Goal: Task Accomplishment & Management: Use online tool/utility

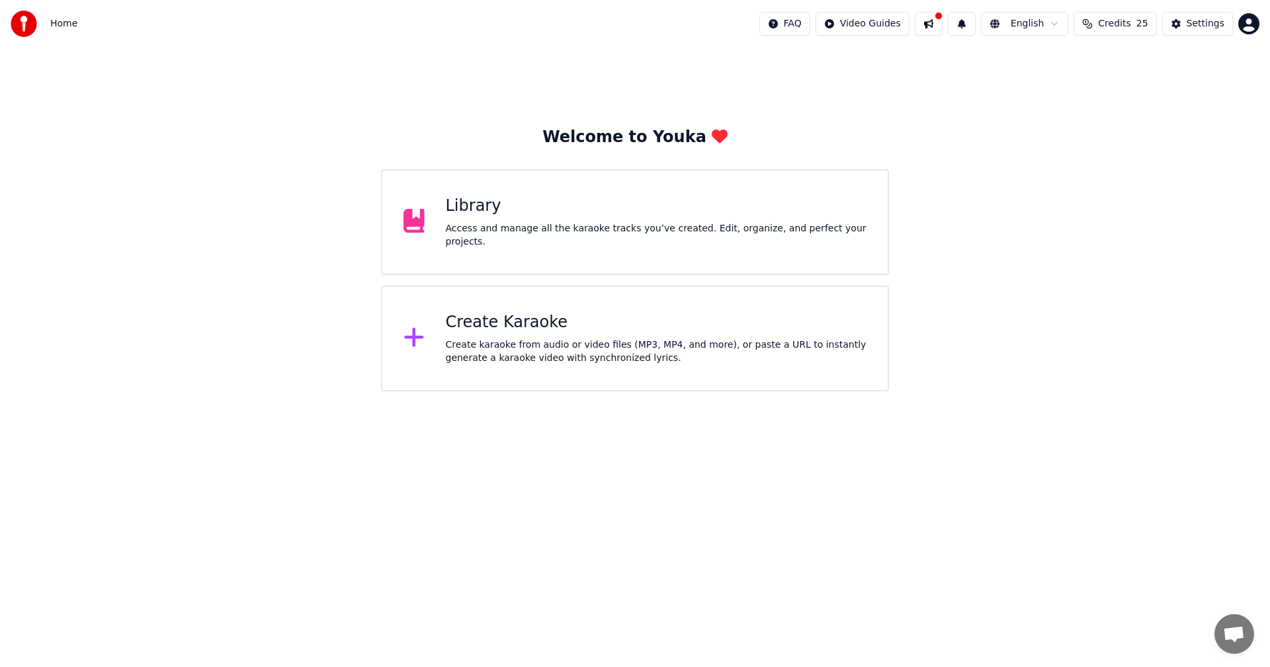
click at [529, 242] on div "Library Access and manage all the karaoke tracks you’ve created. Edit, organize…" at bounding box center [635, 222] width 508 height 106
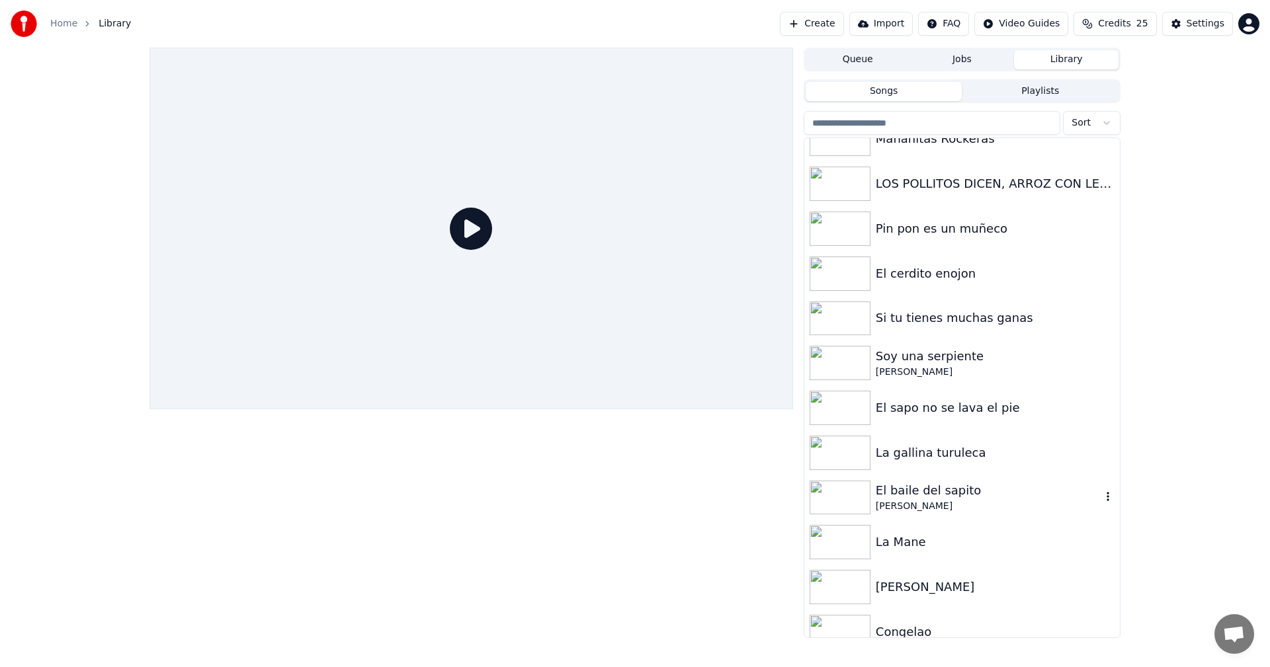
scroll to position [173, 0]
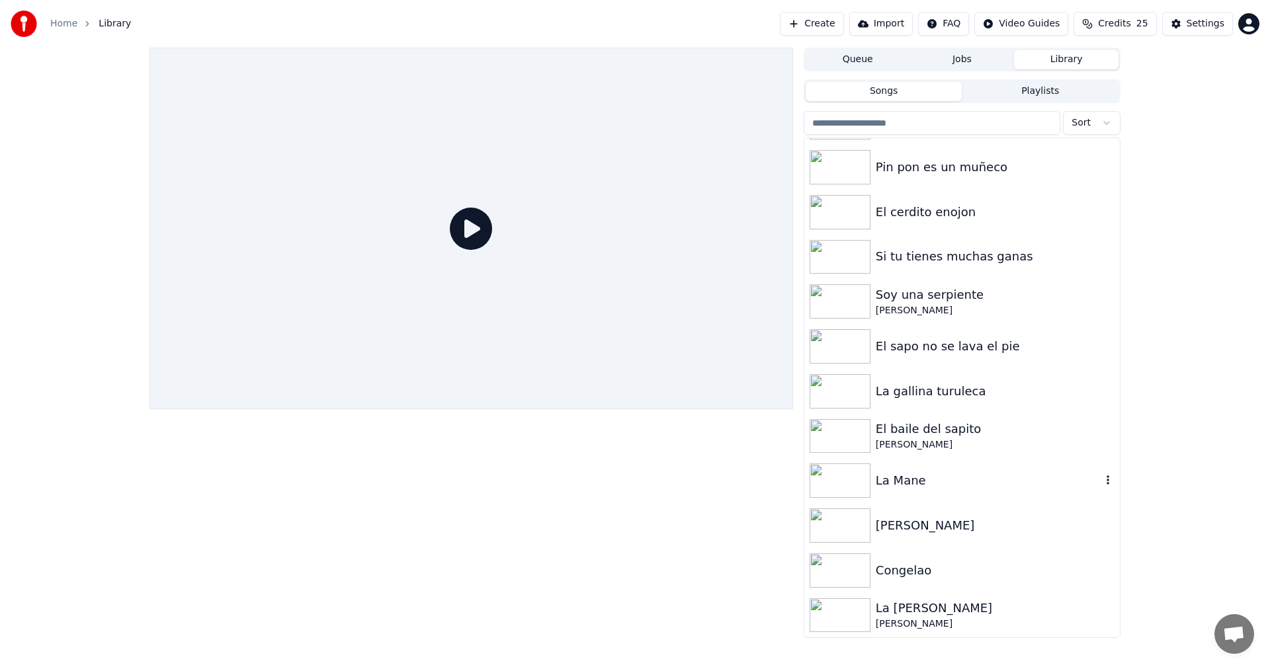
click at [851, 482] on img at bounding box center [840, 481] width 61 height 34
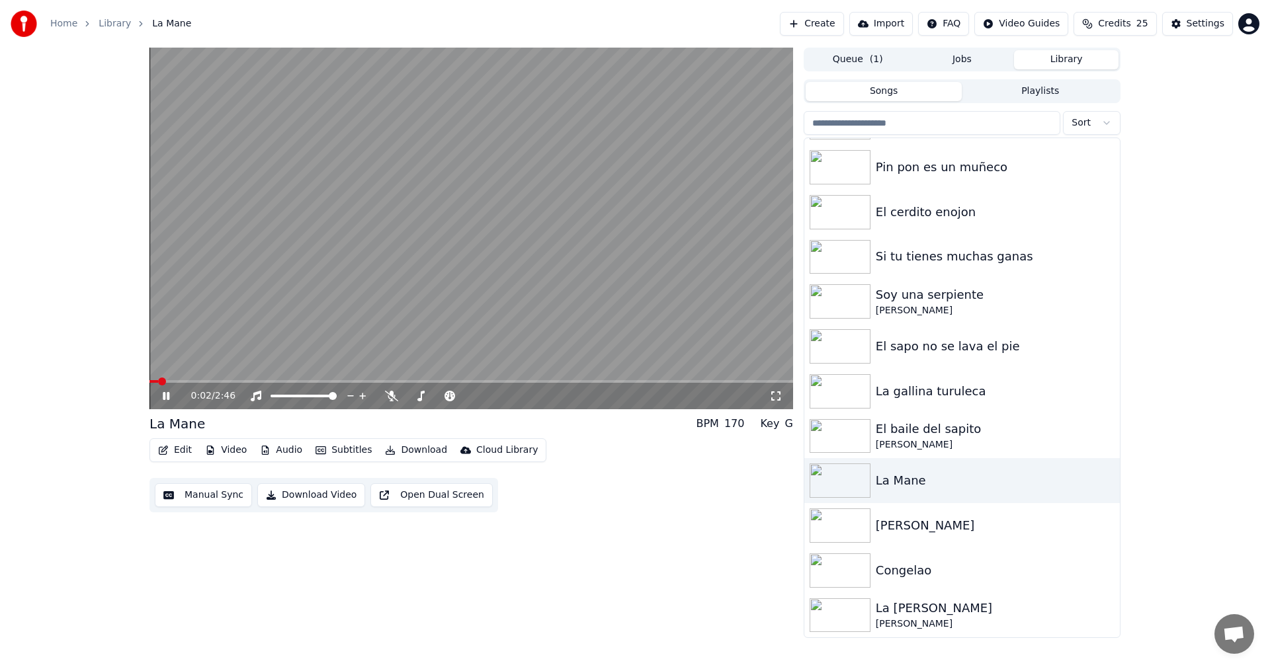
click at [423, 290] on video at bounding box center [471, 229] width 644 height 362
click at [205, 498] on button "Manual Sync" at bounding box center [203, 496] width 97 height 24
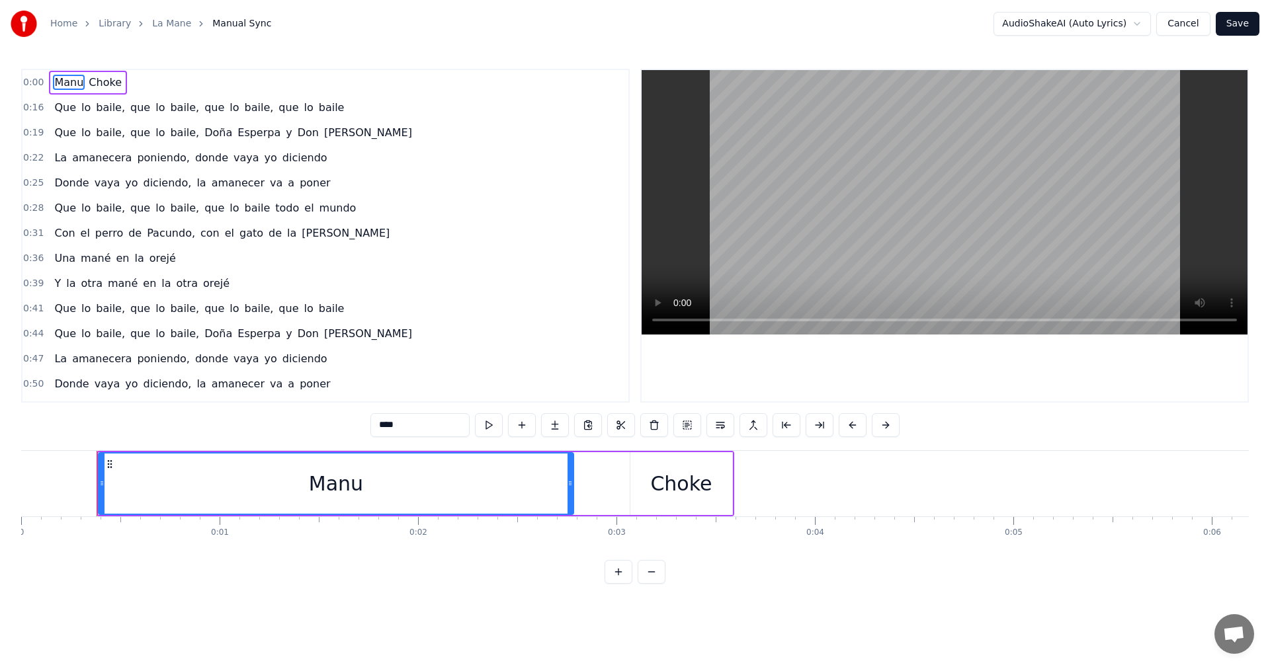
click at [108, 83] on span "Choke" at bounding box center [105, 82] width 36 height 15
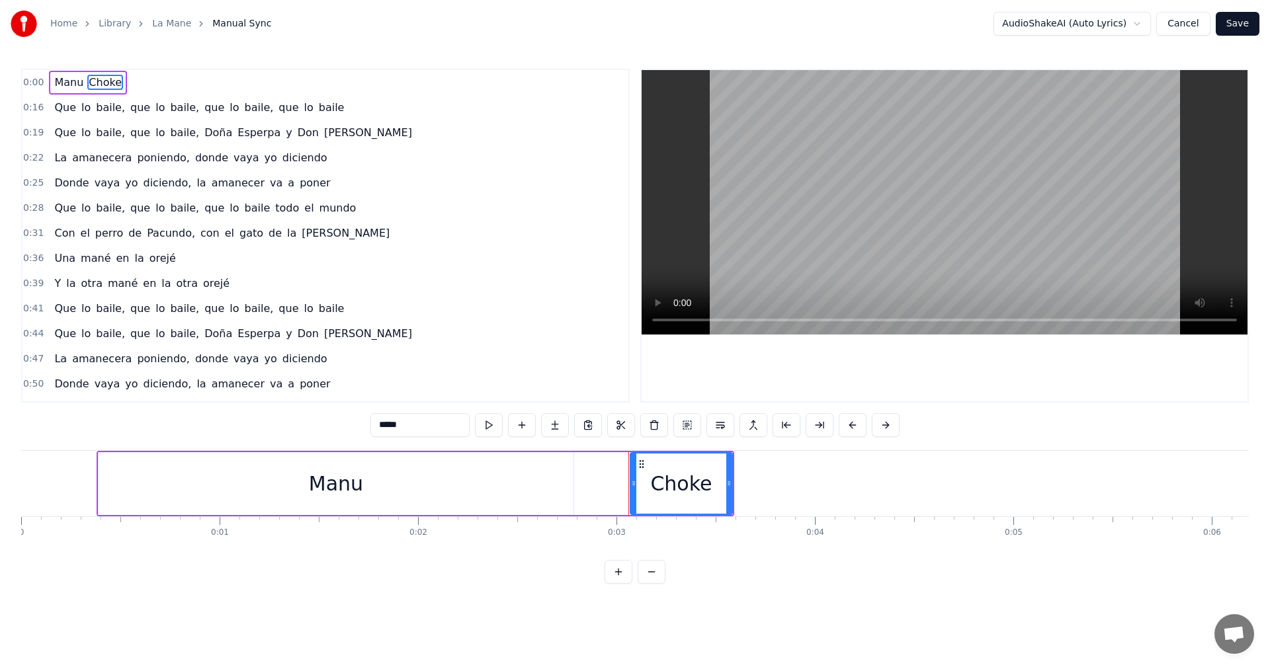
click at [66, 82] on span "Manu" at bounding box center [69, 82] width 32 height 15
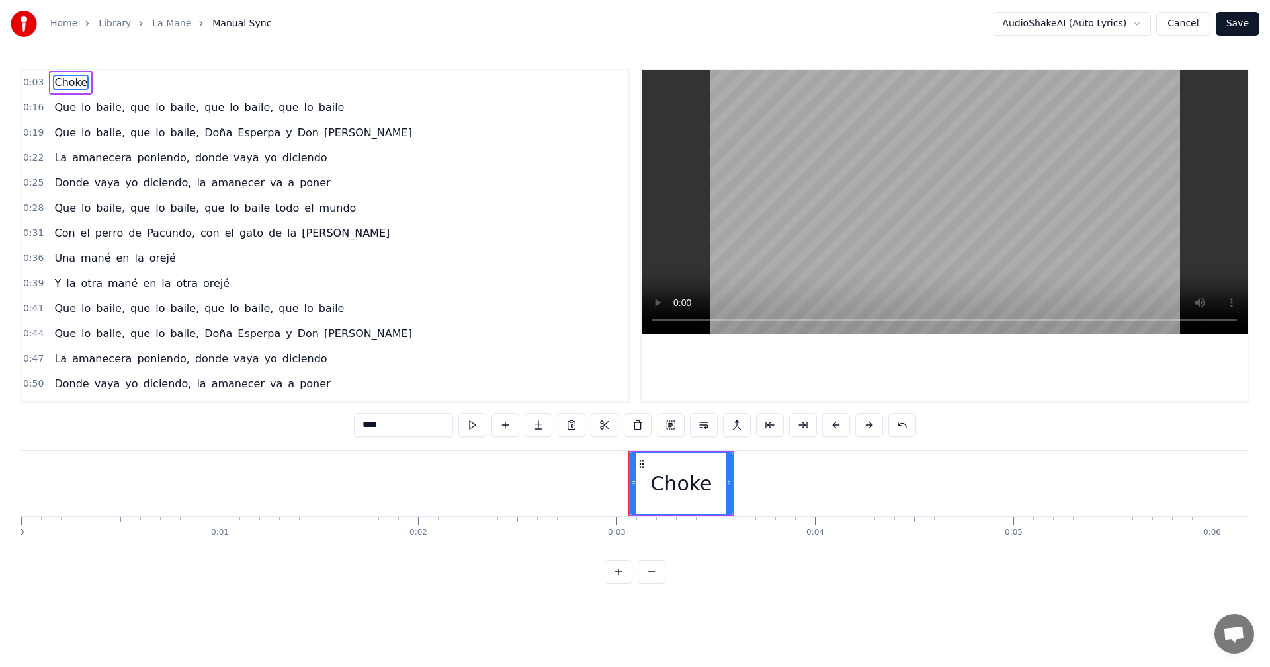
type input "*****"
click at [65, 91] on div "Choke" at bounding box center [71, 83] width 44 height 24
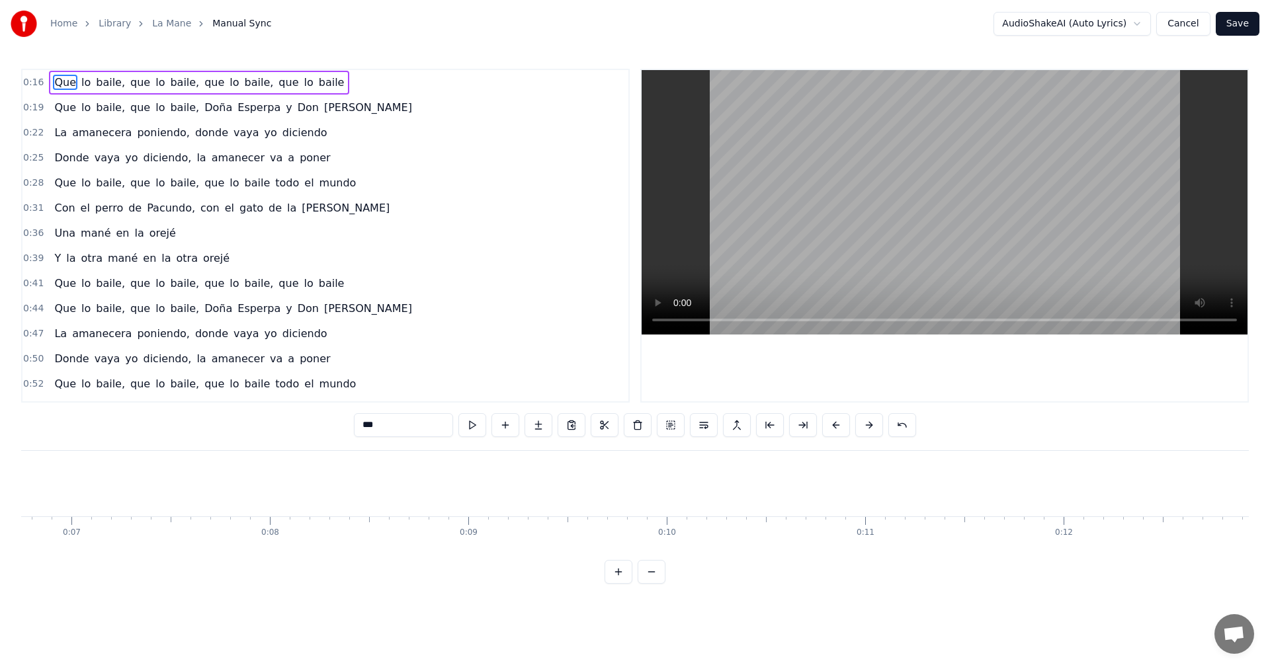
scroll to position [0, 1484]
click at [236, 106] on span "Esperpa" at bounding box center [259, 107] width 46 height 15
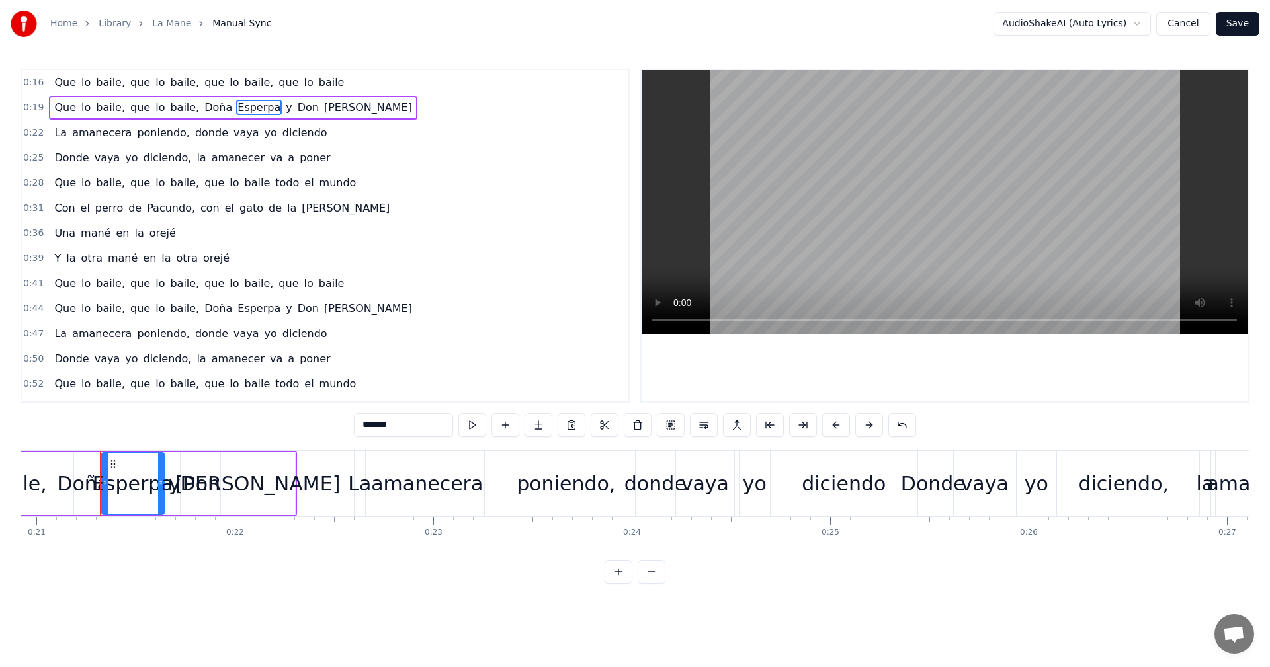
scroll to position [0, 4164]
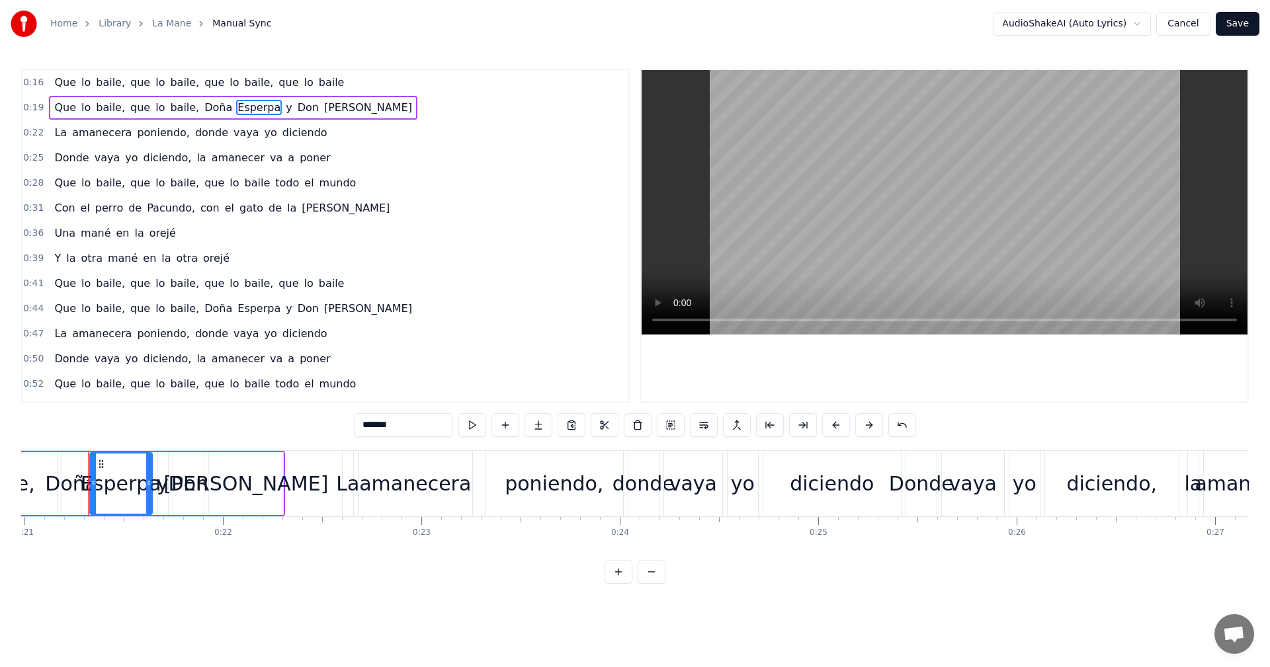
click at [374, 427] on input "*******" at bounding box center [403, 425] width 99 height 24
type input "*"
click at [66, 108] on span "Que" at bounding box center [65, 107] width 24 height 15
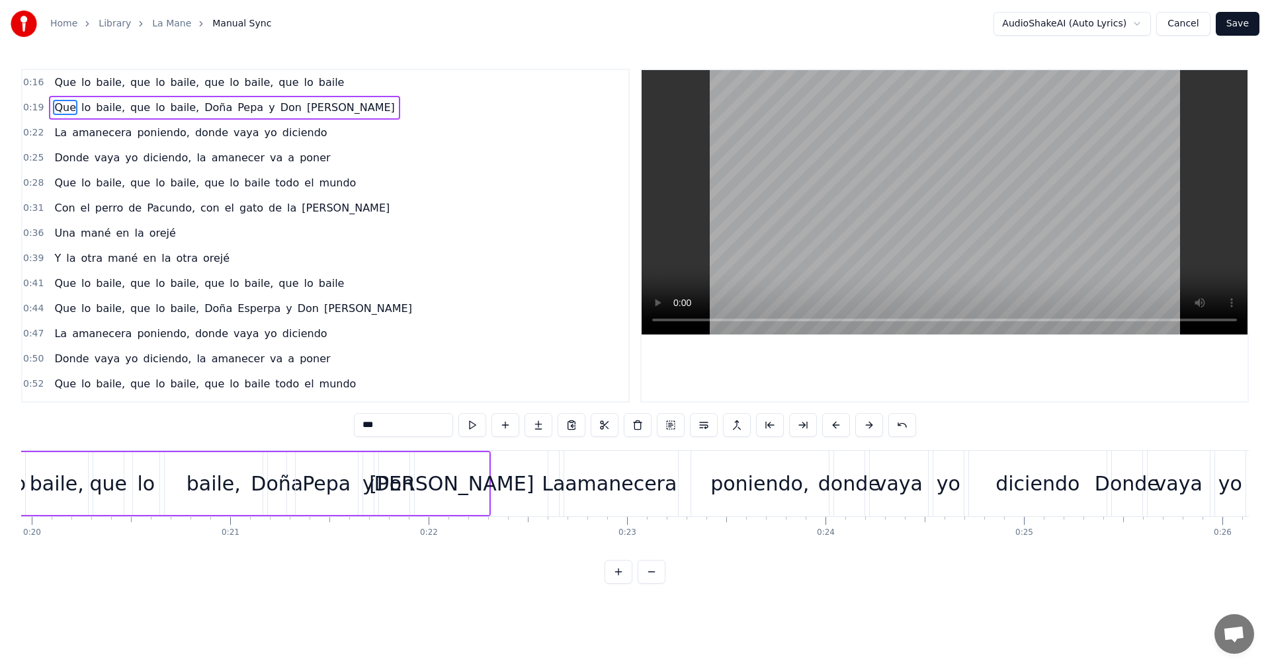
scroll to position [0, 3862]
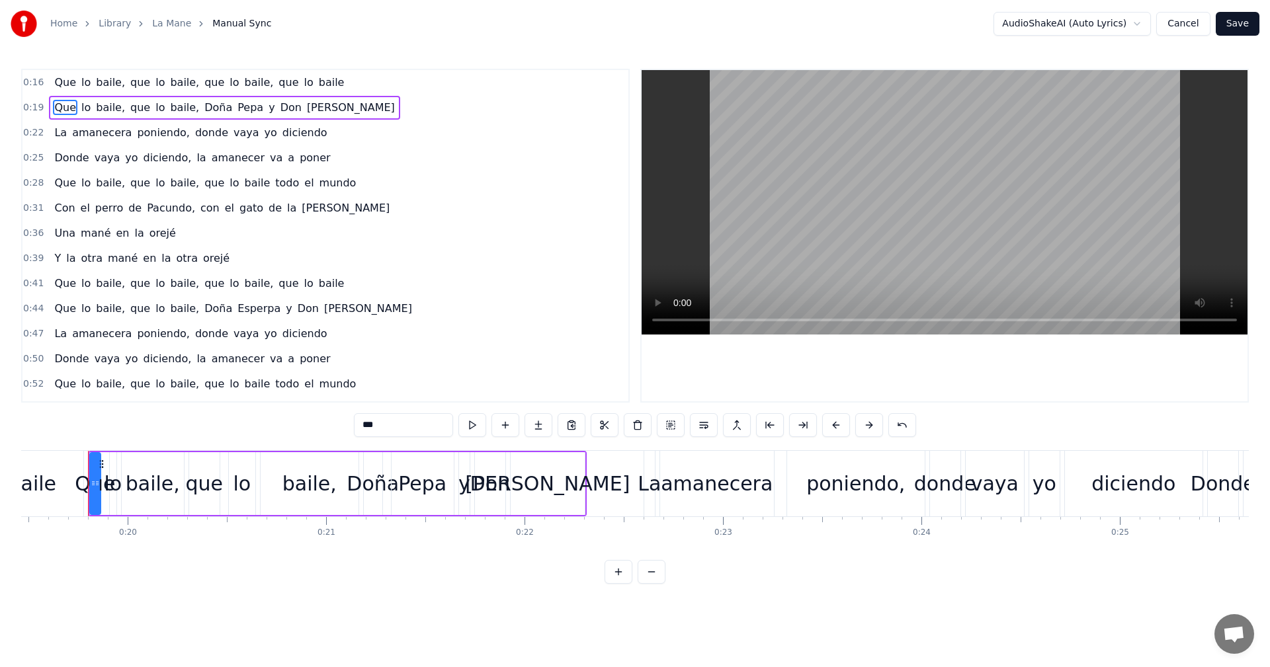
click at [398, 426] on input "***" at bounding box center [403, 425] width 99 height 24
click at [138, 79] on span "que" at bounding box center [140, 83] width 22 height 16
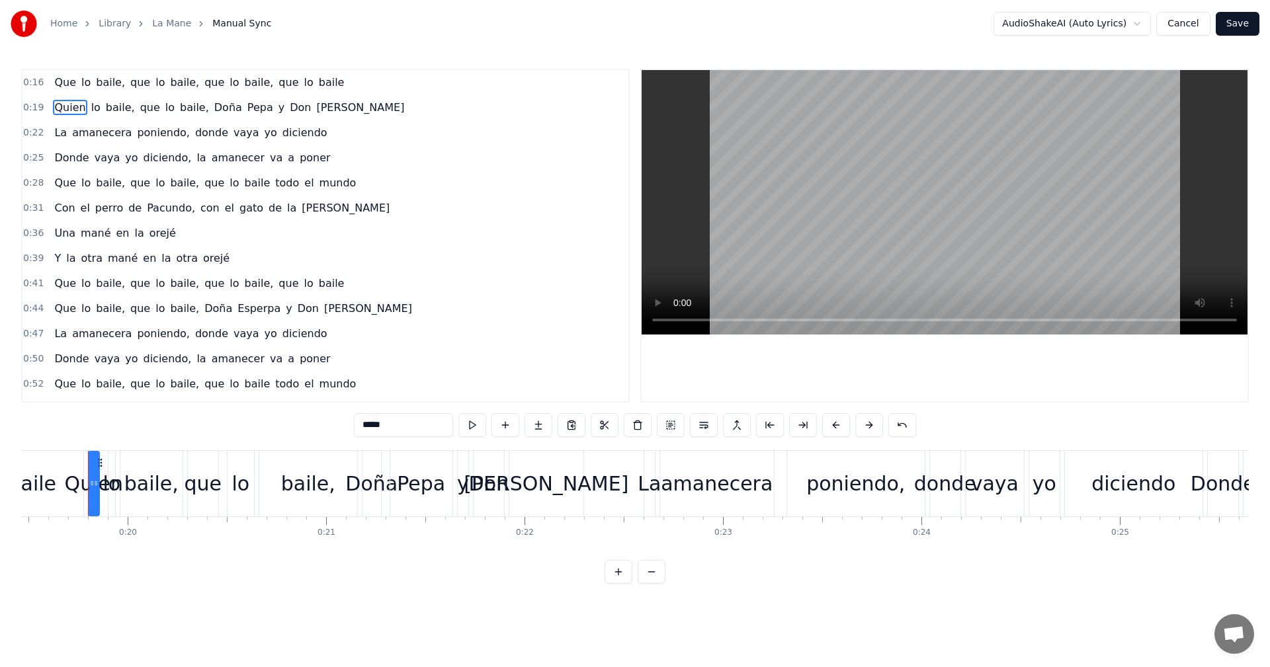
click at [129, 85] on span "que" at bounding box center [140, 82] width 22 height 15
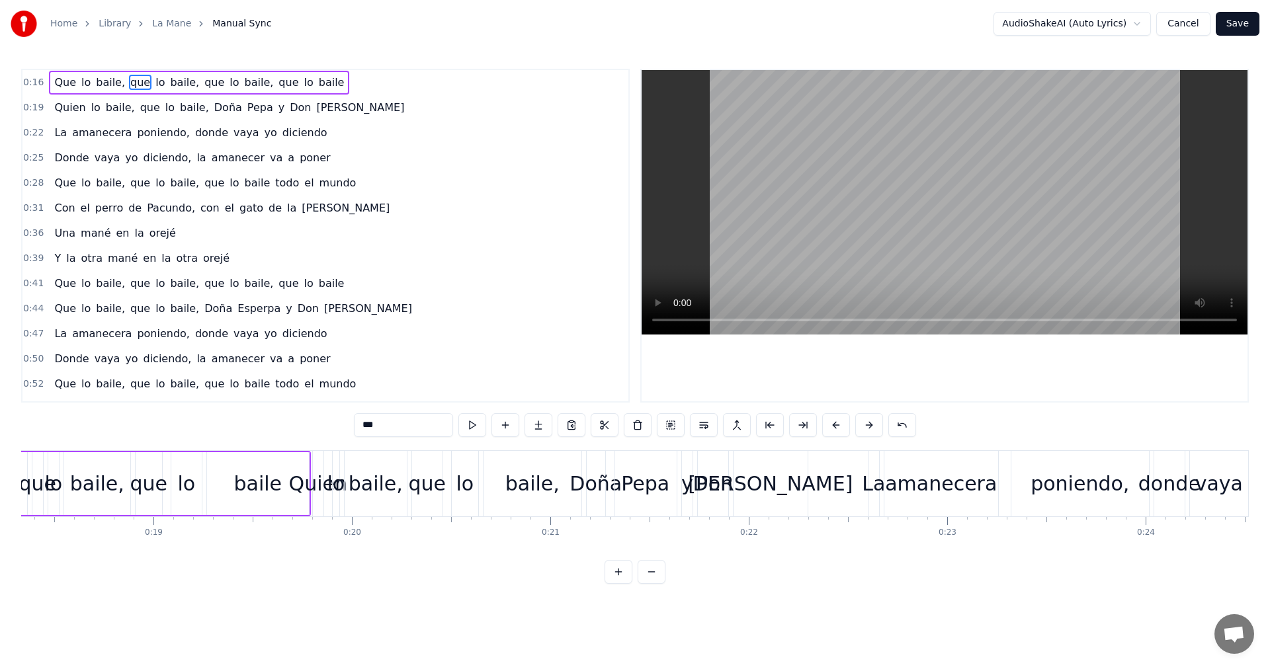
scroll to position [0, 3406]
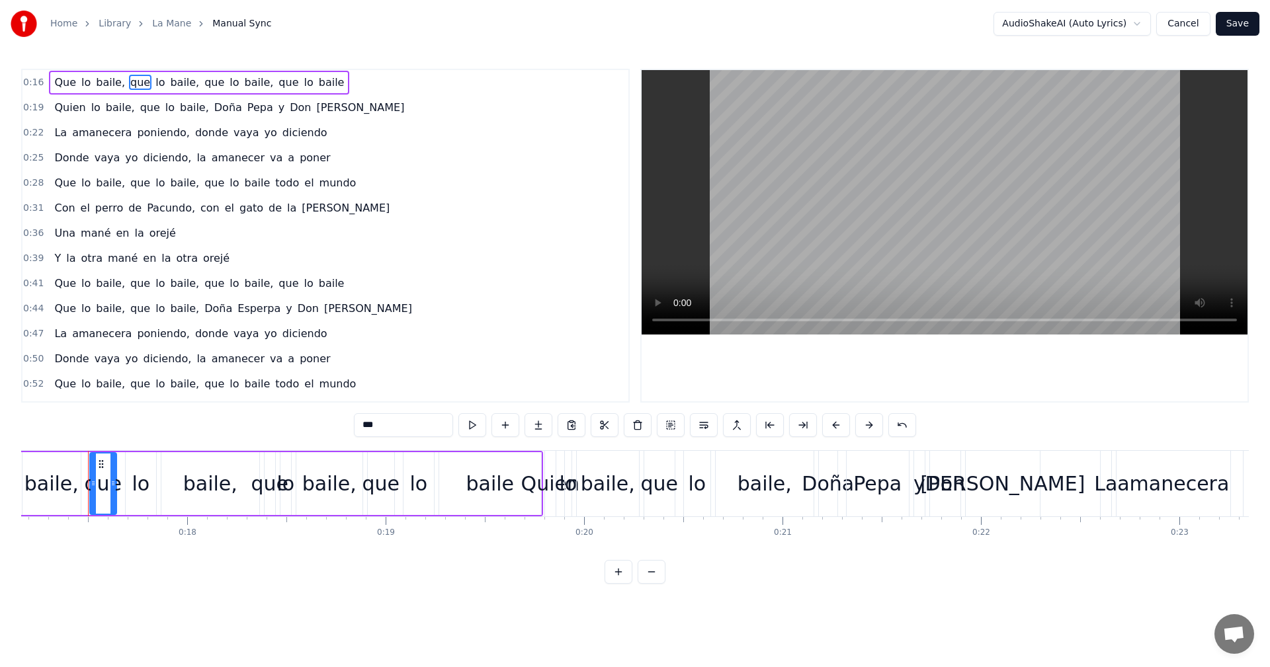
click at [401, 419] on input "***" at bounding box center [403, 425] width 99 height 24
click at [327, 81] on span "baile" at bounding box center [341, 82] width 28 height 15
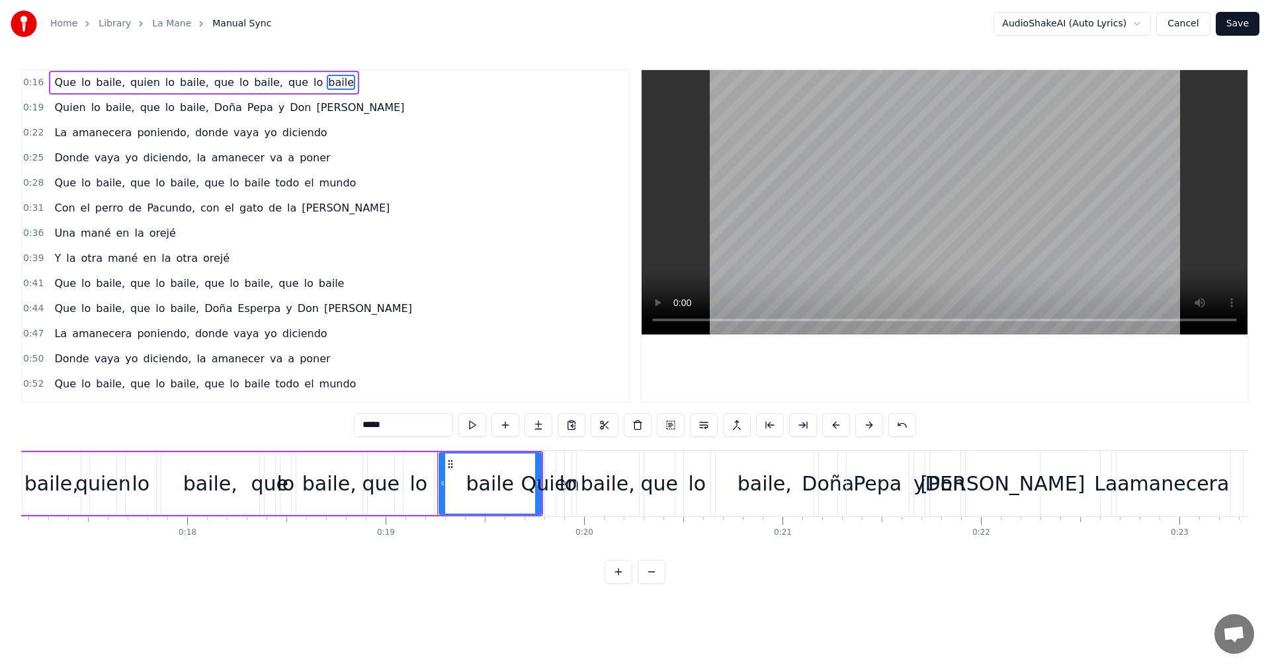
click at [287, 81] on span "que" at bounding box center [298, 82] width 22 height 15
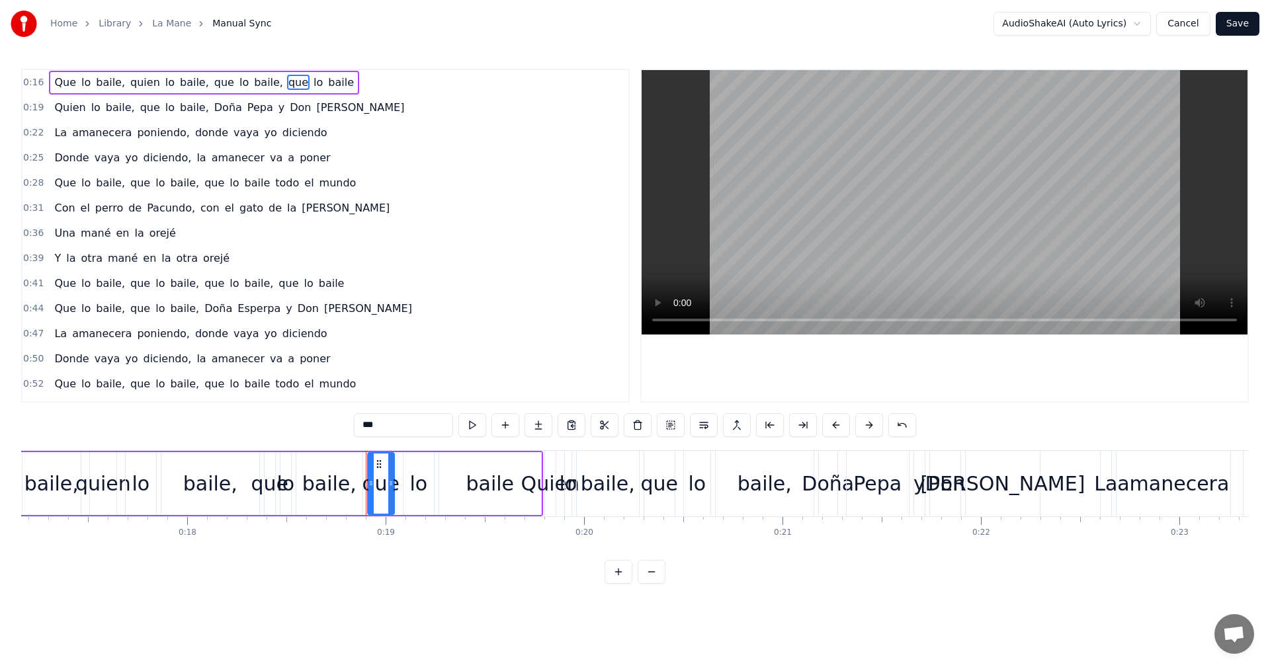
click at [395, 433] on input "***" at bounding box center [403, 425] width 99 height 24
click at [68, 111] on span "Quien" at bounding box center [70, 107] width 34 height 15
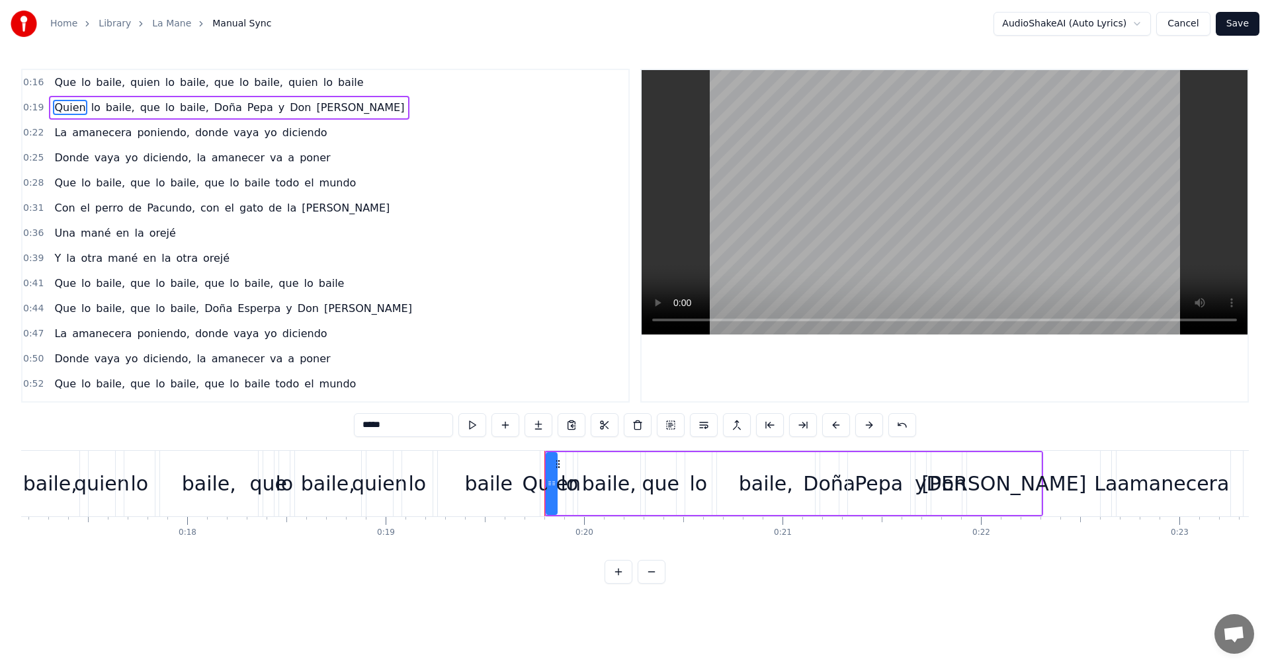
drag, startPoint x: 400, startPoint y: 425, endPoint x: 331, endPoint y: 419, distance: 69.0
click at [331, 419] on div "0:16 Que lo baile, quien lo baile, que lo baile, quien lo baile 0:19 Quien lo b…" at bounding box center [635, 326] width 1228 height 515
type input "*"
click at [129, 109] on span "que" at bounding box center [140, 107] width 22 height 15
click at [396, 423] on input "***" at bounding box center [403, 425] width 99 height 24
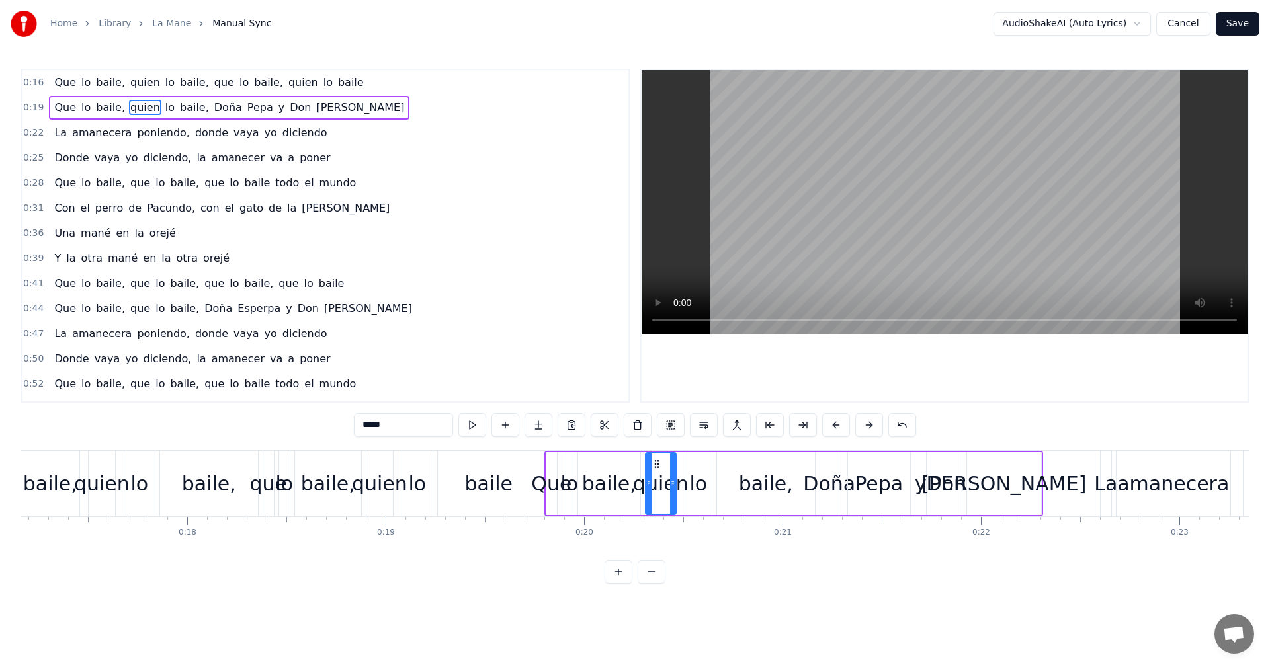
click at [478, 573] on div "0:16 Que lo baile, quien lo baile, que lo baile, quien lo baile 0:19 Que lo bai…" at bounding box center [635, 326] width 1228 height 515
click at [91, 139] on span "amanecera" at bounding box center [102, 132] width 62 height 15
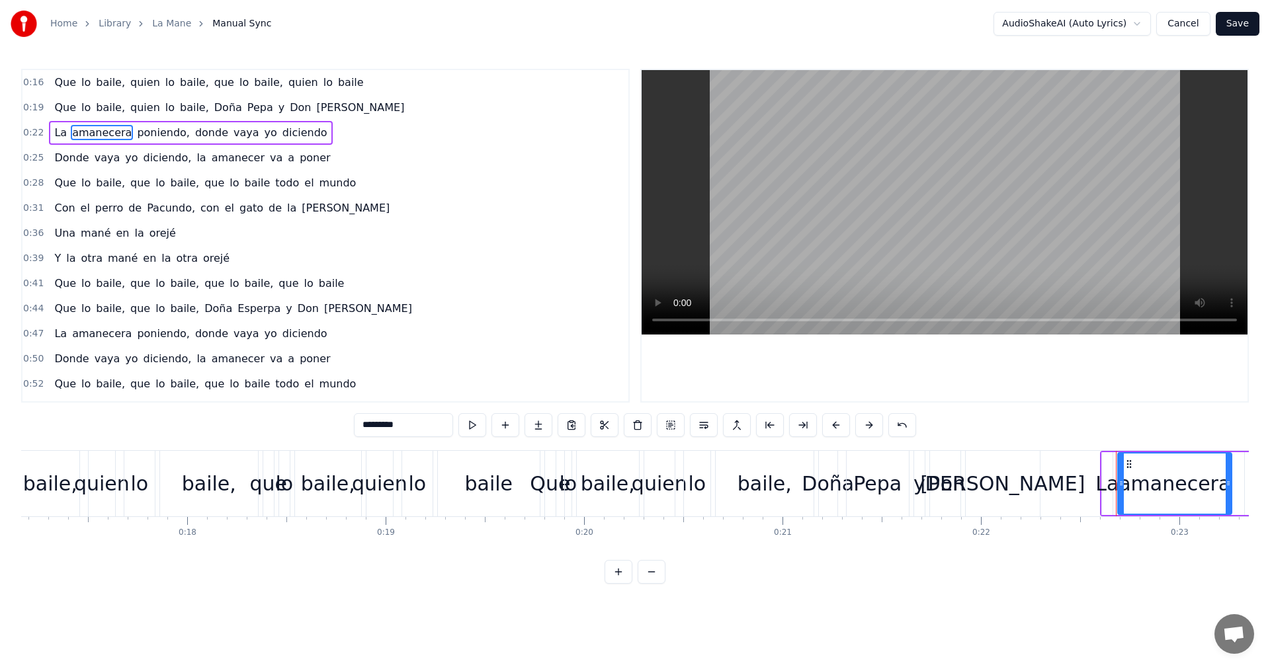
drag, startPoint x: 409, startPoint y: 431, endPoint x: 331, endPoint y: 421, distance: 78.8
click at [331, 421] on div "0:16 Que lo baile, quien lo baile, que lo baile, quien lo baile 0:19 Que lo bai…" at bounding box center [635, 326] width 1228 height 515
click at [403, 419] on input "**********" at bounding box center [403, 425] width 99 height 24
click at [461, 583] on div "0:16 Que lo baile, quien lo baile, que lo baile, quien lo baile 0:19 Que lo bai…" at bounding box center [635, 326] width 1228 height 515
click at [403, 428] on input "**********" at bounding box center [403, 425] width 99 height 24
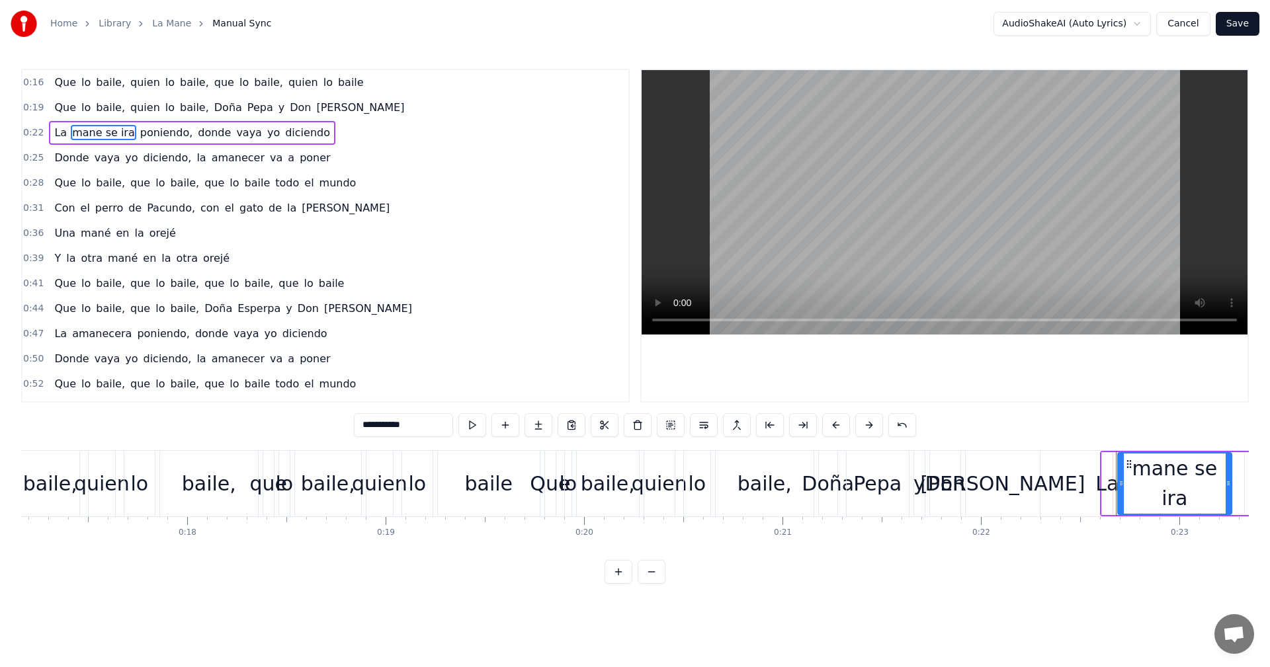
drag, startPoint x: 425, startPoint y: 428, endPoint x: 310, endPoint y: 415, distance: 116.5
click at [310, 415] on div "0:16 Que lo baile, quien lo baile, que lo baile, quien lo baile 0:19 Que lo bai…" at bounding box center [635, 326] width 1228 height 515
click at [210, 160] on span "amanecer" at bounding box center [238, 157] width 56 height 15
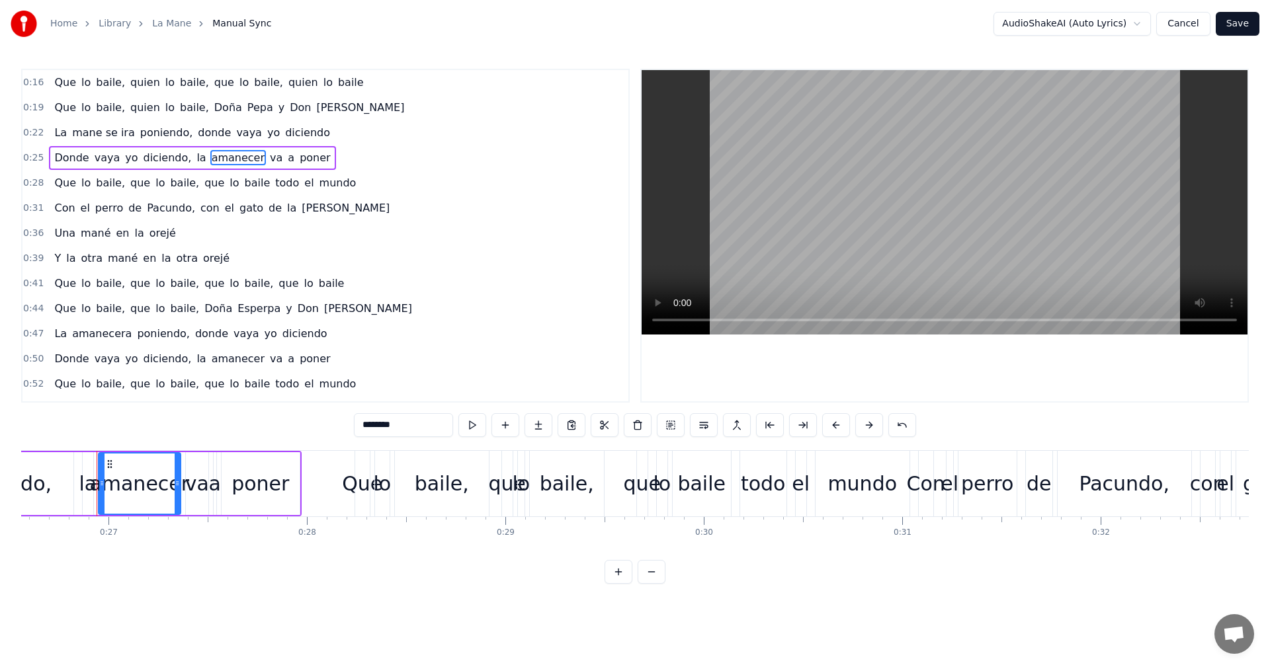
scroll to position [0, 5279]
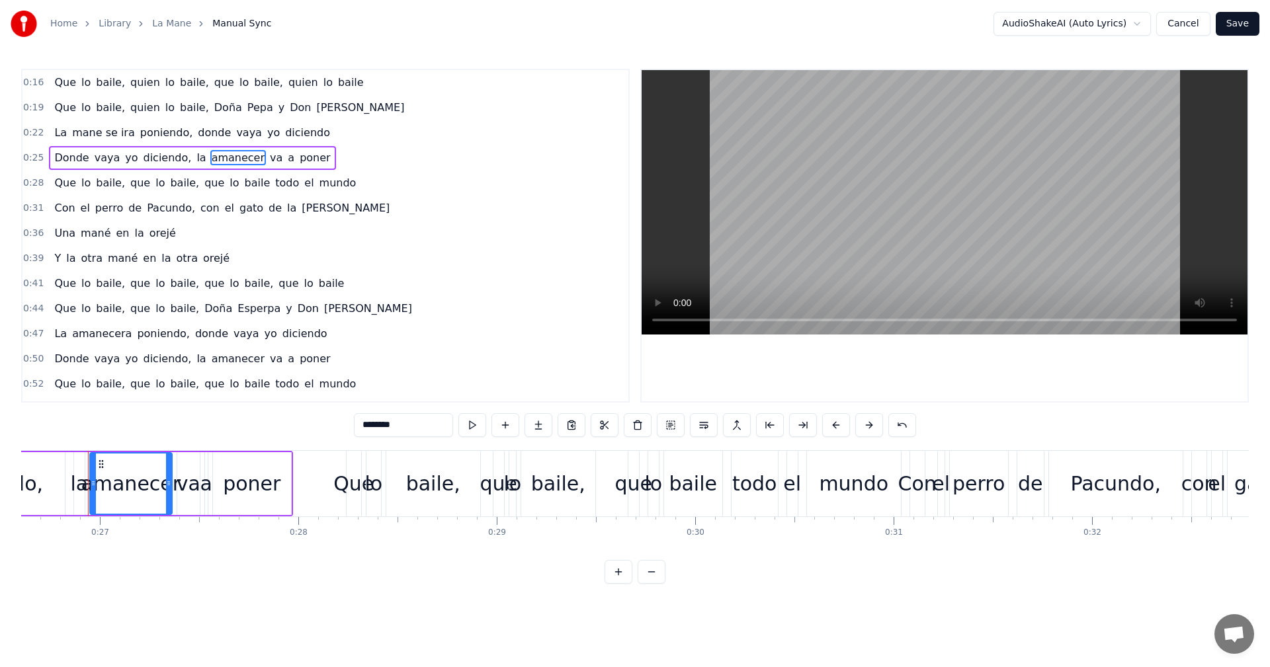
drag, startPoint x: 416, startPoint y: 424, endPoint x: 331, endPoint y: 417, distance: 85.0
click at [331, 417] on div "0:16 Que lo baile, quien lo baile, que lo baile, quien lo baile 0:19 Que lo bai…" at bounding box center [635, 326] width 1228 height 515
paste input "***"
click at [331, 417] on div "0:16 Que lo baile, quien lo baile, que lo baile, quien lo baile 0:19 Que lo bai…" at bounding box center [635, 326] width 1228 height 515
drag, startPoint x: 331, startPoint y: 417, endPoint x: 382, endPoint y: 427, distance: 52.0
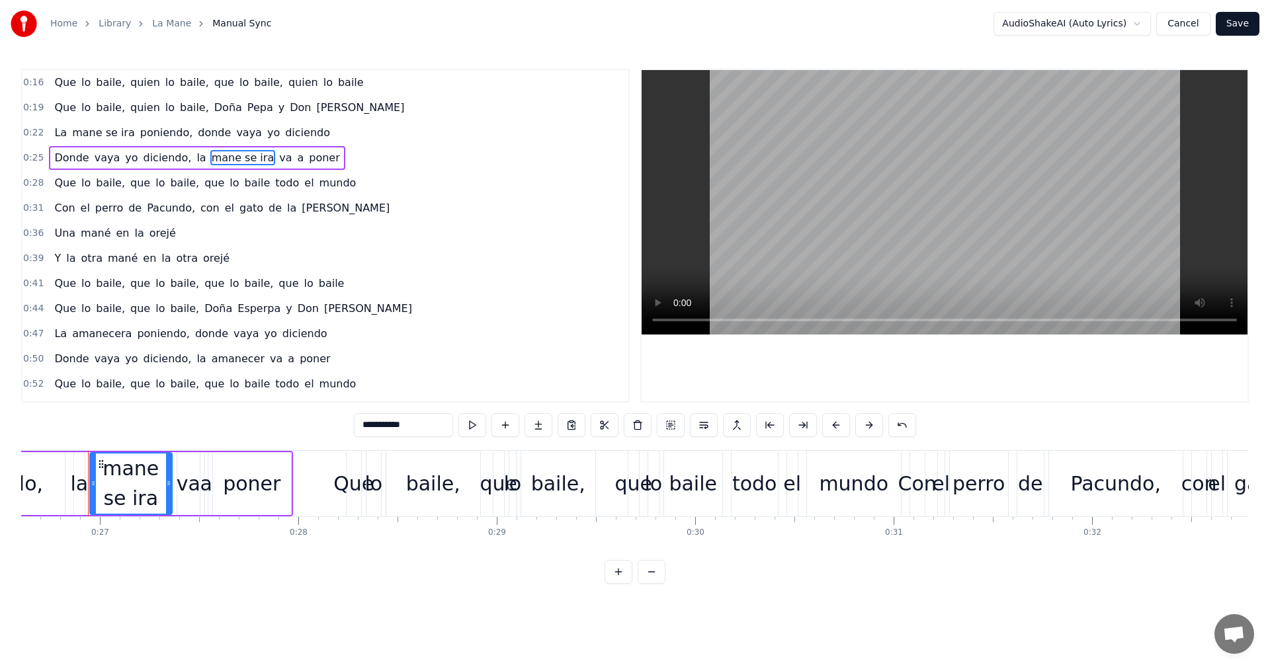
click at [362, 423] on div "0:16 Que lo baile, quien lo baile, que lo baile, quien lo baile 0:19 Que lo bai…" at bounding box center [635, 326] width 1228 height 515
drag, startPoint x: 358, startPoint y: 420, endPoint x: 259, endPoint y: 420, distance: 99.2
click at [259, 420] on div "0:16 Que lo baile, quien lo baile, que lo baile, quien lo baile 0:19 Que lo bai…" at bounding box center [635, 326] width 1228 height 515
click at [431, 425] on input "*" at bounding box center [403, 425] width 99 height 24
click at [472, 584] on div "0:16 Que lo baile, quien lo baile, que lo baile, quien lo baile 0:19 Que lo bai…" at bounding box center [635, 326] width 1228 height 515
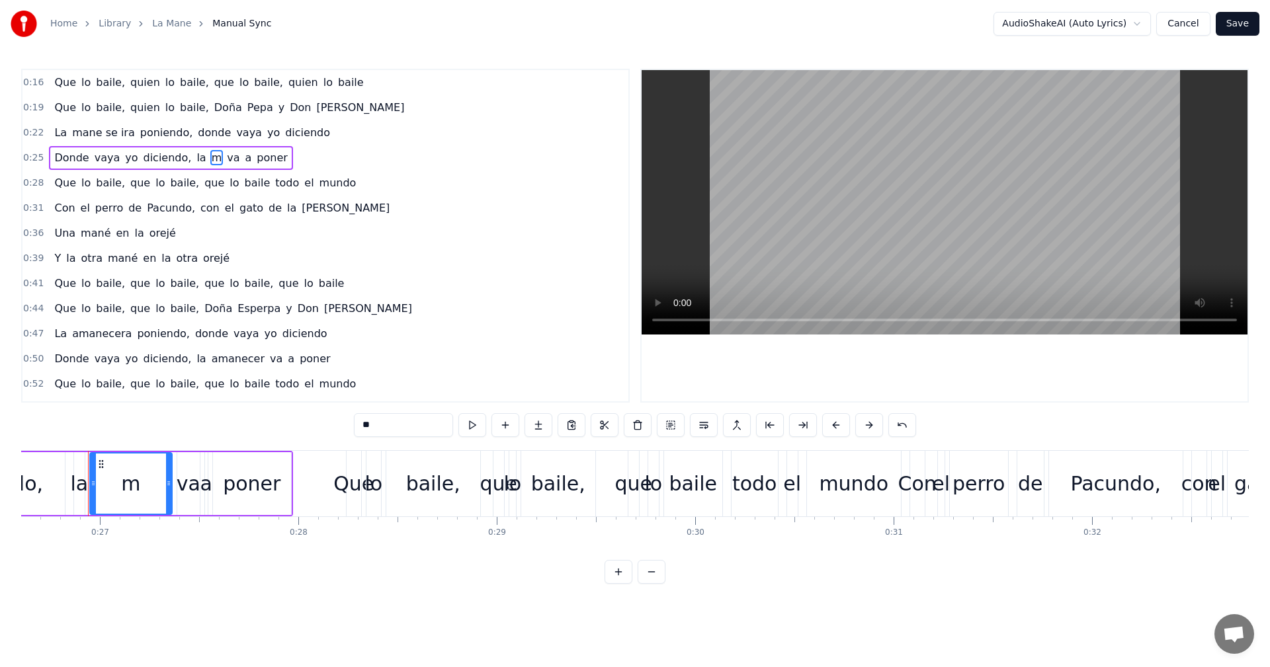
click at [210, 159] on span "m" at bounding box center [216, 157] width 13 height 15
click at [401, 413] on input "*" at bounding box center [403, 425] width 99 height 24
click at [130, 186] on span "que" at bounding box center [140, 182] width 22 height 15
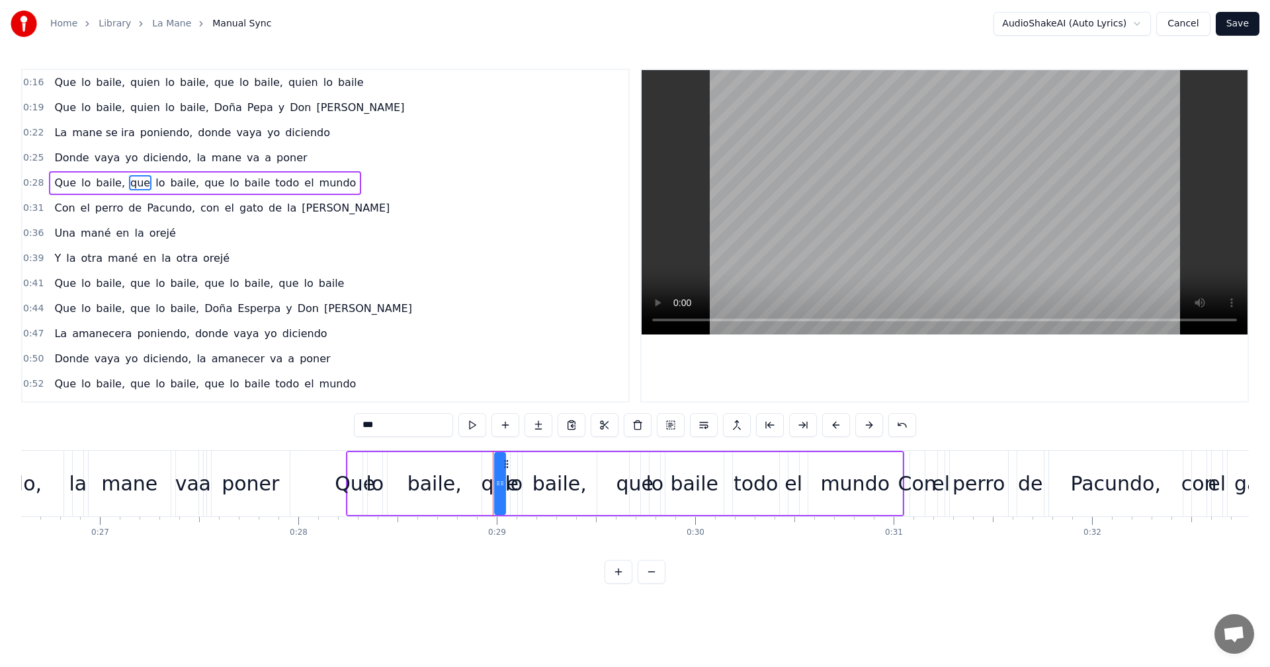
click at [236, 312] on span "Esperpa" at bounding box center [259, 308] width 46 height 15
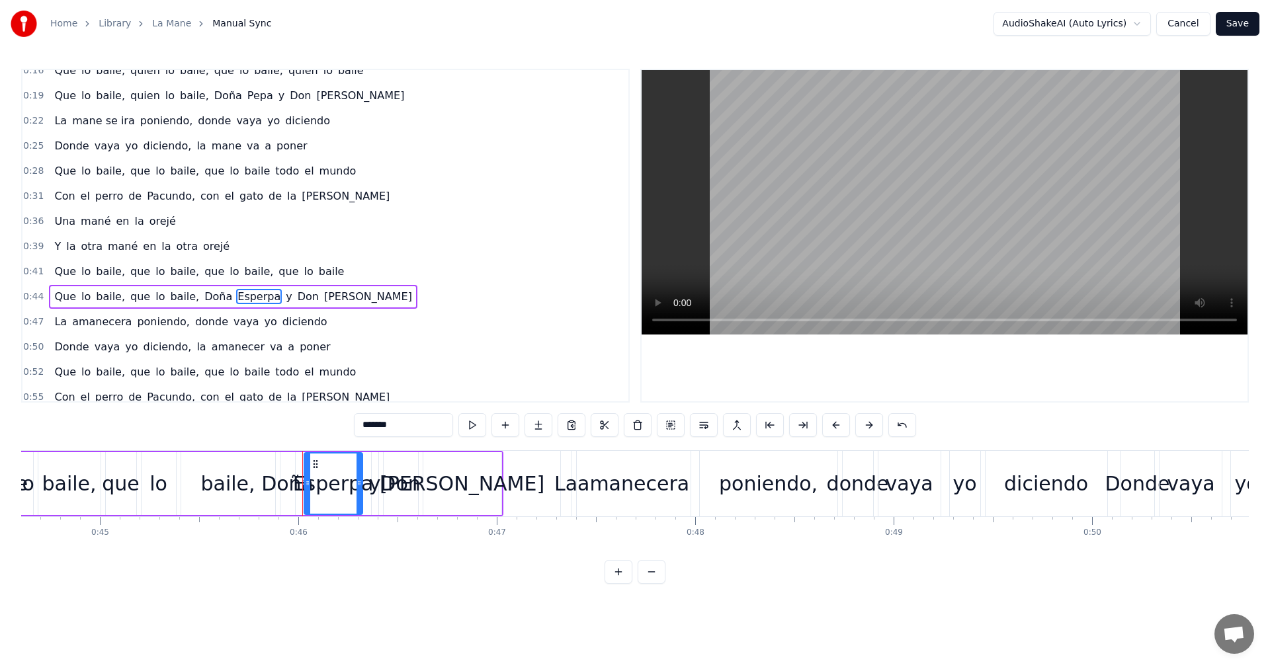
scroll to position [0, 9065]
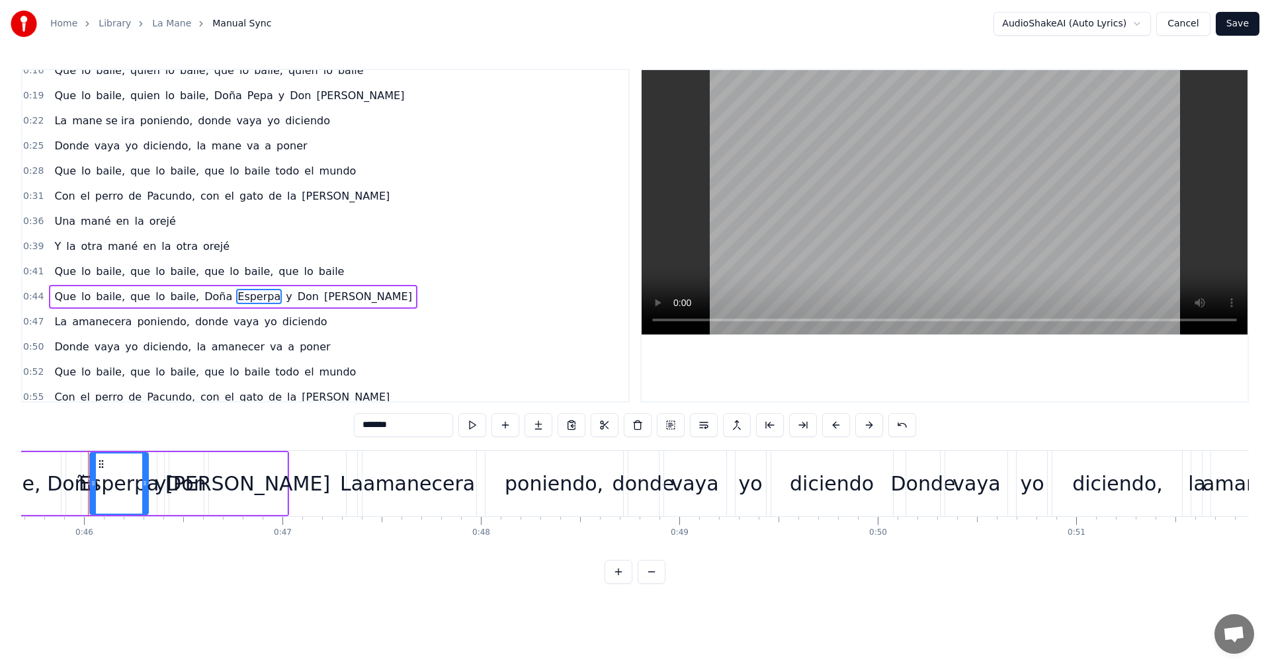
drag, startPoint x: 407, startPoint y: 421, endPoint x: 310, endPoint y: 413, distance: 97.6
click at [310, 413] on div "0:16 Que lo baile, quien lo baile, que lo baile, quien lo baile 0:19 Que lo bai…" at bounding box center [635, 326] width 1228 height 515
type input "*"
click at [85, 329] on span "amanecera" at bounding box center [102, 321] width 62 height 15
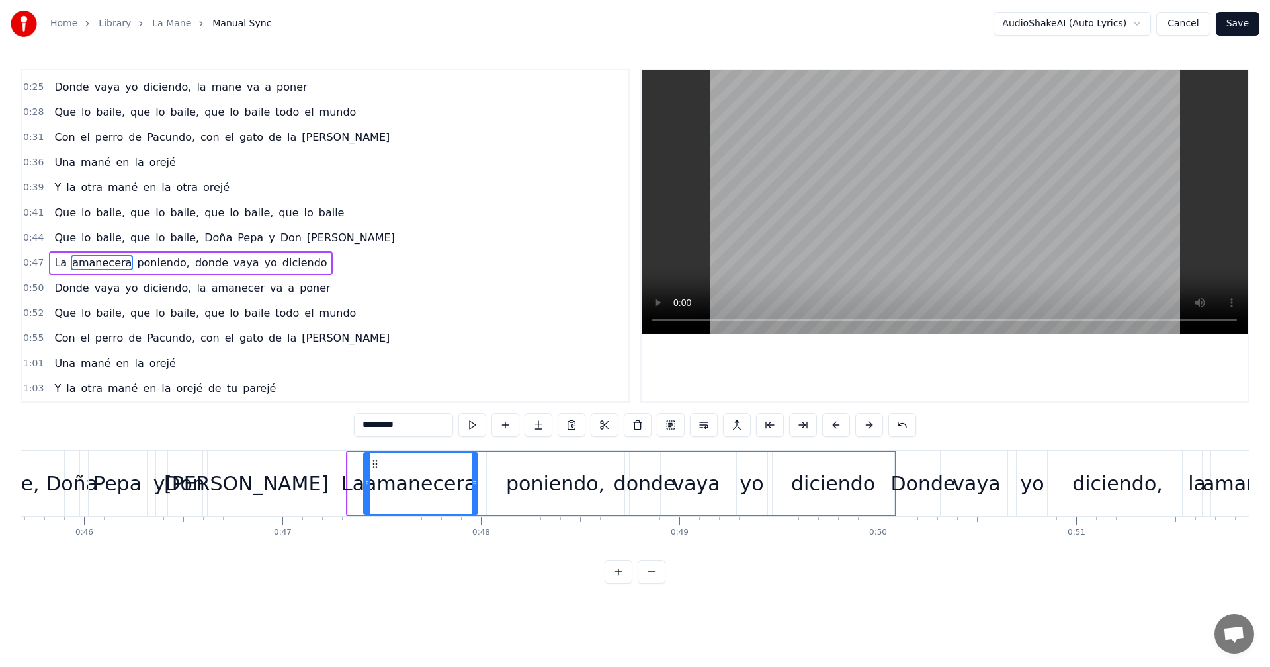
scroll to position [98, 0]
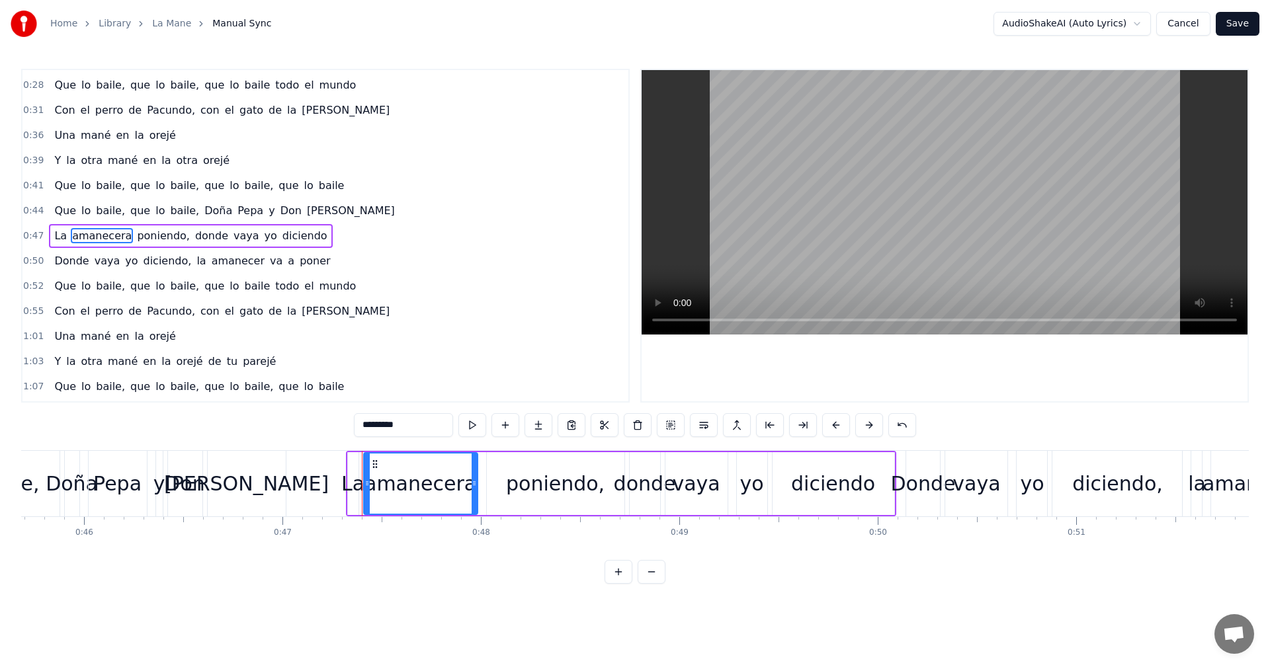
drag, startPoint x: 413, startPoint y: 426, endPoint x: 255, endPoint y: 389, distance: 161.7
click at [255, 389] on div "0:16 Que lo baile, quien lo baile, que lo baile, quien lo baile 0:19 Que lo bai…" at bounding box center [635, 326] width 1228 height 515
click at [212, 262] on span "amanecer" at bounding box center [238, 260] width 56 height 15
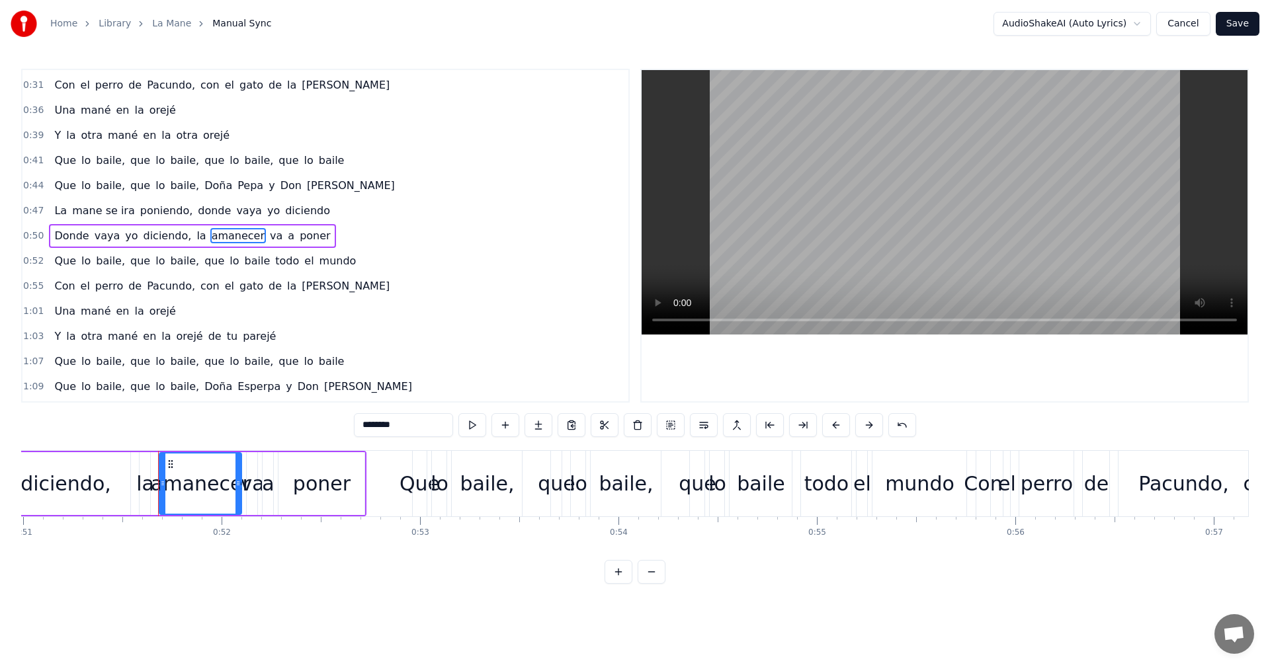
scroll to position [0, 10188]
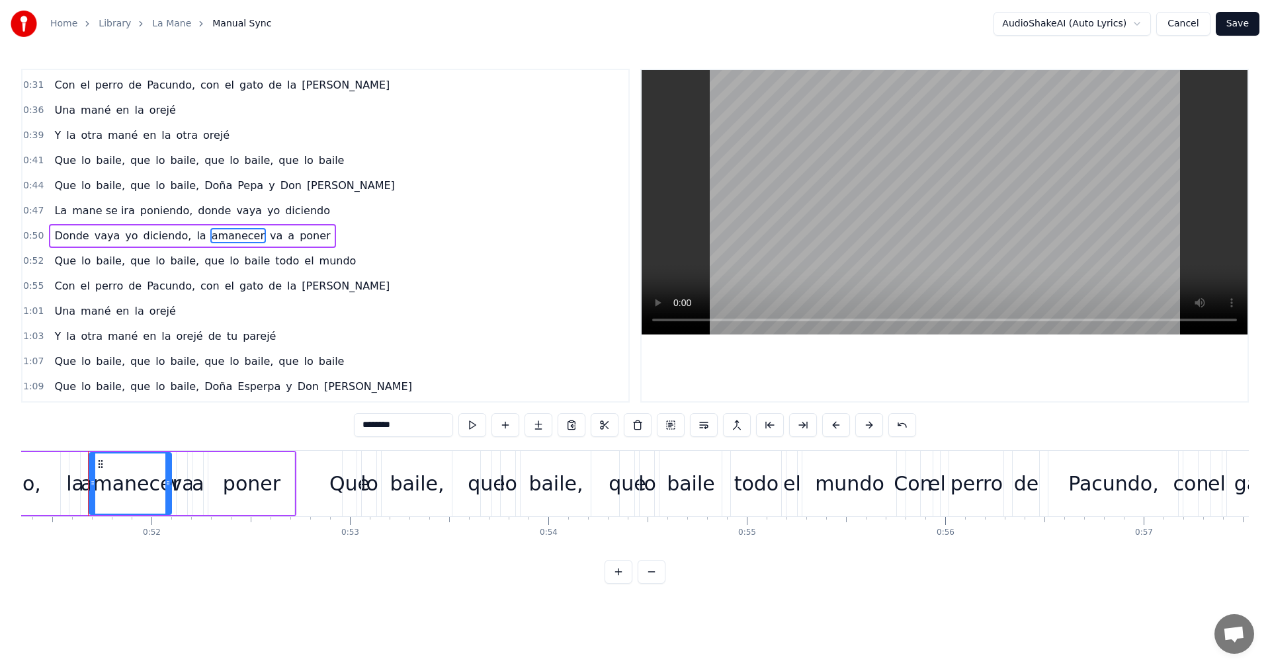
drag, startPoint x: 419, startPoint y: 425, endPoint x: 236, endPoint y: 414, distance: 183.6
click at [236, 414] on div "0:16 Que lo baile, quien lo baile, que lo baile, quien lo baile 0:19 Que lo bai…" at bounding box center [635, 326] width 1228 height 515
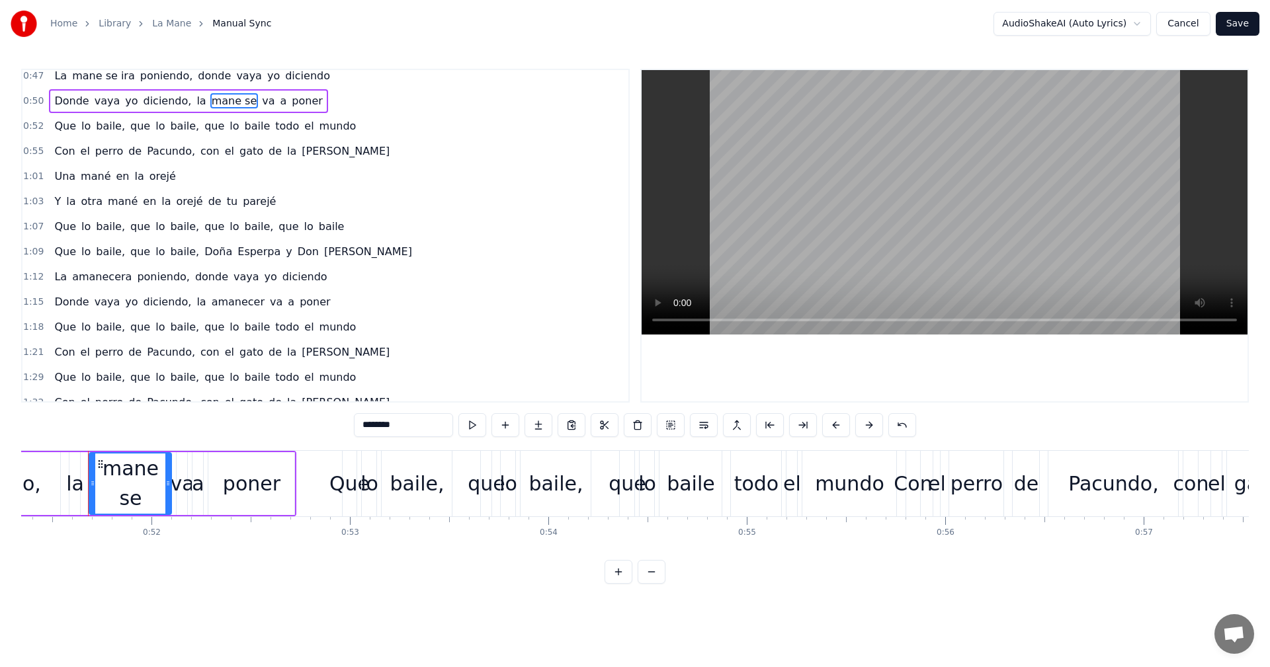
scroll to position [270, 0]
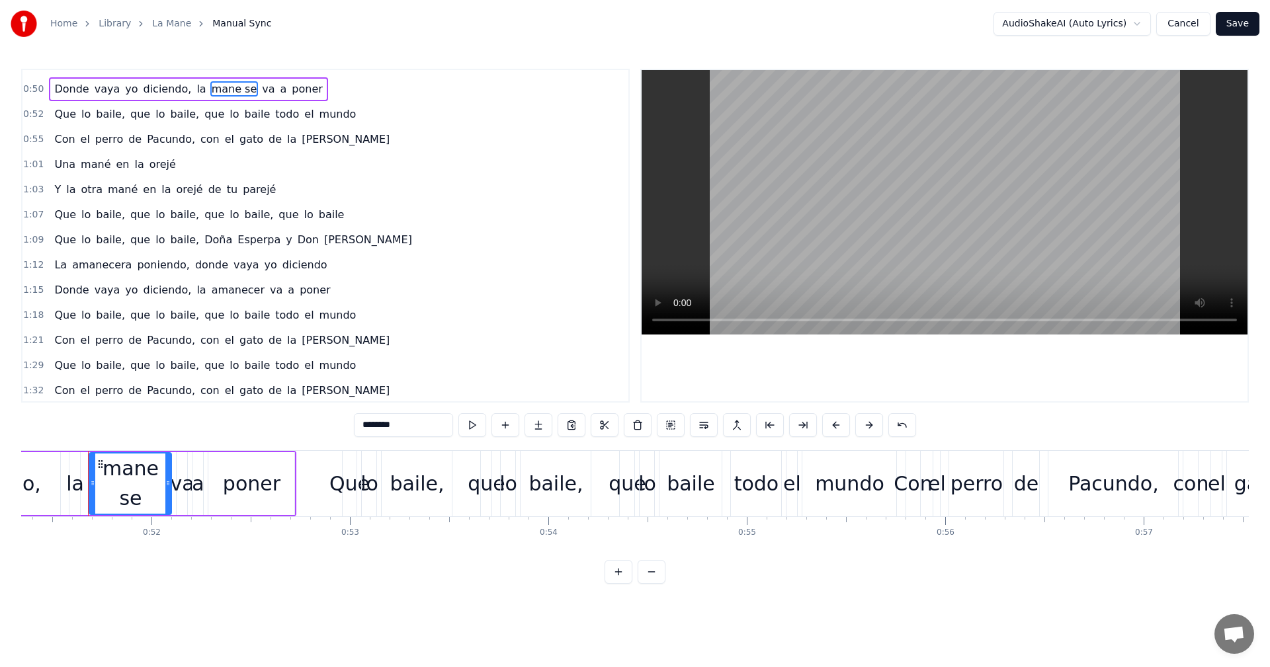
click at [236, 239] on span "Esperpa" at bounding box center [259, 239] width 46 height 15
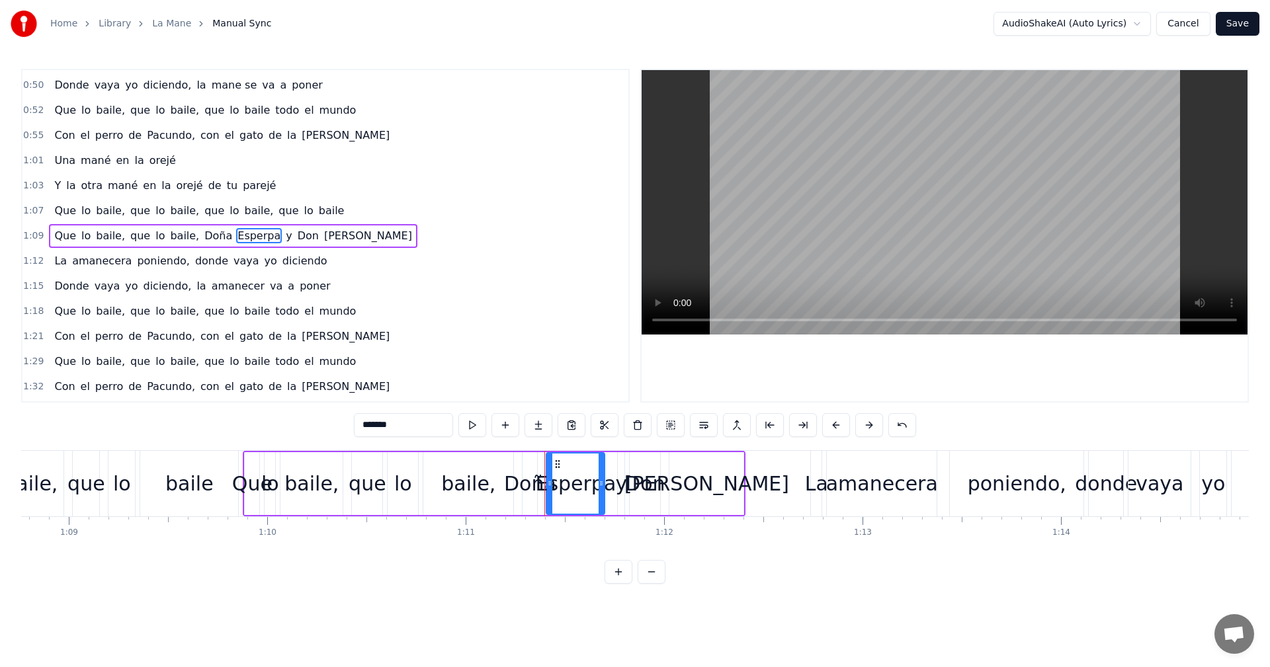
scroll to position [0, 14101]
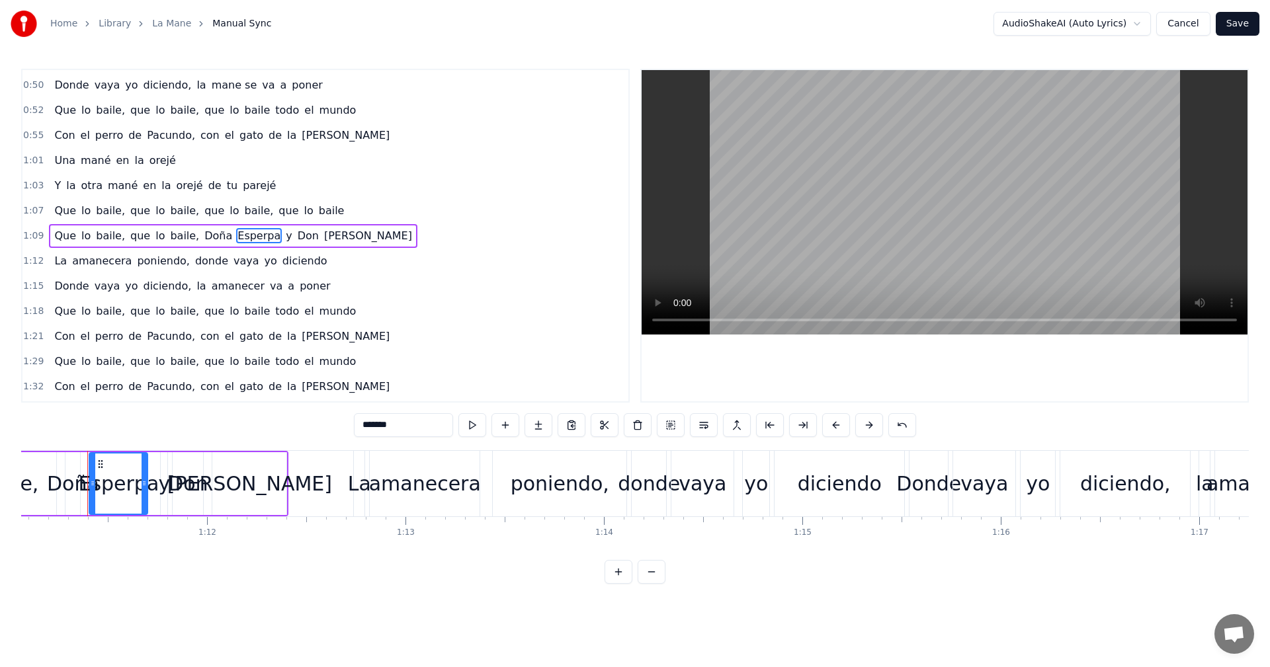
drag, startPoint x: 394, startPoint y: 429, endPoint x: 313, endPoint y: 421, distance: 81.2
click at [313, 421] on div "0:16 Que lo baile, quien lo baile, que lo baile, quien lo baile 0:19 Que lo bai…" at bounding box center [635, 326] width 1228 height 515
type input "*"
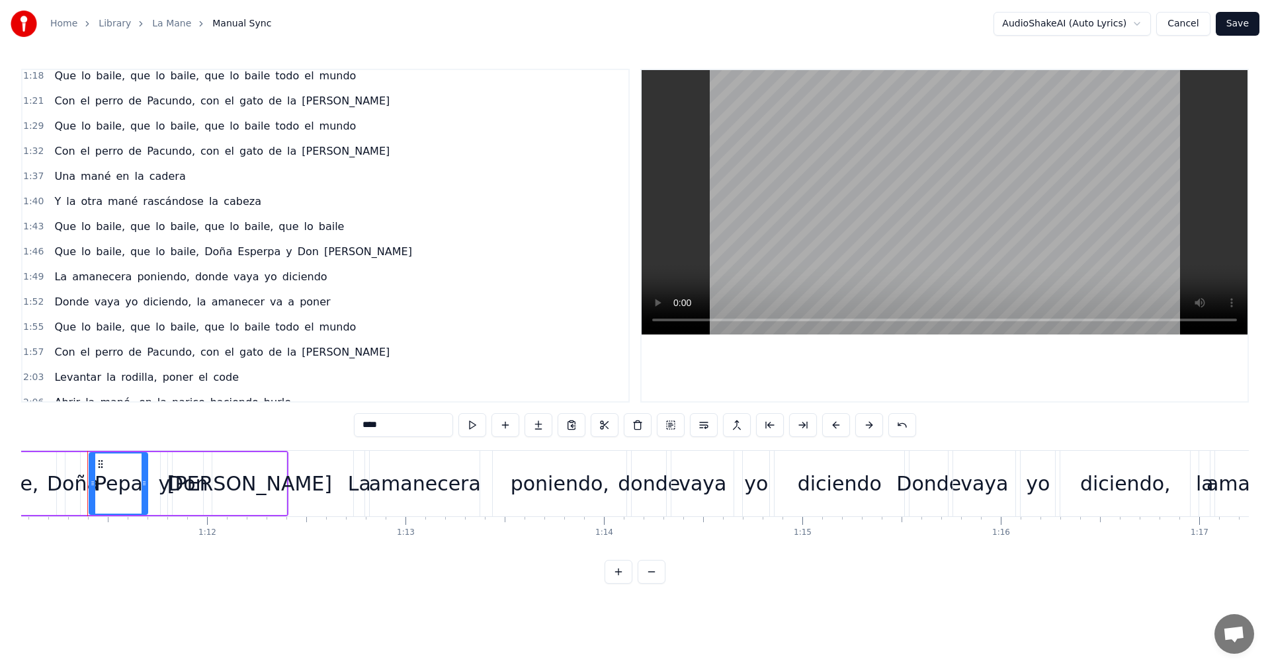
scroll to position [512, 0]
click at [222, 203] on span "cabeza" at bounding box center [242, 198] width 40 height 15
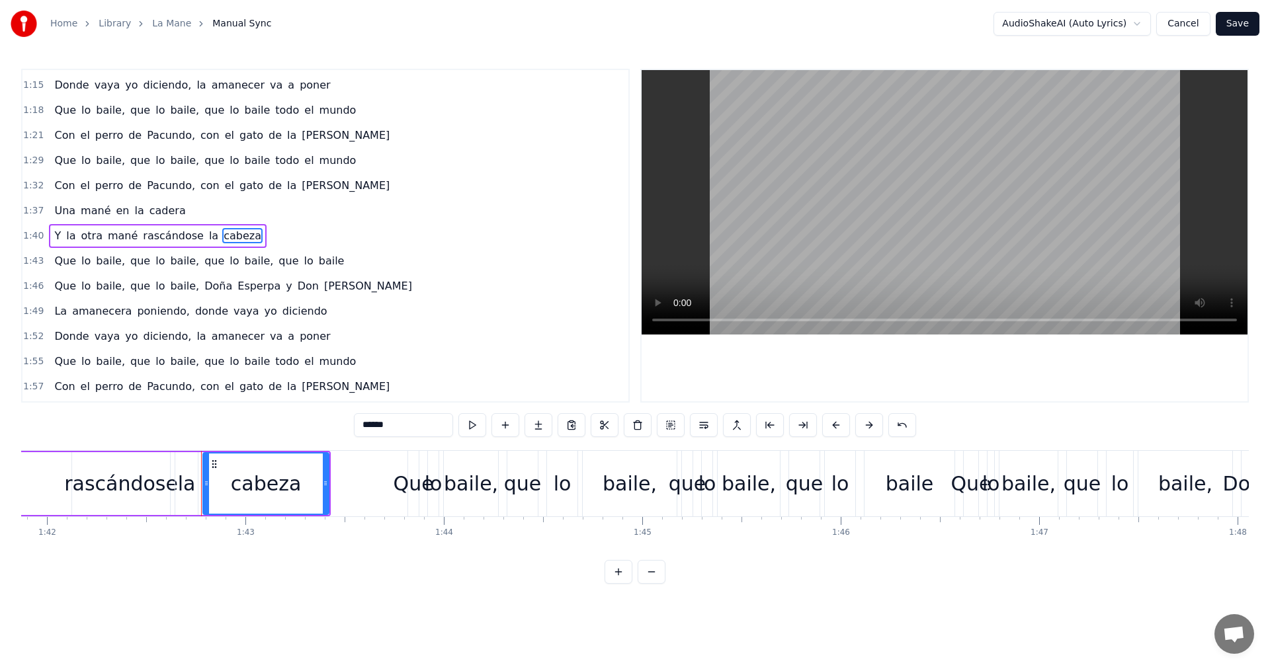
scroll to position [0, 20328]
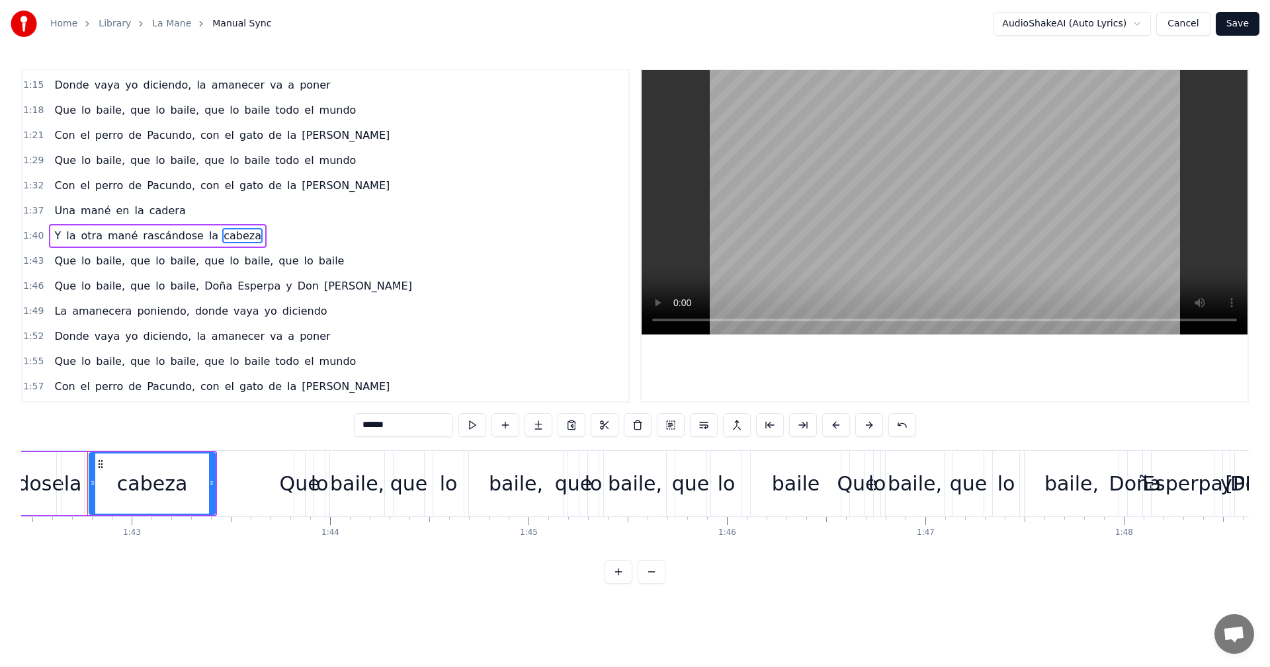
click at [404, 426] on input "******" at bounding box center [403, 425] width 99 height 24
click at [162, 208] on span "cadera" at bounding box center [167, 210] width 39 height 15
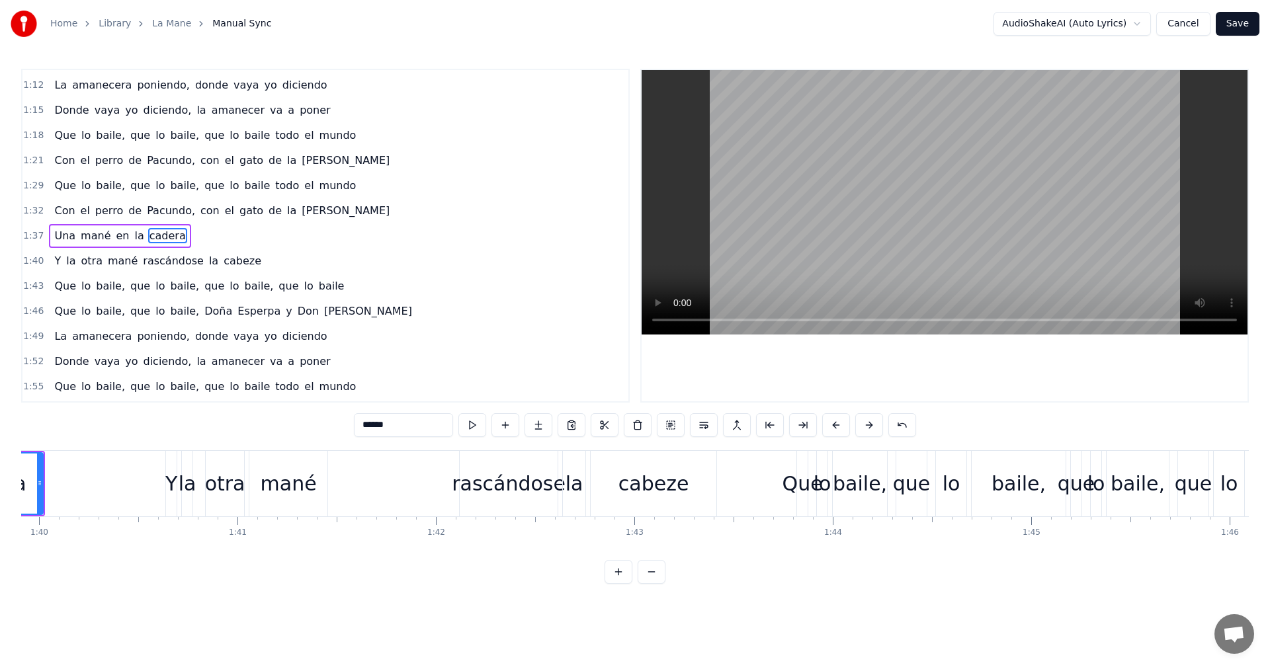
scroll to position [0, 19677]
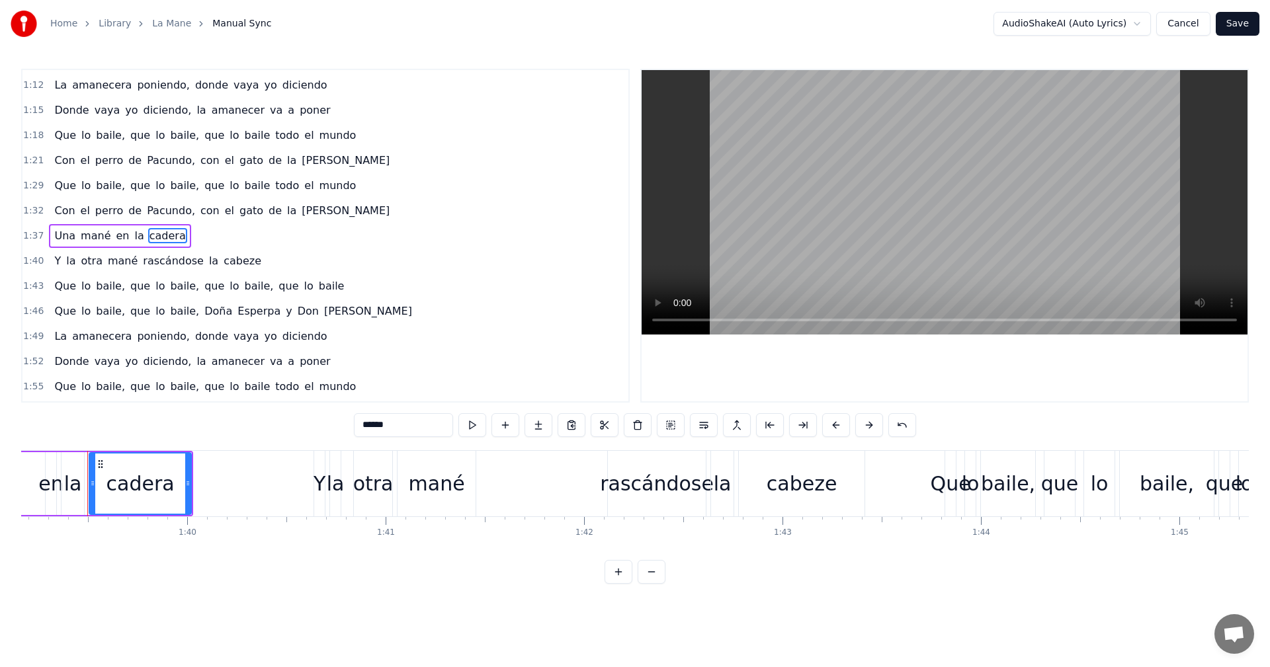
click at [396, 431] on input "******" at bounding box center [403, 425] width 99 height 24
click at [81, 335] on span "amanecera" at bounding box center [102, 336] width 62 height 15
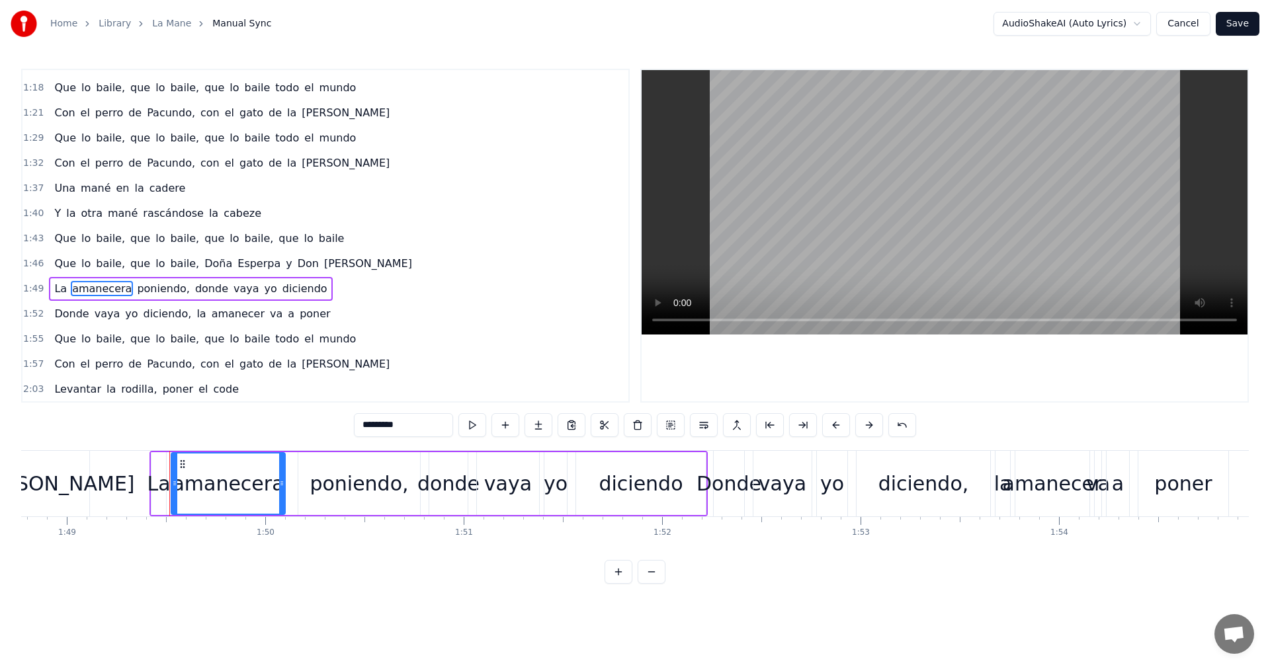
scroll to position [0, 21665]
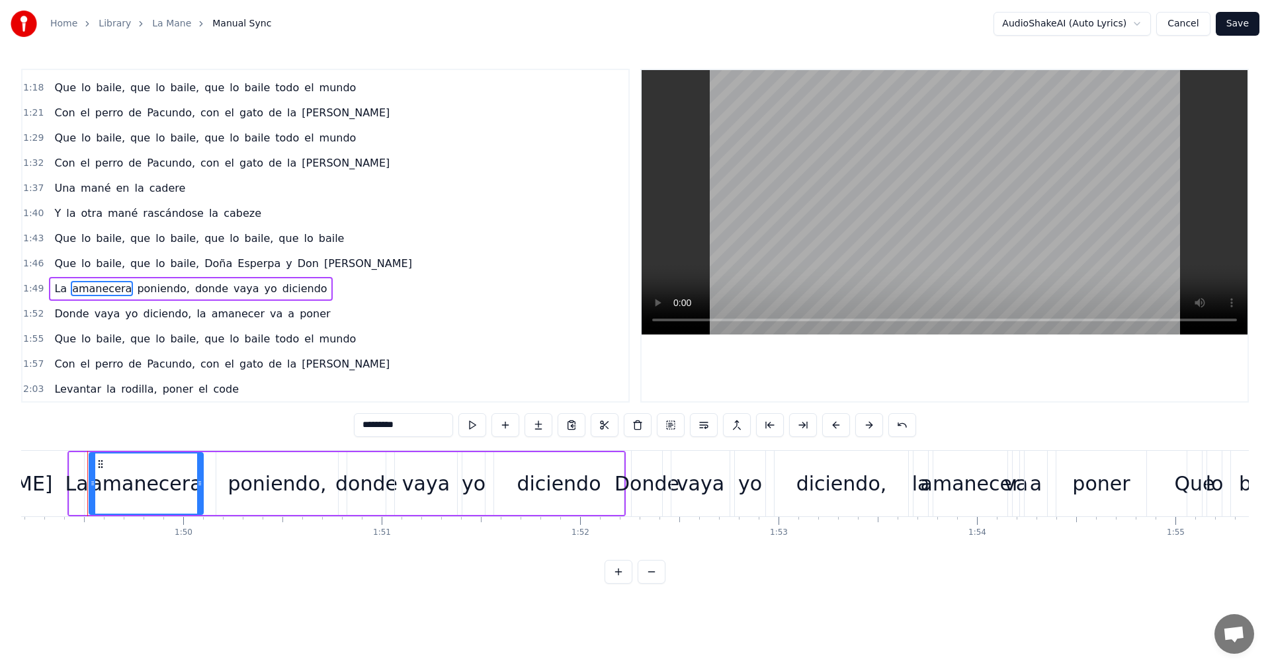
click at [311, 411] on div "0:16 Que lo baile, quien lo baile, que lo baile, quien lo baile 0:19 Que lo bai…" at bounding box center [635, 326] width 1228 height 515
click at [210, 315] on span "amanecer" at bounding box center [238, 313] width 56 height 15
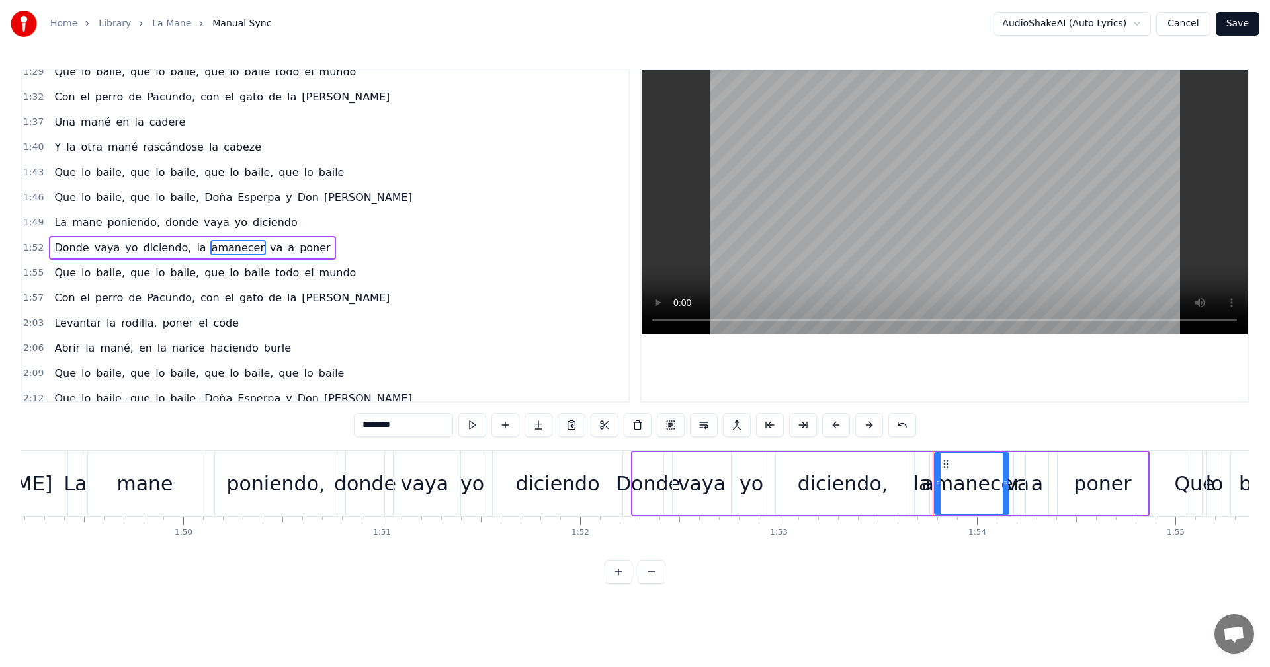
scroll to position [575, 0]
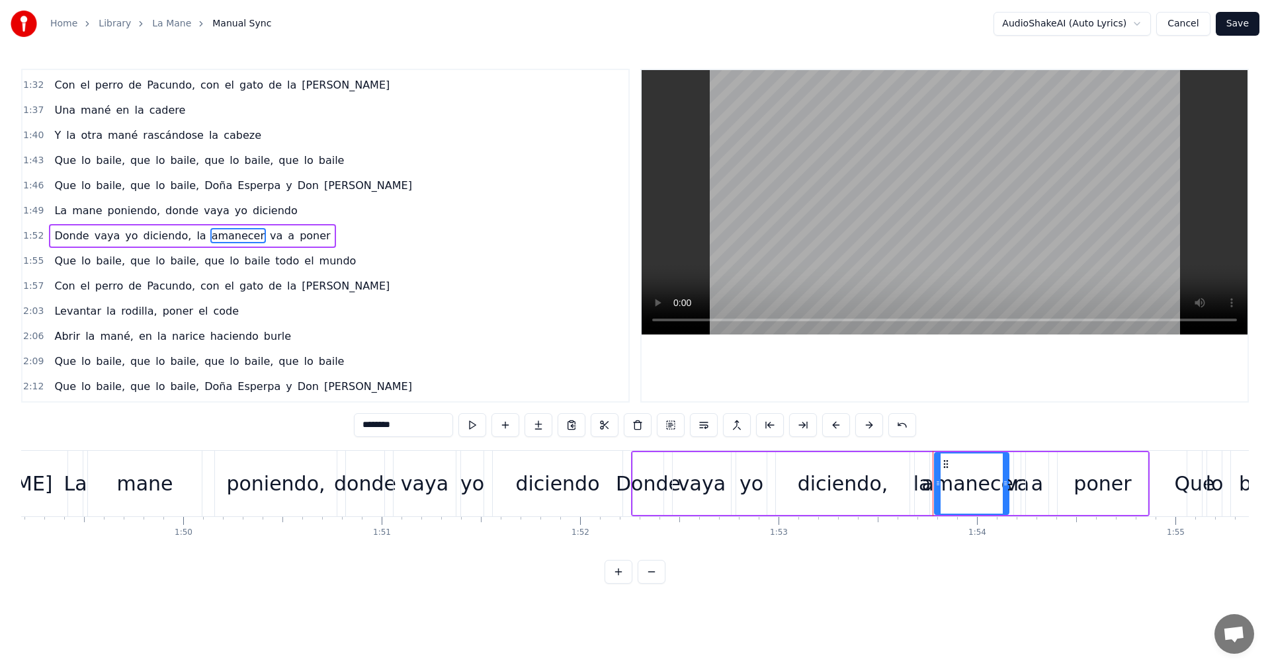
drag, startPoint x: 414, startPoint y: 435, endPoint x: 243, endPoint y: 394, distance: 176.0
click at [243, 394] on div "0:16 Que lo baile, quien lo baile, que lo baile, quien lo baile 0:19 Que lo bai…" at bounding box center [635, 326] width 1228 height 515
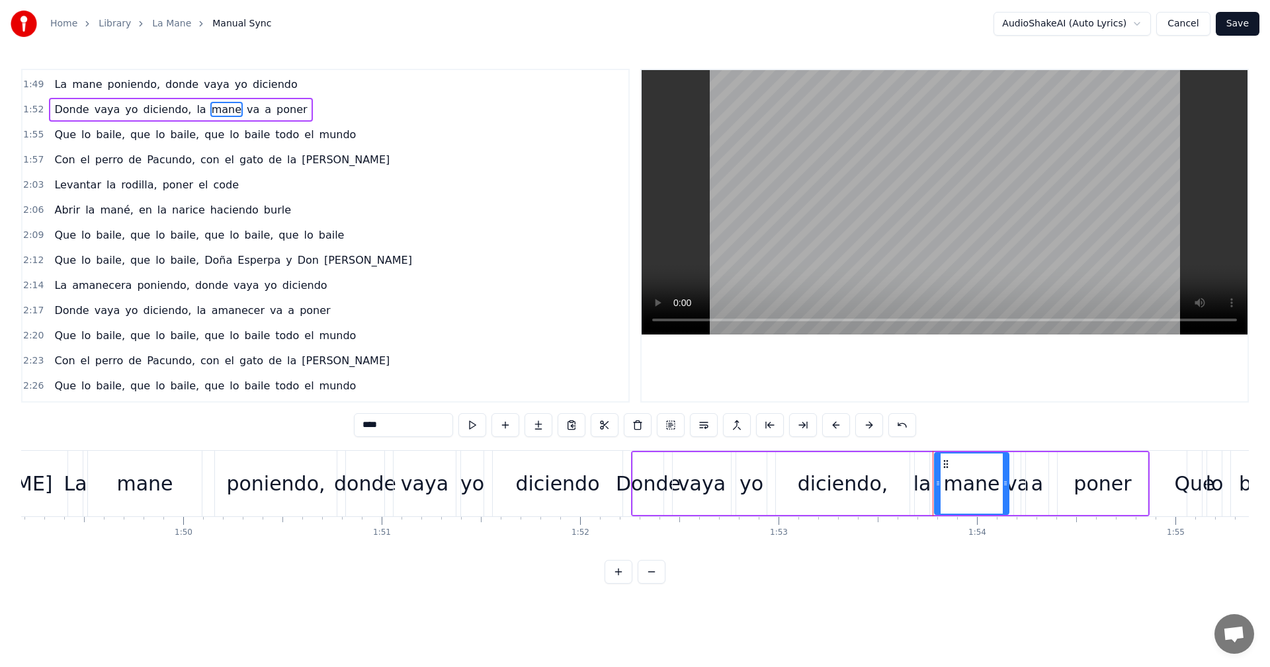
scroll to position [712, 0]
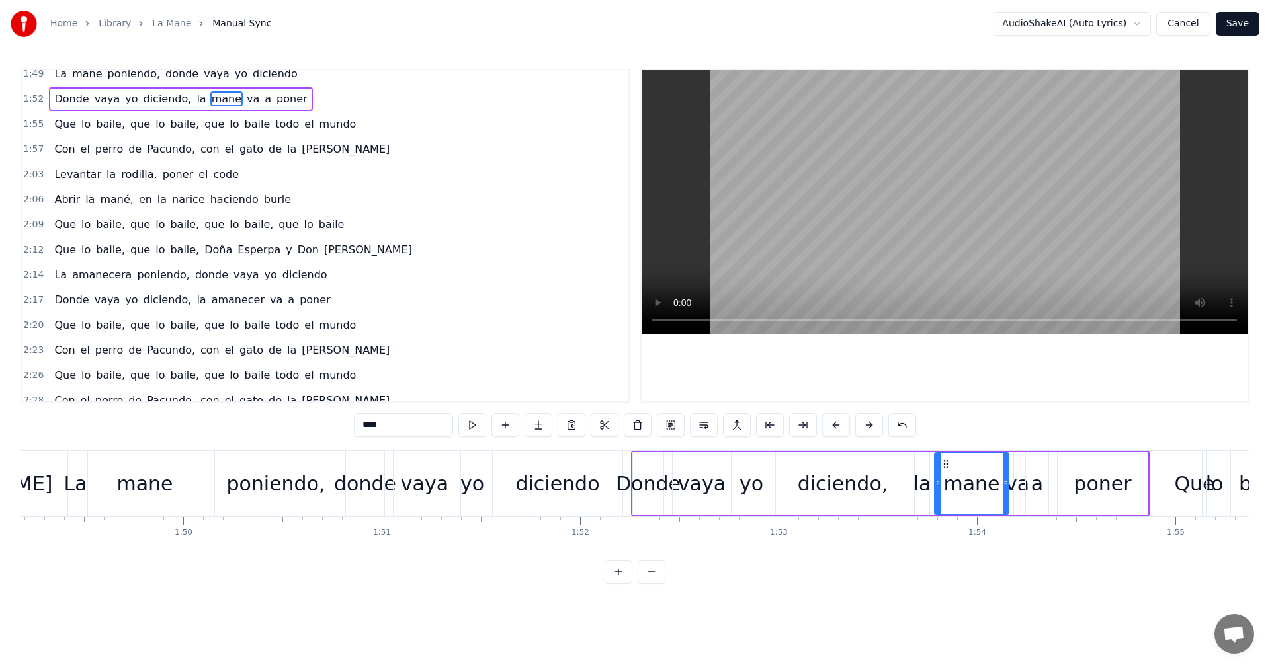
click at [248, 247] on span "Esperpa" at bounding box center [259, 249] width 46 height 15
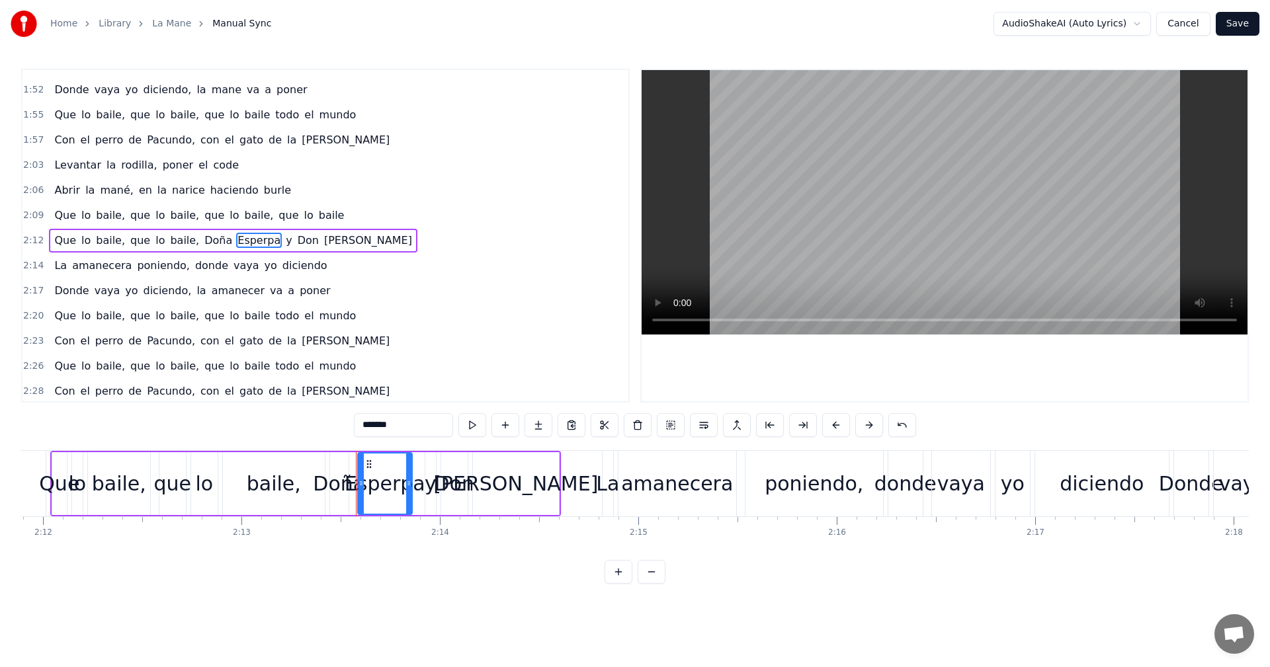
scroll to position [0, 26439]
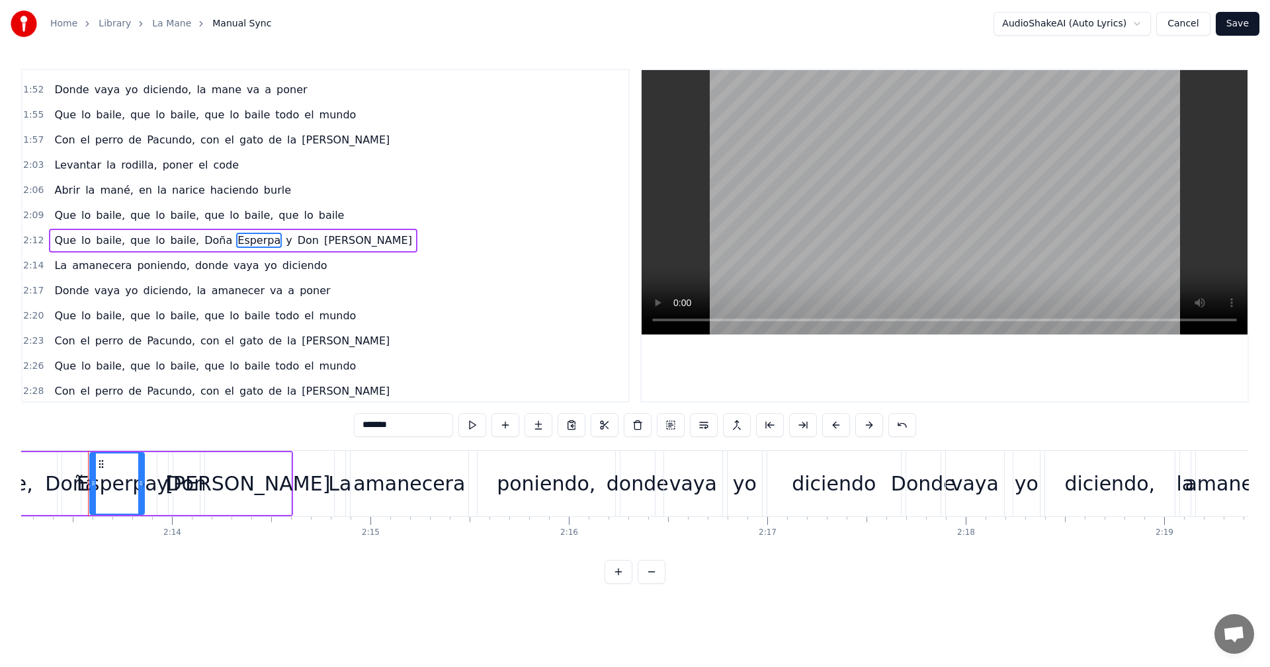
drag, startPoint x: 420, startPoint y: 422, endPoint x: 231, endPoint y: 423, distance: 189.2
click at [231, 423] on div "0:16 Que lo baile, quien lo baile, que lo baile, quien lo baile 0:19 Que lo bai…" at bounding box center [635, 326] width 1228 height 515
click at [149, 392] on span "Pacundo," at bounding box center [171, 388] width 51 height 15
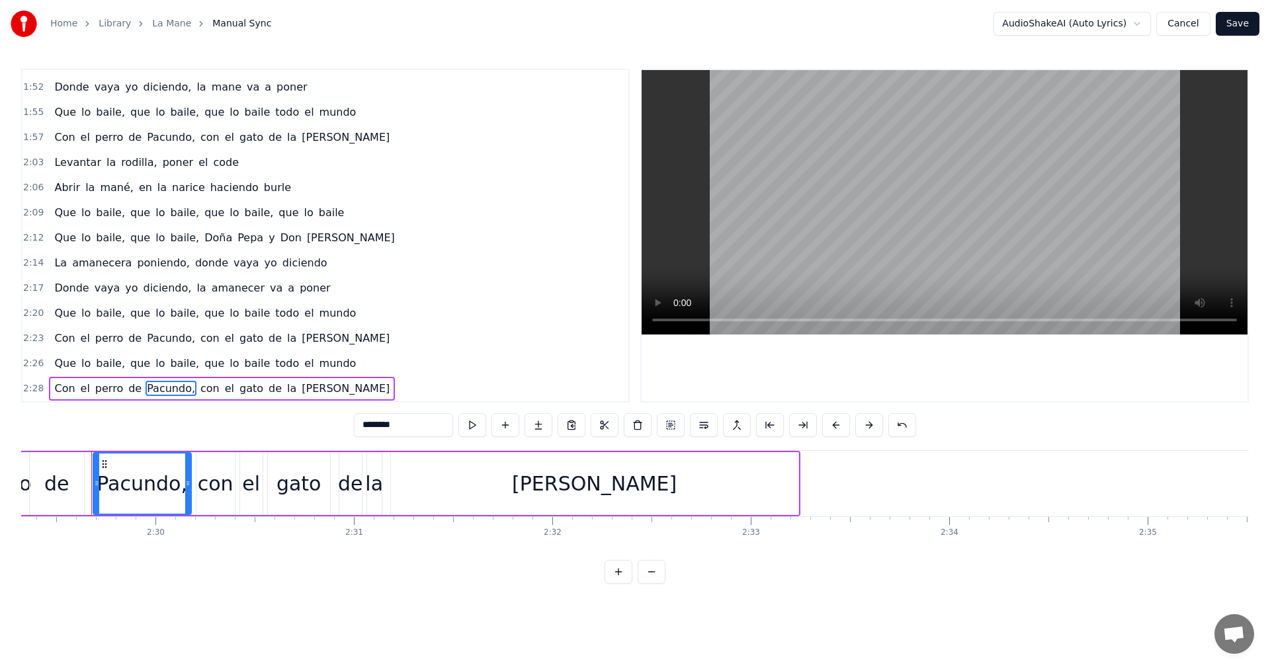
scroll to position [0, 29633]
click at [362, 429] on input "********" at bounding box center [403, 425] width 99 height 24
click at [160, 335] on span "Pacundo," at bounding box center [171, 338] width 51 height 15
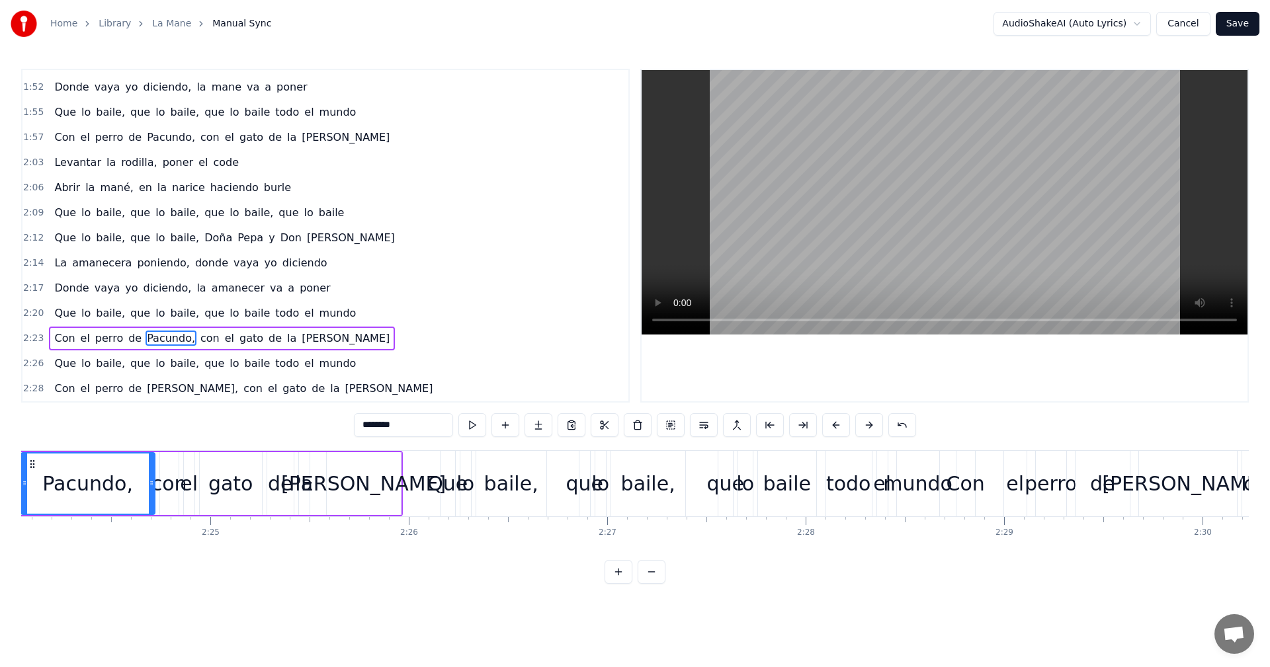
scroll to position [0, 28514]
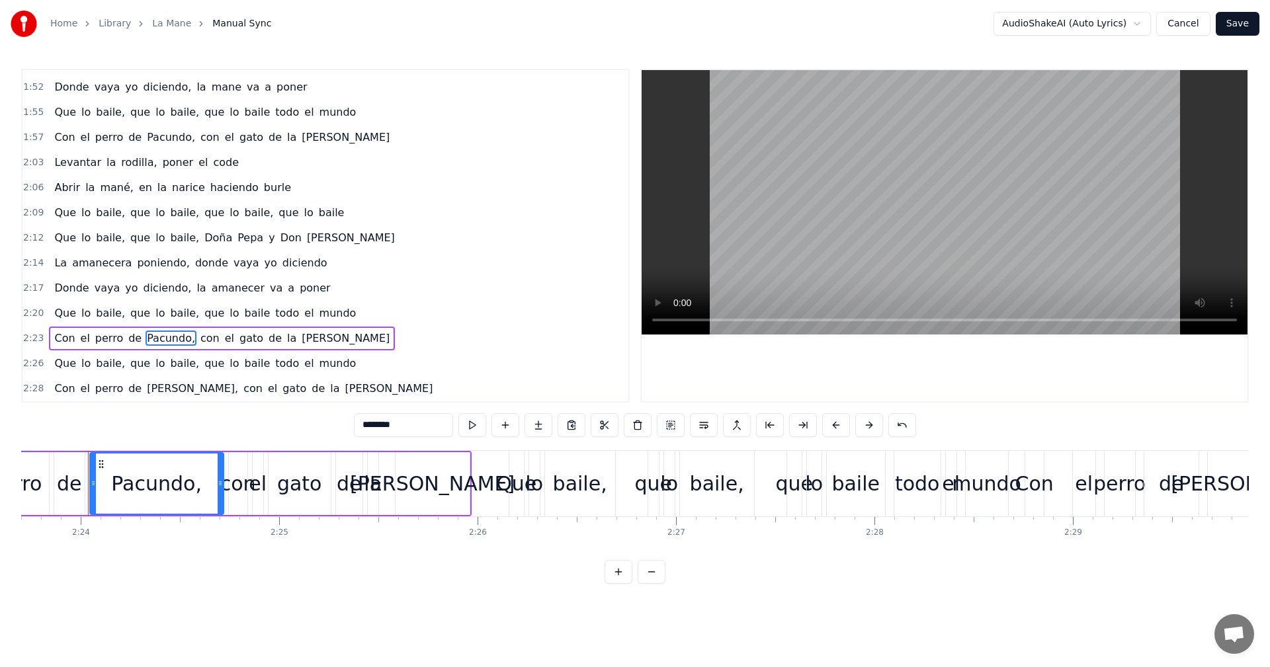
click at [362, 431] on input "********" at bounding box center [403, 425] width 99 height 24
click at [156, 138] on span "Pacundo," at bounding box center [171, 137] width 51 height 15
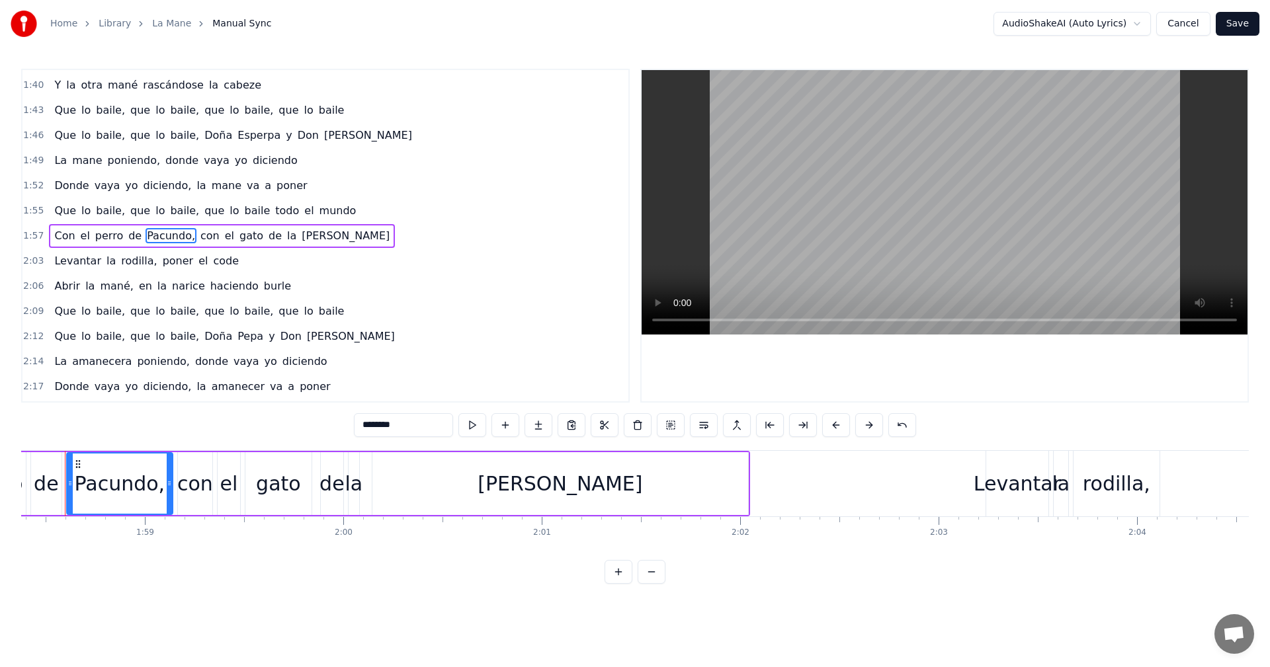
scroll to position [0, 23466]
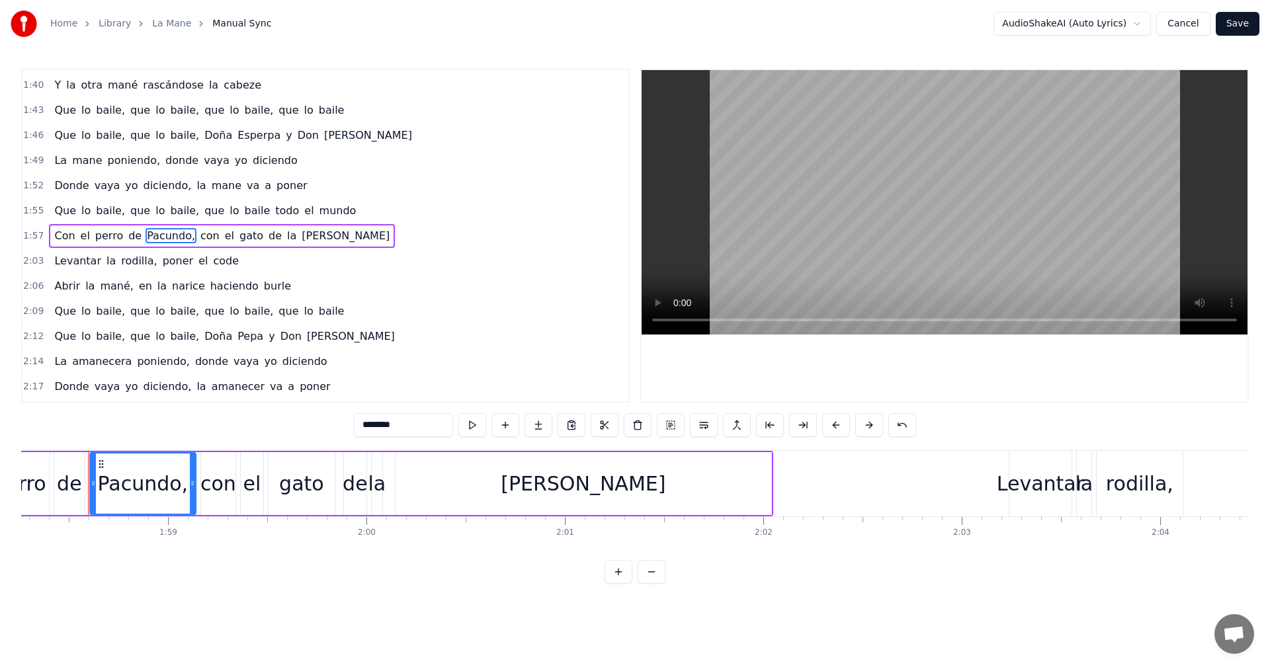
drag, startPoint x: 412, startPoint y: 427, endPoint x: 314, endPoint y: 409, distance: 100.3
click at [314, 409] on div "0:16 Que lo baile, quien lo baile, que lo baile, quien lo baile 0:19 Que lo bai…" at bounding box center [635, 326] width 1228 height 515
type input "*"
drag, startPoint x: 342, startPoint y: 402, endPoint x: 278, endPoint y: 400, distance: 64.2
click at [278, 400] on div "0:16 Que lo baile, quien lo baile, que lo baile, quien lo baile 0:19 Que lo bai…" at bounding box center [635, 326] width 1228 height 515
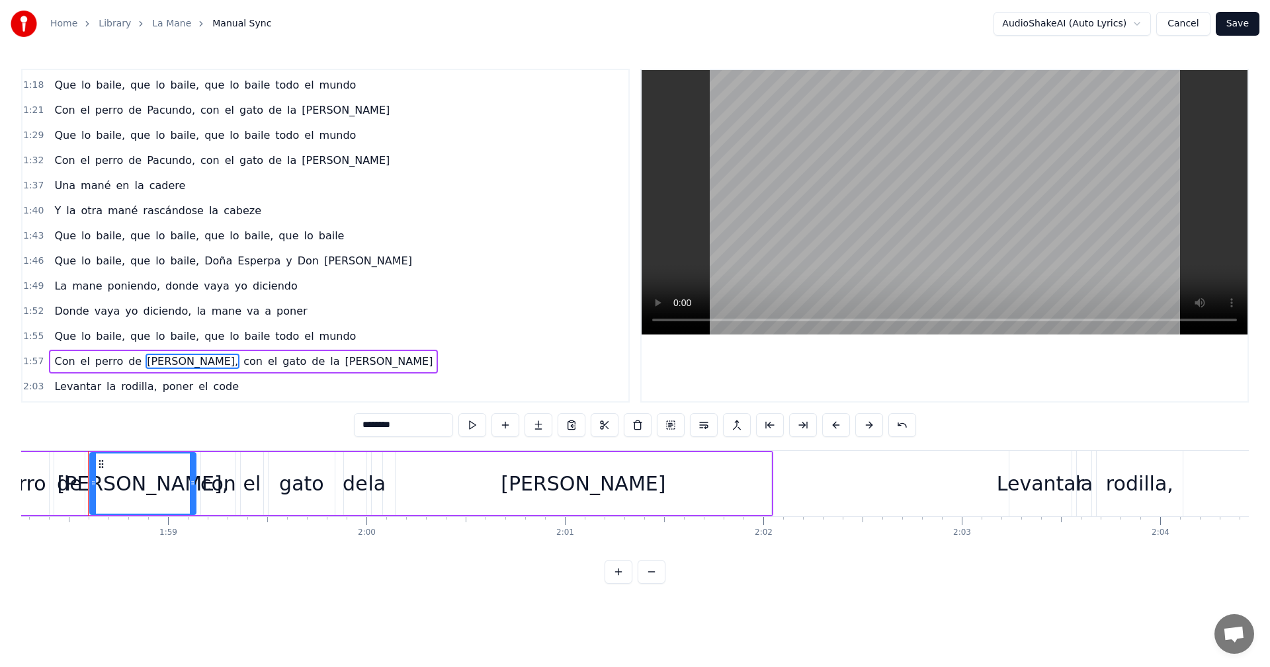
scroll to position [495, 0]
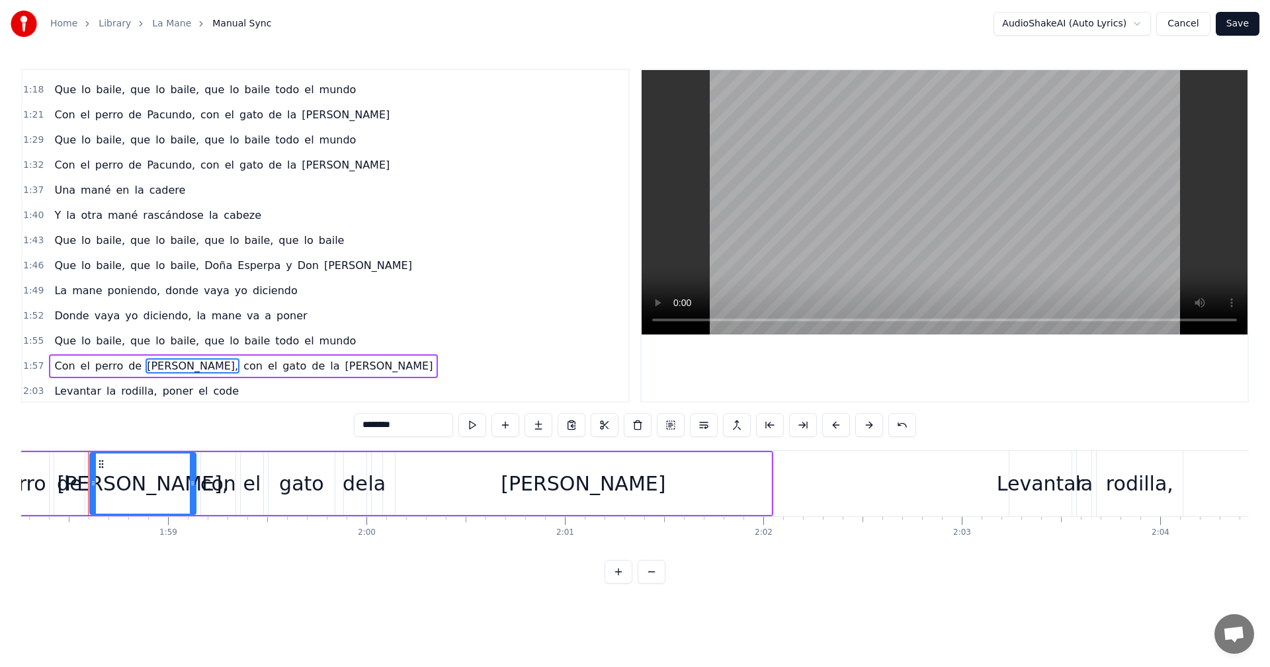
click at [166, 169] on span "Pacundo," at bounding box center [171, 164] width 51 height 15
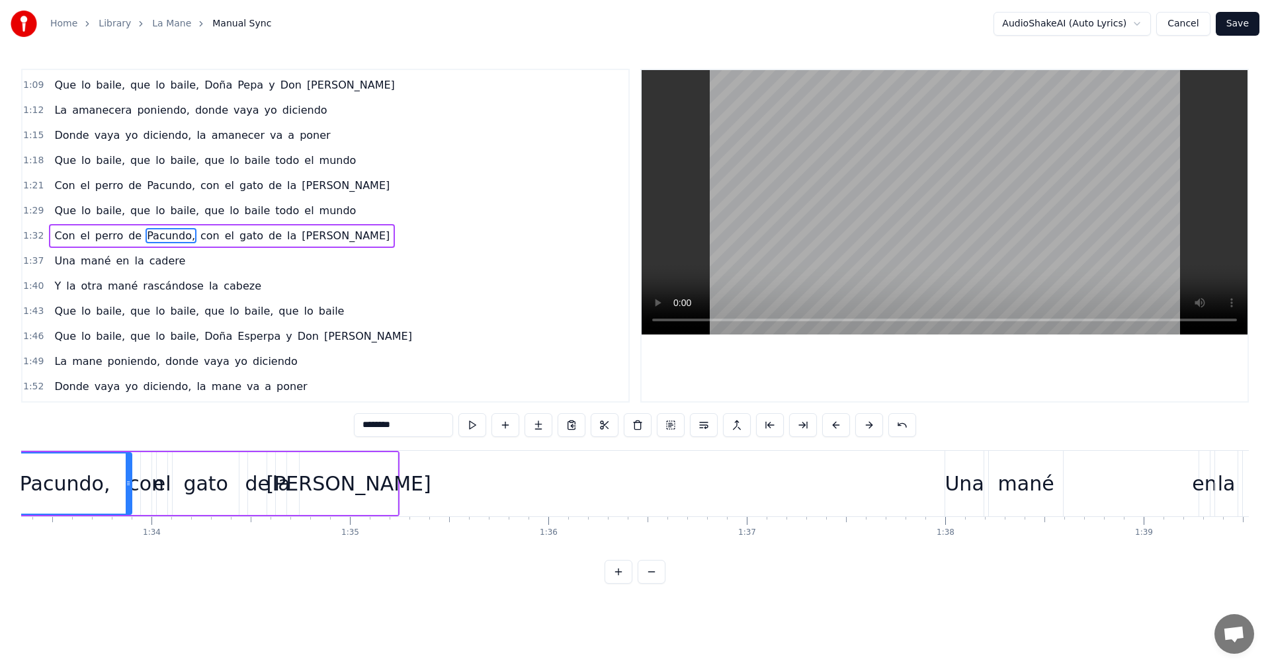
scroll to position [0, 18431]
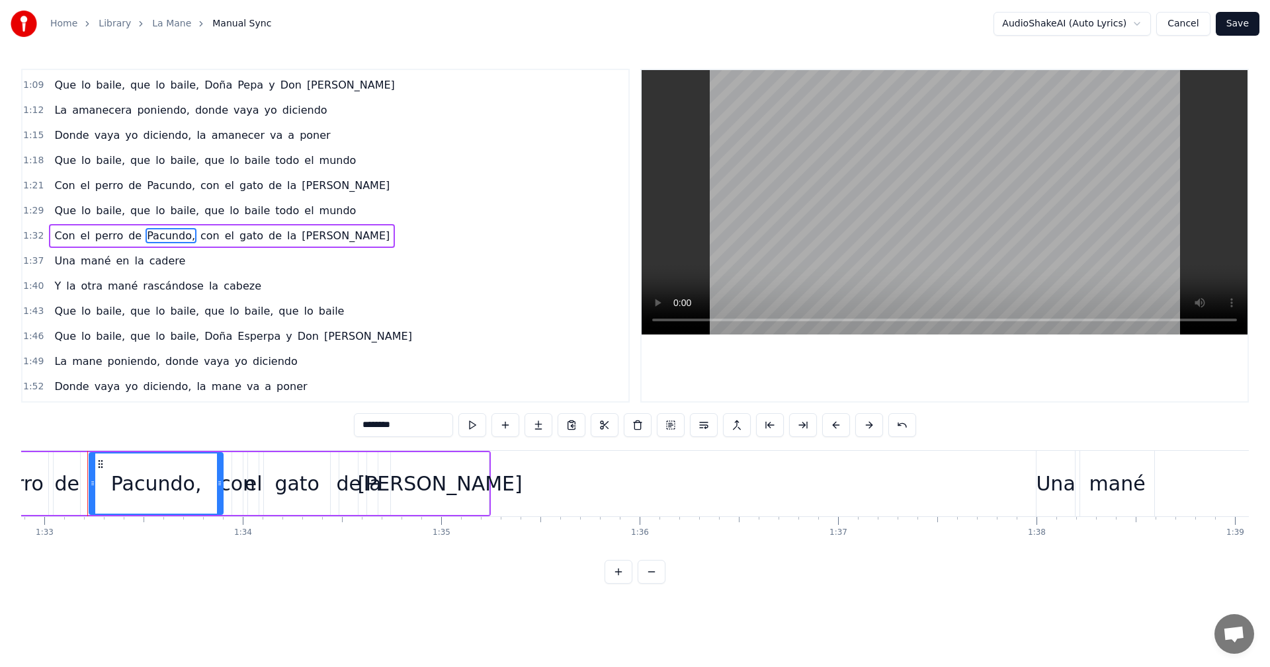
drag, startPoint x: 421, startPoint y: 423, endPoint x: 156, endPoint y: 417, distance: 265.3
click at [157, 417] on div "0:16 Que lo baile, quien lo baile, que lo baile, quien lo baile 0:19 Que lo bai…" at bounding box center [635, 326] width 1228 height 515
paste input "text"
click at [161, 187] on span "Pacundo," at bounding box center [171, 185] width 51 height 15
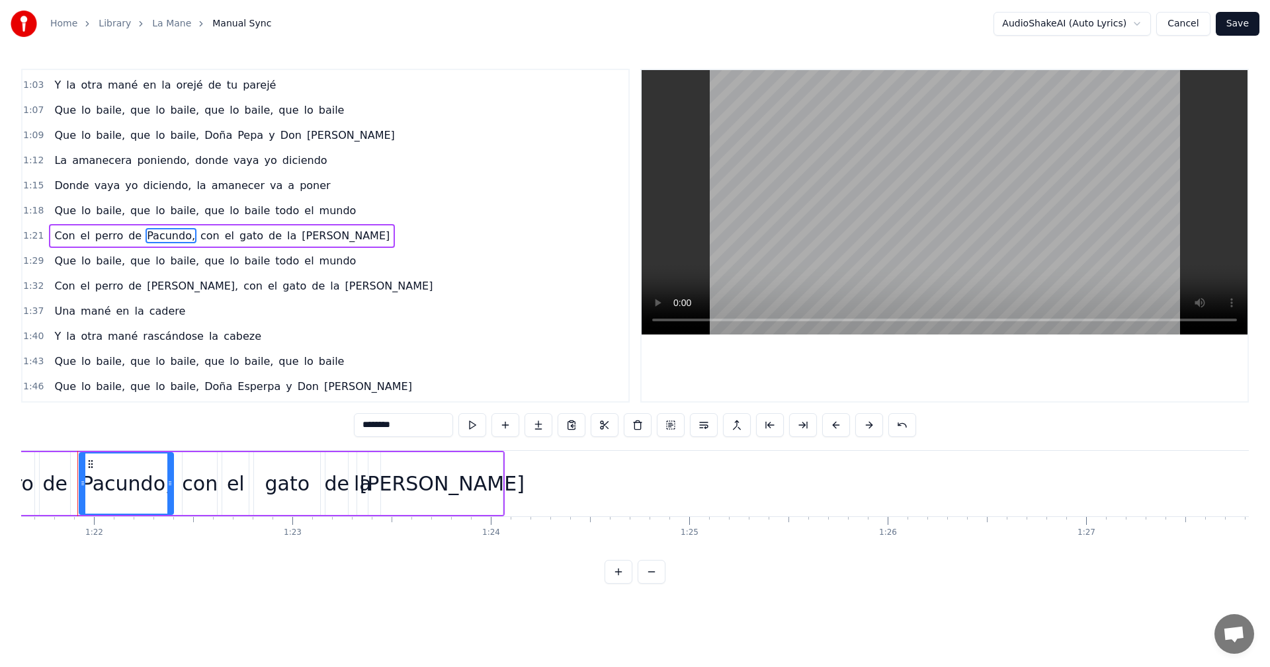
scroll to position [0, 16188]
drag, startPoint x: 315, startPoint y: 415, endPoint x: 249, endPoint y: 412, distance: 66.2
click at [273, 412] on div "0:16 Que lo baile, quien lo baile, que lo baile, quien lo baile 0:19 Que lo bai…" at bounding box center [635, 326] width 1228 height 515
paste input "text"
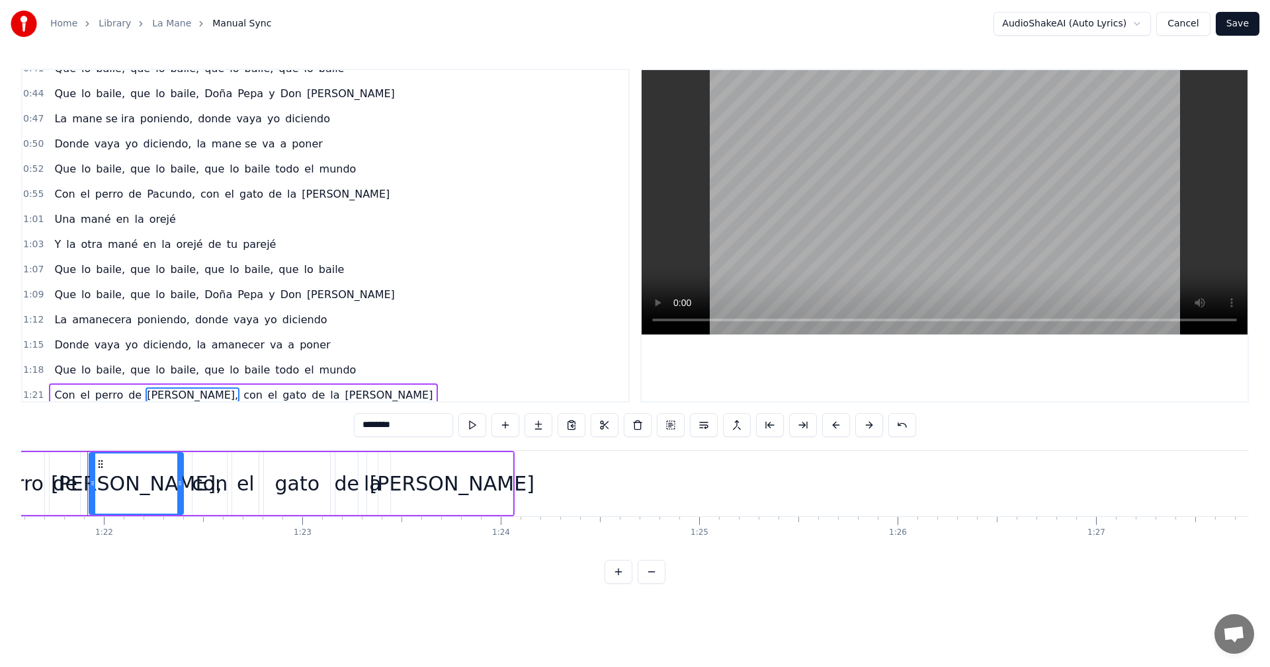
click at [166, 191] on span "Pacundo," at bounding box center [171, 194] width 51 height 15
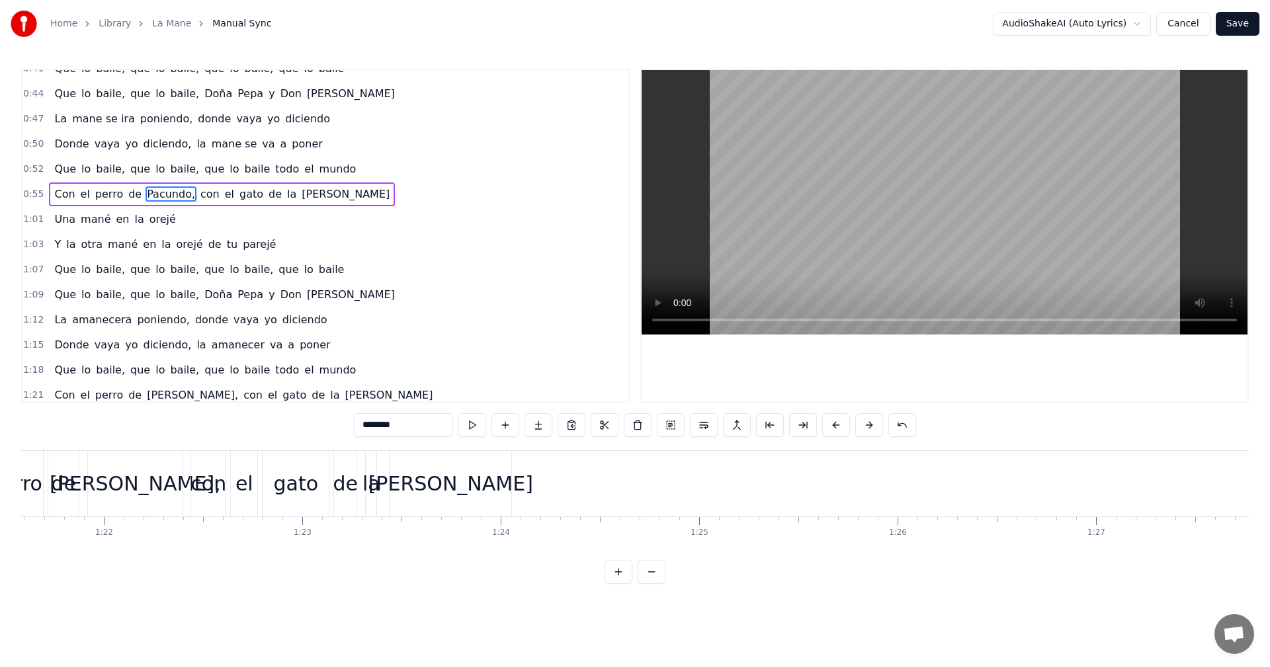
scroll to position [173, 0]
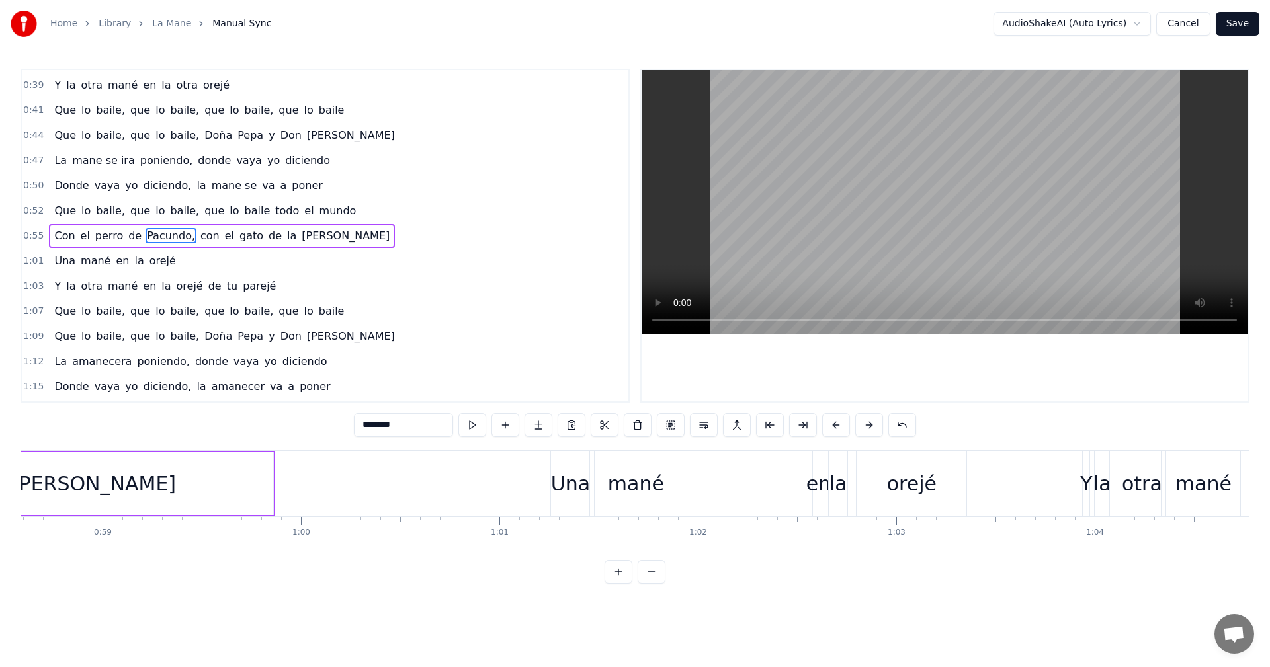
drag, startPoint x: 419, startPoint y: 423, endPoint x: 235, endPoint y: 417, distance: 183.3
click at [235, 417] on div "0:16 Que lo baile, quien lo baile, que lo baile, quien lo baile 0:19 Que lo bai…" at bounding box center [635, 326] width 1228 height 515
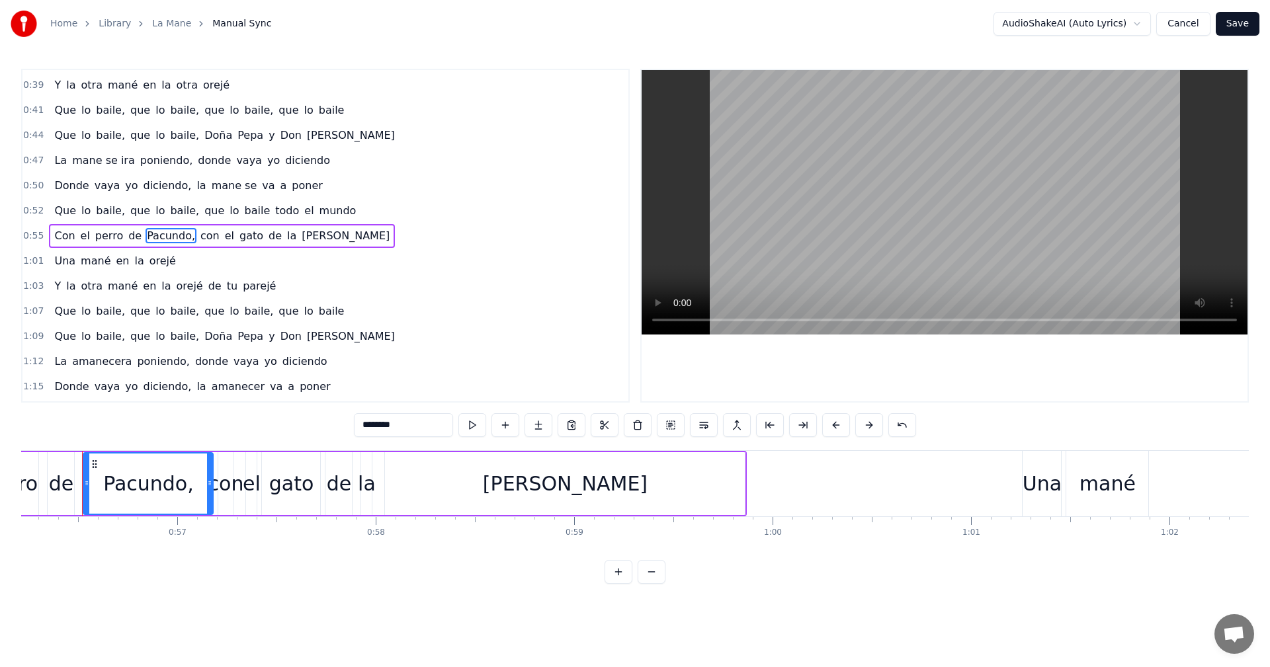
scroll to position [0, 11148]
paste input "text"
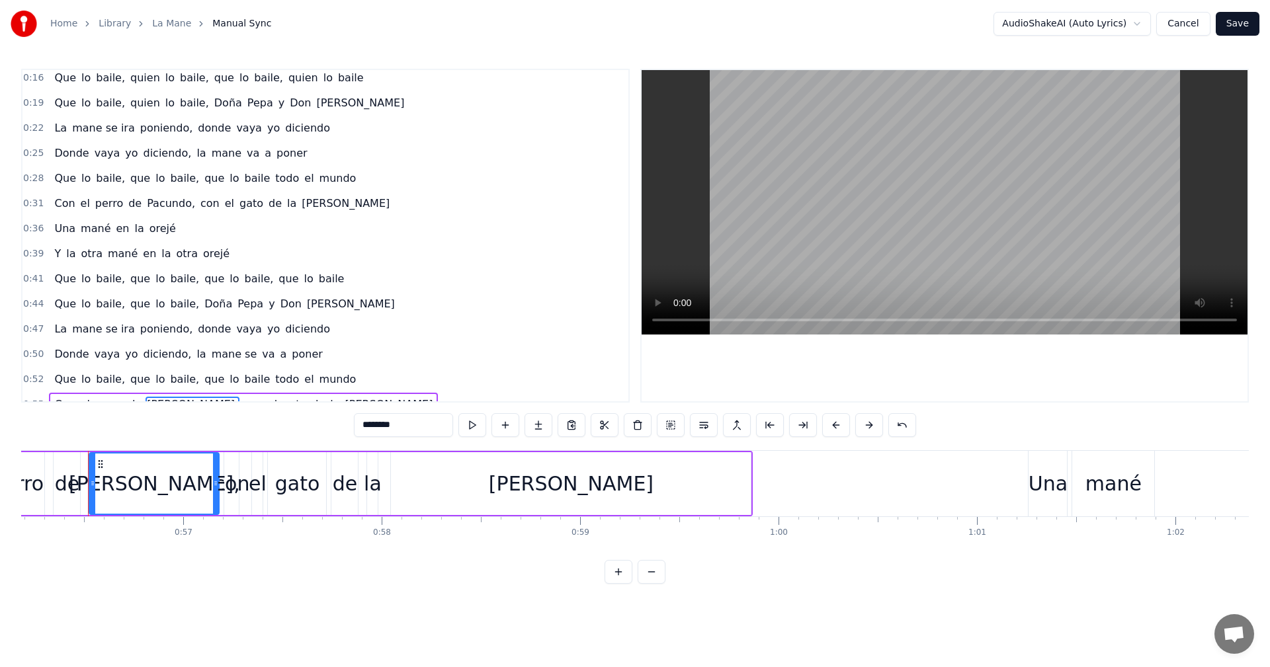
scroll to position [0, 0]
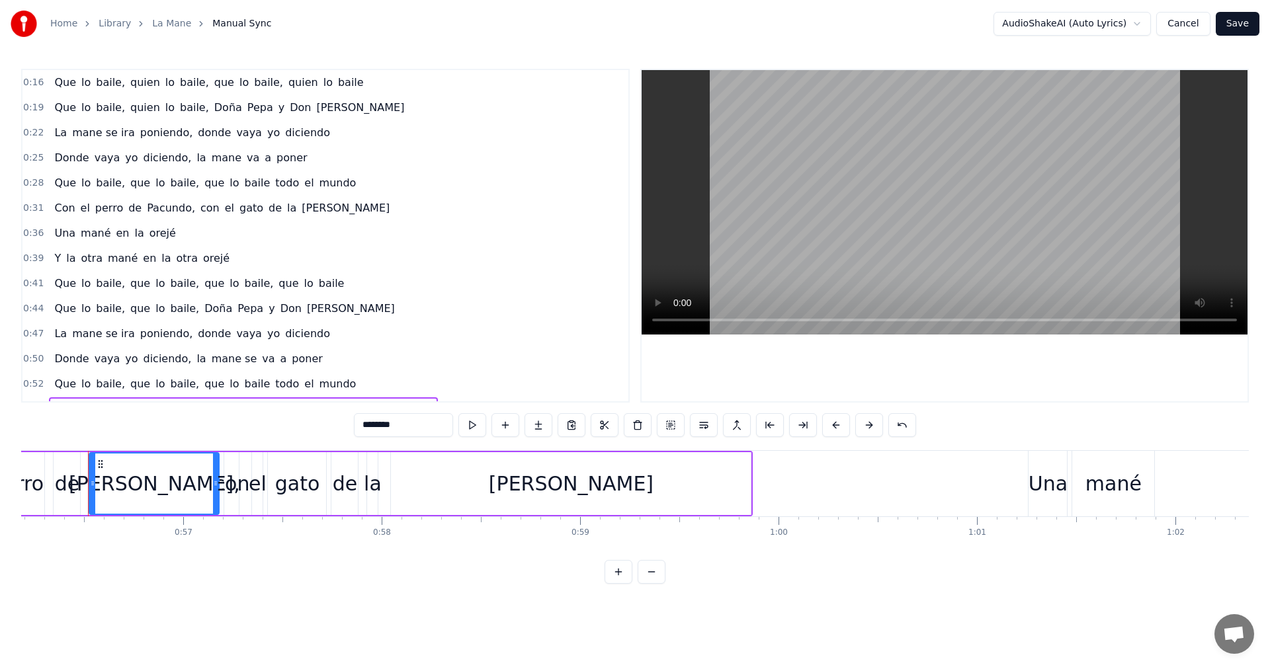
click at [169, 216] on span "Pacundo," at bounding box center [171, 207] width 51 height 15
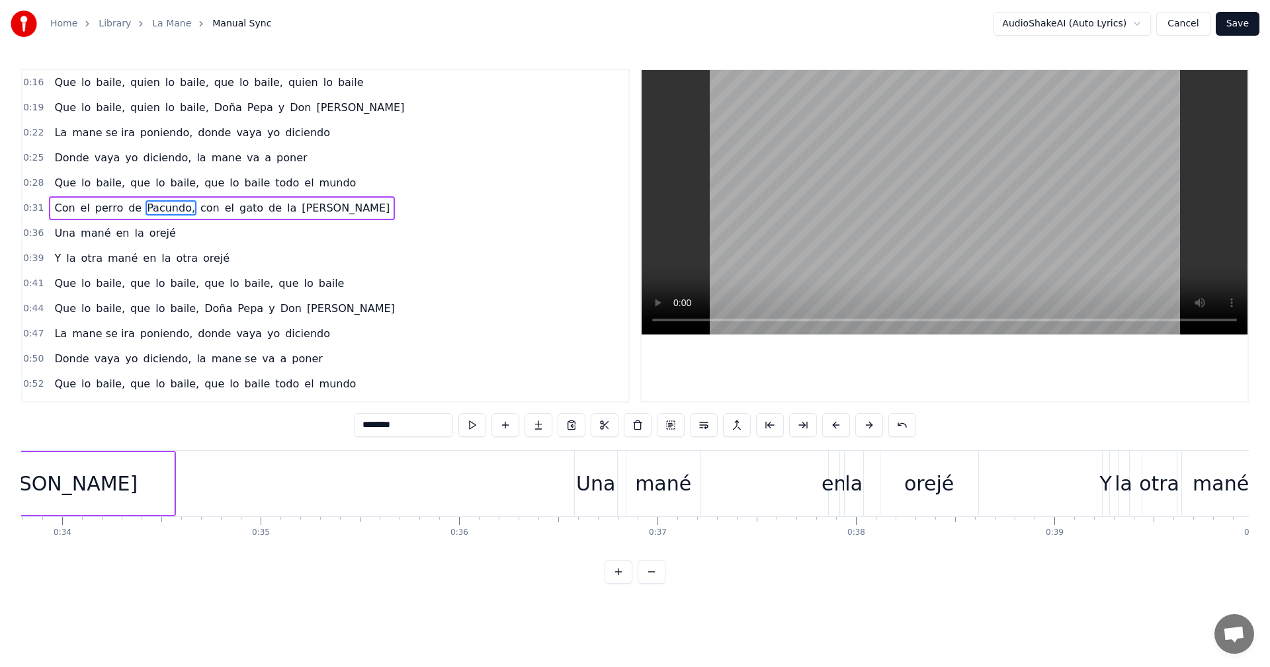
scroll to position [0, 6239]
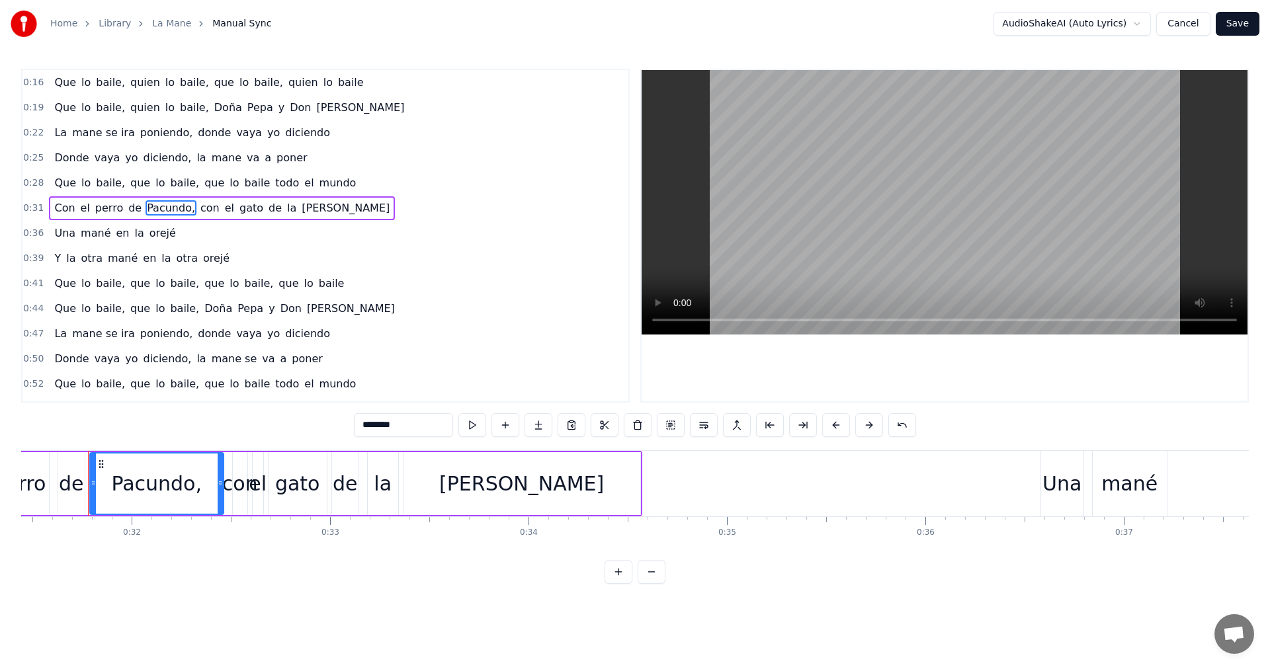
drag, startPoint x: 414, startPoint y: 428, endPoint x: 223, endPoint y: 407, distance: 192.2
click at [223, 407] on div "0:16 Que lo baile, quien lo baile, que lo baile, quien lo baile 0:19 Que lo bai…" at bounding box center [635, 326] width 1228 height 515
paste input "text"
type input "********"
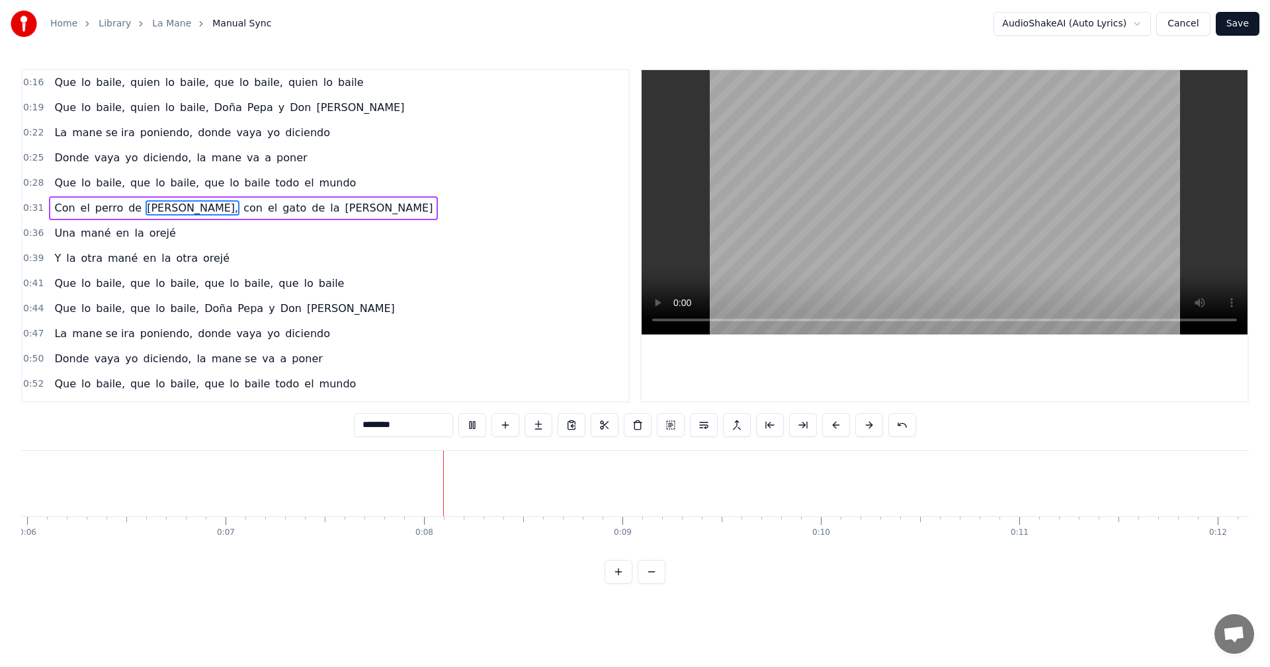
scroll to position [0, 1420]
click at [653, 574] on button at bounding box center [652, 572] width 28 height 24
click at [472, 427] on button at bounding box center [472, 425] width 28 height 24
click at [602, 426] on button at bounding box center [605, 425] width 28 height 24
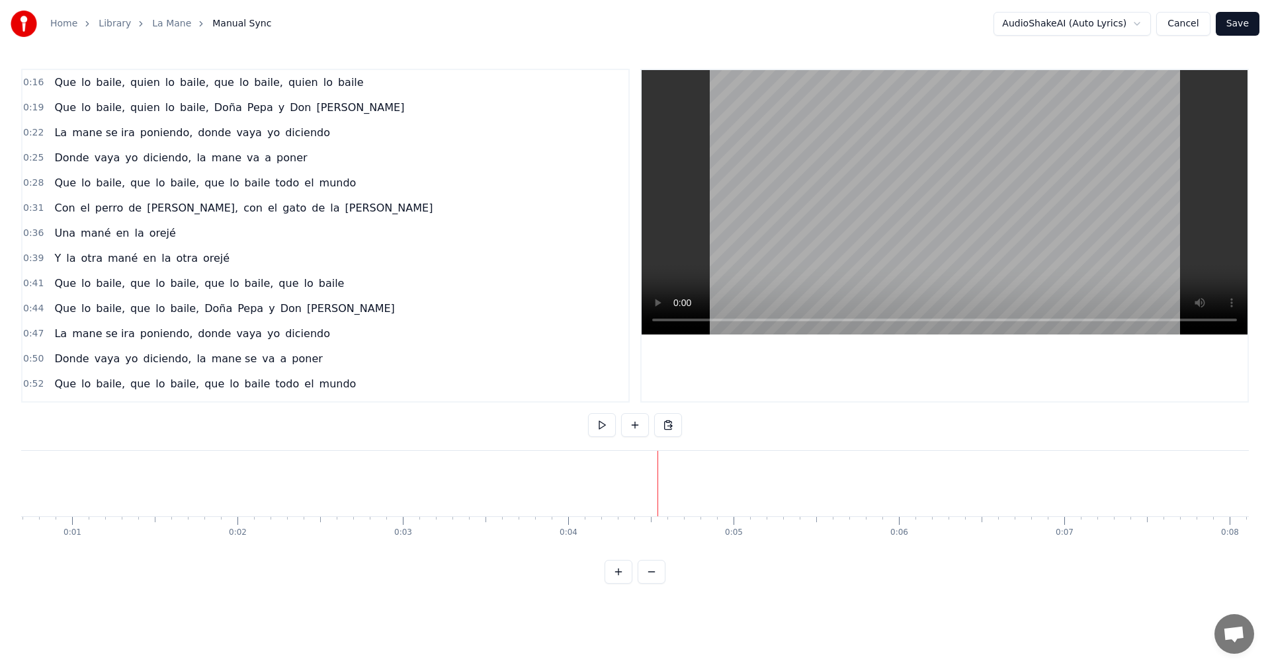
click at [657, 584] on button at bounding box center [652, 572] width 28 height 24
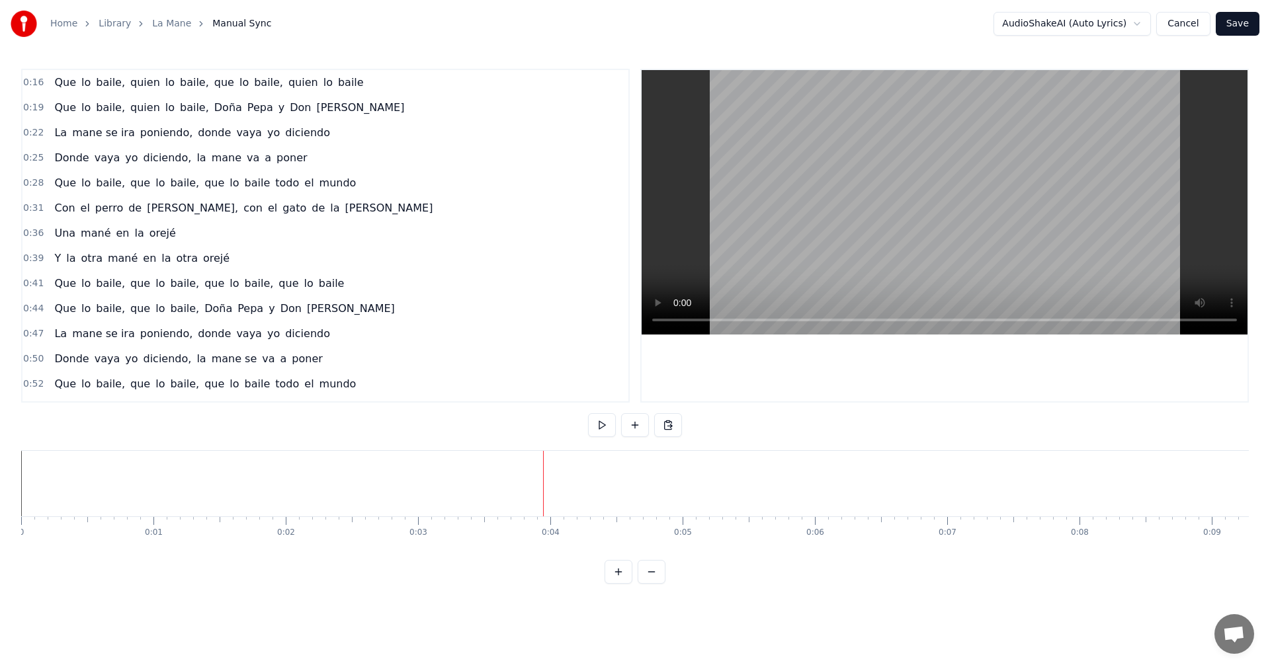
click at [611, 583] on button at bounding box center [619, 572] width 28 height 24
drag, startPoint x: 69, startPoint y: 484, endPoint x: 277, endPoint y: 505, distance: 208.8
click at [691, 564] on html "Home Library La Mane Manual Sync AudioShakeAI (Auto Lyrics) Cancel Save 0:16 Qu…" at bounding box center [635, 302] width 1270 height 605
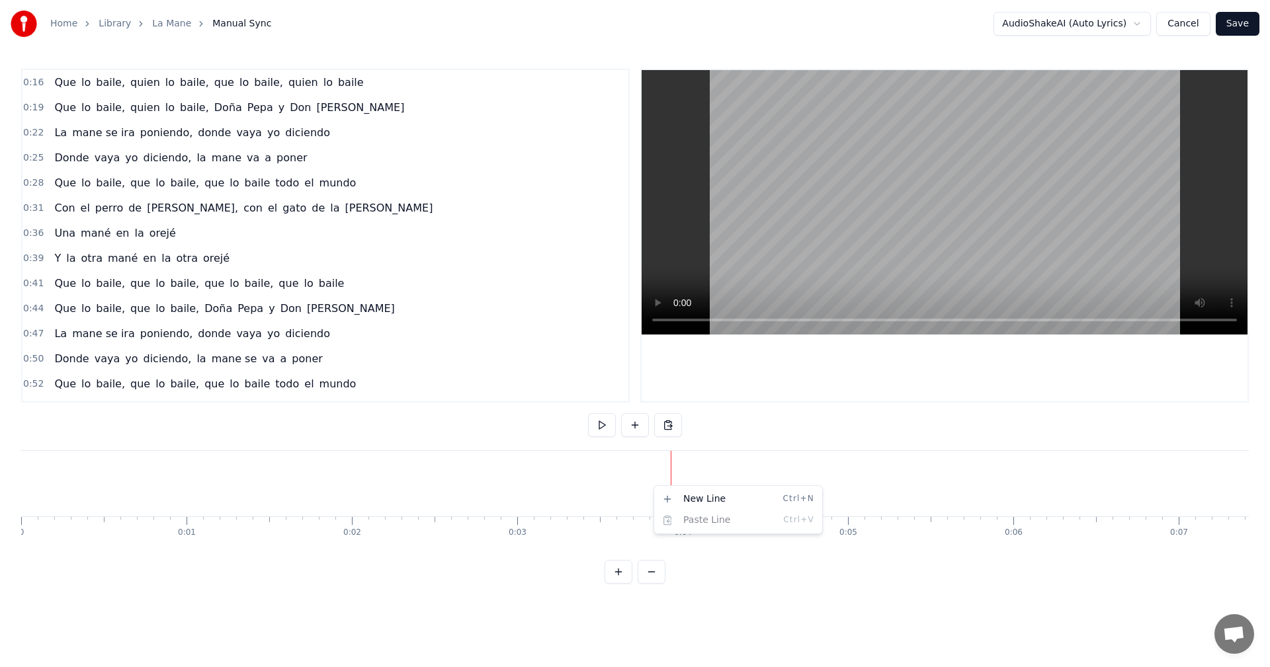
click at [702, 560] on html "Home Library La Mane Manual Sync AudioShakeAI (Auto Lyrics) Cancel Save 0:16 Qu…" at bounding box center [635, 302] width 1270 height 605
click at [687, 605] on html "Home Library La Mane Manual Sync AudioShakeAI (Auto Lyrics) Cancel Save 0:16 Qu…" at bounding box center [635, 302] width 1270 height 605
click at [561, 482] on div at bounding box center [561, 483] width 1 height 65
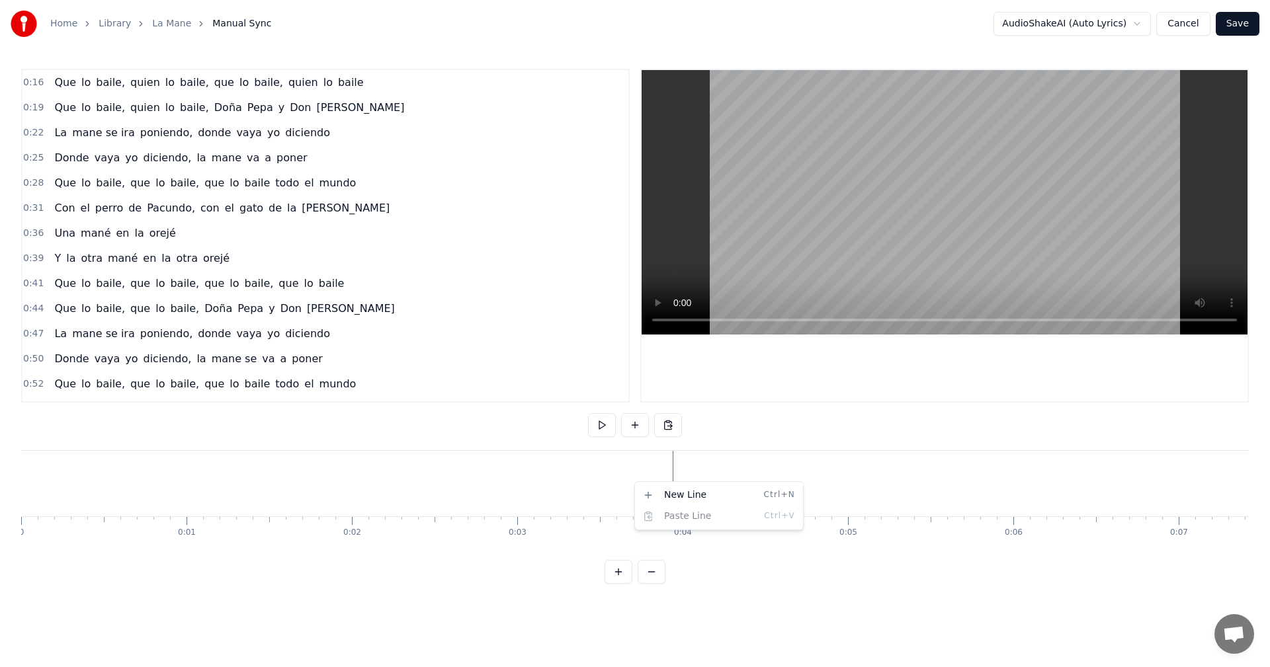
drag, startPoint x: 57, startPoint y: 554, endPoint x: 0, endPoint y: 550, distance: 57.0
click at [0, 550] on html "Home Library La Mane Manual Sync AudioShakeAI (Auto Lyrics) Cancel Save 0:16 Qu…" at bounding box center [635, 302] width 1270 height 605
click at [1241, 16] on button "Save" at bounding box center [1238, 24] width 44 height 24
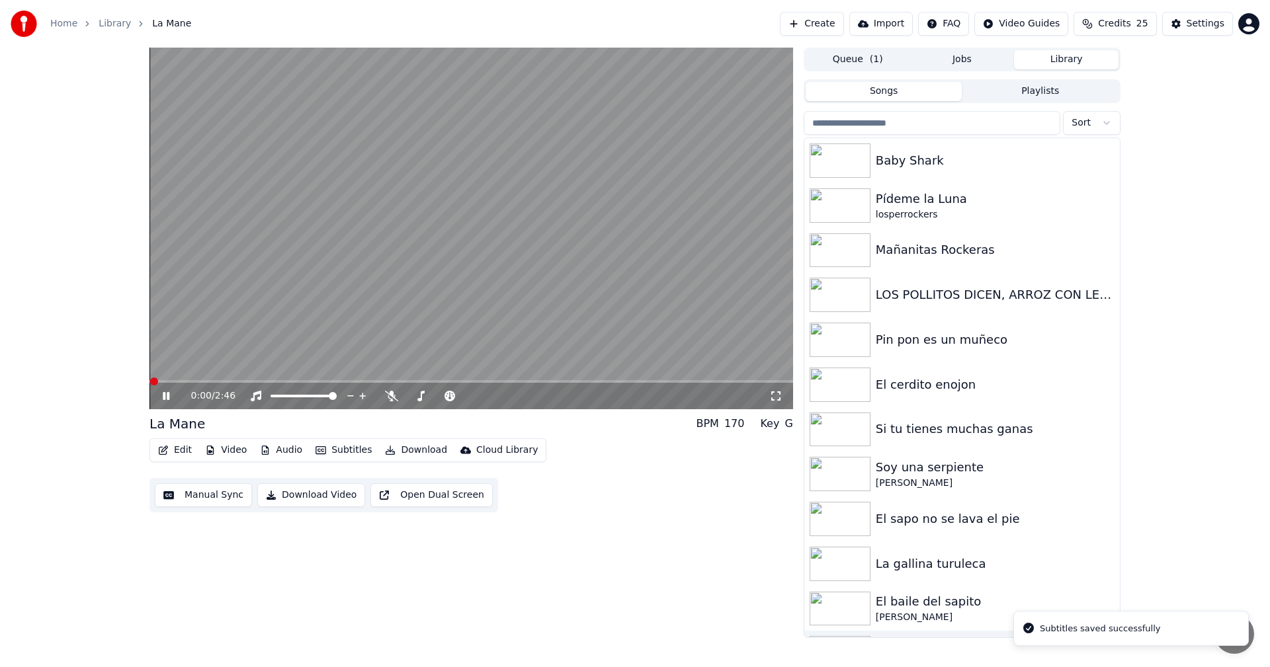
click at [194, 495] on button "Manual Sync" at bounding box center [203, 496] width 97 height 24
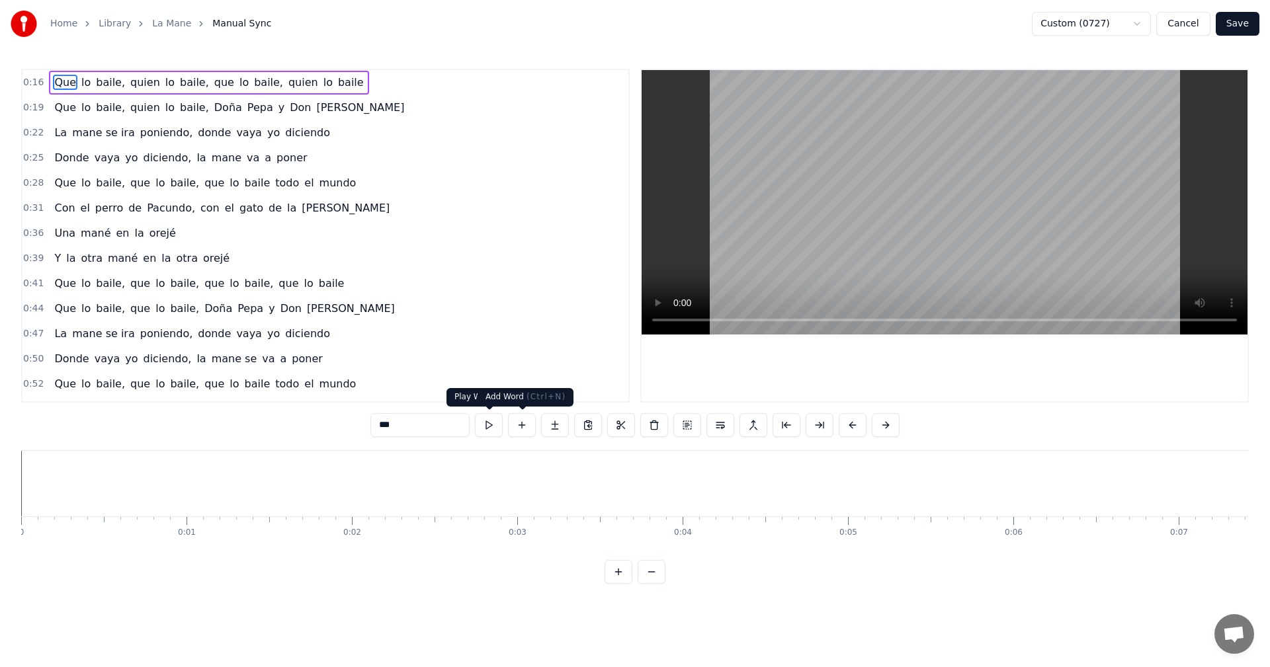
click at [488, 433] on button at bounding box center [489, 425] width 28 height 24
click at [781, 427] on button at bounding box center [787, 425] width 28 height 24
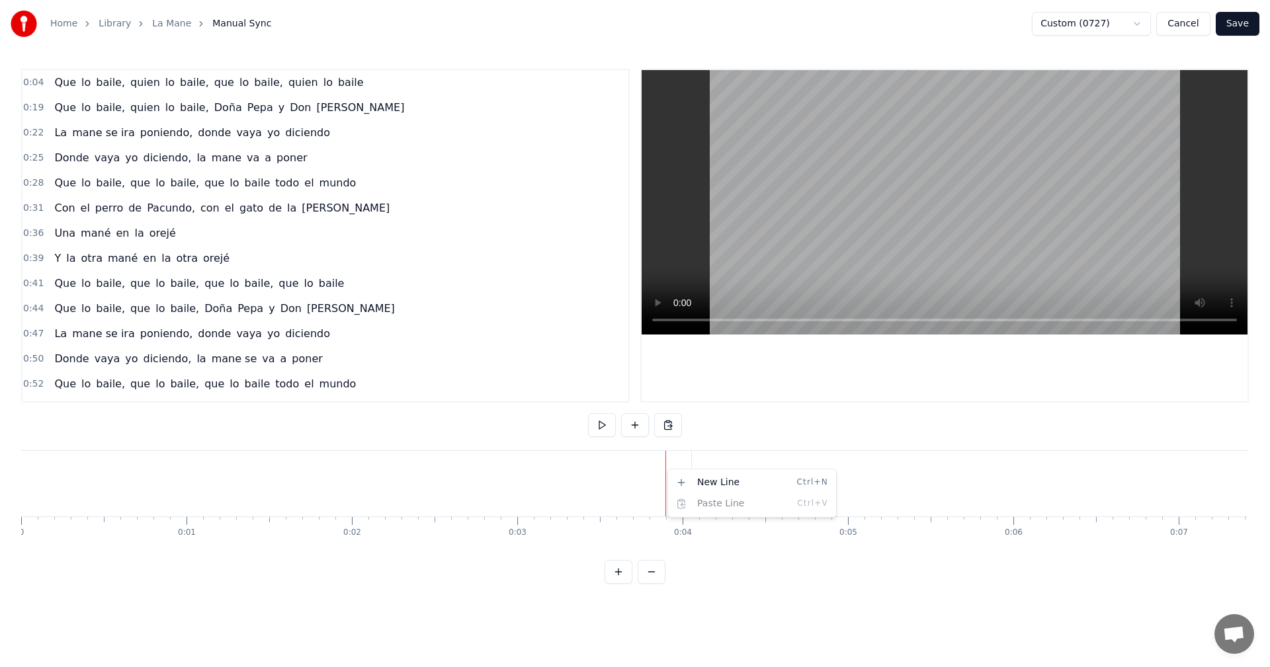
click at [632, 475] on html "Home Library La Mane Manual Sync Custom (0727) Cancel Save 0:04 Que lo baile, q…" at bounding box center [635, 302] width 1270 height 605
click at [716, 482] on html "Home Library La Mane Manual Sync Custom (0727) Cancel Save 0:04 Que lo baile, q…" at bounding box center [635, 302] width 1270 height 605
click at [1235, 28] on button "Save" at bounding box center [1238, 24] width 44 height 24
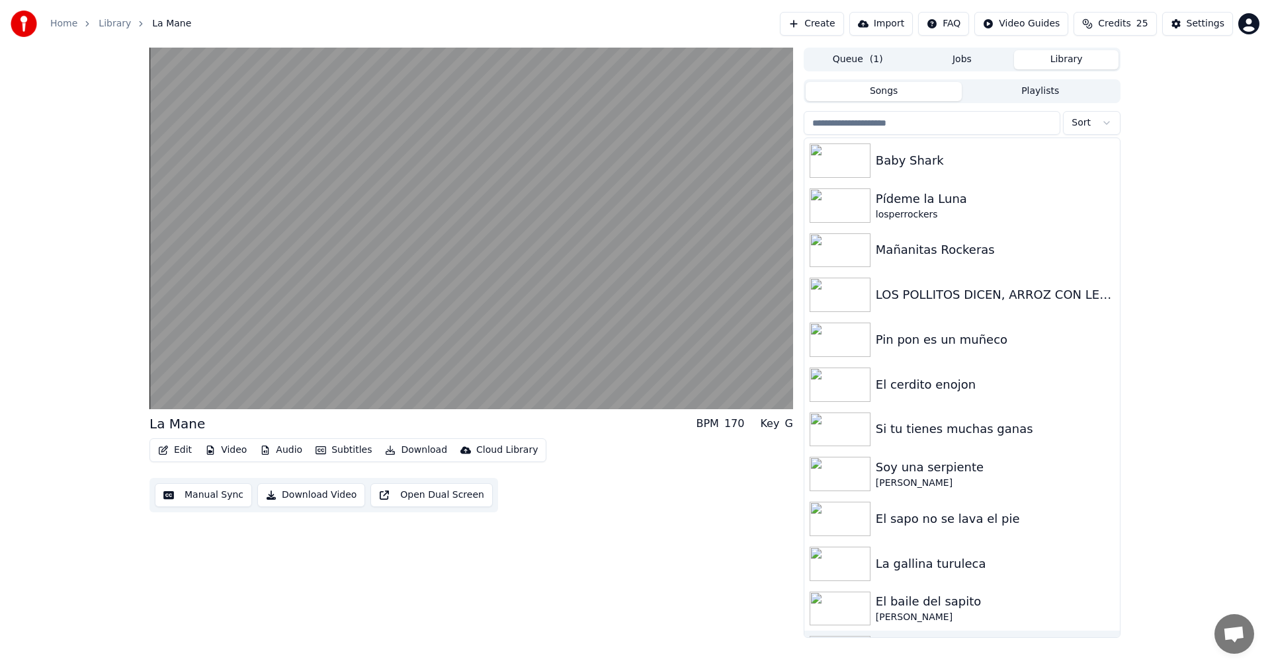
click at [170, 450] on button "Edit" at bounding box center [175, 450] width 44 height 19
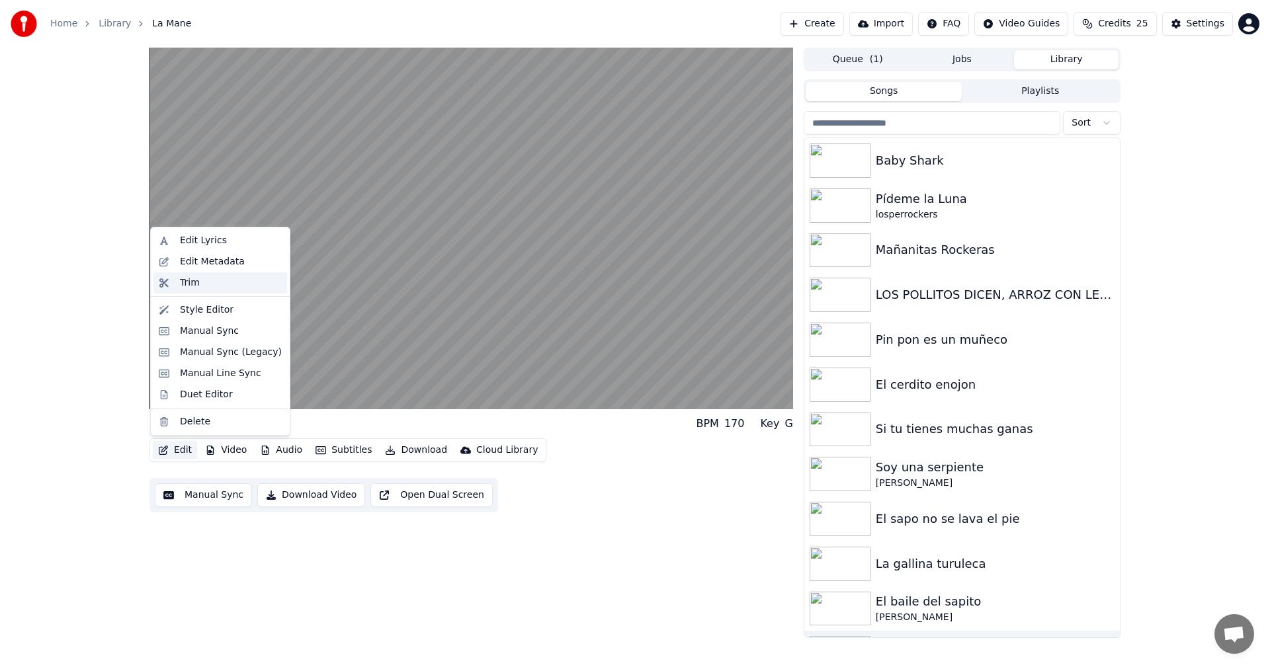
click at [181, 283] on div "Trim" at bounding box center [190, 282] width 20 height 13
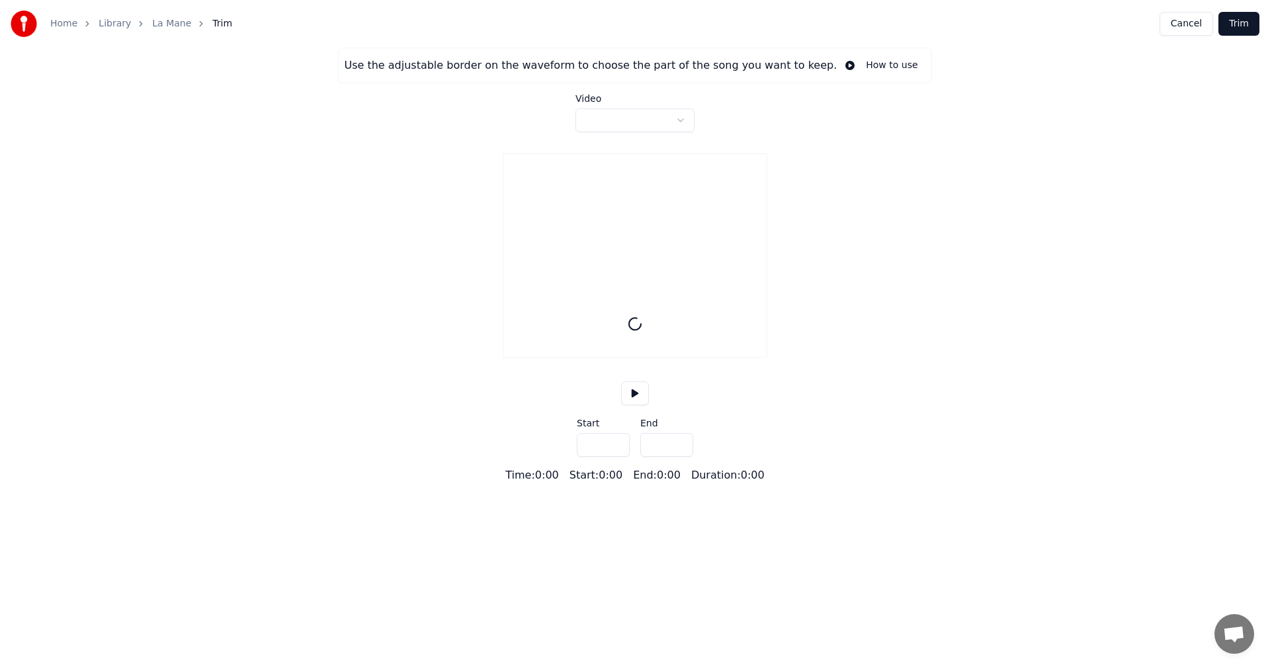
type input "*****"
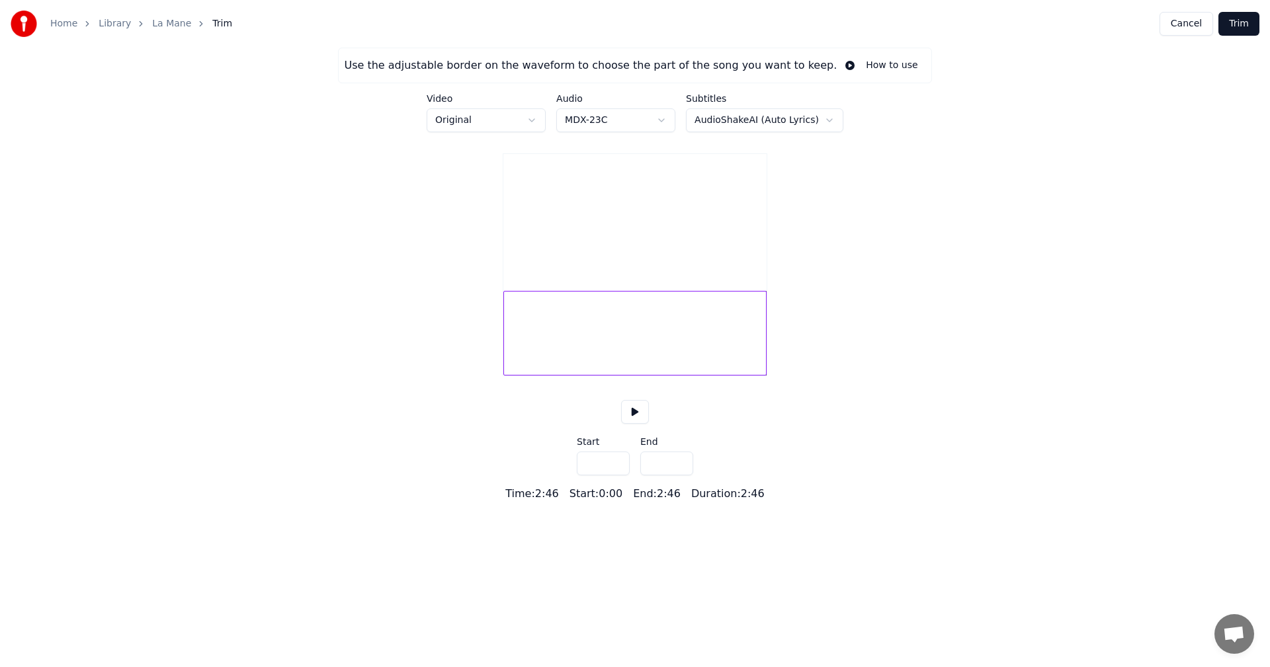
click at [628, 424] on button at bounding box center [635, 412] width 28 height 24
click at [1181, 27] on button "Cancel" at bounding box center [1186, 24] width 54 height 24
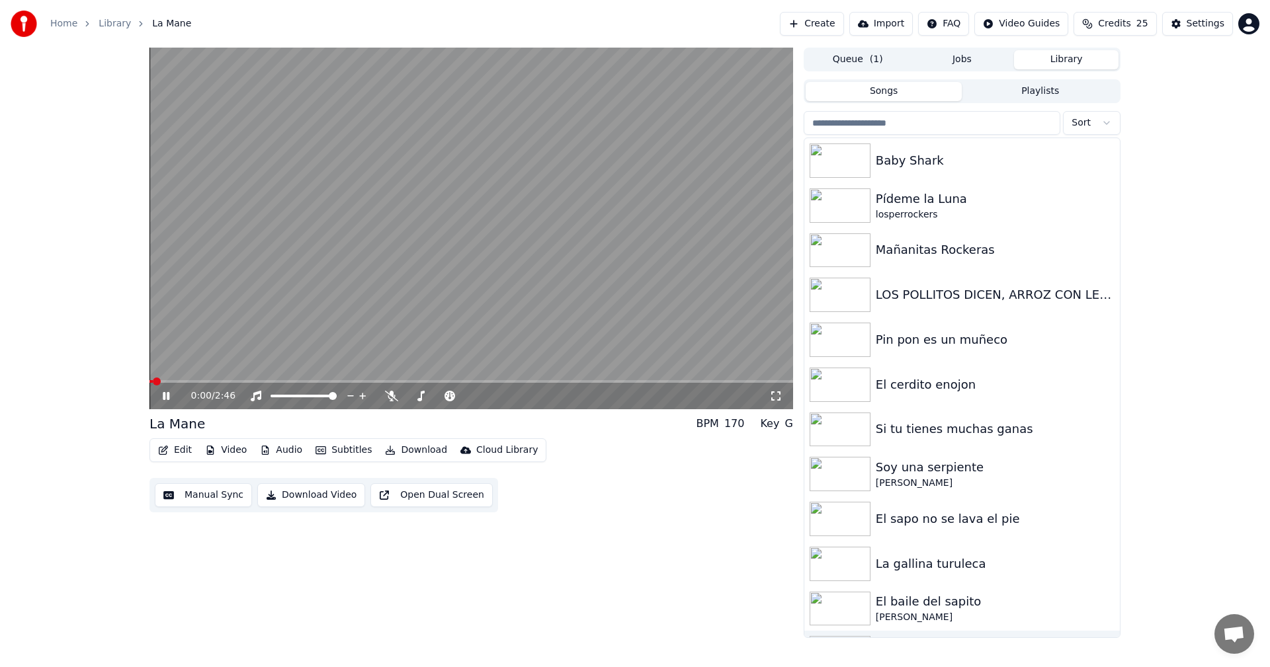
click at [175, 449] on button "Edit" at bounding box center [175, 450] width 44 height 19
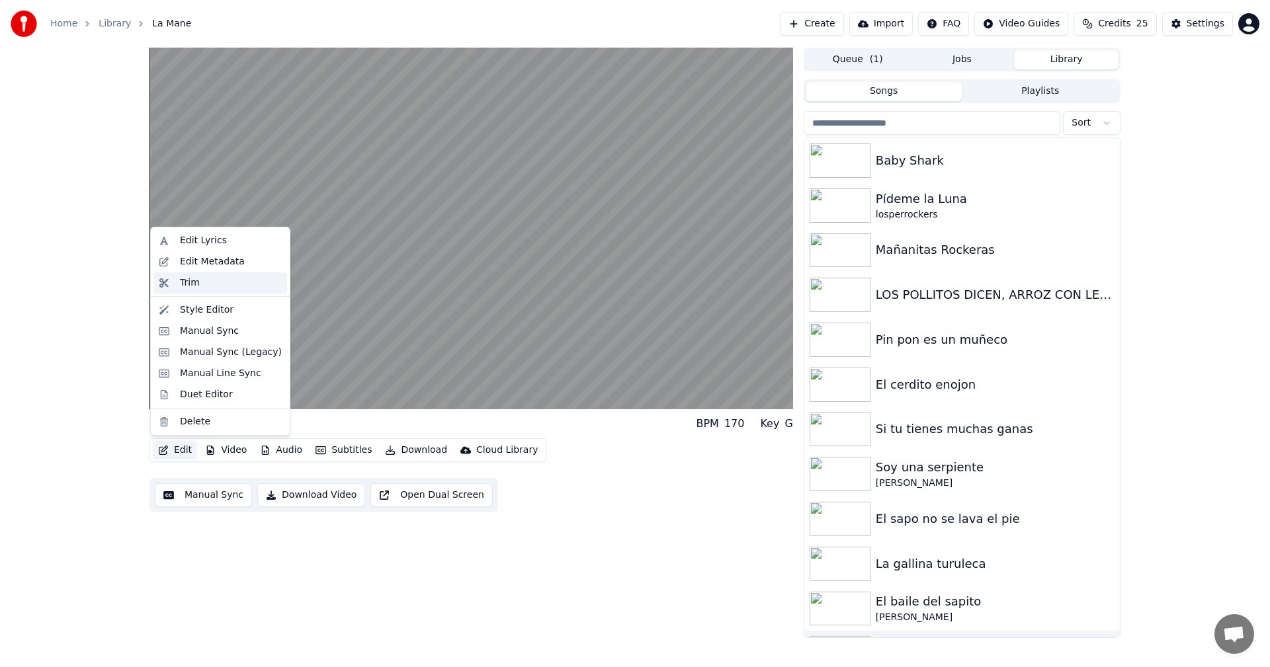
click at [175, 284] on div "Trim" at bounding box center [220, 283] width 134 height 21
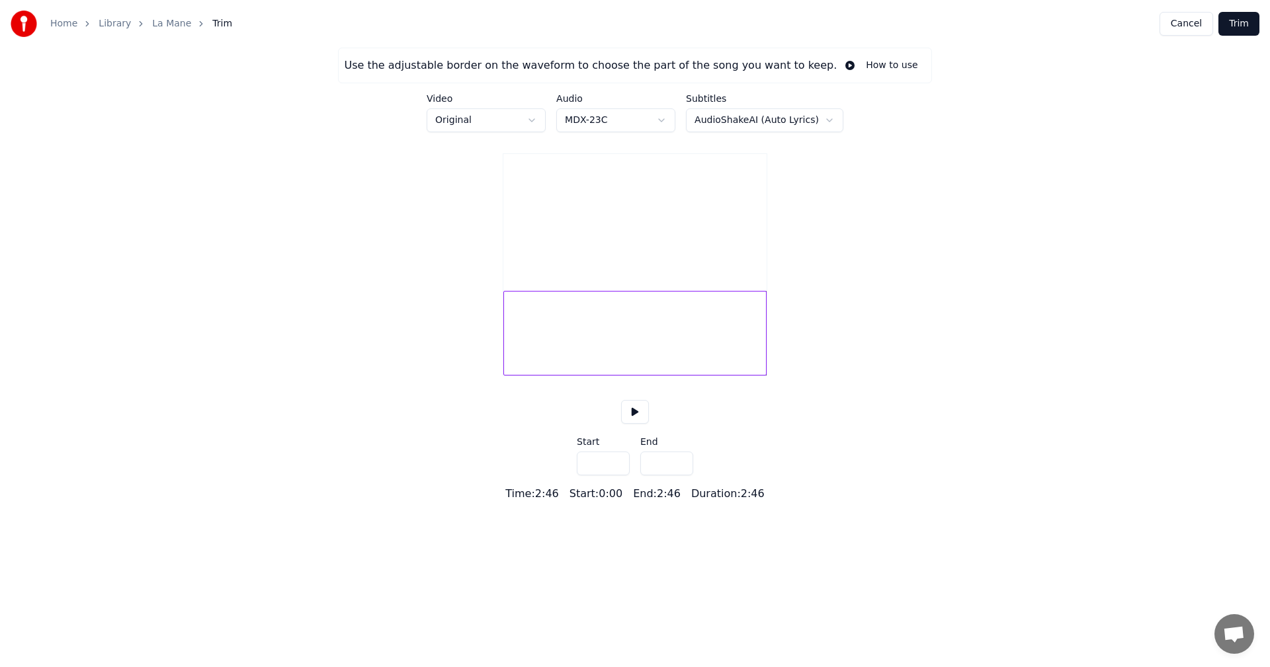
click at [749, 349] on div at bounding box center [634, 333] width 263 height 85
click at [636, 424] on button at bounding box center [635, 412] width 28 height 24
click at [671, 122] on html "Home Library La Mane Trim Cancel Trim Use the adjustable border on the waveform…" at bounding box center [635, 251] width 1270 height 502
click at [398, 173] on html "Home Library La Mane Trim Cancel Trim Use the adjustable border on the waveform…" at bounding box center [635, 251] width 1270 height 502
click at [714, 360] on div at bounding box center [634, 333] width 263 height 85
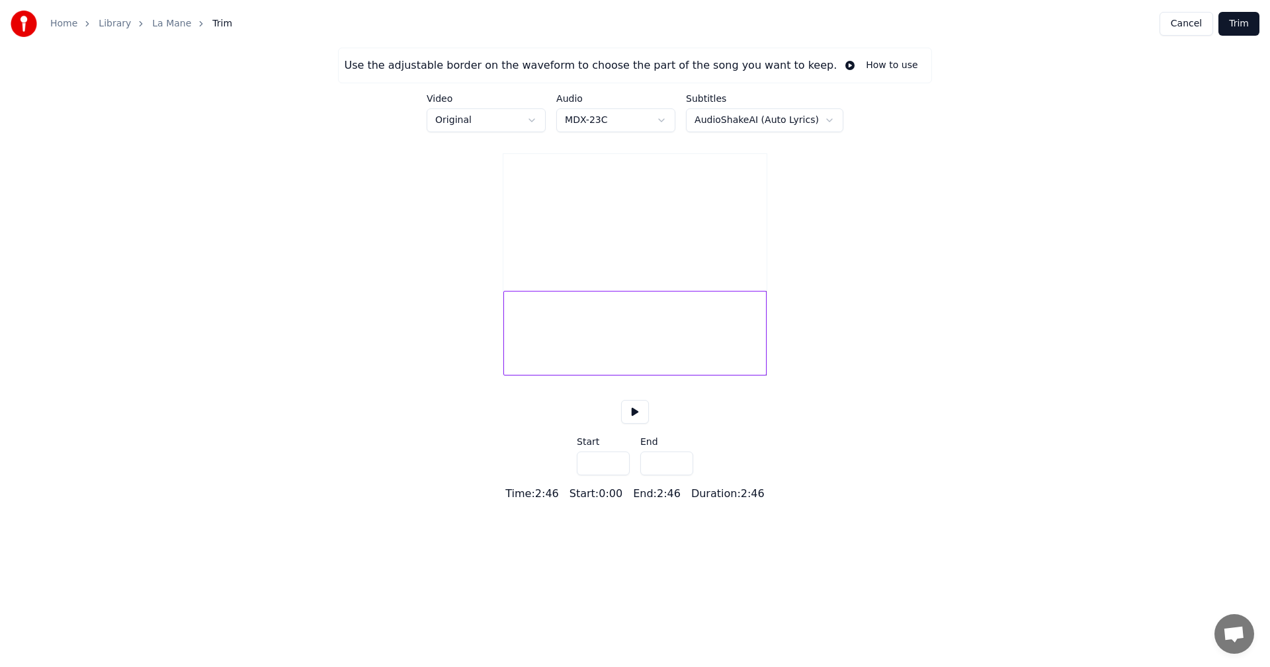
click at [549, 371] on div at bounding box center [634, 333] width 263 height 85
drag, startPoint x: 548, startPoint y: 417, endPoint x: 511, endPoint y: 340, distance: 85.5
click at [554, 453] on div "Use the adjustable border on the waveform to choose the part of the song you wa…" at bounding box center [635, 275] width 1270 height 454
click at [539, 121] on html "Home Library La Mane Trim Cancel Trim Use the adjustable border on the waveform…" at bounding box center [635, 251] width 1270 height 502
click at [460, 185] on html "Home Library La Mane Trim Cancel Trim Use the adjustable border on the waveform…" at bounding box center [635, 251] width 1270 height 502
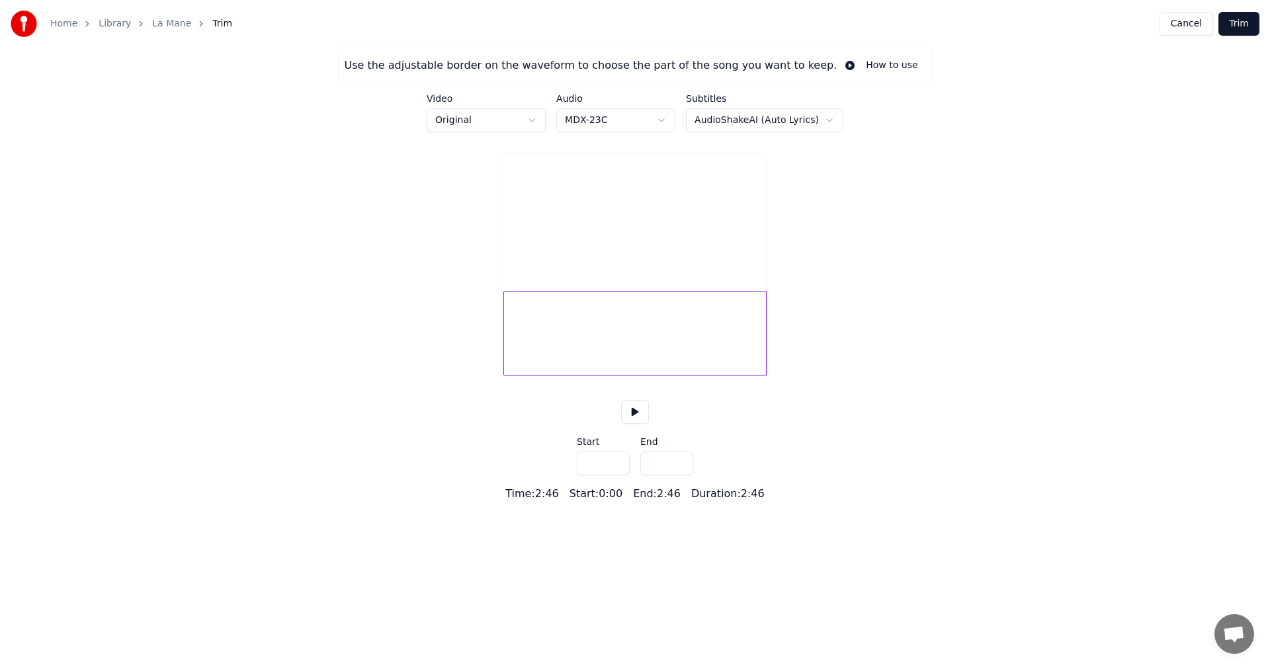
click at [868, 68] on button "How to use" at bounding box center [881, 66] width 89 height 24
click at [517, 368] on div at bounding box center [517, 333] width 4 height 83
type input "***"
click at [1243, 29] on button "Trim" at bounding box center [1238, 24] width 41 height 24
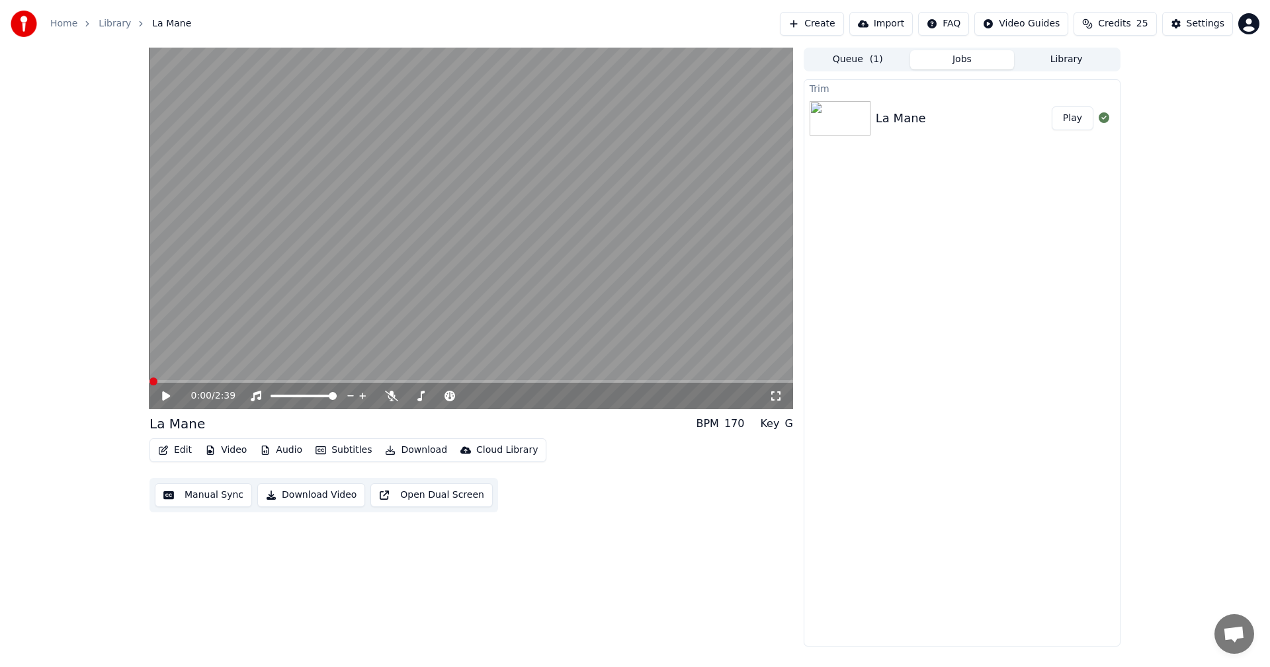
click at [163, 396] on icon at bounding box center [166, 396] width 8 height 9
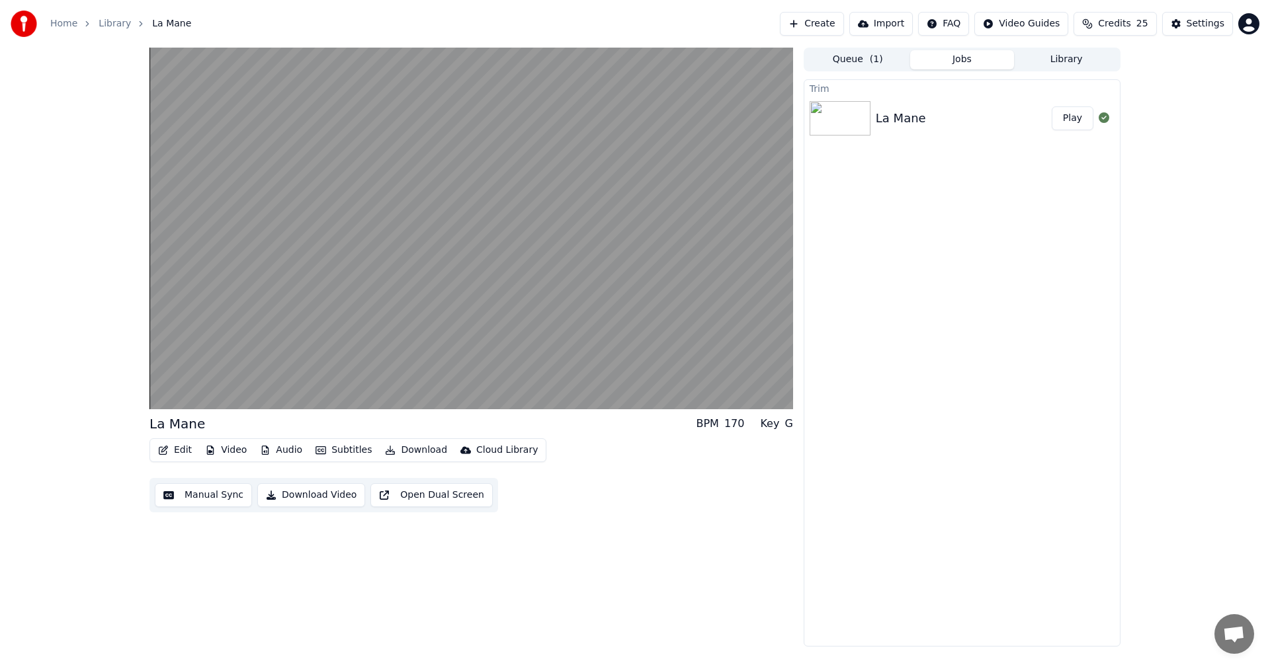
click at [188, 496] on button "Manual Sync" at bounding box center [203, 496] width 97 height 24
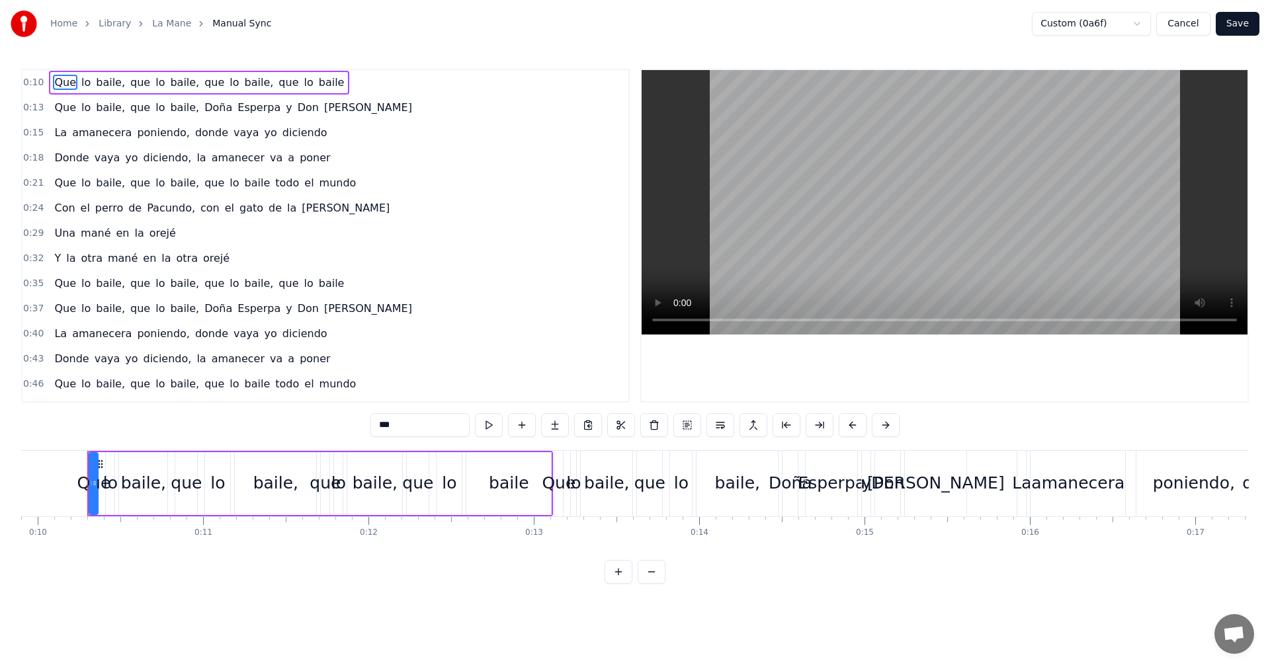
click at [1193, 26] on button "Cancel" at bounding box center [1183, 24] width 54 height 24
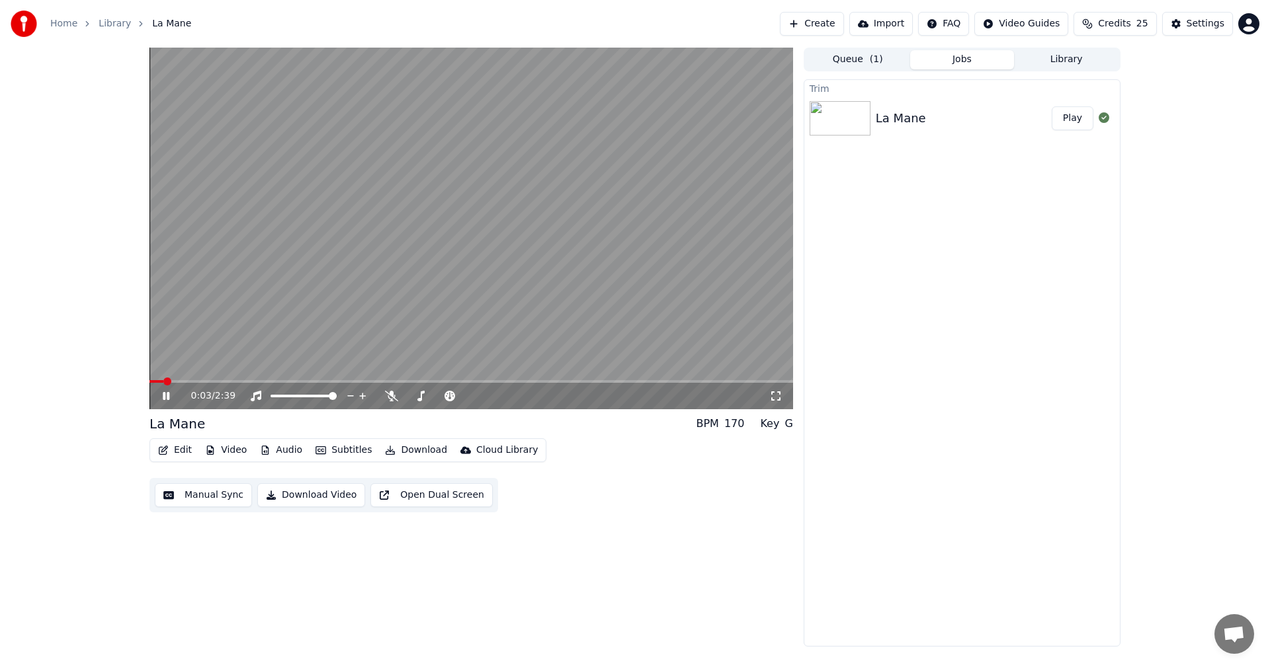
click at [1070, 56] on button "Library" at bounding box center [1066, 59] width 105 height 19
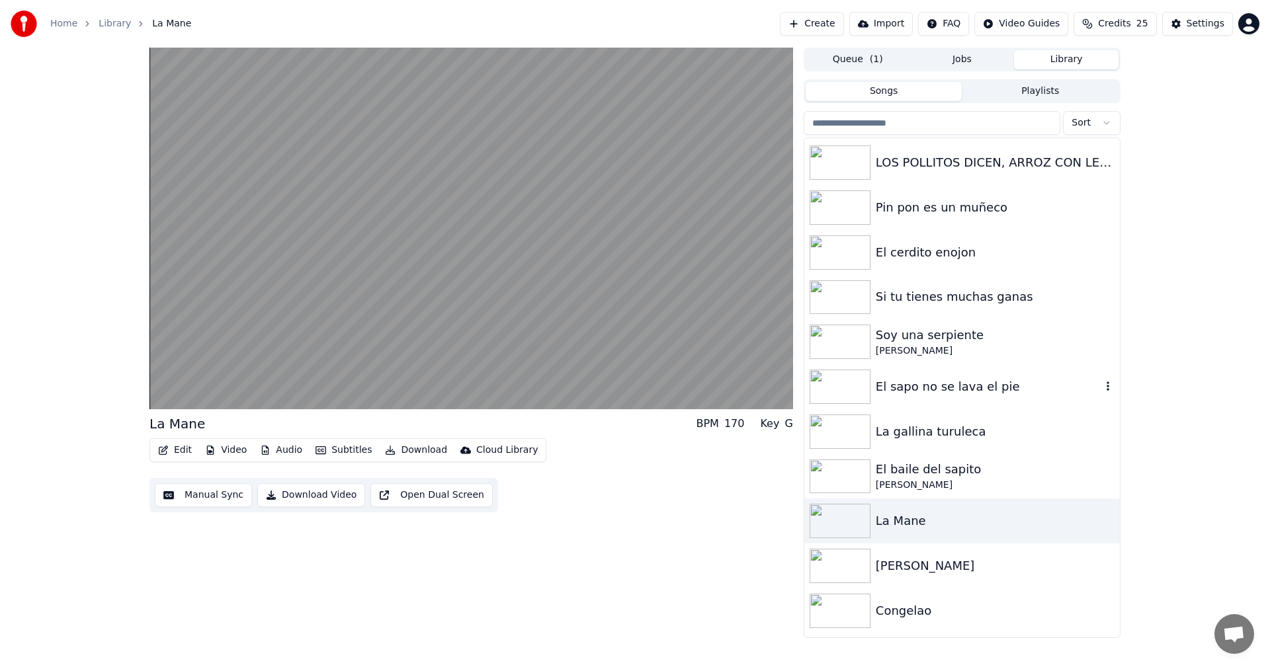
scroll to position [173, 0]
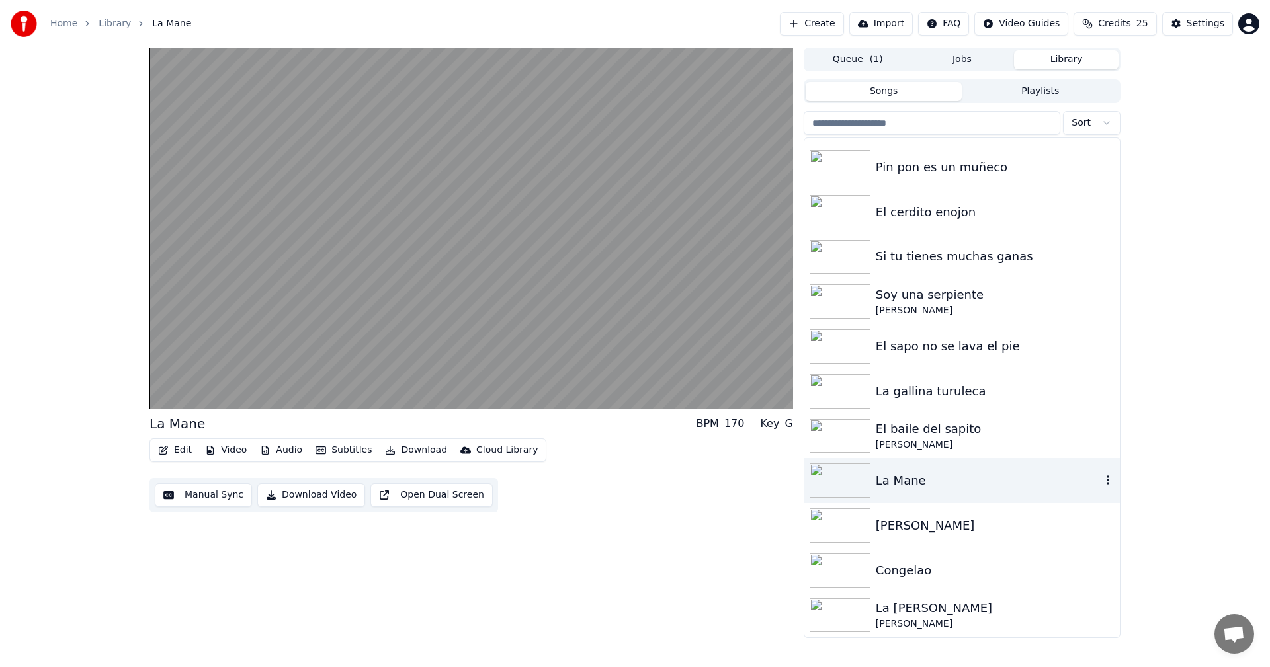
click at [896, 491] on div "La Mane" at bounding box center [962, 480] width 316 height 45
click at [861, 470] on img at bounding box center [840, 481] width 61 height 34
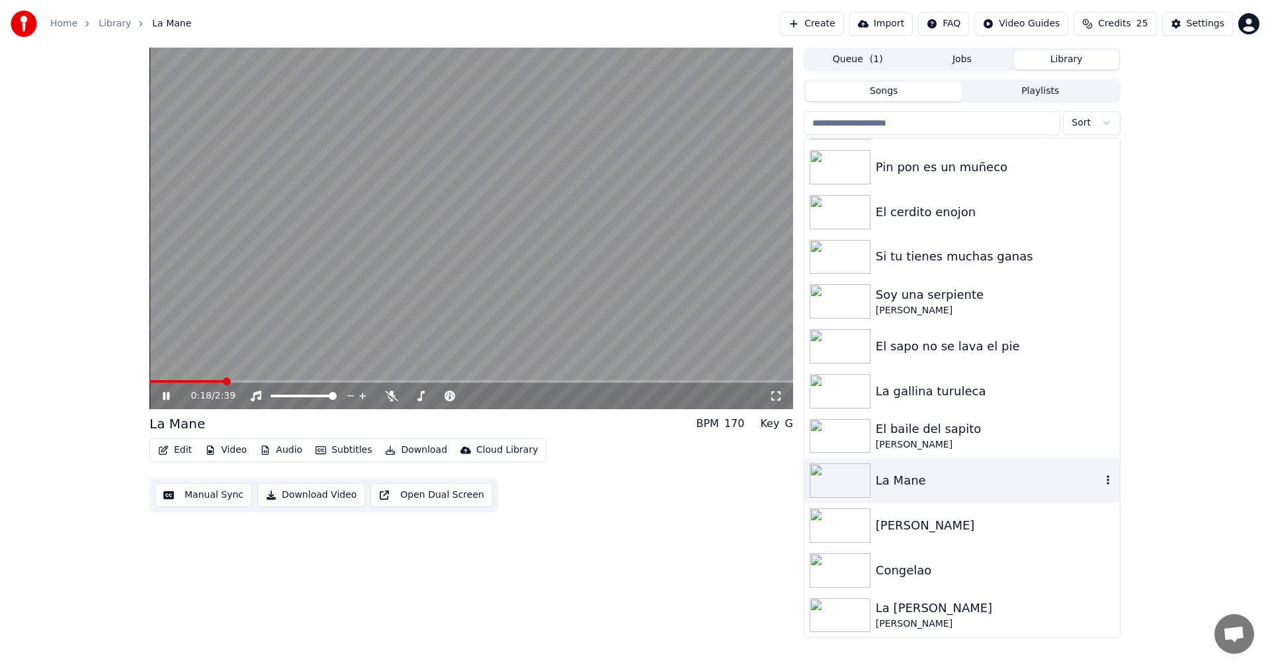
click at [839, 479] on img at bounding box center [840, 481] width 61 height 34
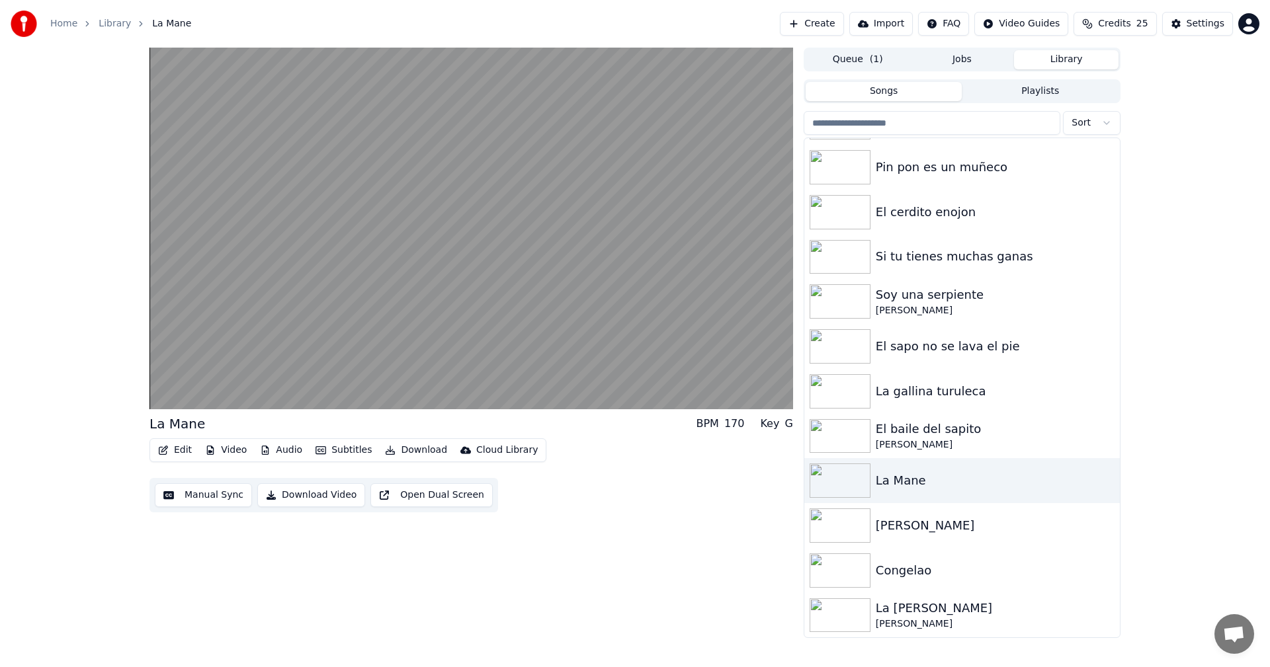
click at [1067, 59] on button "Library" at bounding box center [1066, 59] width 105 height 19
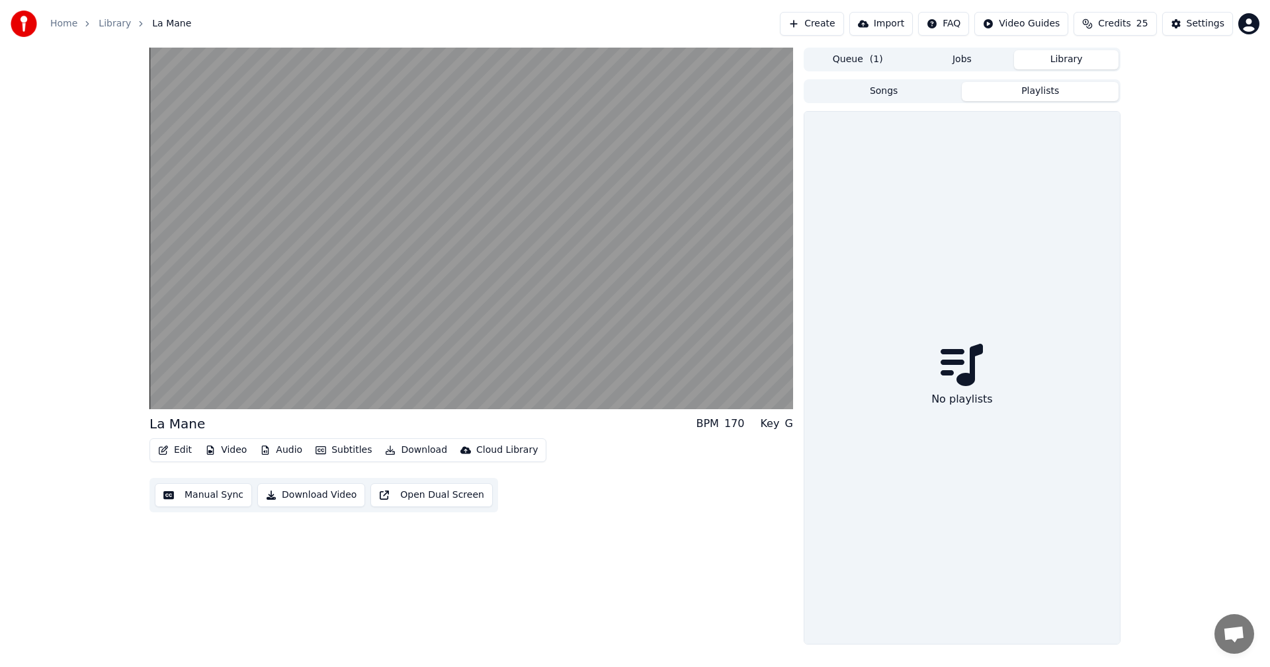
click at [1049, 91] on button "Playlists" at bounding box center [1040, 91] width 157 height 19
click at [868, 98] on button "Songs" at bounding box center [884, 91] width 157 height 19
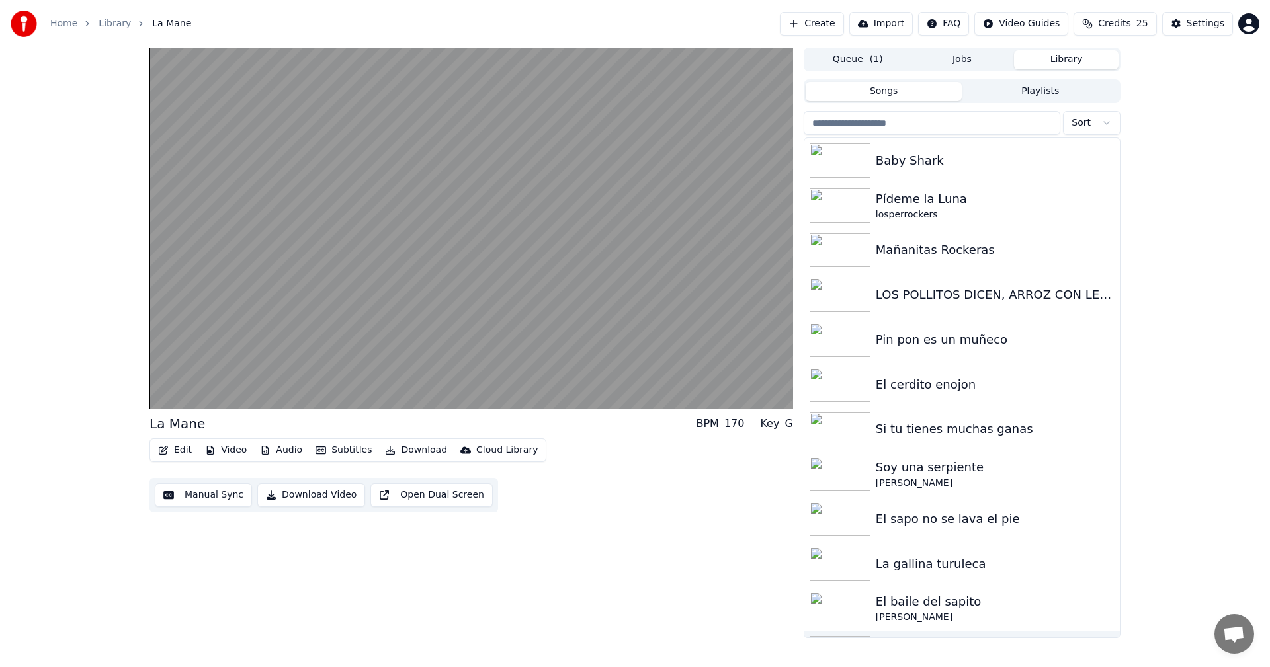
click at [194, 498] on button "Manual Sync" at bounding box center [203, 496] width 97 height 24
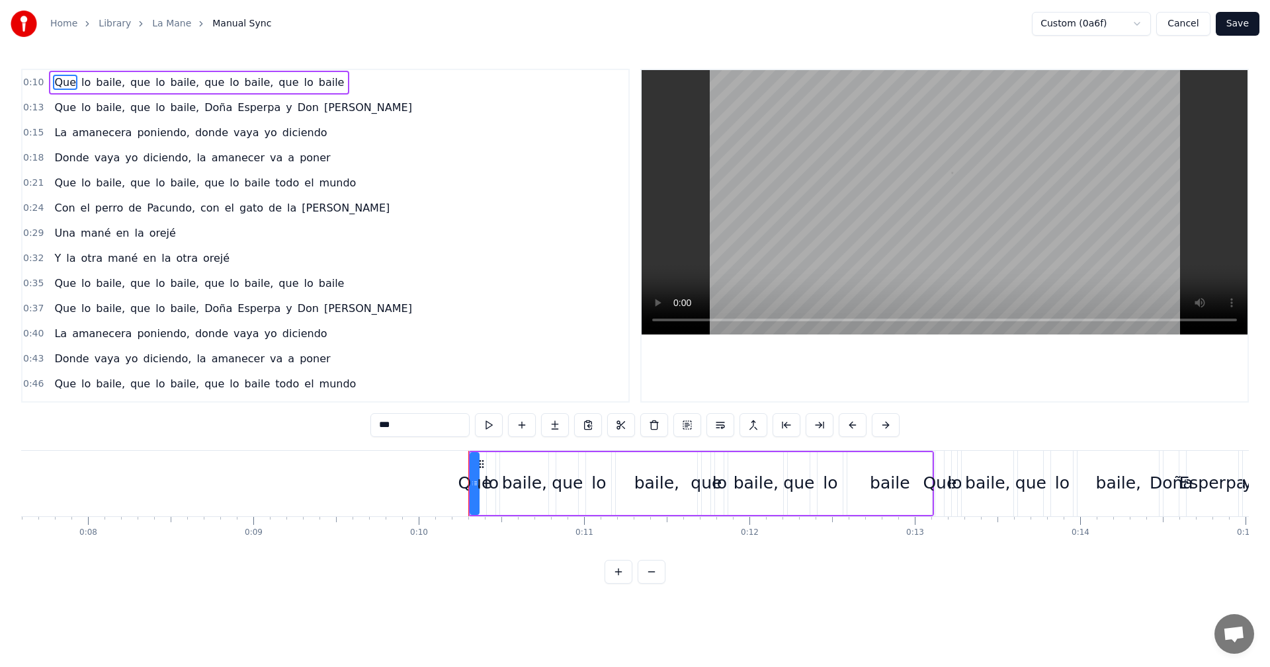
scroll to position [0, 1637]
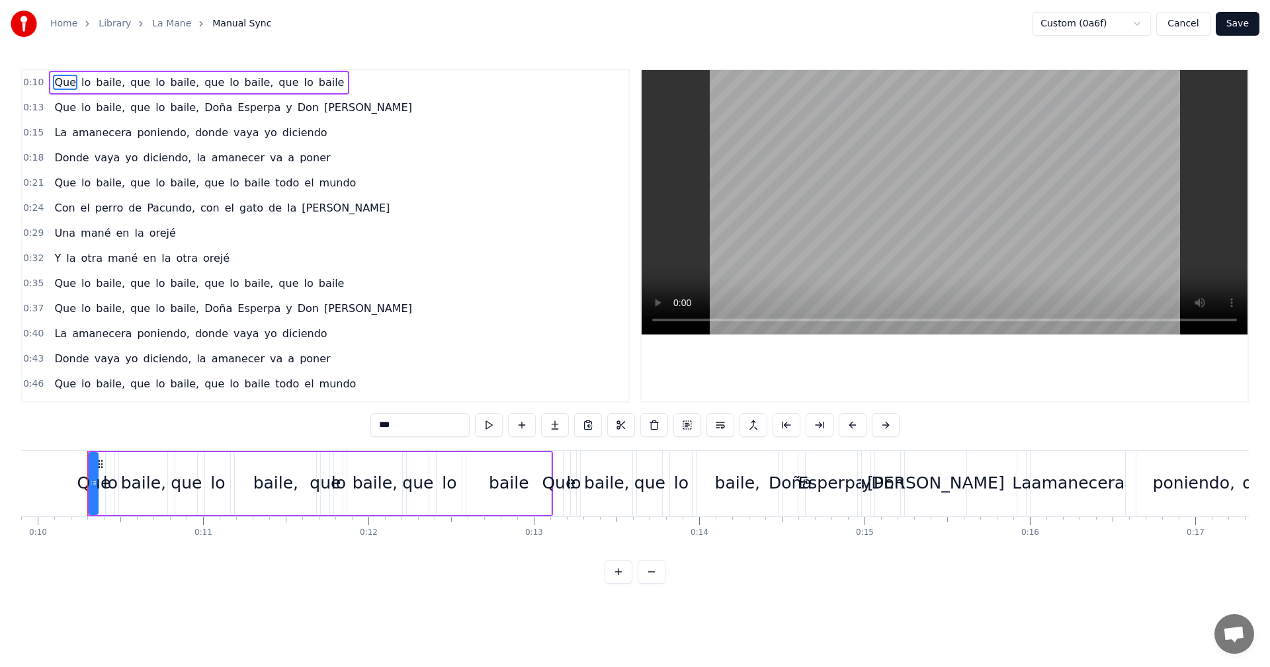
click at [236, 110] on span "Esperpa" at bounding box center [259, 107] width 46 height 15
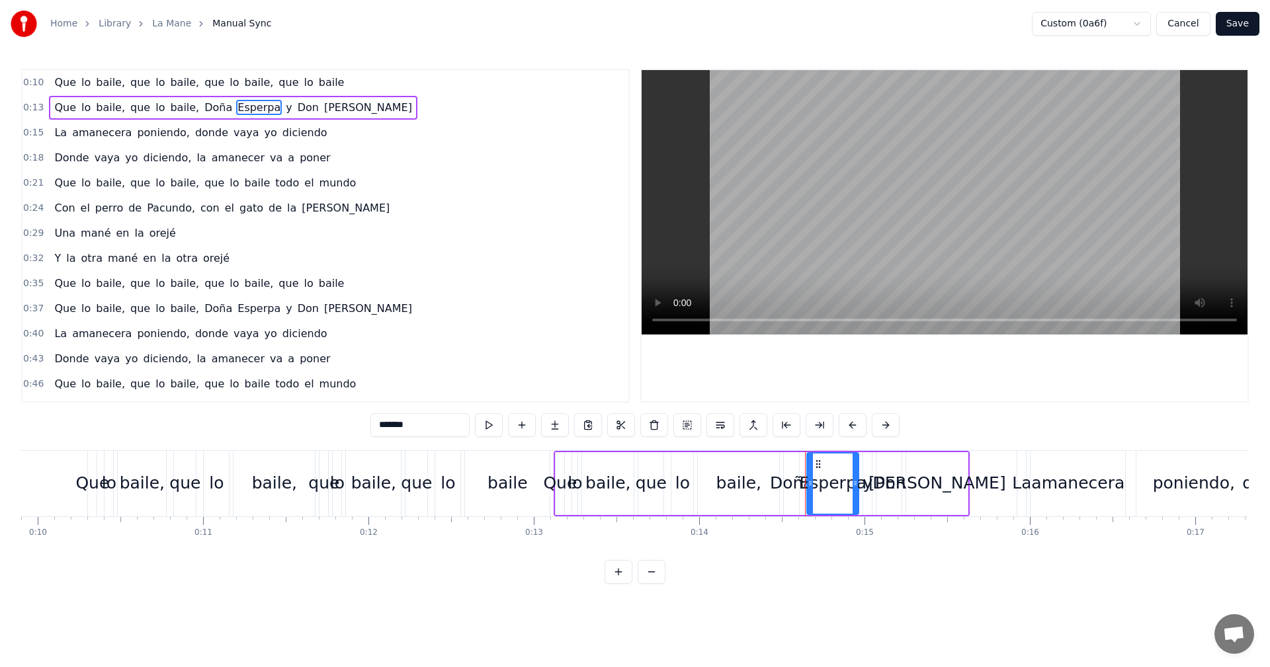
drag, startPoint x: 326, startPoint y: 427, endPoint x: 292, endPoint y: 427, distance: 33.7
click at [292, 427] on div "0:10 Que lo baile, que lo baile, que lo baile, que lo baile 0:13 Que lo baile, …" at bounding box center [635, 326] width 1228 height 515
type input "****"
click at [343, 162] on div "0:18 Donde vaya yo diciendo, la amanecer va a poner" at bounding box center [325, 158] width 606 height 25
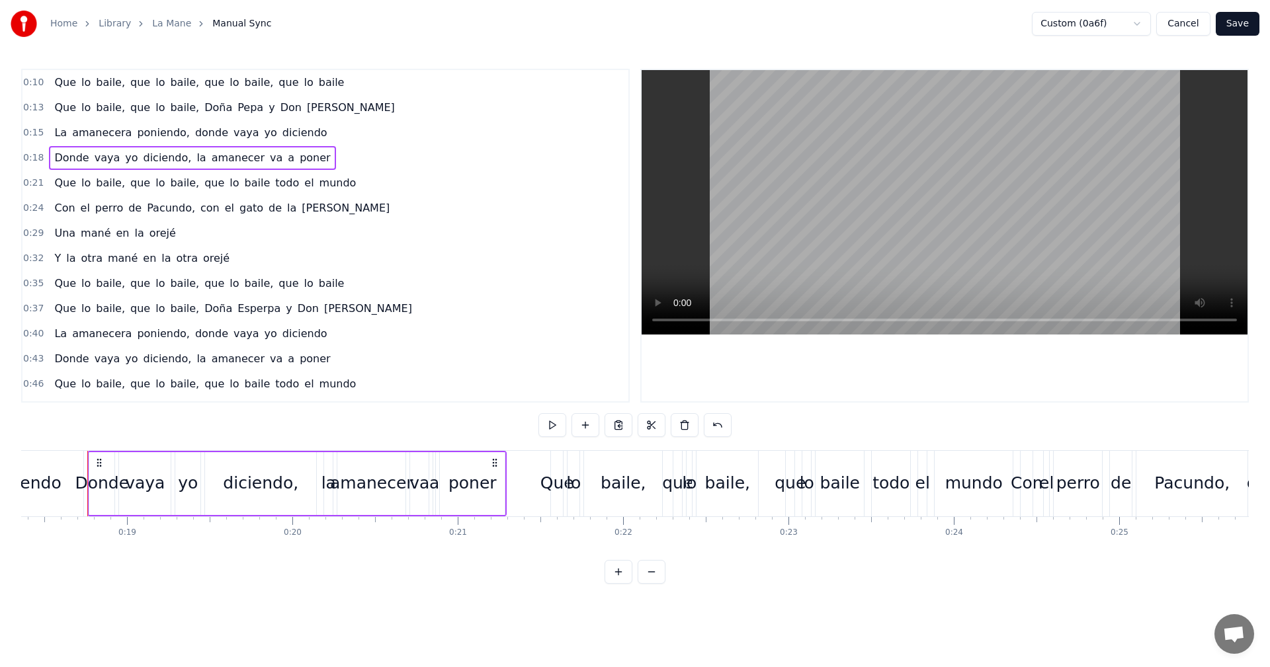
click at [236, 107] on span "Pepa" at bounding box center [250, 107] width 28 height 15
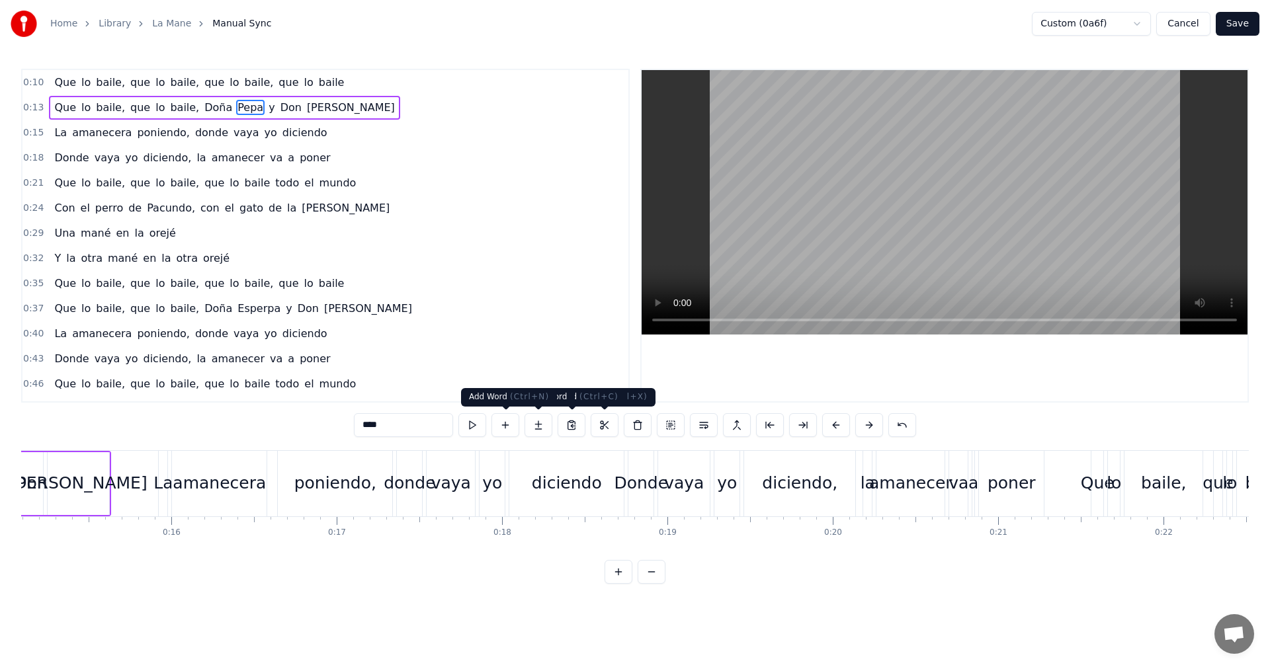
scroll to position [0, 2355]
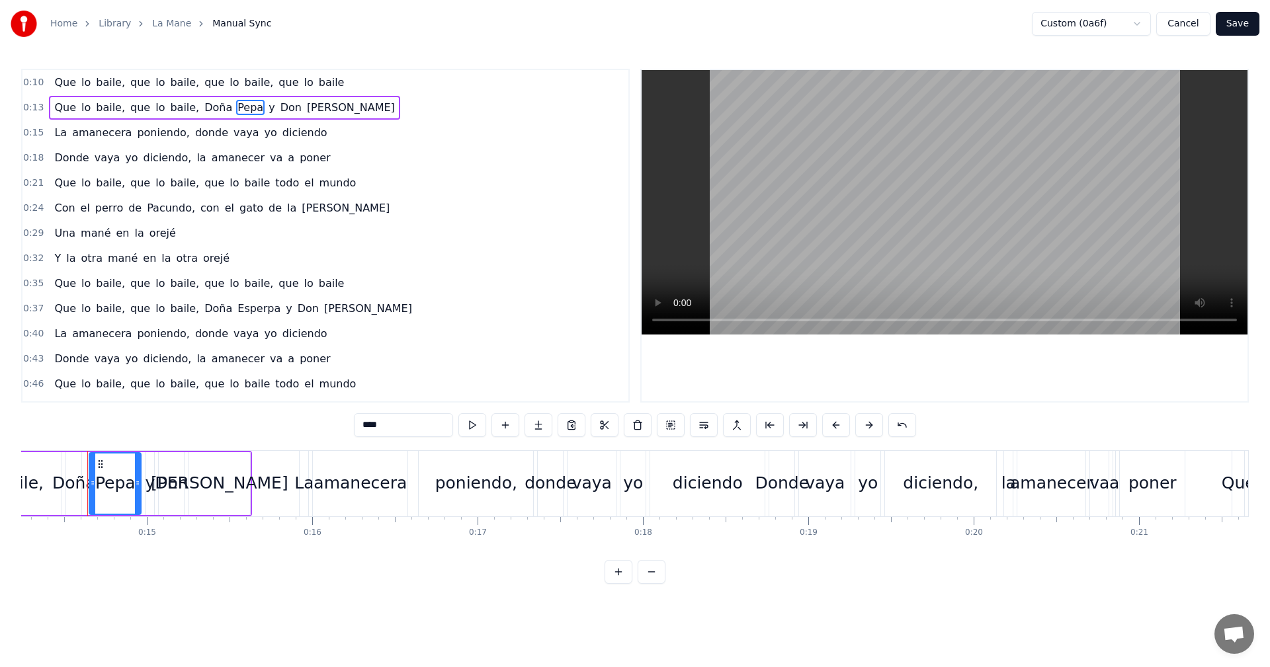
drag, startPoint x: 372, startPoint y: 426, endPoint x: 297, endPoint y: 426, distance: 74.7
click at [297, 426] on div "0:10 Que lo baile, que lo baile, que lo baile, que lo baile 0:13 Que lo baile, …" at bounding box center [635, 326] width 1228 height 515
click at [238, 311] on span "Esperpa" at bounding box center [259, 308] width 46 height 15
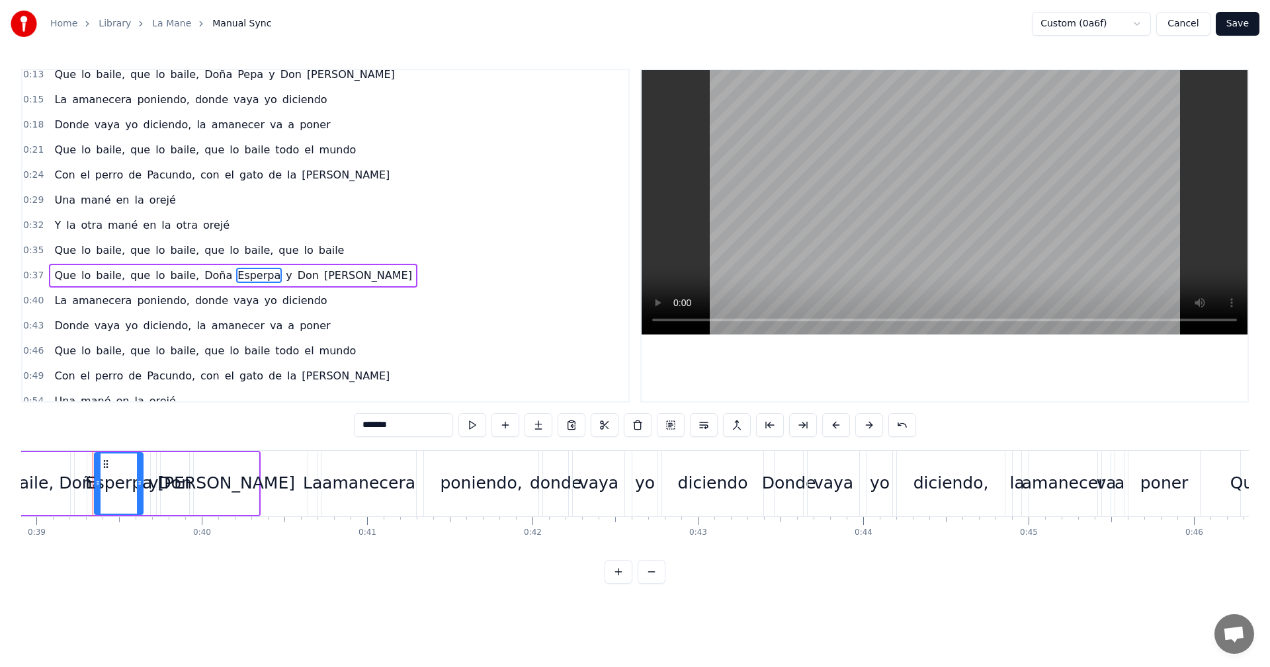
drag, startPoint x: 399, startPoint y: 431, endPoint x: 282, endPoint y: 421, distance: 117.5
click at [282, 421] on div "0:10 Que lo baile, que lo baile, que lo baile, que lo baile 0:13 Que lo baile, …" at bounding box center [635, 326] width 1228 height 515
paste input "text"
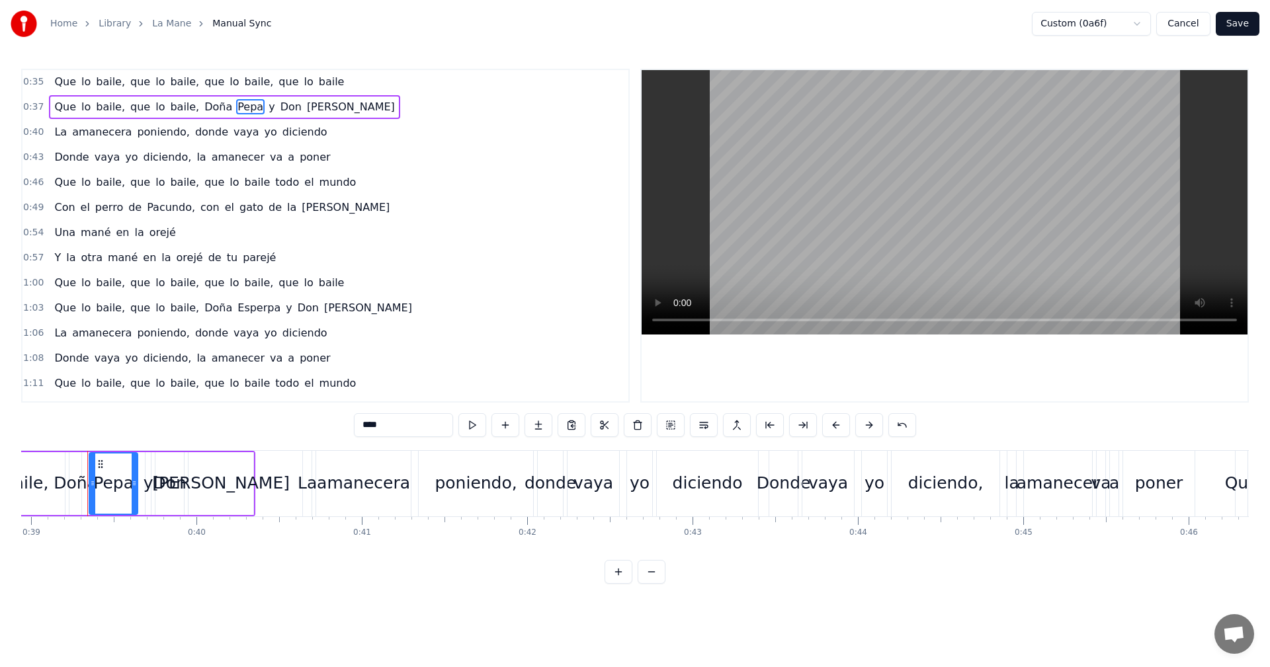
scroll to position [215, 0]
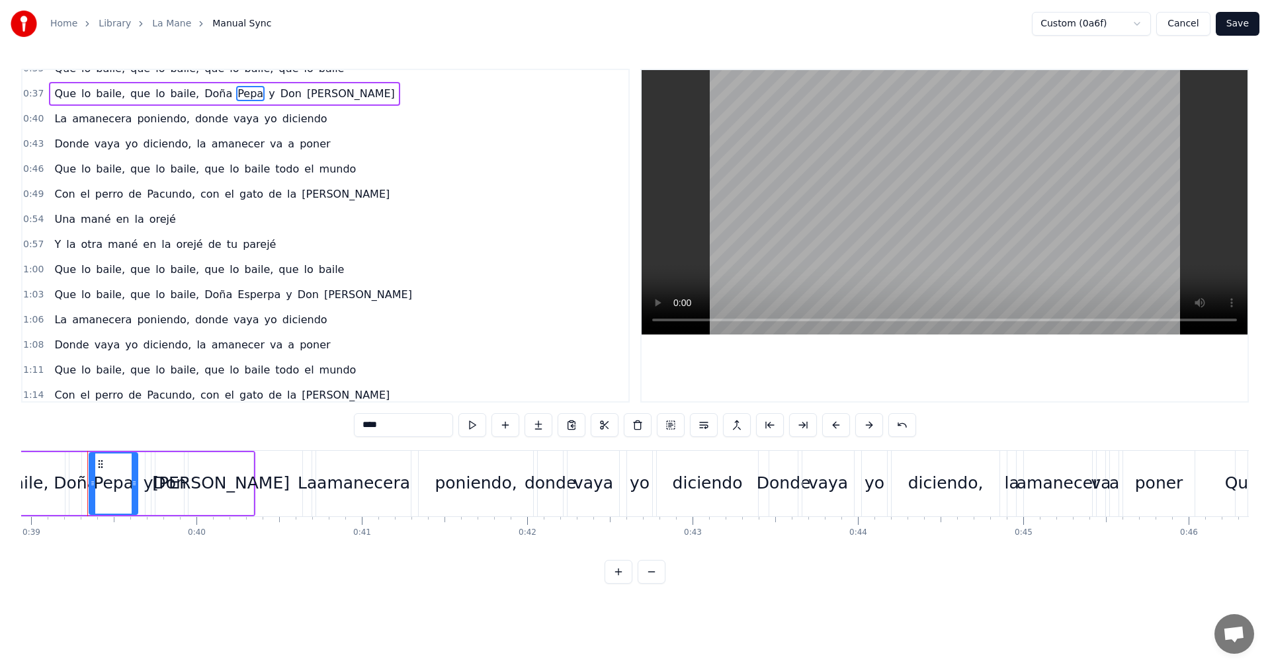
click at [247, 296] on span "Esperpa" at bounding box center [259, 294] width 46 height 15
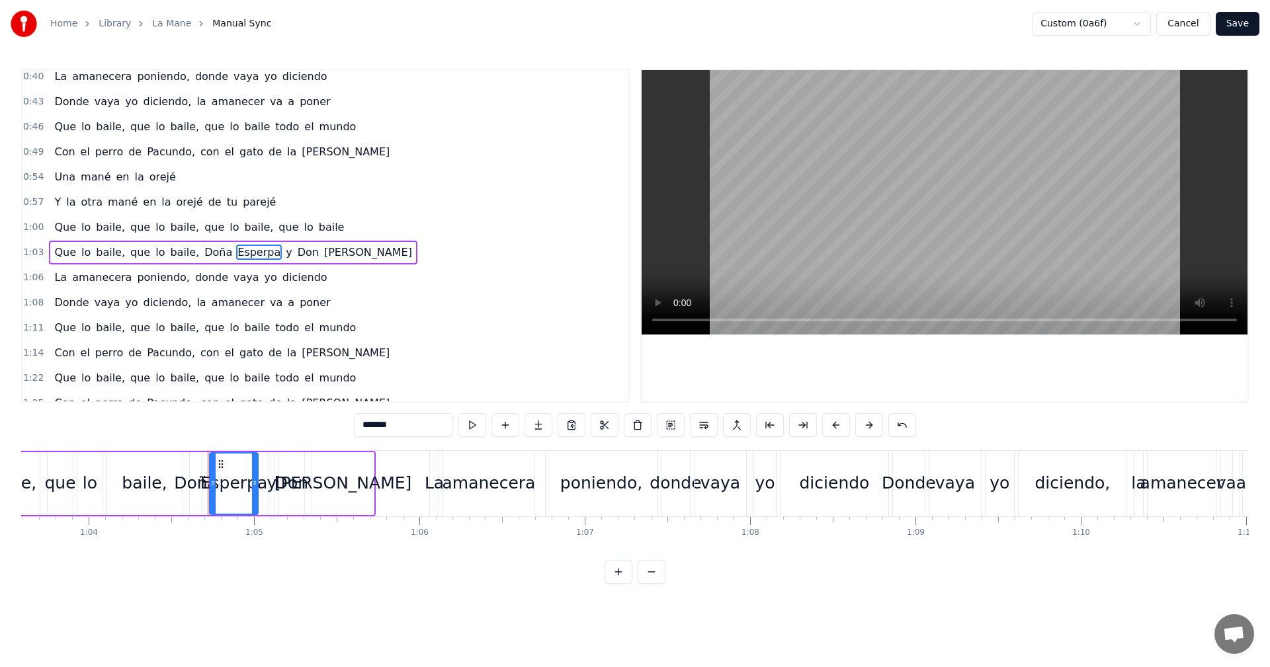
scroll to position [0, 10635]
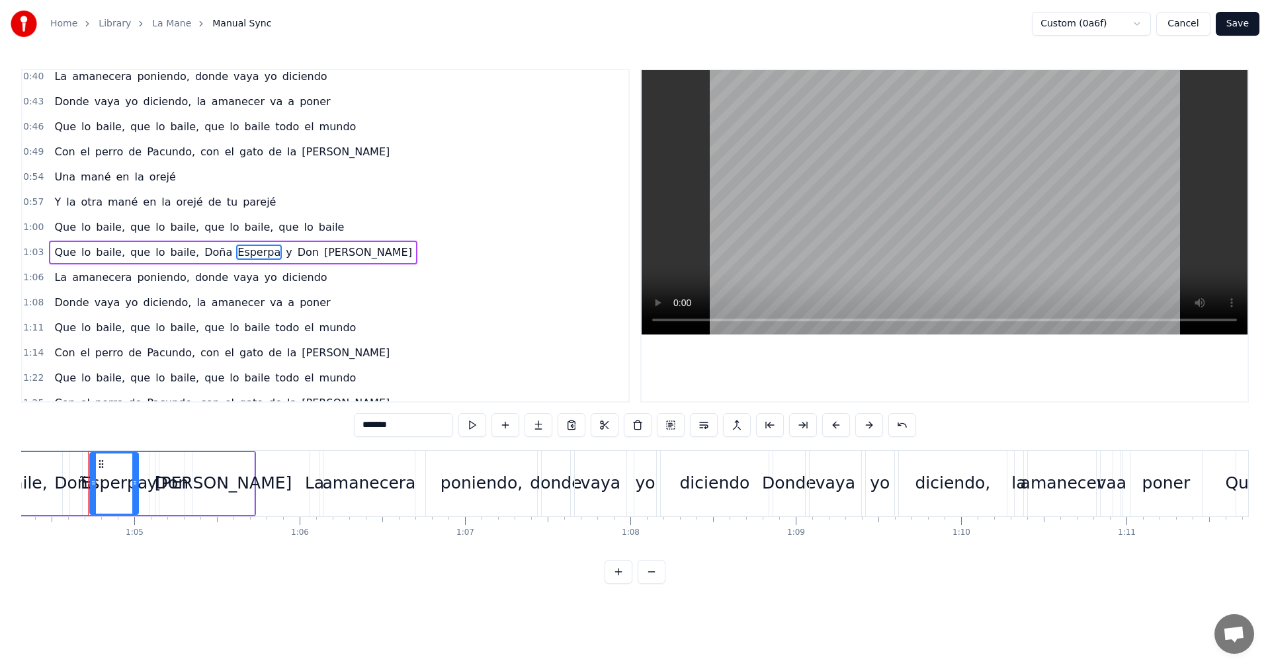
drag, startPoint x: 282, startPoint y: 414, endPoint x: 253, endPoint y: 413, distance: 28.5
click at [255, 414] on div "0:10 Que lo baile, que lo baile, que lo baile, que lo baile 0:13 Que lo baile, …" at bounding box center [635, 326] width 1228 height 515
paste input "text"
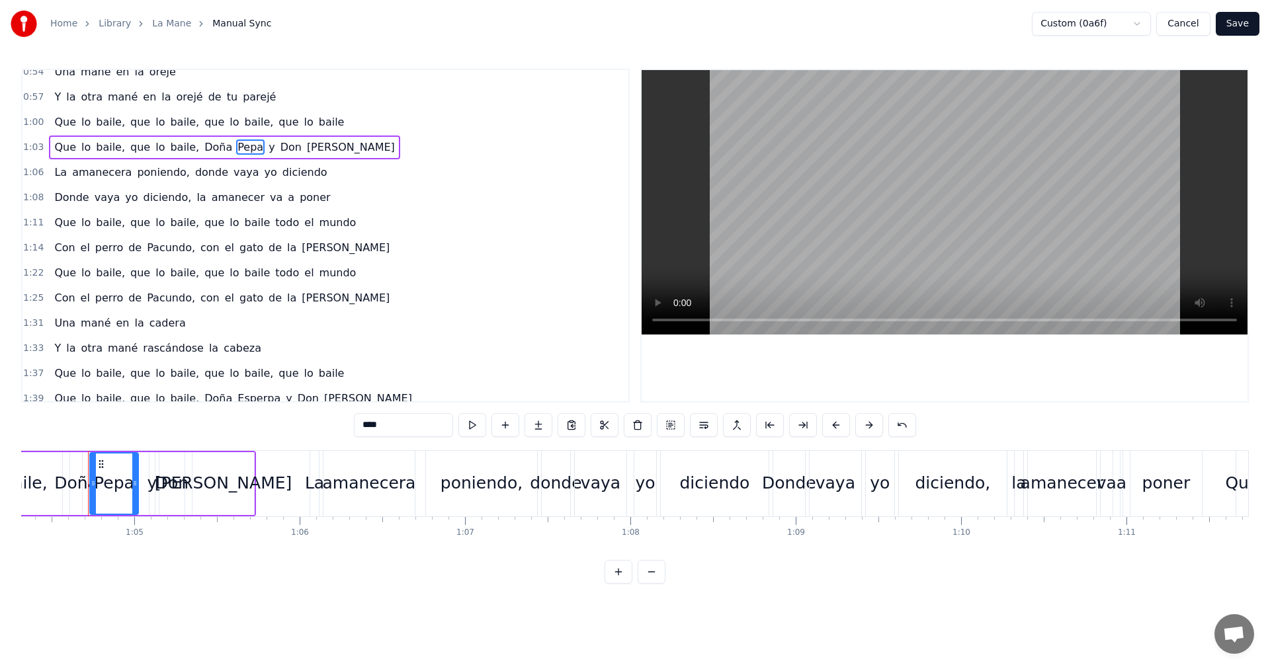
scroll to position [364, 0]
click at [241, 398] on span "Esperpa" at bounding box center [259, 396] width 46 height 15
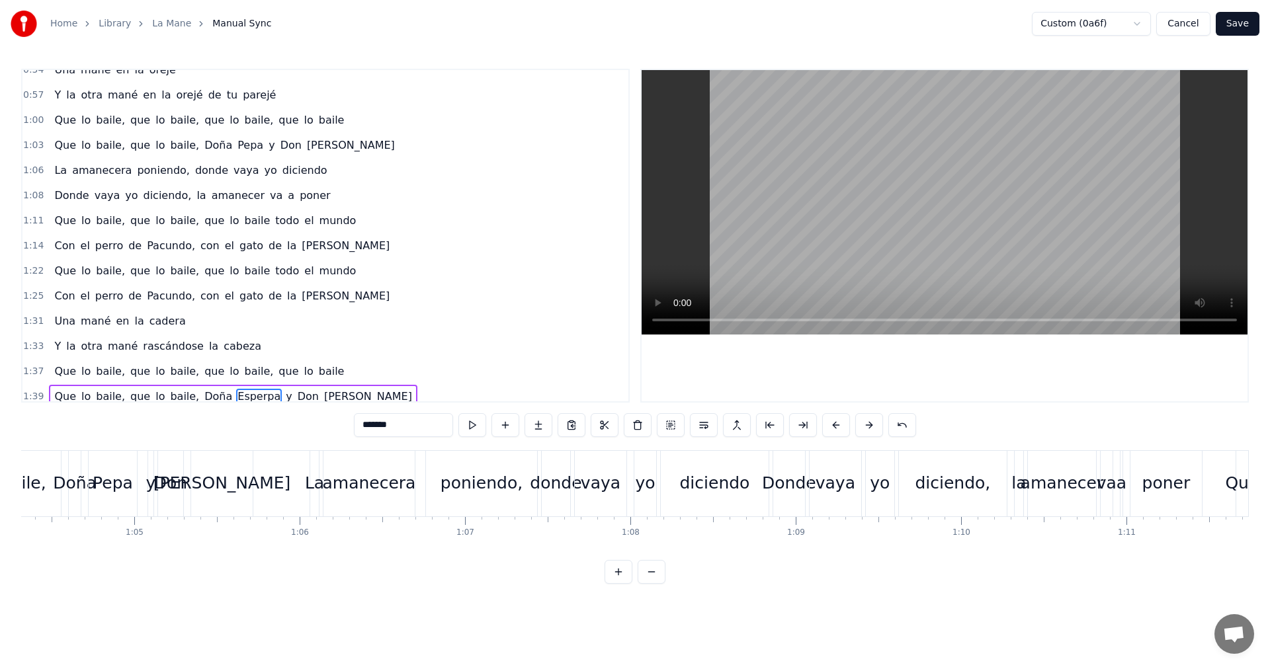
scroll to position [516, 0]
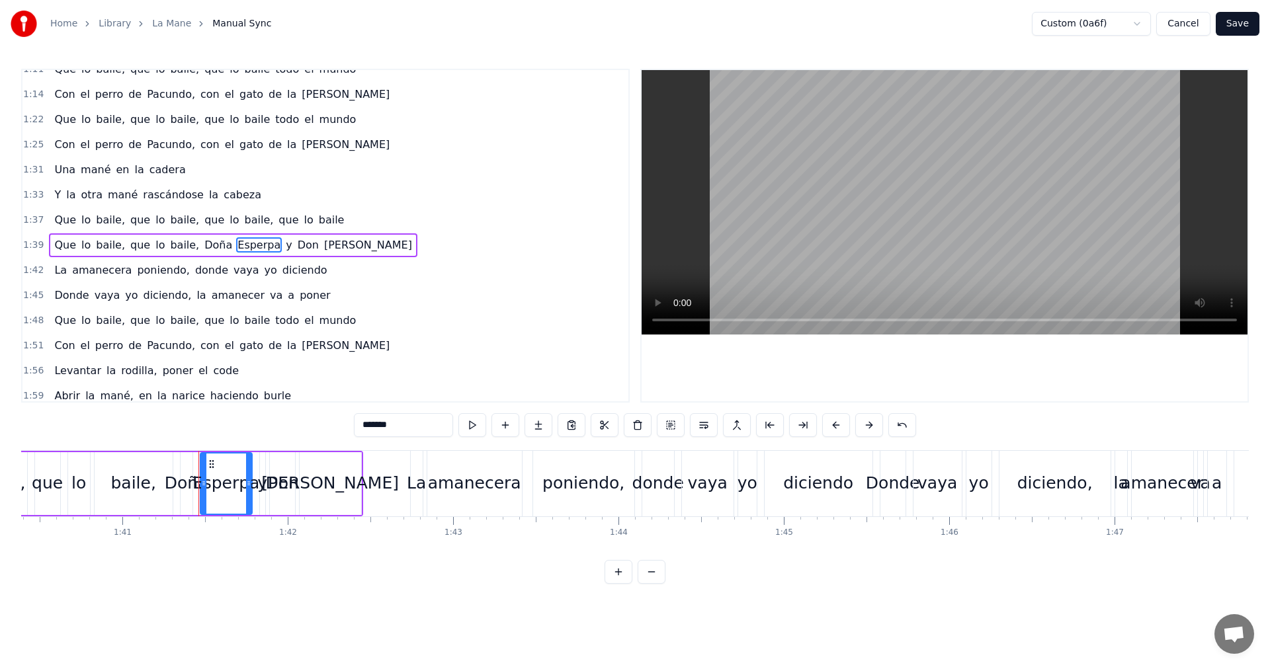
drag, startPoint x: 353, startPoint y: 426, endPoint x: 272, endPoint y: 416, distance: 81.3
click at [292, 425] on div "0:10 Que lo baile, que lo baile, que lo baile, que lo baile 0:13 Que lo baile, …" at bounding box center [635, 326] width 1228 height 515
paste input "text"
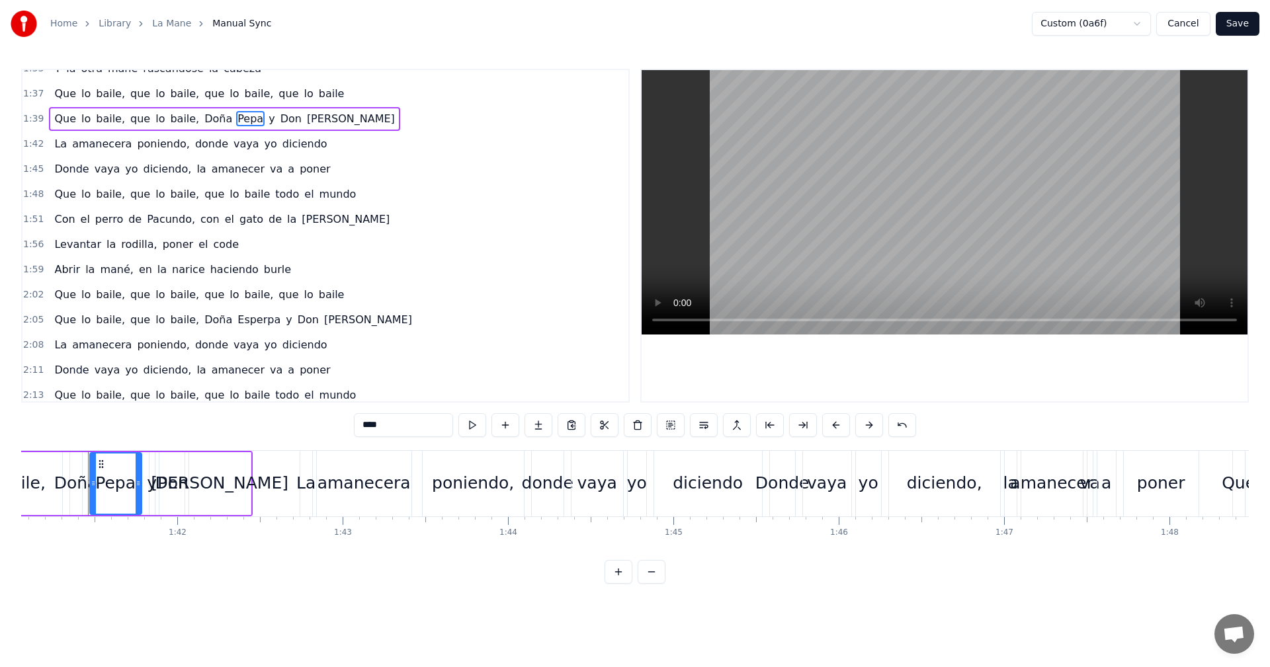
scroll to position [648, 0]
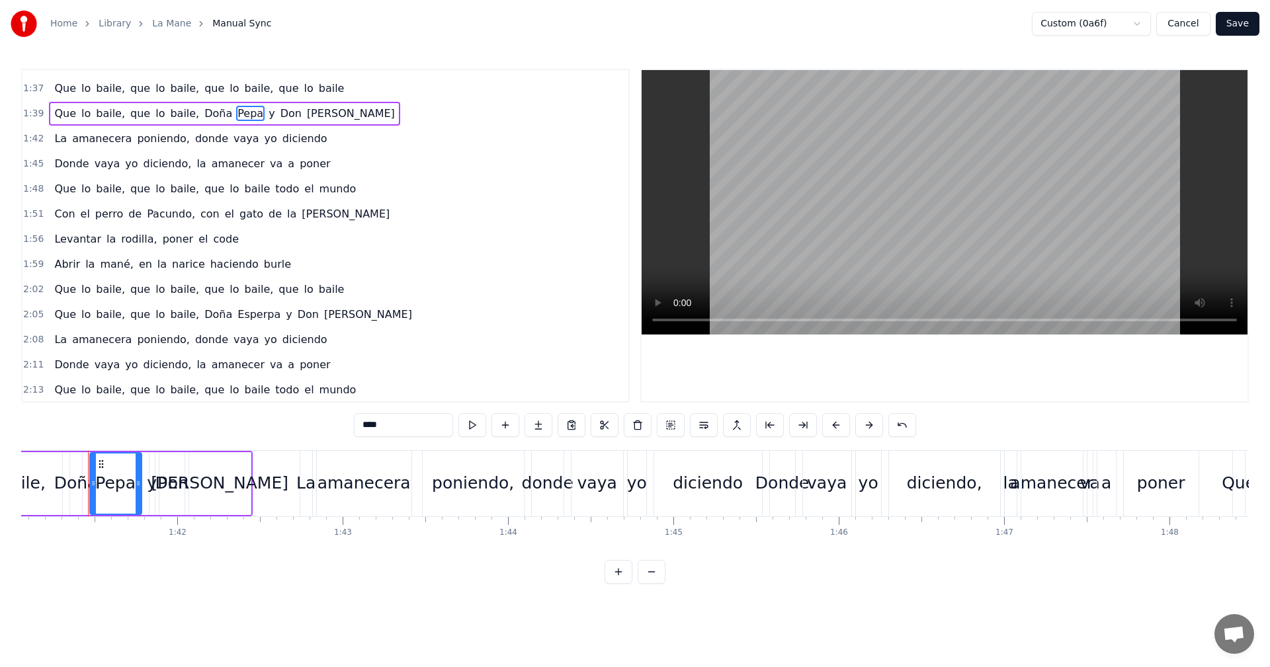
click at [243, 317] on span "Esperpa" at bounding box center [259, 314] width 46 height 15
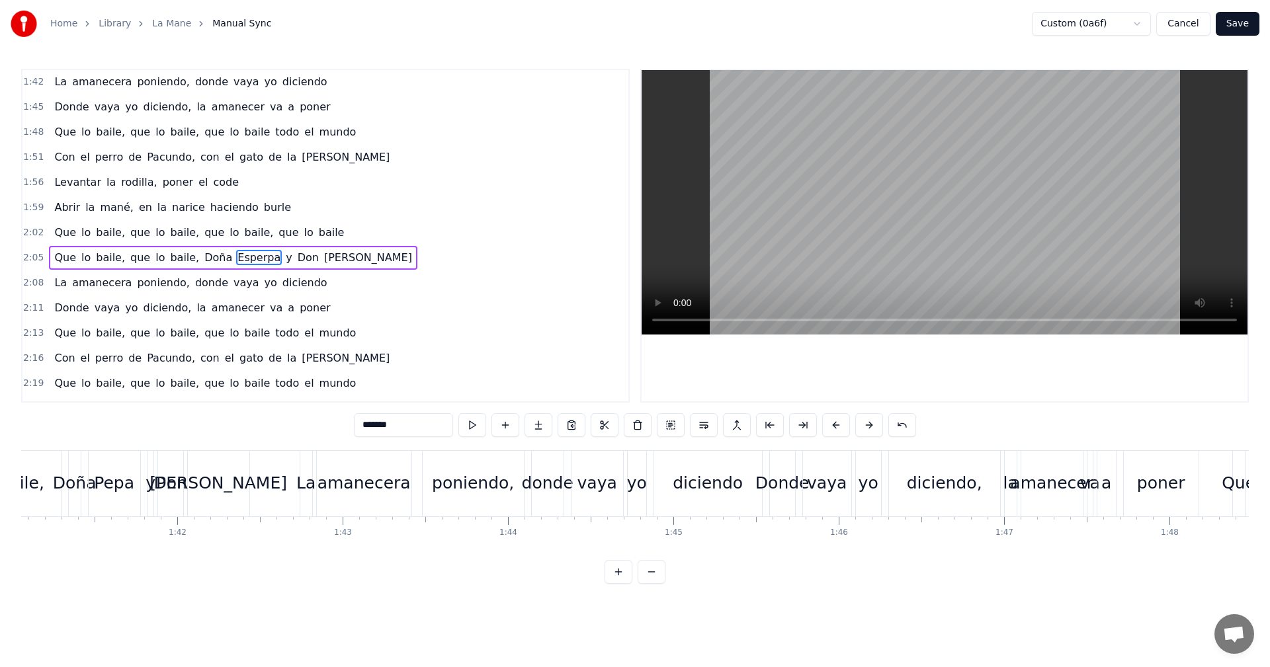
scroll to position [724, 0]
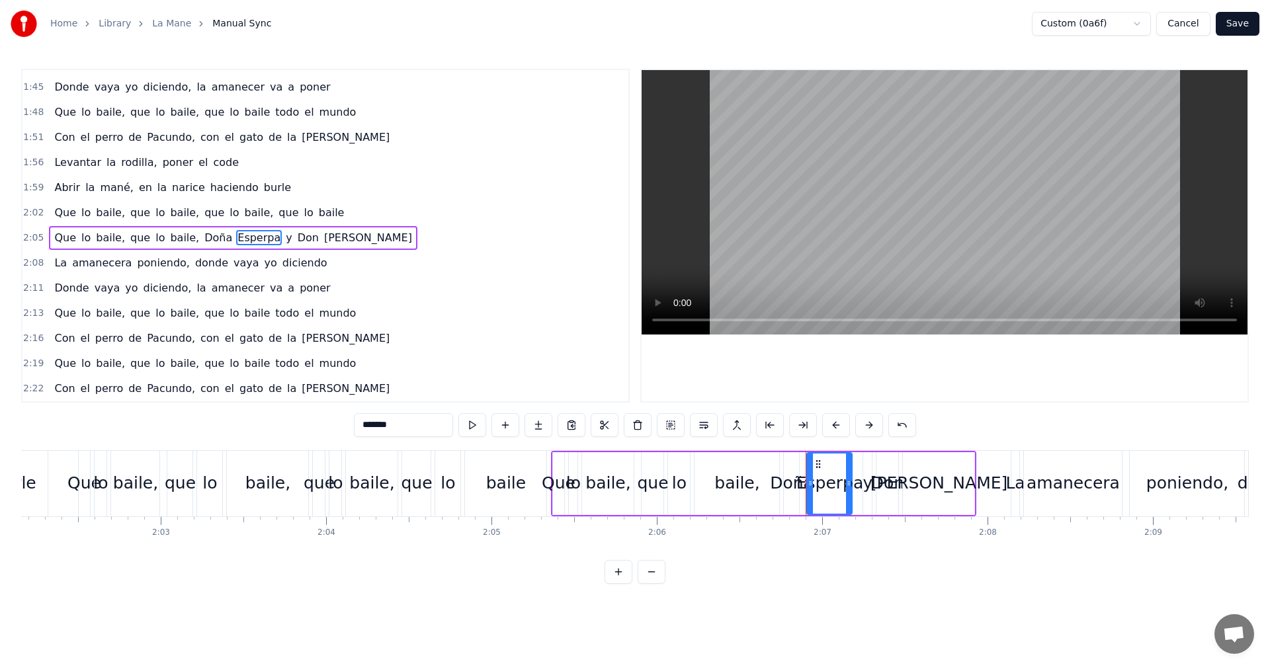
drag, startPoint x: 319, startPoint y: 421, endPoint x: 286, endPoint y: 421, distance: 33.7
click at [286, 421] on div "0:10 Que lo baile, que lo baile, que lo baile, que lo baile 0:13 Que lo baile, …" at bounding box center [635, 326] width 1228 height 515
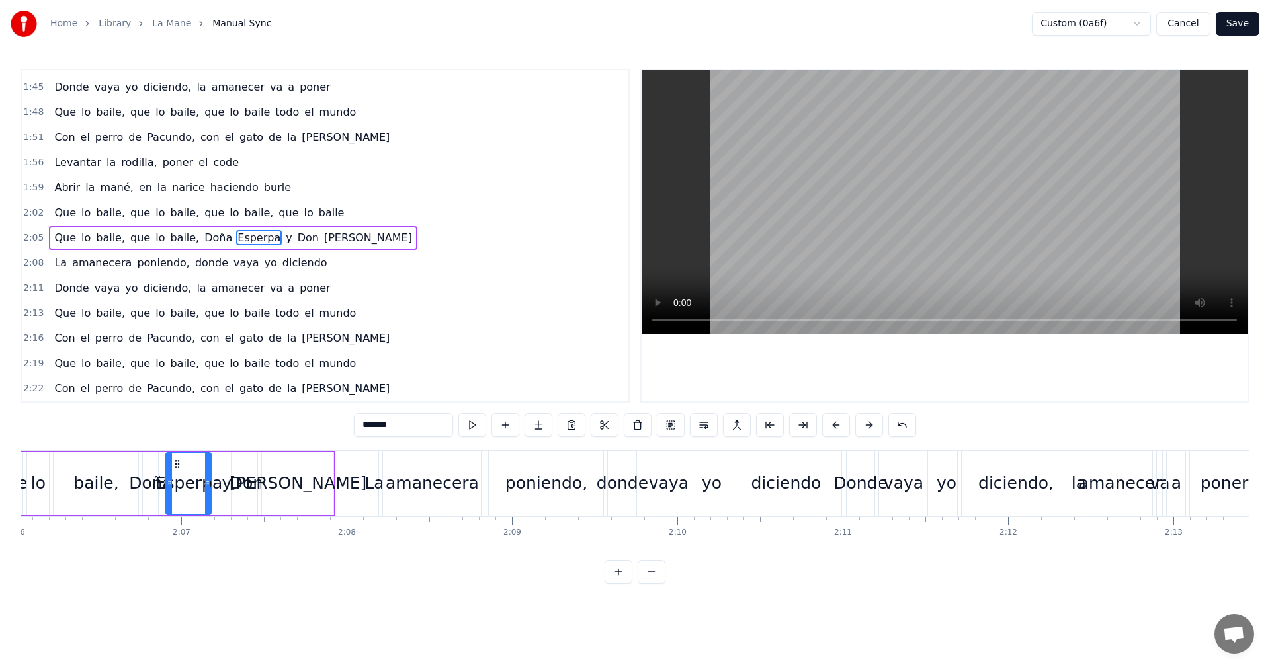
scroll to position [0, 20917]
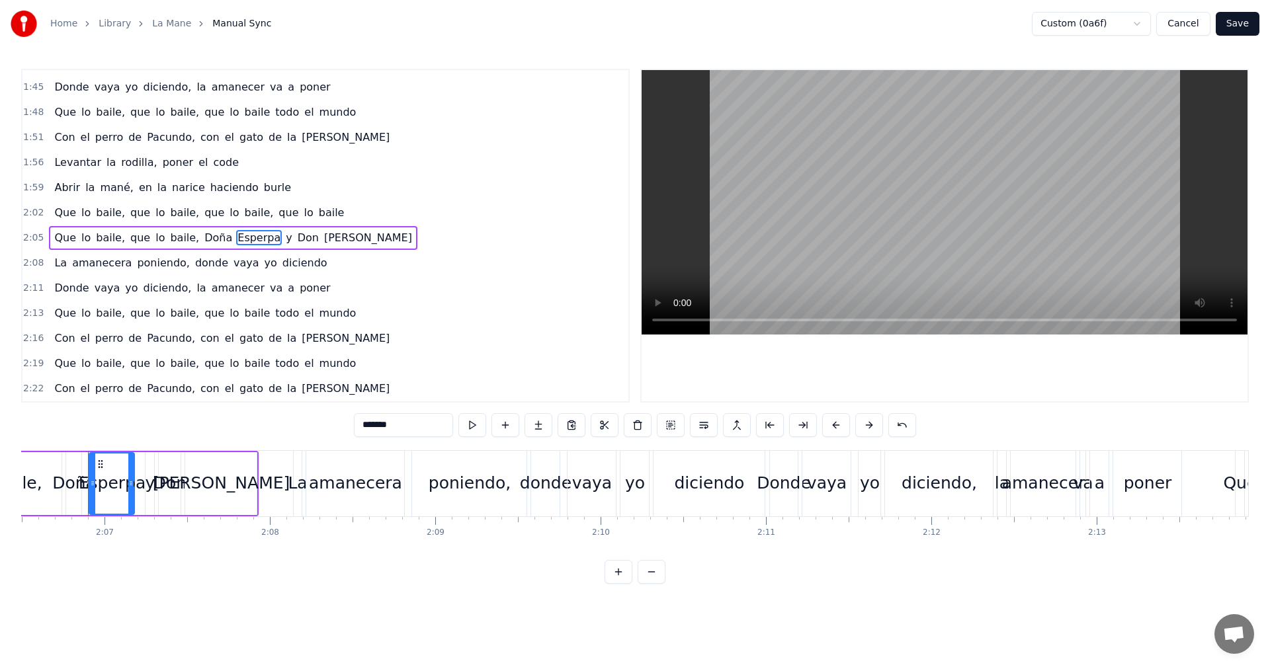
drag, startPoint x: 286, startPoint y: 421, endPoint x: 421, endPoint y: 428, distance: 135.8
click at [159, 390] on span "Pacundo," at bounding box center [171, 388] width 51 height 15
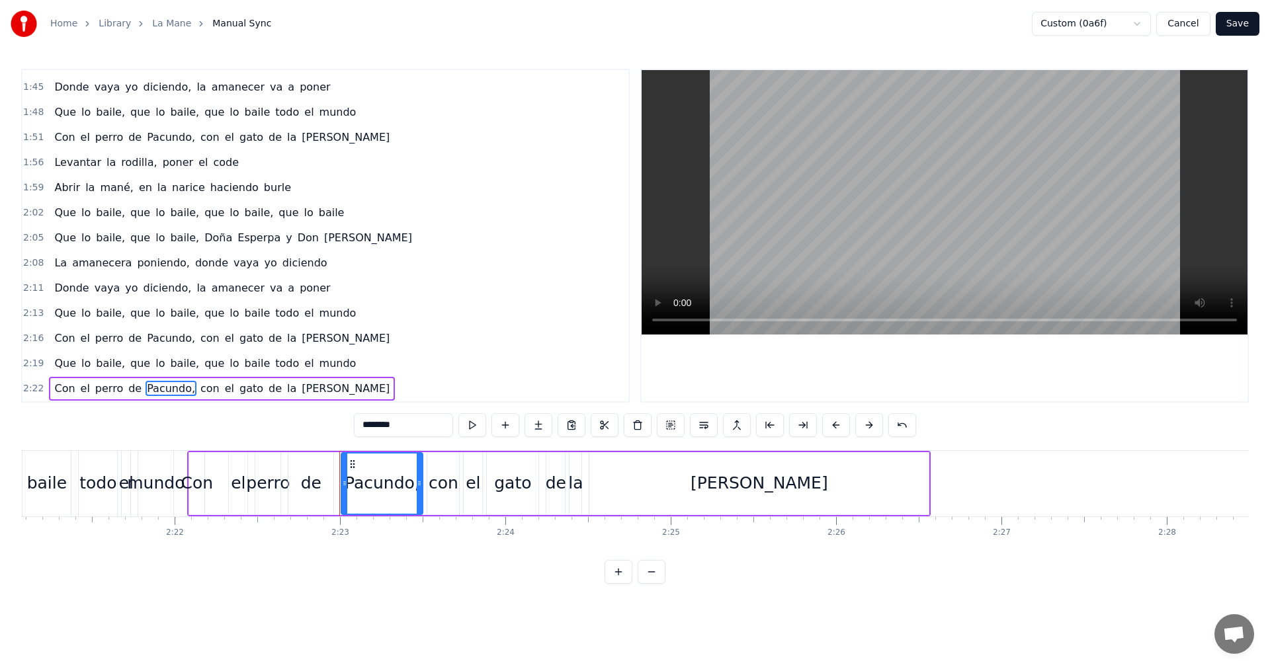
scroll to position [0, 23579]
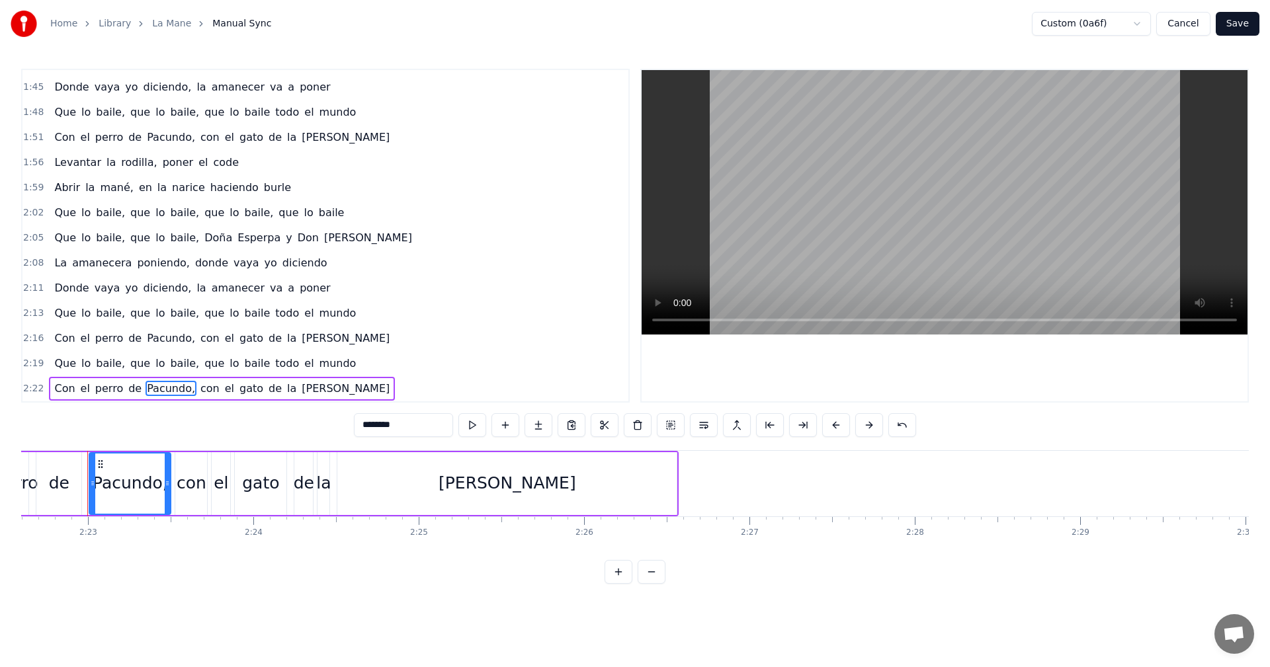
drag, startPoint x: 400, startPoint y: 425, endPoint x: 295, endPoint y: 421, distance: 104.6
click at [295, 421] on div "0:10 Que lo baile, que lo baile, que lo baile, que lo baile 0:13 Que lo baile, …" at bounding box center [635, 326] width 1228 height 515
drag, startPoint x: 413, startPoint y: 433, endPoint x: 300, endPoint y: 439, distance: 114.0
click at [300, 439] on div "0:10 Que lo baile, que lo baile, que lo baile, que lo baile 0:13 Que lo baile, …" at bounding box center [635, 326] width 1228 height 515
click at [147, 344] on span "Pacundo," at bounding box center [171, 338] width 51 height 15
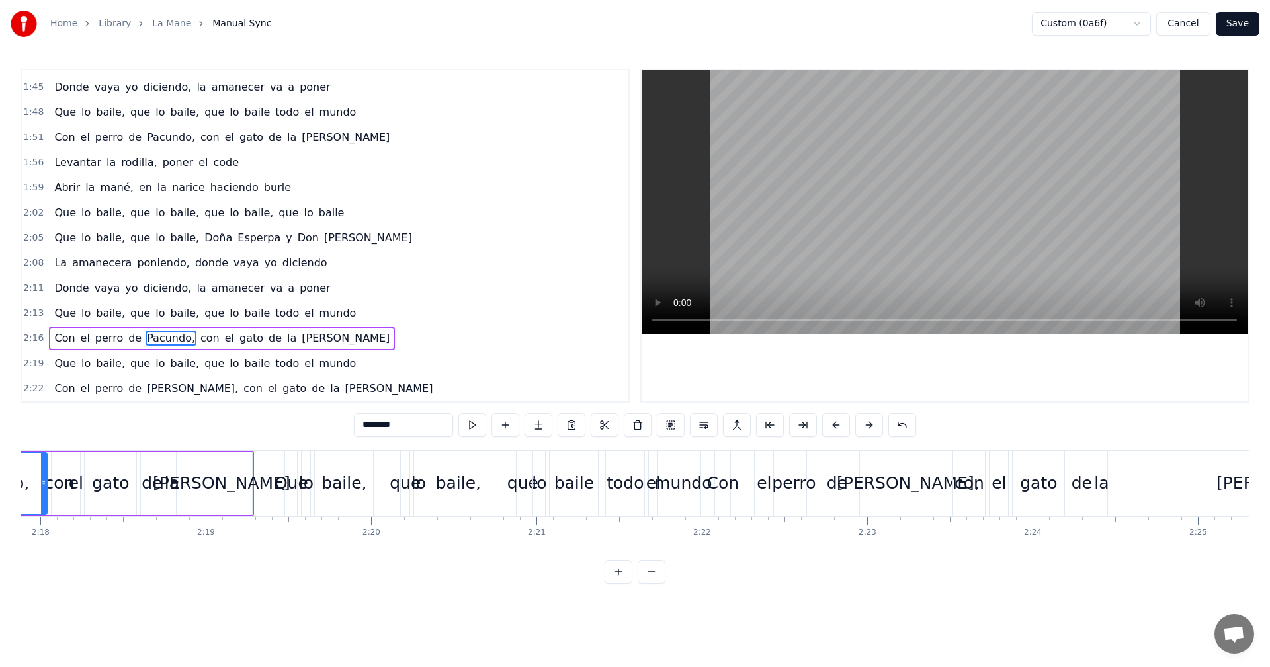
click at [280, 428] on div "0:10 Que lo baile, que lo baile, que lo baile, que lo baile 0:13 Que lo baile, …" at bounding box center [635, 326] width 1228 height 515
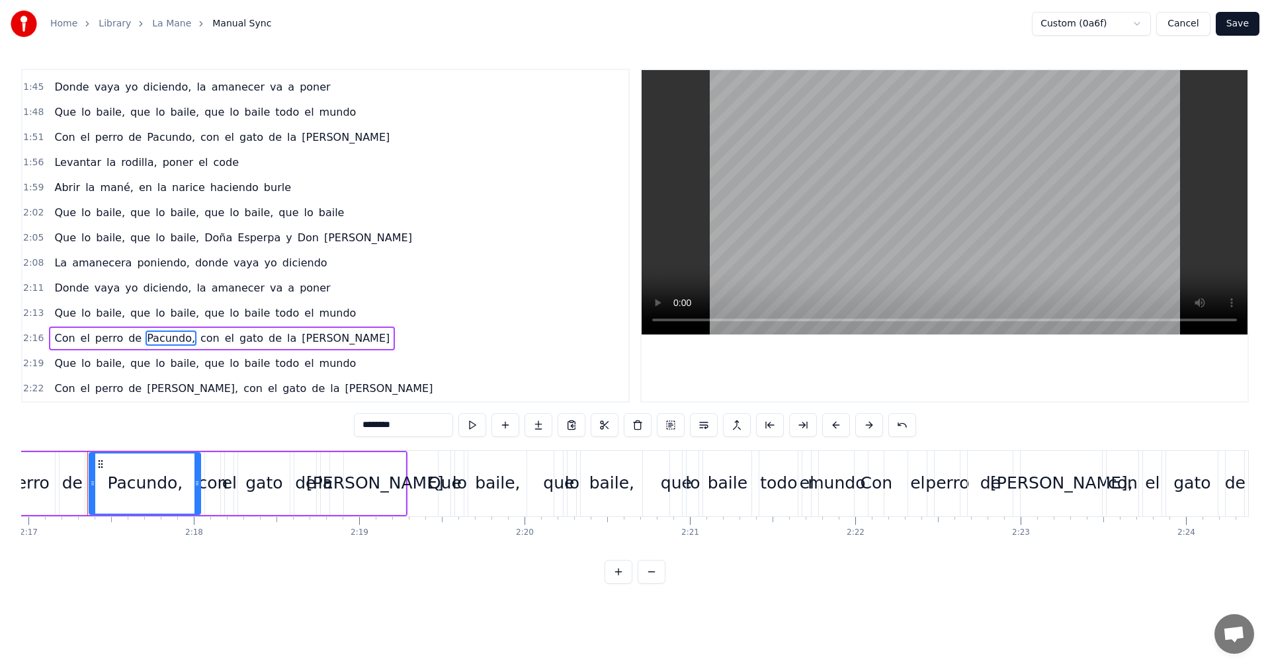
paste input "text"
drag, startPoint x: 599, startPoint y: 365, endPoint x: 644, endPoint y: 366, distance: 44.3
click at [639, 366] on div "0:10 Que lo baile, que lo baile, que lo baile, que lo baile 0:13 Que lo baile, …" at bounding box center [635, 236] width 1228 height 334
click at [636, 366] on div "0:10 Que lo baile, que lo baile, que lo baile, que lo baile 0:13 Que lo baile, …" at bounding box center [635, 236] width 1228 height 334
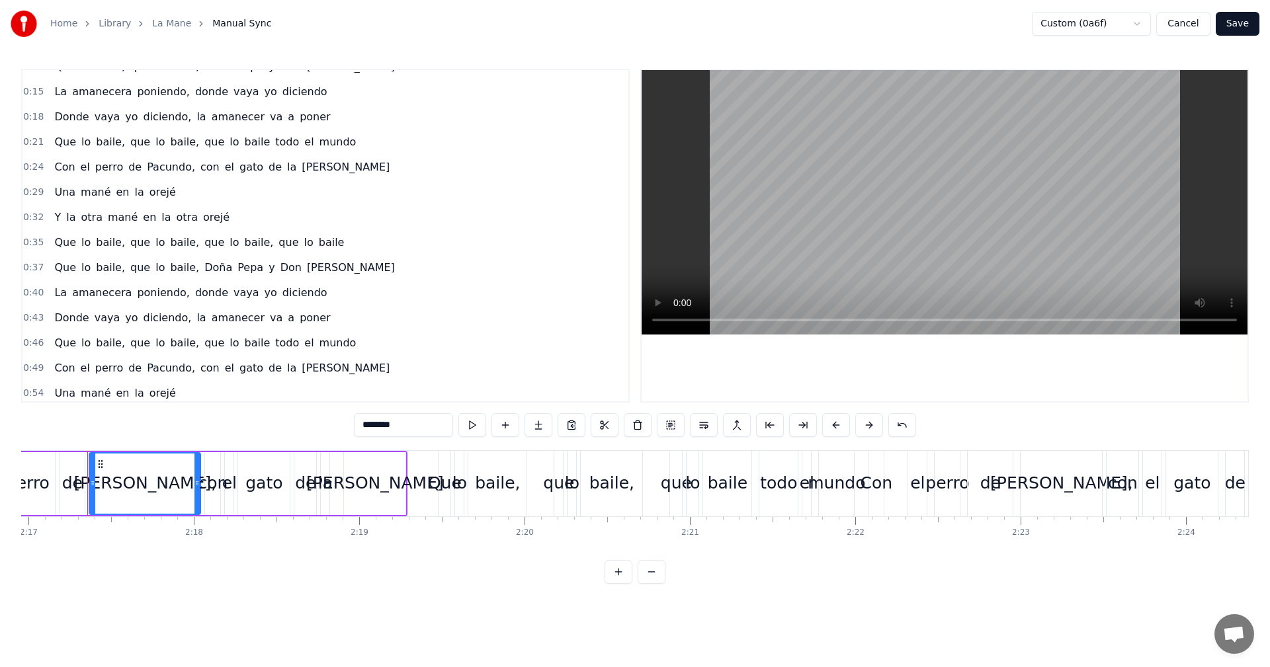
scroll to position [0, 0]
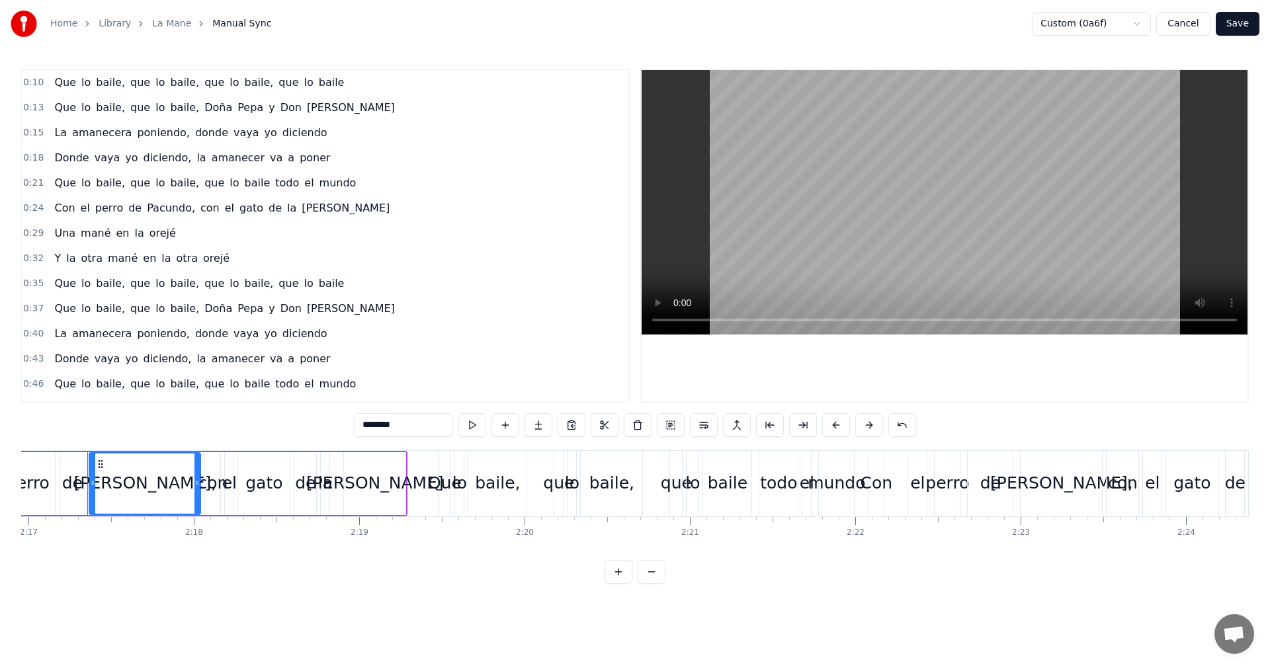
click at [156, 213] on span "Pacundo," at bounding box center [171, 207] width 51 height 15
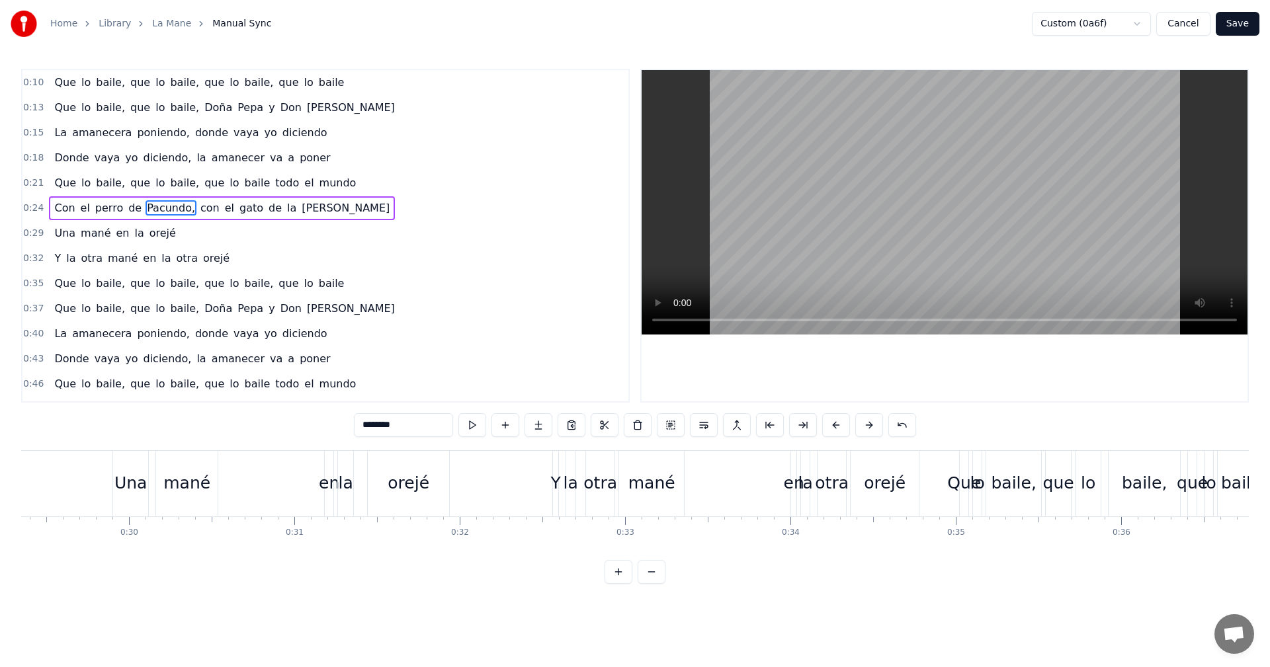
scroll to position [0, 4084]
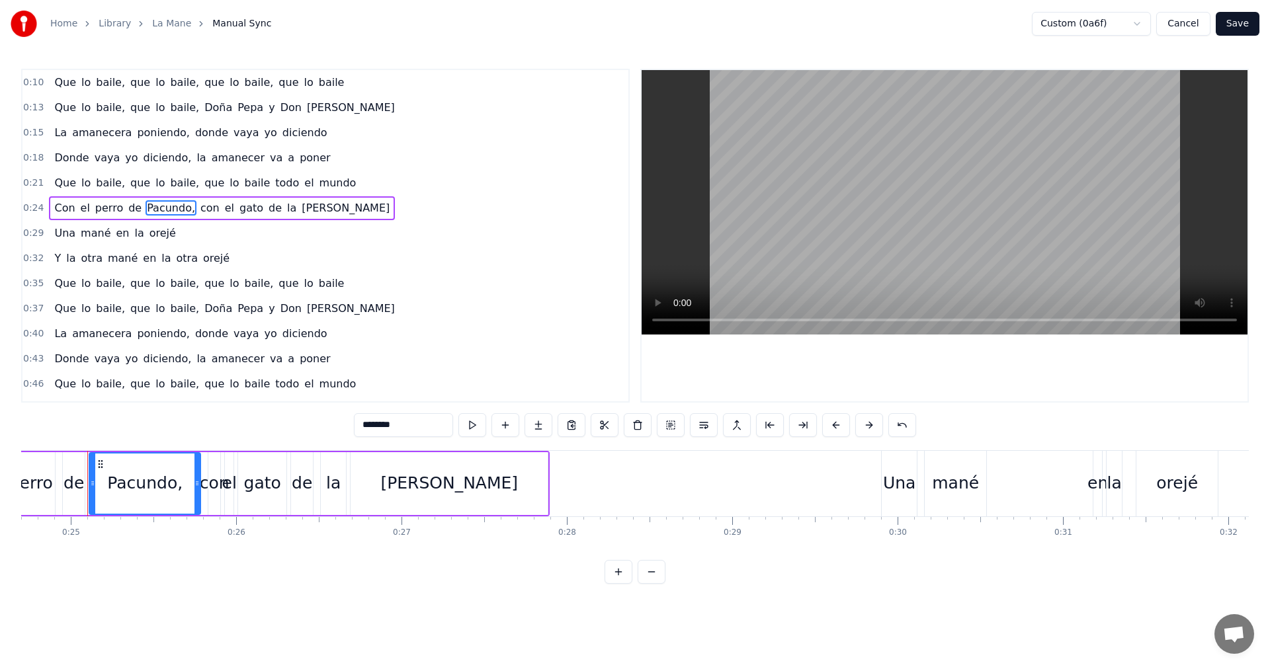
drag, startPoint x: 425, startPoint y: 423, endPoint x: 293, endPoint y: 413, distance: 131.9
click at [305, 413] on div "0:10 Que lo baile, que lo baile, que lo baile, que lo baile 0:13 Que lo baile, …" at bounding box center [635, 326] width 1228 height 515
paste input "text"
type input "********"
drag, startPoint x: 190, startPoint y: 278, endPoint x: 126, endPoint y: 296, distance: 66.8
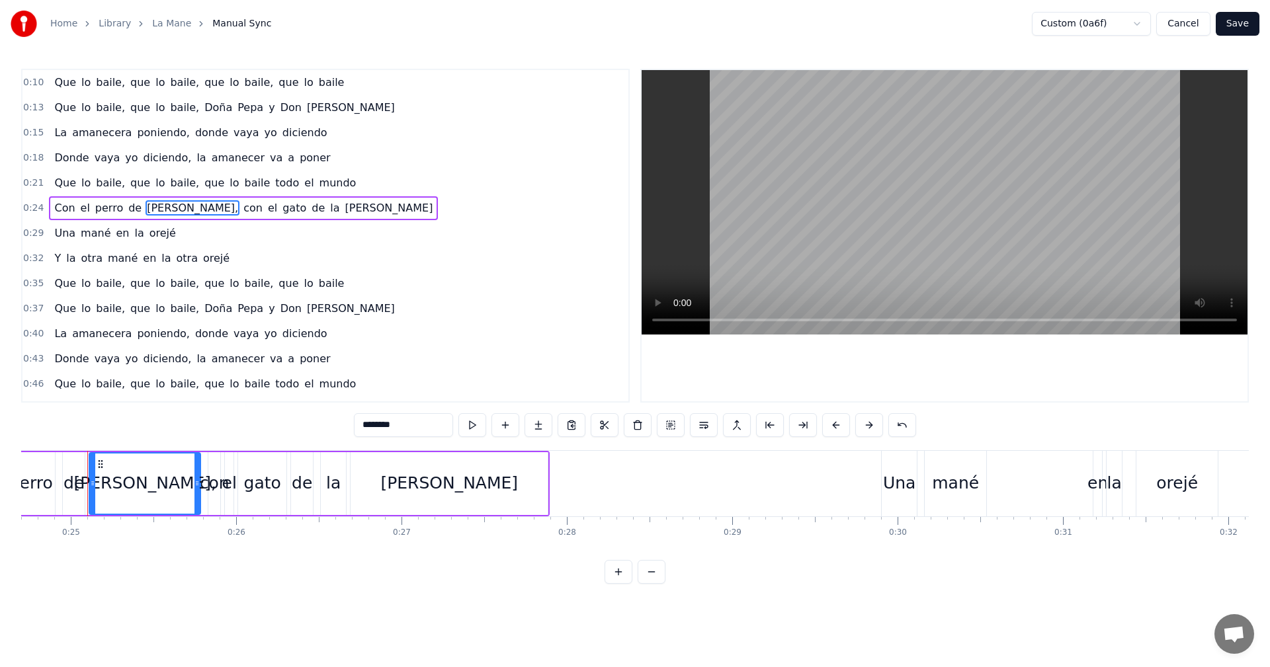
click at [172, 285] on div "Que lo baile, que lo baile, que lo baile, que lo baile" at bounding box center [199, 284] width 300 height 24
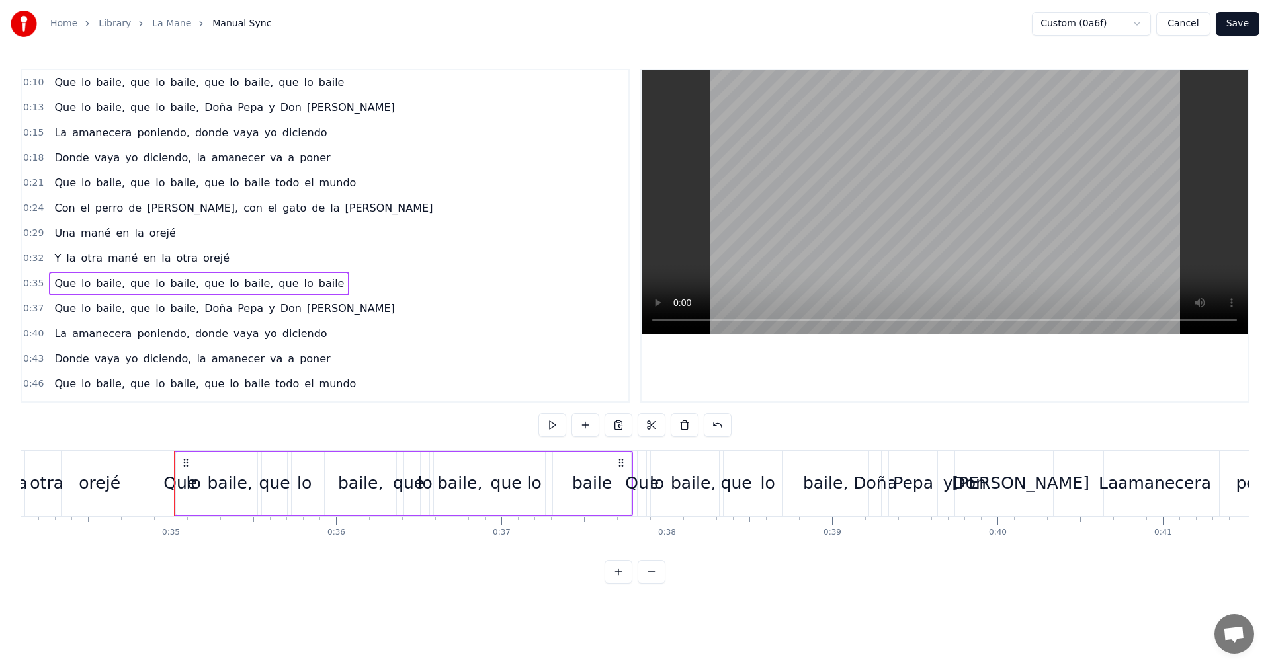
scroll to position [0, 5725]
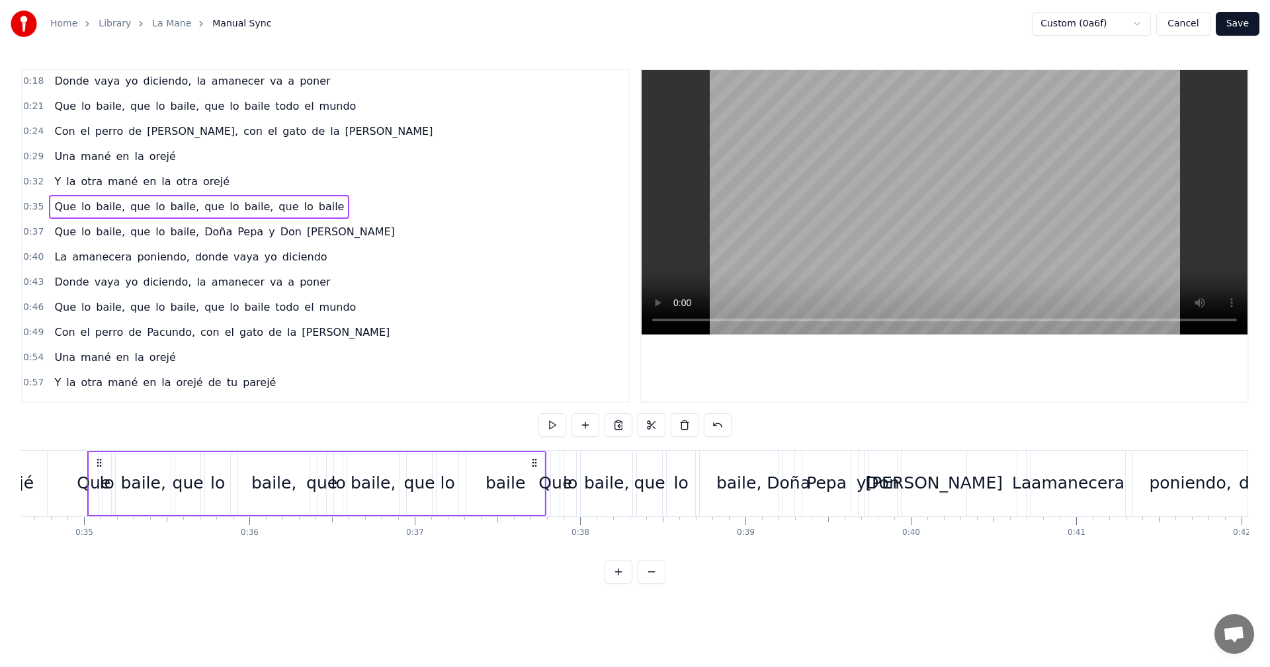
click at [152, 331] on span "Pacundo," at bounding box center [171, 332] width 51 height 15
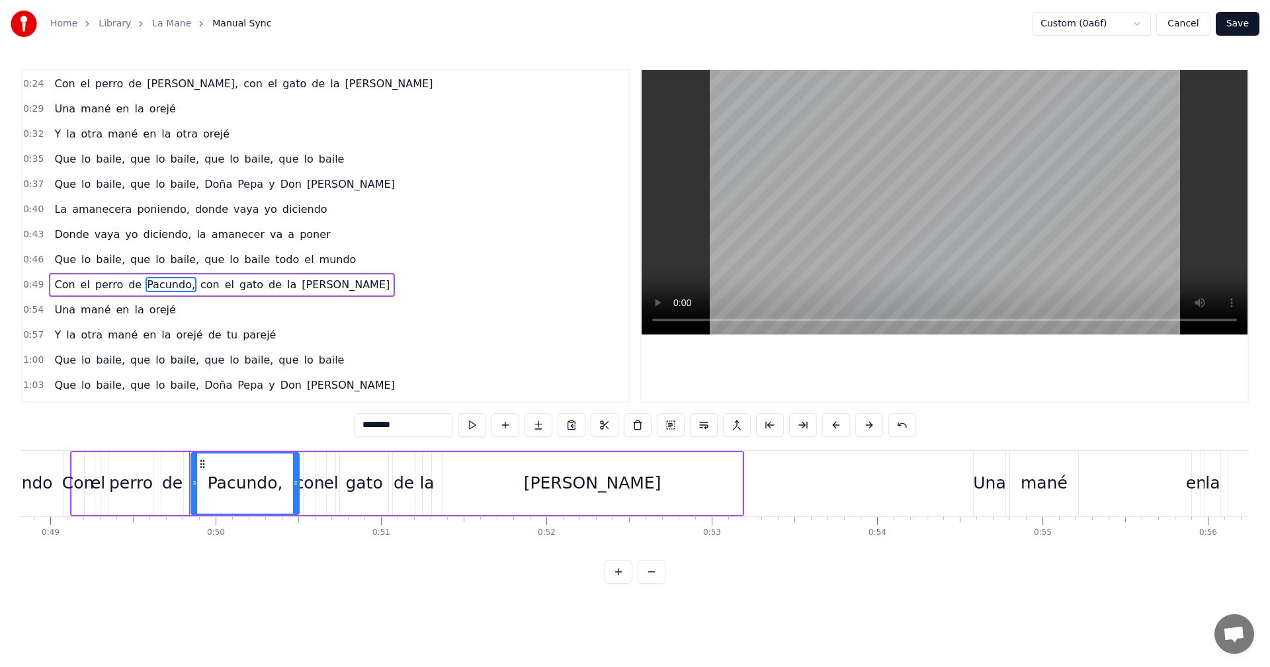
scroll to position [0, 8175]
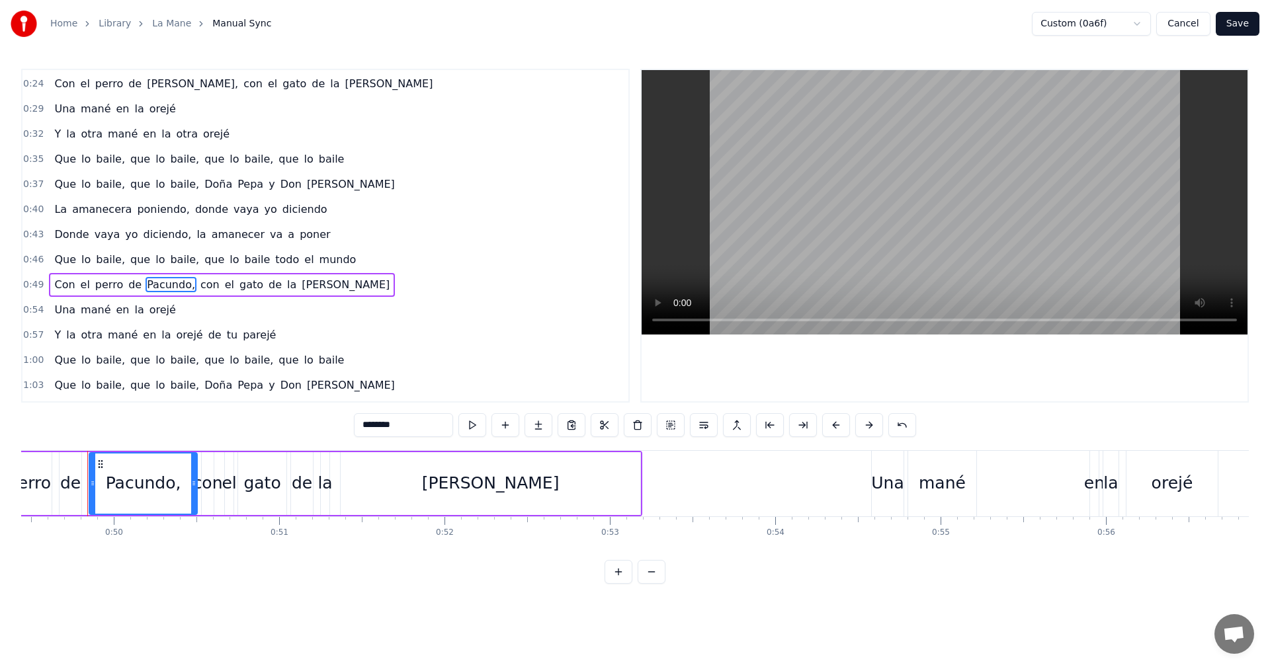
drag, startPoint x: 405, startPoint y: 424, endPoint x: 310, endPoint y: 420, distance: 96.0
click at [310, 420] on div "0:10 Que lo baile, que lo baile, que lo baile, que lo baile 0:13 Que lo baile, …" at bounding box center [635, 326] width 1228 height 515
paste input "text"
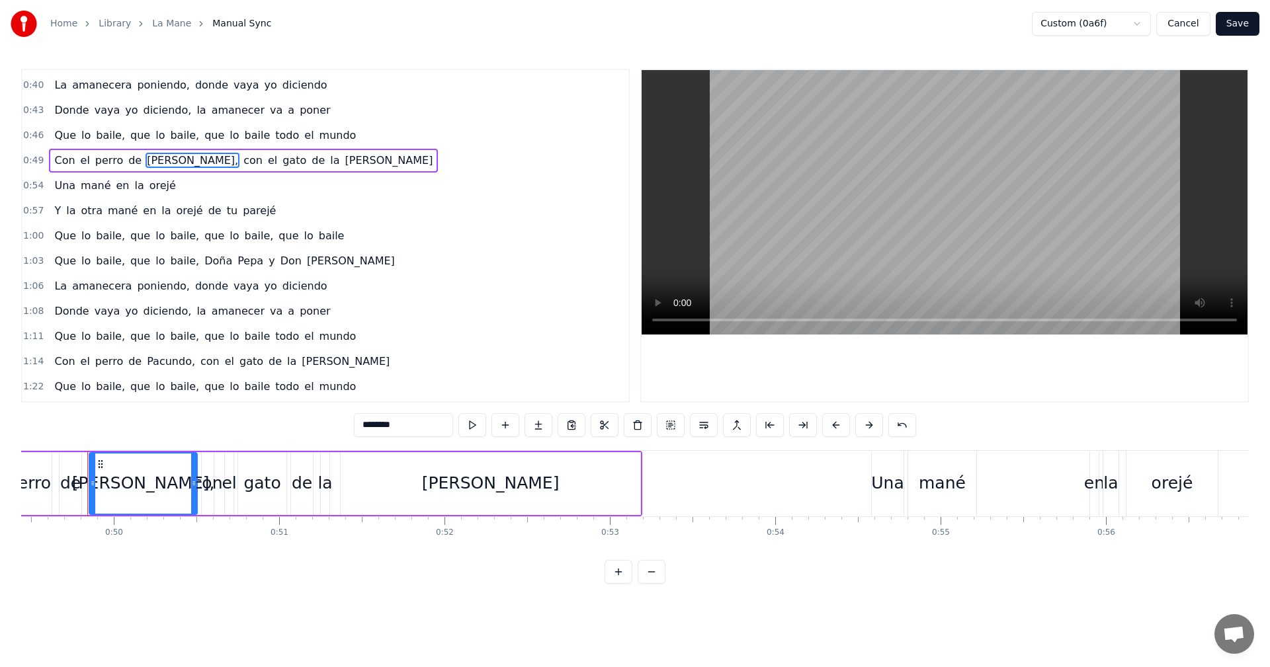
scroll to position [254, 0]
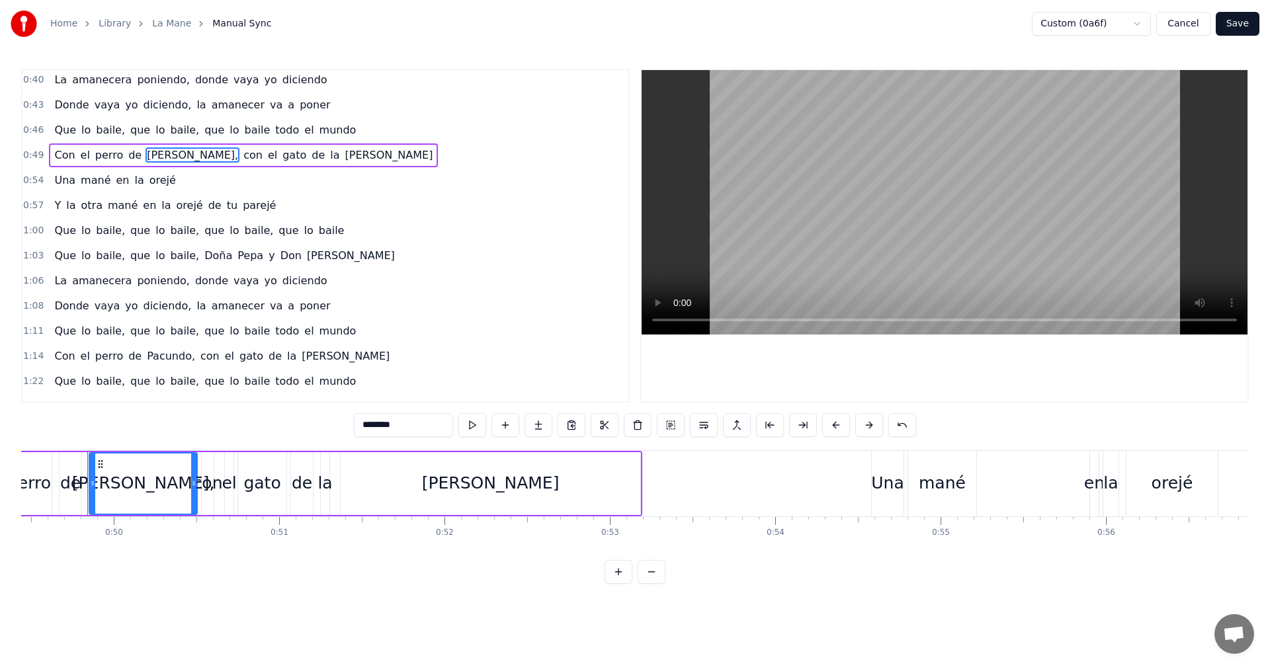
click at [160, 358] on span "Pacundo," at bounding box center [171, 356] width 51 height 15
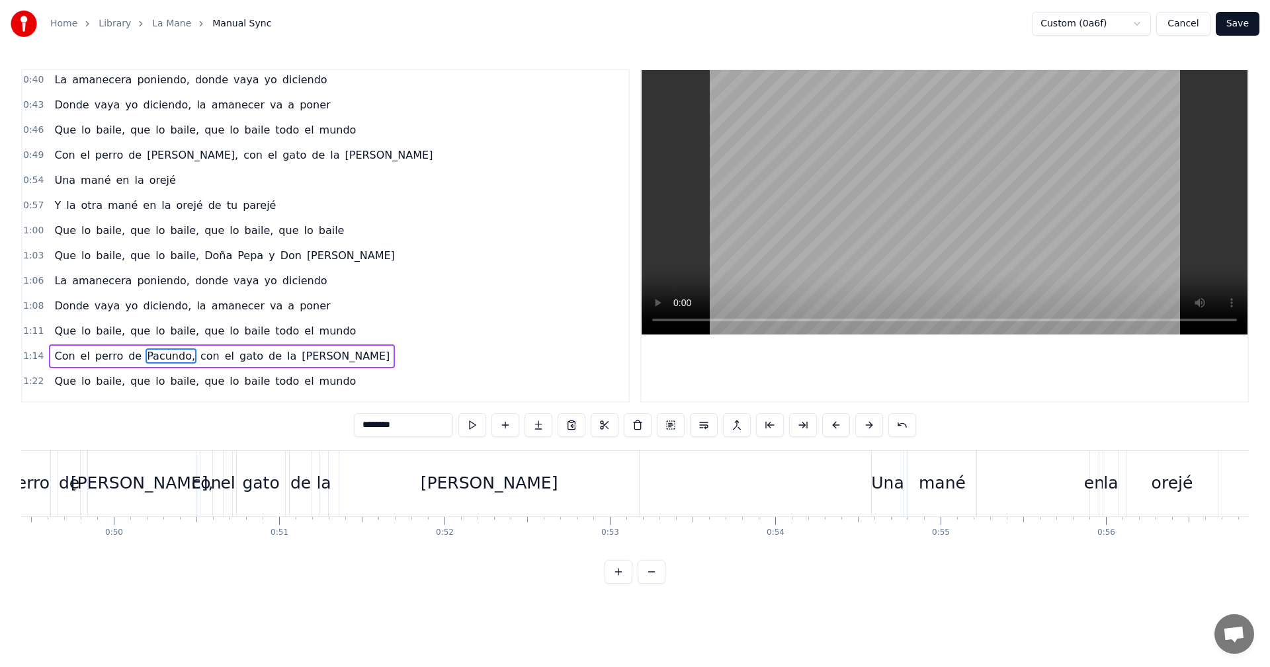
scroll to position [317, 0]
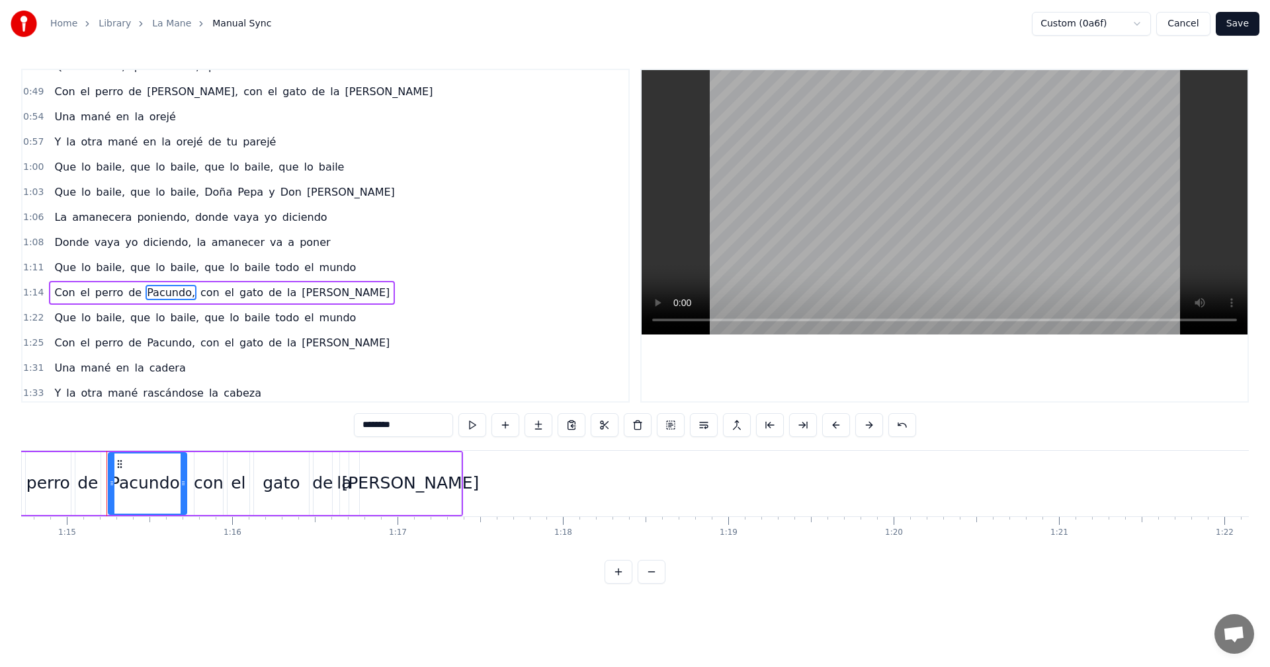
drag, startPoint x: 435, startPoint y: 427, endPoint x: 317, endPoint y: 409, distance: 119.7
click at [317, 409] on div "0:10 Que lo baile, que lo baile, que lo baile, que lo baile 0:13 Que lo baile, …" at bounding box center [635, 326] width 1228 height 515
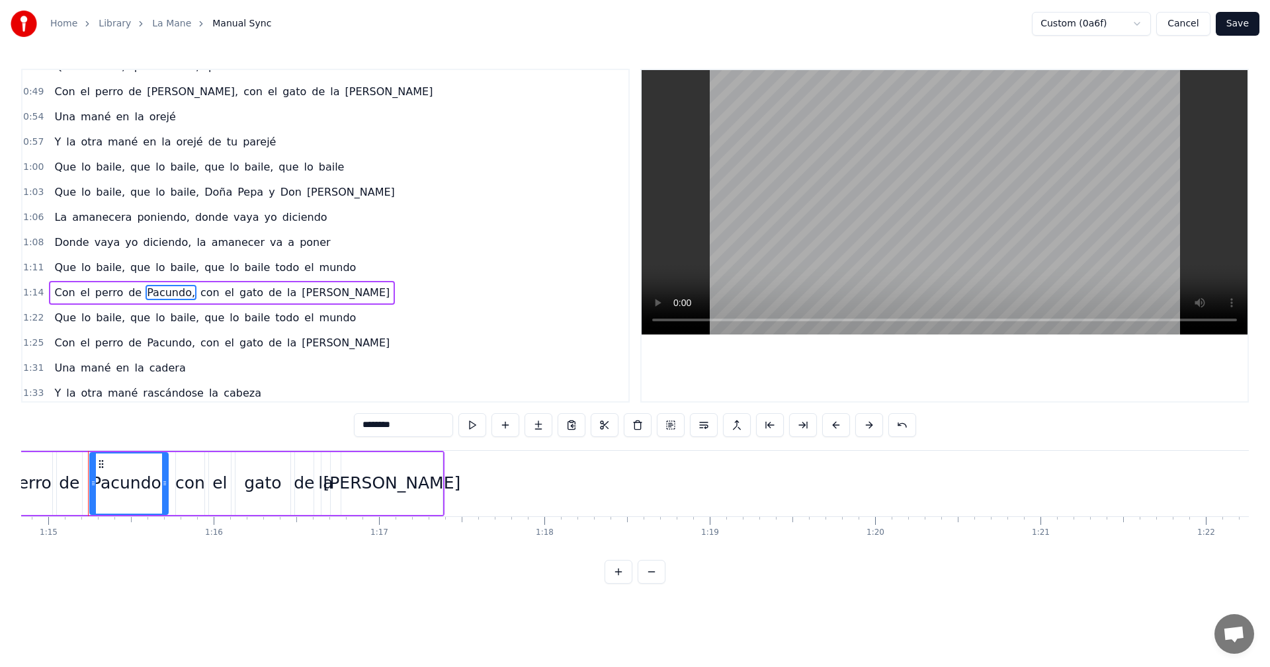
paste input "text"
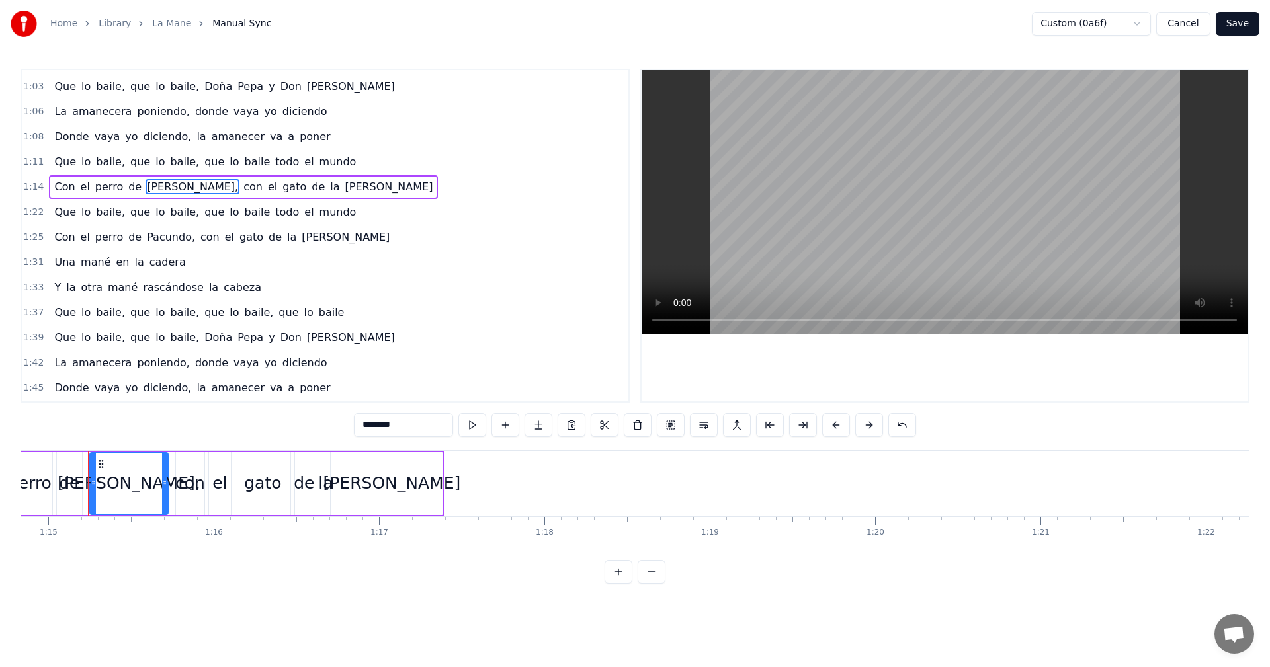
scroll to position [437, 0]
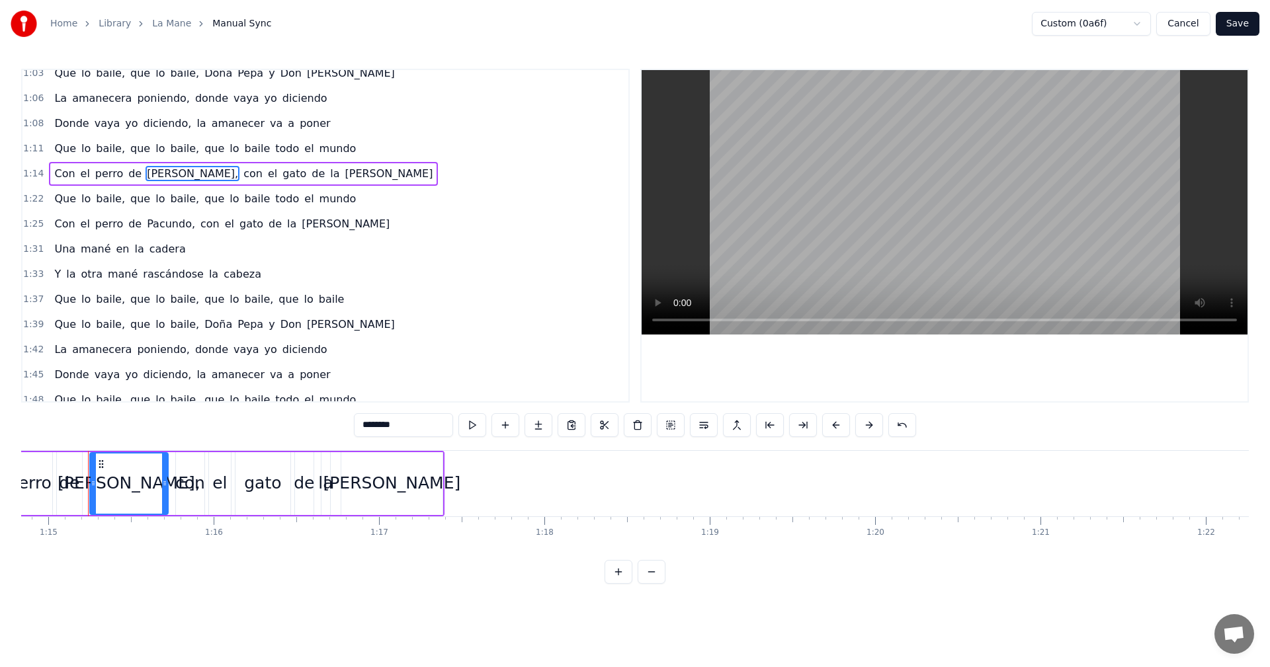
click at [159, 224] on span "Pacundo," at bounding box center [171, 223] width 51 height 15
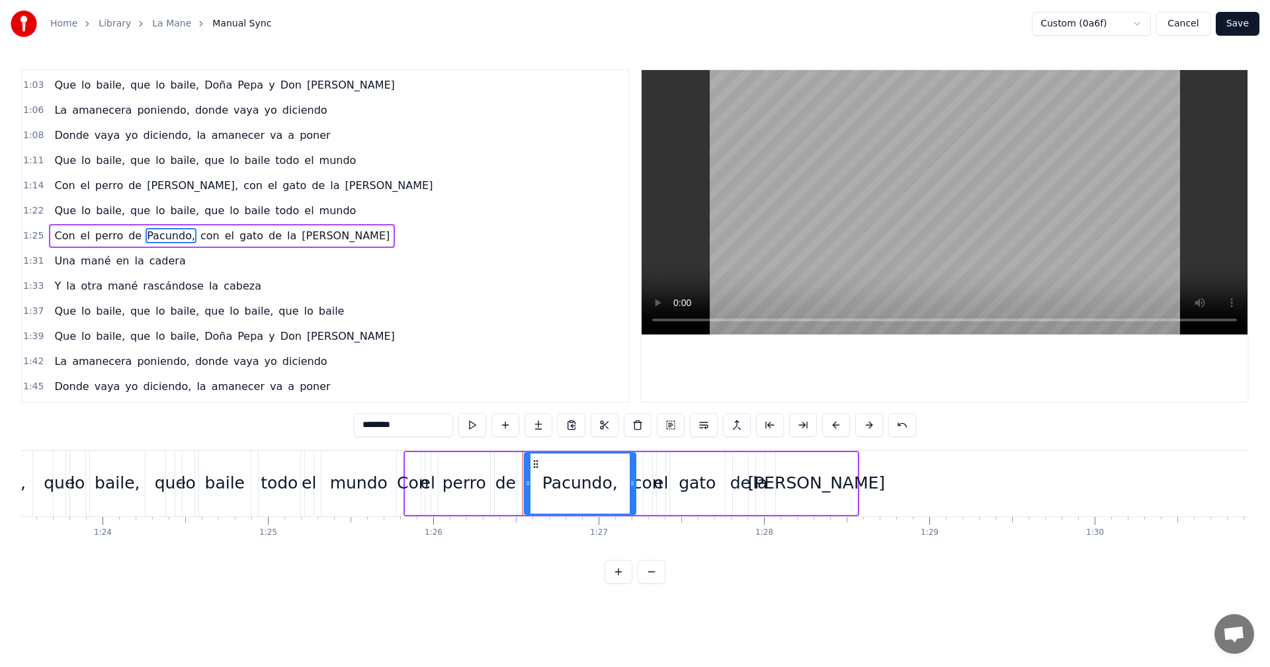
scroll to position [0, 14243]
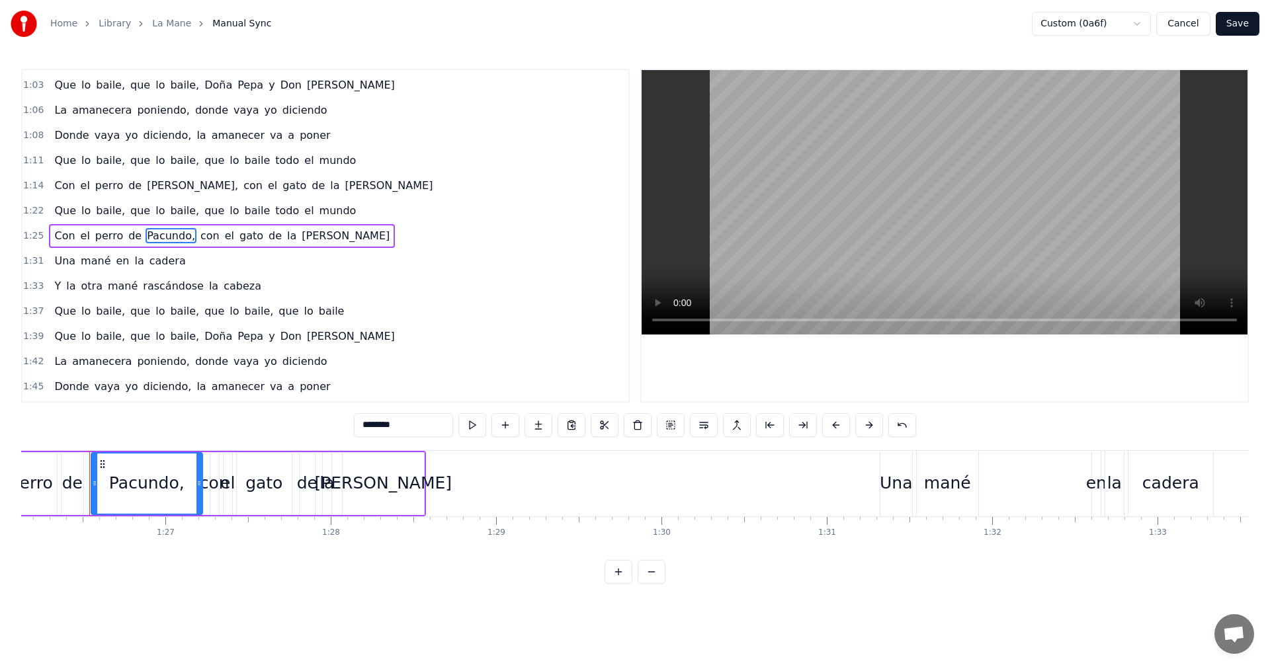
drag, startPoint x: 284, startPoint y: 419, endPoint x: 373, endPoint y: 437, distance: 91.2
click at [278, 419] on div "0:10 Que lo baile, que lo baile, que lo baile, que lo baile 0:13 Que lo baile, …" at bounding box center [635, 326] width 1228 height 515
paste input "text"
drag, startPoint x: 373, startPoint y: 437, endPoint x: 560, endPoint y: 368, distance: 198.8
click at [388, 435] on div "0:10 Que lo baile, que lo baile, que lo baile, que lo baile 0:13 Que lo baile, …" at bounding box center [635, 326] width 1228 height 515
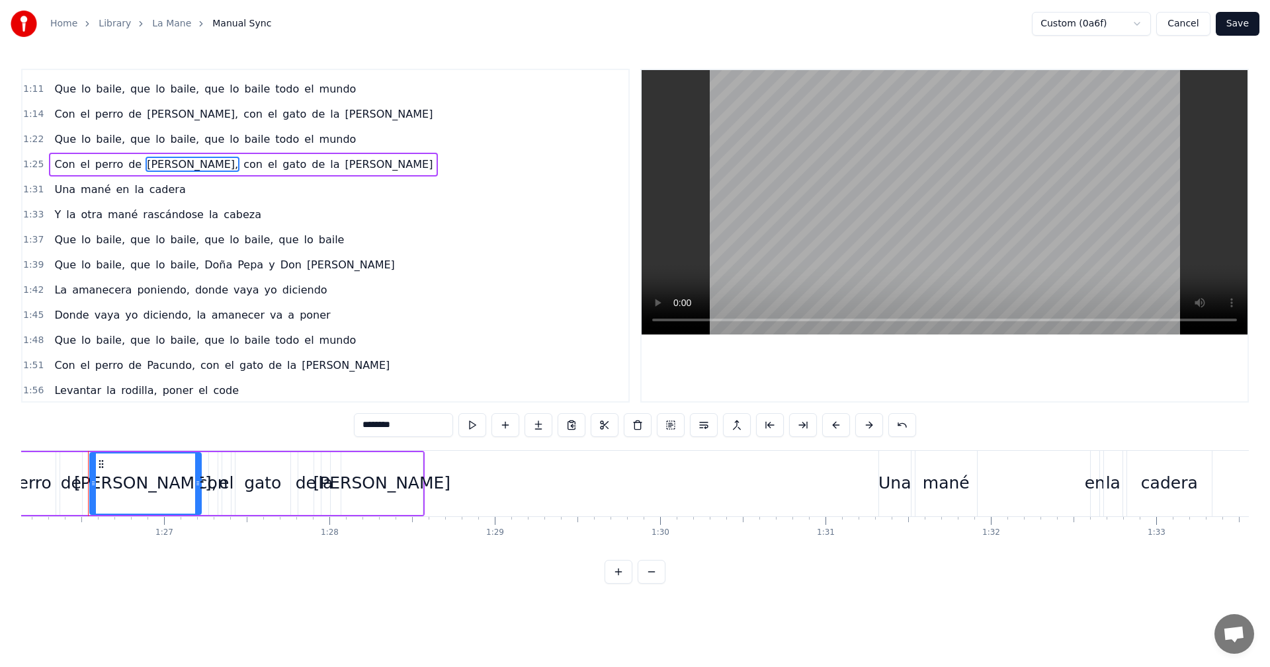
scroll to position [519, 0]
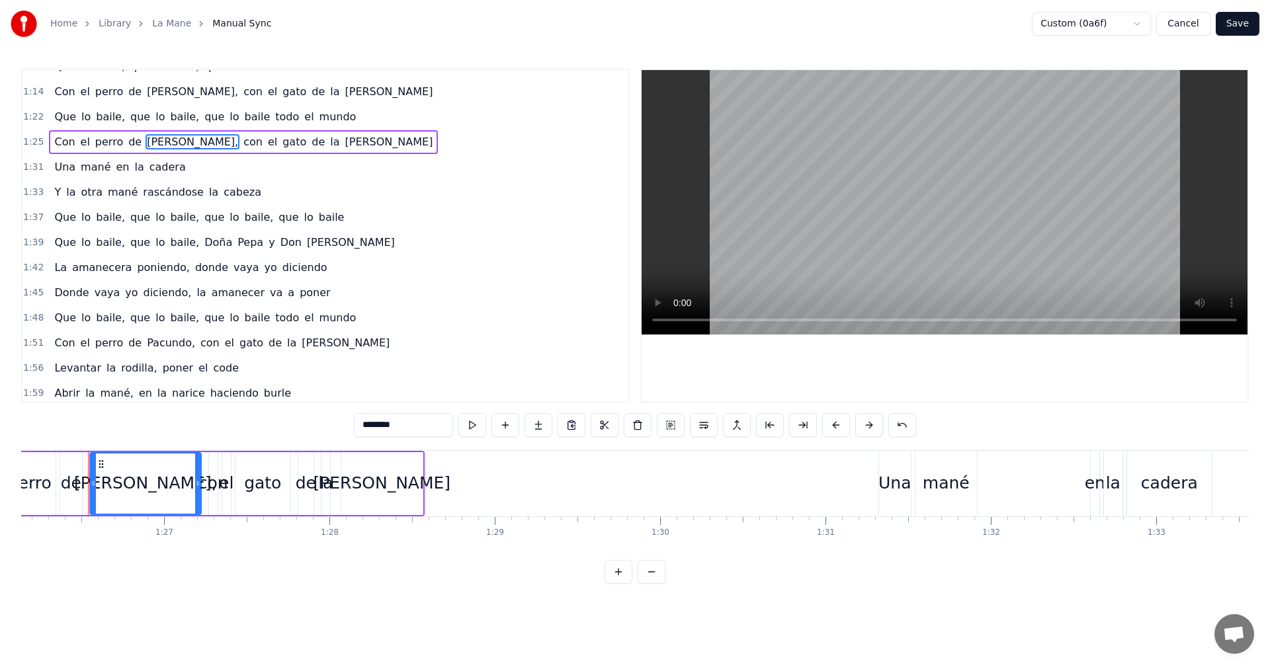
click at [222, 190] on span "cabeza" at bounding box center [242, 192] width 40 height 15
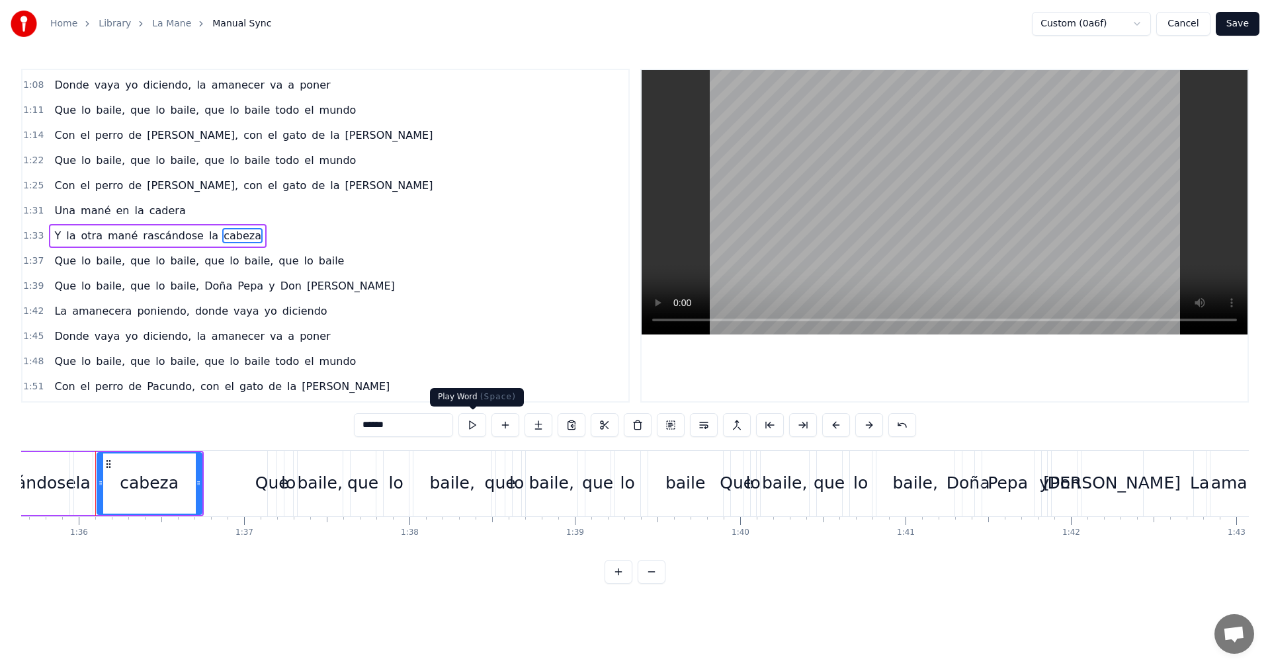
scroll to position [0, 15824]
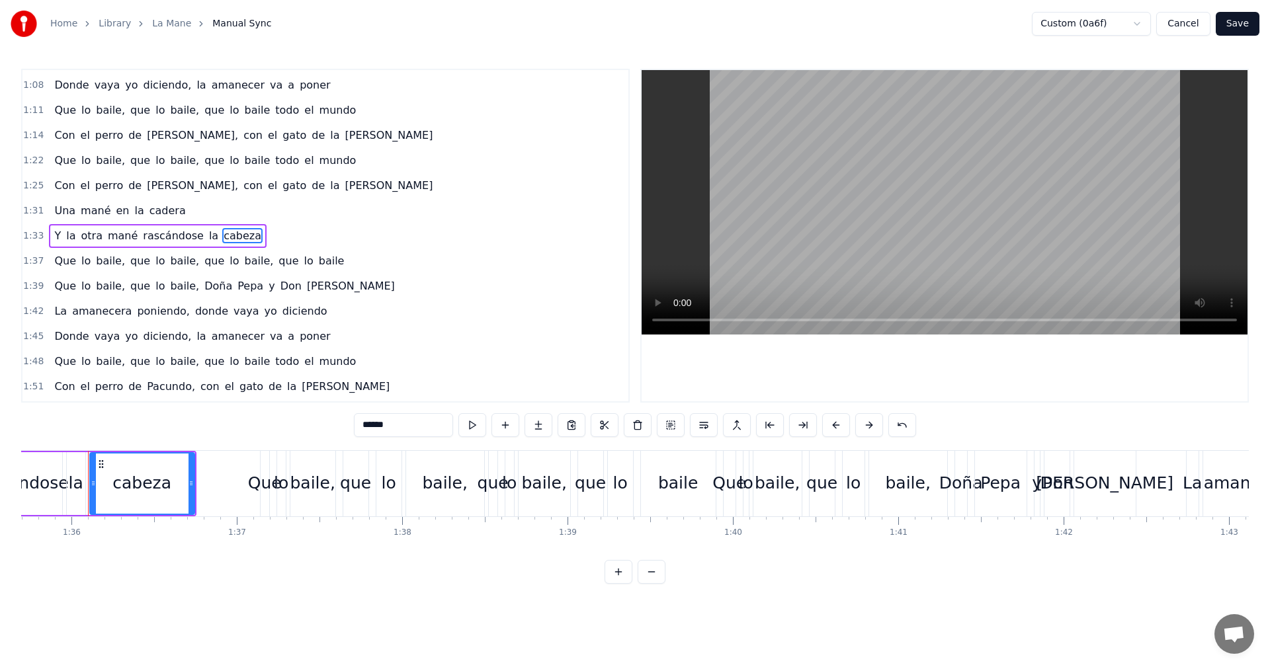
click at [402, 428] on input "******" at bounding box center [403, 425] width 99 height 24
click at [159, 216] on span "cadera" at bounding box center [167, 210] width 39 height 15
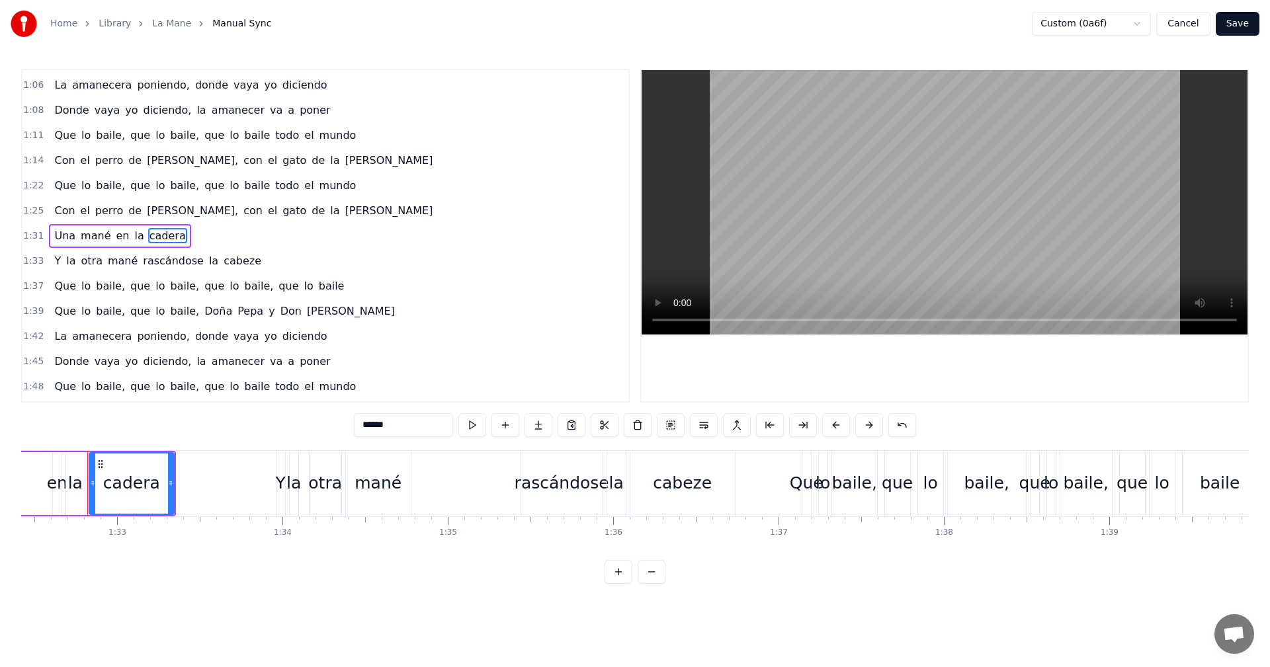
scroll to position [0, 15282]
click at [407, 427] on input "******" at bounding box center [403, 425] width 99 height 24
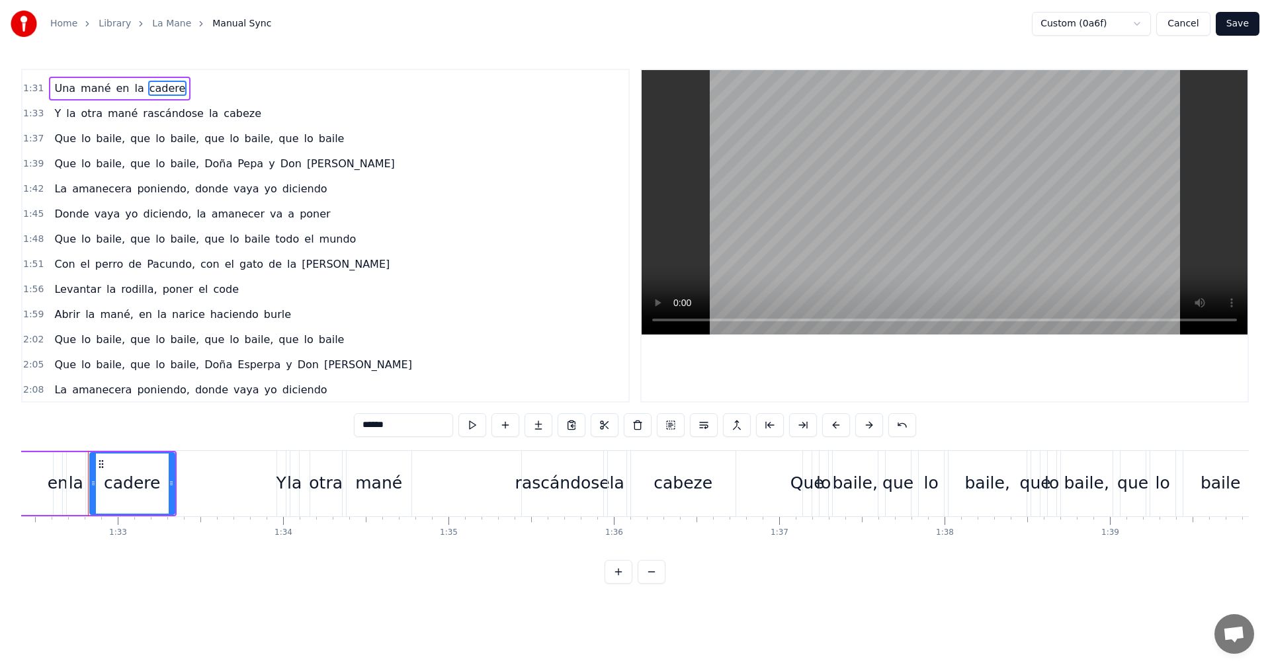
scroll to position [602, 0]
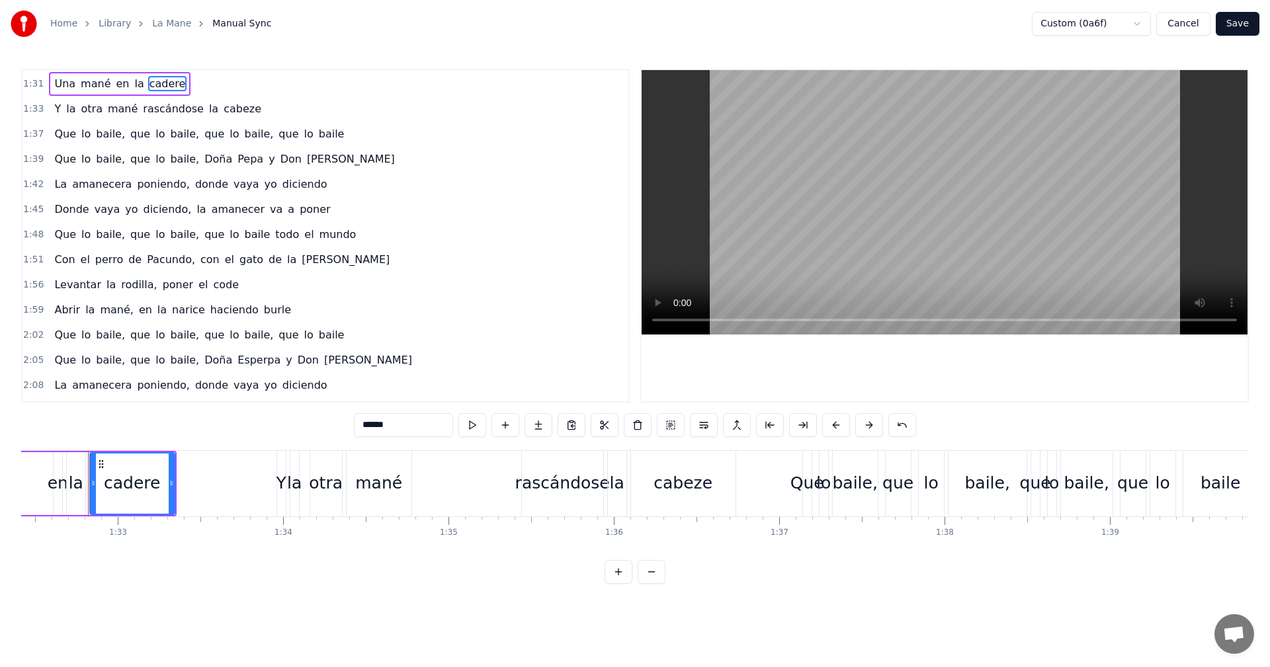
click at [165, 261] on span "Pacundo," at bounding box center [171, 259] width 51 height 15
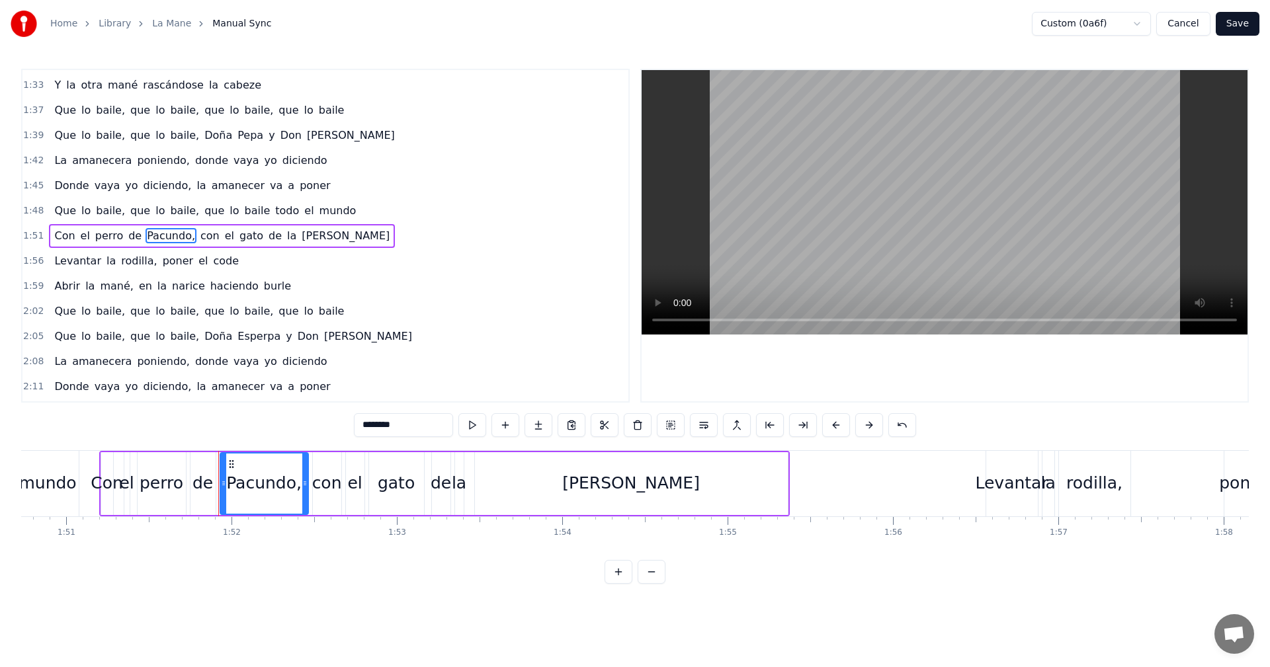
scroll to position [0, 18440]
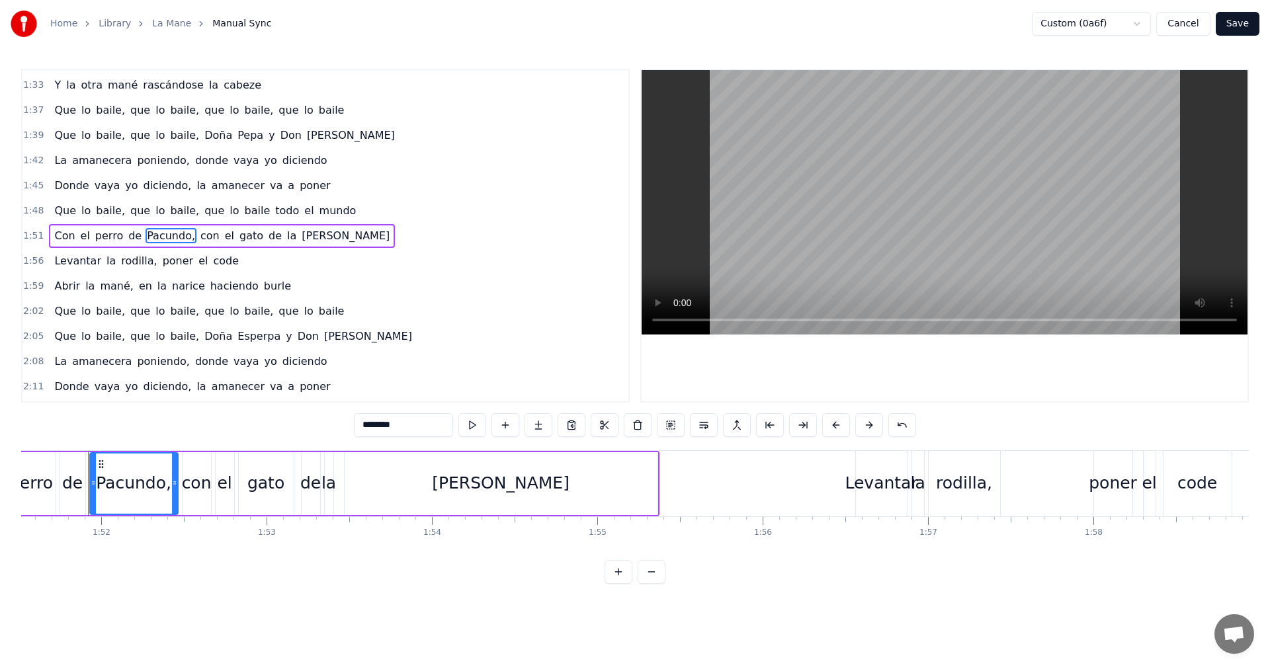
drag, startPoint x: 421, startPoint y: 428, endPoint x: 300, endPoint y: 425, distance: 121.1
click at [302, 425] on div "0:10 Que lo baile, que lo baile, que lo baile, que lo baile 0:13 Que lo baile, …" at bounding box center [635, 326] width 1228 height 515
paste input "text"
type input "********"
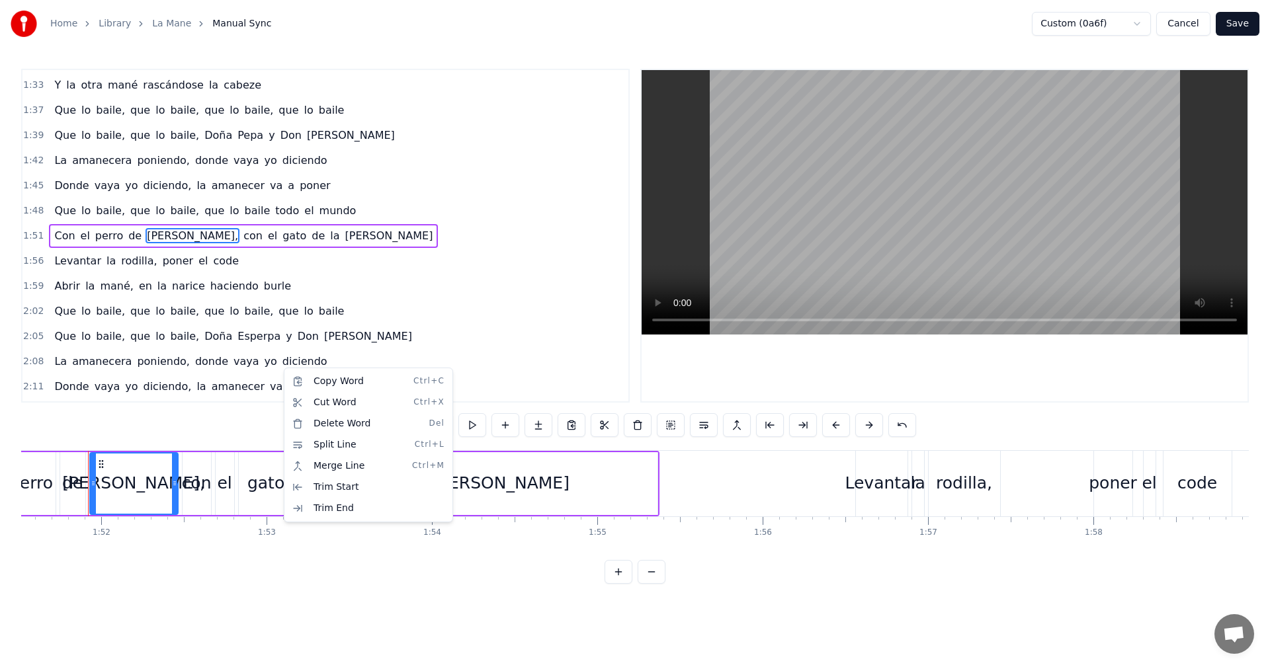
click at [413, 312] on html "Home Library La Mane Manual Sync Custom (0a6f) Cancel Save 0:10 Que lo baile, q…" at bounding box center [635, 302] width 1270 height 605
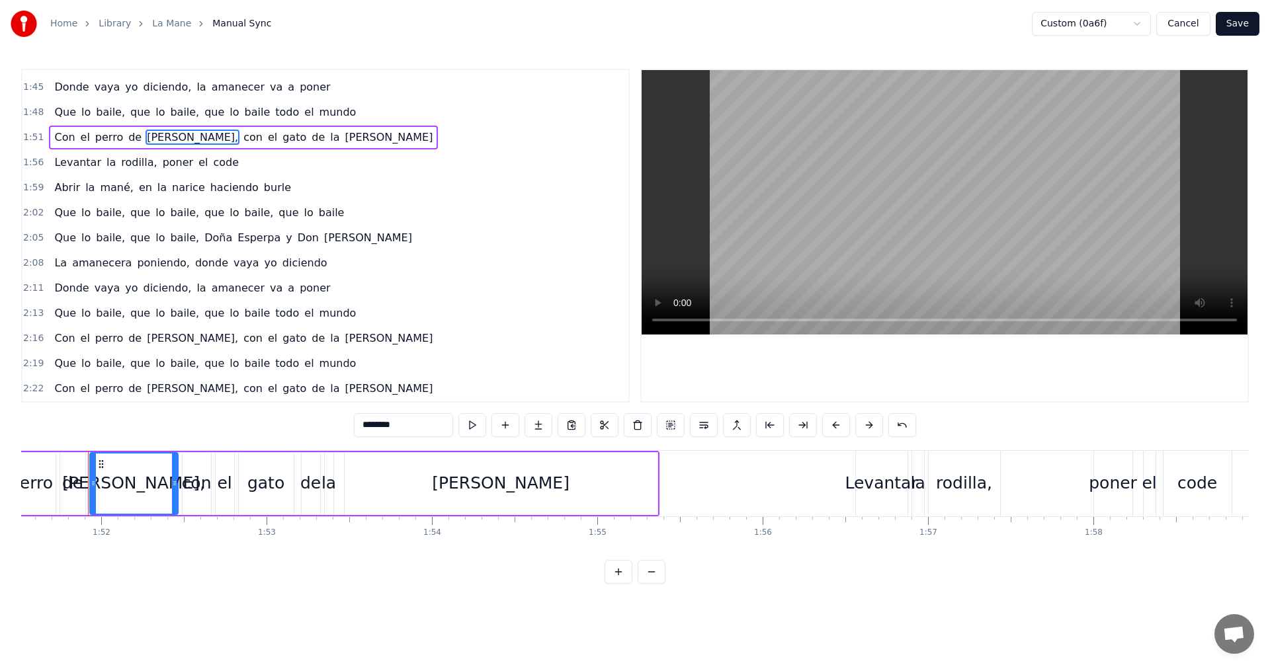
click at [1247, 26] on button "Save" at bounding box center [1238, 24] width 44 height 24
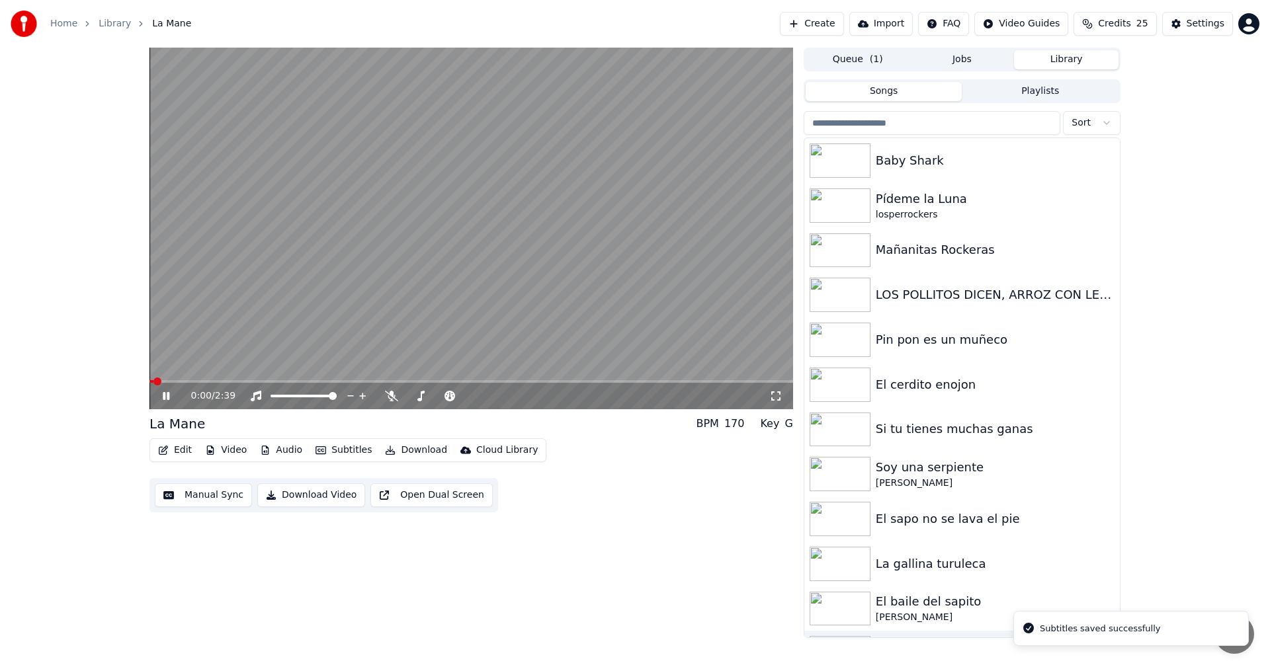
click at [192, 493] on button "Manual Sync" at bounding box center [203, 496] width 97 height 24
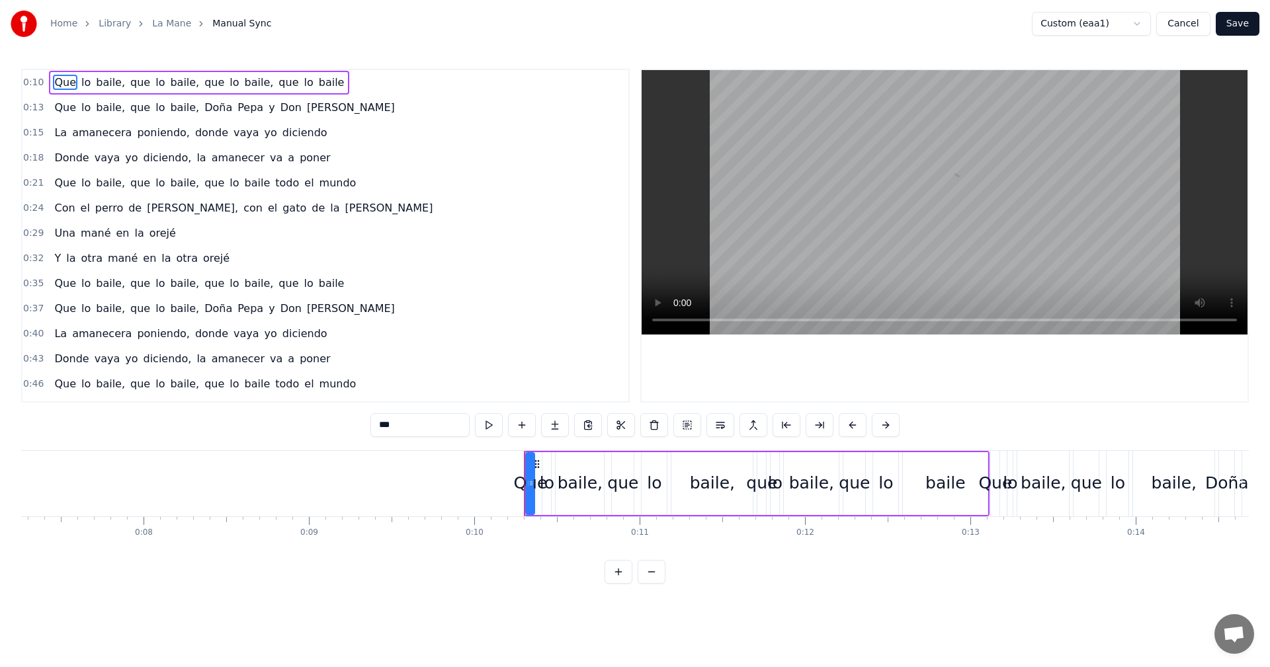
scroll to position [0, 1637]
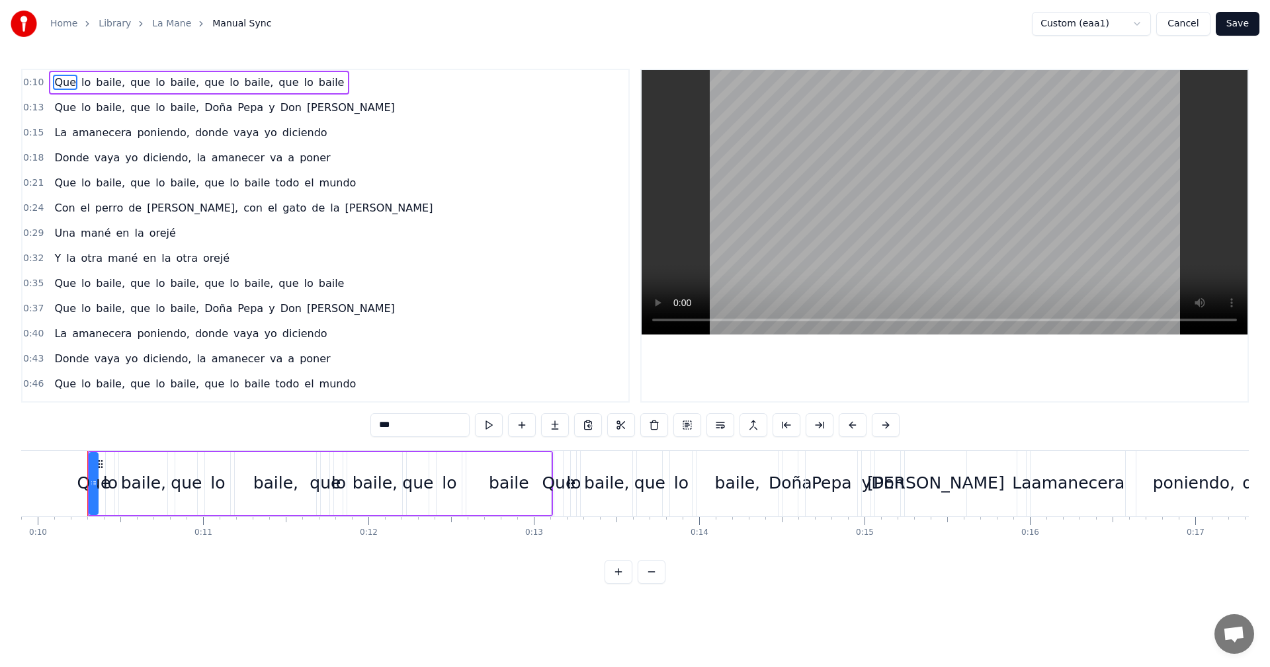
click at [1234, 27] on button "Save" at bounding box center [1238, 24] width 44 height 24
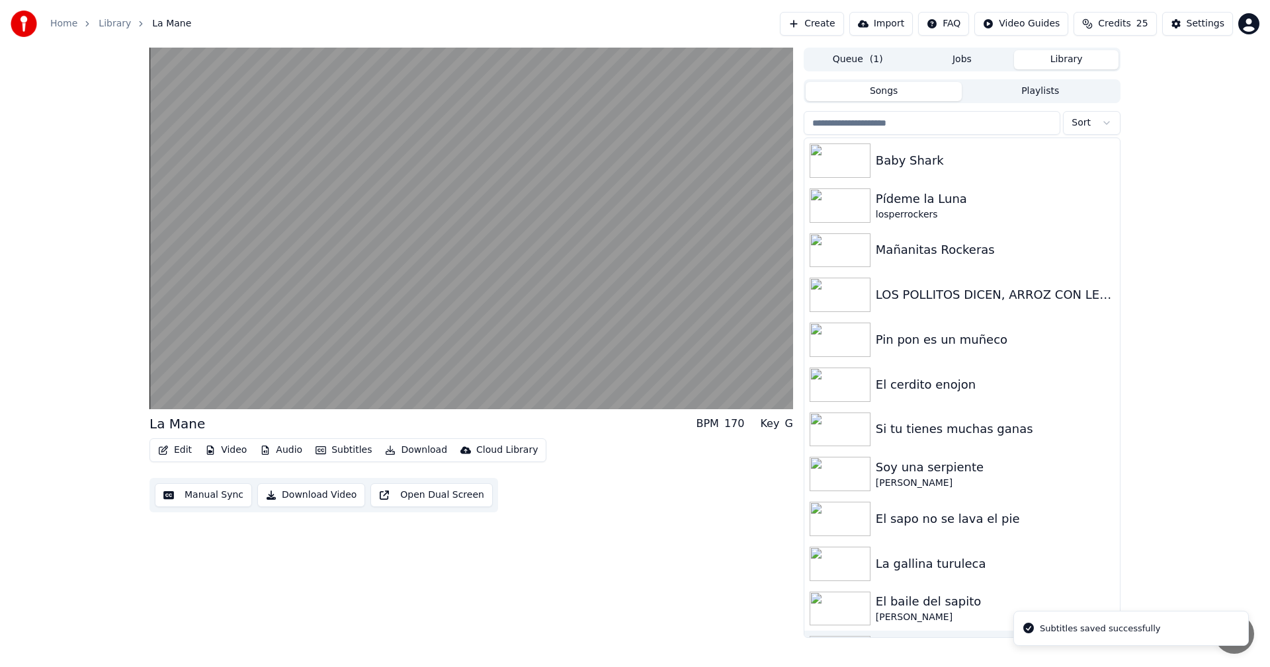
click at [216, 451] on button "Video" at bounding box center [226, 450] width 52 height 19
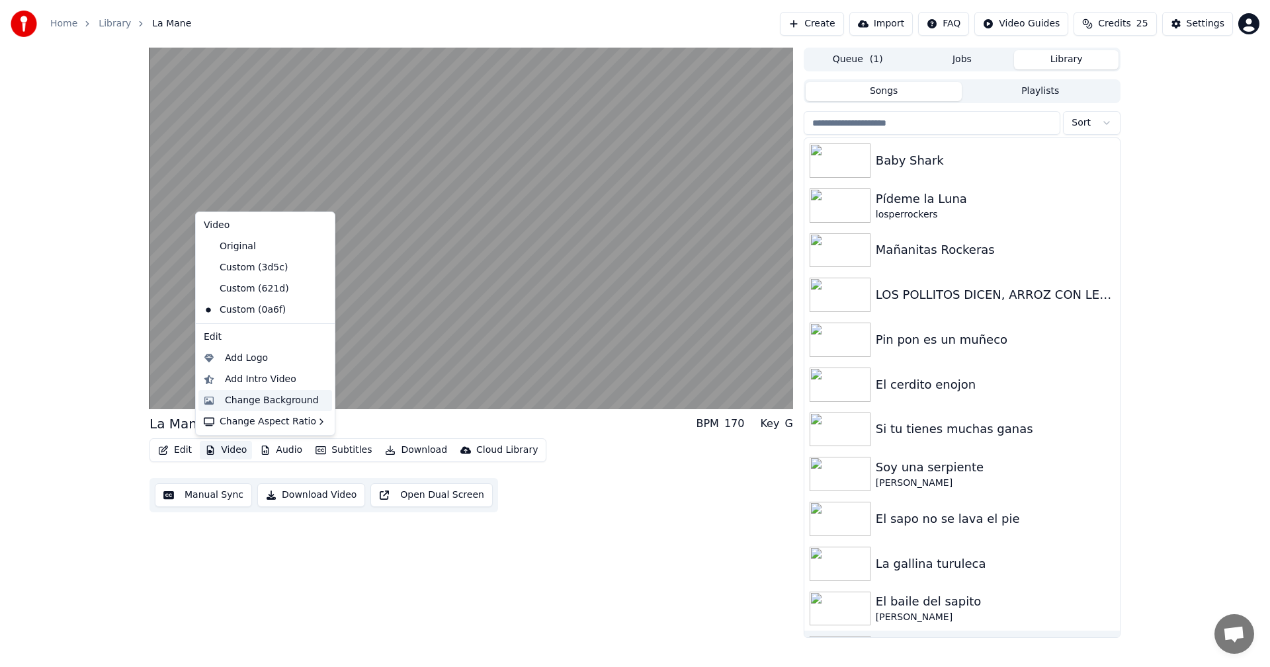
click at [268, 397] on div "Change Background" at bounding box center [272, 400] width 94 height 13
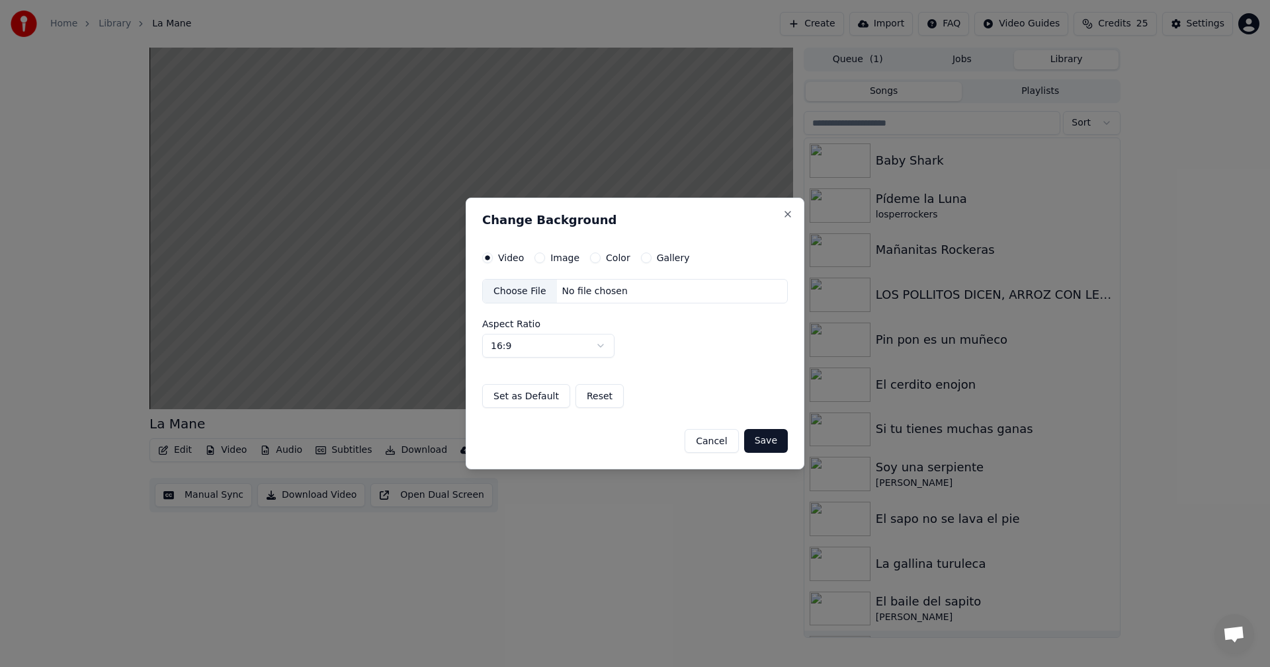
click at [590, 255] on button "Color" at bounding box center [595, 258] width 11 height 11
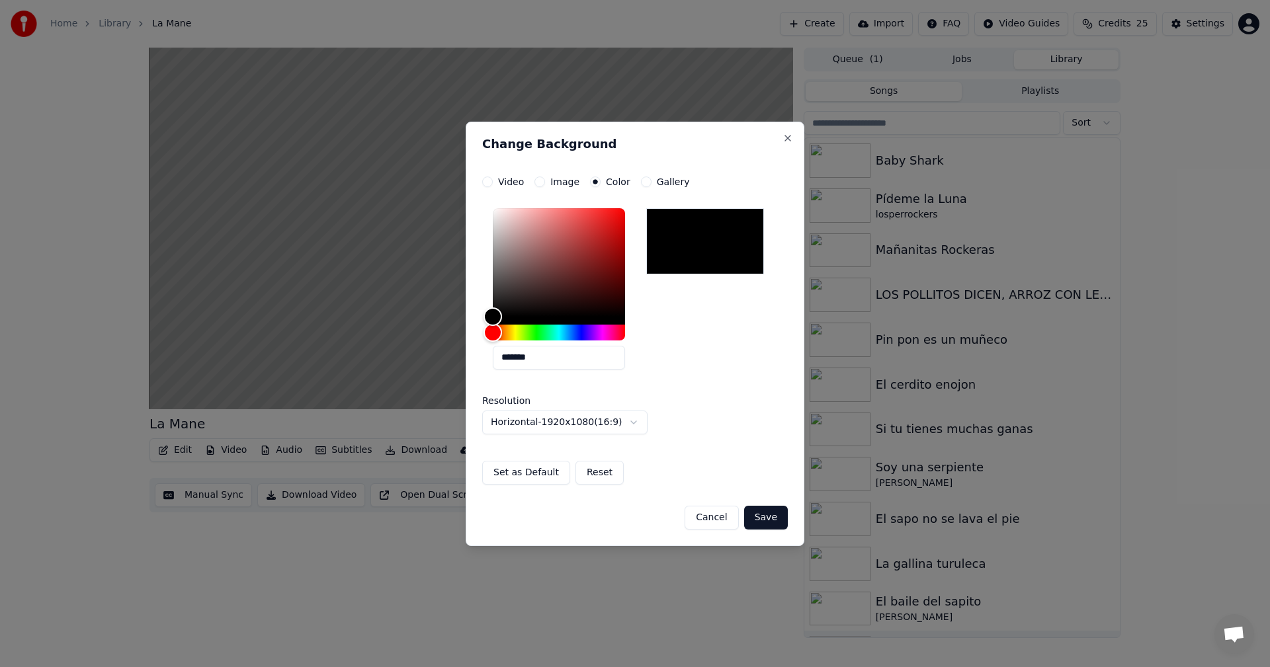
click at [773, 522] on button "Save" at bounding box center [766, 518] width 44 height 24
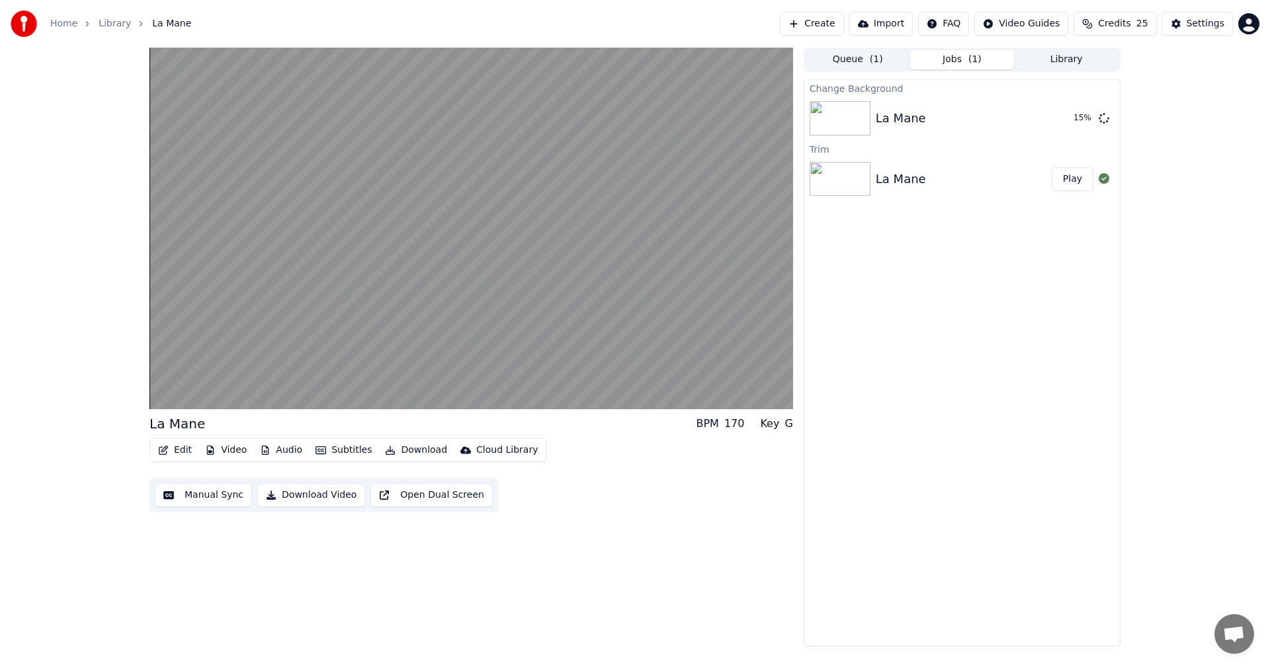
click at [216, 452] on button "Video" at bounding box center [226, 450] width 52 height 19
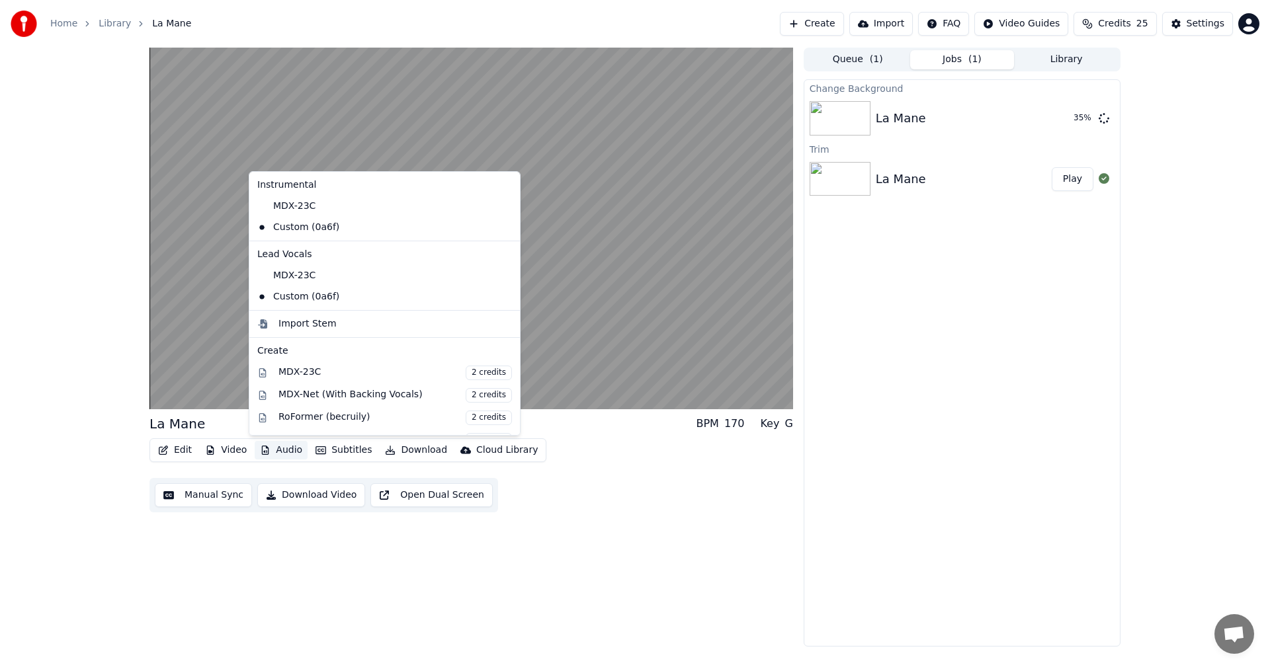
click at [239, 559] on div "La Mane BPM 170 Key G Edit Video Audio Subtitles Download Cloud Library Manual …" at bounding box center [471, 347] width 644 height 599
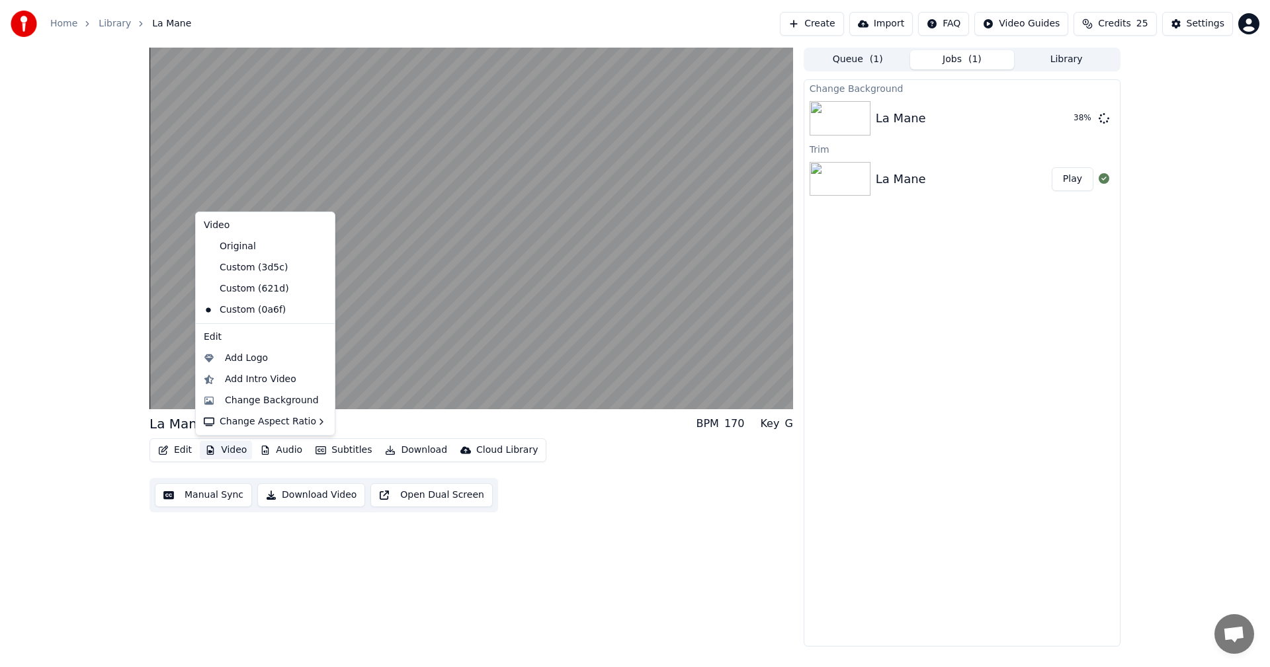
click at [227, 449] on button "Video" at bounding box center [226, 450] width 52 height 19
click at [276, 405] on div "Change Background" at bounding box center [272, 400] width 94 height 13
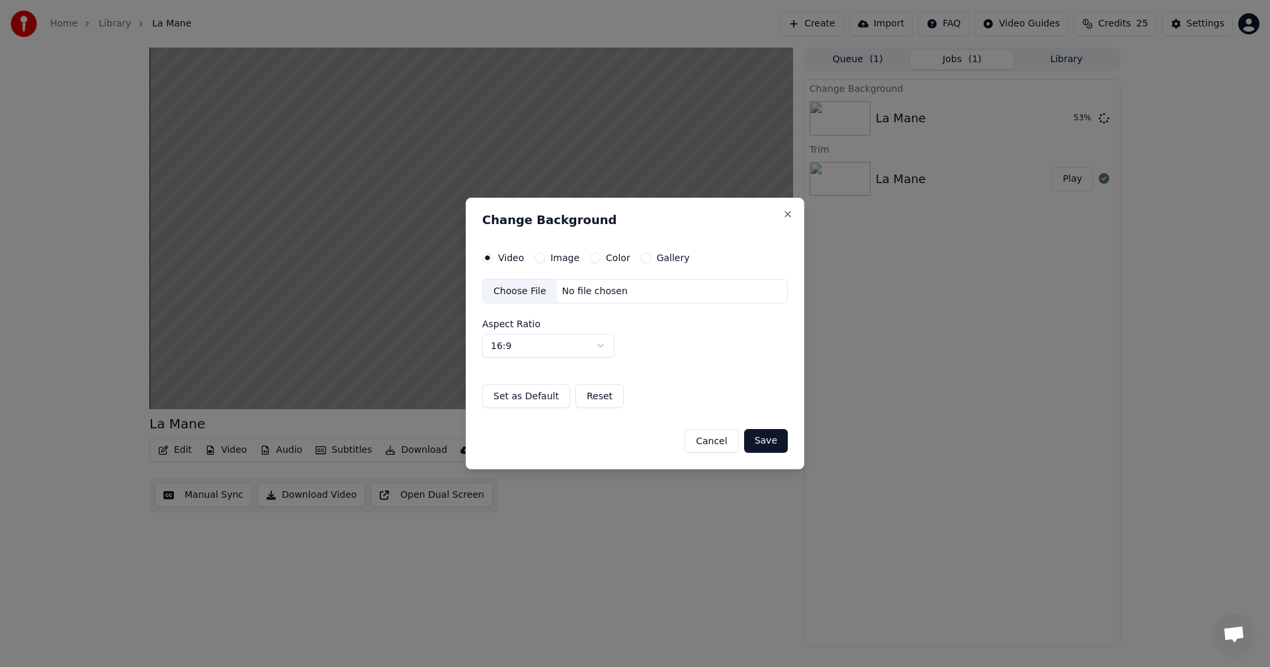
click at [593, 265] on div "Video Image Color Gallery Choose File No file chosen Aspect Ratio 16:9 **** ***…" at bounding box center [635, 331] width 306 height 156
click at [591, 257] on button "Color" at bounding box center [595, 258] width 11 height 11
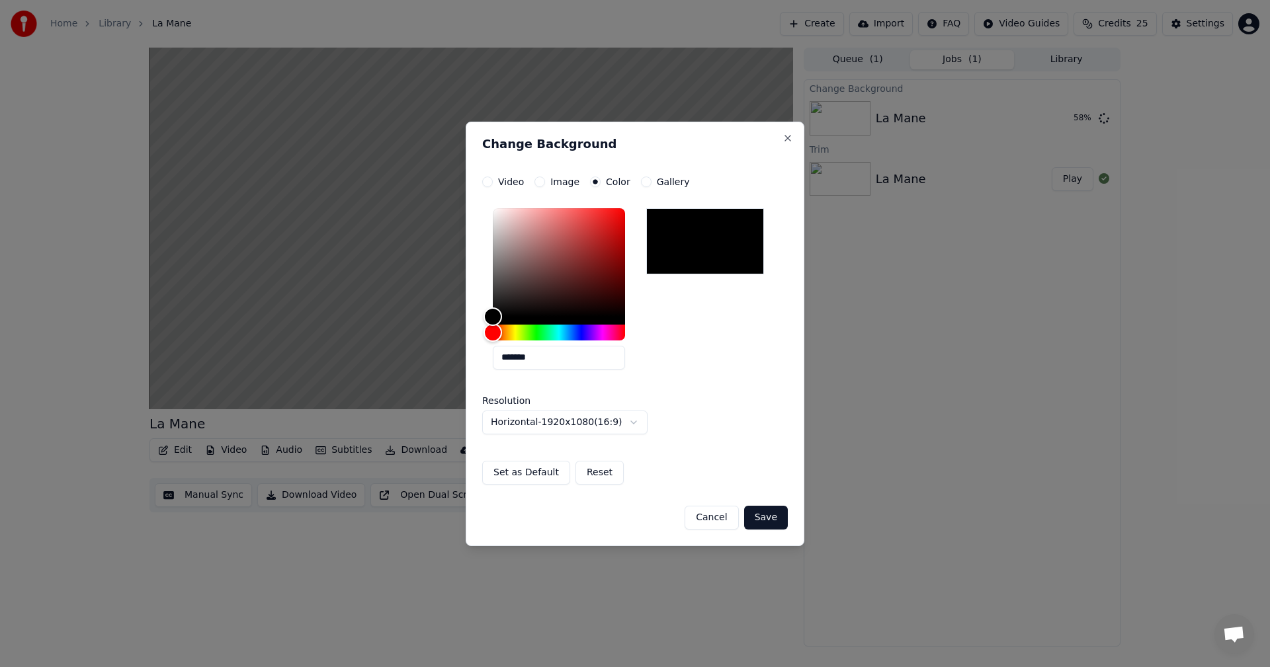
click at [693, 240] on div at bounding box center [705, 241] width 118 height 66
click at [758, 517] on button "Save" at bounding box center [766, 518] width 44 height 24
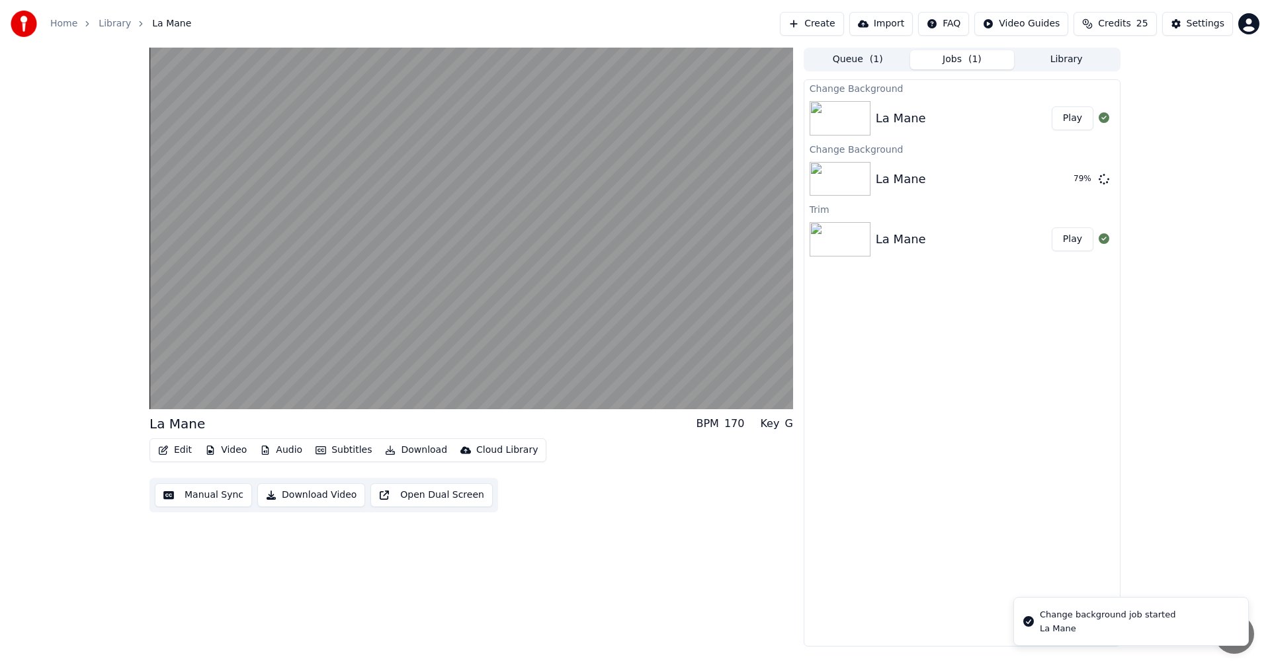
click at [1073, 114] on button "Play" at bounding box center [1073, 118] width 42 height 24
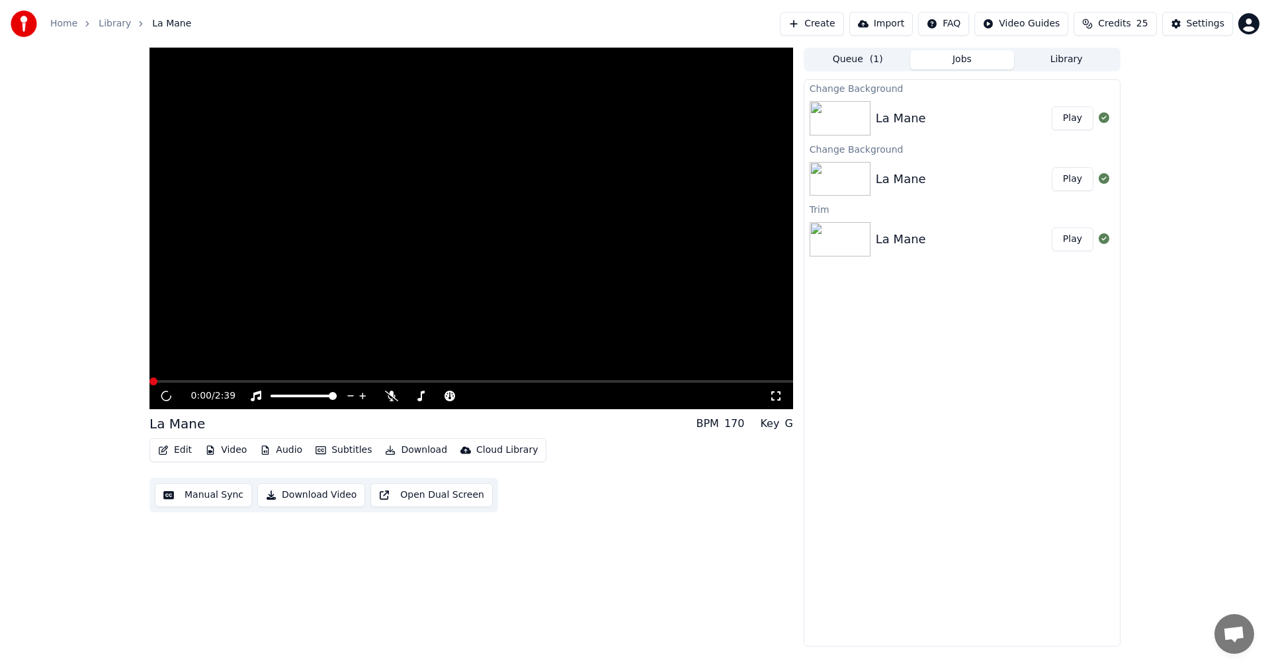
click at [1072, 120] on button "Play" at bounding box center [1073, 118] width 42 height 24
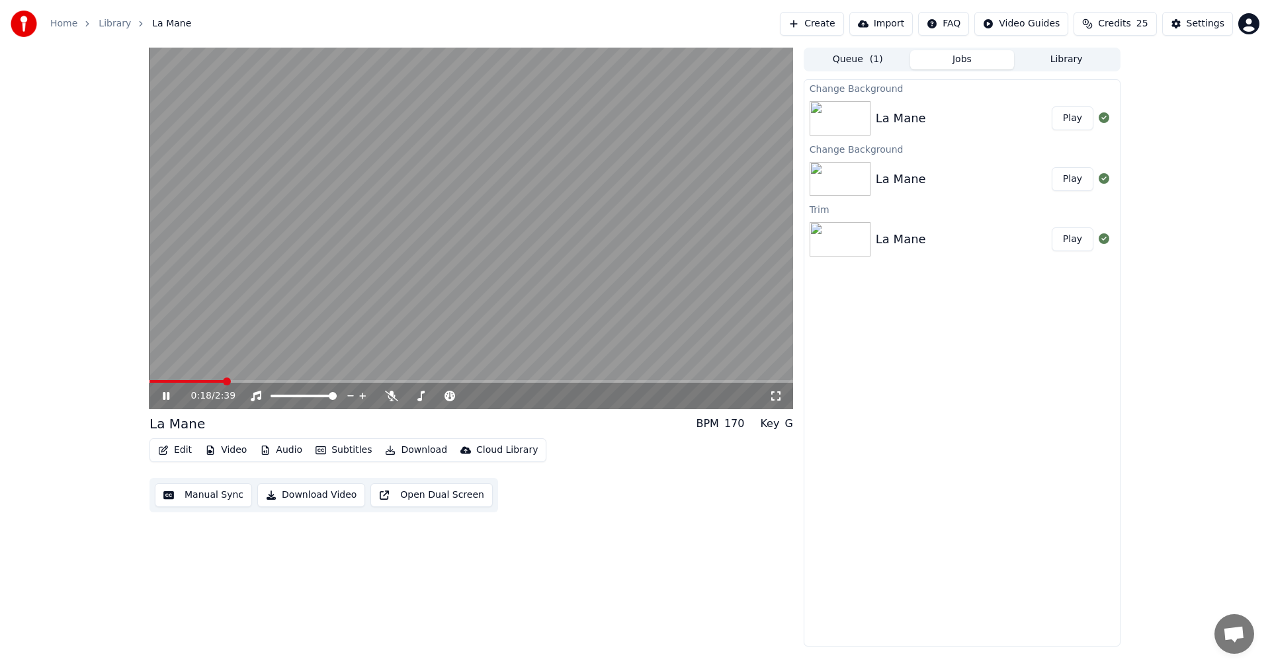
click at [528, 299] on video at bounding box center [471, 229] width 644 height 362
click at [201, 502] on button "Manual Sync" at bounding box center [203, 496] width 97 height 24
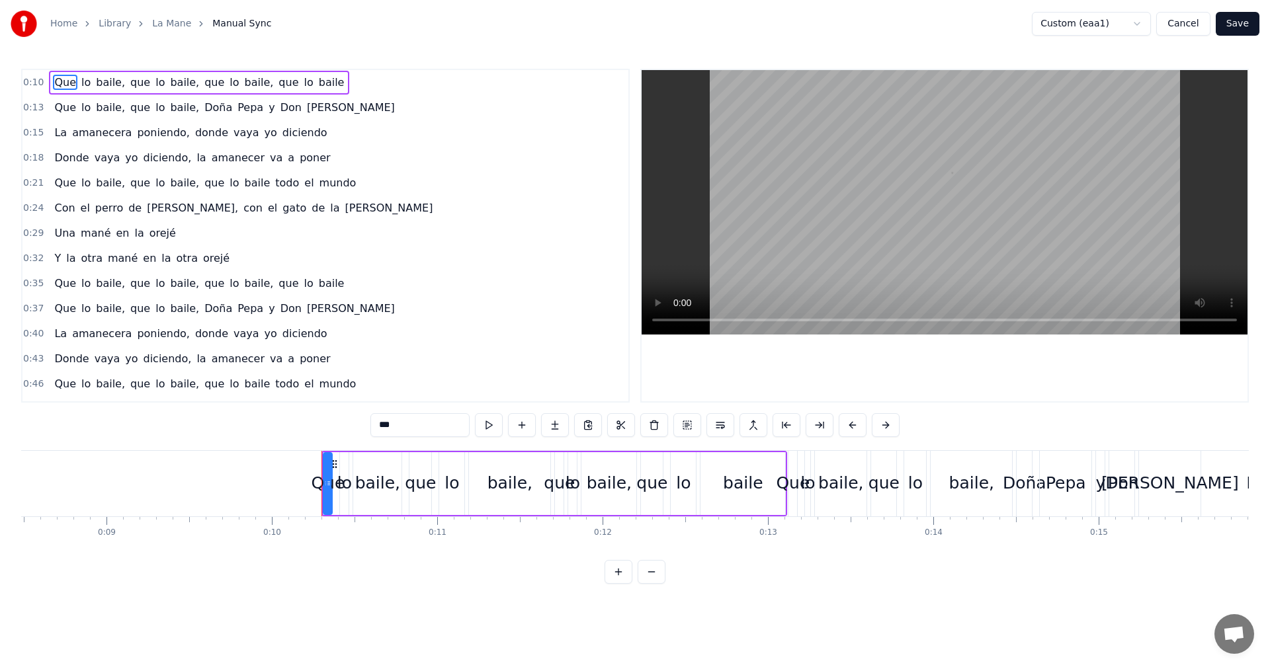
scroll to position [0, 1637]
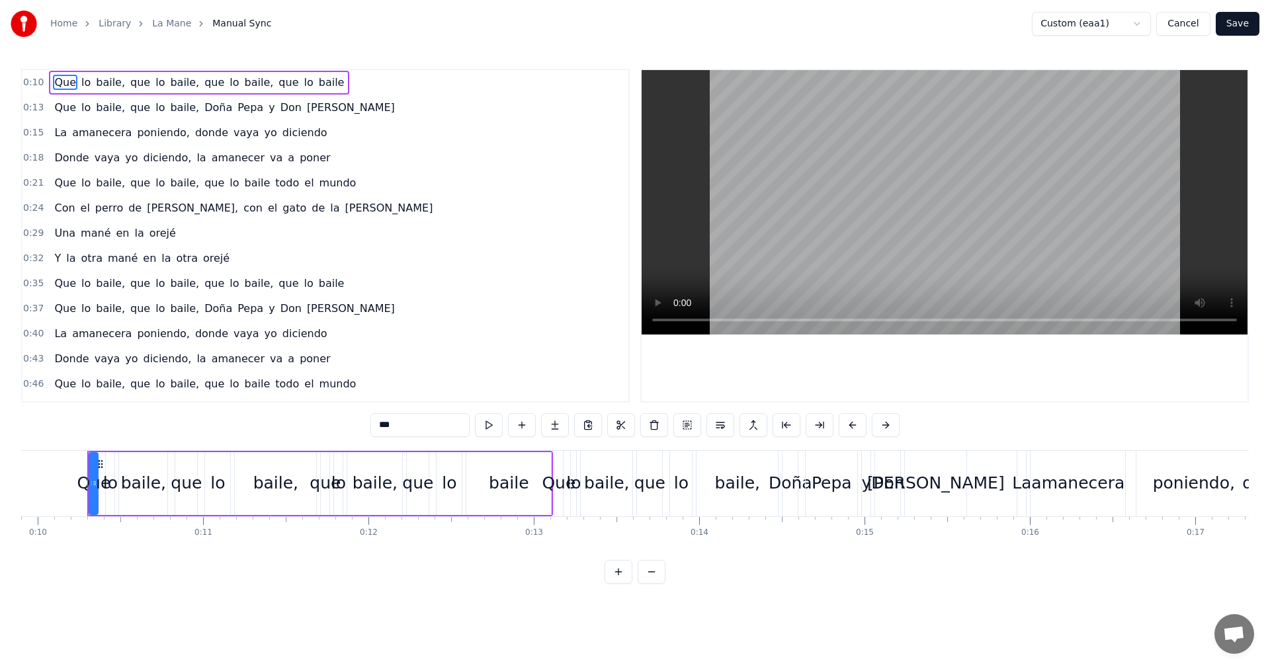
click at [99, 132] on span "amanecera" at bounding box center [102, 132] width 62 height 15
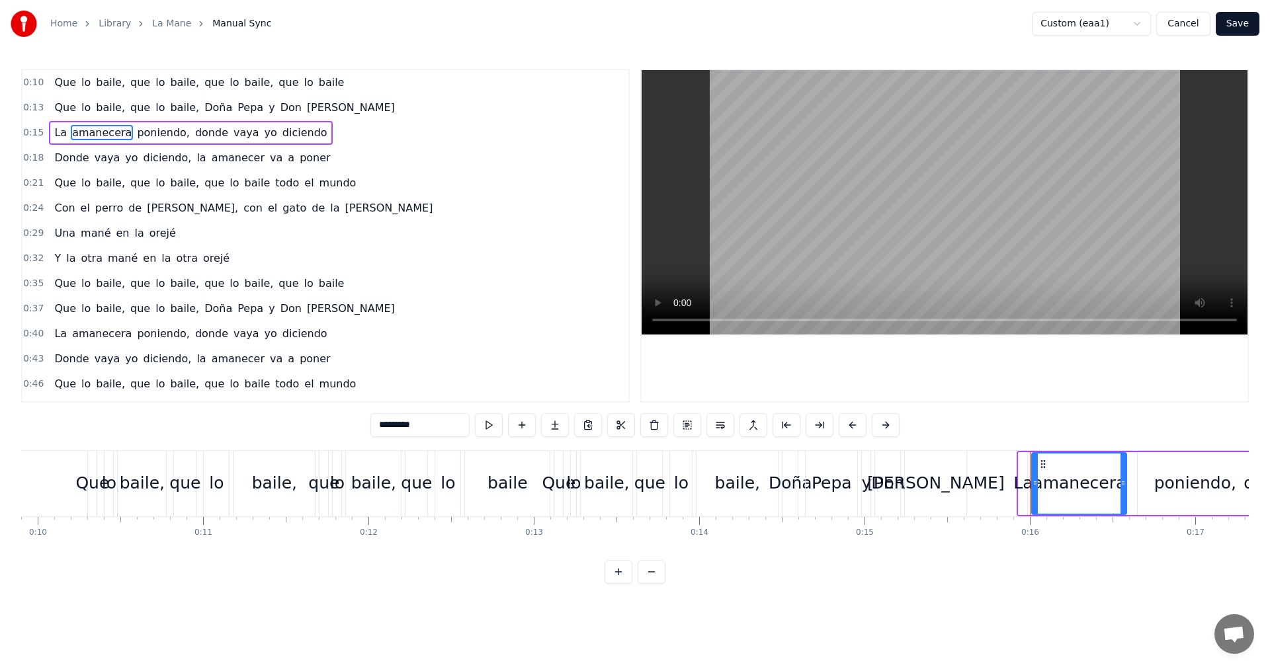
drag, startPoint x: 442, startPoint y: 423, endPoint x: 317, endPoint y: 421, distance: 124.4
click at [317, 421] on div "0:10 Que lo baile, que lo baile, que lo baile, que lo baile 0:13 Que lo baile, …" at bounding box center [635, 326] width 1228 height 515
type input "*"
drag, startPoint x: 423, startPoint y: 424, endPoint x: 272, endPoint y: 434, distance: 151.8
click at [272, 434] on div "0:10 Que lo baile, que lo baile, que lo baile, que lo baile 0:13 Que lo baile, …" at bounding box center [635, 326] width 1228 height 515
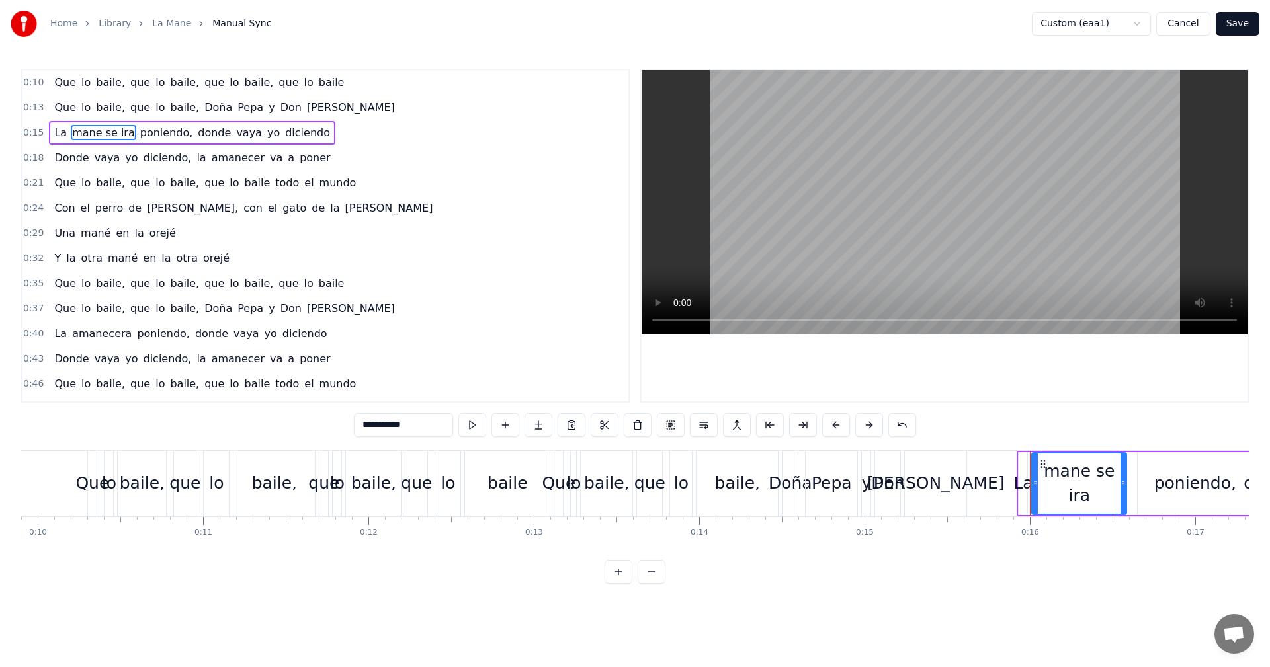
click at [99, 339] on span "amanecera" at bounding box center [102, 333] width 62 height 15
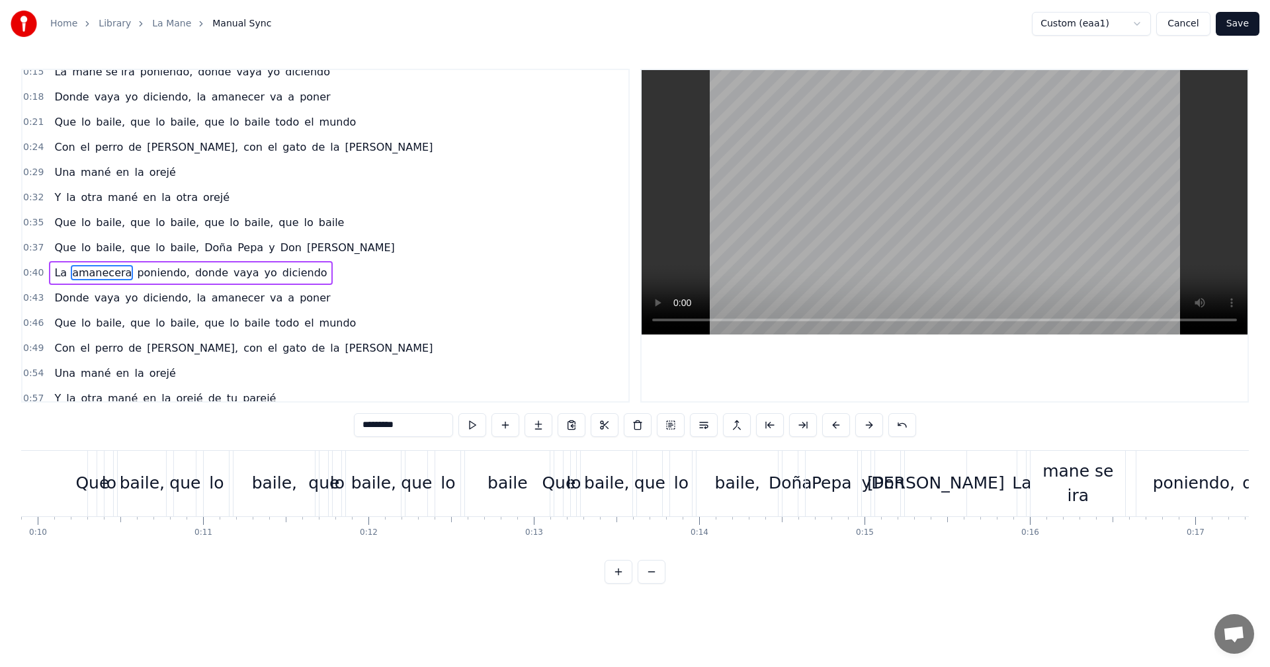
scroll to position [98, 0]
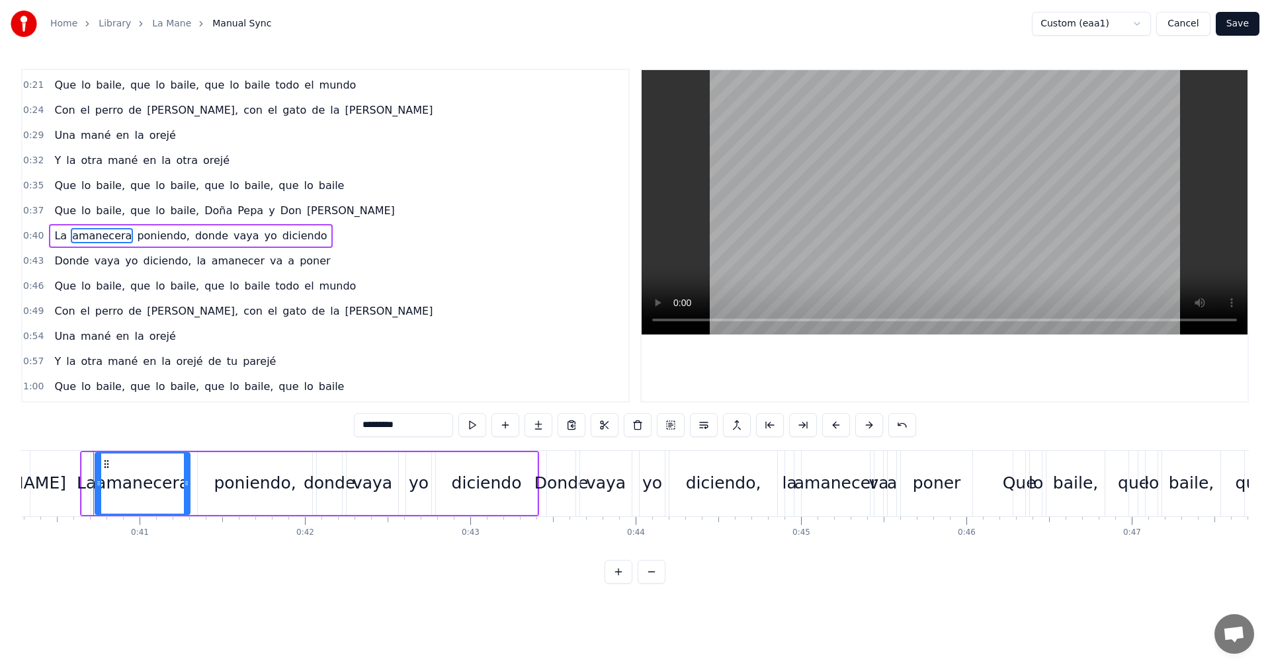
drag, startPoint x: 404, startPoint y: 427, endPoint x: 269, endPoint y: 426, distance: 135.6
click at [286, 431] on div "0:10 Que lo baile, que lo baile, que lo baile, que lo baile 0:13 Que lo baile, …" at bounding box center [635, 326] width 1228 height 515
paste input "**"
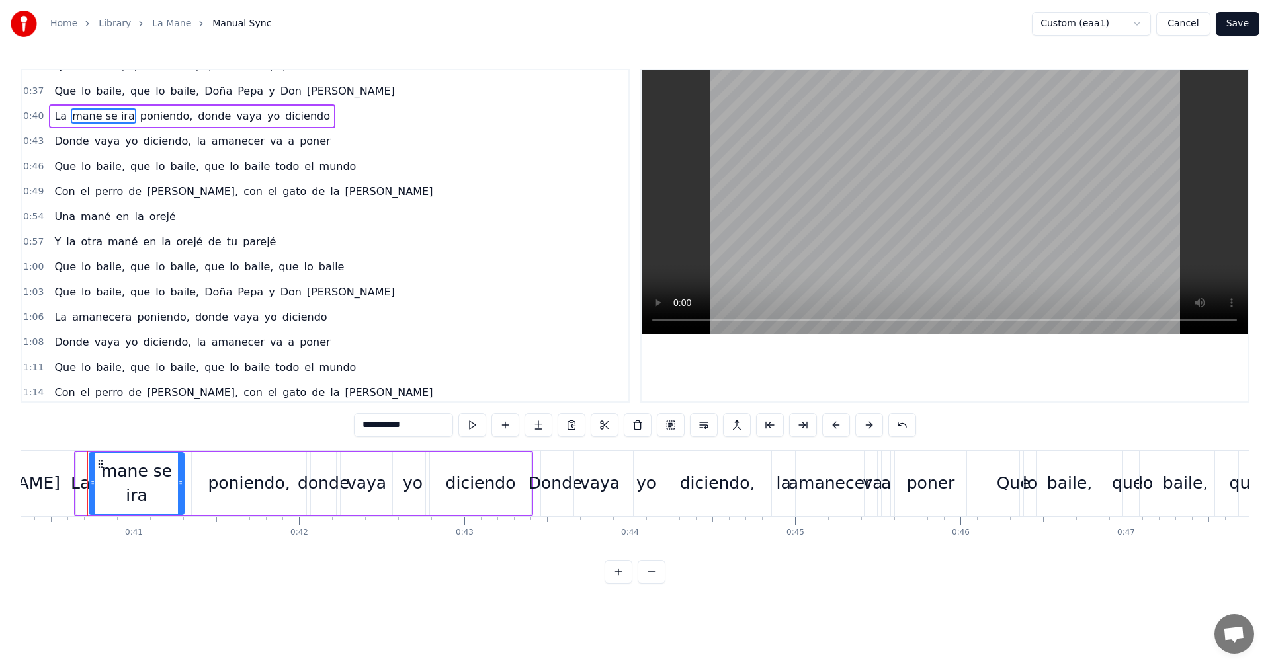
click at [60, 317] on span "La" at bounding box center [60, 317] width 15 height 15
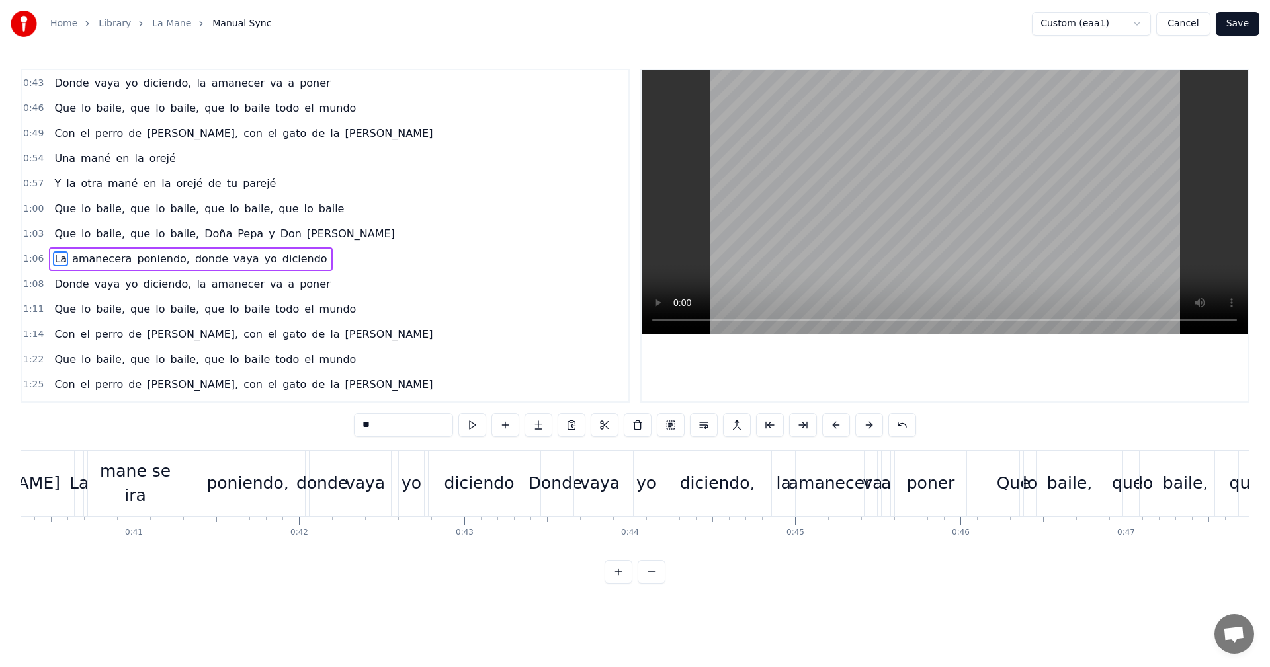
scroll to position [299, 0]
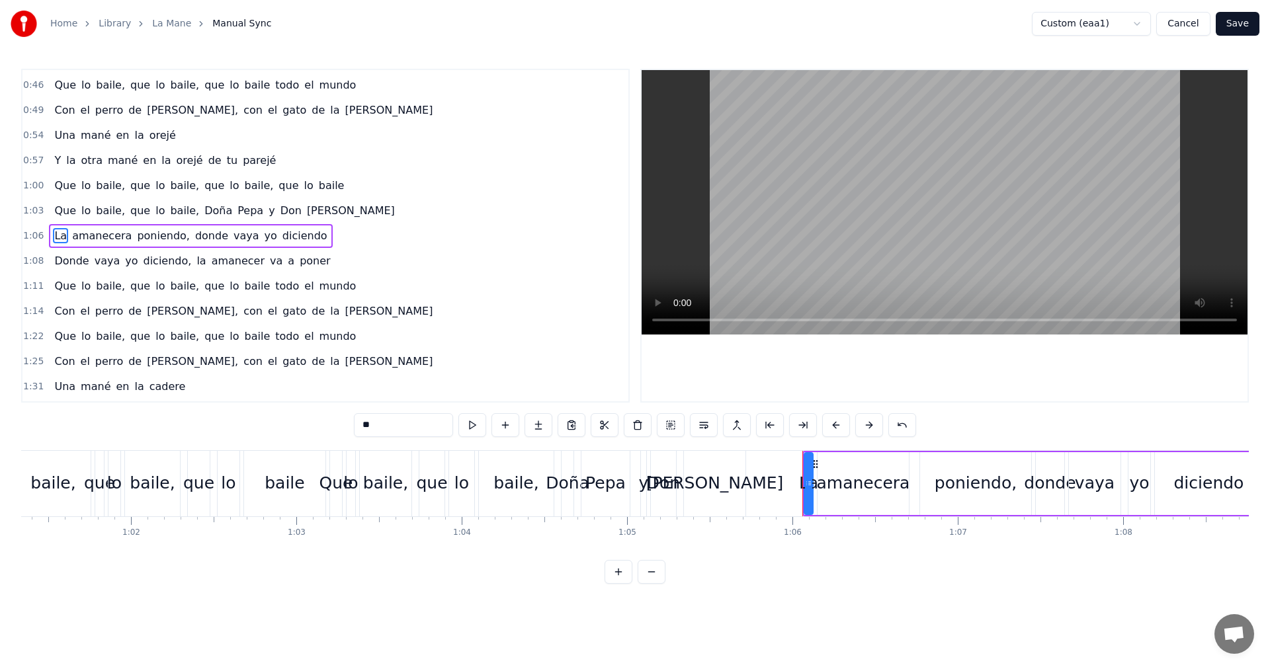
click at [99, 240] on span "amanecera" at bounding box center [102, 235] width 62 height 15
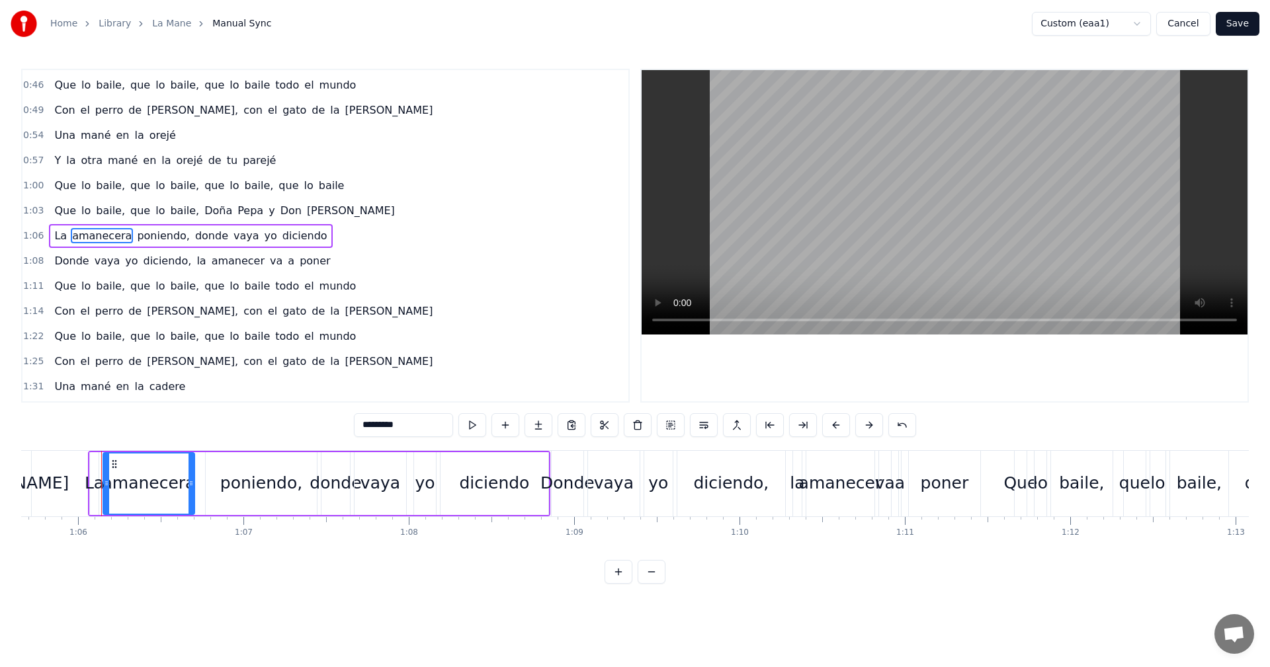
drag, startPoint x: 427, startPoint y: 419, endPoint x: 274, endPoint y: 425, distance: 152.9
click at [274, 425] on div "0:10 Que lo baile, que lo baile, que lo baile, que lo baile 0:13 Que lo baile, …" at bounding box center [635, 326] width 1228 height 515
paste input "**"
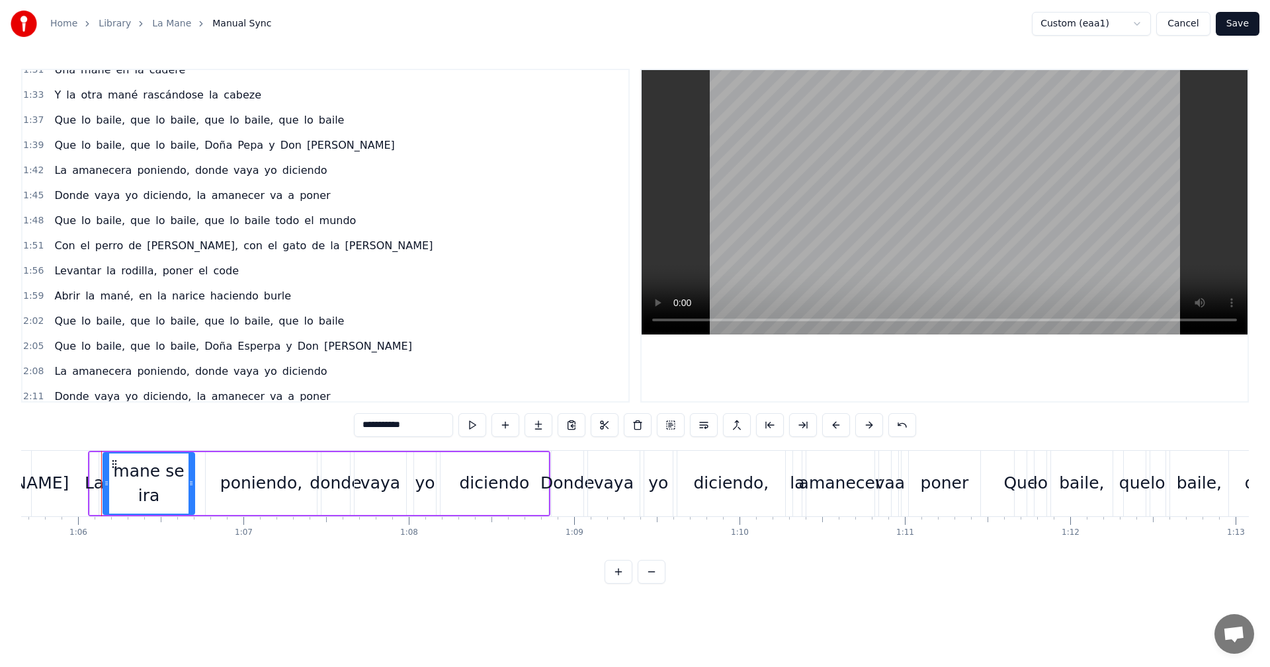
scroll to position [648, 0]
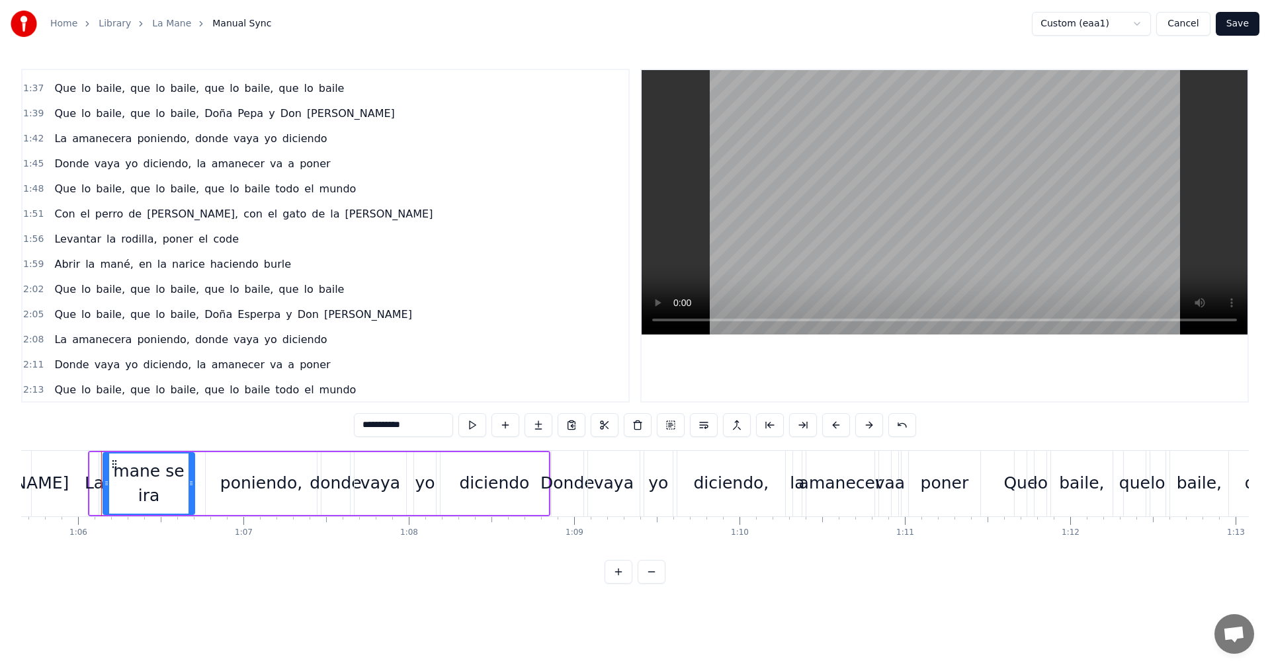
click at [93, 335] on span "amanecera" at bounding box center [102, 339] width 62 height 15
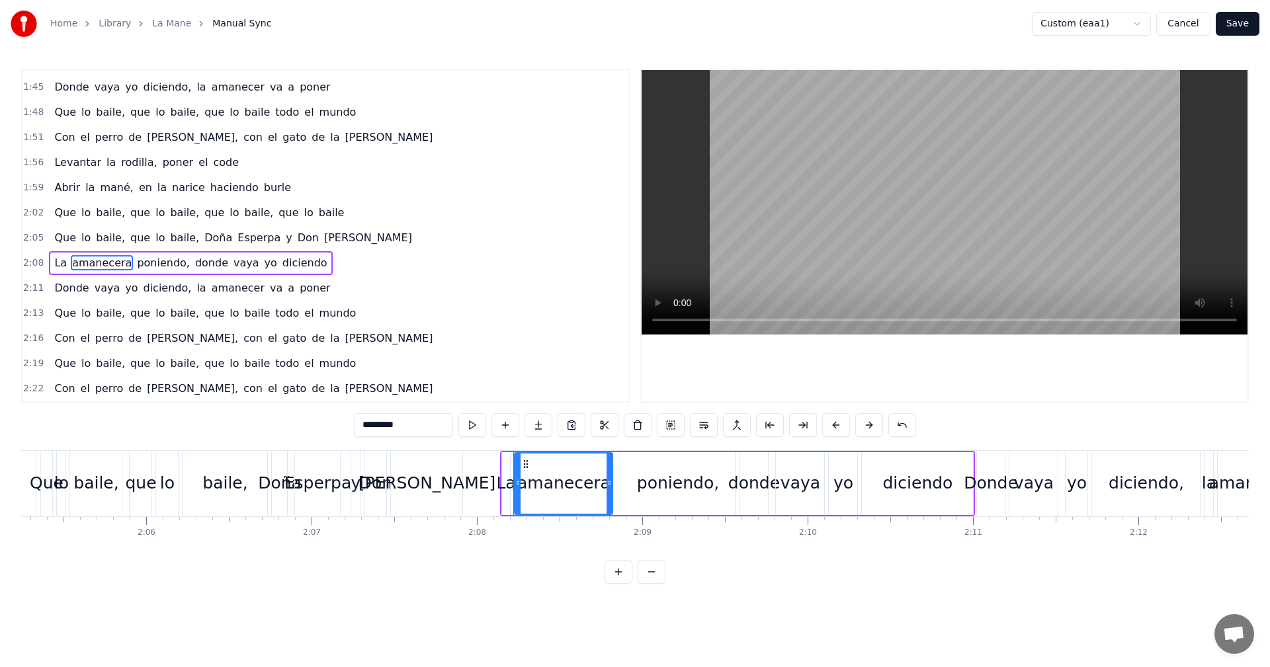
scroll to position [0, 21135]
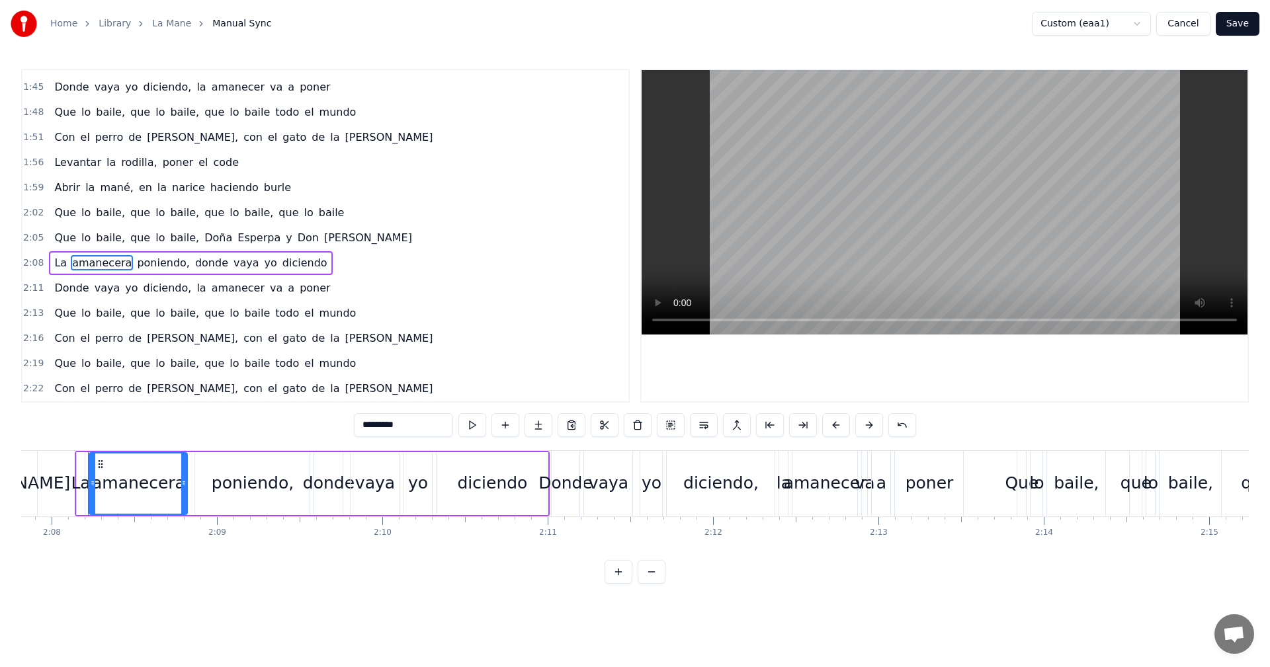
drag, startPoint x: 405, startPoint y: 425, endPoint x: 323, endPoint y: 410, distance: 83.4
click at [323, 410] on div "0:10 Que lo baile, que lo baile, que lo baile, que lo baile 0:13 Que lo baile, …" at bounding box center [635, 326] width 1228 height 515
paste input "**"
type input "**********"
click at [1249, 21] on button "Save" at bounding box center [1238, 24] width 44 height 24
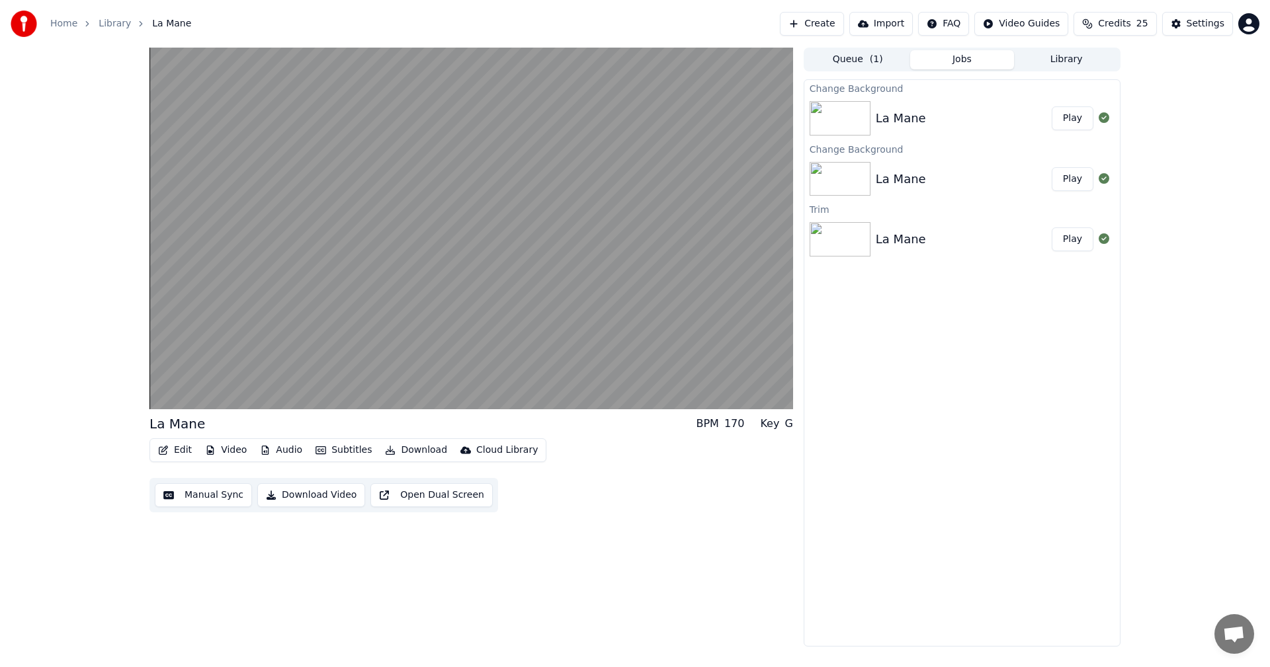
click at [173, 455] on button "Edit" at bounding box center [175, 450] width 44 height 19
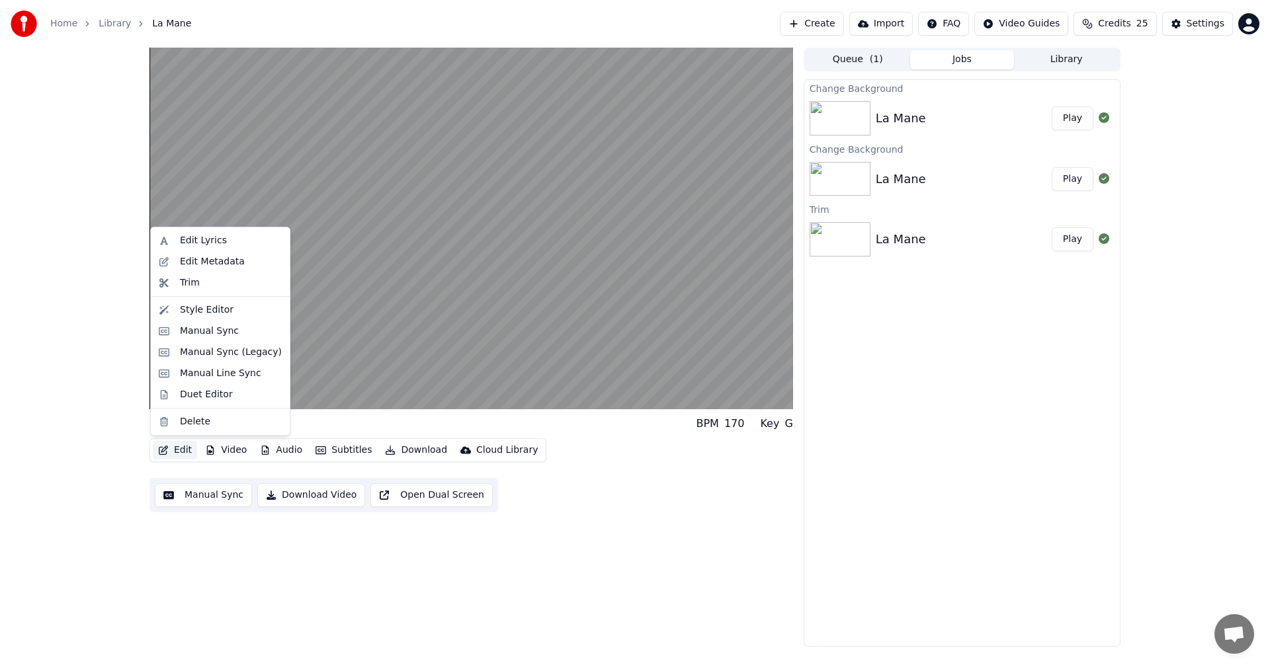
click at [206, 495] on button "Manual Sync" at bounding box center [203, 496] width 97 height 24
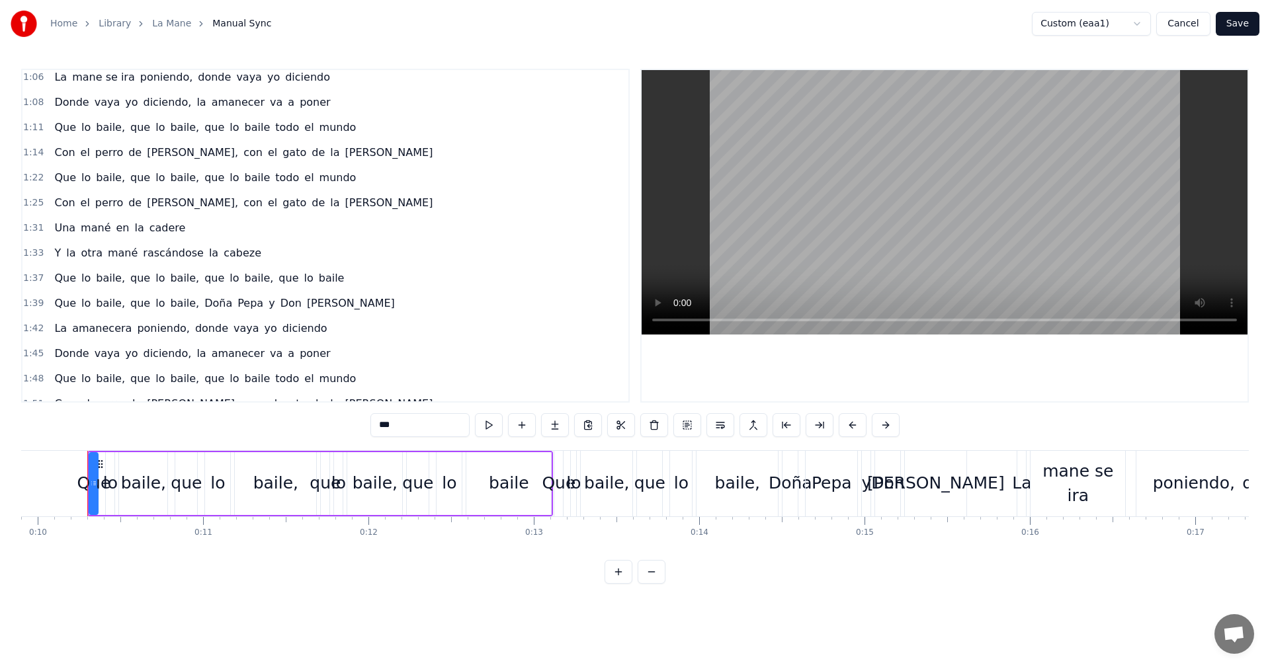
scroll to position [466, 0]
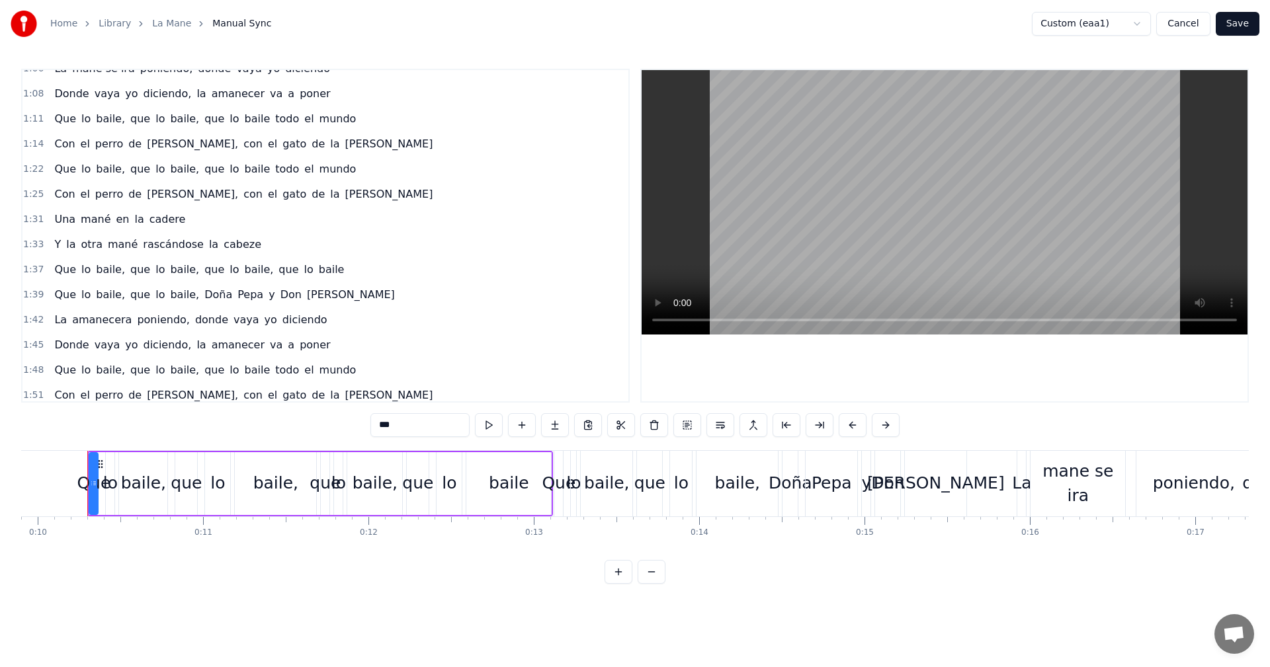
click at [92, 321] on span "amanecera" at bounding box center [102, 319] width 62 height 15
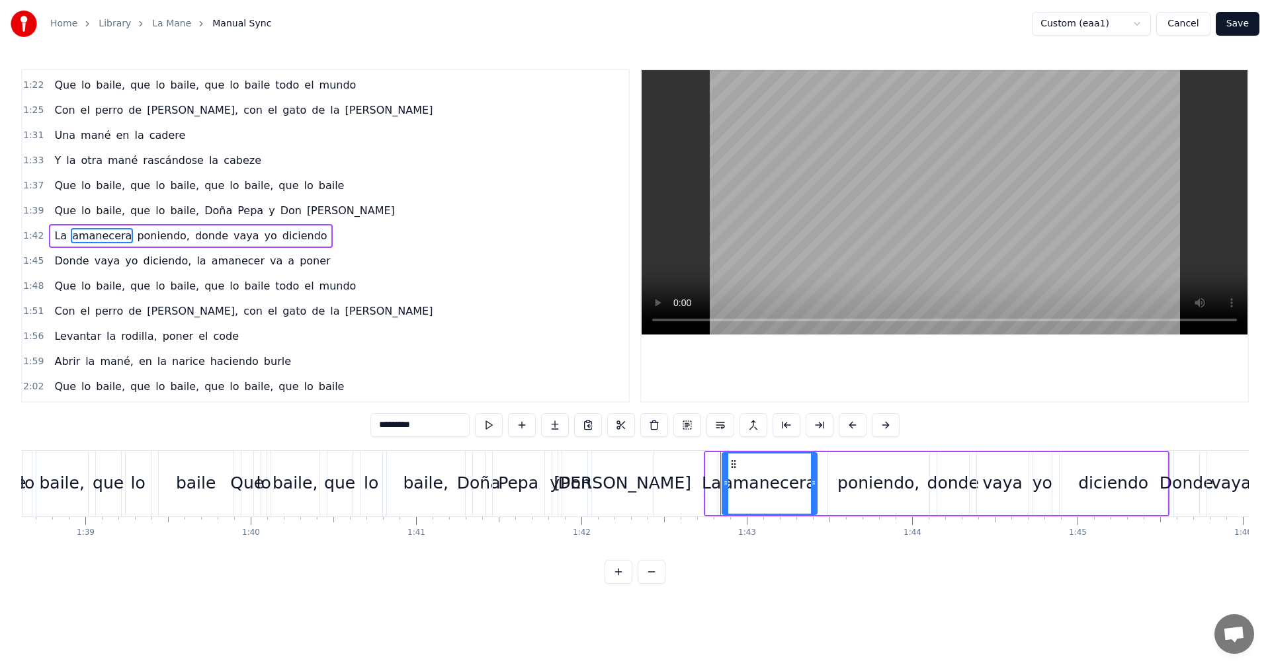
scroll to position [0, 16938]
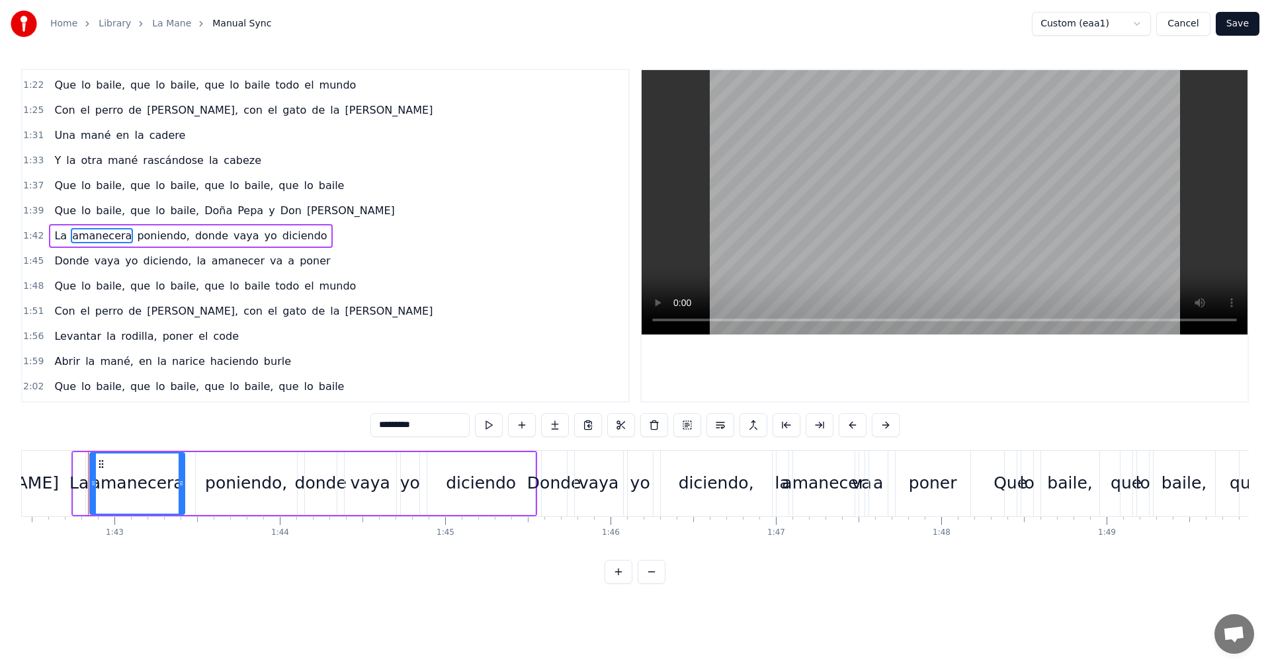
drag, startPoint x: 373, startPoint y: 423, endPoint x: 271, endPoint y: 423, distance: 102.5
click at [271, 423] on div "0:10 Que lo baile, que lo baile, que lo baile, que lo baile 0:13 Que lo baile, …" at bounding box center [635, 326] width 1228 height 515
paste input "**"
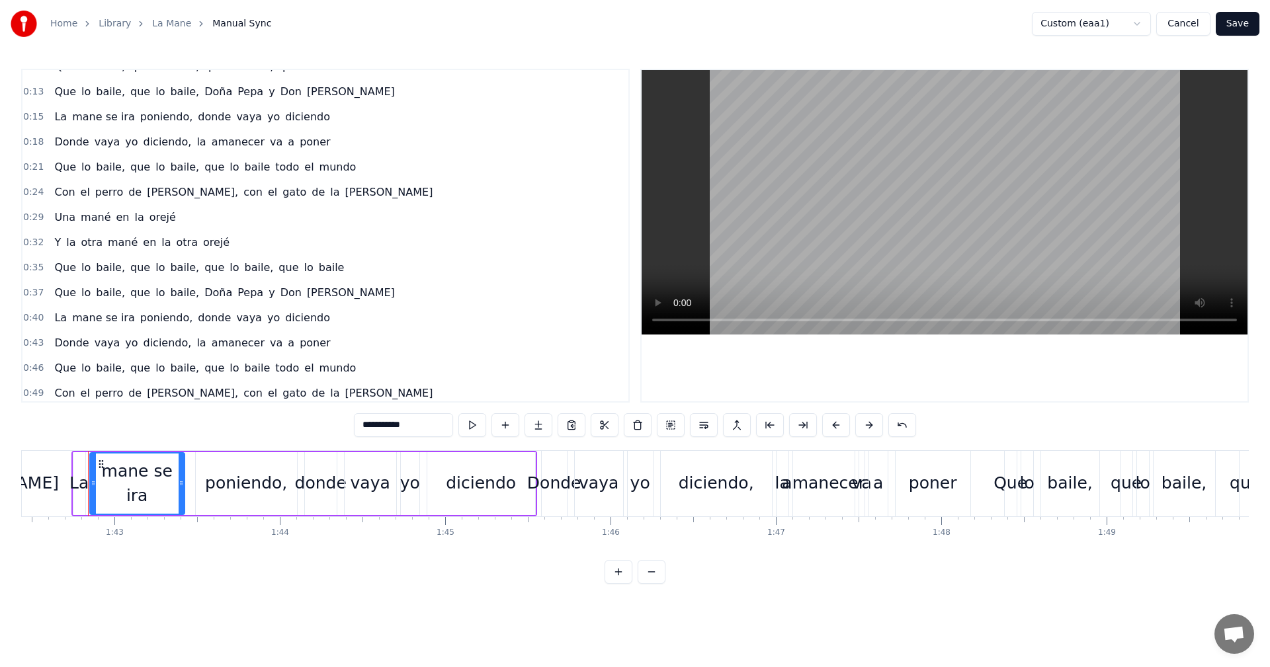
scroll to position [0, 0]
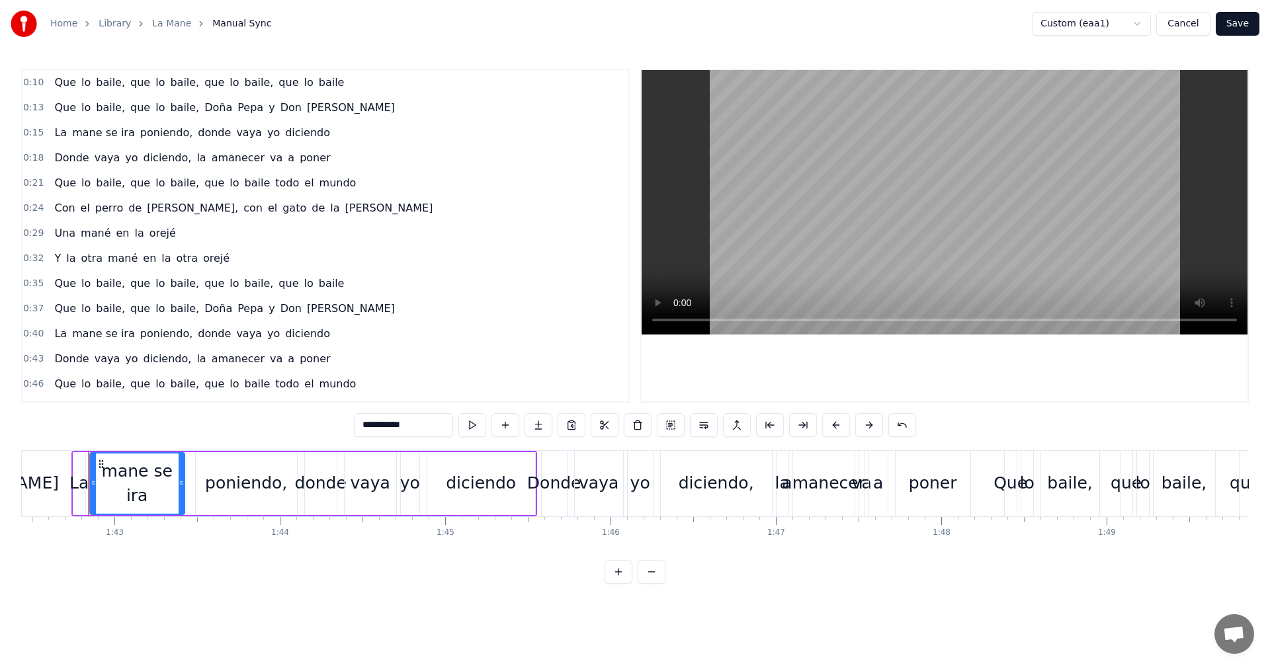
type input "**********"
click at [1247, 26] on button "Save" at bounding box center [1238, 24] width 44 height 24
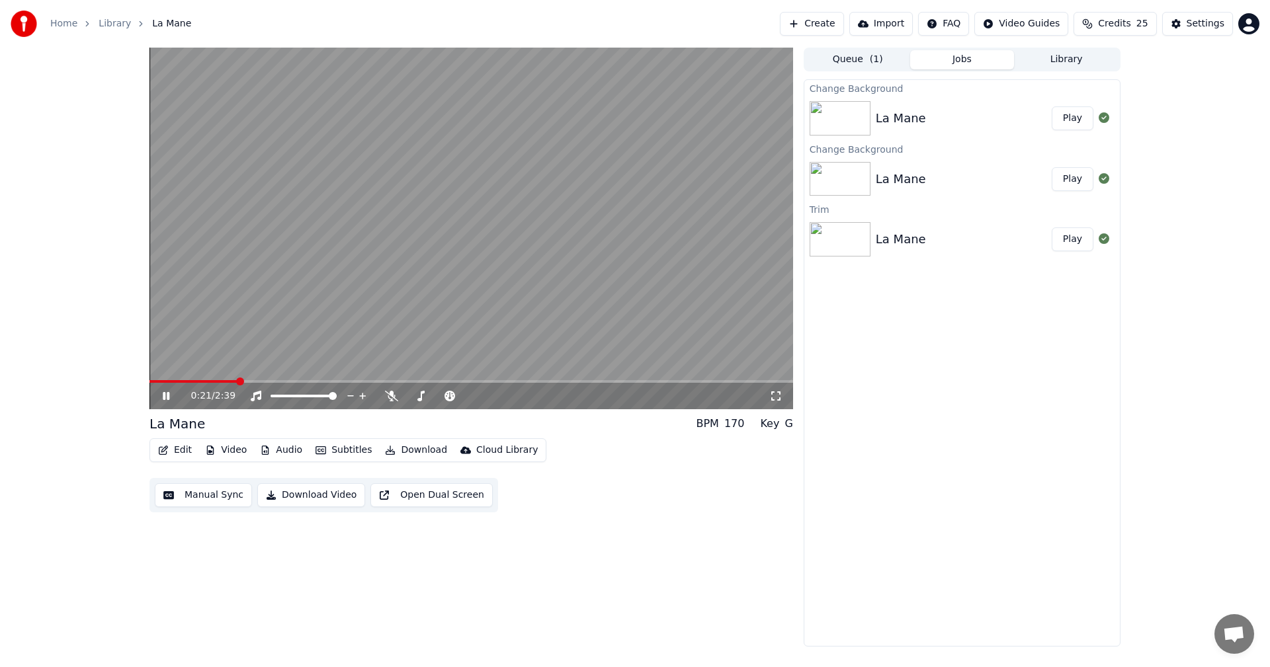
click at [409, 226] on video at bounding box center [471, 229] width 644 height 362
click at [196, 495] on button "Manual Sync" at bounding box center [203, 496] width 97 height 24
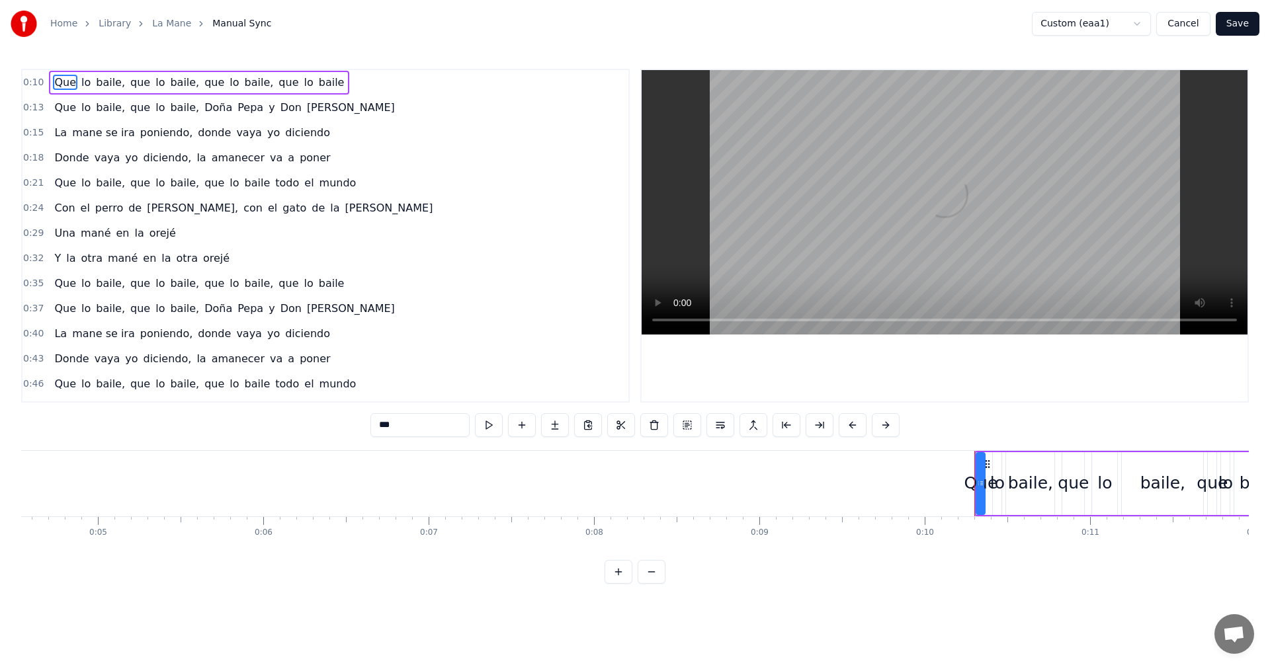
scroll to position [0, 1637]
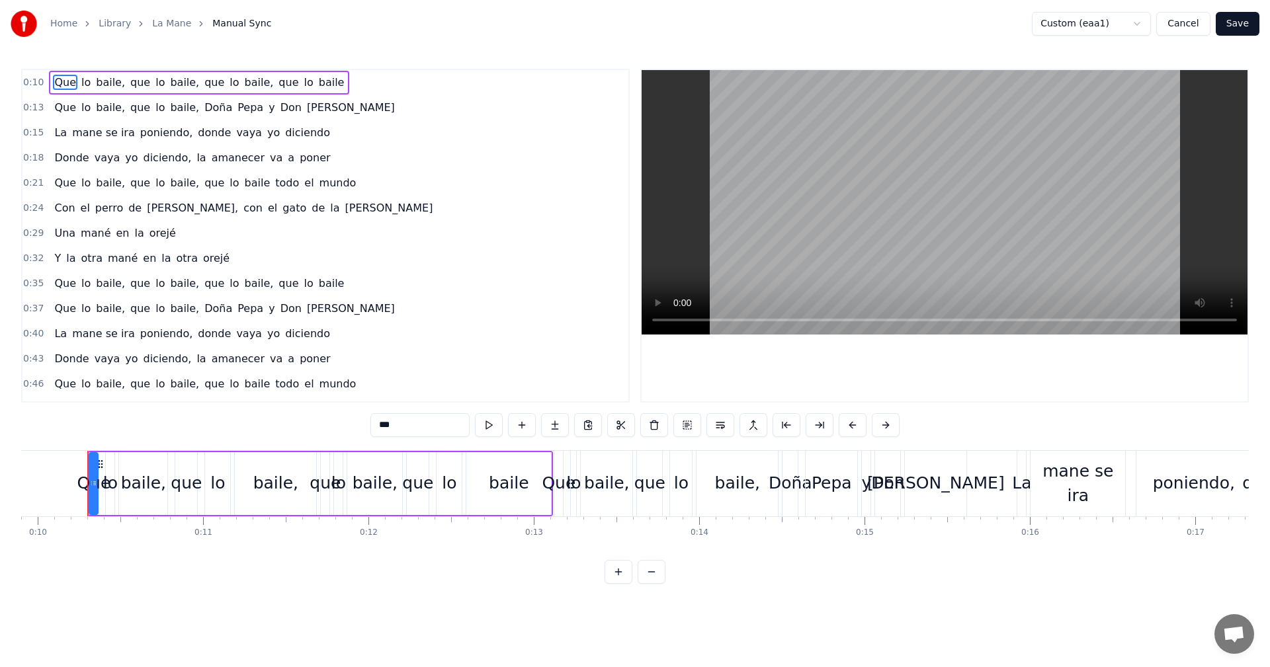
click at [210, 160] on span "amanecer" at bounding box center [238, 157] width 56 height 15
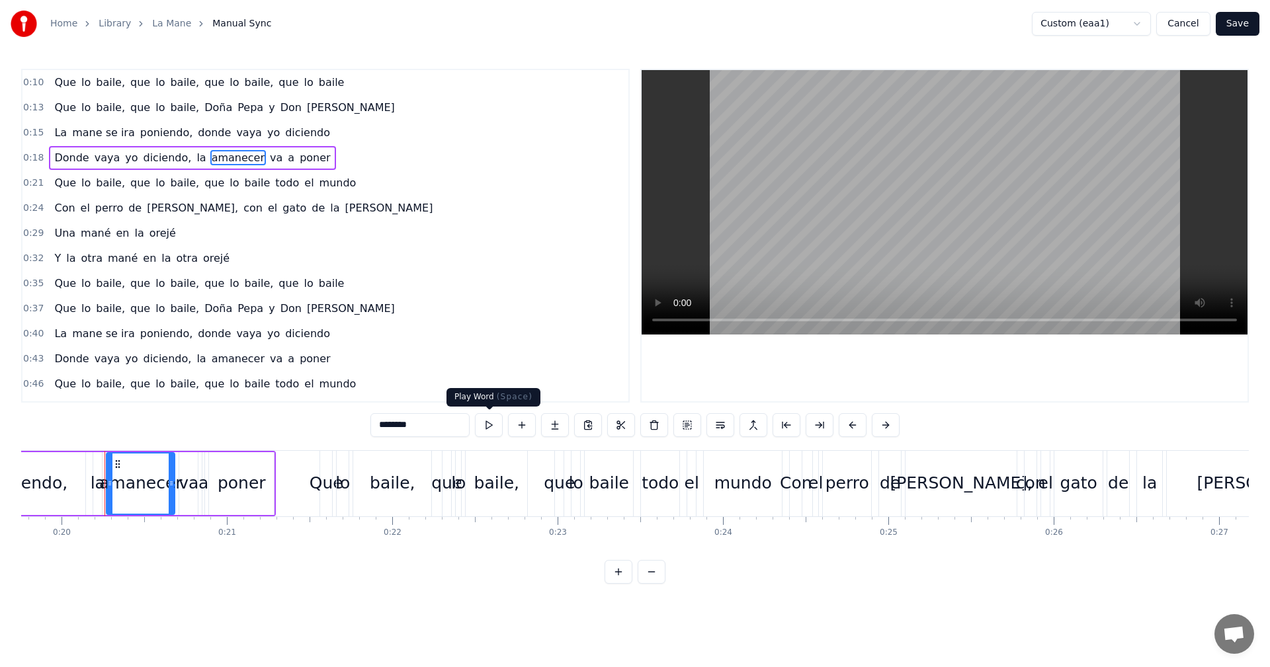
scroll to position [0, 3284]
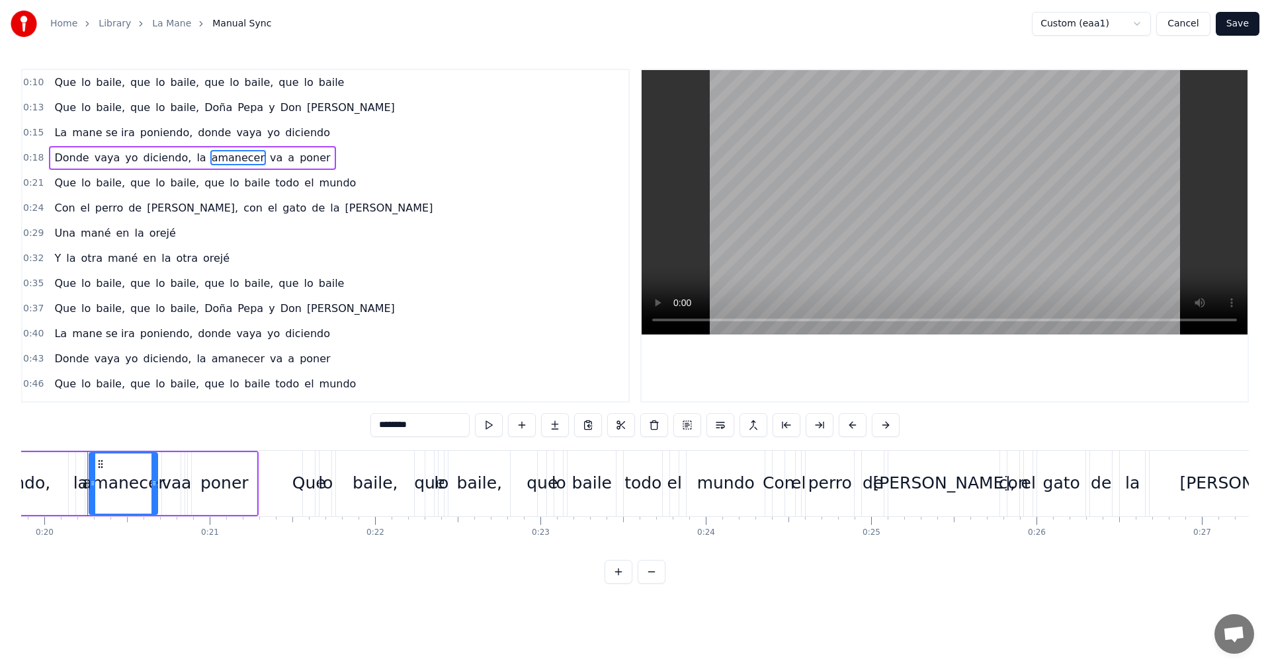
drag, startPoint x: 303, startPoint y: 410, endPoint x: 247, endPoint y: 410, distance: 55.6
click at [247, 410] on div "0:10 Que lo baile, que lo baile, que lo baile, que lo baile 0:13 Que lo baile, …" at bounding box center [635, 326] width 1228 height 515
click at [226, 362] on span "amanecer" at bounding box center [238, 358] width 56 height 15
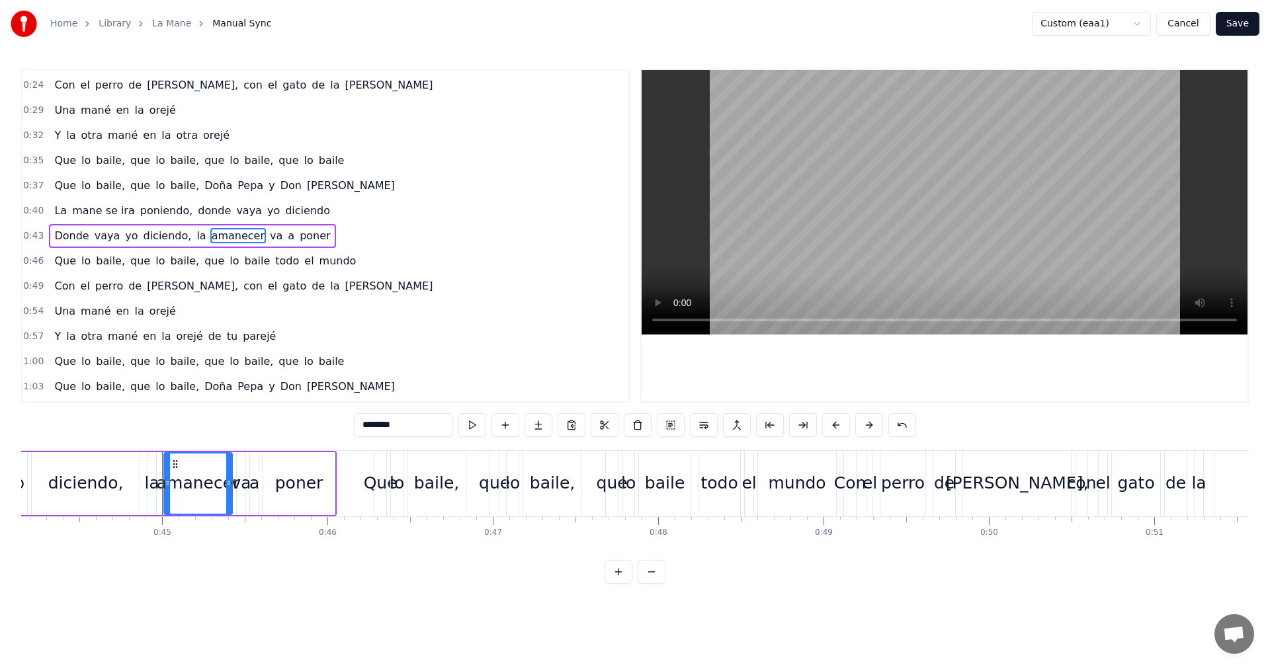
scroll to position [0, 7375]
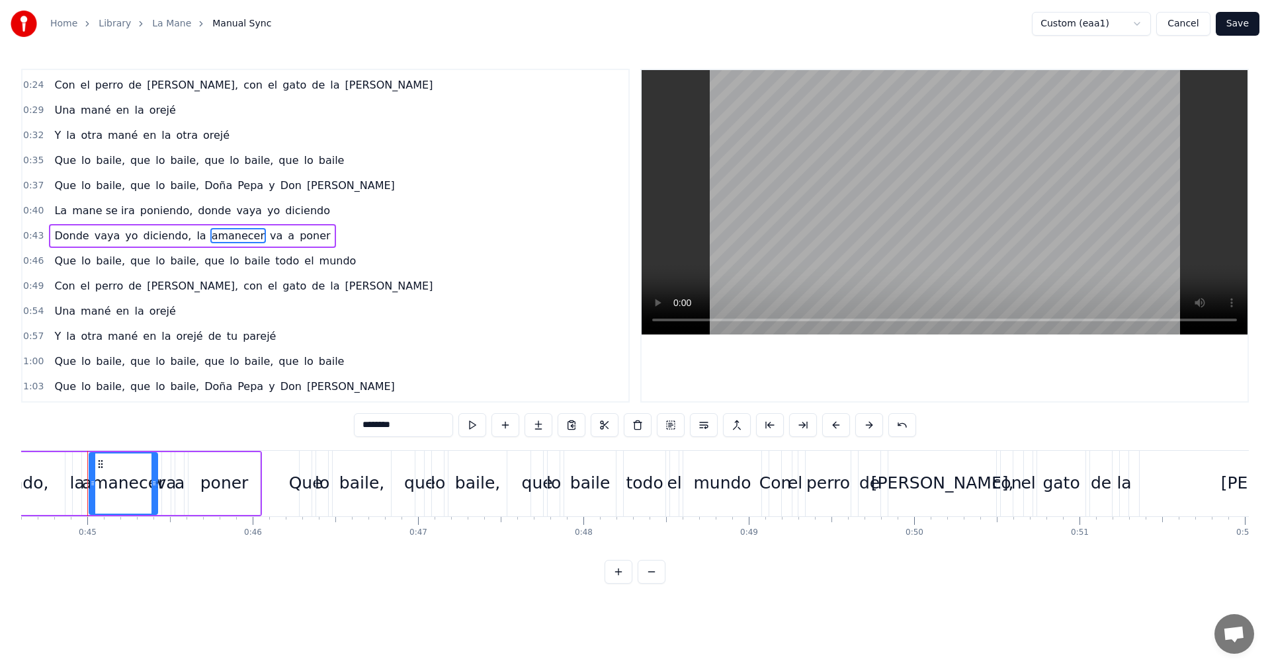
click at [249, 413] on div "0:10 Que lo baile, que lo baile, que lo baile, que lo baile 0:13 Que lo baile, …" at bounding box center [635, 326] width 1228 height 515
type input "*"
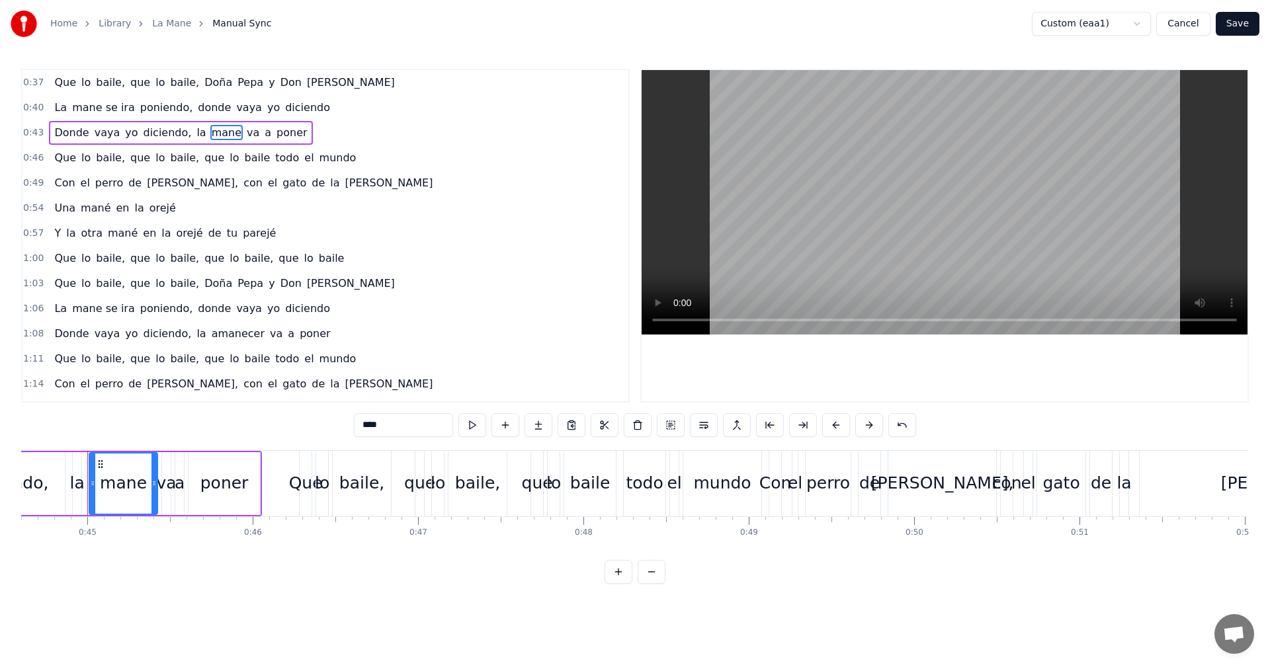
scroll to position [253, 0]
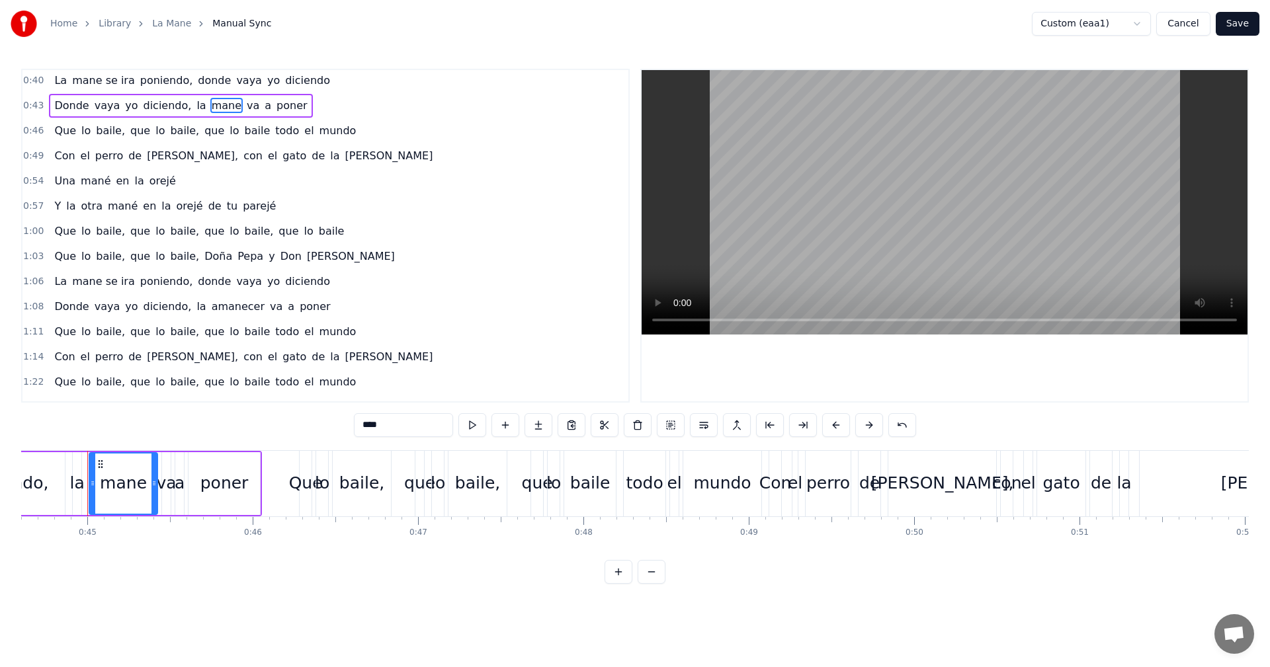
click at [210, 306] on span "amanecer" at bounding box center [238, 306] width 56 height 15
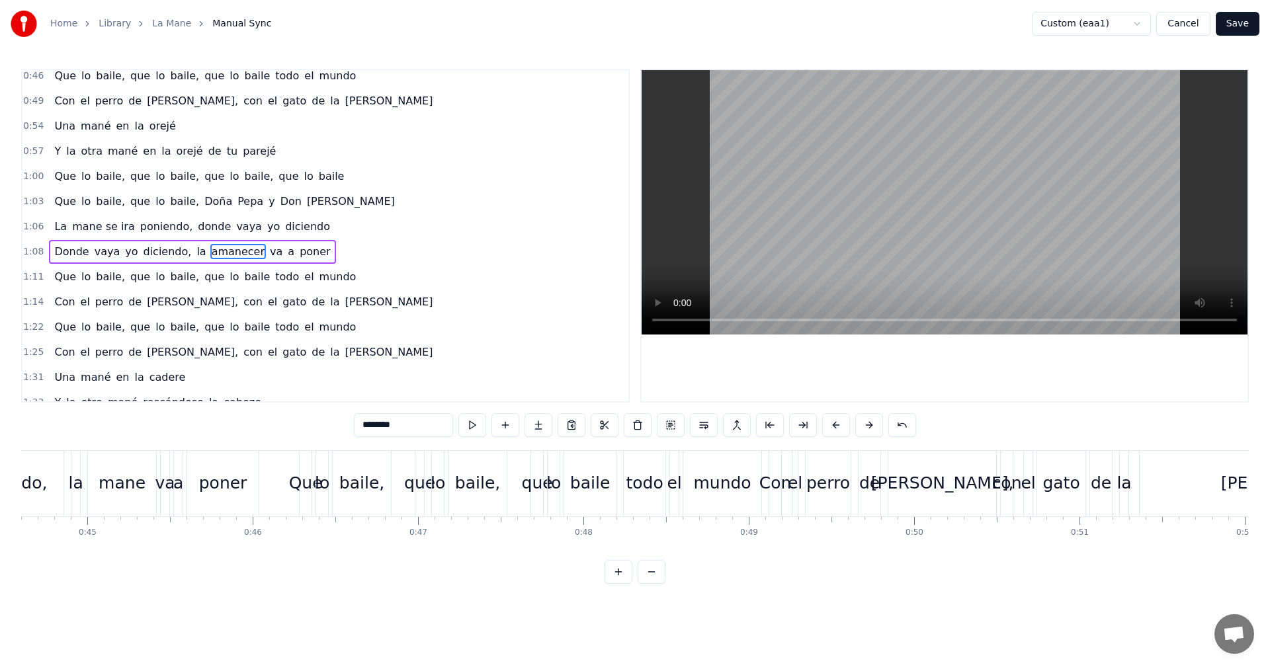
scroll to position [324, 0]
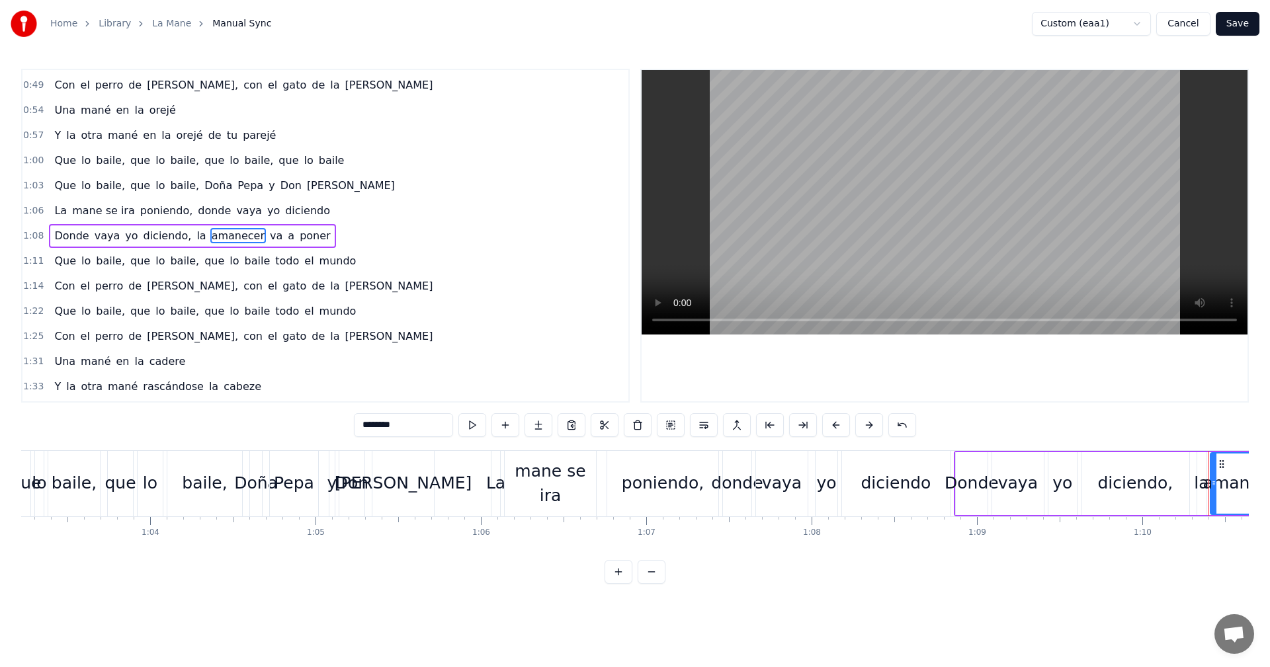
drag, startPoint x: 319, startPoint y: 421, endPoint x: 294, endPoint y: 423, distance: 25.9
click at [294, 423] on div "0:10 Que lo baile, que lo baile, que lo baile, que lo baile 0:13 Que lo baile, …" at bounding box center [635, 326] width 1228 height 515
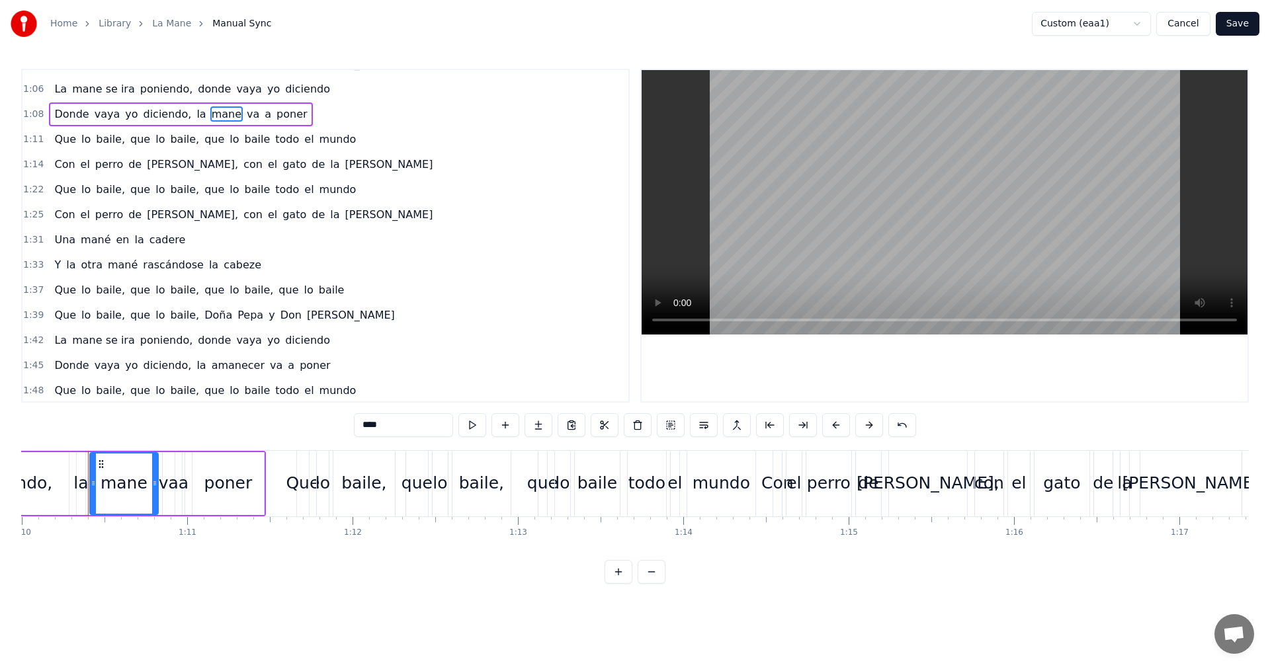
scroll to position [473, 0]
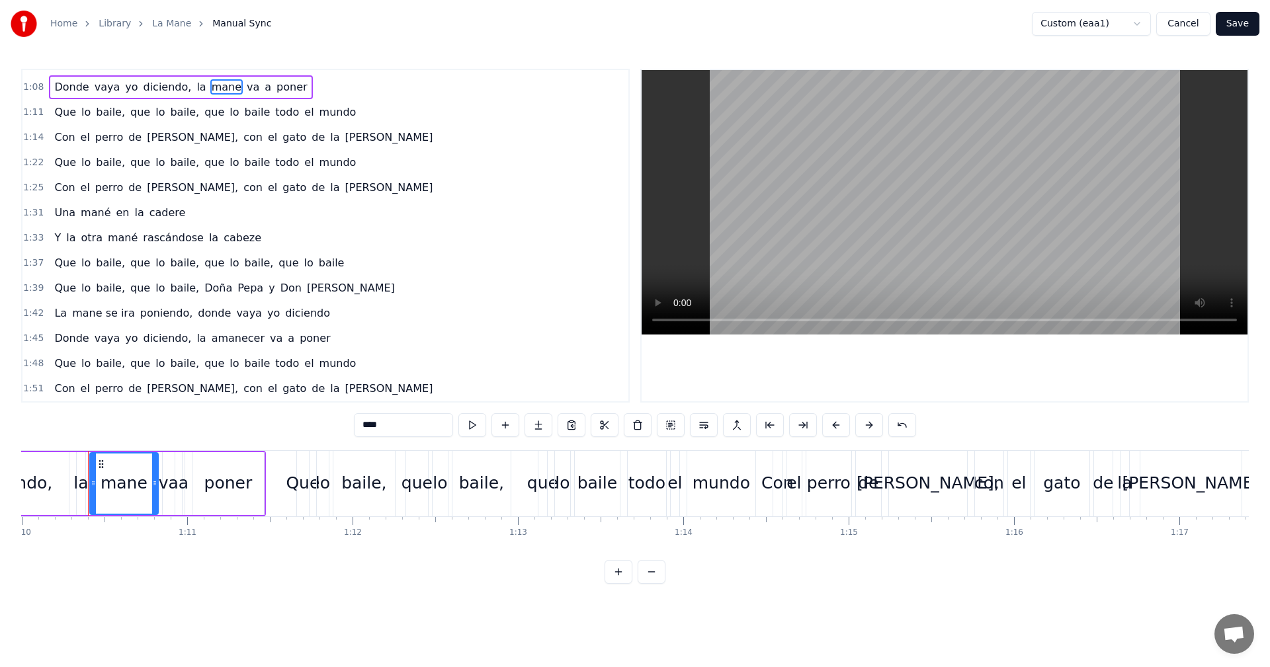
click at [216, 341] on span "amanecer" at bounding box center [238, 338] width 56 height 15
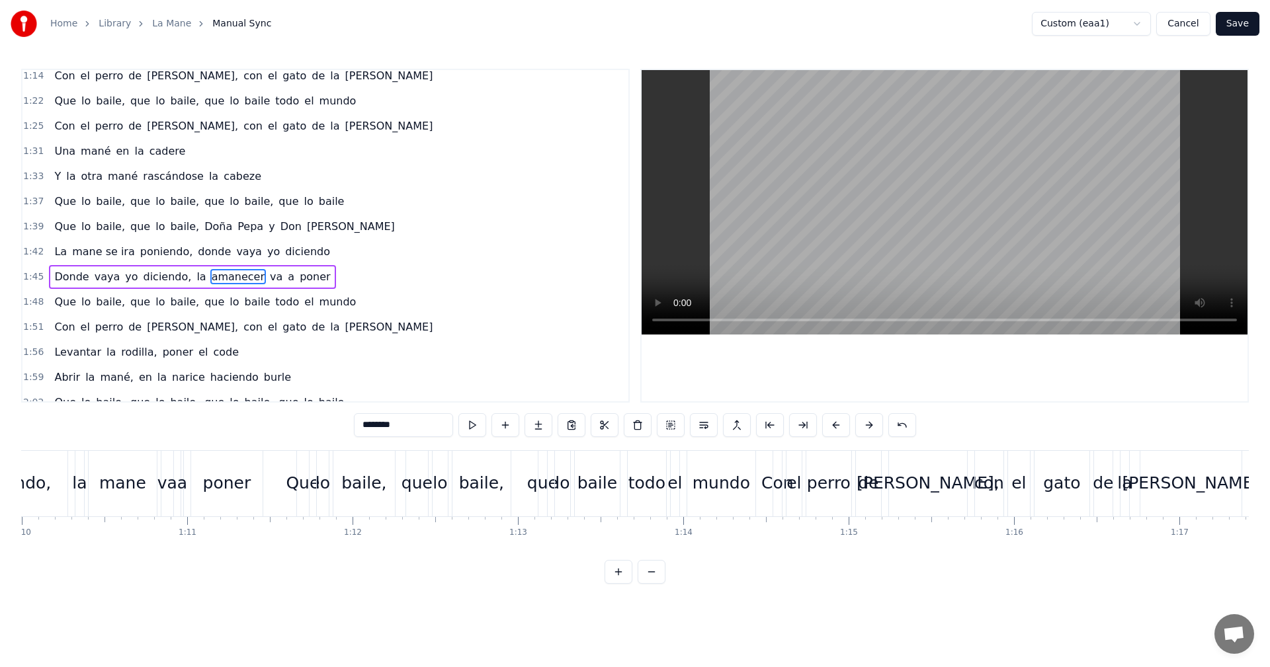
scroll to position [575, 0]
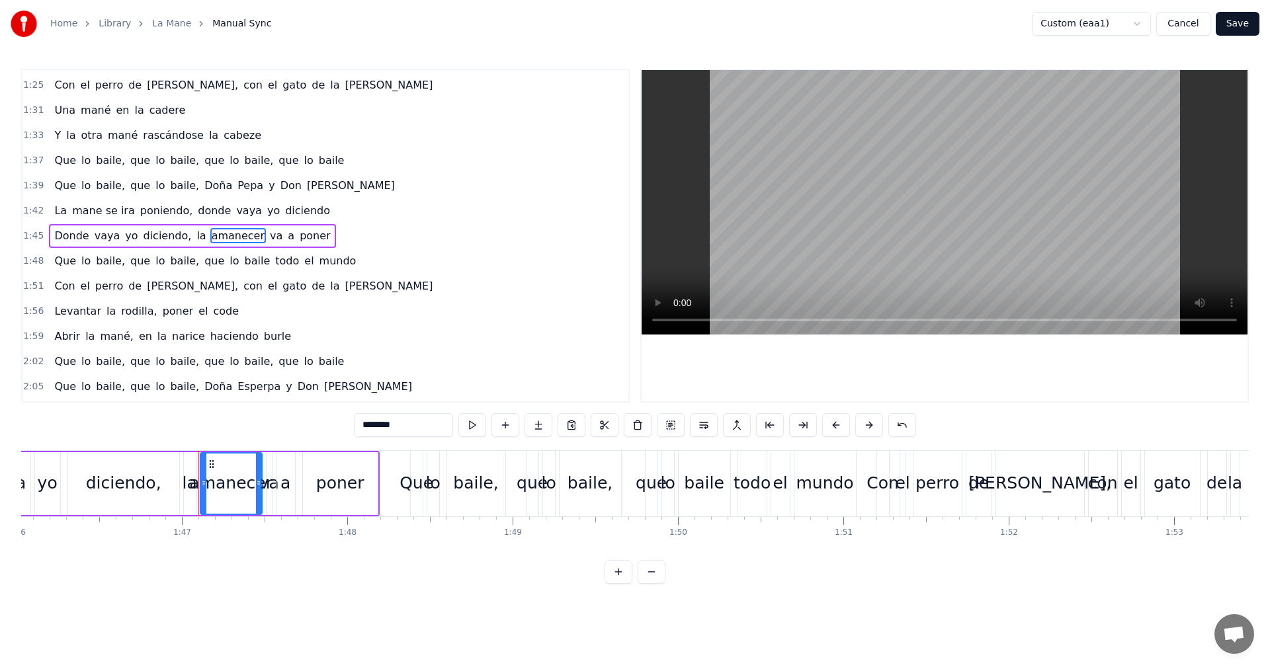
drag, startPoint x: 346, startPoint y: 423, endPoint x: 281, endPoint y: 416, distance: 65.2
click at [281, 416] on div "0:10 Que lo baile, que lo baile, que lo baile, que lo baile 0:13 Que lo baile, …" at bounding box center [635, 326] width 1228 height 515
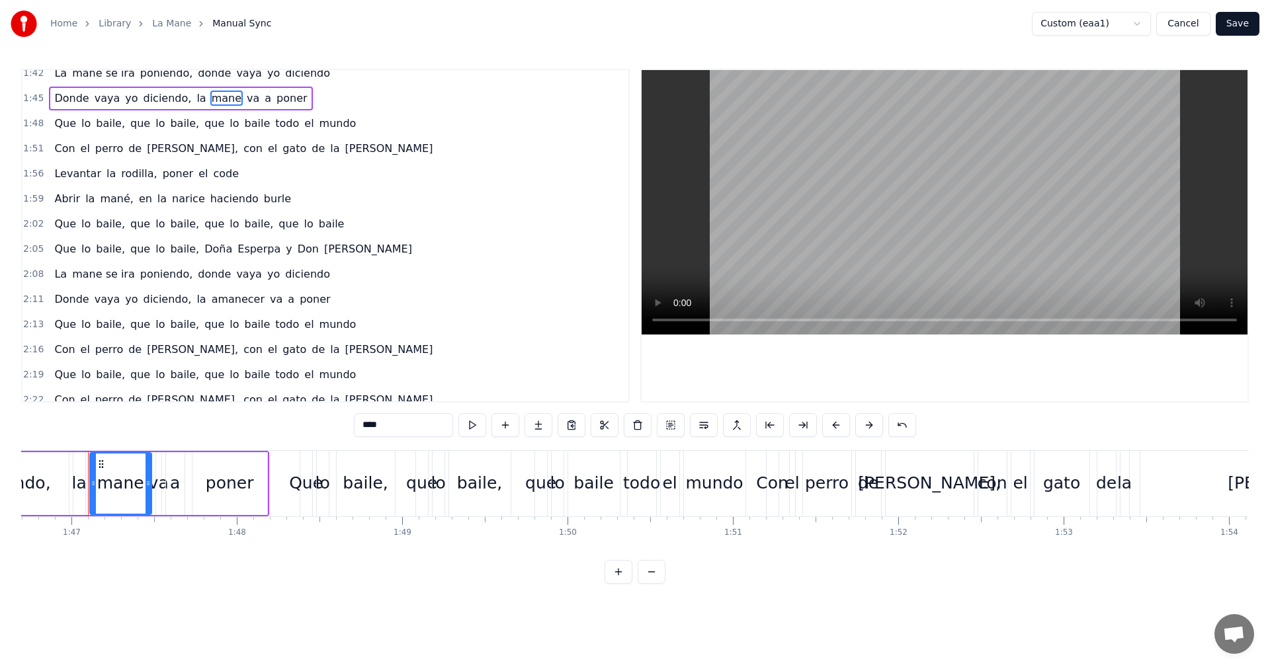
scroll to position [724, 0]
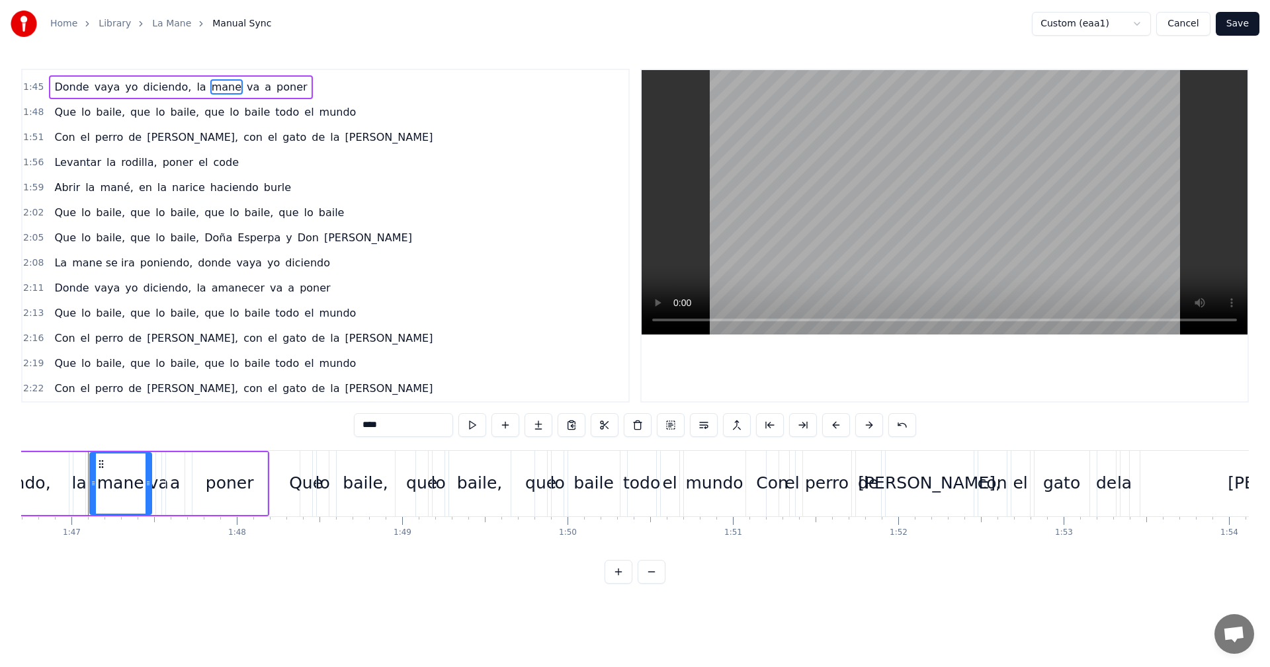
click at [220, 292] on span "amanecer" at bounding box center [238, 287] width 56 height 15
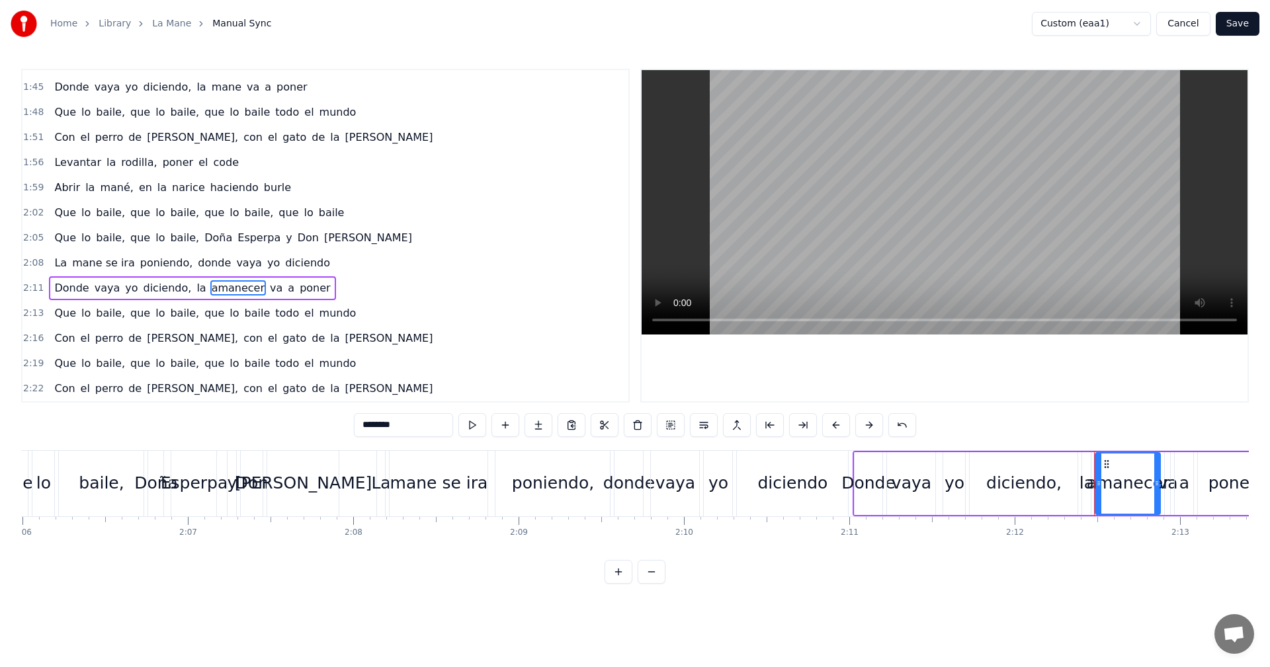
drag, startPoint x: 329, startPoint y: 421, endPoint x: 128, endPoint y: 423, distance: 201.1
click at [206, 439] on div "0:10 Que lo baile, que lo baile, que lo baile, que lo baile 0:13 Que lo baile, …" at bounding box center [635, 326] width 1228 height 515
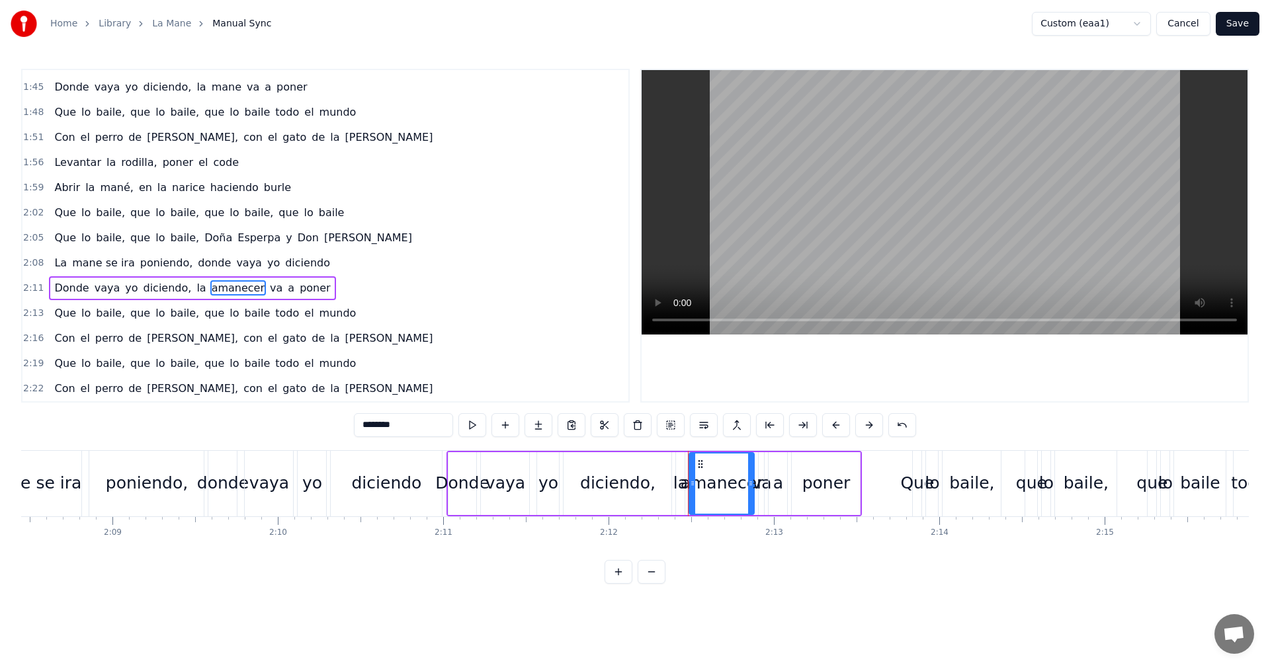
scroll to position [0, 21840]
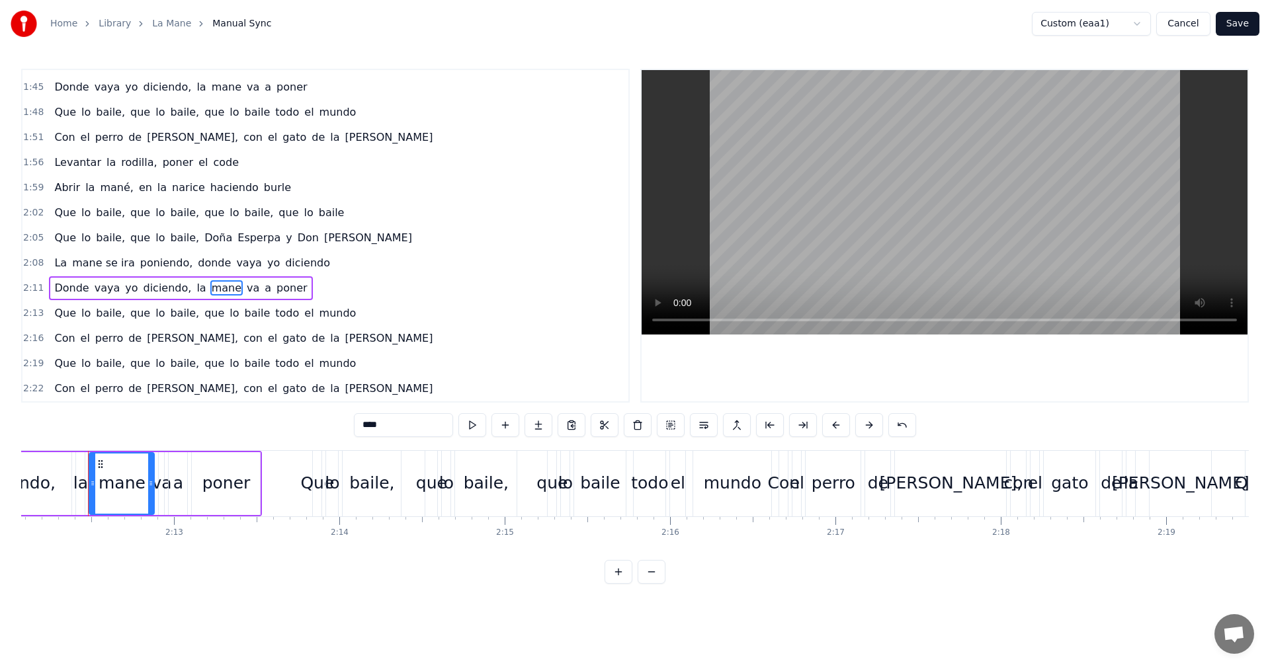
type input "****"
click at [1238, 26] on button "Save" at bounding box center [1238, 24] width 44 height 24
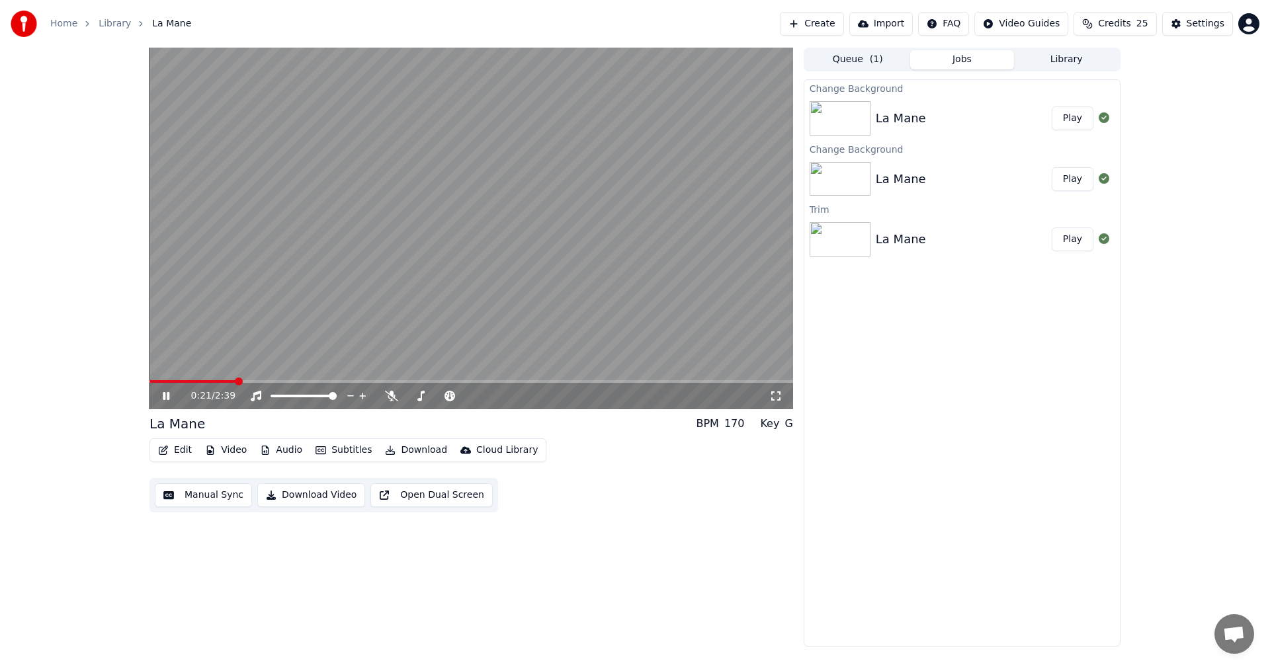
click at [413, 288] on video at bounding box center [471, 229] width 644 height 362
click at [226, 382] on span at bounding box center [187, 381] width 77 height 3
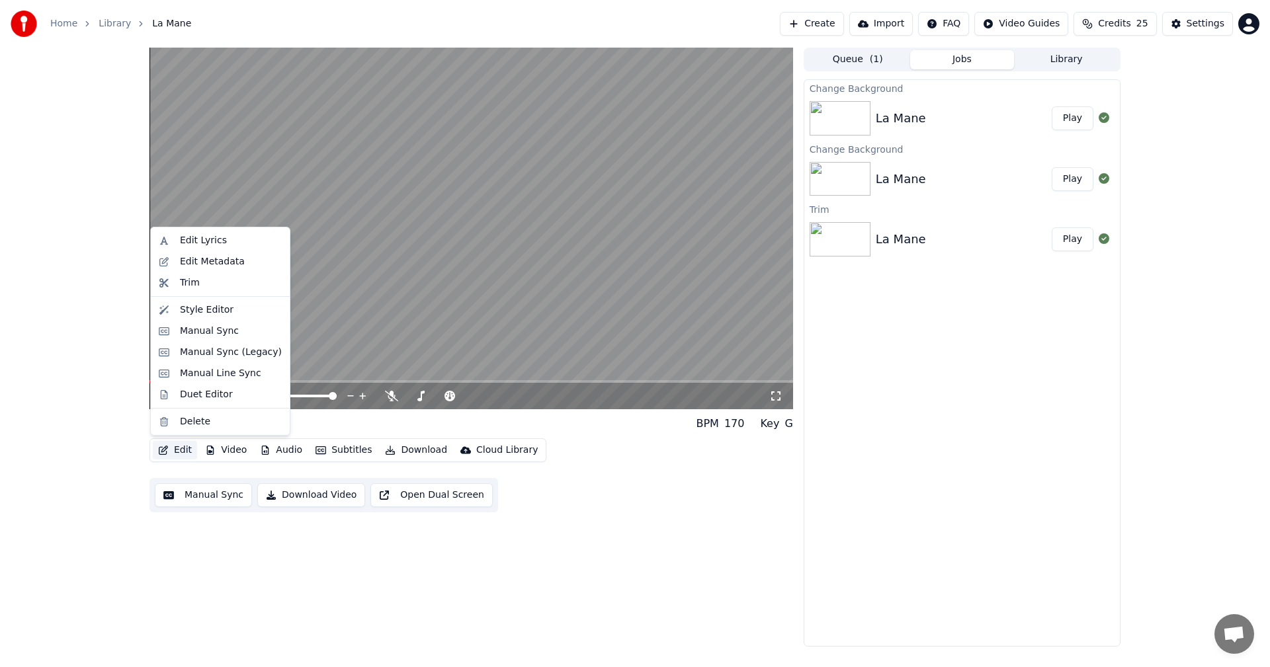
click at [175, 454] on button "Edit" at bounding box center [175, 450] width 44 height 19
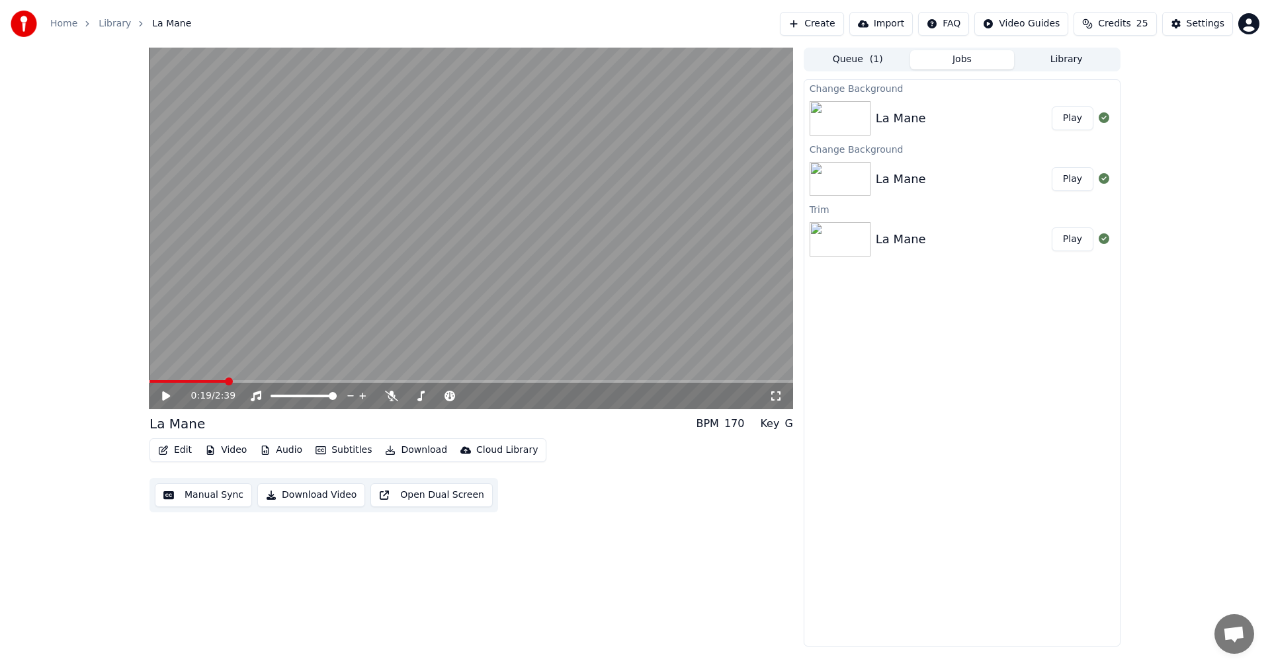
click at [189, 500] on button "Manual Sync" at bounding box center [203, 496] width 97 height 24
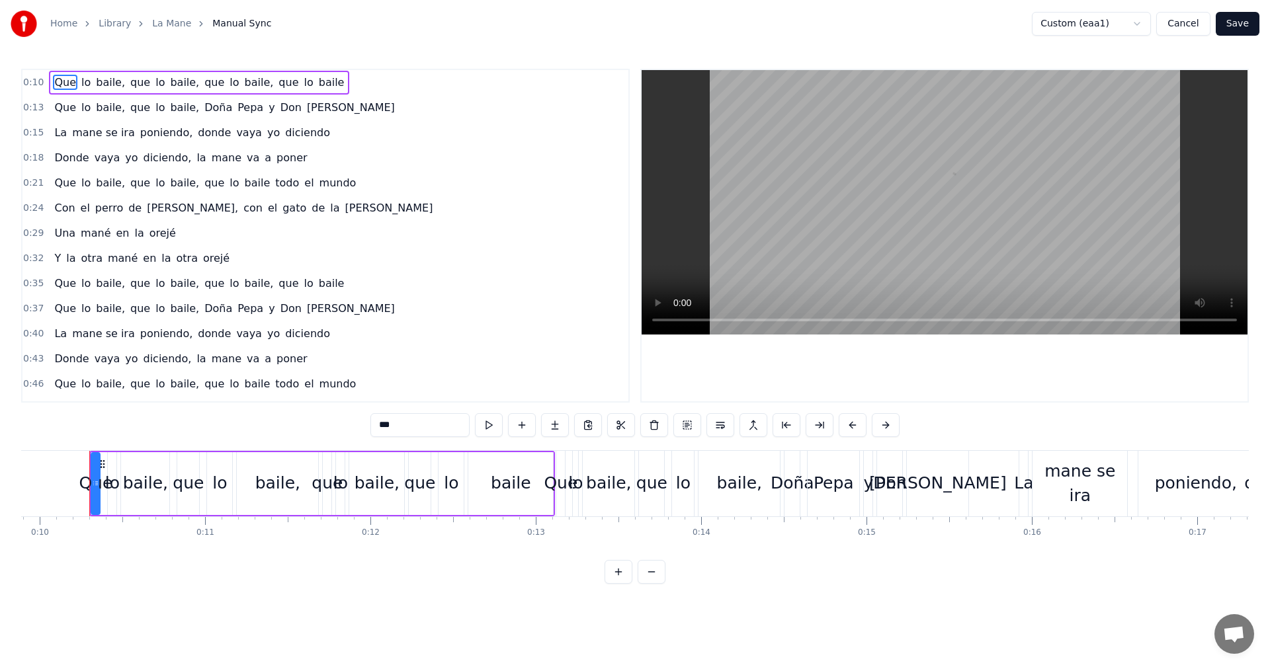
scroll to position [0, 1637]
click at [210, 160] on span "mane" at bounding box center [226, 157] width 32 height 15
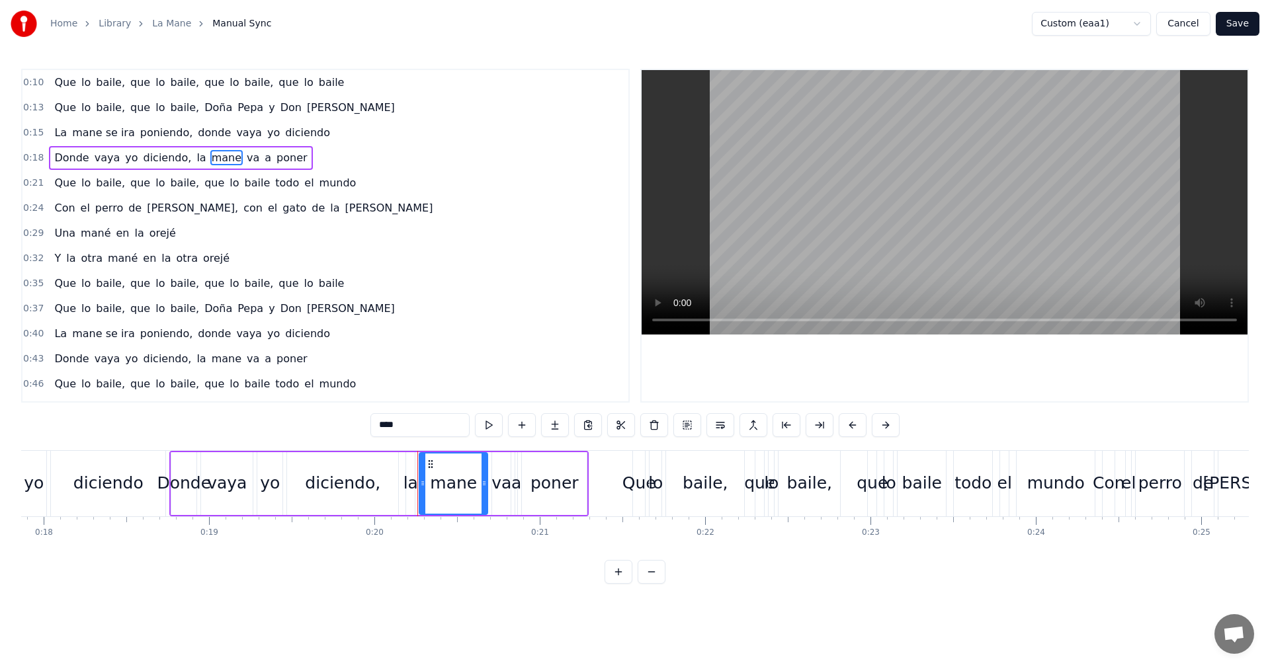
scroll to position [0, 3284]
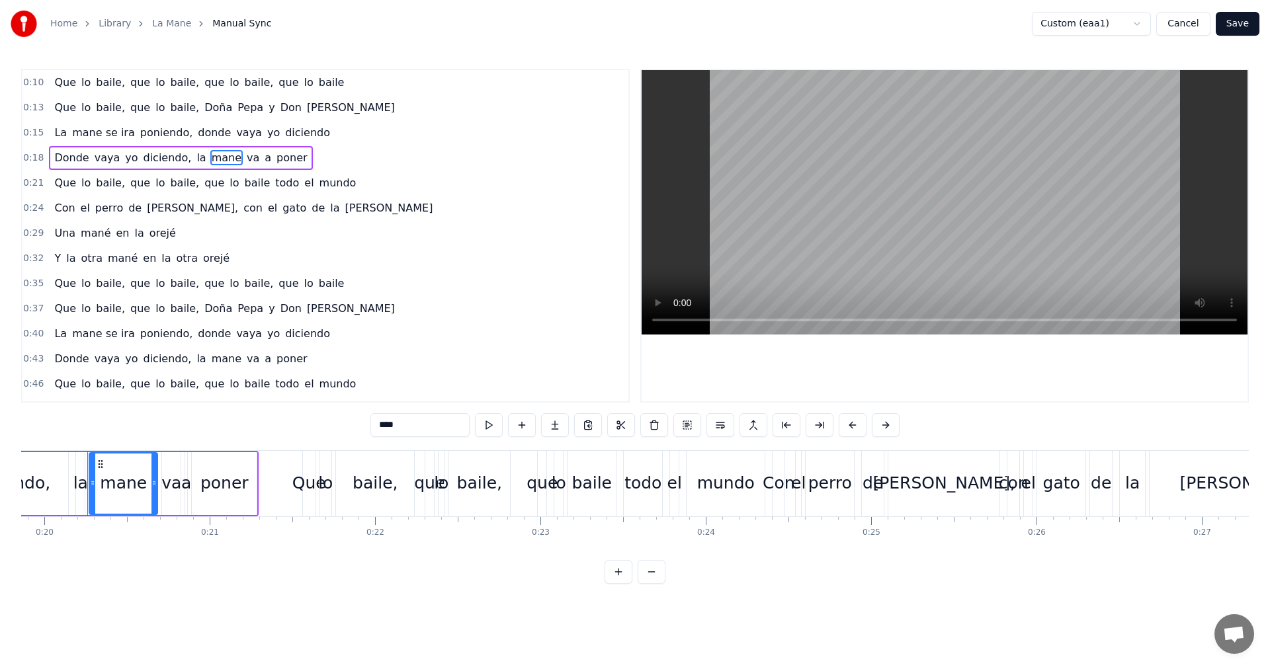
click at [417, 423] on input "****" at bounding box center [419, 425] width 99 height 24
click at [213, 361] on span "mane" at bounding box center [226, 358] width 32 height 15
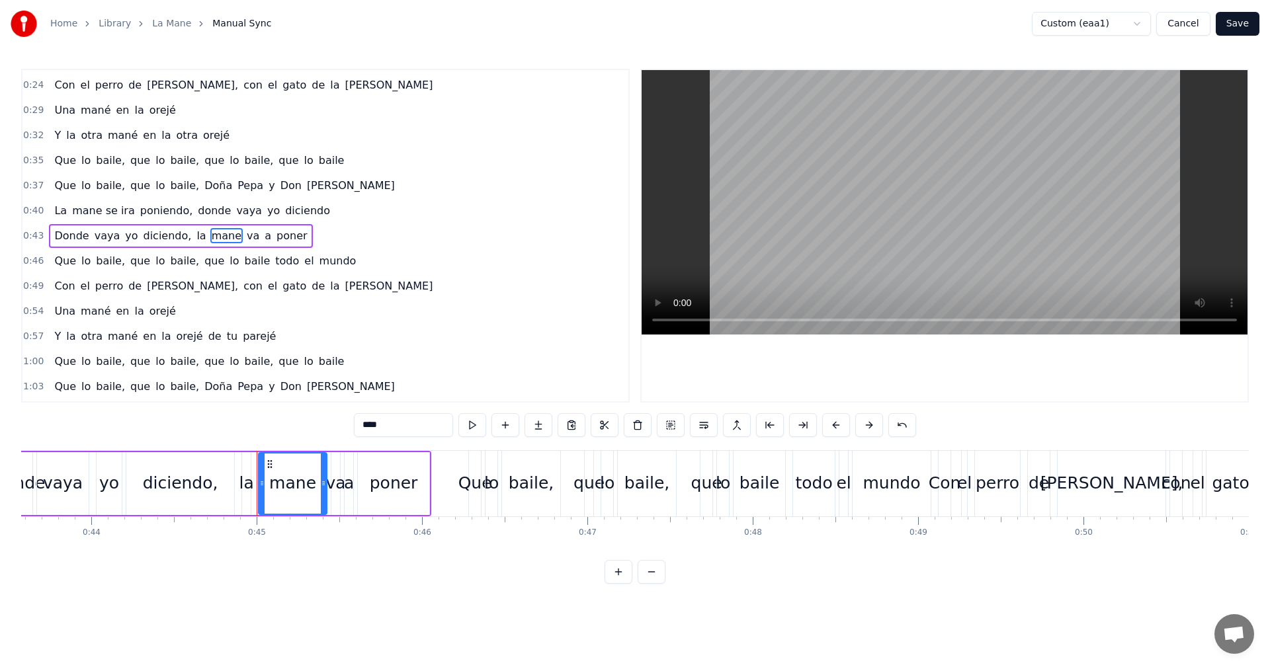
scroll to position [0, 7375]
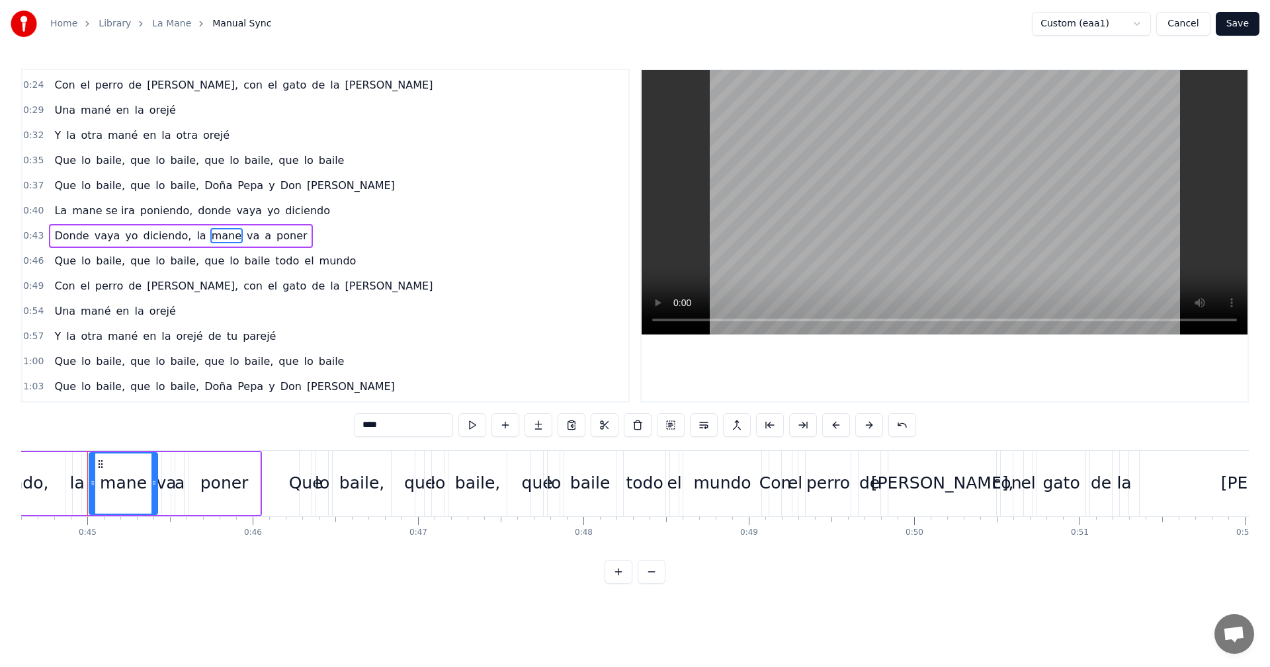
click at [402, 422] on input "****" at bounding box center [403, 425] width 99 height 24
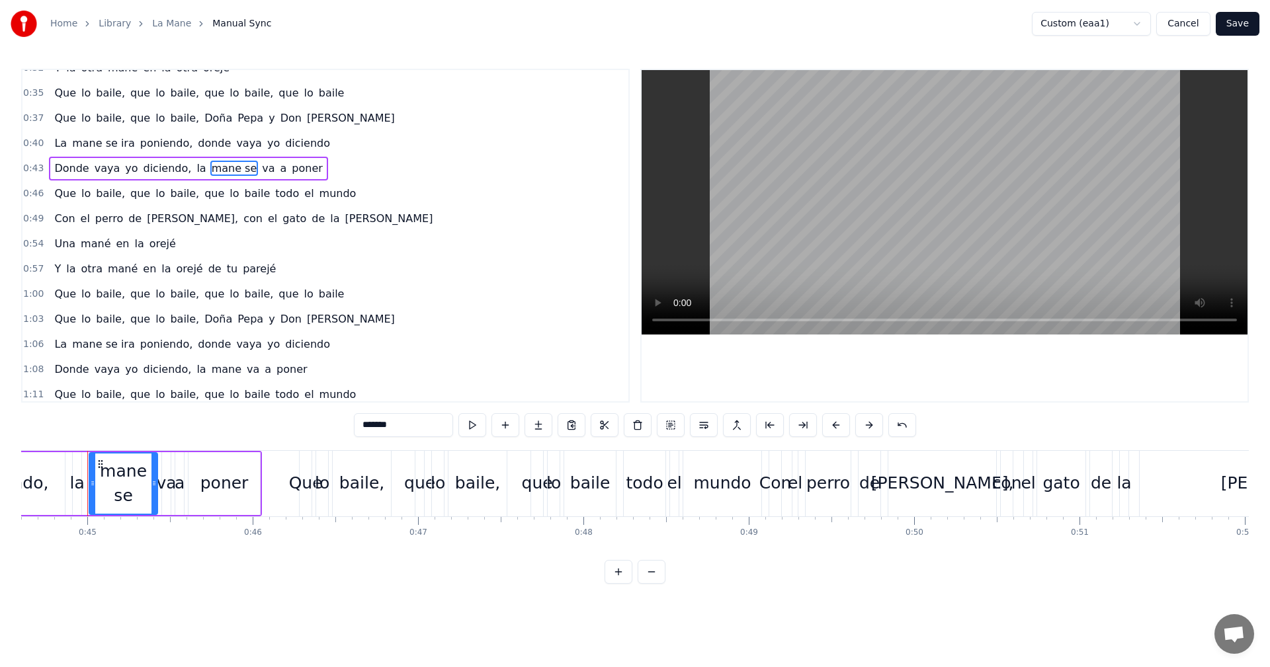
scroll to position [208, 0]
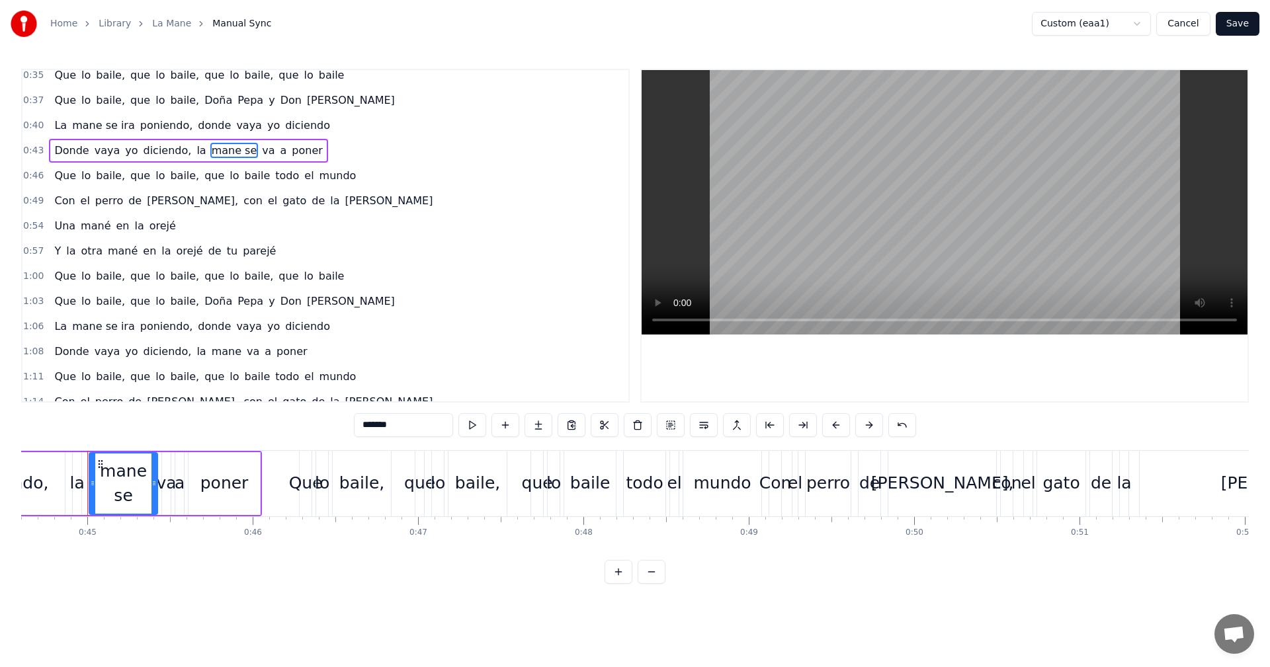
click at [210, 355] on span "mane" at bounding box center [226, 351] width 32 height 15
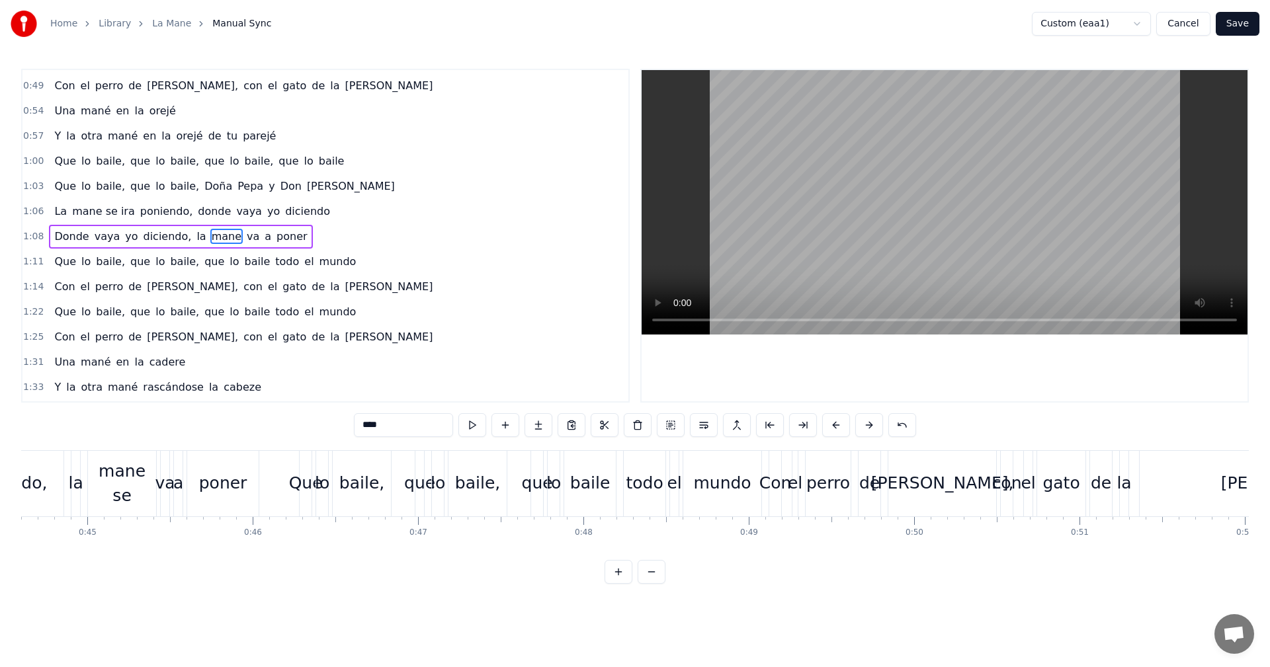
scroll to position [324, 0]
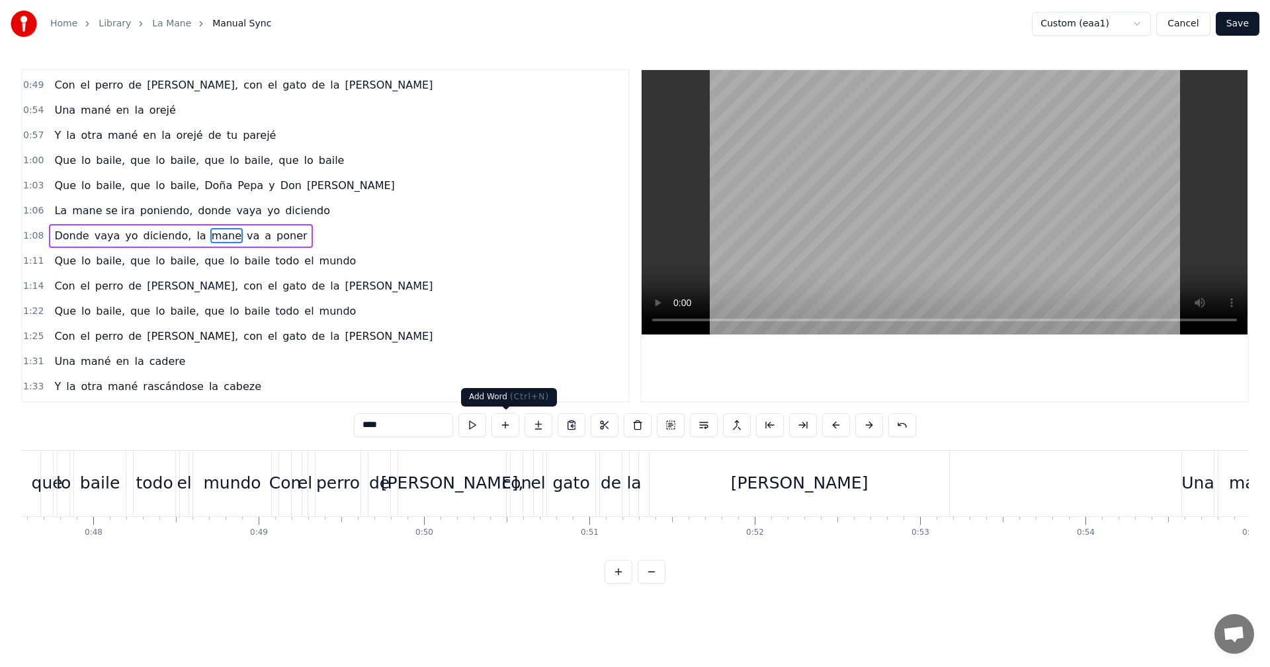
click at [406, 419] on input "****" at bounding box center [403, 425] width 99 height 24
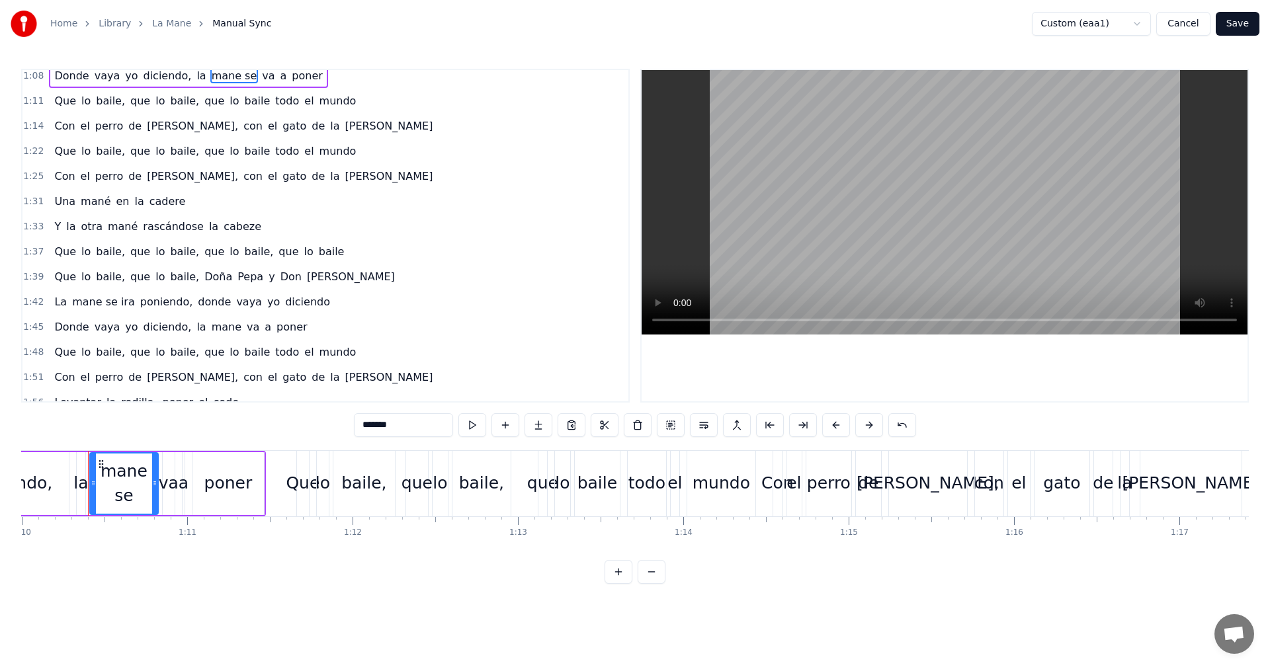
scroll to position [516, 0]
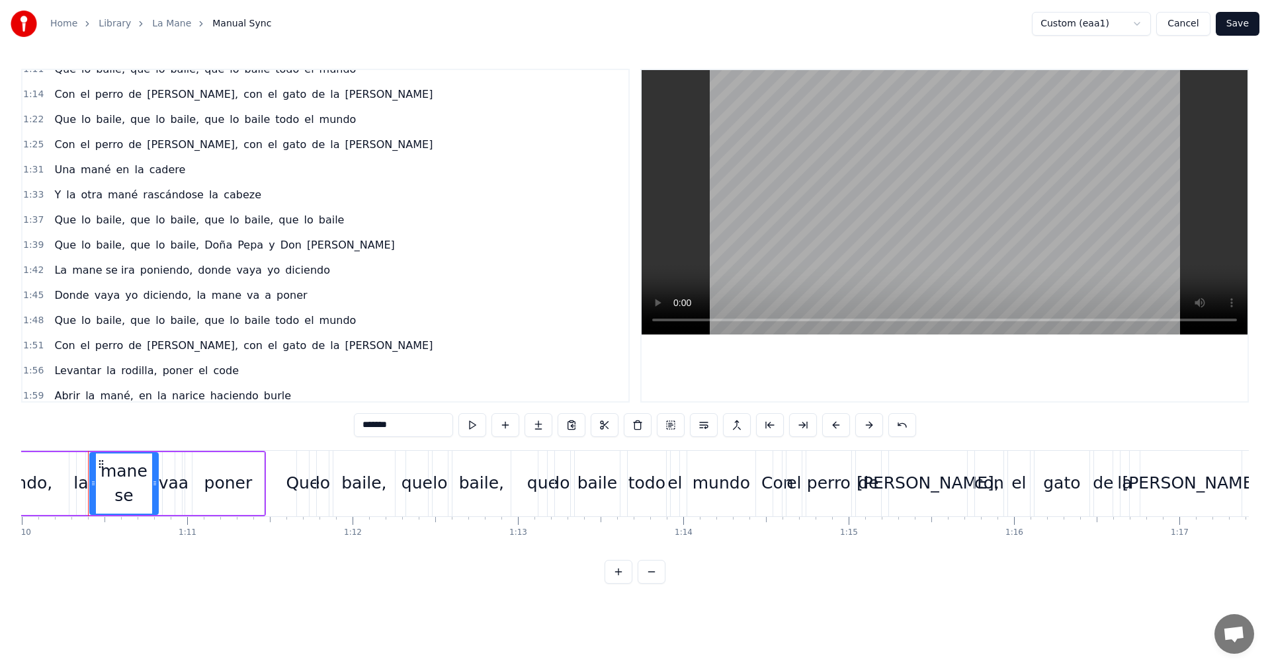
click at [217, 292] on span "mane" at bounding box center [226, 295] width 32 height 15
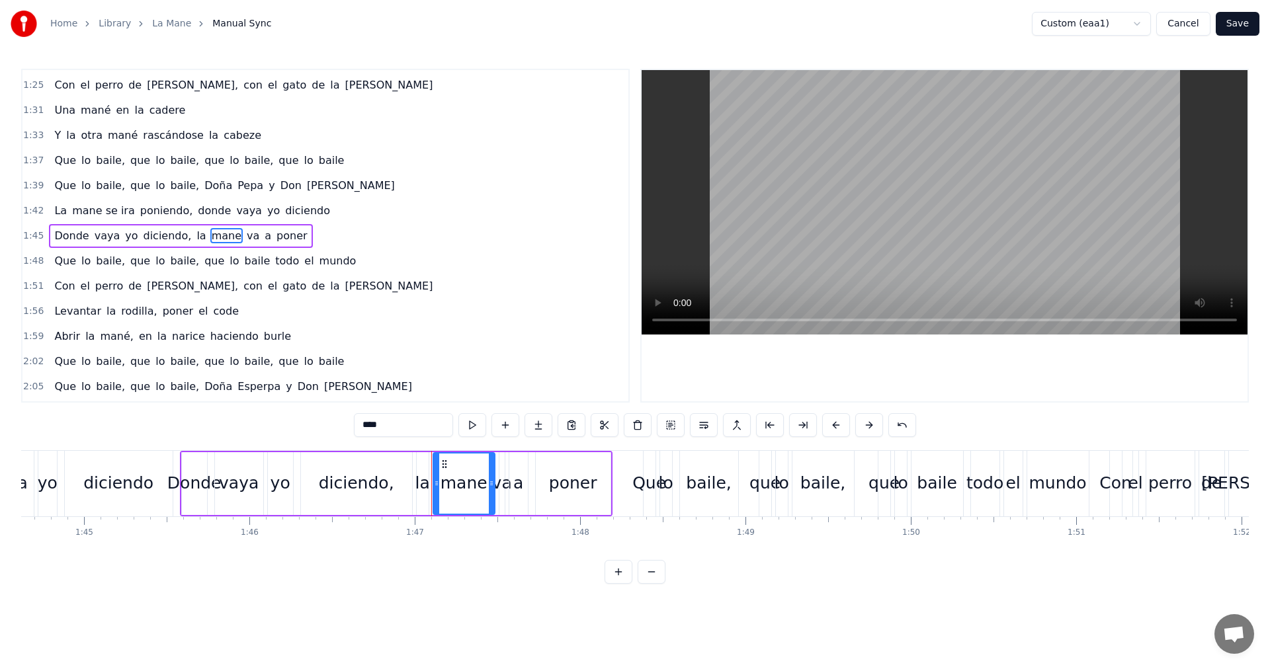
scroll to position [0, 17643]
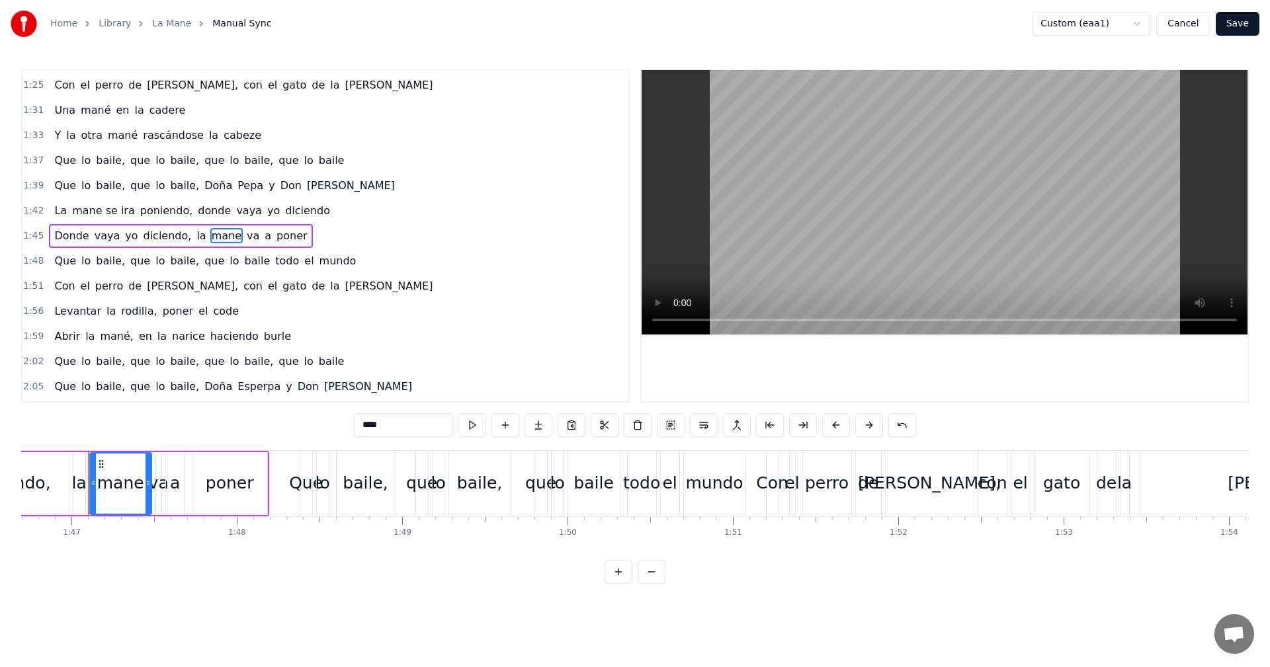
click at [414, 431] on input "****" at bounding box center [403, 425] width 99 height 24
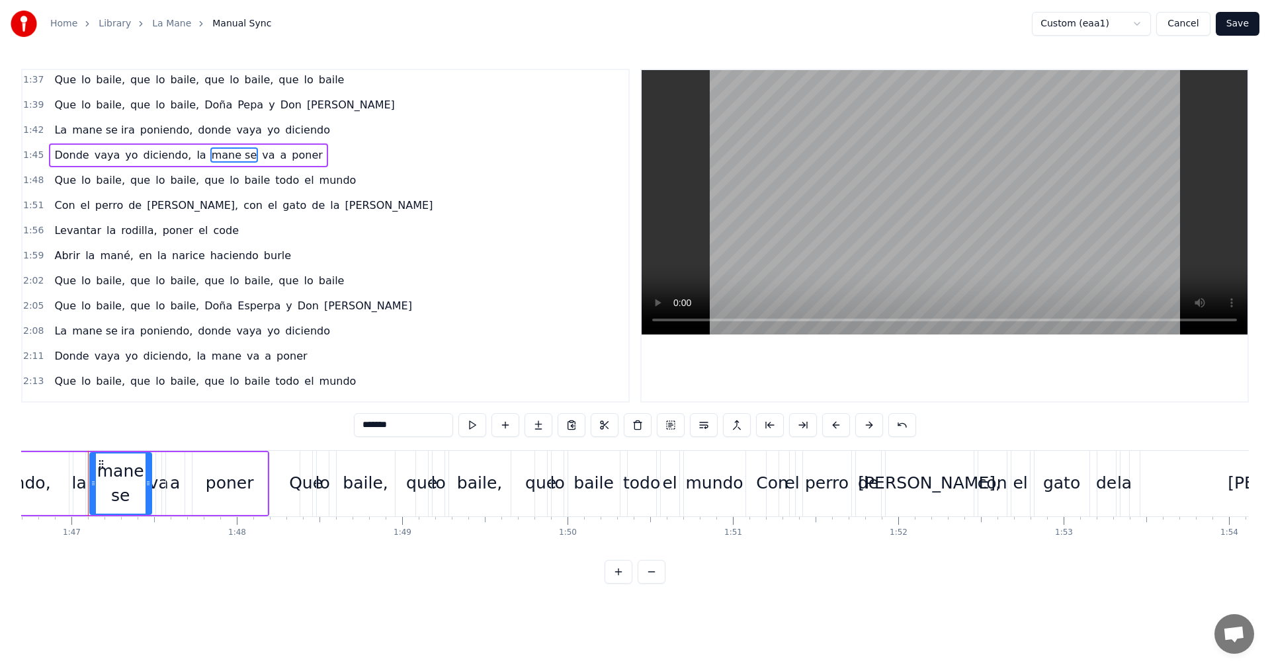
scroll to position [665, 0]
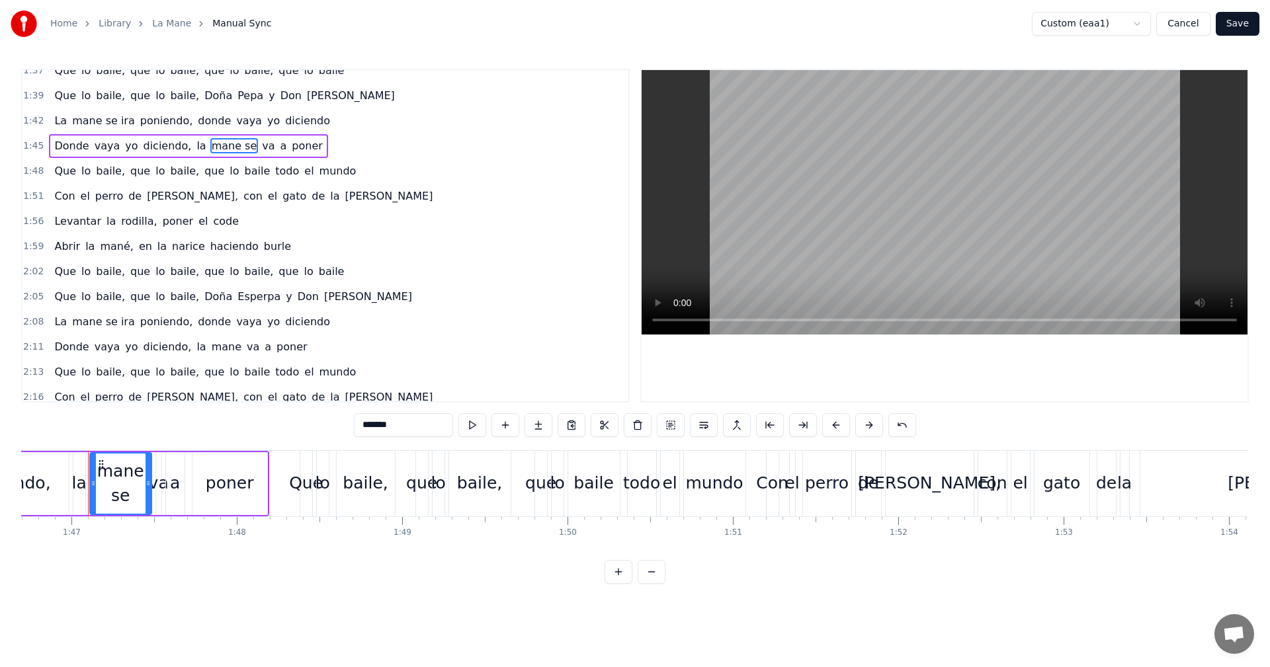
click at [214, 353] on span "mane" at bounding box center [226, 346] width 32 height 15
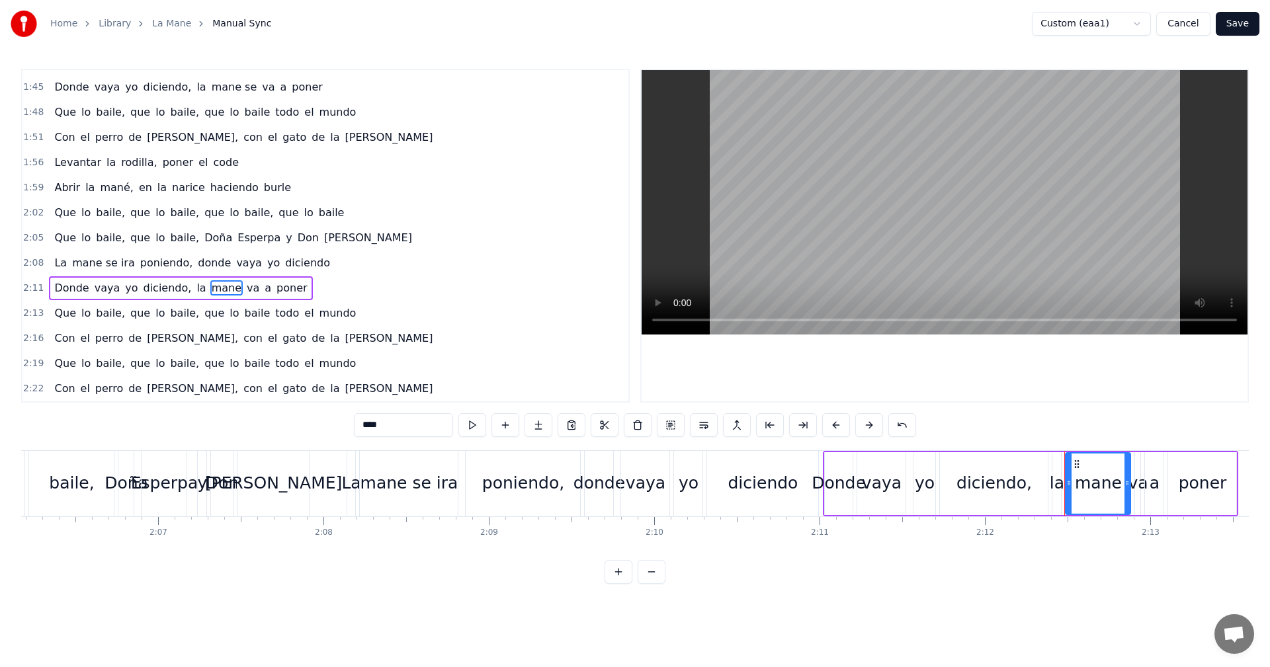
scroll to position [0, 21840]
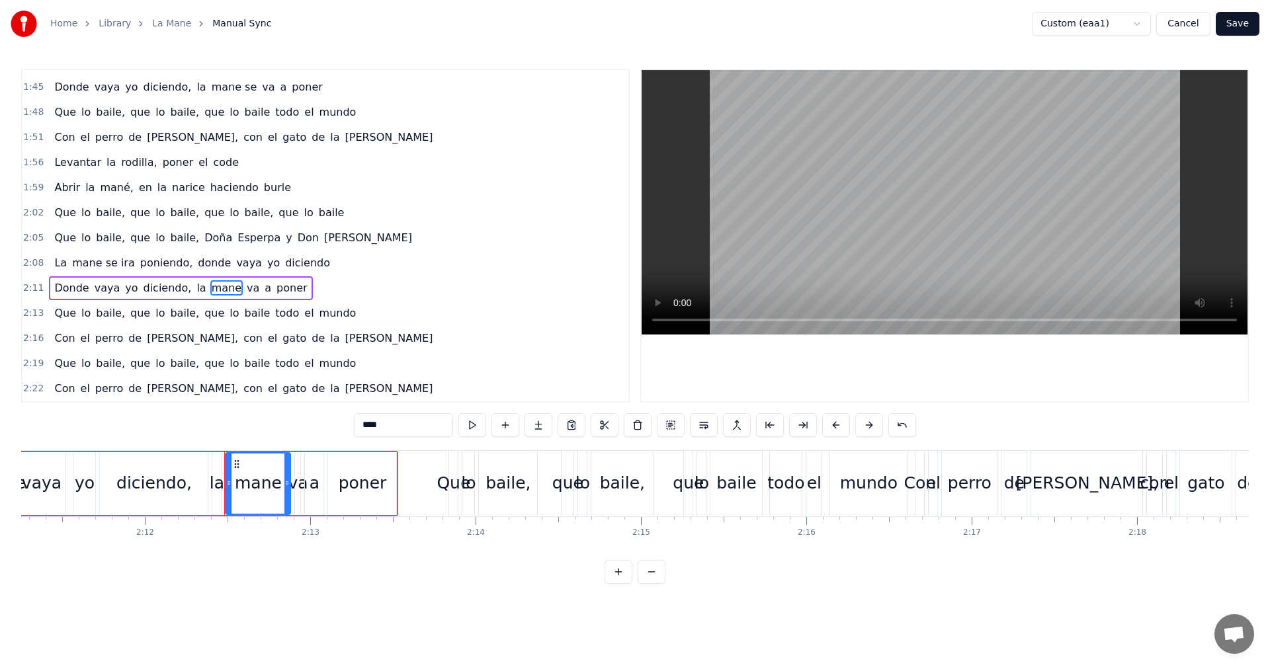
drag, startPoint x: 395, startPoint y: 428, endPoint x: 427, endPoint y: 483, distance: 63.4
click at [395, 429] on input "****" at bounding box center [403, 425] width 99 height 24
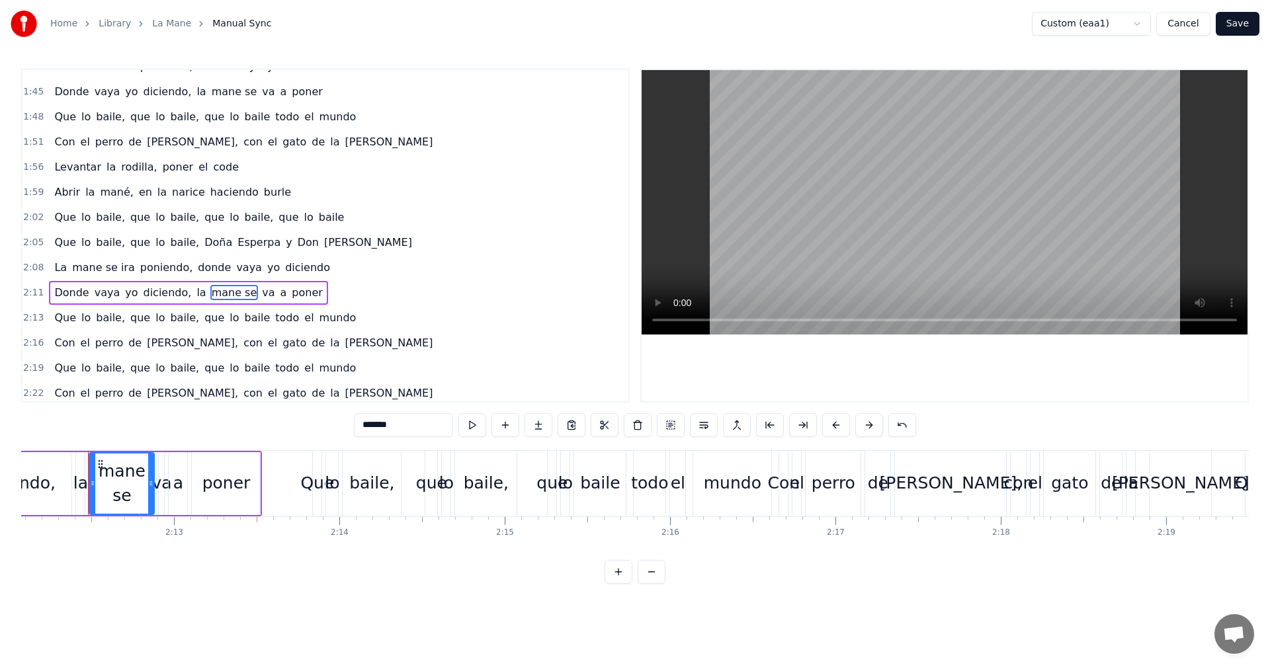
scroll to position [724, 0]
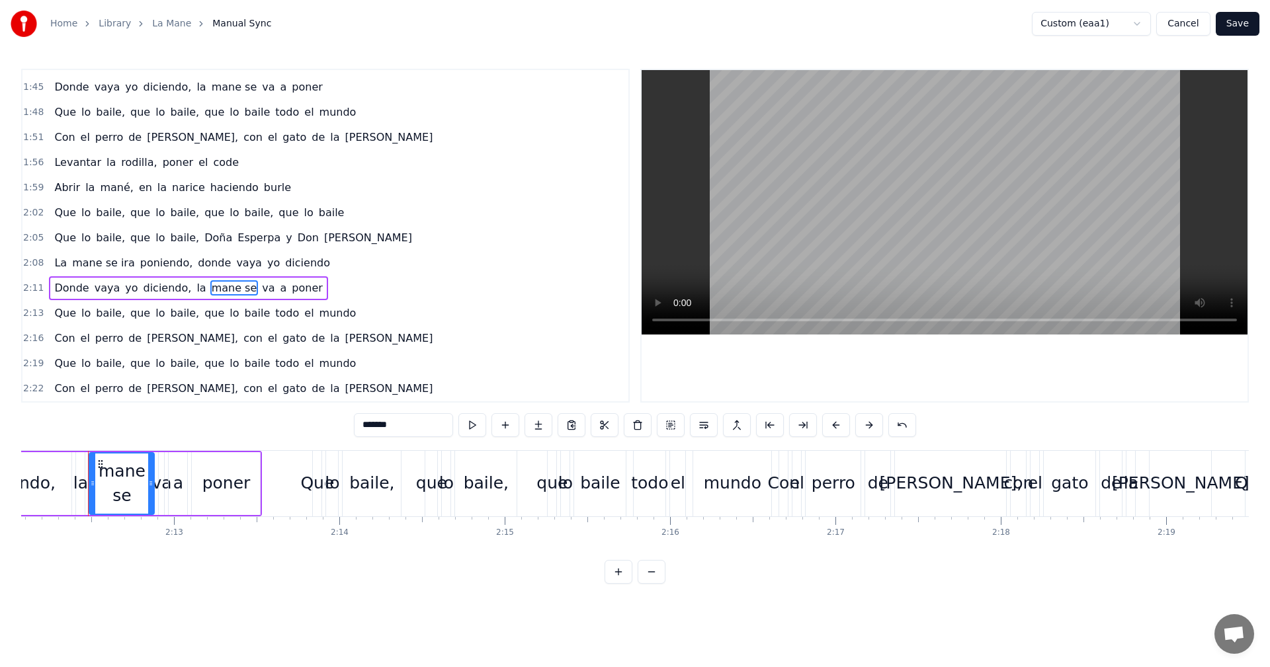
type input "*******"
click at [1244, 24] on button "Save" at bounding box center [1238, 24] width 44 height 24
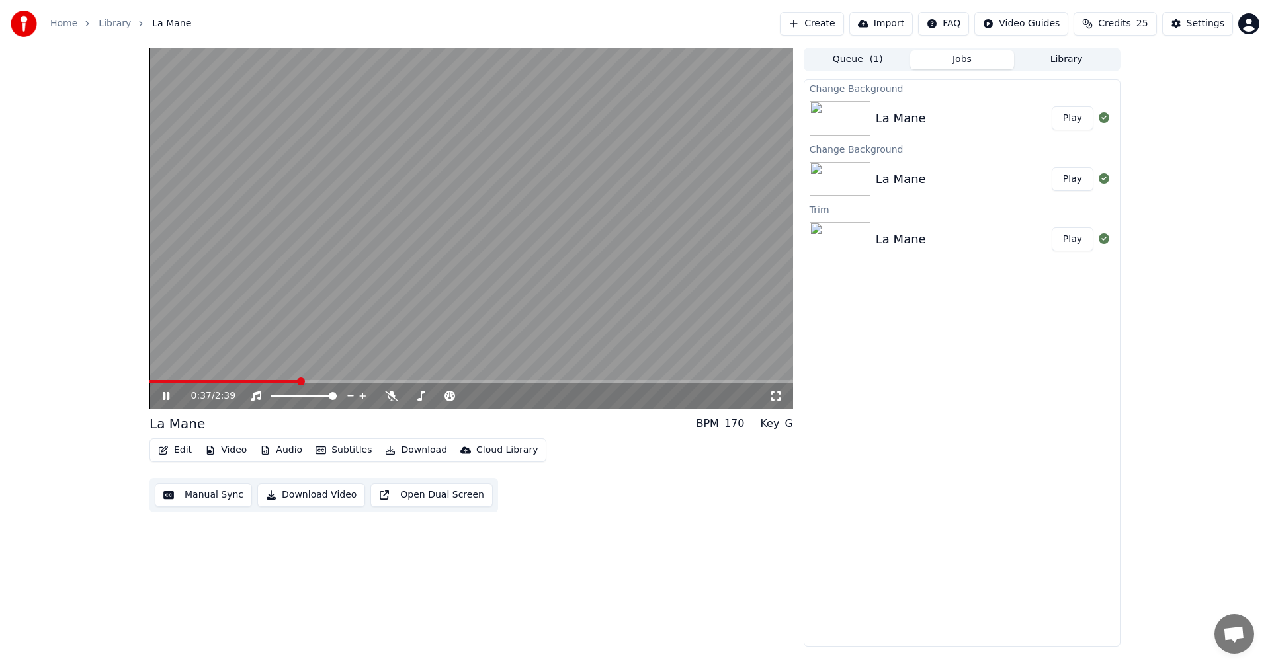
click at [480, 157] on video at bounding box center [471, 229] width 644 height 362
click at [168, 396] on icon at bounding box center [166, 396] width 8 height 9
click at [317, 495] on button "Download Video" at bounding box center [311, 496] width 108 height 24
click at [457, 229] on video at bounding box center [471, 229] width 644 height 362
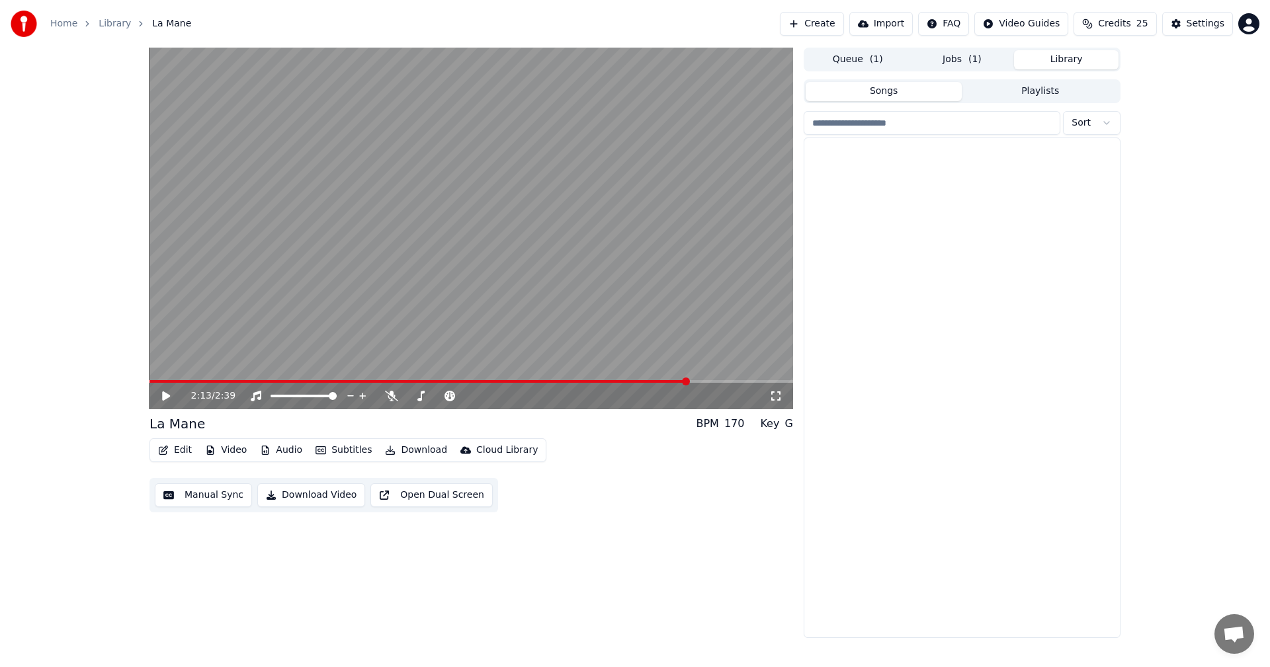
click at [1072, 63] on button "Library" at bounding box center [1066, 59] width 105 height 19
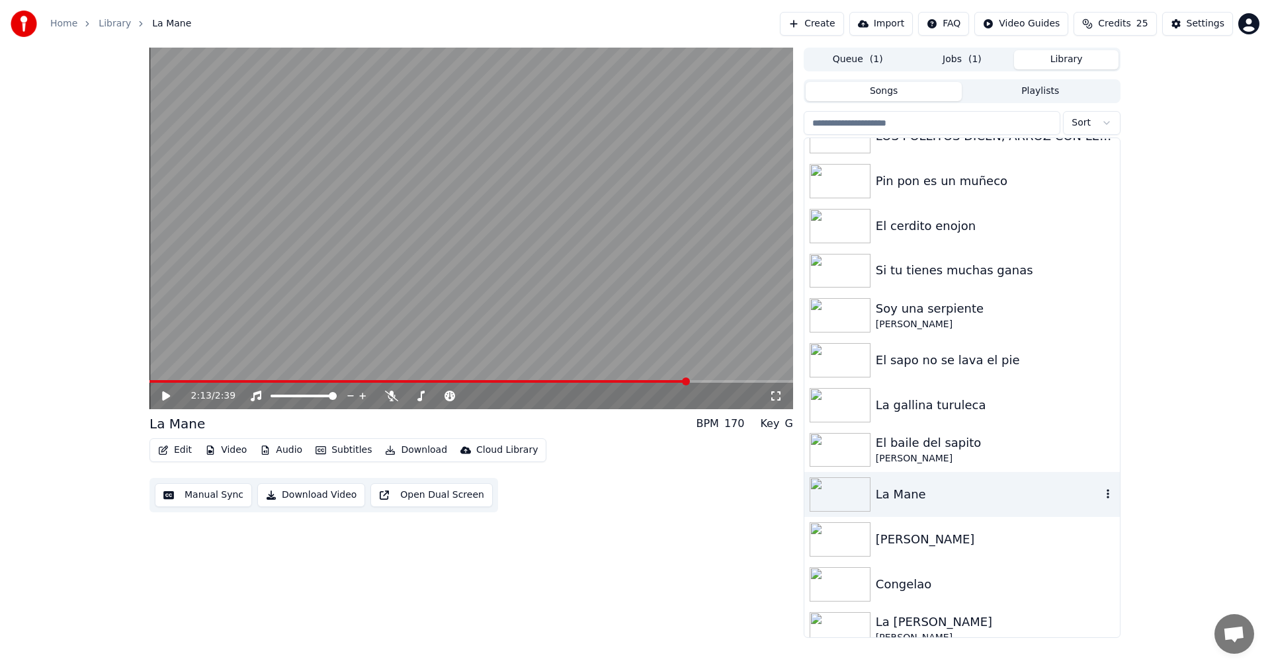
scroll to position [173, 0]
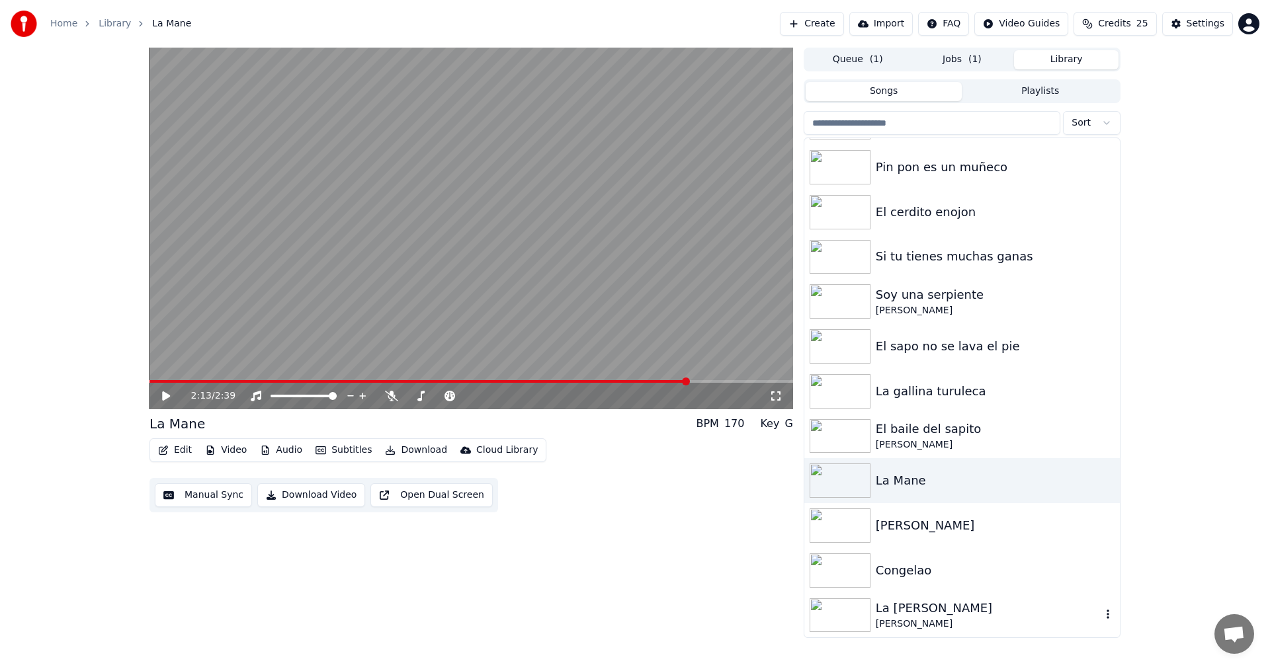
click at [907, 609] on div "La [PERSON_NAME]" at bounding box center [989, 608] width 226 height 19
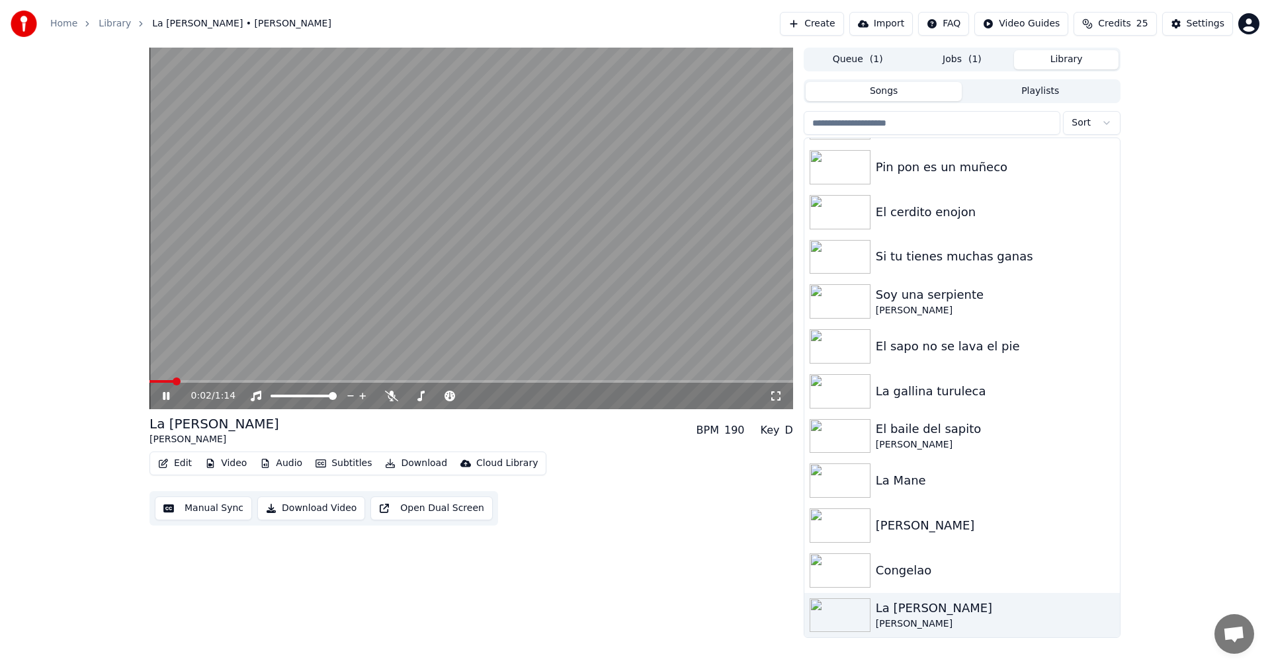
click at [177, 466] on button "Edit" at bounding box center [175, 463] width 44 height 19
click at [214, 505] on button "Manual Sync" at bounding box center [203, 509] width 97 height 24
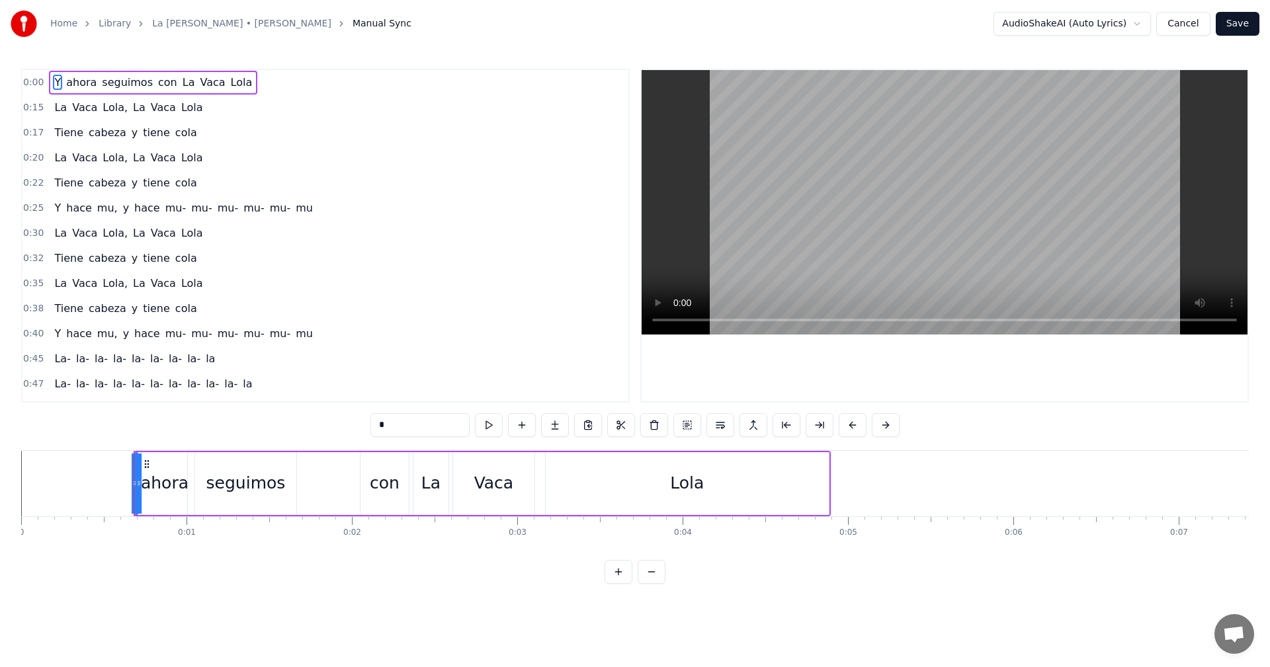
click at [66, 83] on span "ahora" at bounding box center [81, 82] width 33 height 15
type input "*****"
click at [49, 81] on div "Y ahora seguimos con La [PERSON_NAME]" at bounding box center [153, 83] width 208 height 24
click at [53, 82] on span "Y" at bounding box center [57, 82] width 9 height 15
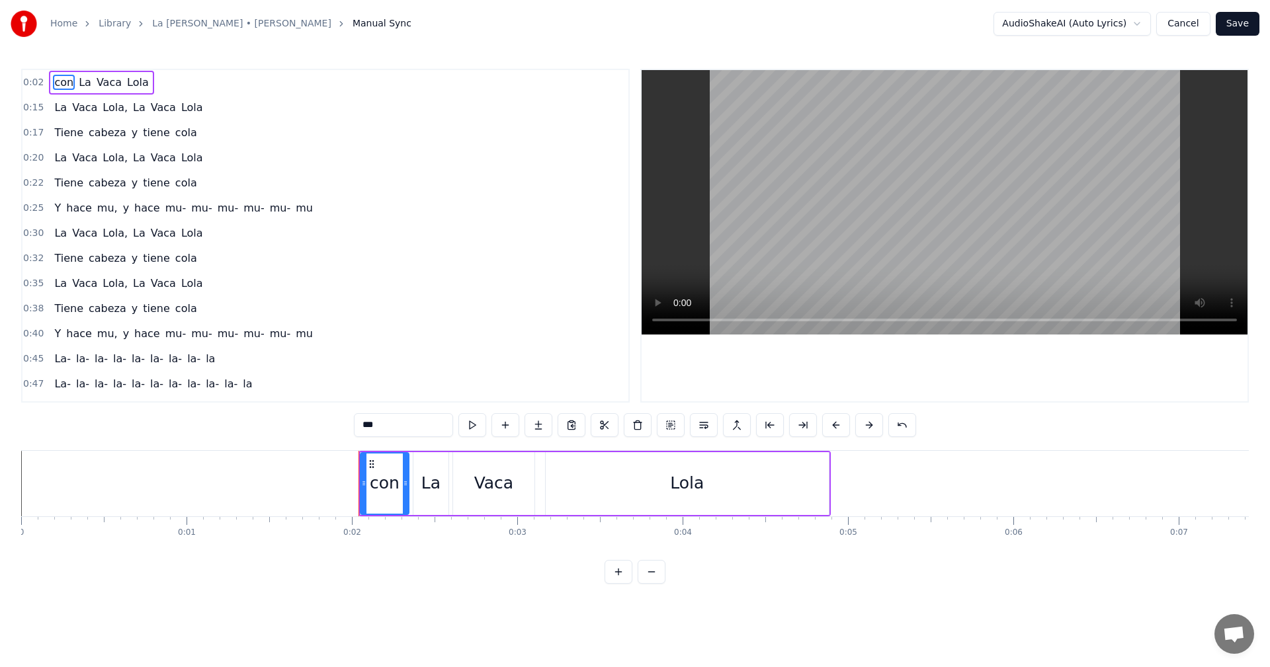
type input "**"
click at [1241, 28] on button "Save" at bounding box center [1238, 24] width 44 height 24
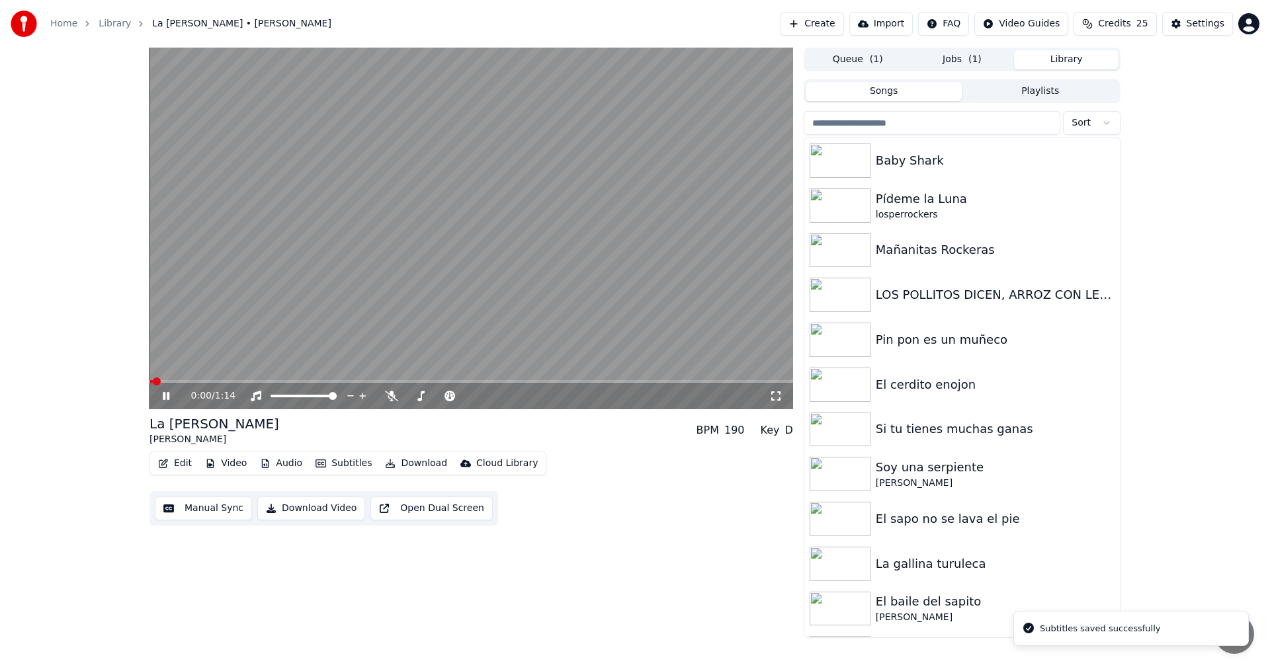
click at [186, 442] on div "[PERSON_NAME]" at bounding box center [214, 439] width 130 height 13
click at [174, 441] on div "[PERSON_NAME]" at bounding box center [214, 439] width 130 height 13
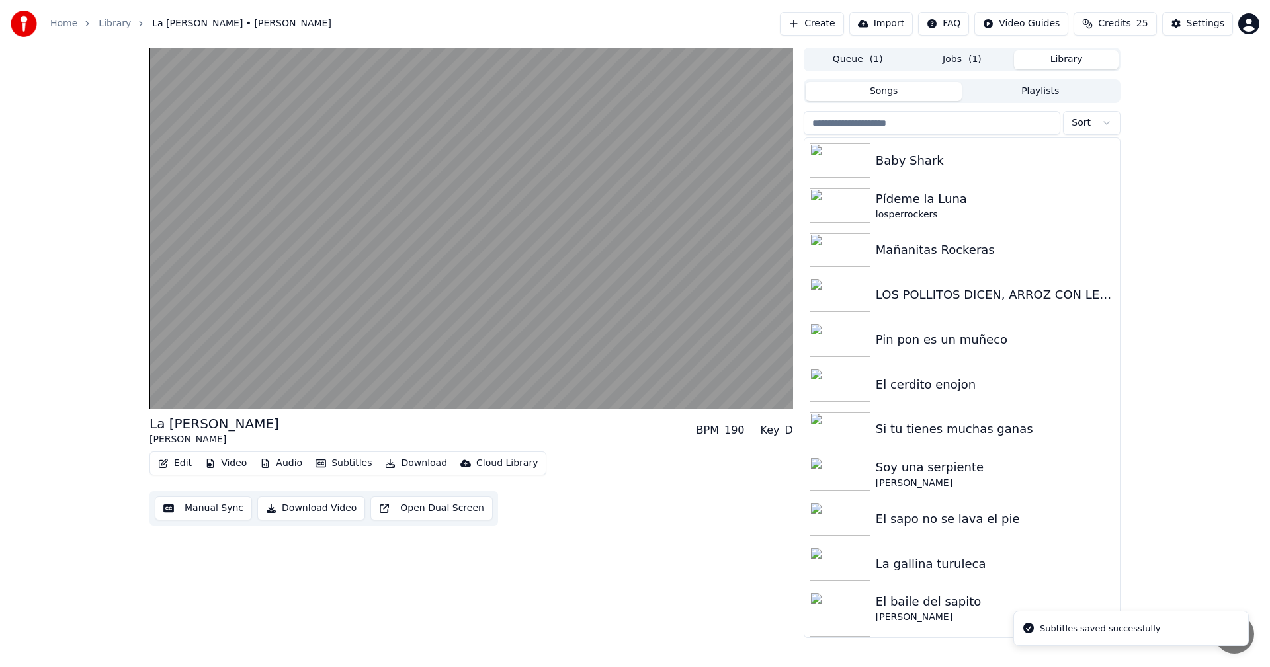
click at [175, 447] on div "La vaca [PERSON_NAME] BPM 190 Key D Edit Video Audio Subtitles Download Cloud L…" at bounding box center [471, 470] width 644 height 111
click at [183, 441] on div "[PERSON_NAME]" at bounding box center [214, 439] width 130 height 13
click at [193, 437] on div "[PERSON_NAME]" at bounding box center [214, 439] width 130 height 13
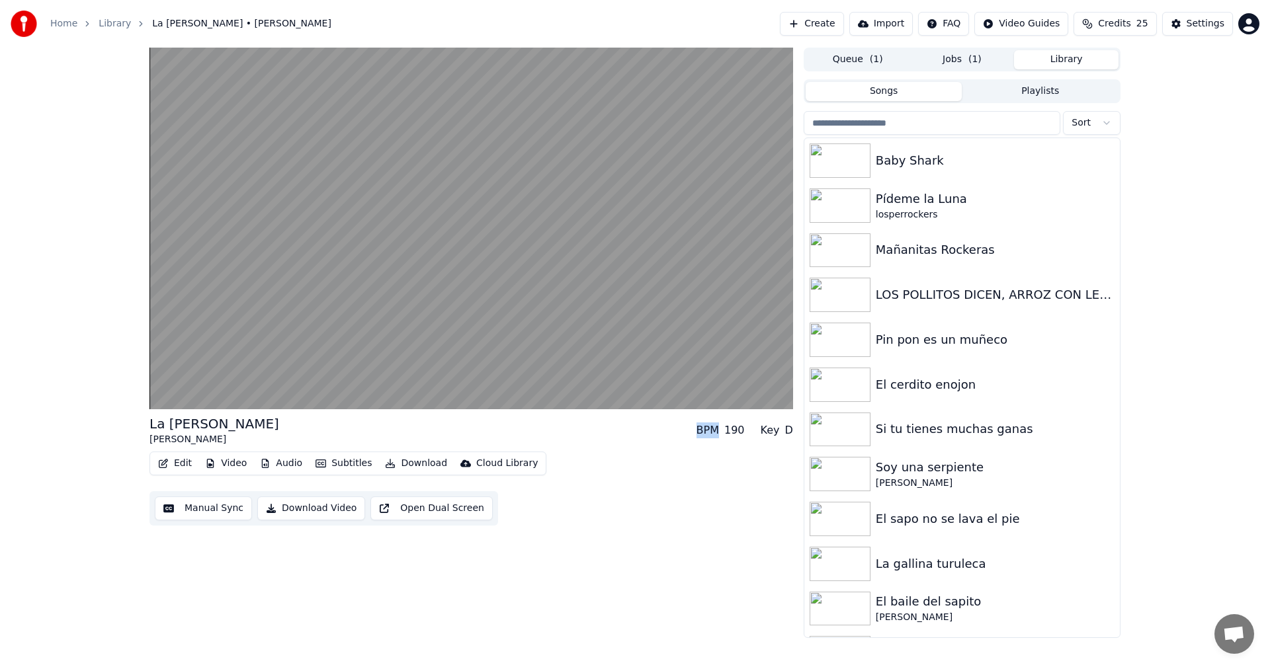
click at [194, 421] on div "La [PERSON_NAME]" at bounding box center [214, 424] width 130 height 19
click at [185, 465] on button "Edit" at bounding box center [175, 463] width 44 height 19
click at [217, 566] on div "La vaca [PERSON_NAME] BPM 190 Key D Edit Video Audio Subtitles Download Cloud L…" at bounding box center [471, 343] width 644 height 591
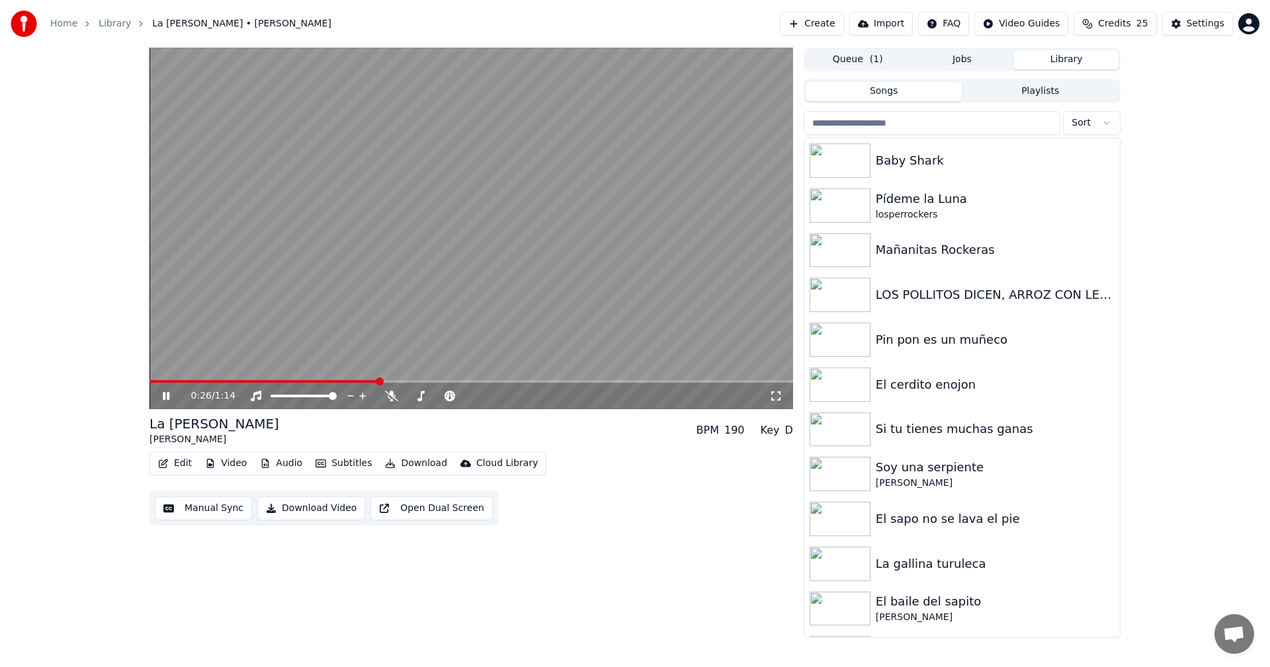
drag, startPoint x: 369, startPoint y: 386, endPoint x: 101, endPoint y: 396, distance: 268.7
click at [101, 396] on div "0:26 / 1:14 La vaca [PERSON_NAME] BPM 190 Key D Edit Video Audio Subtitles Down…" at bounding box center [635, 343] width 1270 height 591
click at [155, 380] on span at bounding box center [266, 381] width 235 height 3
click at [149, 383] on span at bounding box center [149, 381] width 0 height 3
click at [917, 309] on div "LOS POLLITOS DICEN, ARROZ CON LECHE" at bounding box center [962, 295] width 316 height 45
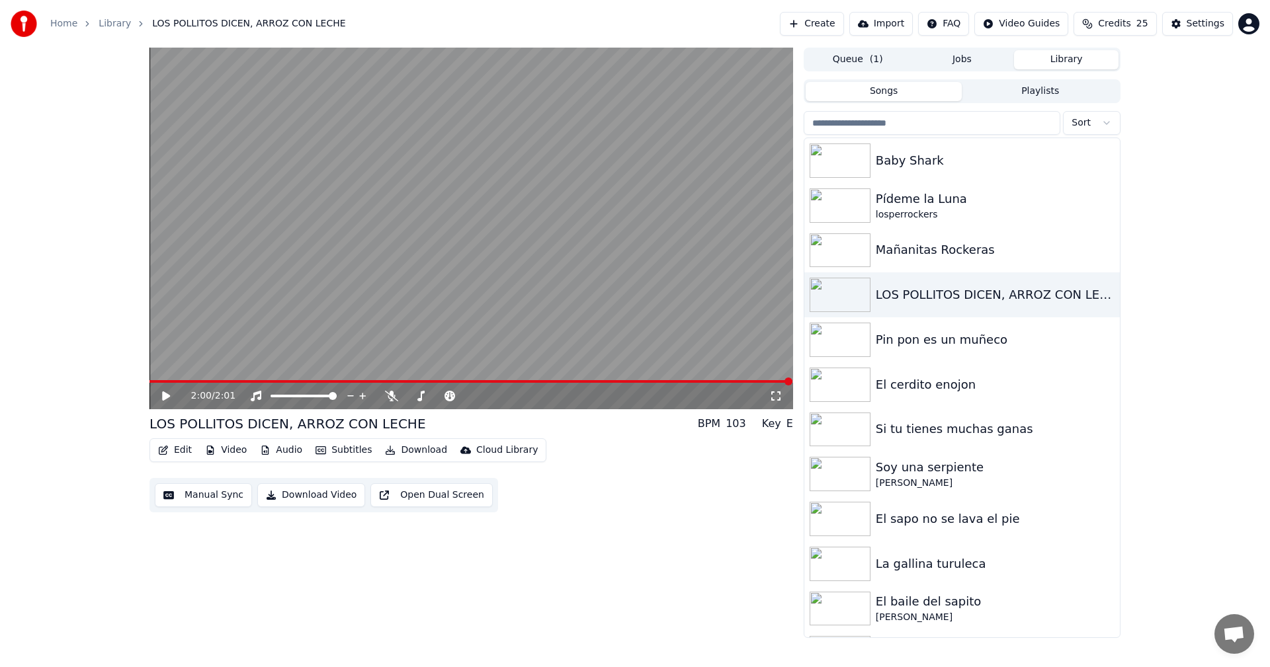
click at [1146, 285] on div "2:00 / 2:01 LOS POLLITOS DICEN, ARROZ CON LECHE BPM 103 Key E Edit Video Audio …" at bounding box center [635, 343] width 1270 height 591
click at [931, 348] on div "Pin pon es un muñeco" at bounding box center [989, 340] width 226 height 19
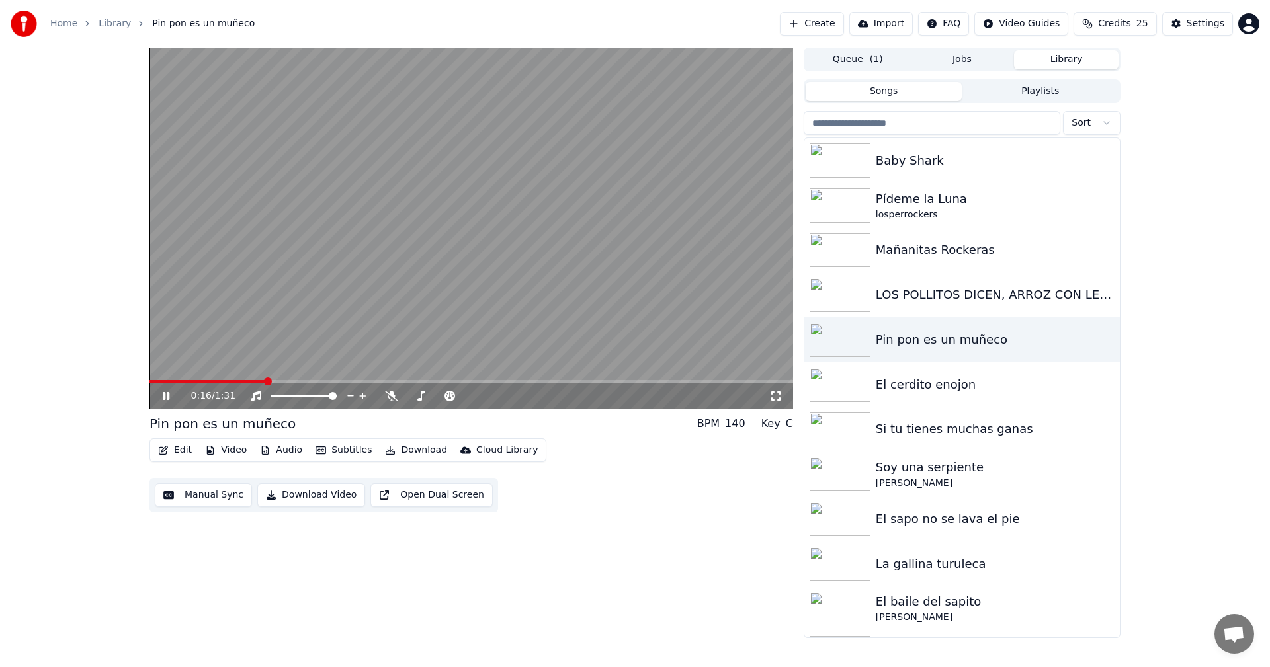
drag, startPoint x: 257, startPoint y: 379, endPoint x: 75, endPoint y: 387, distance: 182.7
click at [75, 387] on div "0:16 / 1:31 Pin pon es un muñeco BPM 140 Key C Edit Video Audio Subtitles Downl…" at bounding box center [635, 343] width 1270 height 591
click at [155, 383] on span at bounding box center [209, 381] width 120 height 3
click at [149, 384] on span at bounding box center [153, 382] width 8 height 8
click at [912, 204] on div "Pídeme la Luna" at bounding box center [989, 199] width 226 height 19
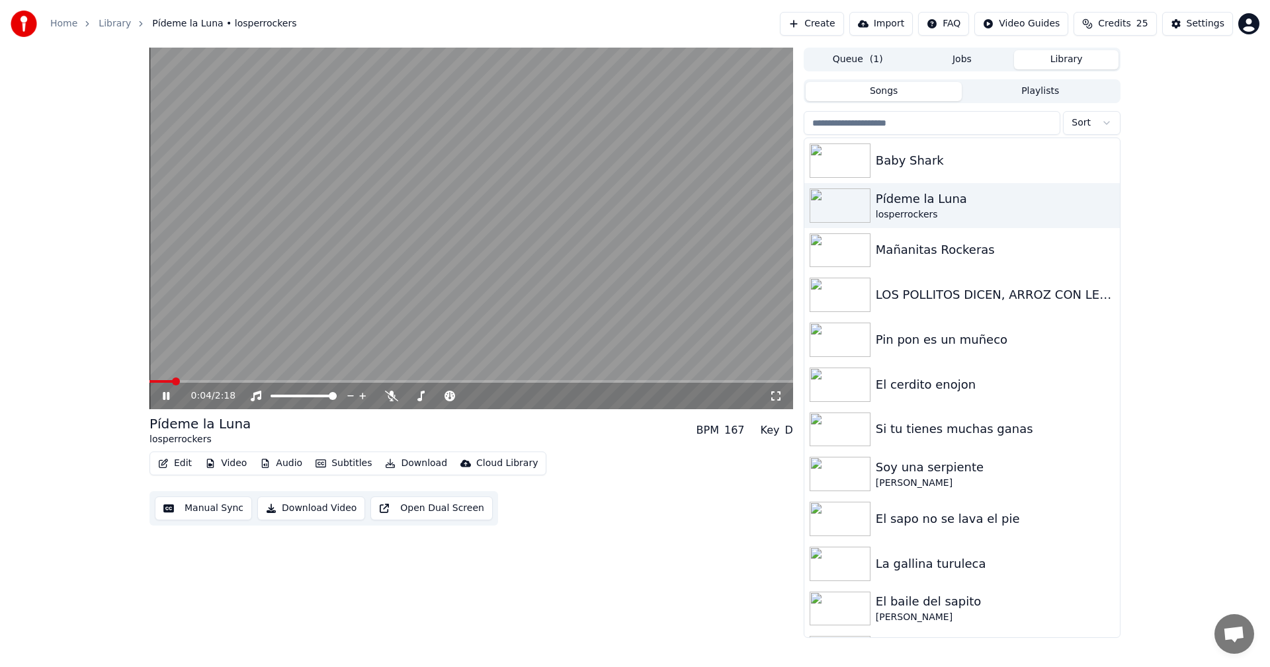
click at [166, 395] on icon at bounding box center [175, 396] width 31 height 11
click at [192, 505] on button "Manual Sync" at bounding box center [203, 509] width 97 height 24
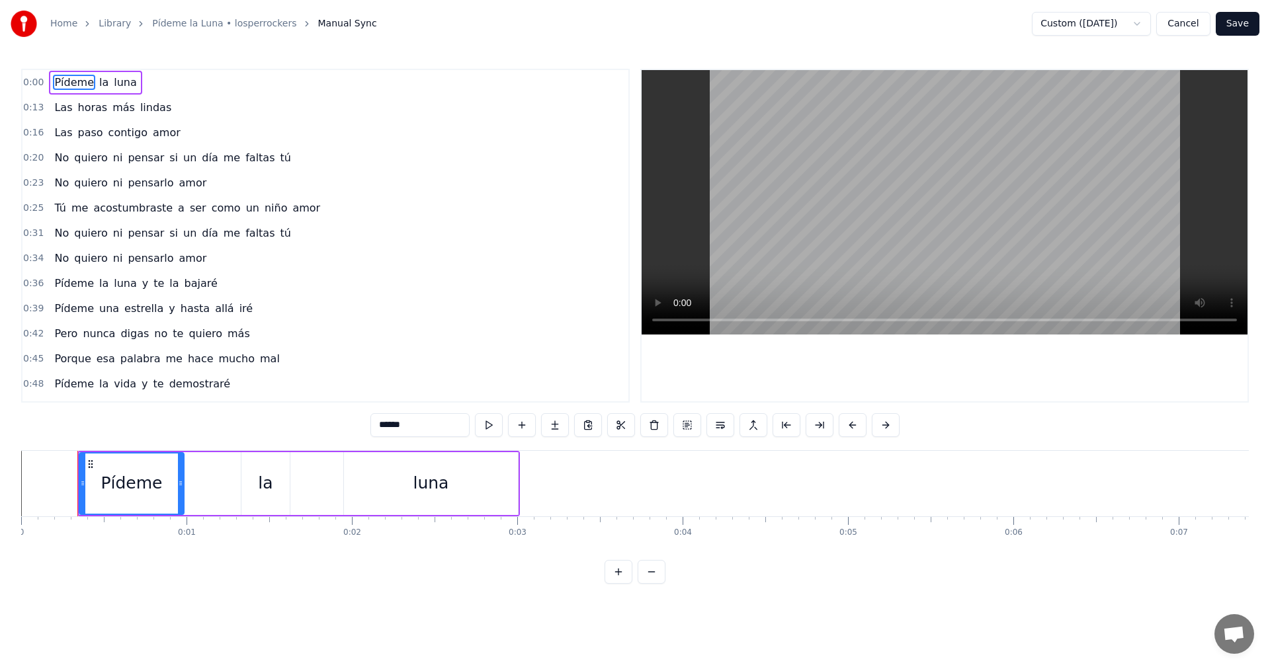
click at [58, 80] on span "Pídeme" at bounding box center [74, 82] width 42 height 15
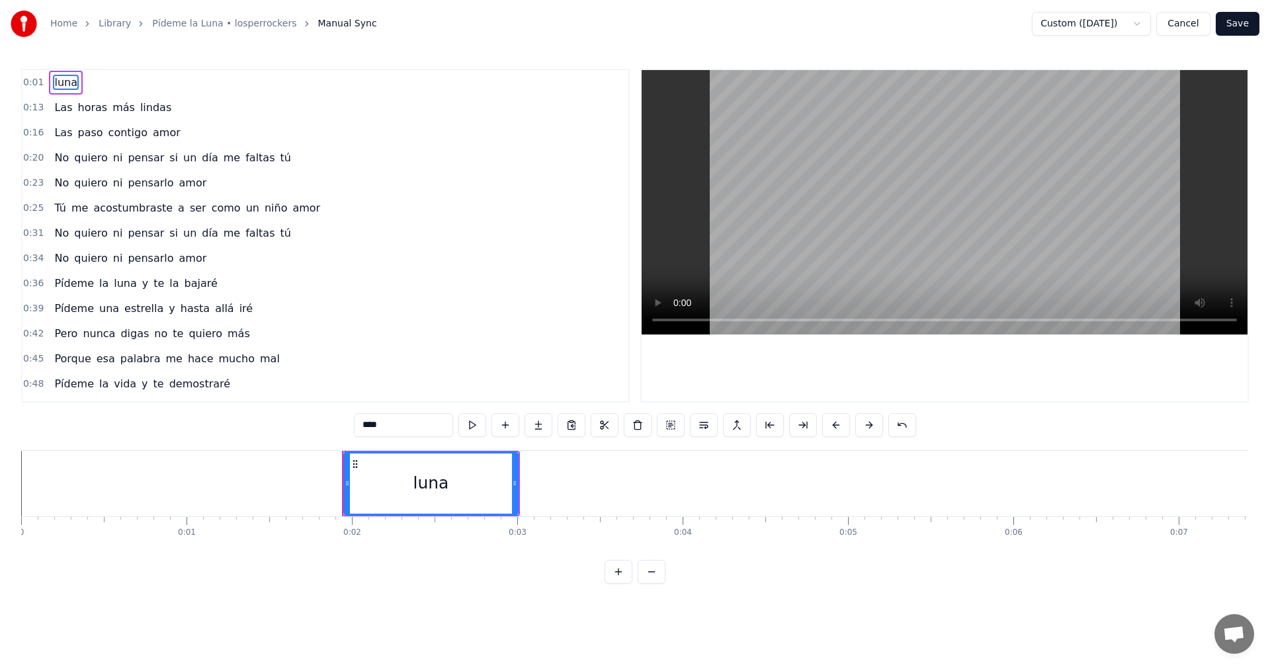
click at [70, 83] on span "luna" at bounding box center [66, 82] width 26 height 15
type input "***"
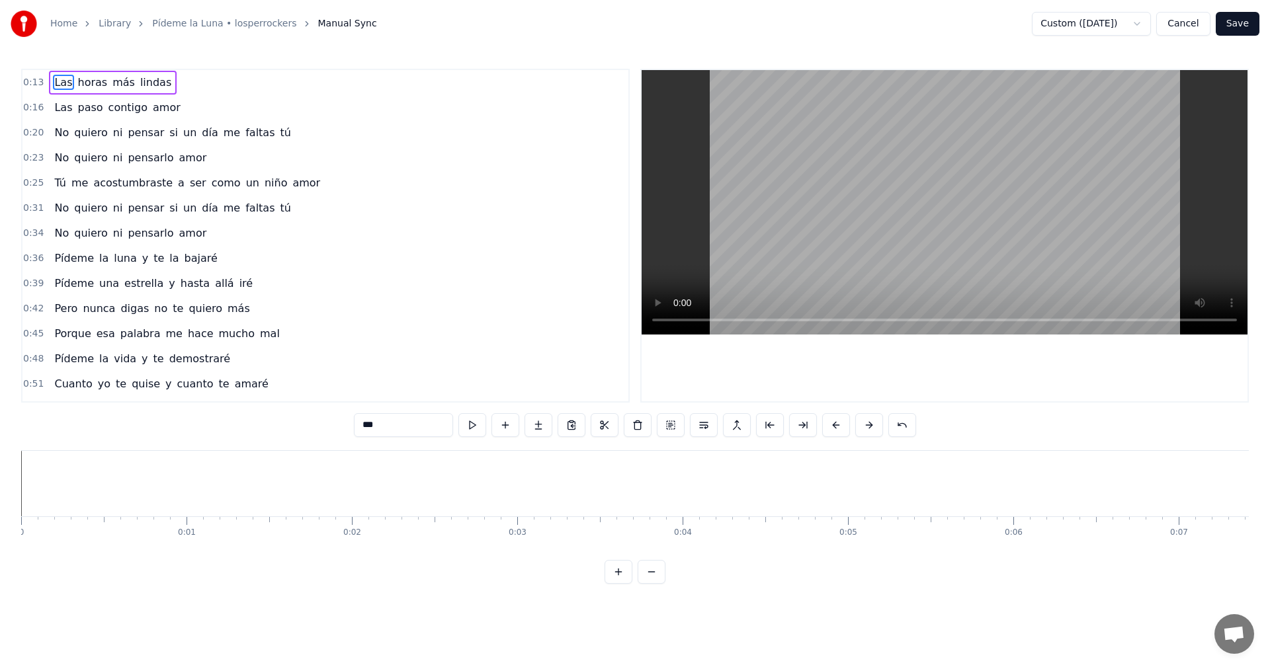
click at [1230, 22] on button "Save" at bounding box center [1238, 24] width 44 height 24
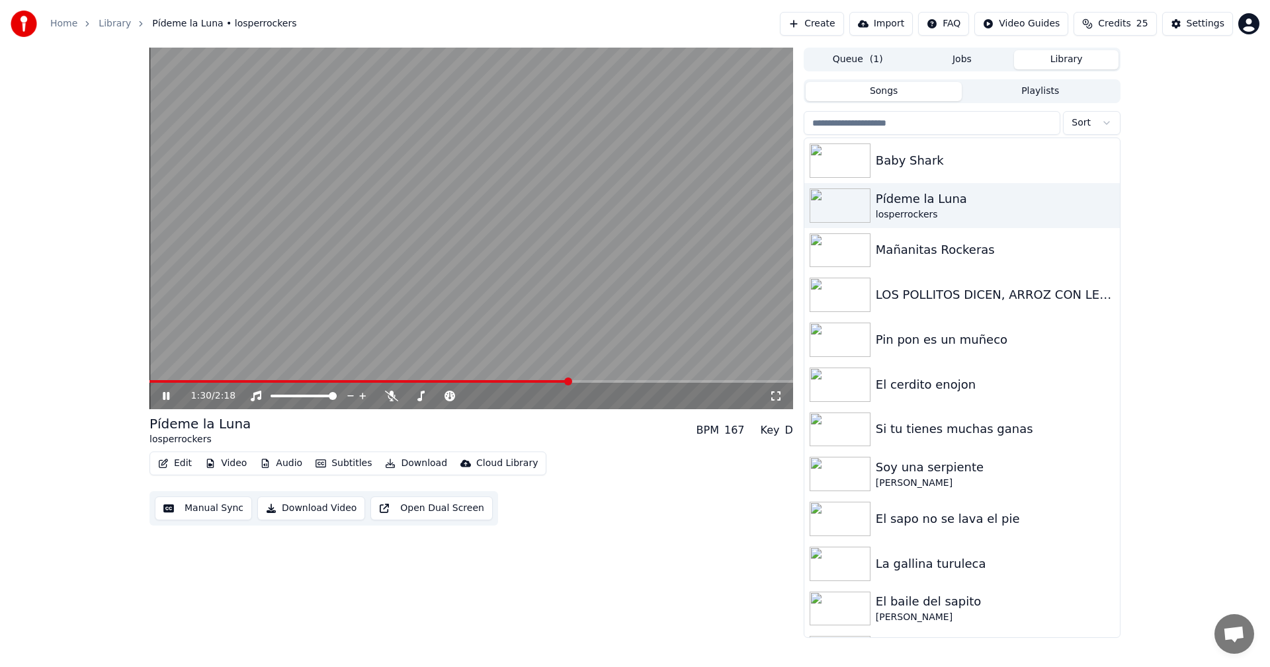
click at [542, 274] on video at bounding box center [471, 229] width 644 height 362
click at [149, 385] on span at bounding box center [153, 382] width 8 height 8
click at [159, 394] on div "0:00 / 2:18" at bounding box center [471, 396] width 633 height 13
click at [165, 394] on icon at bounding box center [166, 396] width 8 height 9
click at [895, 481] on div "[PERSON_NAME]" at bounding box center [989, 483] width 226 height 13
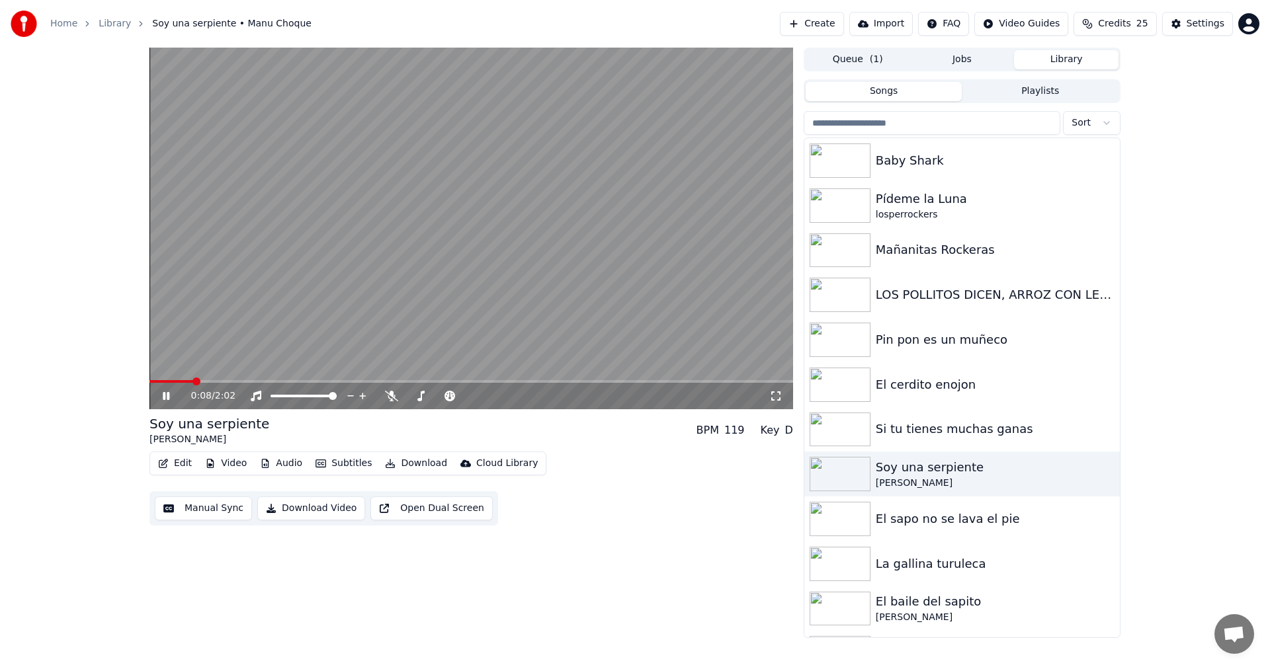
click at [134, 384] on div "0:08 / 2:02 Soy una serpiente Manu Choque BPM 119 Key D Edit Video Audio Subtit…" at bounding box center [635, 343] width 1270 height 591
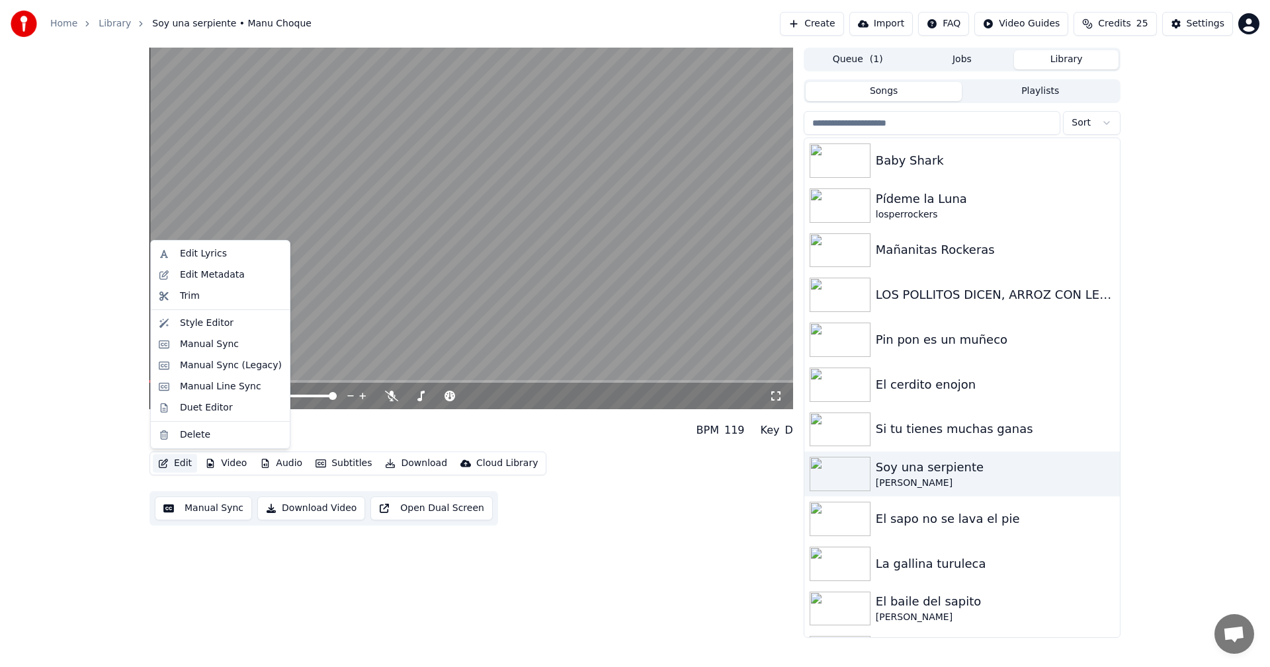
click at [178, 458] on button "Edit" at bounding box center [175, 463] width 44 height 19
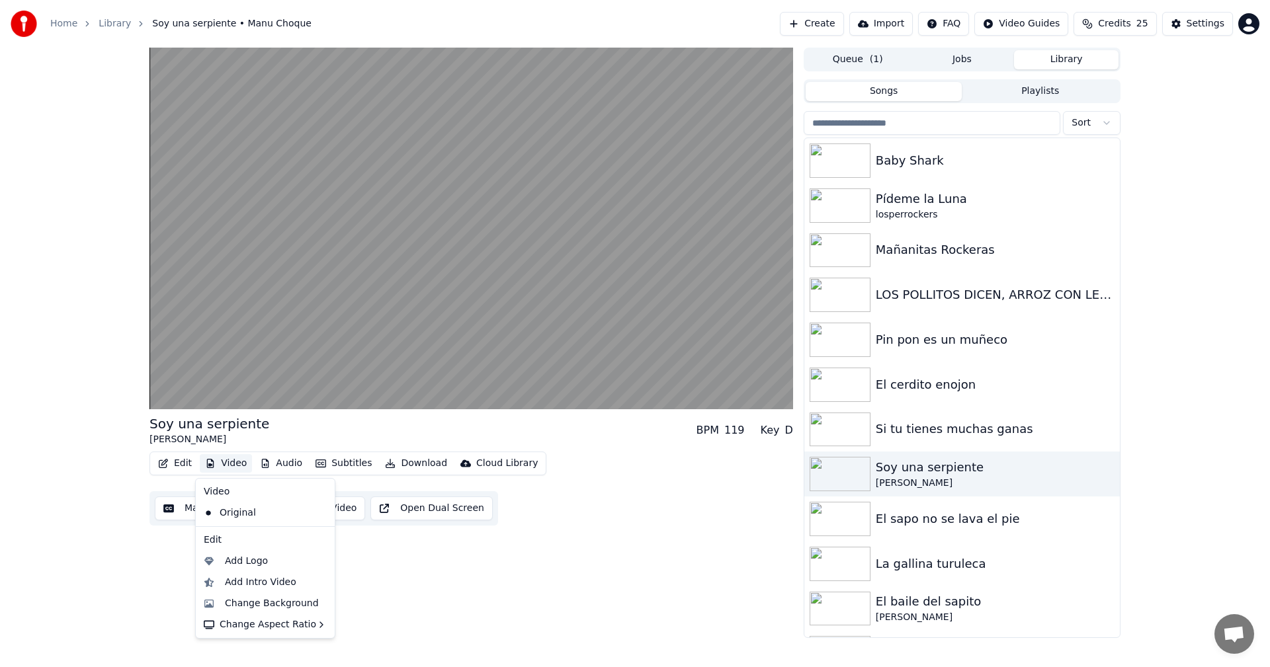
drag, startPoint x: 109, startPoint y: 551, endPoint x: 227, endPoint y: 515, distance: 123.2
click at [115, 551] on div "Soy una serpiente Manu Choque BPM 119 Key D Edit Video Audio Subtitles Download…" at bounding box center [635, 343] width 1270 height 591
click at [222, 462] on button "Video" at bounding box center [226, 463] width 52 height 19
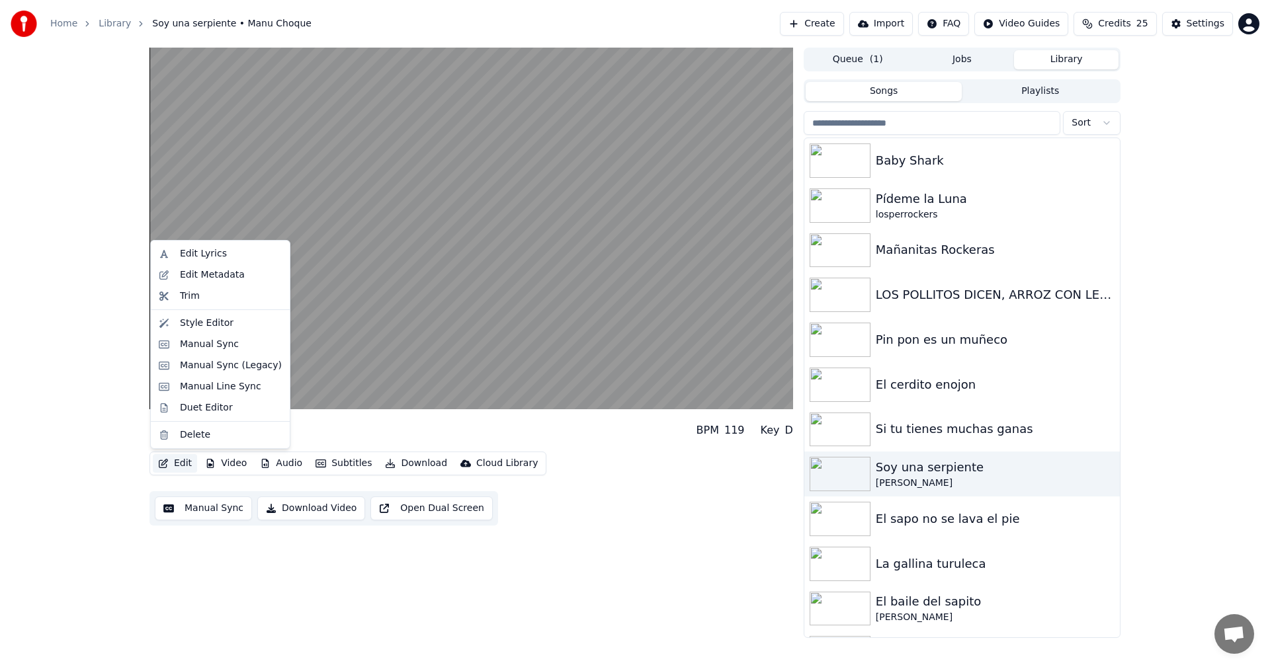
click at [165, 465] on icon "button" at bounding box center [163, 463] width 11 height 9
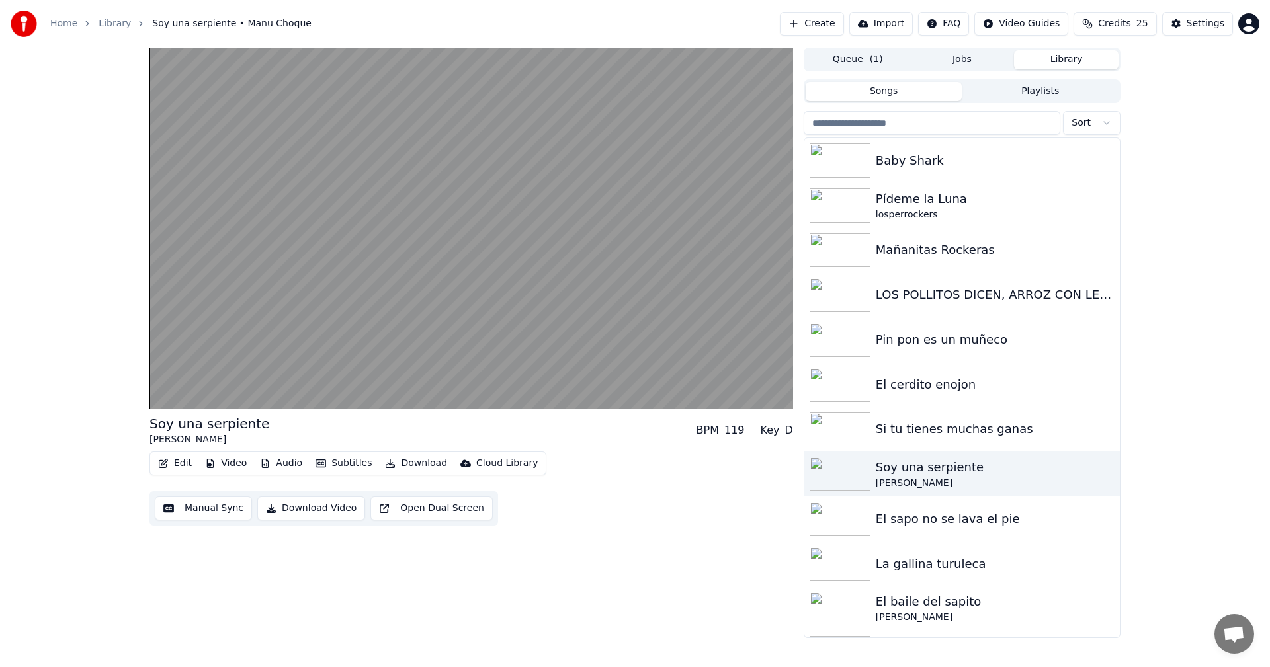
click at [171, 466] on button "Edit" at bounding box center [175, 463] width 44 height 19
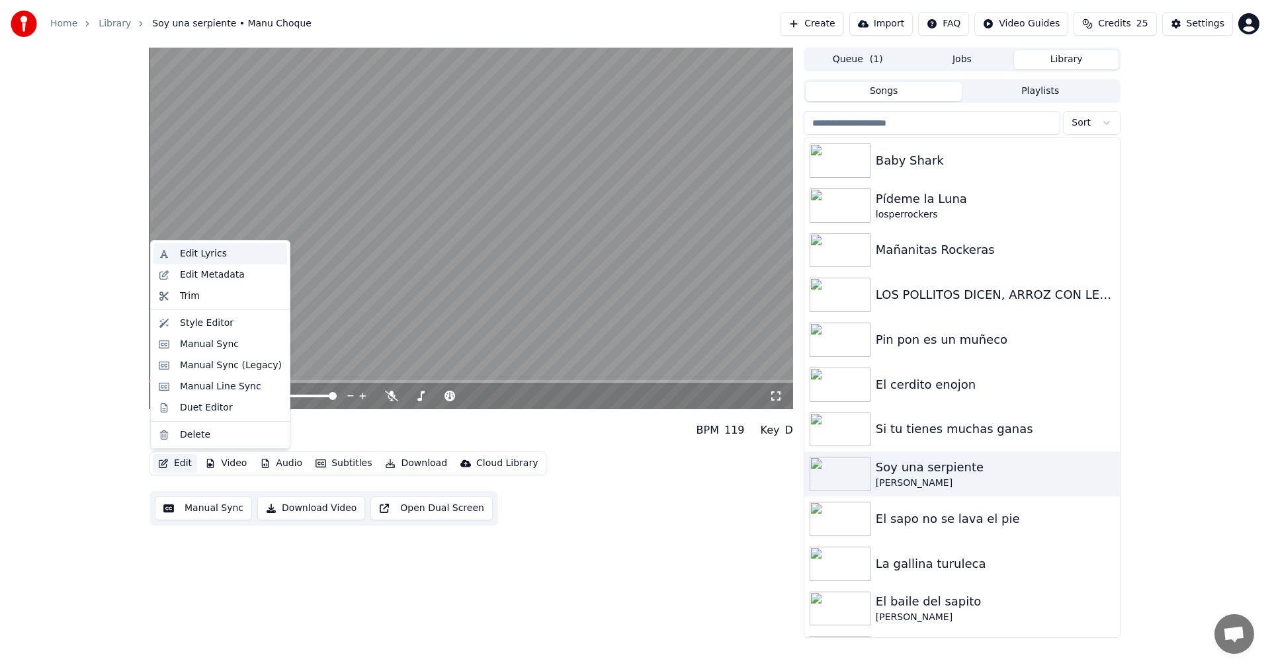
click at [203, 258] on div "Edit Lyrics" at bounding box center [203, 253] width 47 height 13
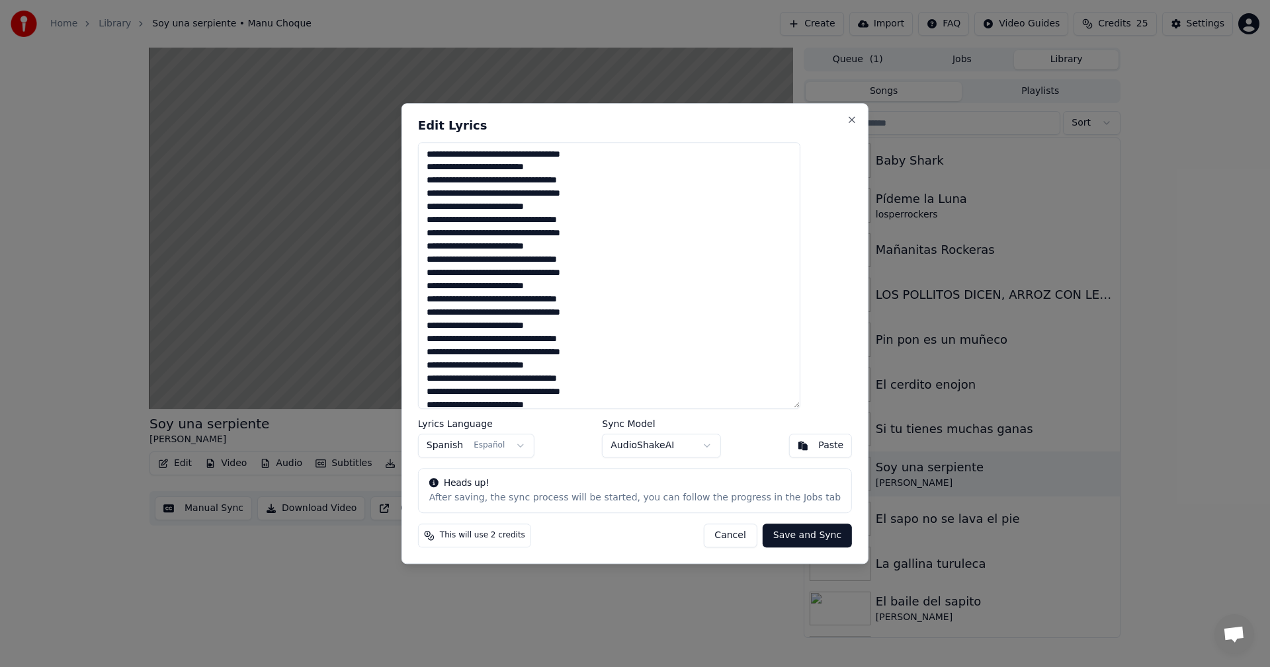
click at [708, 542] on button "Cancel" at bounding box center [730, 536] width 54 height 24
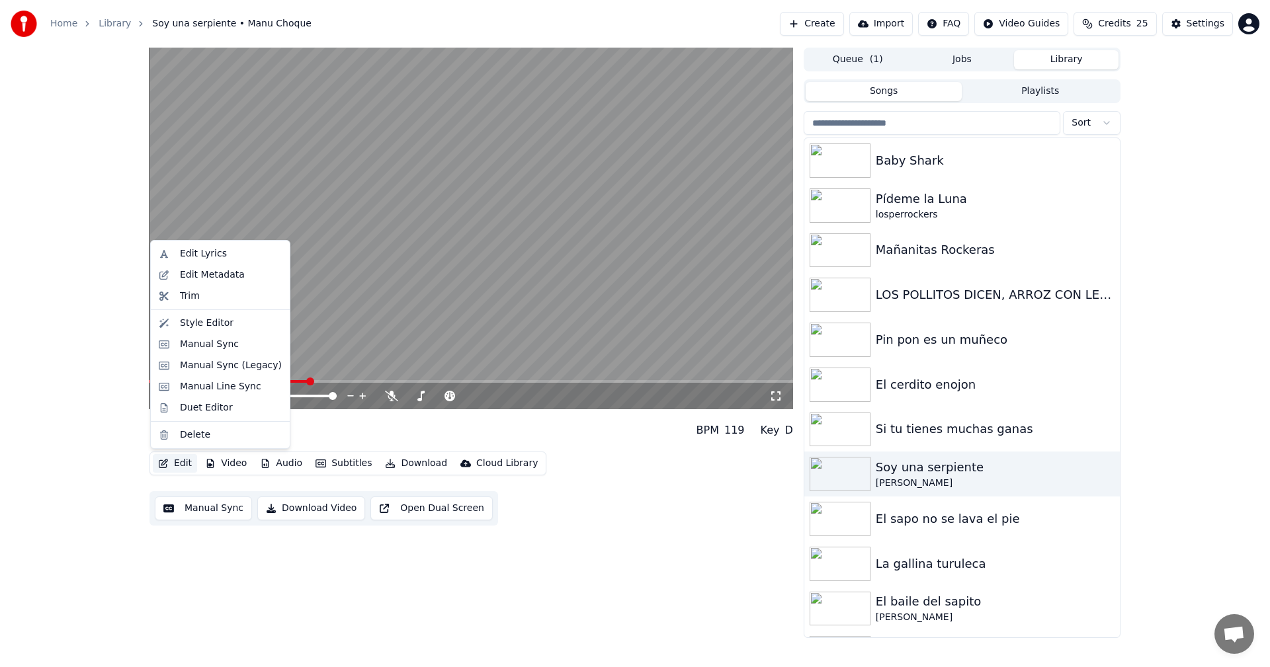
click at [177, 464] on button "Edit" at bounding box center [175, 463] width 44 height 19
click at [227, 278] on div "Edit Metadata" at bounding box center [212, 275] width 65 height 13
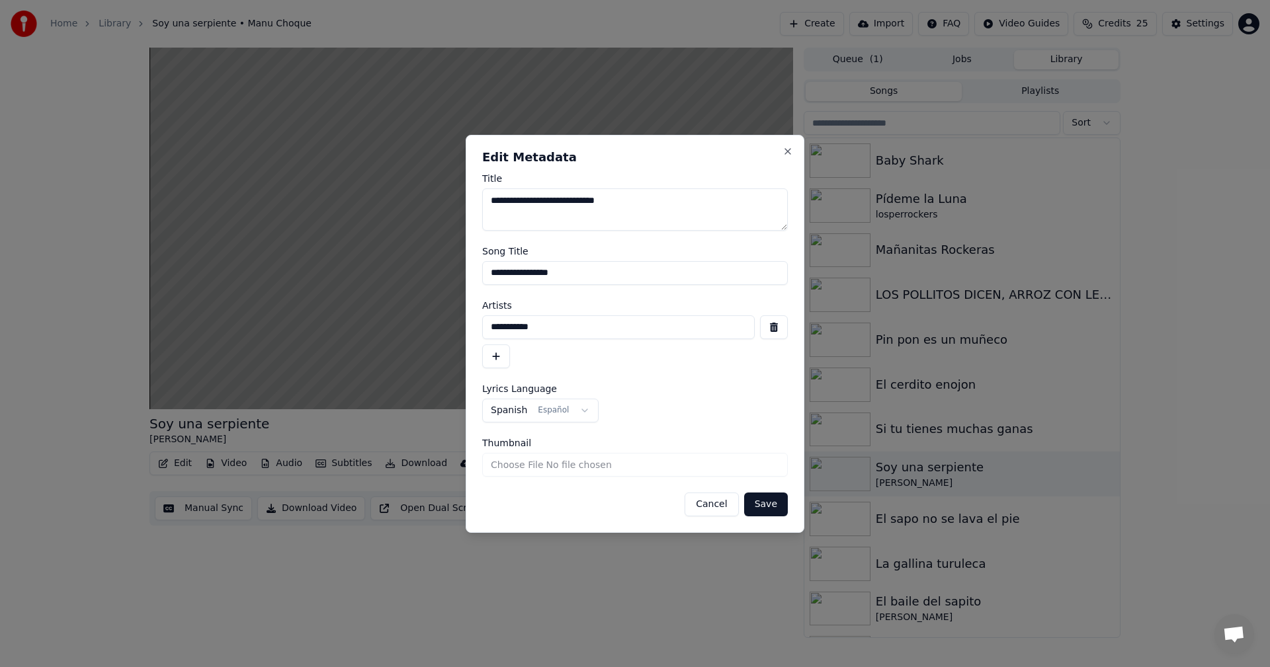
drag, startPoint x: 557, startPoint y: 203, endPoint x: 464, endPoint y: 206, distance: 93.3
click at [464, 206] on body "**********" at bounding box center [635, 333] width 1270 height 667
type textarea "**********"
click at [776, 502] on button "Save" at bounding box center [766, 505] width 44 height 24
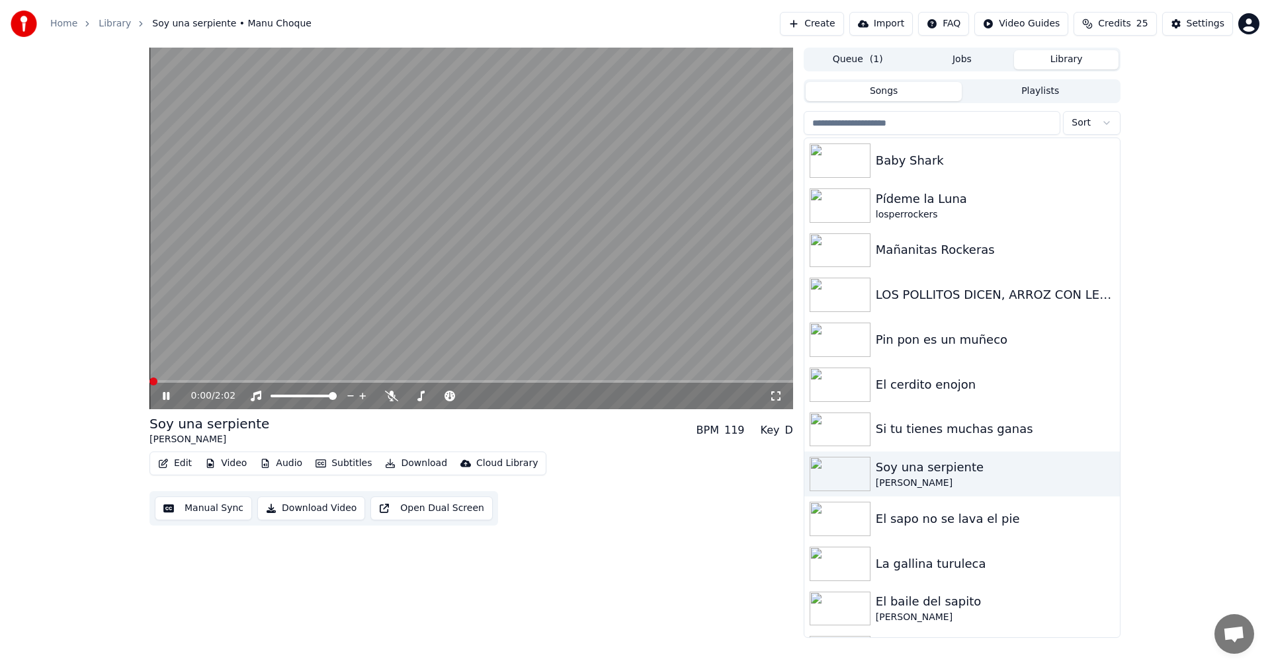
click at [149, 385] on span at bounding box center [153, 382] width 8 height 8
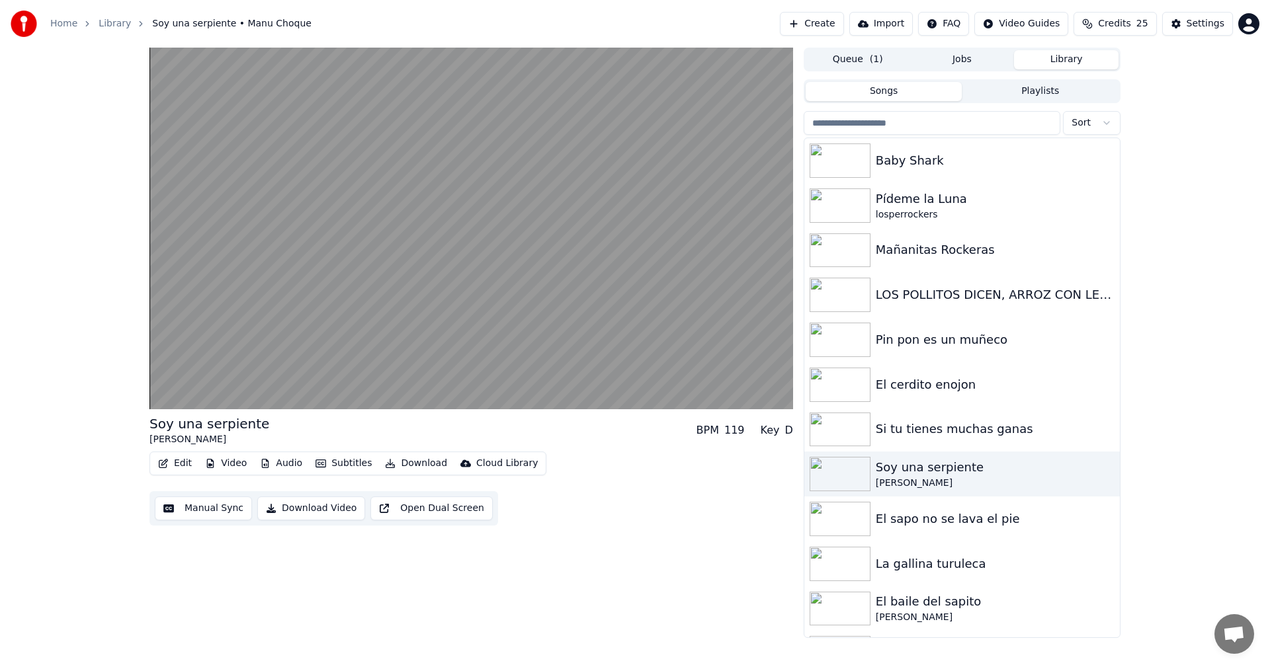
click at [173, 461] on button "Edit" at bounding box center [175, 463] width 44 height 19
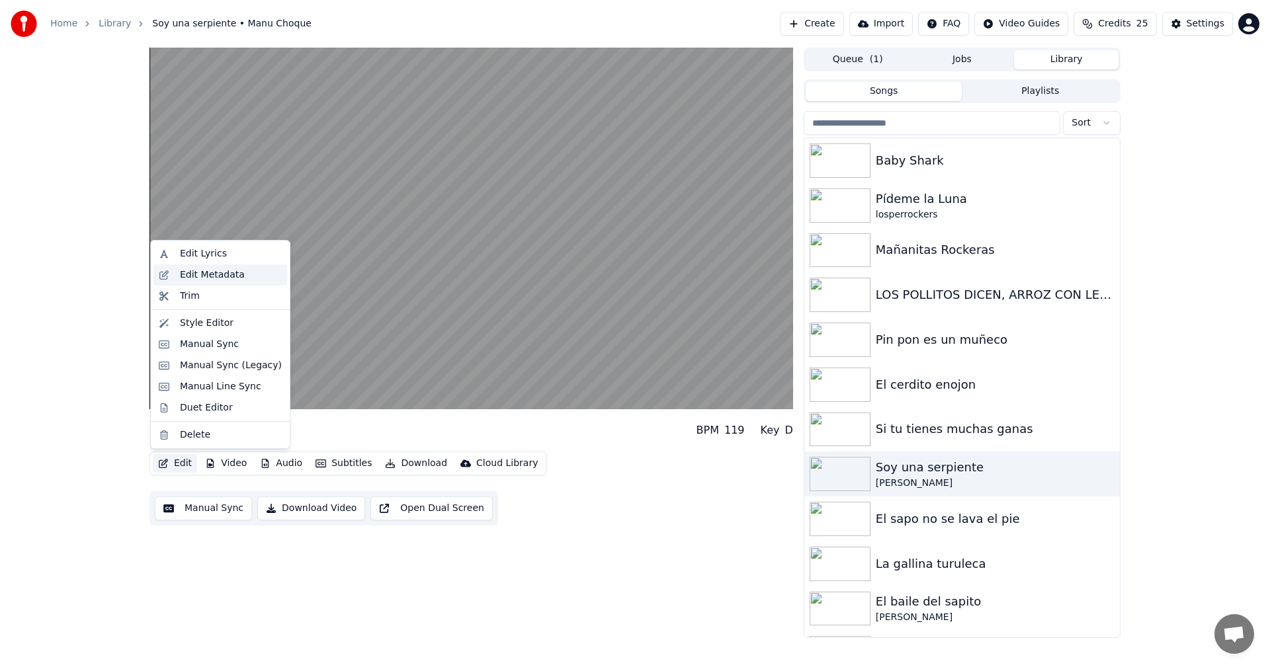
click at [207, 277] on div "Edit Metadata" at bounding box center [212, 275] width 65 height 13
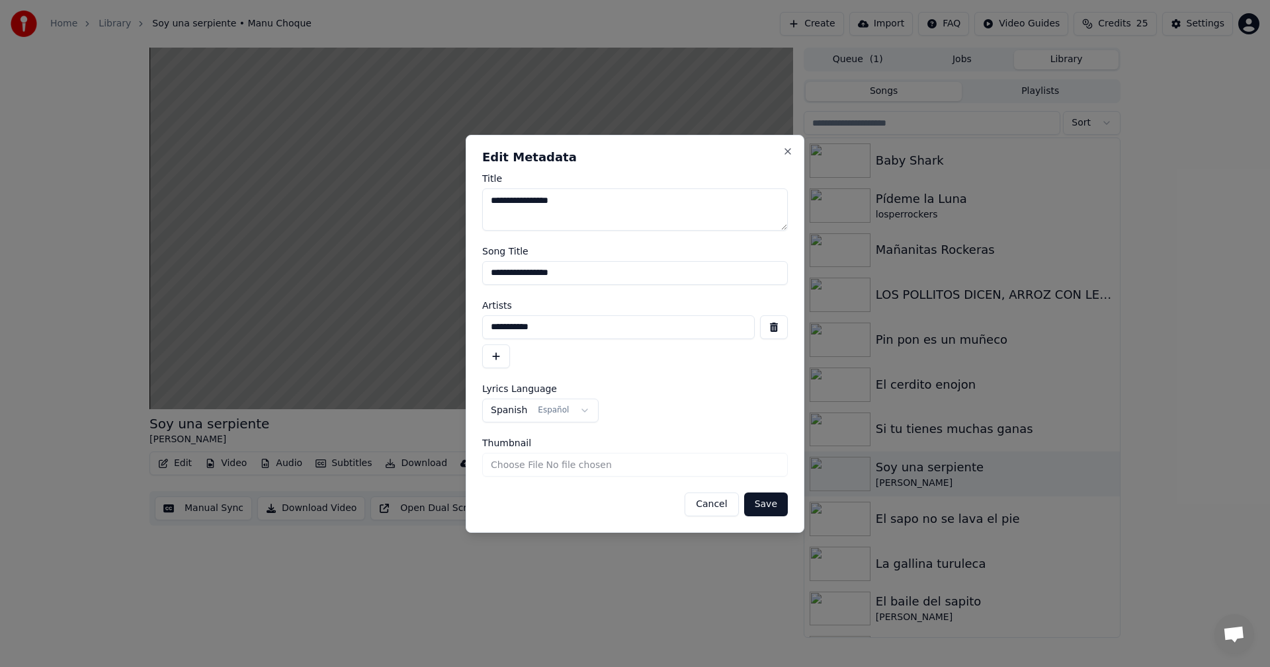
drag, startPoint x: 678, startPoint y: 329, endPoint x: 325, endPoint y: 329, distance: 353.2
click at [325, 329] on body "**********" at bounding box center [635, 333] width 1270 height 667
click at [770, 326] on button "button" at bounding box center [774, 328] width 28 height 24
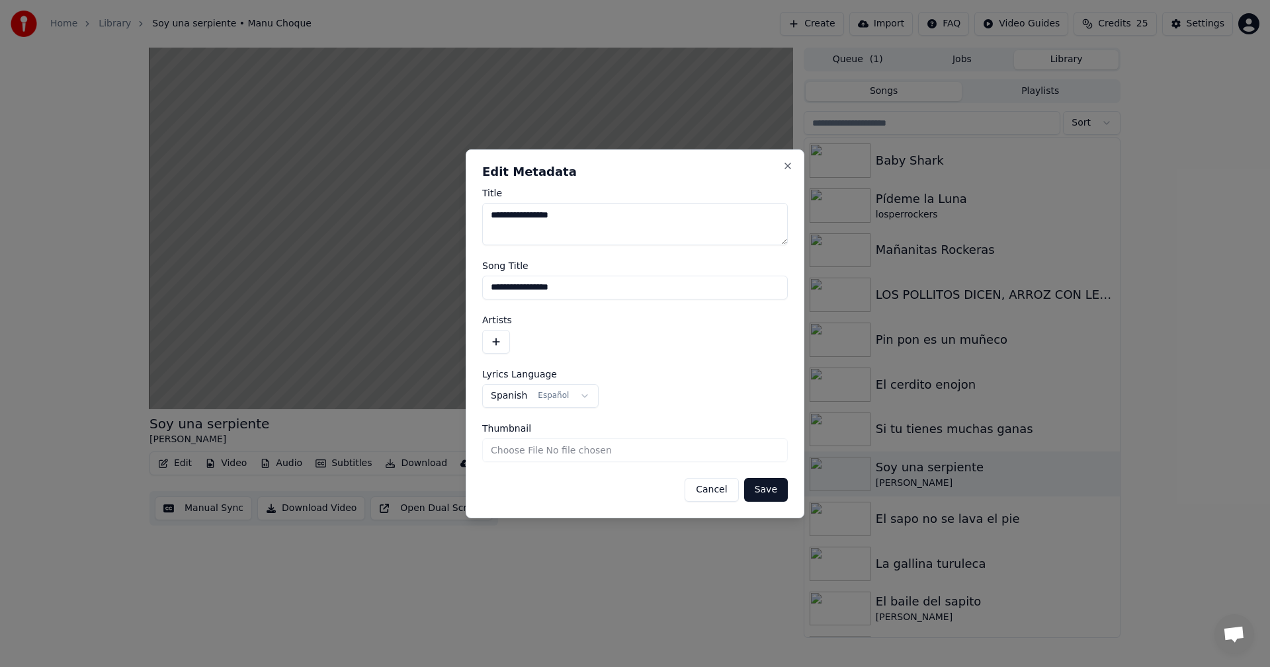
click at [776, 490] on button "Save" at bounding box center [766, 490] width 44 height 24
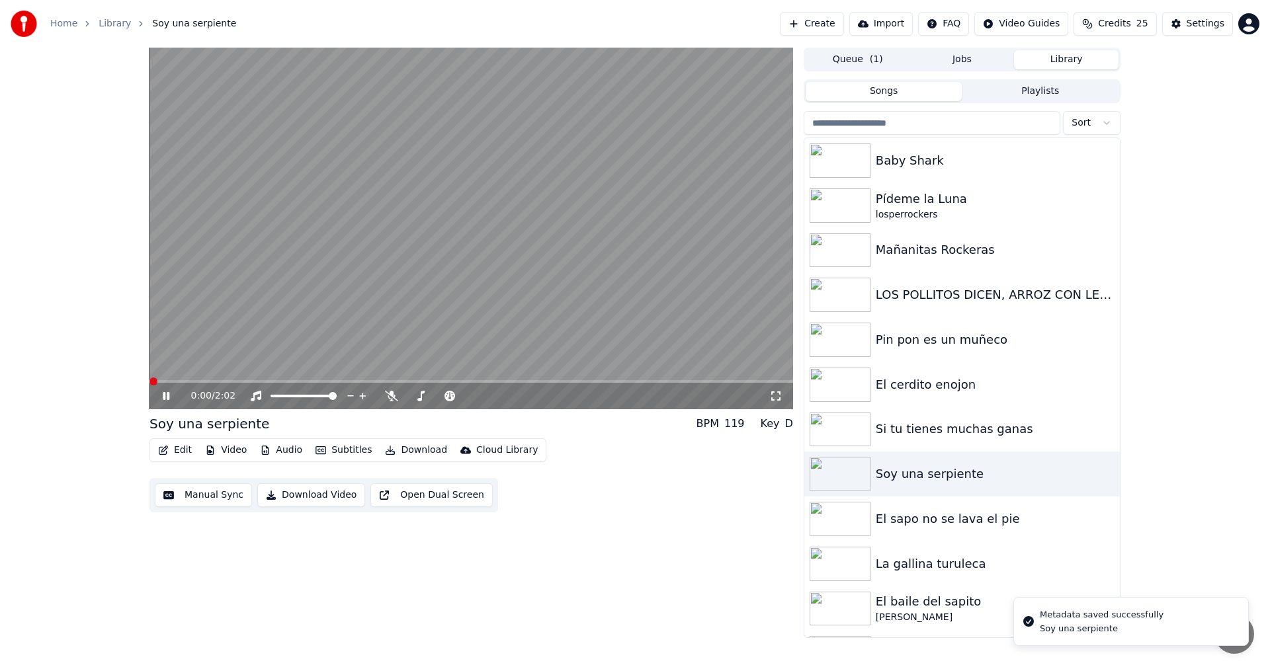
click at [149, 378] on span at bounding box center [153, 382] width 8 height 8
click at [149, 381] on span at bounding box center [153, 382] width 8 height 8
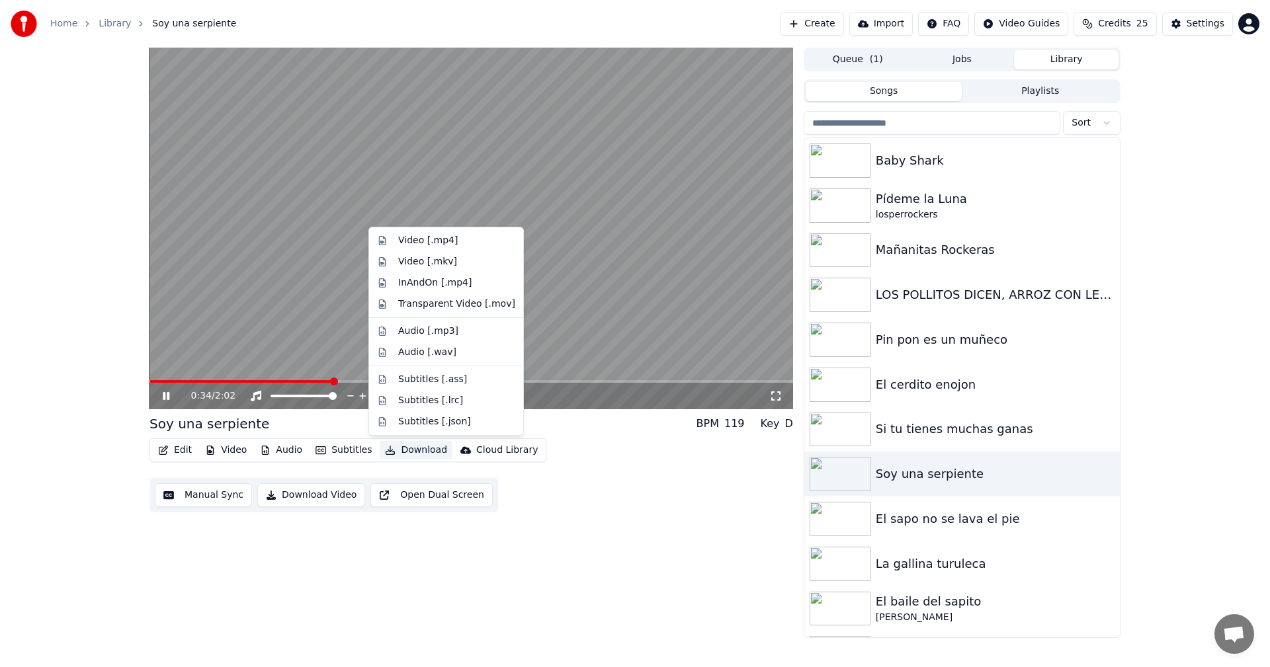
click at [397, 449] on button "Download" at bounding box center [416, 450] width 73 height 19
click at [401, 555] on div "0:36 / 2:02 Soy una serpiente BPM 119 Key D Edit Video Audio Subtitles Download…" at bounding box center [471, 343] width 644 height 591
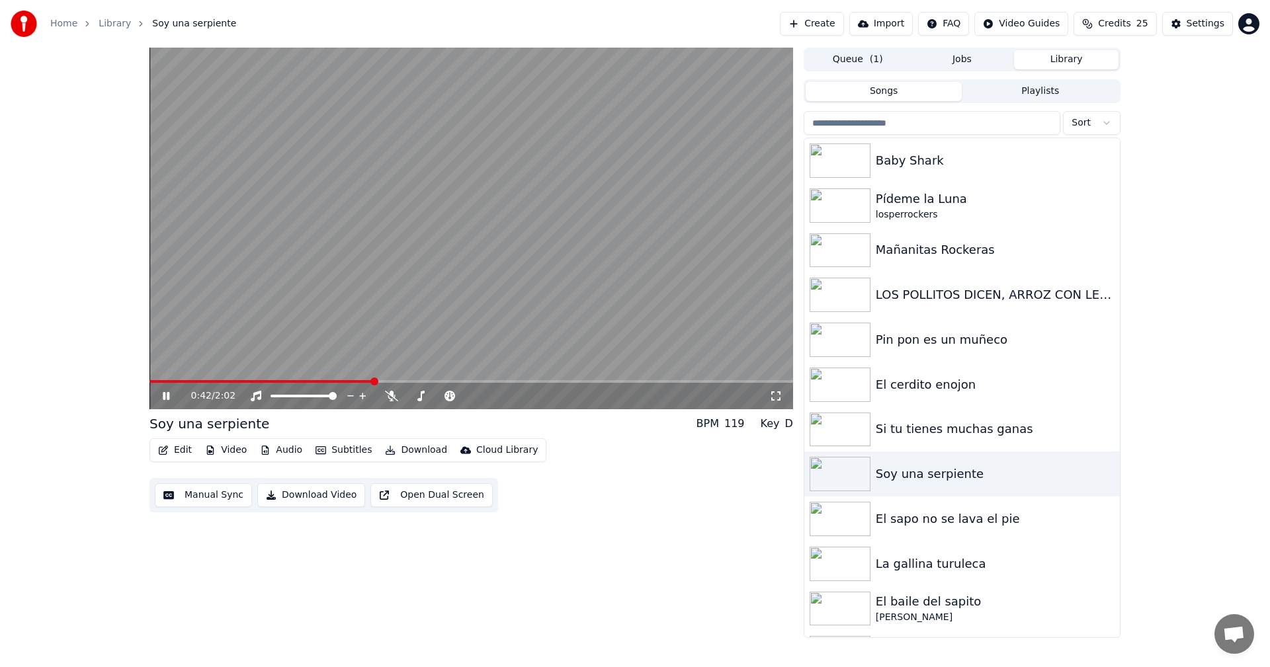
click at [302, 499] on button "Download Video" at bounding box center [311, 496] width 108 height 24
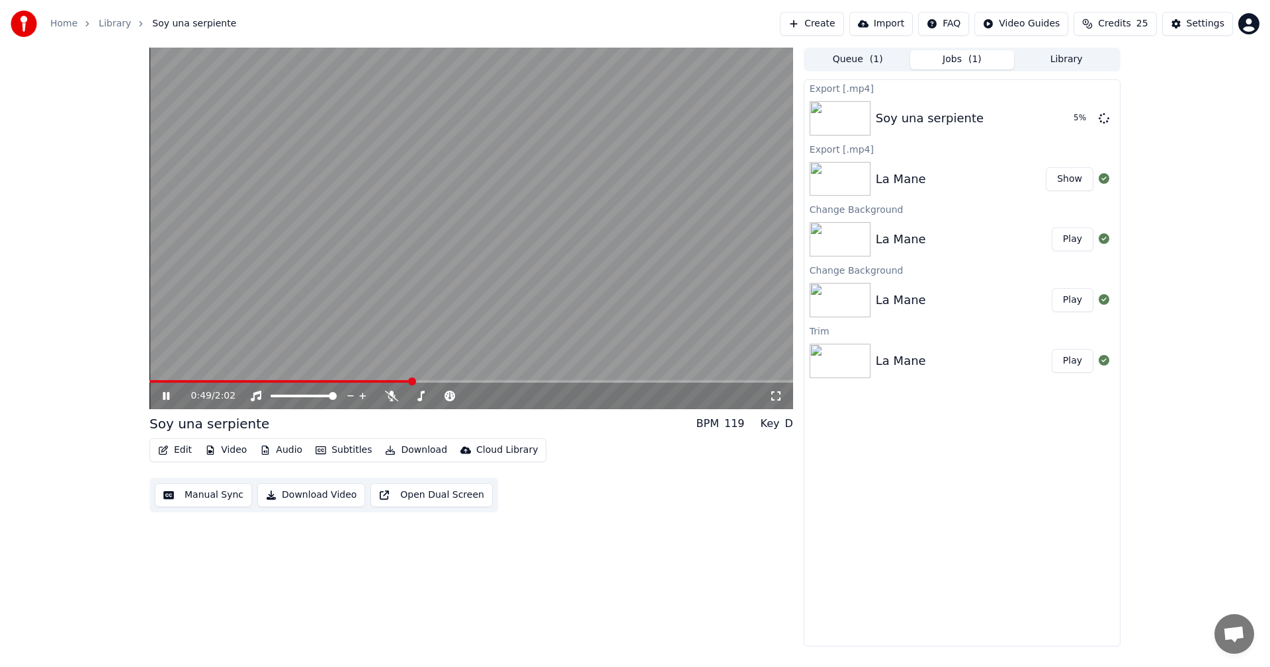
click at [1045, 55] on button "Library" at bounding box center [1066, 59] width 105 height 19
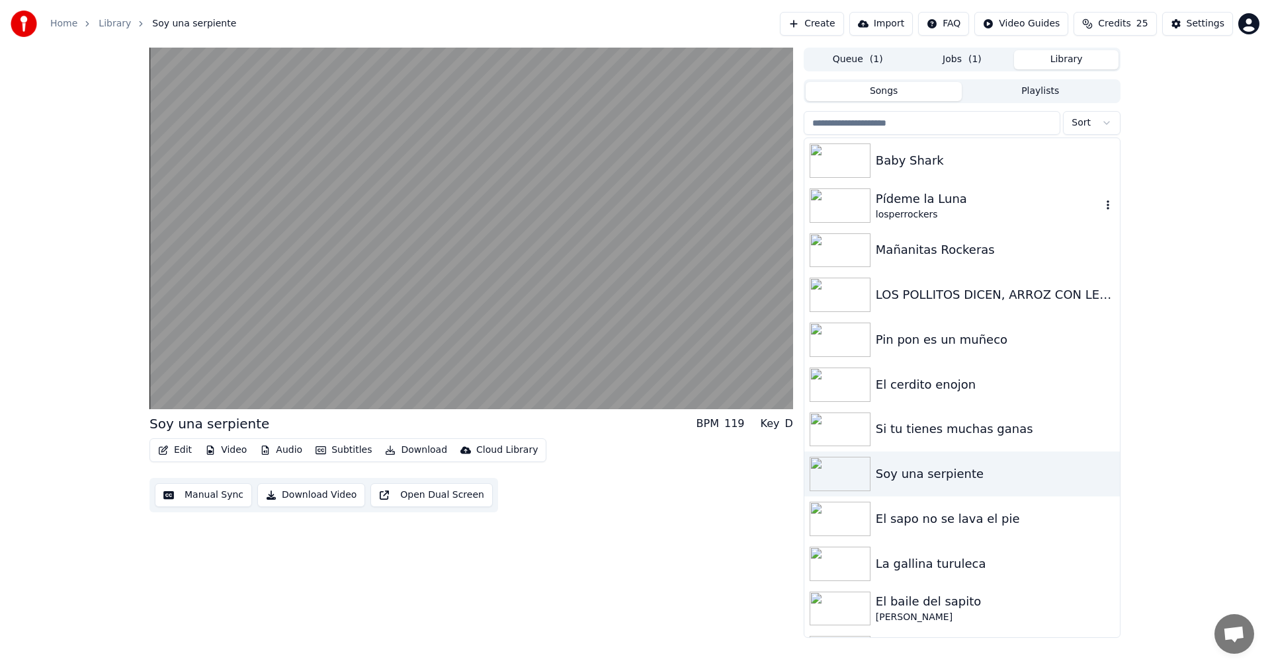
click at [835, 195] on img at bounding box center [840, 206] width 61 height 34
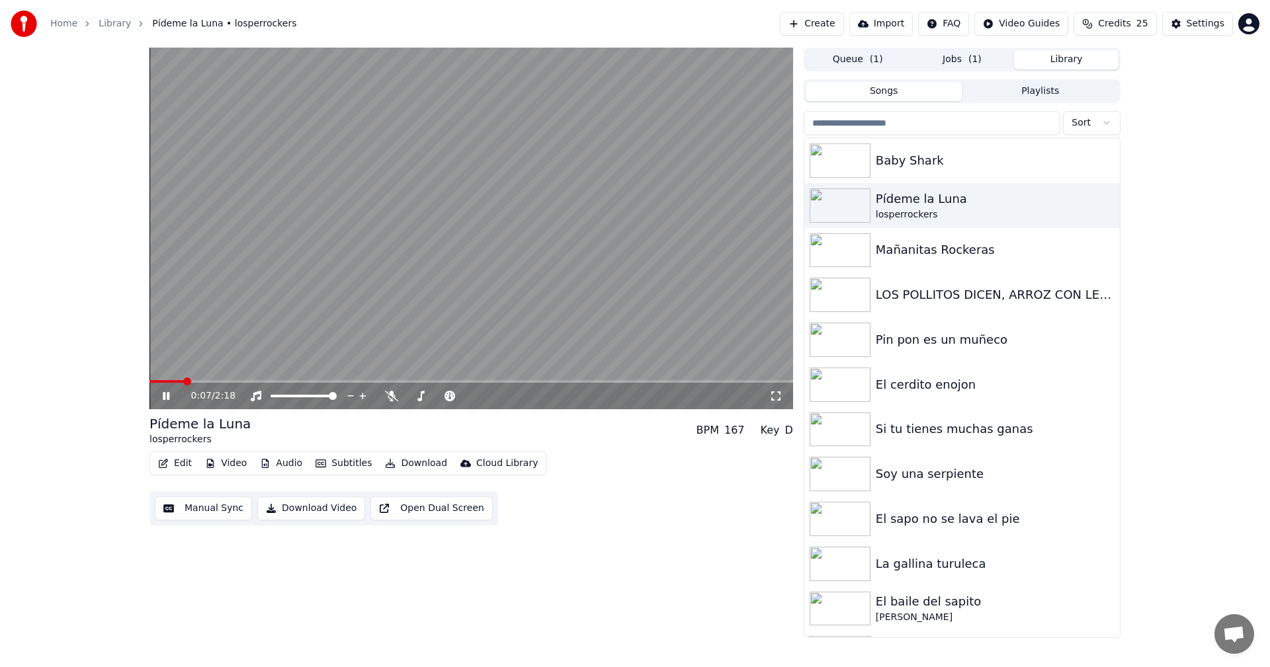
click at [178, 464] on button "Edit" at bounding box center [175, 463] width 44 height 19
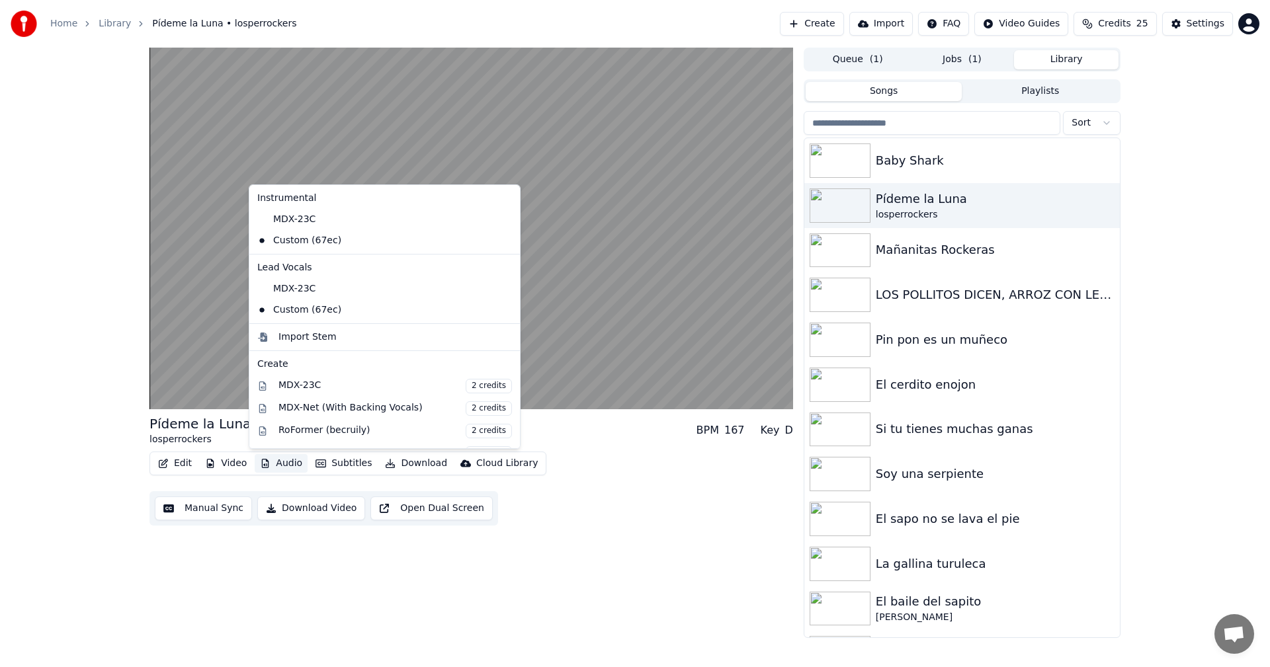
click at [228, 585] on div "Pídeme la Luna losperrockers BPM 167 Key D Edit Video Audio Subtitles Download …" at bounding box center [471, 343] width 644 height 591
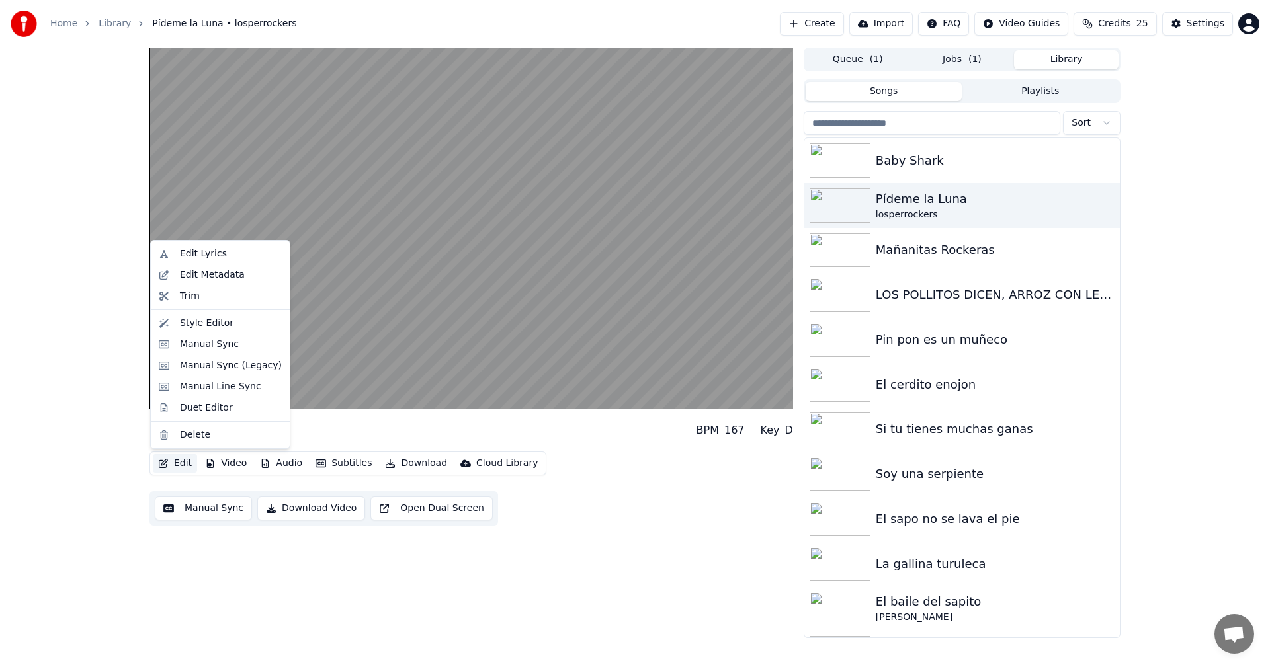
click at [168, 465] on icon "button" at bounding box center [163, 463] width 11 height 9
click at [197, 271] on div "Edit Metadata" at bounding box center [212, 275] width 65 height 13
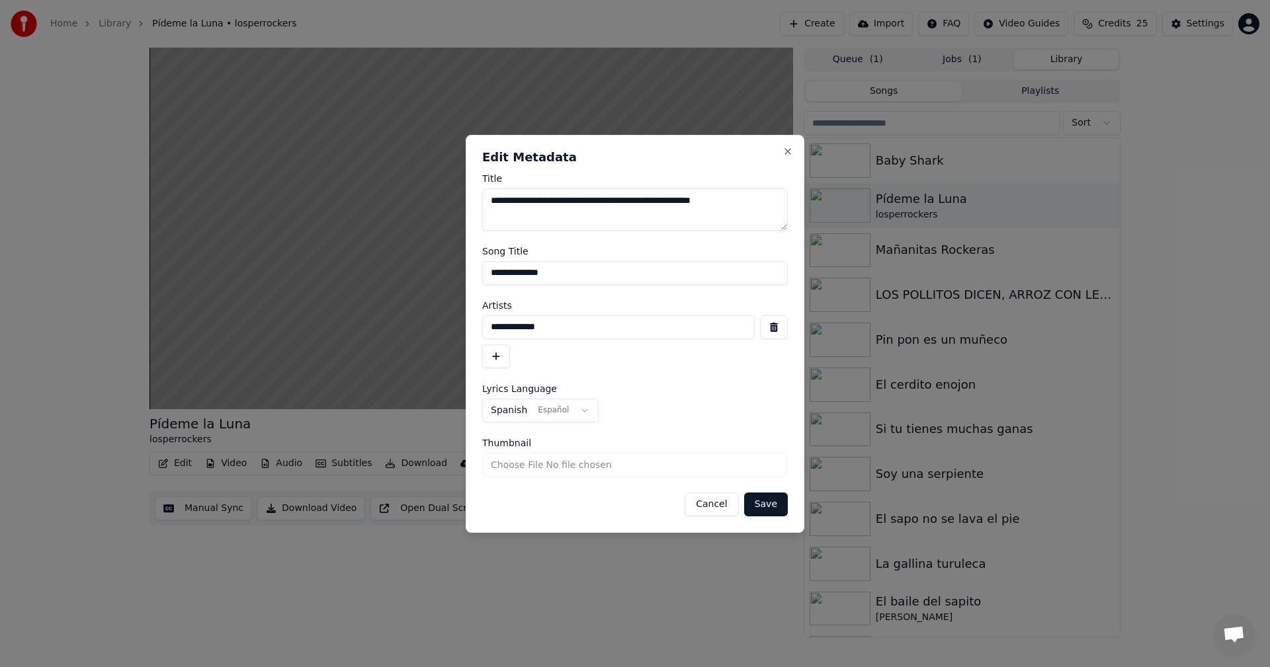
click at [778, 335] on button "button" at bounding box center [774, 328] width 28 height 24
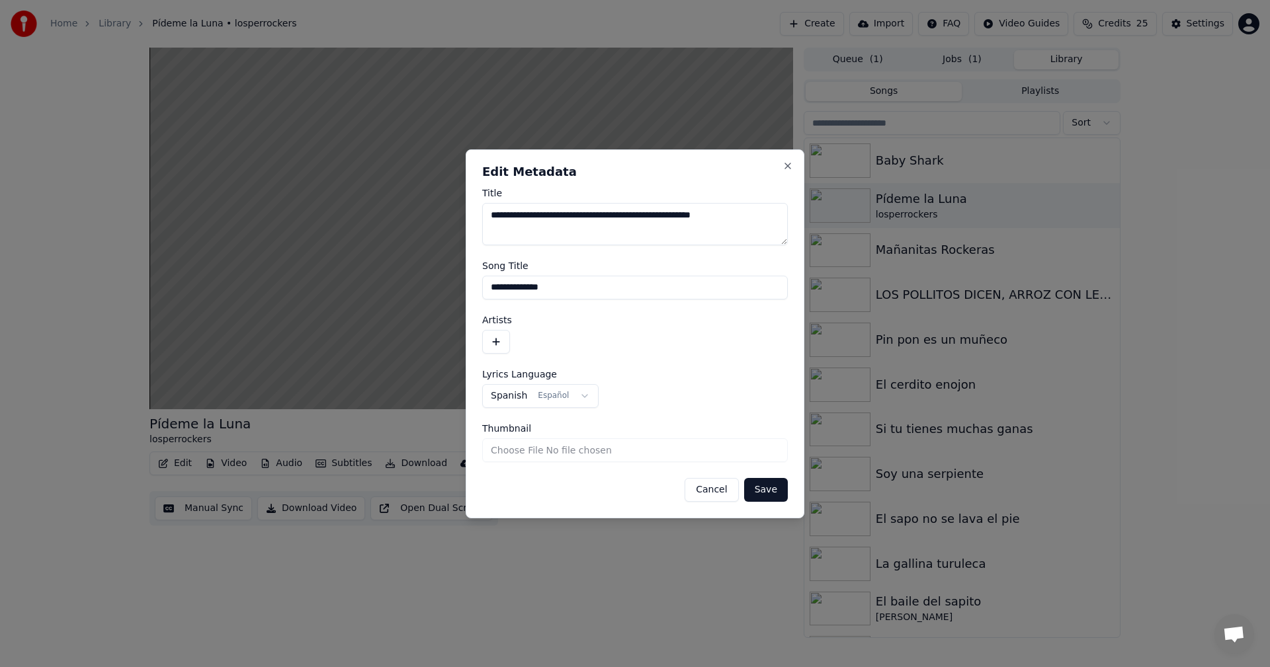
drag, startPoint x: 702, startPoint y: 233, endPoint x: 671, endPoint y: 230, distance: 30.5
click at [671, 230] on textarea "**********" at bounding box center [635, 224] width 306 height 42
type textarea "**********"
click at [778, 493] on button "Save" at bounding box center [766, 490] width 44 height 24
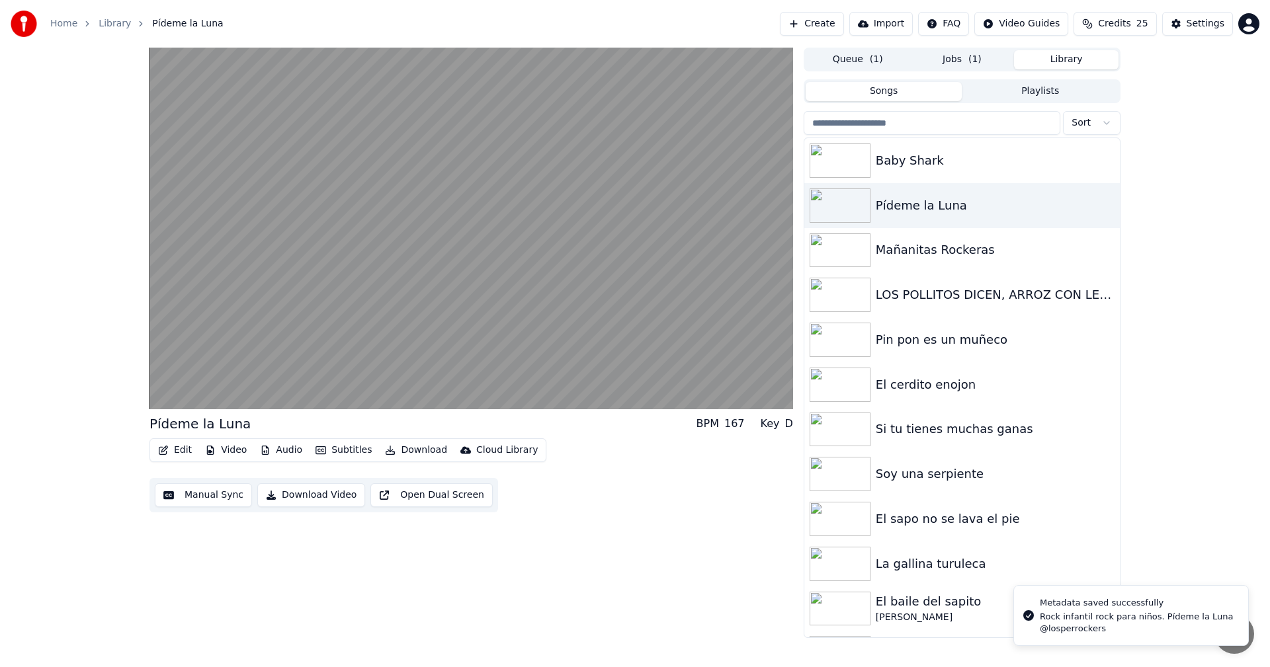
click at [292, 499] on button "Download Video" at bounding box center [311, 496] width 108 height 24
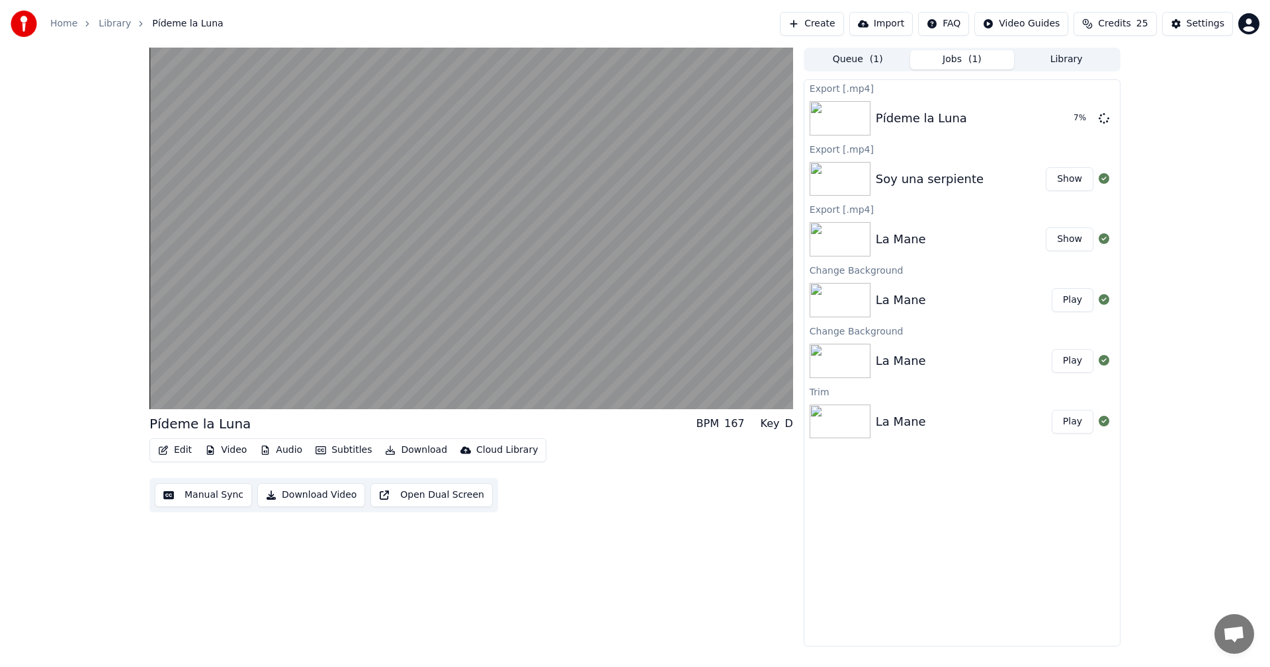
click at [1075, 69] on div "Queue ( 1 ) Jobs ( 1 ) Library" at bounding box center [962, 60] width 317 height 24
click at [1070, 65] on button "Library" at bounding box center [1066, 59] width 105 height 19
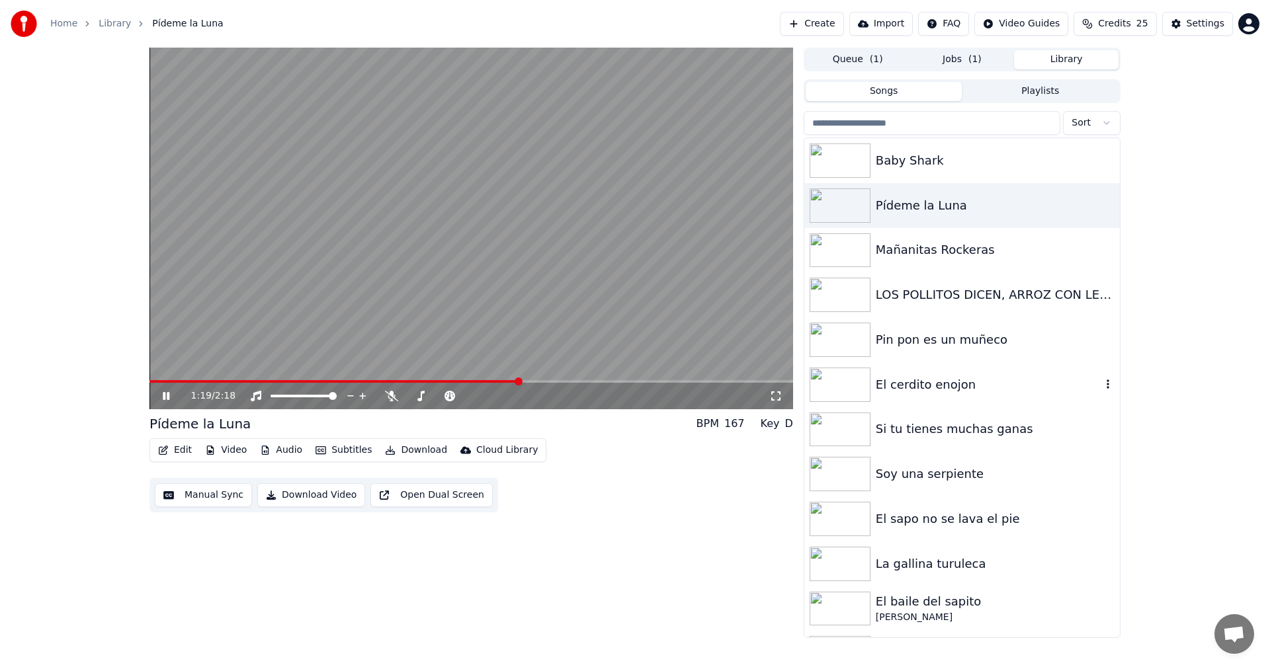
click at [911, 387] on div "El cerdito enojon" at bounding box center [989, 385] width 226 height 19
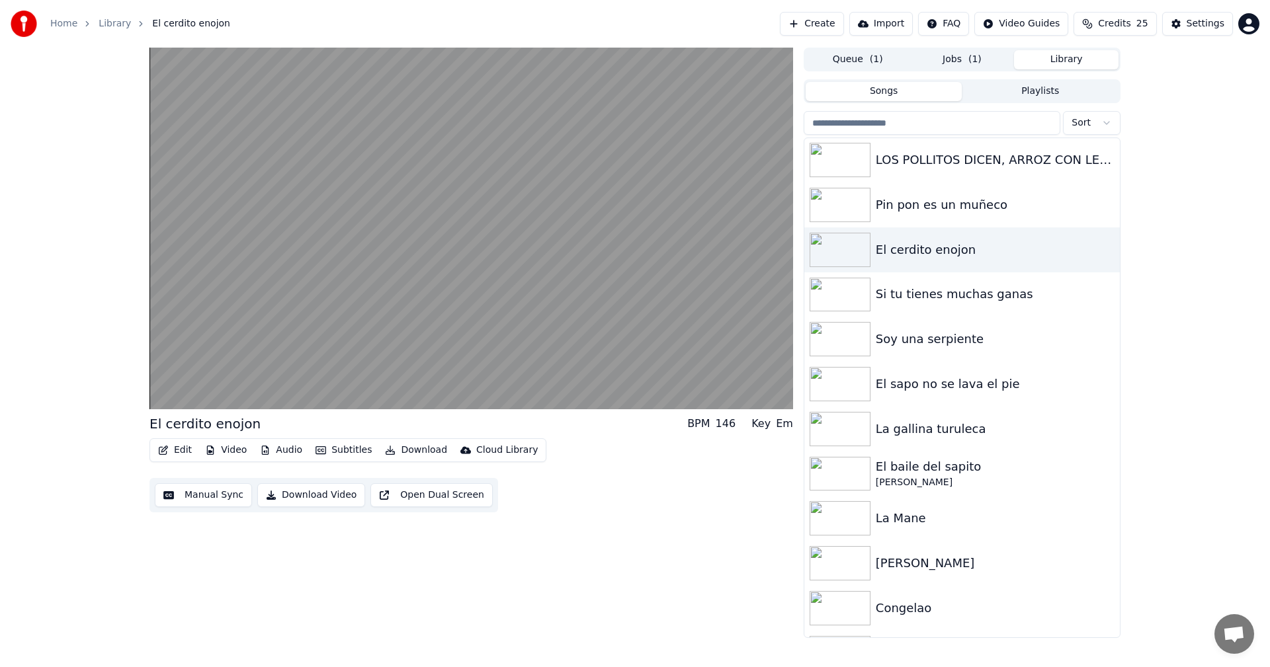
scroll to position [173, 0]
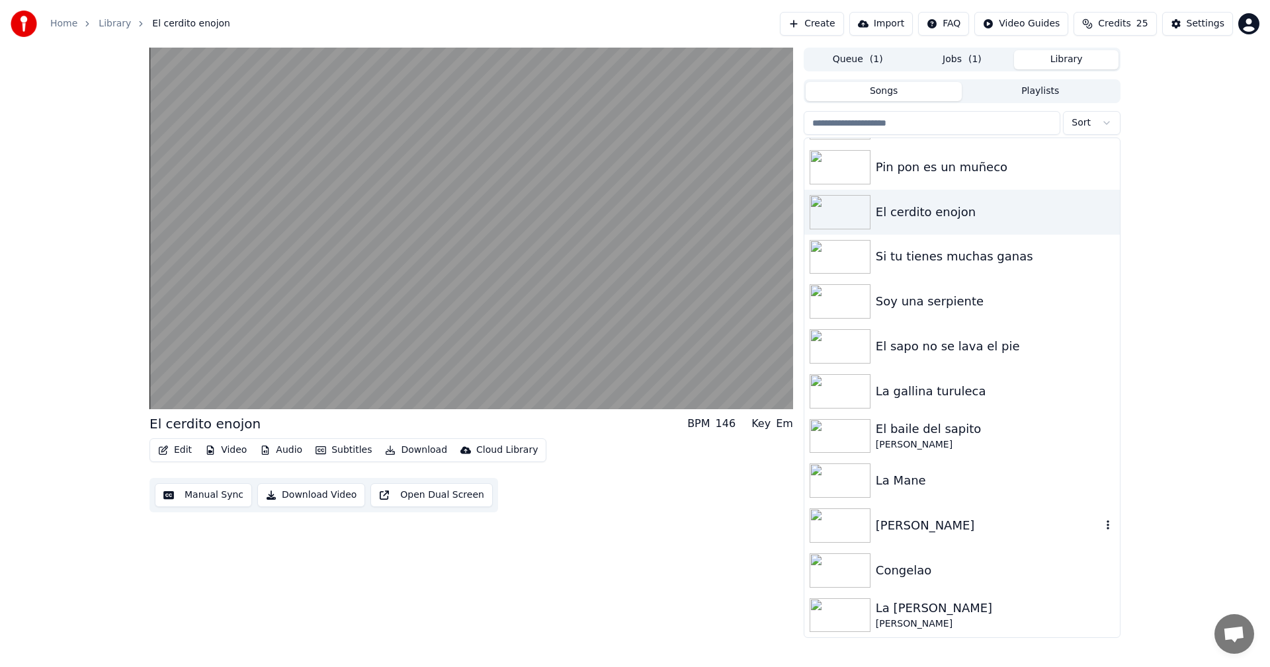
click at [926, 532] on div "[PERSON_NAME]" at bounding box center [989, 526] width 226 height 19
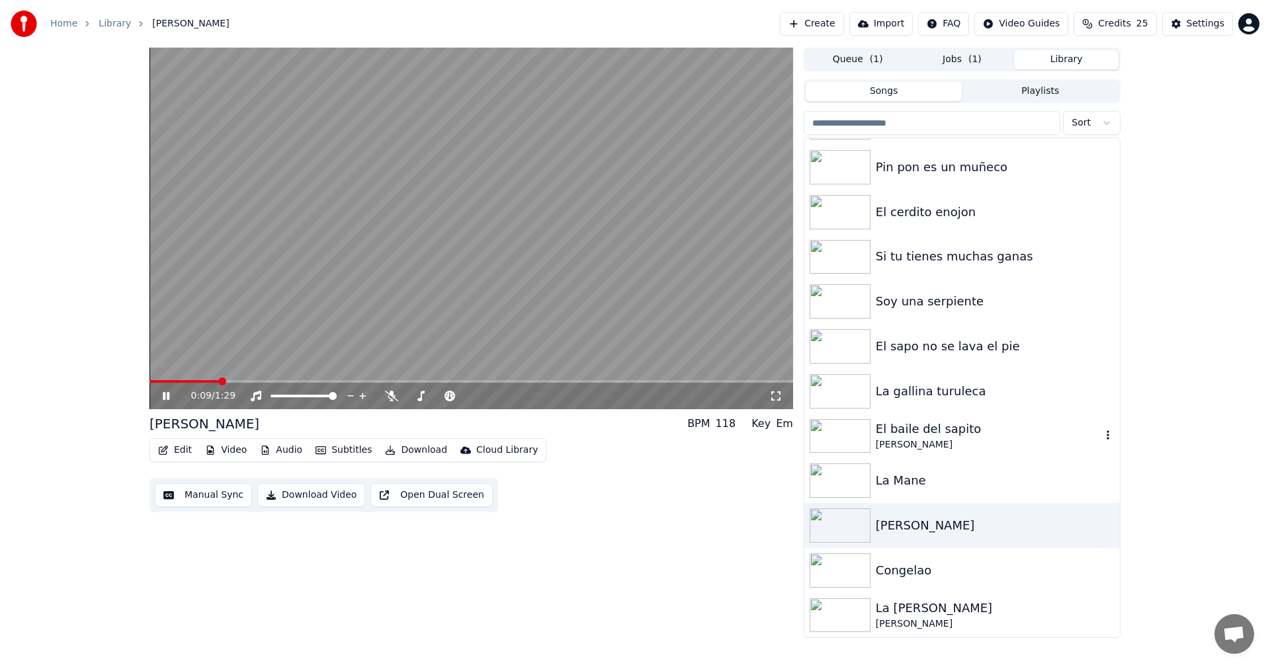
click at [942, 425] on div "El baile del sapito" at bounding box center [989, 429] width 226 height 19
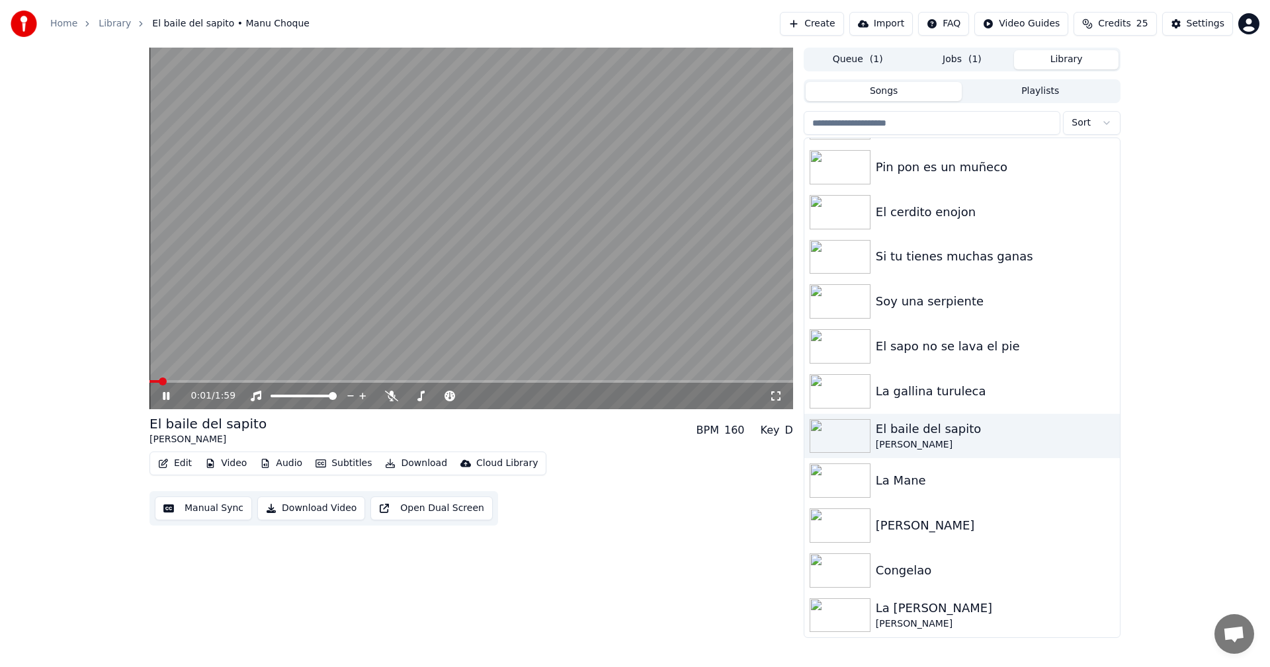
click at [172, 469] on button "Edit" at bounding box center [175, 463] width 44 height 19
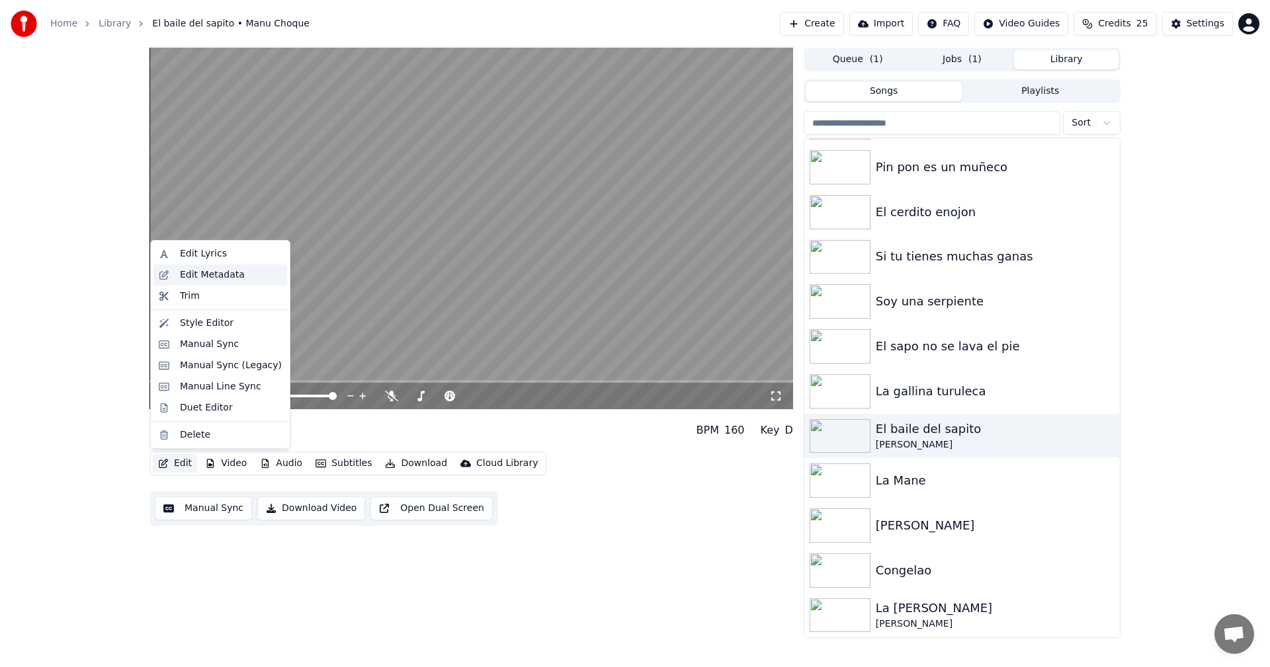
click at [216, 274] on div "Edit Metadata" at bounding box center [212, 275] width 65 height 13
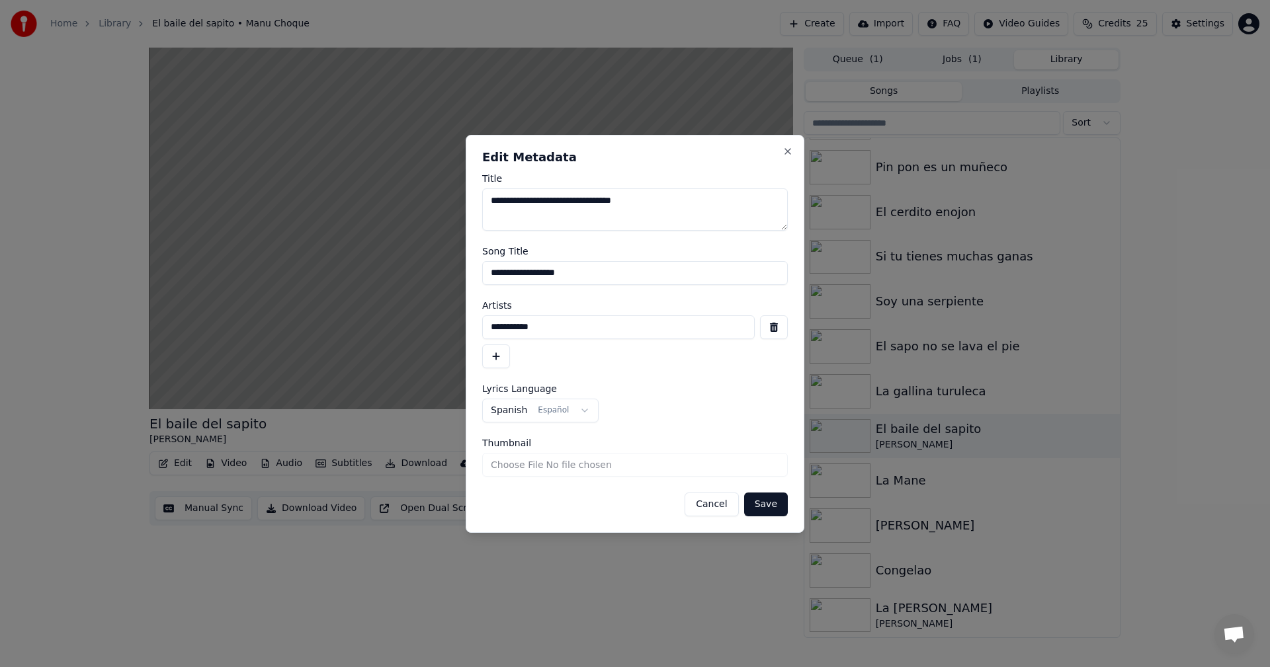
click at [775, 329] on button "button" at bounding box center [774, 328] width 28 height 24
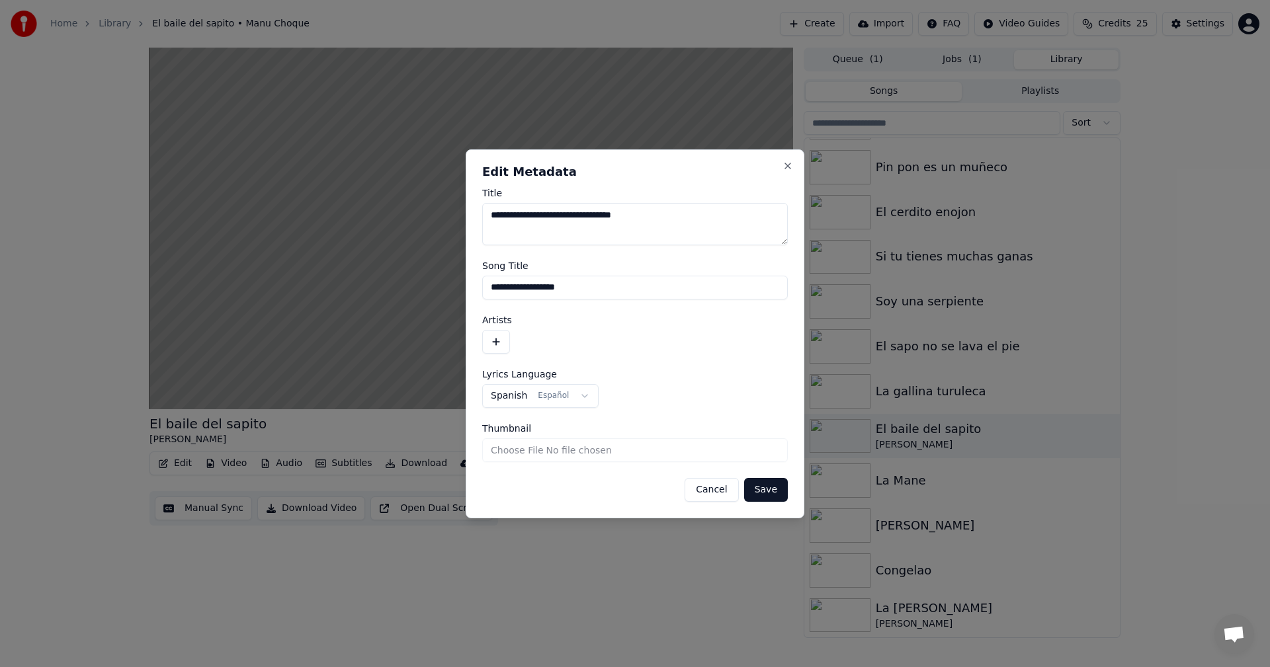
drag, startPoint x: 548, startPoint y: 216, endPoint x: 354, endPoint y: 245, distance: 195.9
click at [354, 245] on body "**********" at bounding box center [635, 333] width 1270 height 667
type textarea "**********"
click at [775, 484] on button "Save" at bounding box center [766, 490] width 44 height 24
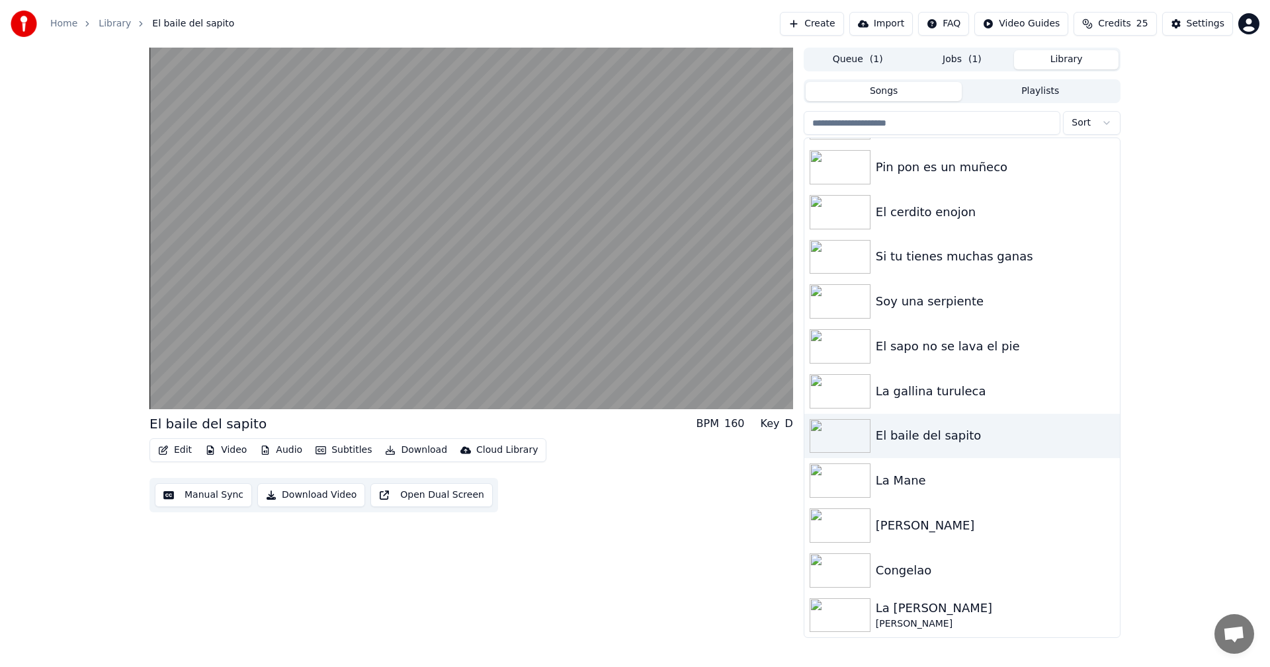
drag, startPoint x: 302, startPoint y: 495, endPoint x: 283, endPoint y: 494, distance: 18.6
click at [302, 495] on button "Download Video" at bounding box center [311, 496] width 108 height 24
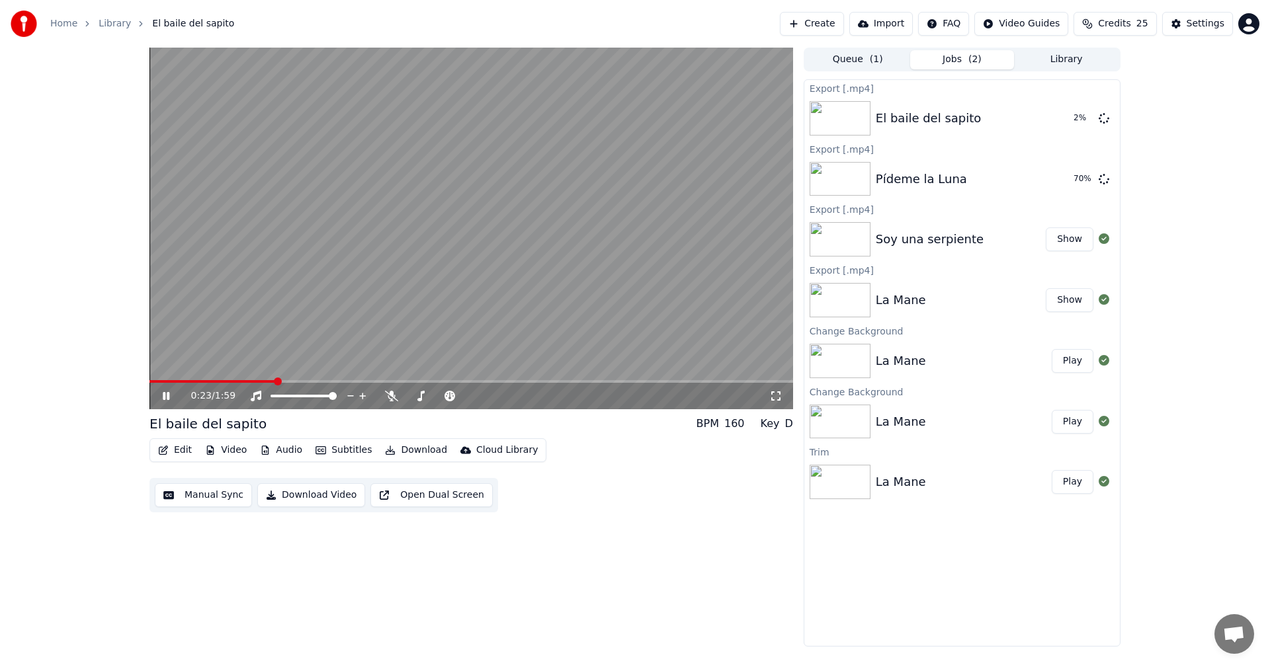
click at [1089, 59] on button "Library" at bounding box center [1066, 59] width 105 height 19
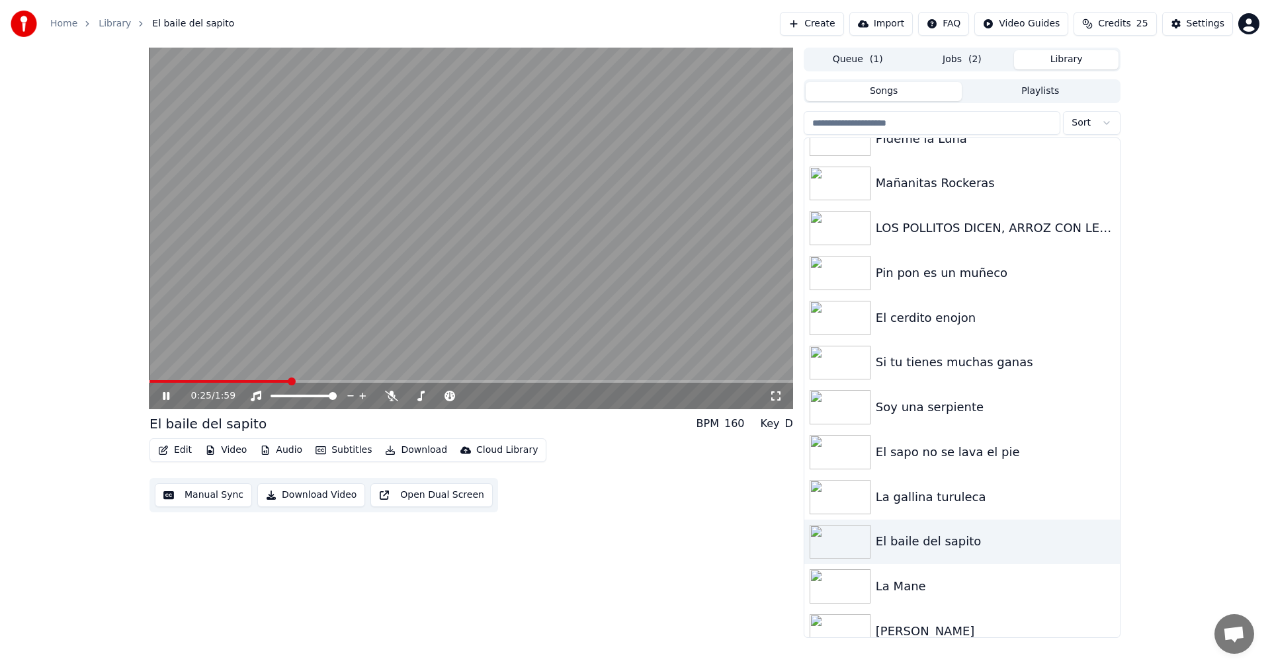
scroll to position [147, 0]
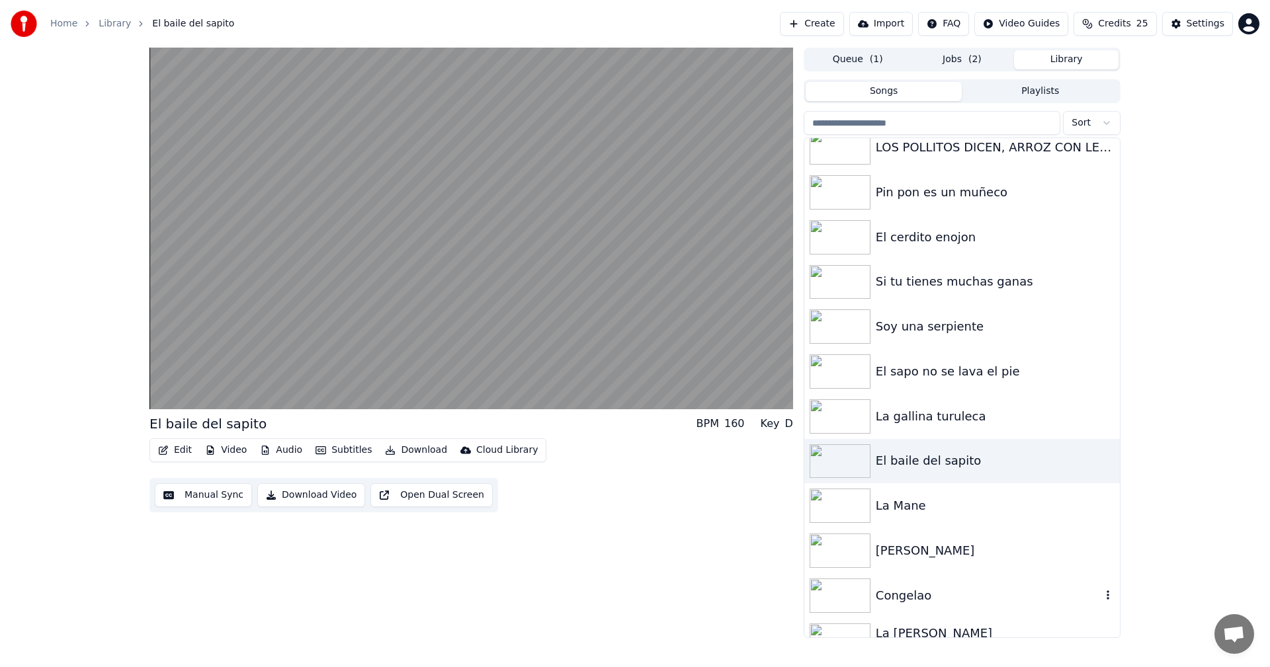
click at [886, 602] on div "Congelao" at bounding box center [989, 596] width 226 height 19
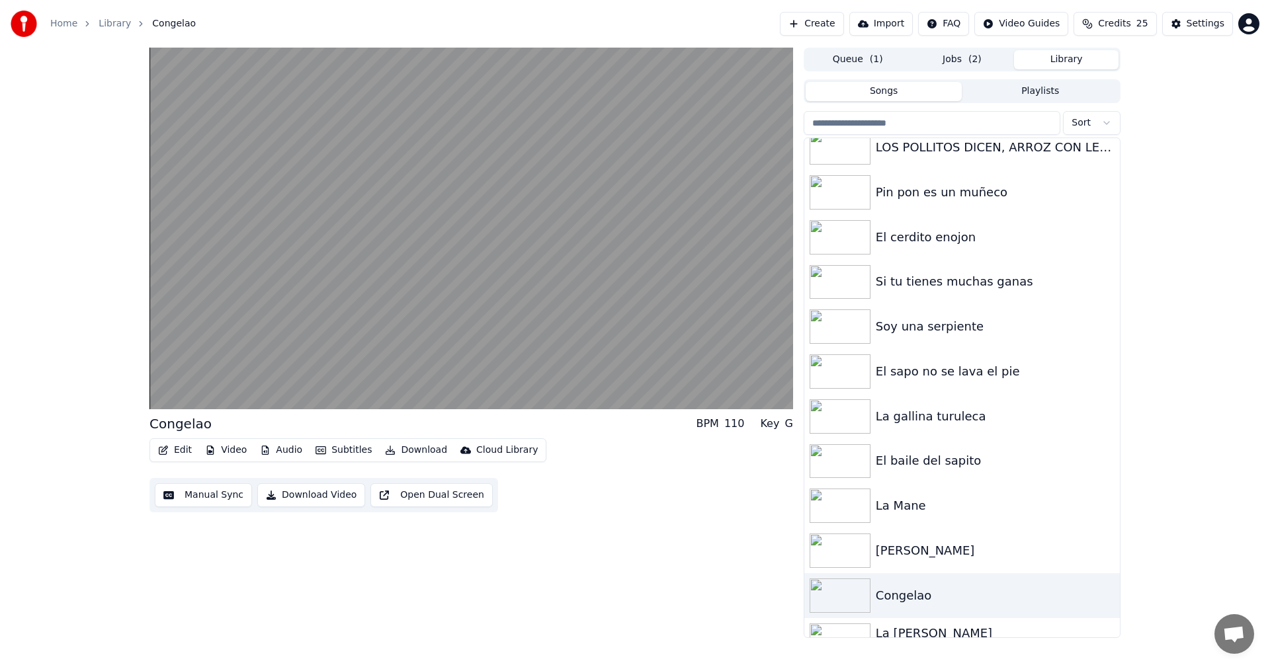
click at [179, 454] on button "Edit" at bounding box center [175, 450] width 44 height 19
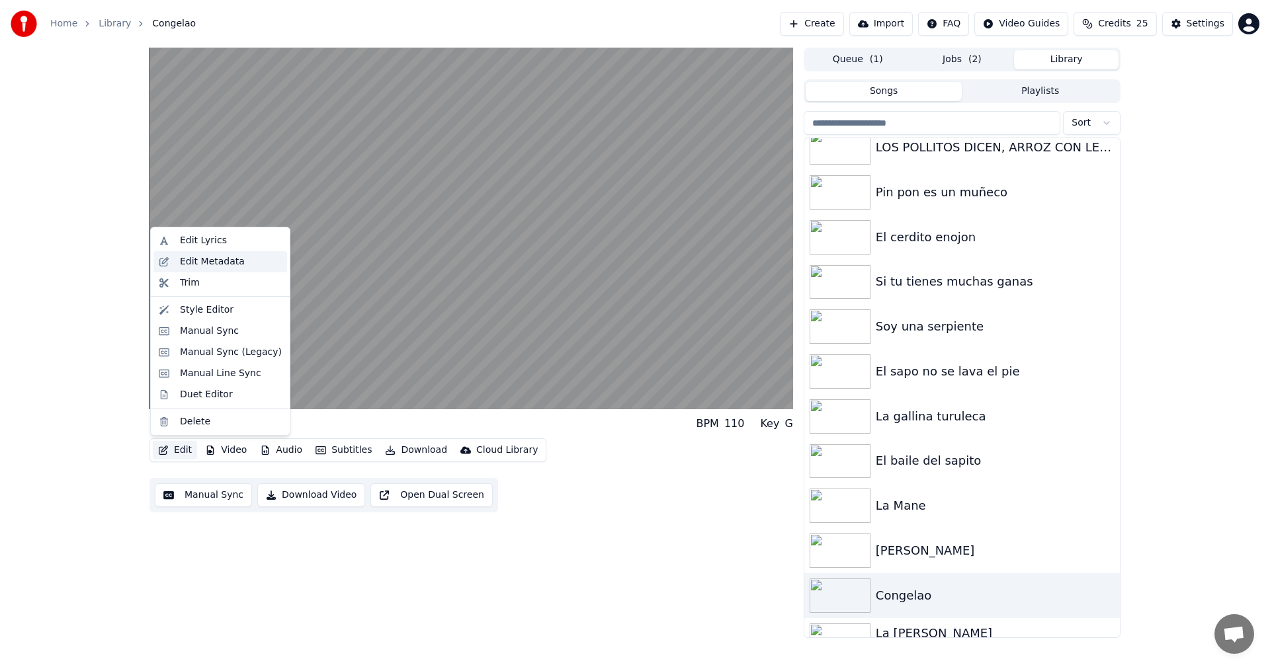
click at [210, 263] on div "Edit Metadata" at bounding box center [212, 261] width 65 height 13
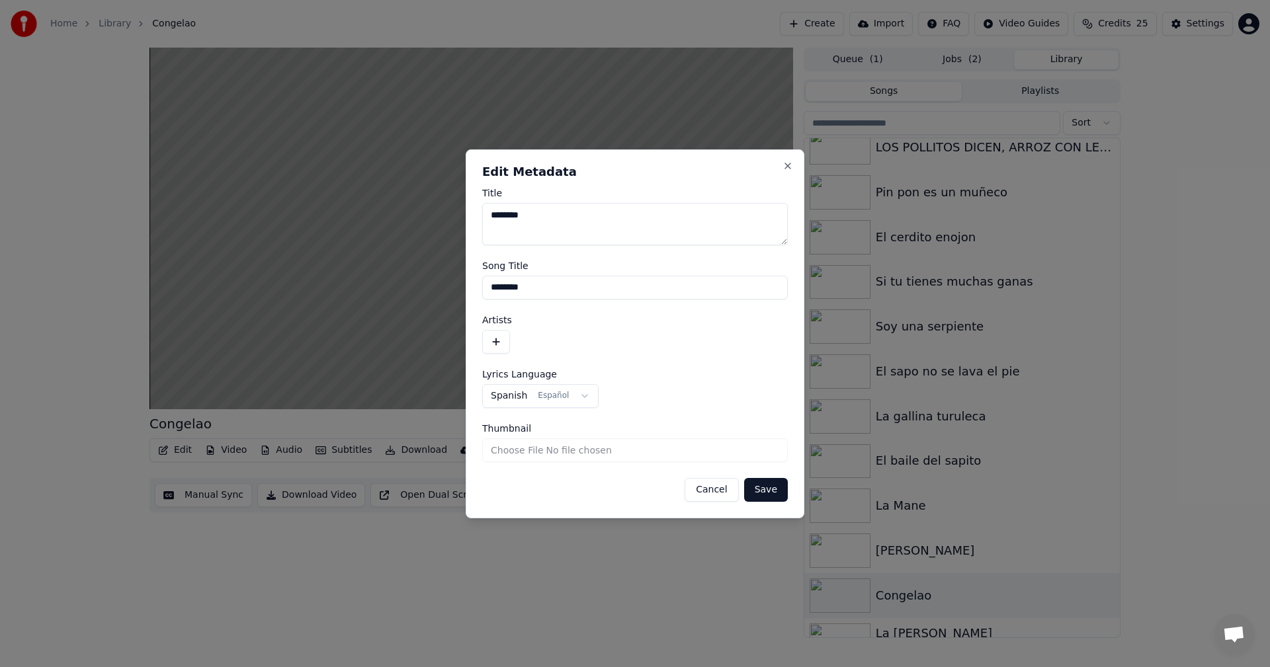
click at [720, 483] on button "Cancel" at bounding box center [712, 490] width 54 height 24
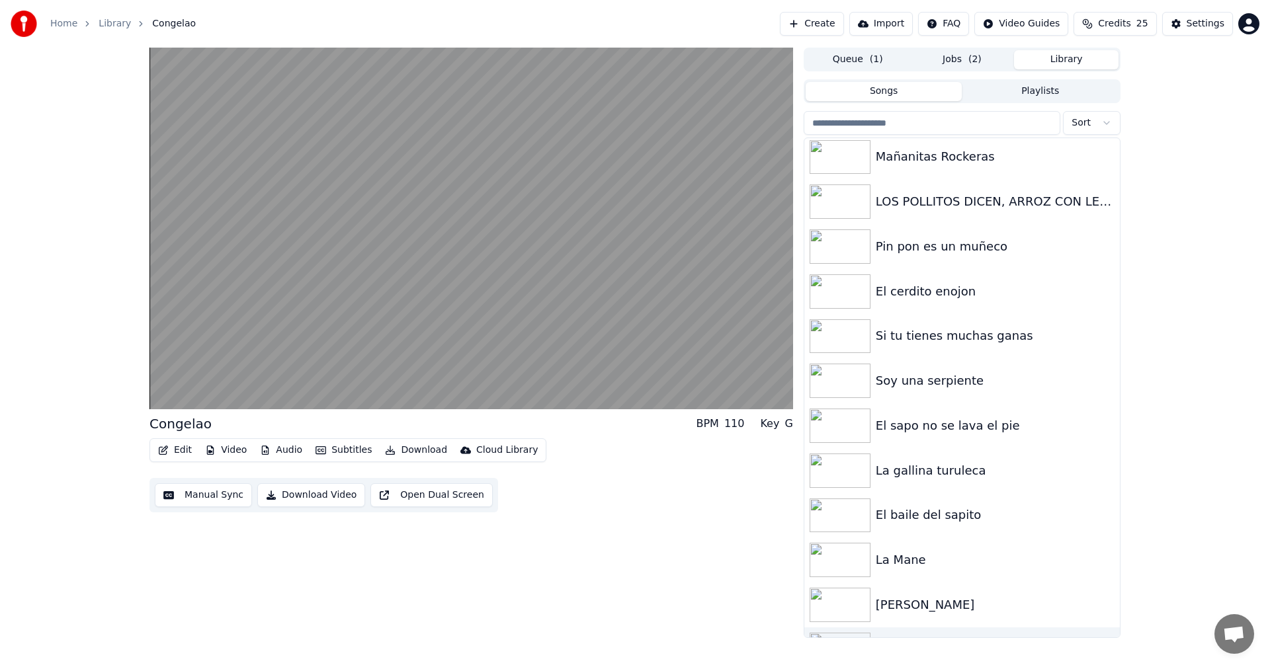
scroll to position [48, 0]
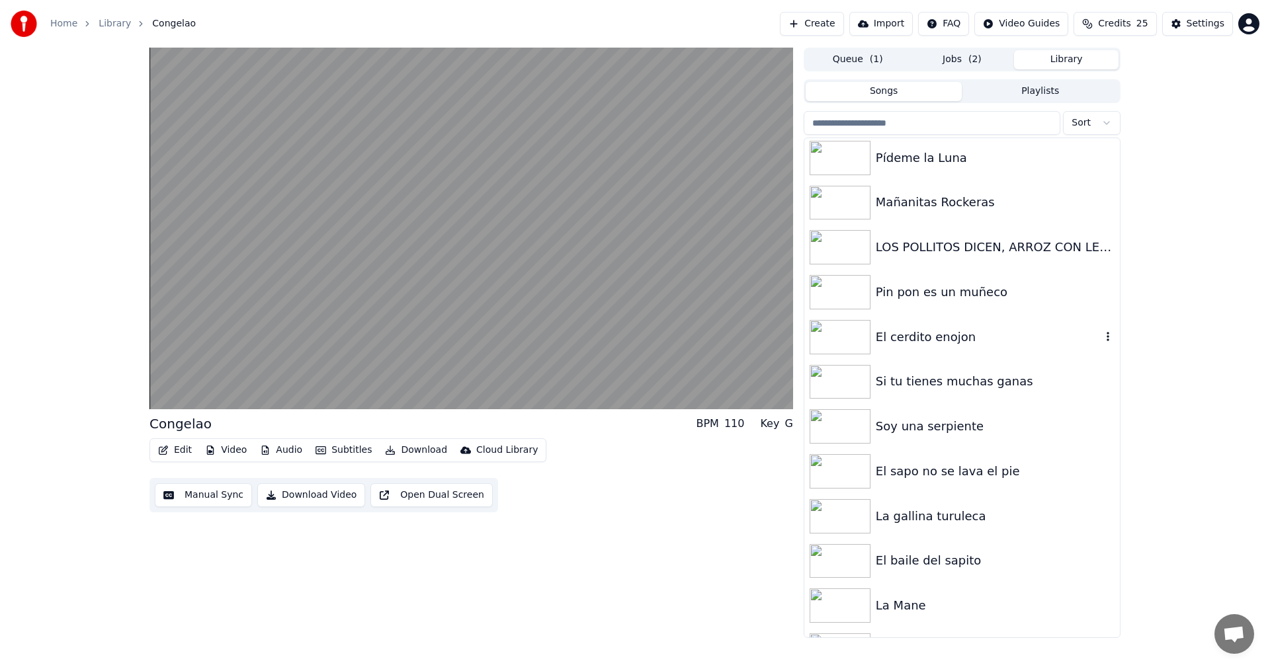
click at [905, 348] on div "El cerdito enojon" at bounding box center [962, 337] width 316 height 45
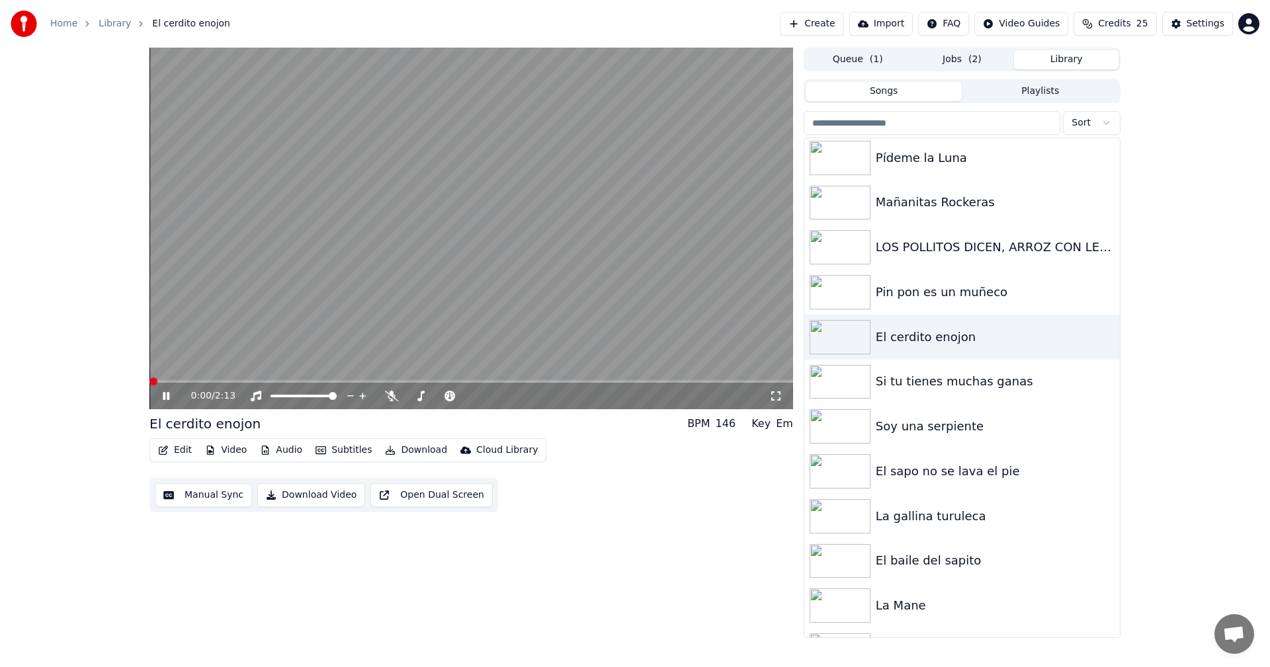
click at [149, 386] on span at bounding box center [153, 382] width 8 height 8
click at [939, 476] on div "El sapo no se lava el pie" at bounding box center [989, 471] width 226 height 19
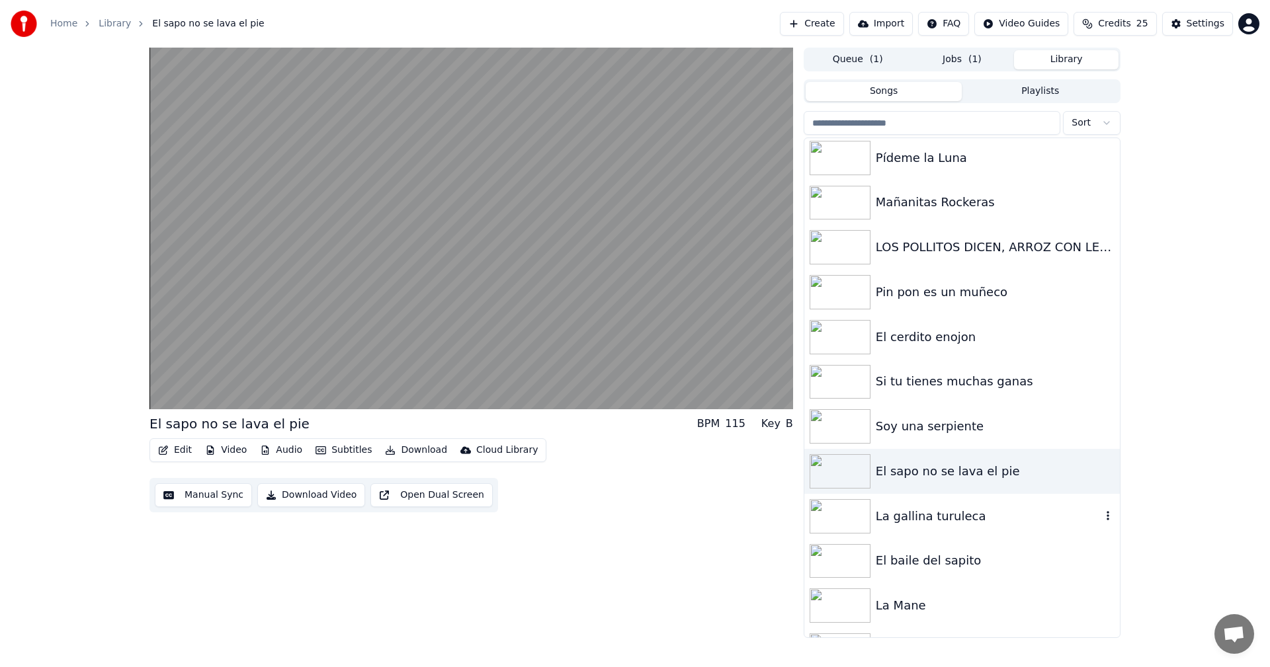
click at [939, 523] on div "La gallina turuleca" at bounding box center [989, 516] width 226 height 19
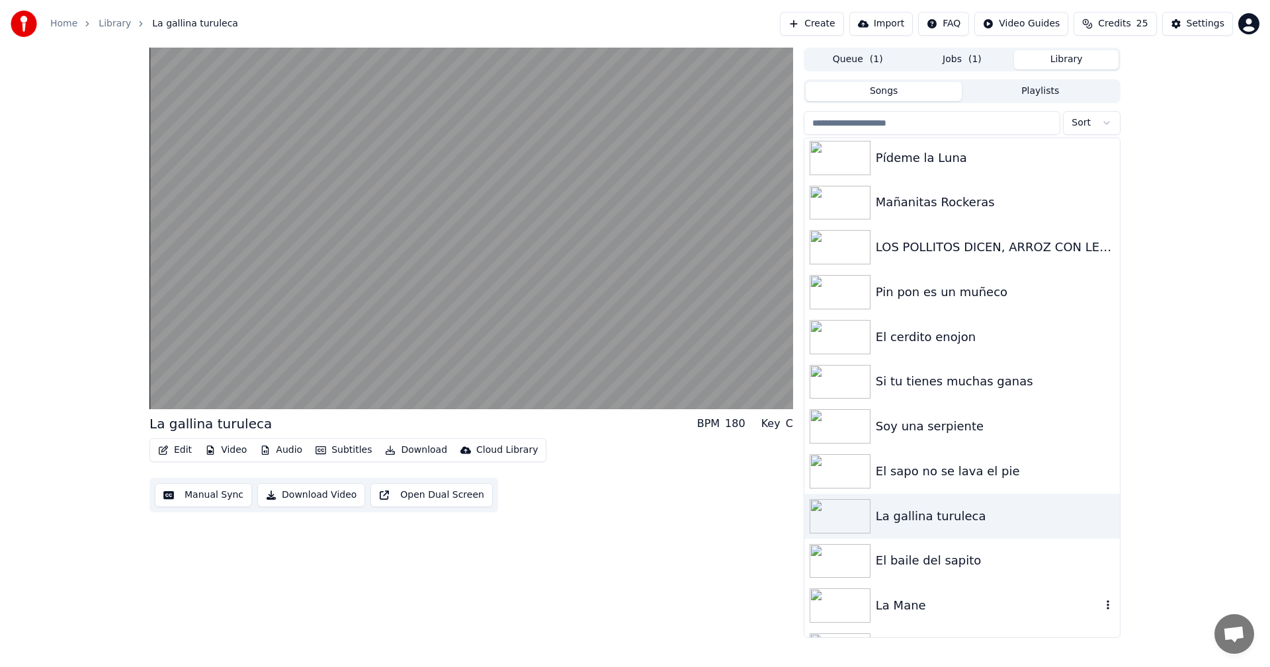
click at [921, 615] on div "La Mane" at bounding box center [989, 606] width 226 height 19
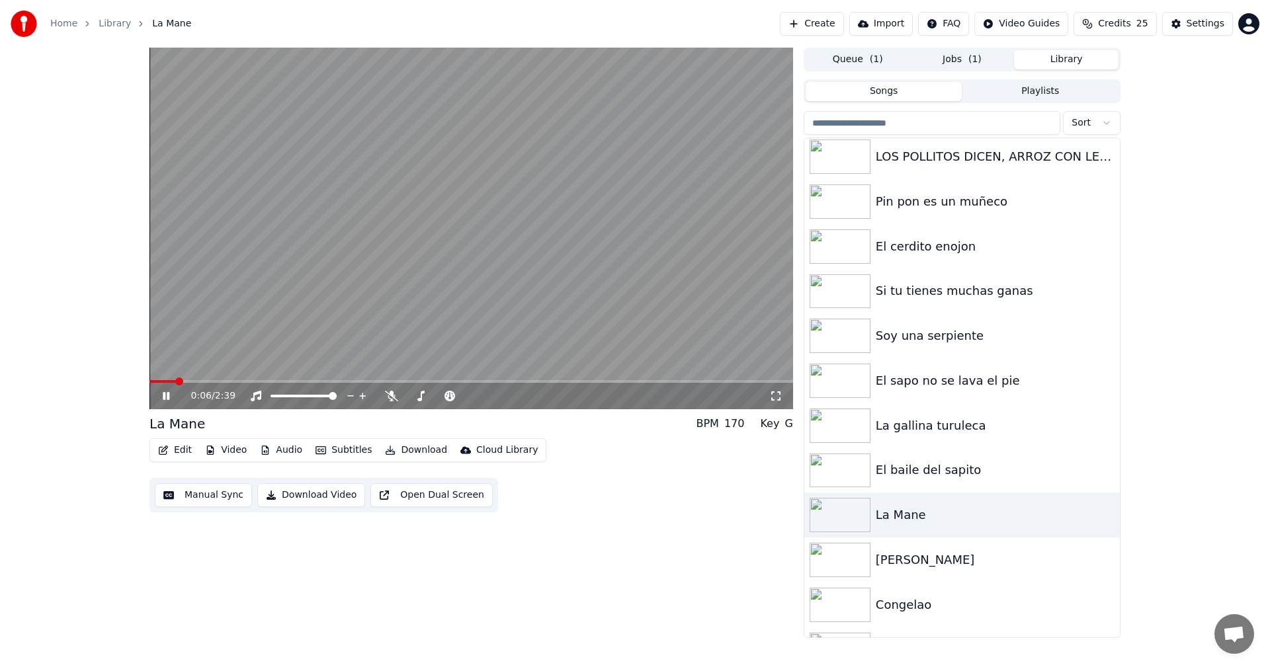
scroll to position [172, 0]
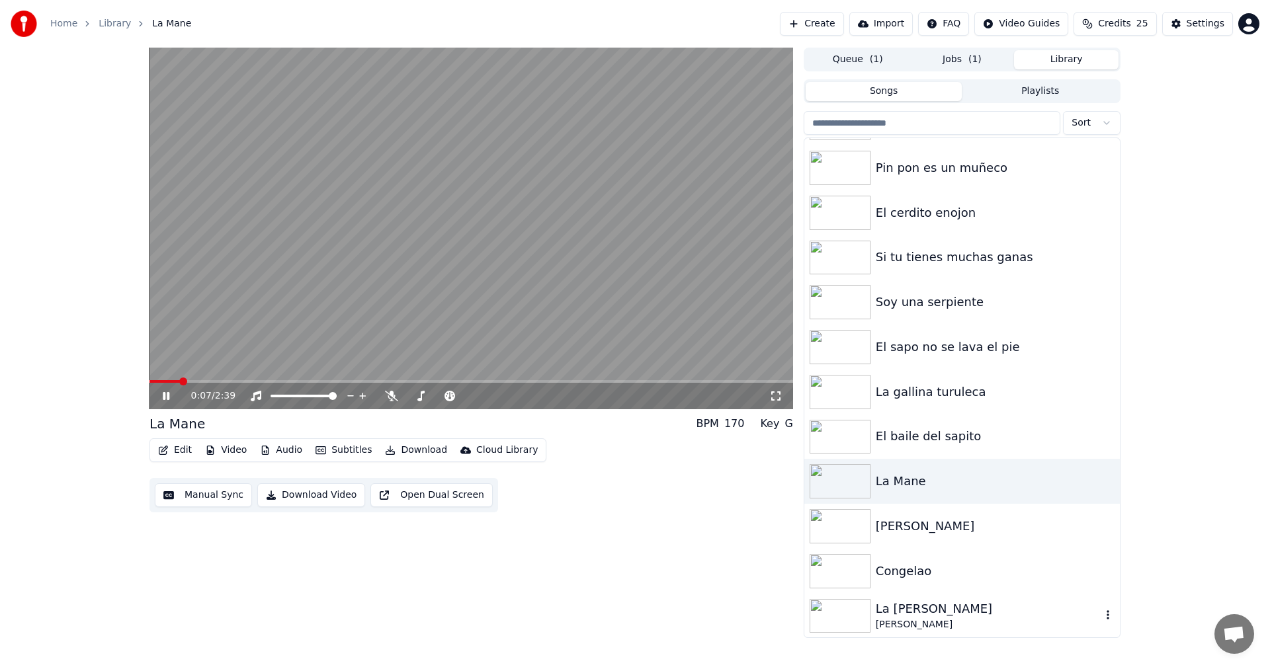
click at [899, 614] on div "La [PERSON_NAME]" at bounding box center [989, 609] width 226 height 19
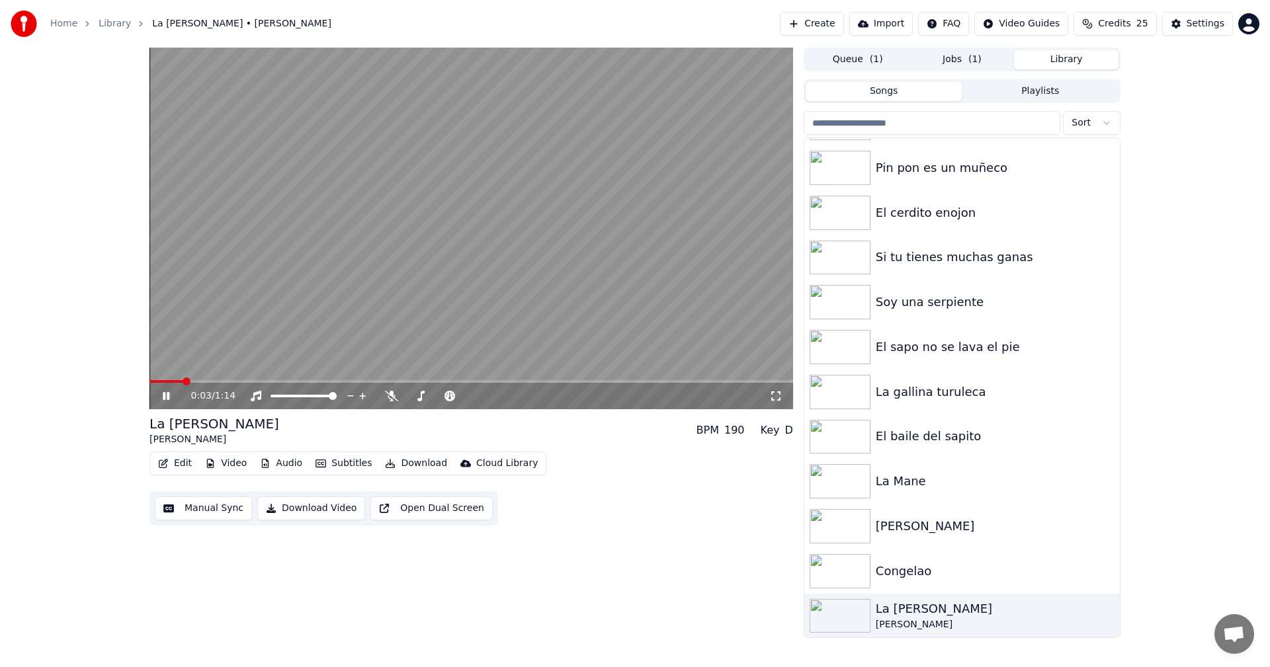
click at [177, 467] on button "Edit" at bounding box center [175, 463] width 44 height 19
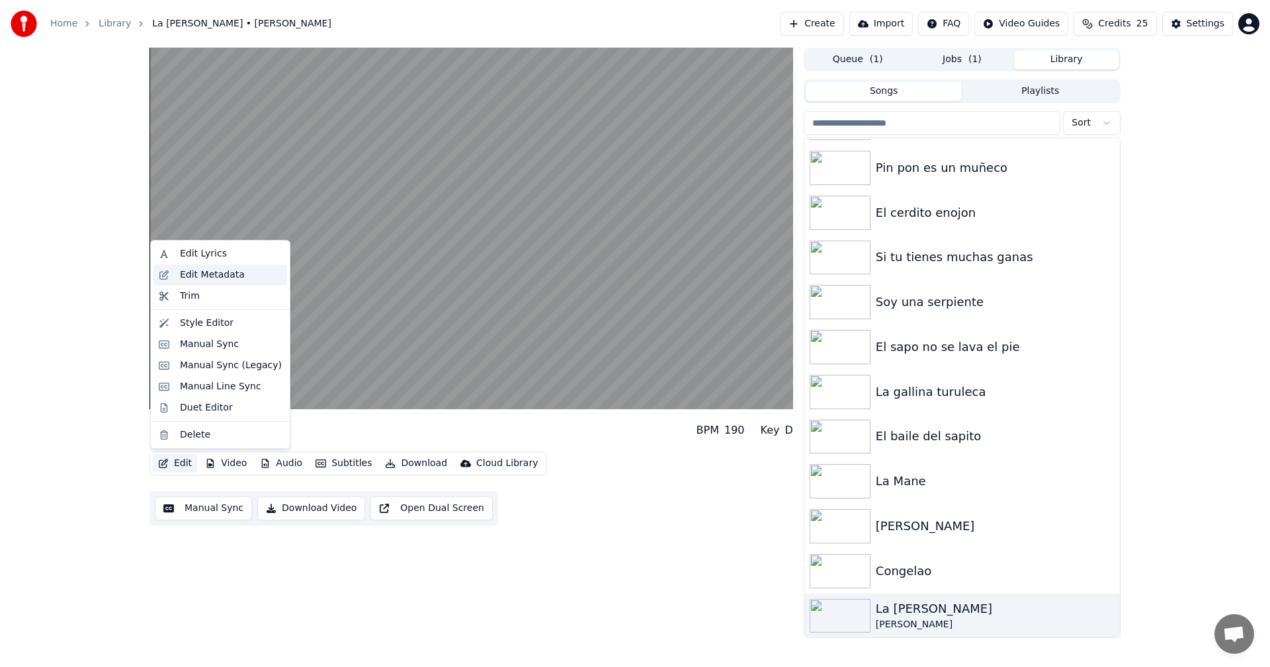
click at [198, 273] on div "Edit Metadata" at bounding box center [212, 275] width 65 height 13
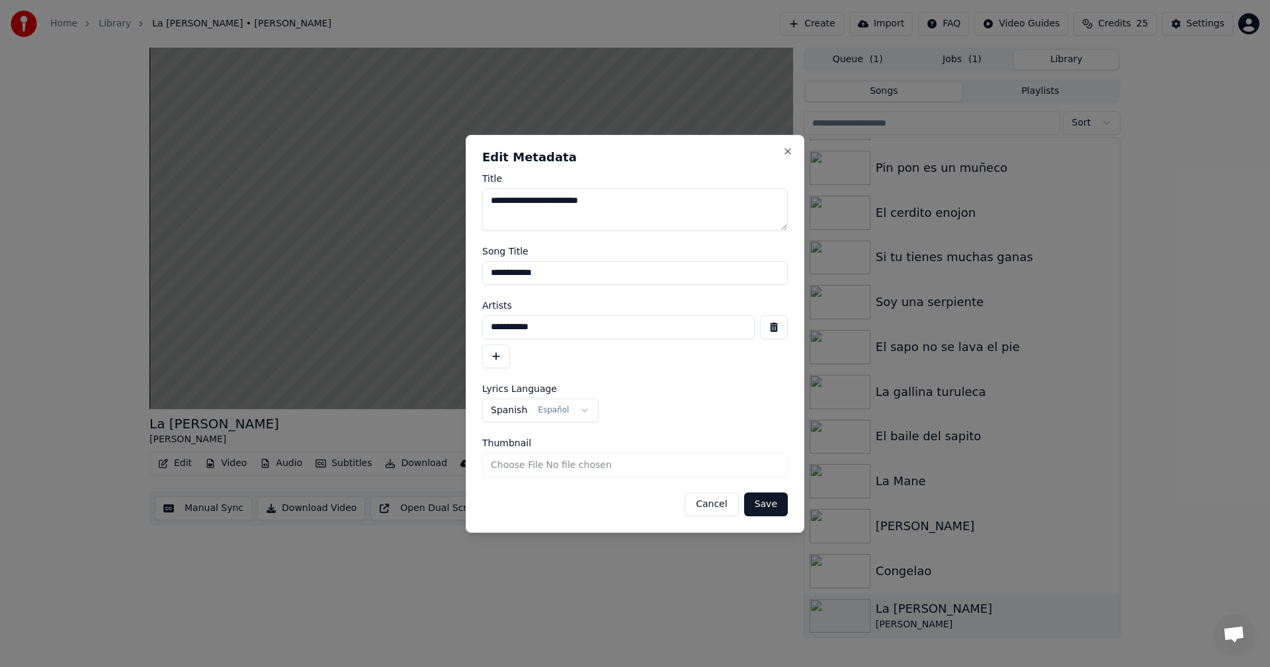
click at [780, 329] on button "button" at bounding box center [774, 328] width 28 height 24
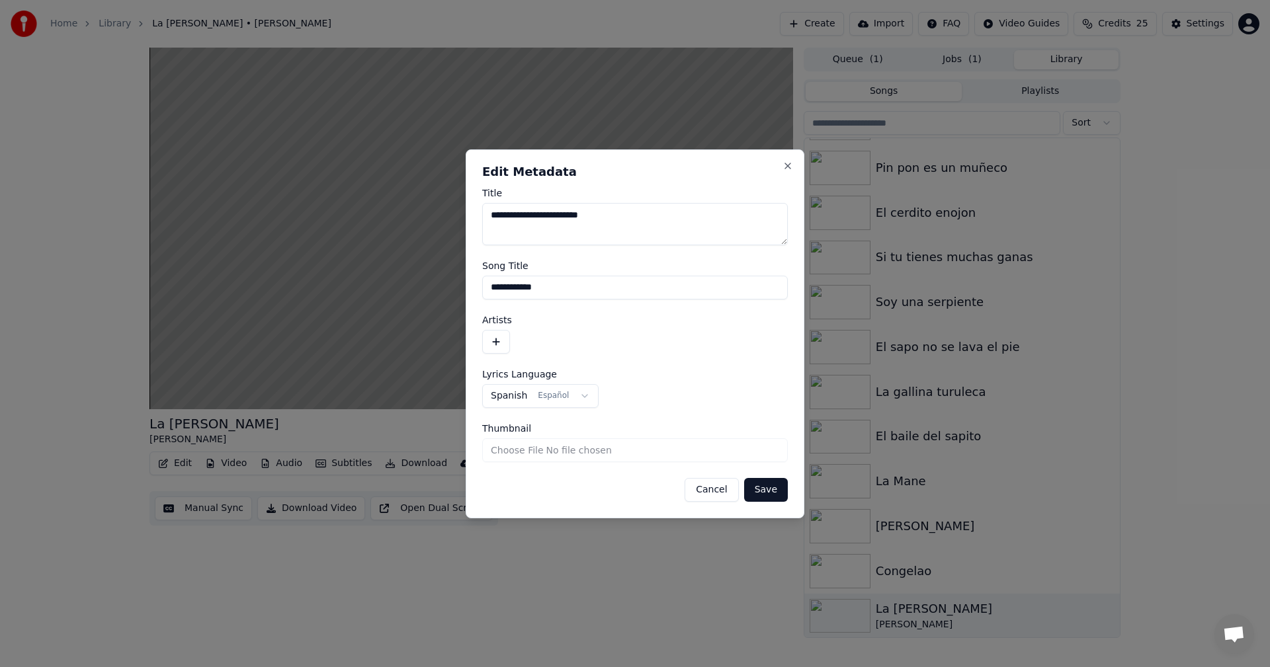
drag, startPoint x: 554, startPoint y: 213, endPoint x: 315, endPoint y: 234, distance: 240.4
click at [315, 234] on body "**********" at bounding box center [635, 333] width 1270 height 667
type textarea "**********"
click at [783, 495] on button "Save" at bounding box center [766, 490] width 44 height 24
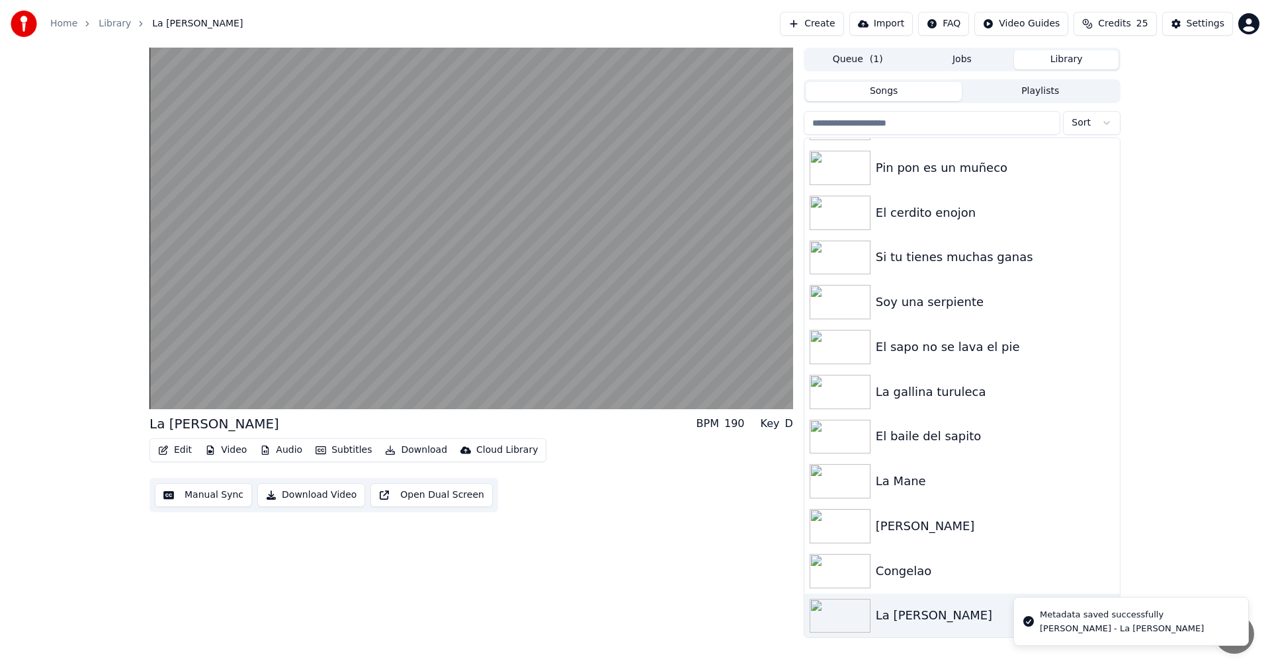
drag, startPoint x: 282, startPoint y: 493, endPoint x: 254, endPoint y: 491, distance: 27.9
click at [286, 493] on button "Download Video" at bounding box center [311, 496] width 108 height 24
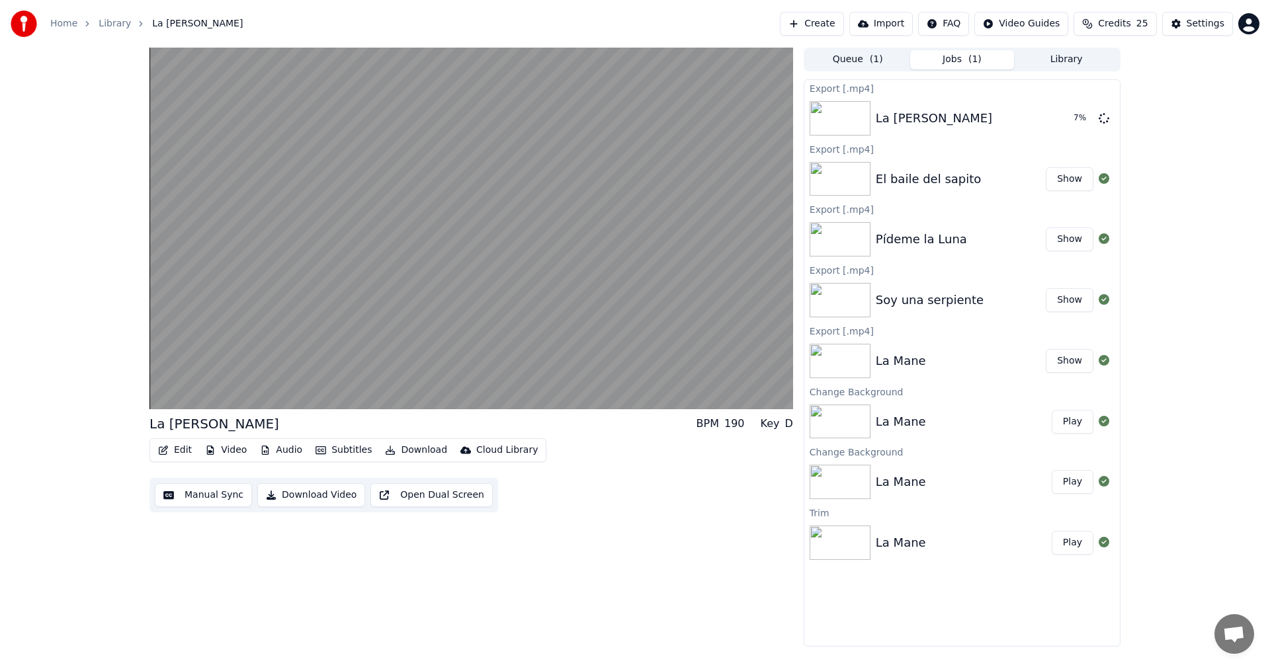
click at [1053, 51] on button "Library" at bounding box center [1066, 59] width 105 height 19
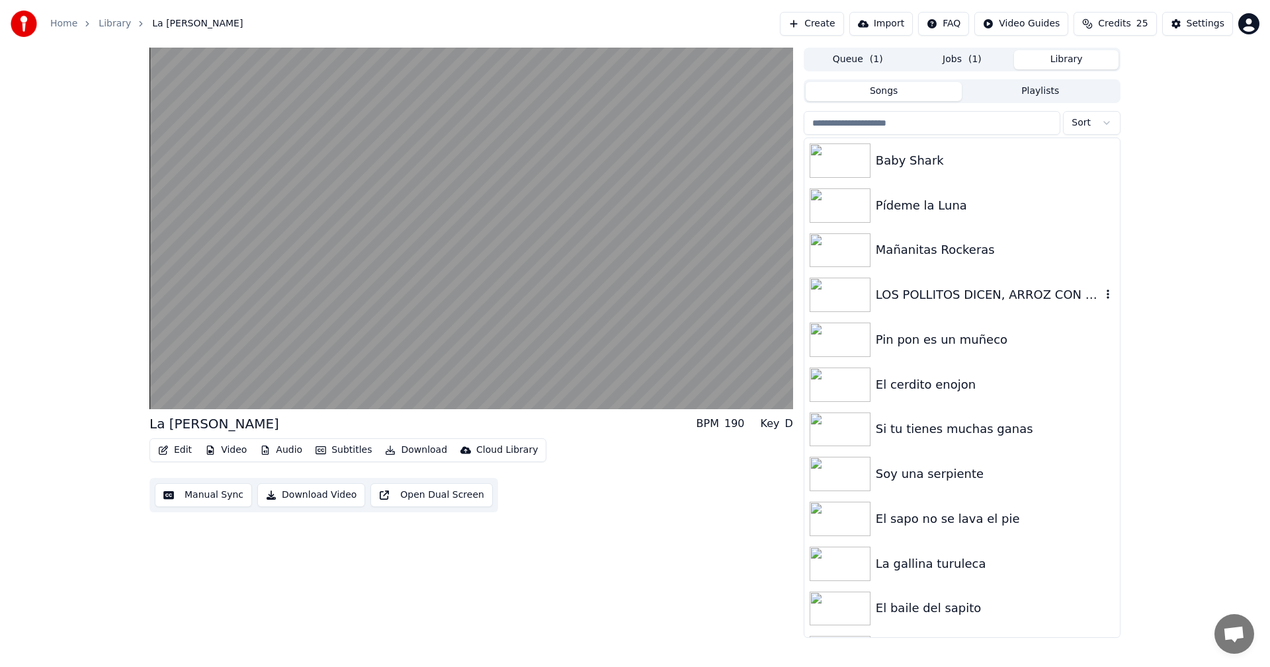
click at [919, 290] on div "LOS POLLITOS DICEN, ARROZ CON LECHE" at bounding box center [989, 295] width 226 height 19
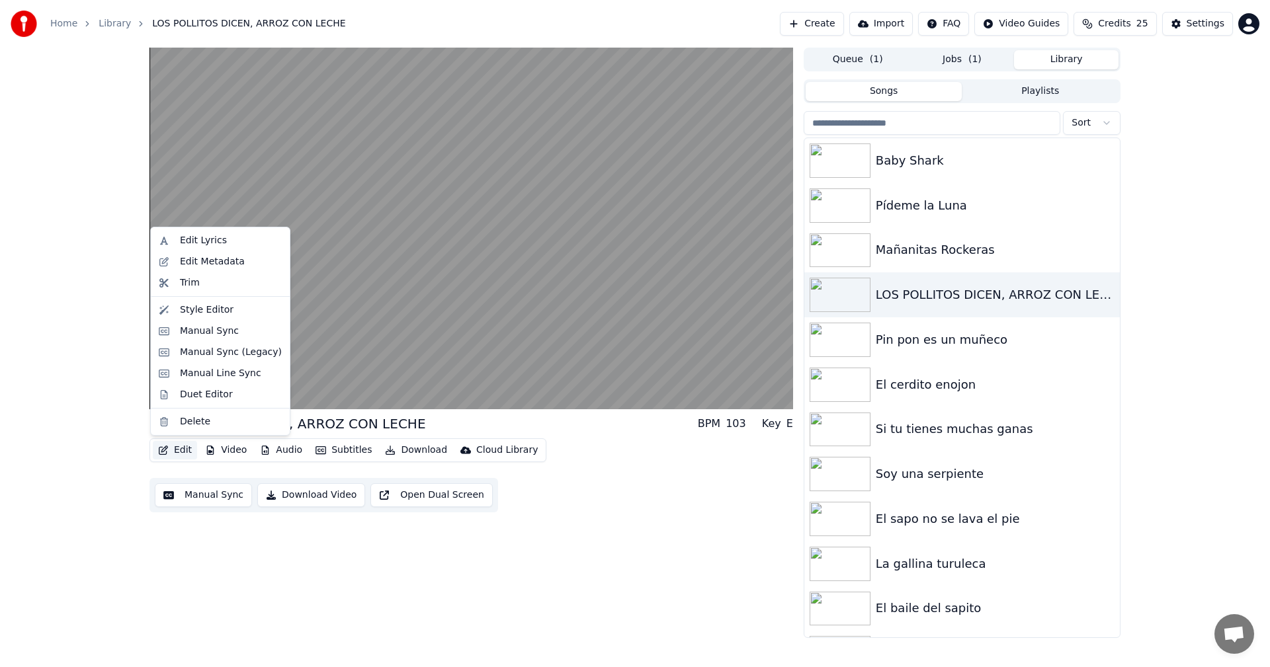
click at [179, 450] on button "Edit" at bounding box center [175, 450] width 44 height 19
click at [216, 263] on div "Edit Metadata" at bounding box center [212, 261] width 65 height 13
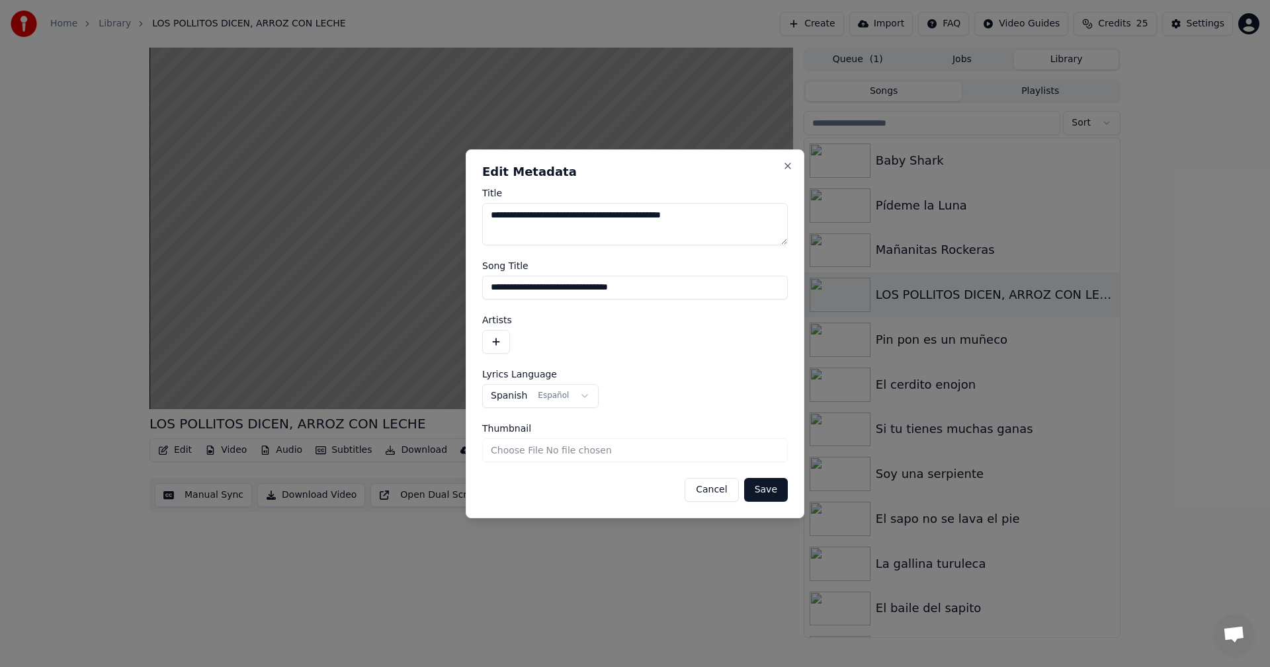
drag, startPoint x: 705, startPoint y: 218, endPoint x: 643, endPoint y: 216, distance: 62.2
click at [643, 216] on textarea "**********" at bounding box center [635, 224] width 306 height 42
click at [562, 212] on textarea "**********" at bounding box center [635, 224] width 306 height 42
drag, startPoint x: 564, startPoint y: 214, endPoint x: 638, endPoint y: 290, distance: 107.1
click at [565, 214] on textarea "**********" at bounding box center [635, 224] width 306 height 42
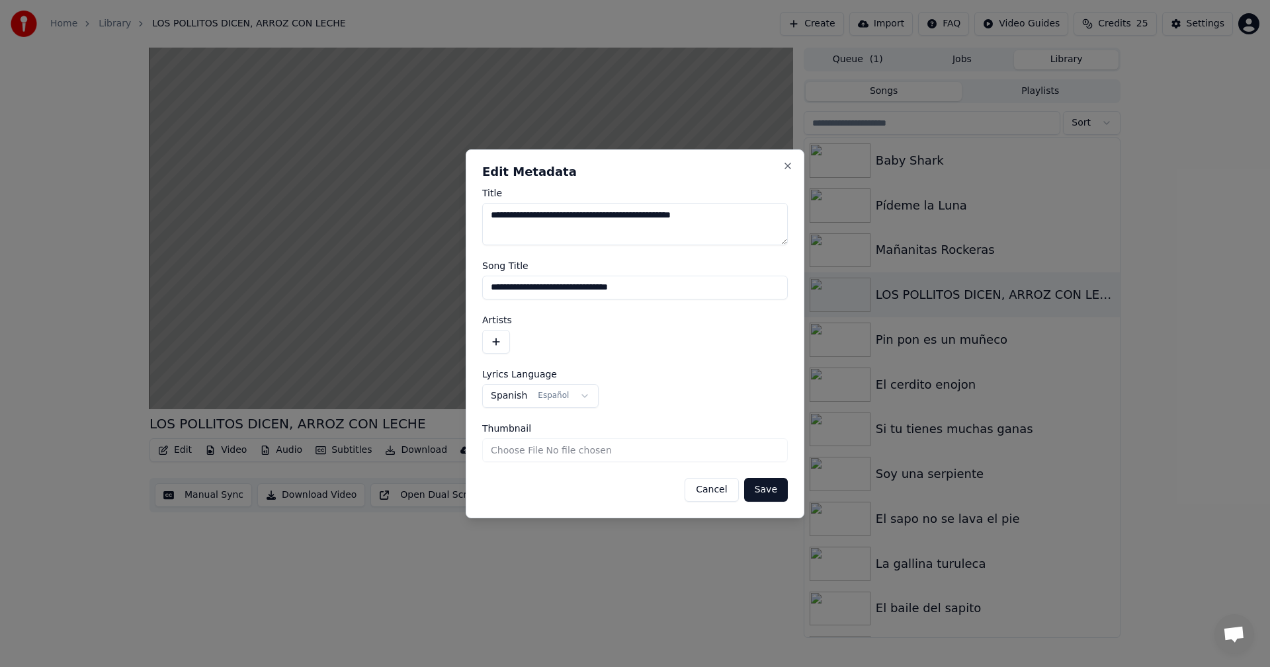
click at [724, 224] on textarea "**********" at bounding box center [635, 224] width 306 height 42
type textarea "**********"
click at [765, 491] on button "Save" at bounding box center [766, 490] width 44 height 24
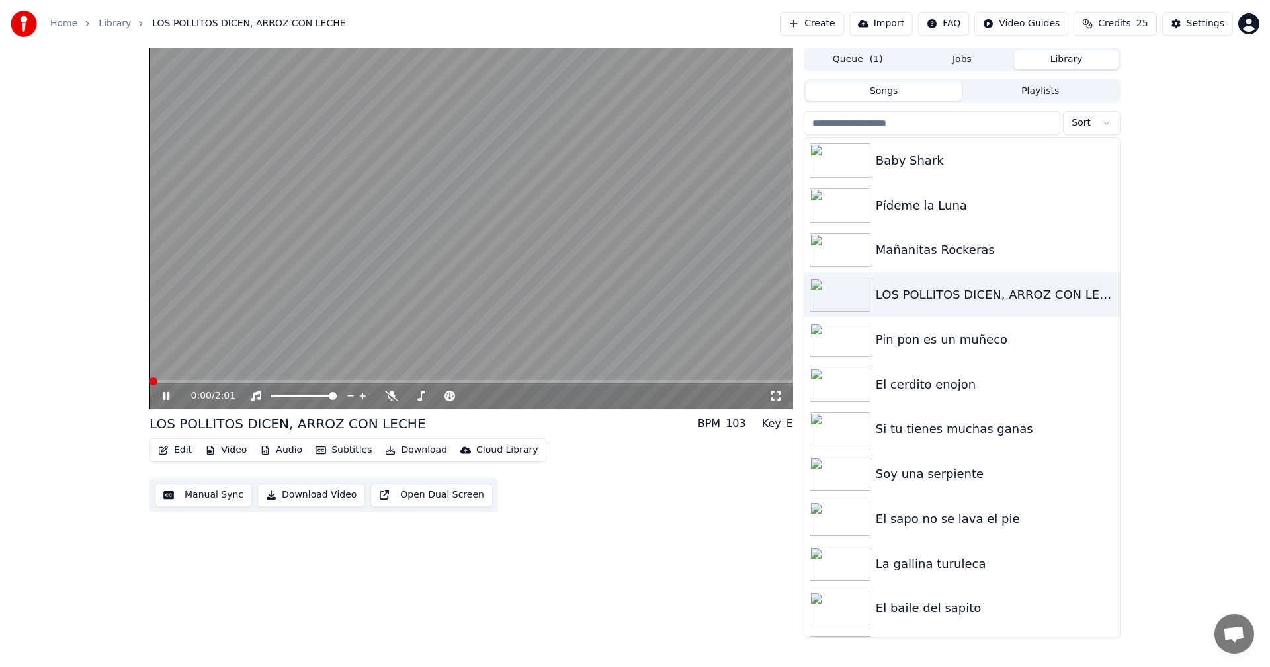
click at [149, 380] on span at bounding box center [149, 381] width 0 height 3
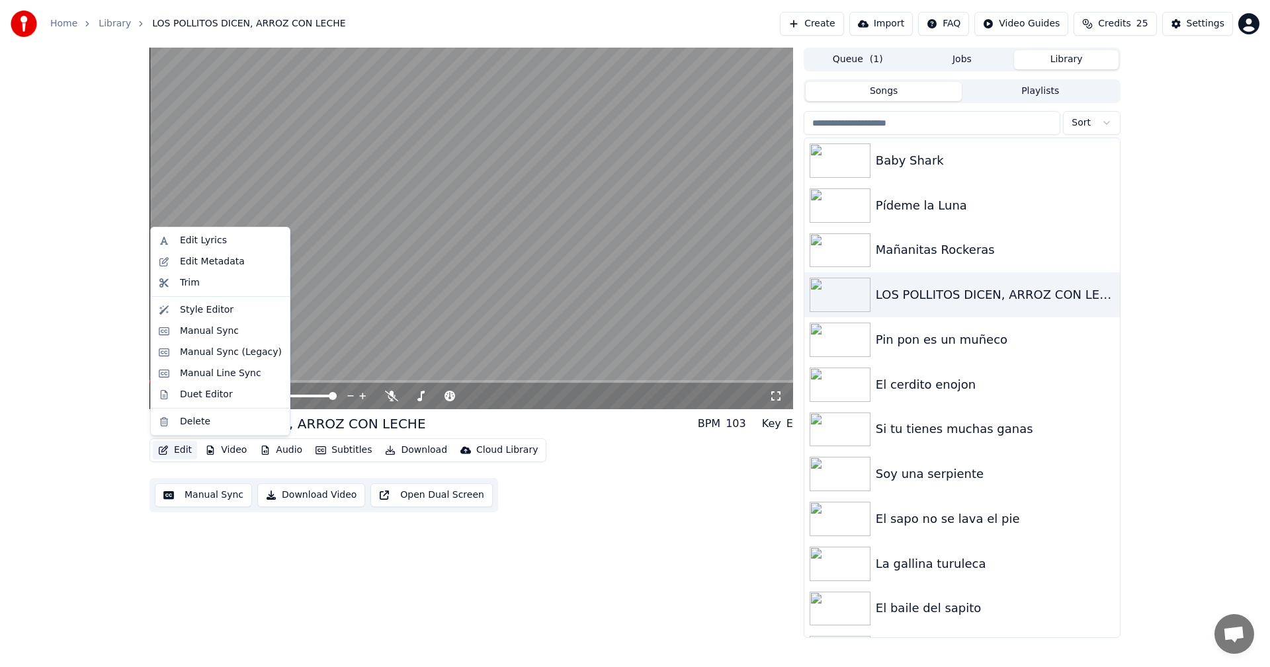
click at [183, 454] on button "Edit" at bounding box center [175, 450] width 44 height 19
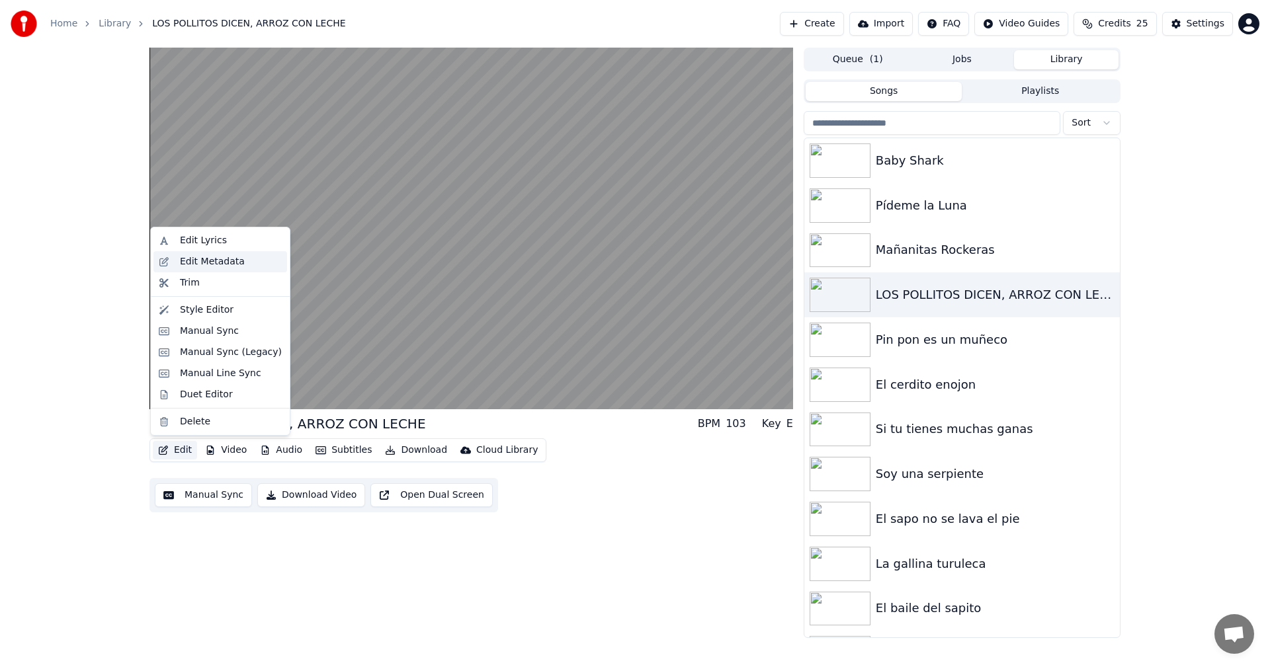
click at [216, 268] on div "Edit Metadata" at bounding box center [212, 261] width 65 height 13
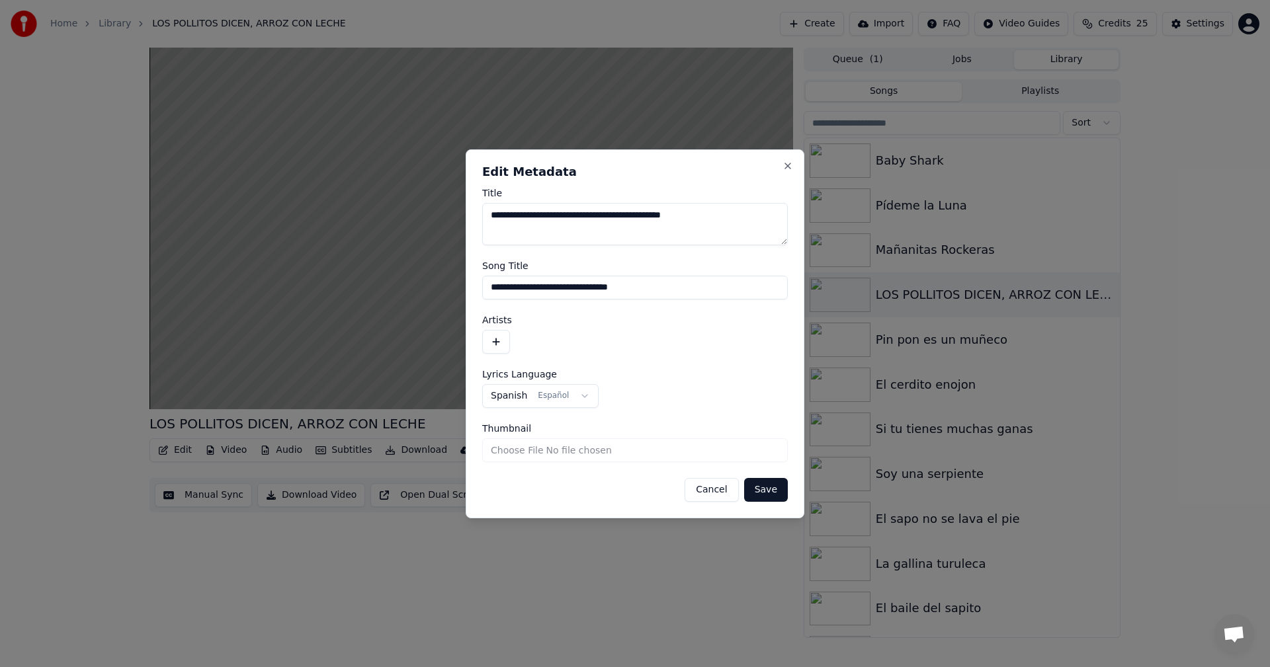
drag, startPoint x: 712, startPoint y: 222, endPoint x: 399, endPoint y: 239, distance: 314.0
click at [400, 218] on body "**********" at bounding box center [635, 333] width 1270 height 667
drag, startPoint x: 689, startPoint y: 287, endPoint x: 289, endPoint y: 276, distance: 399.6
click at [289, 276] on body "**********" at bounding box center [635, 333] width 1270 height 667
paste input "**********"
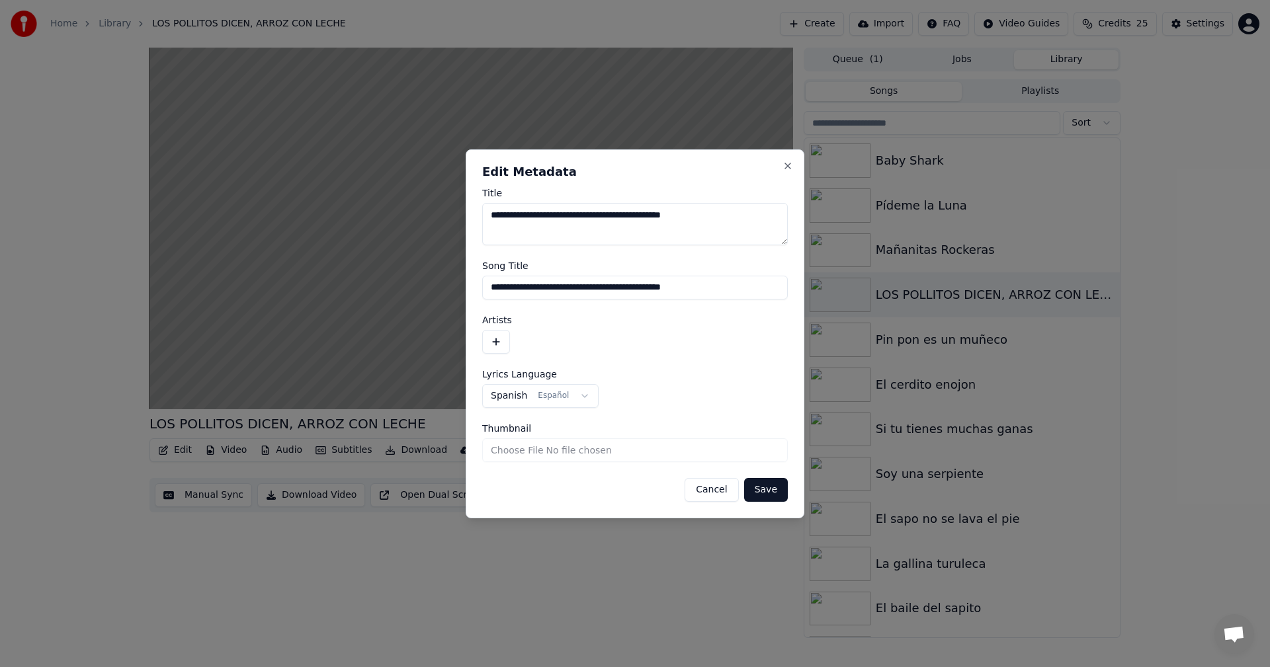
type input "**********"
click at [777, 491] on button "Save" at bounding box center [766, 490] width 44 height 24
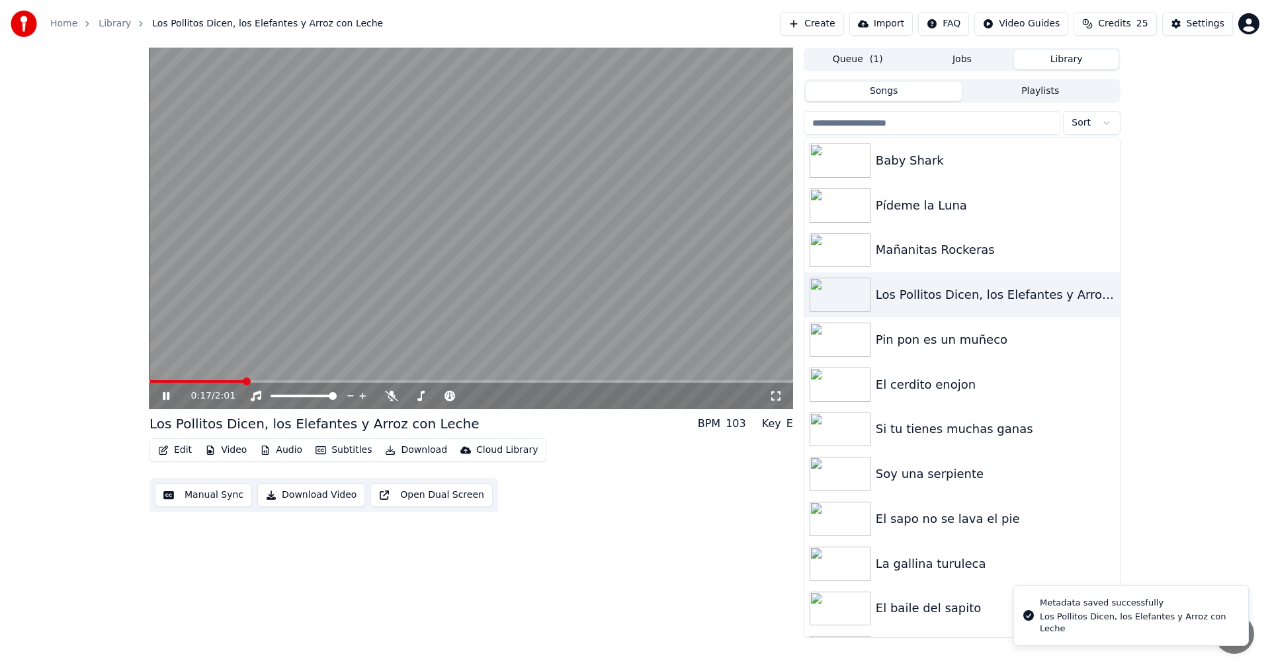
click at [243, 375] on video at bounding box center [471, 229] width 644 height 362
click at [149, 386] on span at bounding box center [153, 382] width 8 height 8
click at [167, 401] on icon at bounding box center [175, 396] width 31 height 11
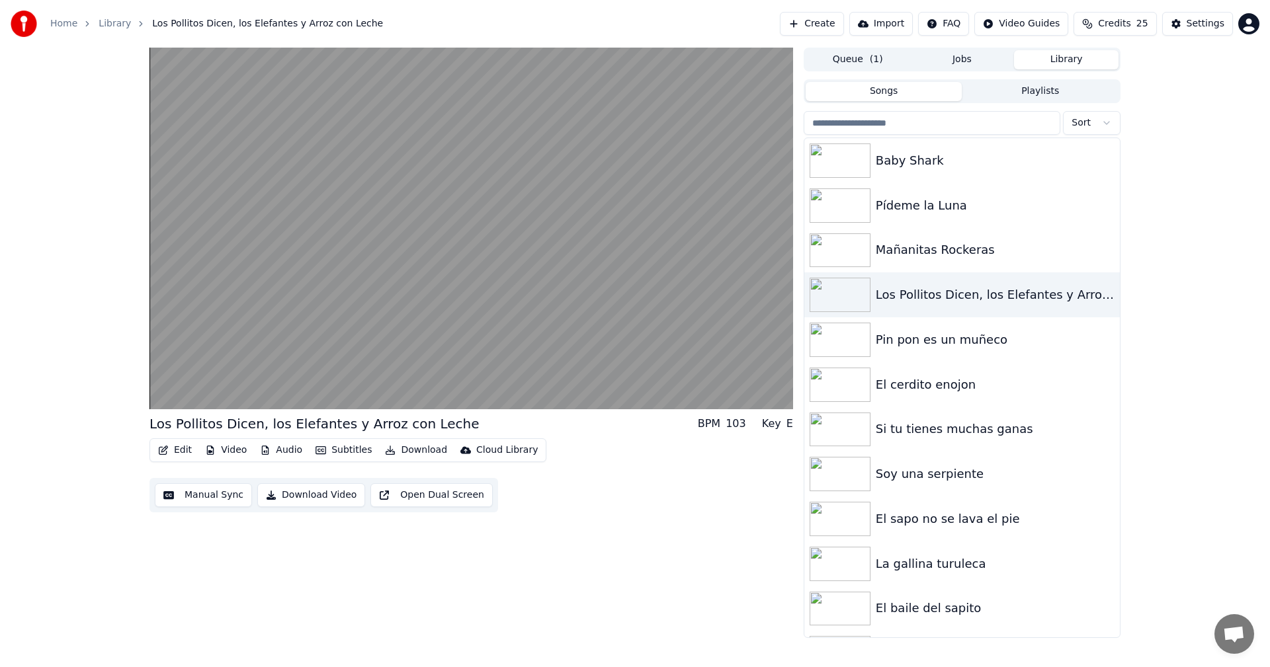
click at [317, 499] on button "Download Video" at bounding box center [311, 496] width 108 height 24
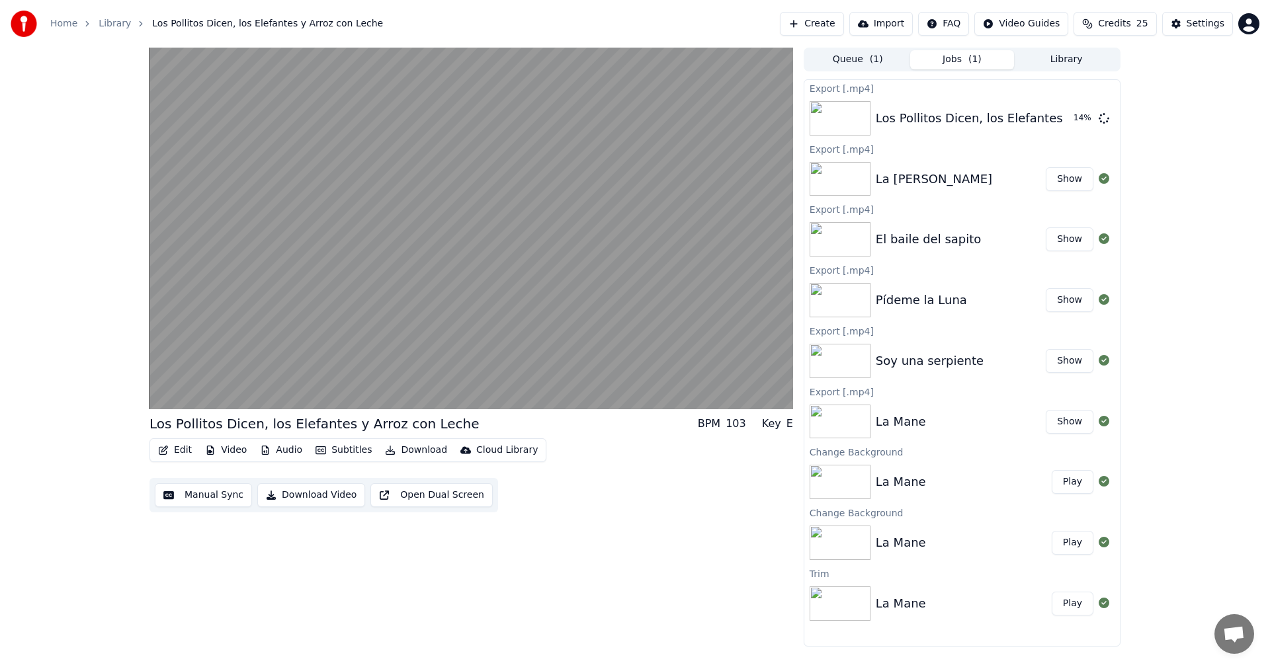
click at [1072, 66] on button "Library" at bounding box center [1066, 59] width 105 height 19
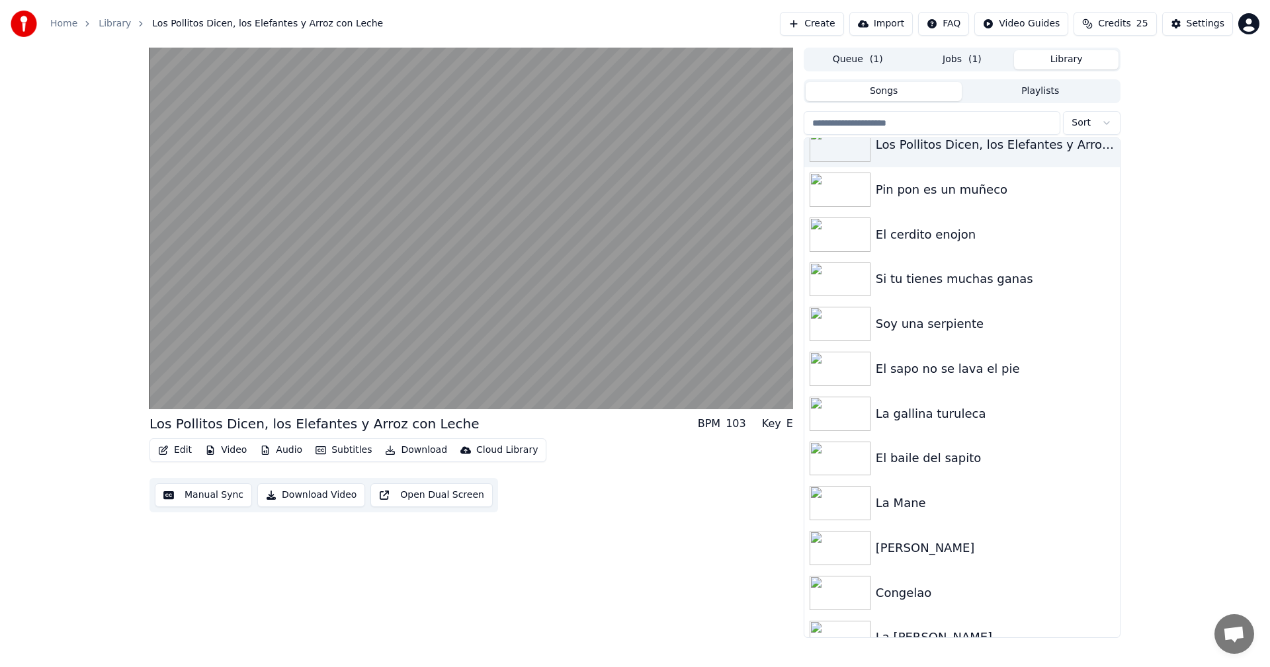
scroll to position [173, 0]
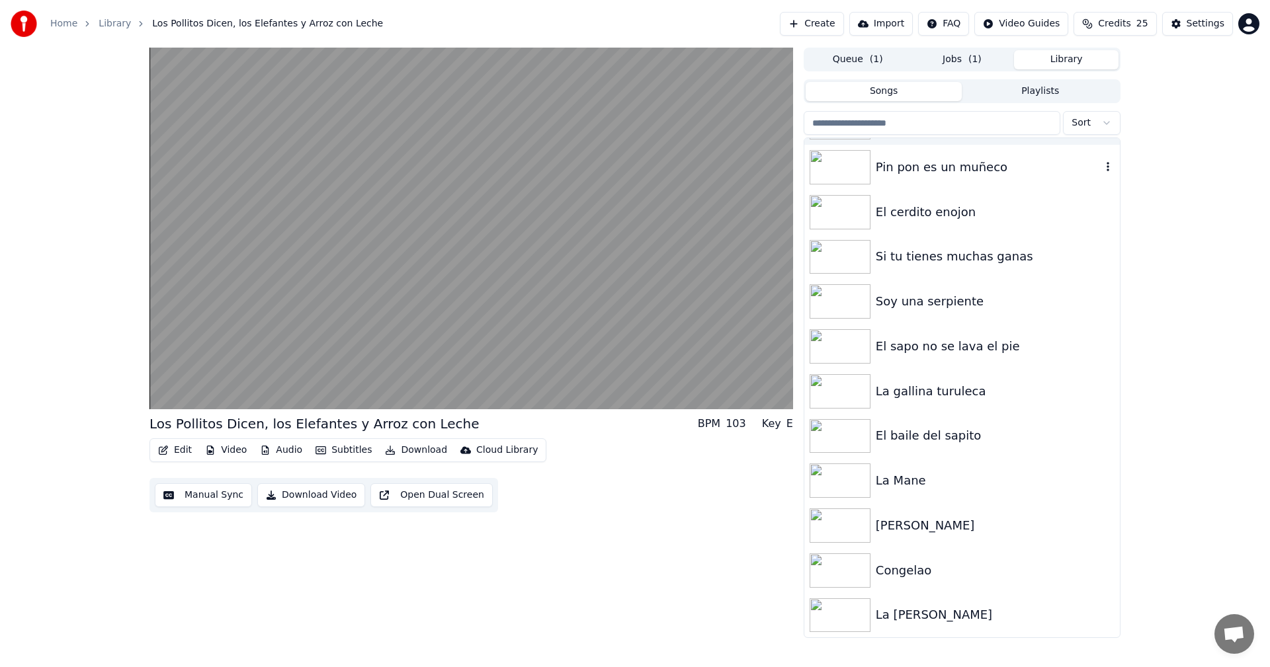
click at [913, 167] on div "Pin pon es un muñeco" at bounding box center [989, 167] width 226 height 19
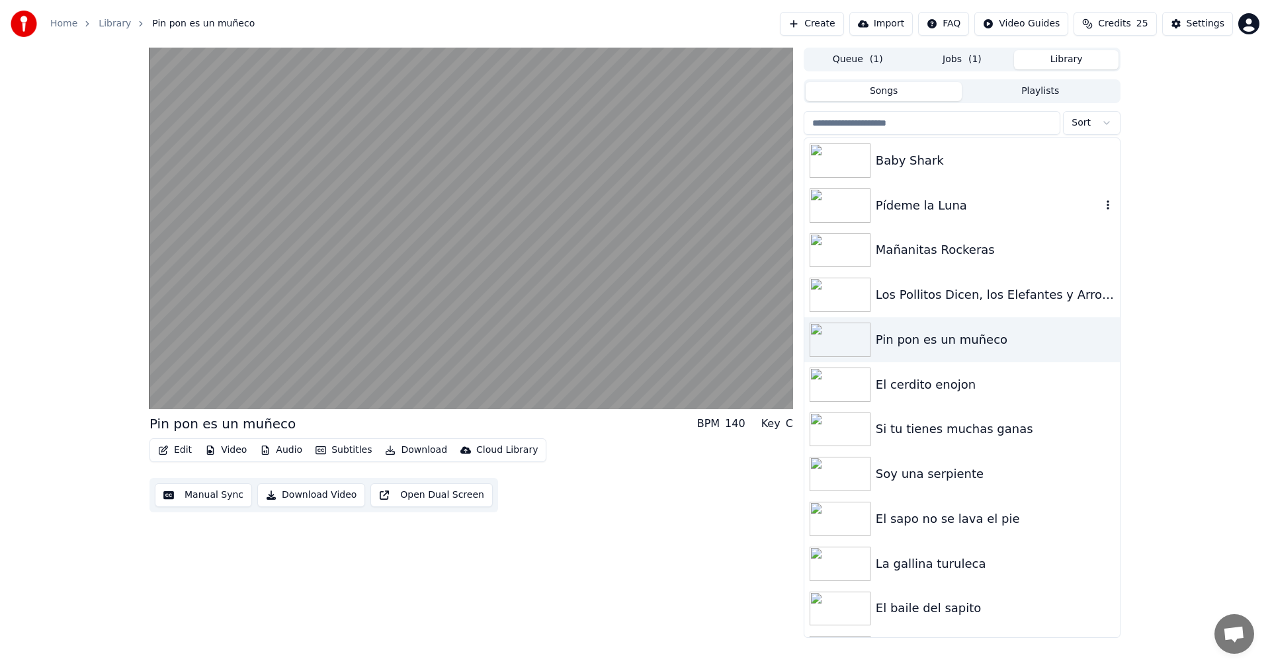
click at [897, 212] on div "Pídeme la Luna" at bounding box center [989, 205] width 226 height 19
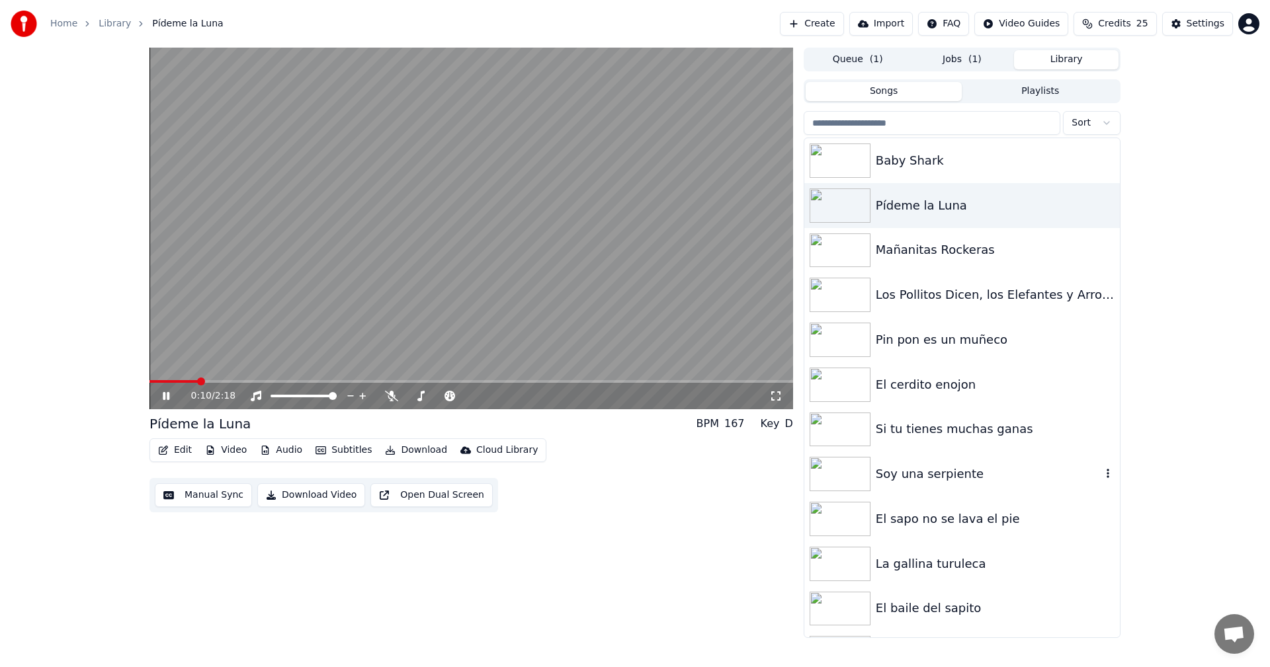
click at [939, 479] on div "Soy una serpiente" at bounding box center [989, 474] width 226 height 19
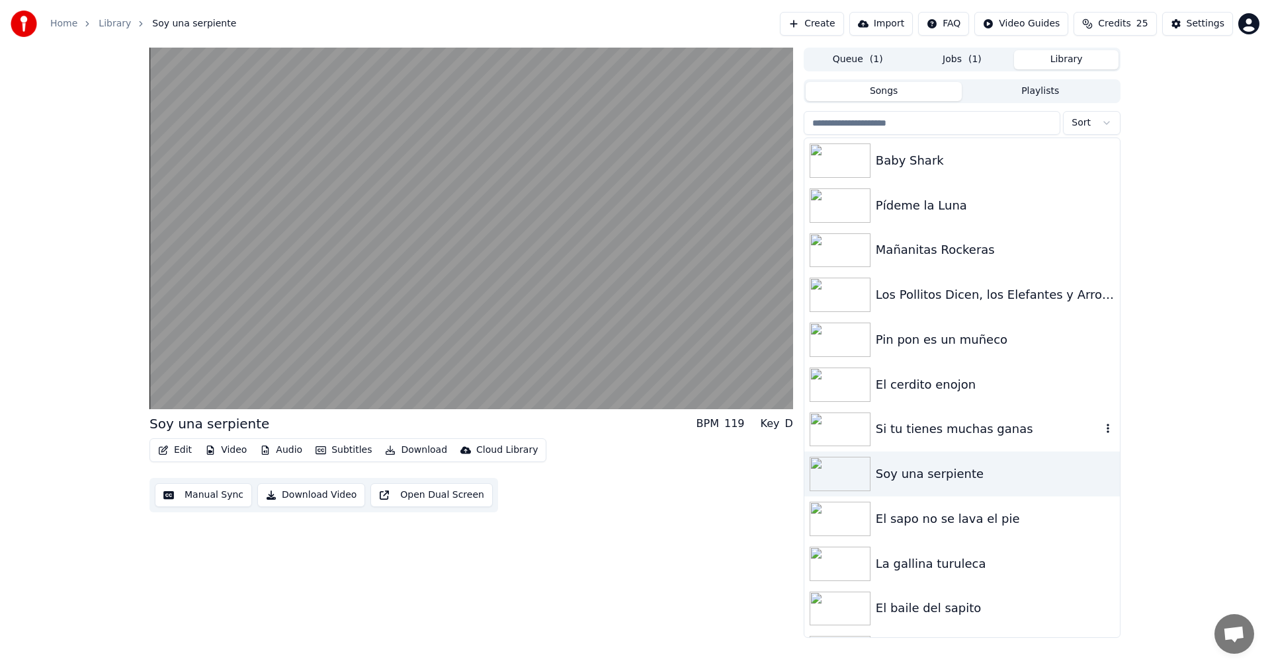
click at [920, 423] on div "Si tu tienes muchas ganas" at bounding box center [989, 429] width 226 height 19
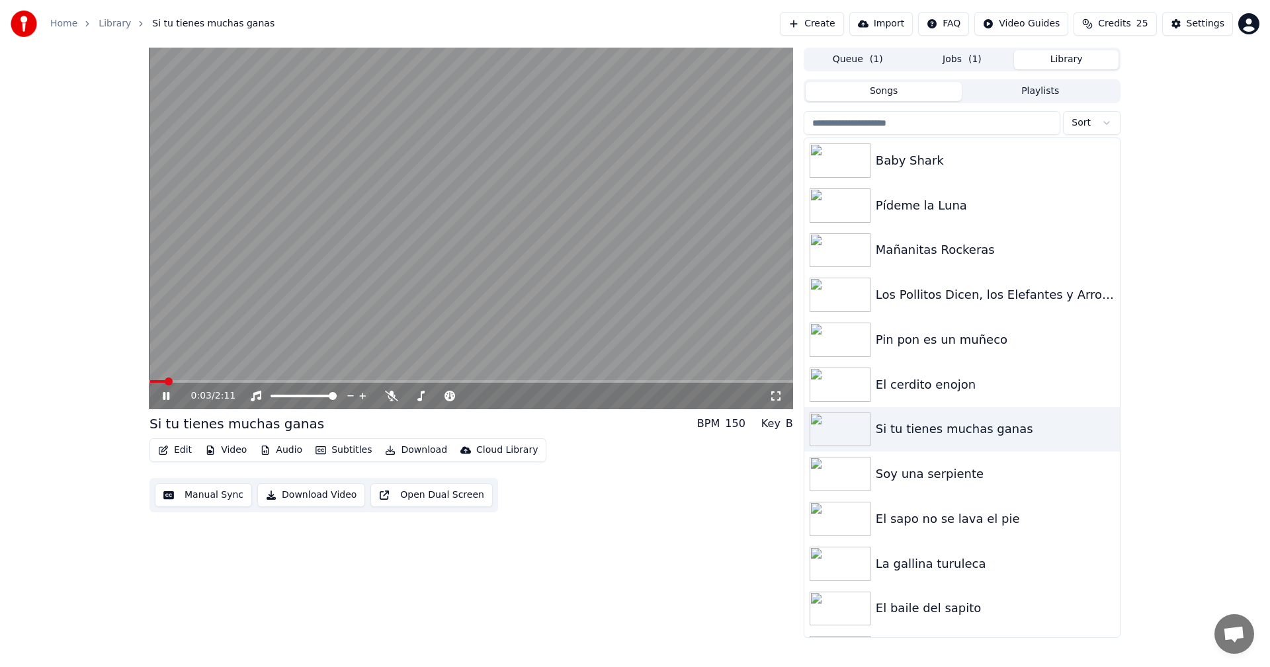
click at [489, 315] on video at bounding box center [471, 229] width 644 height 362
click at [180, 449] on button "Edit" at bounding box center [175, 450] width 44 height 19
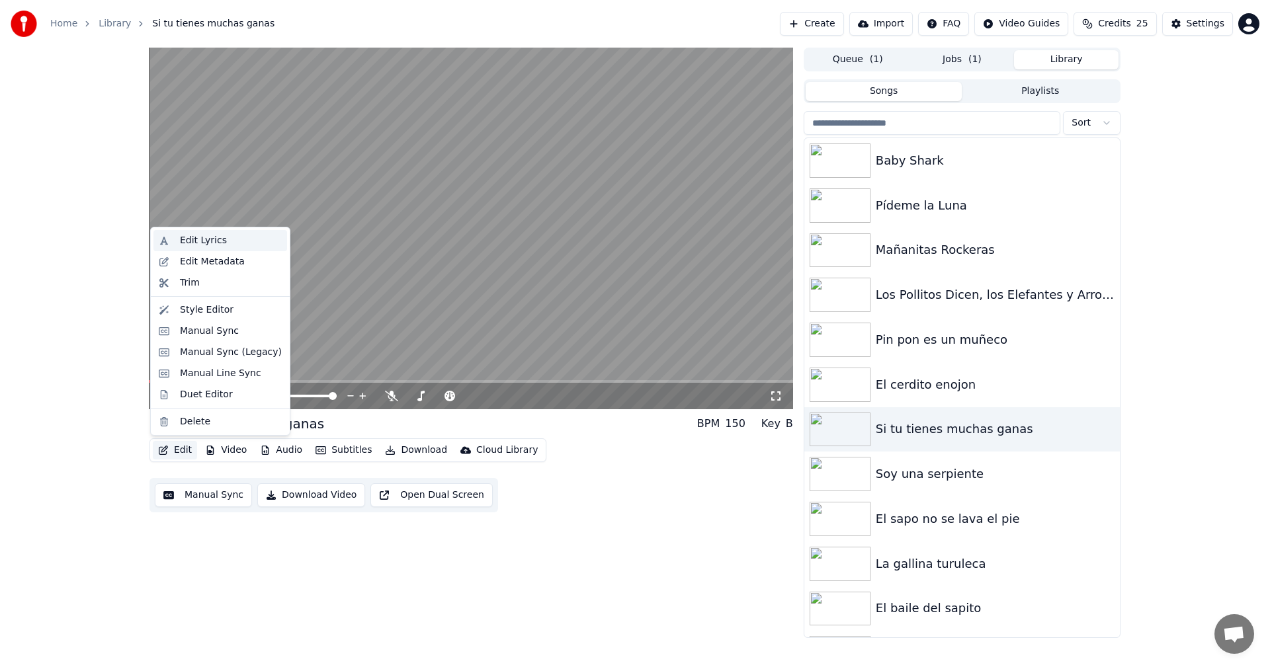
click at [205, 240] on div "Edit Lyrics" at bounding box center [203, 240] width 47 height 13
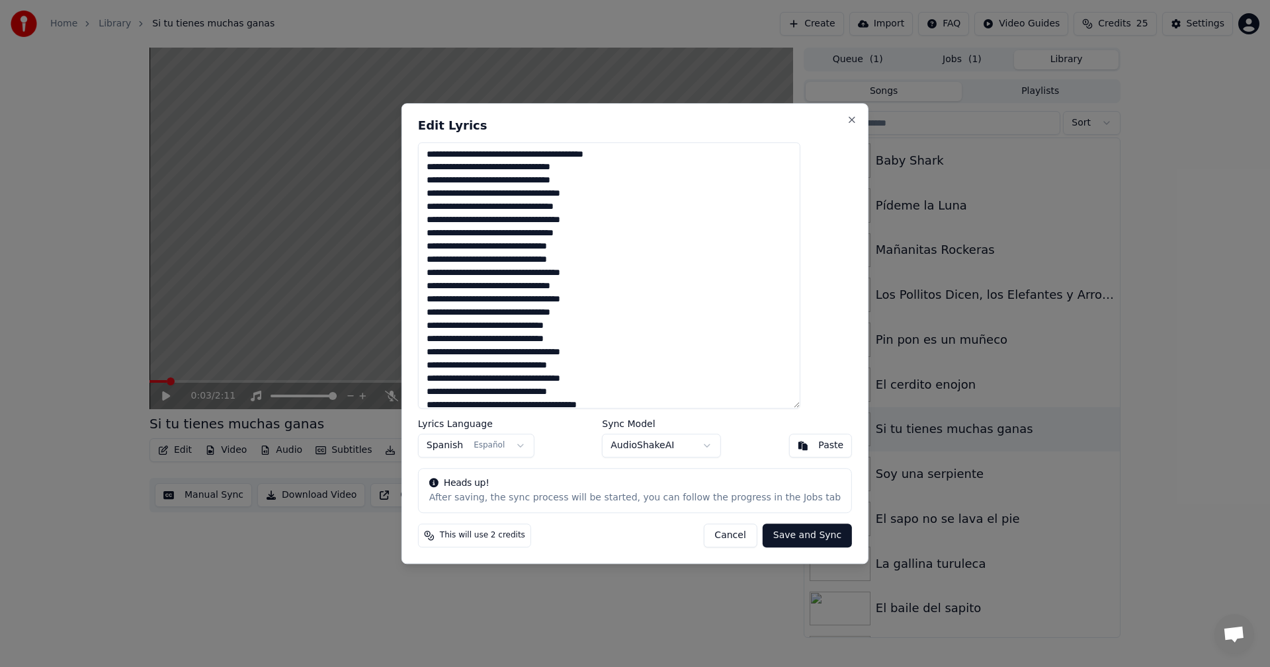
click at [652, 153] on textarea at bounding box center [609, 275] width 382 height 267
drag, startPoint x: 654, startPoint y: 158, endPoint x: 422, endPoint y: 162, distance: 232.2
click at [422, 162] on body "Home Library Si tu tienes muchas ganas Create Import FAQ Video Guides Credits 2…" at bounding box center [635, 333] width 1270 height 667
click at [791, 546] on button "Save and Sync" at bounding box center [807, 536] width 89 height 24
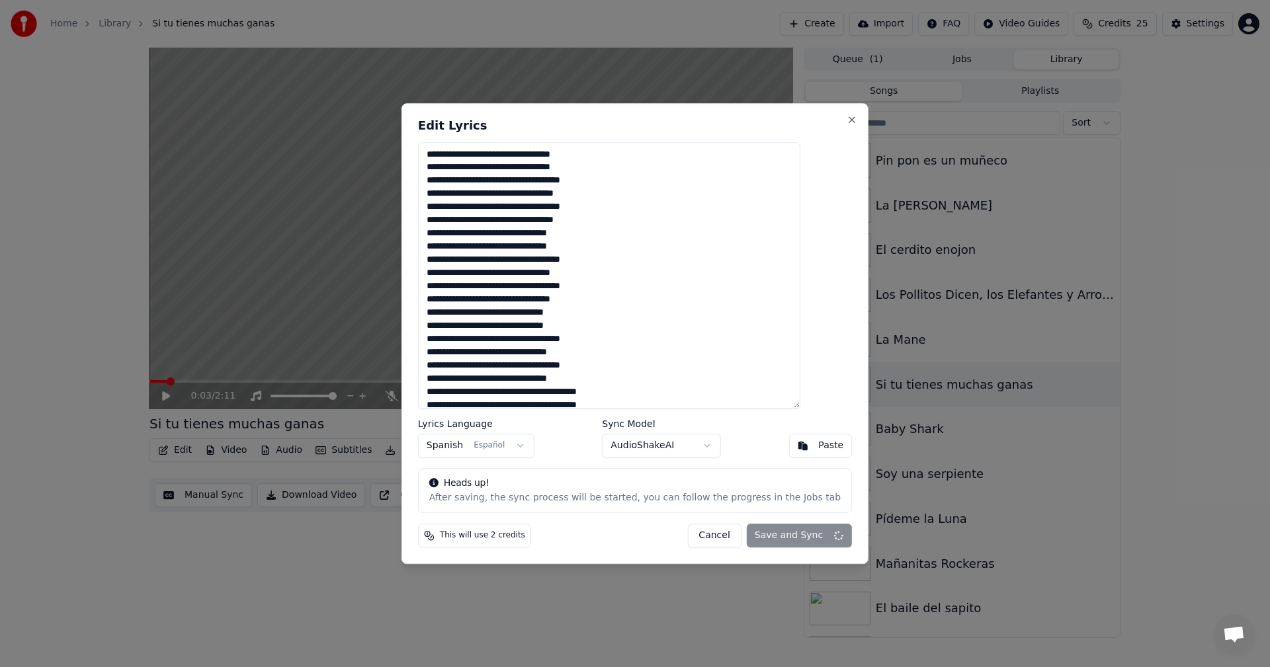
type textarea "**********"
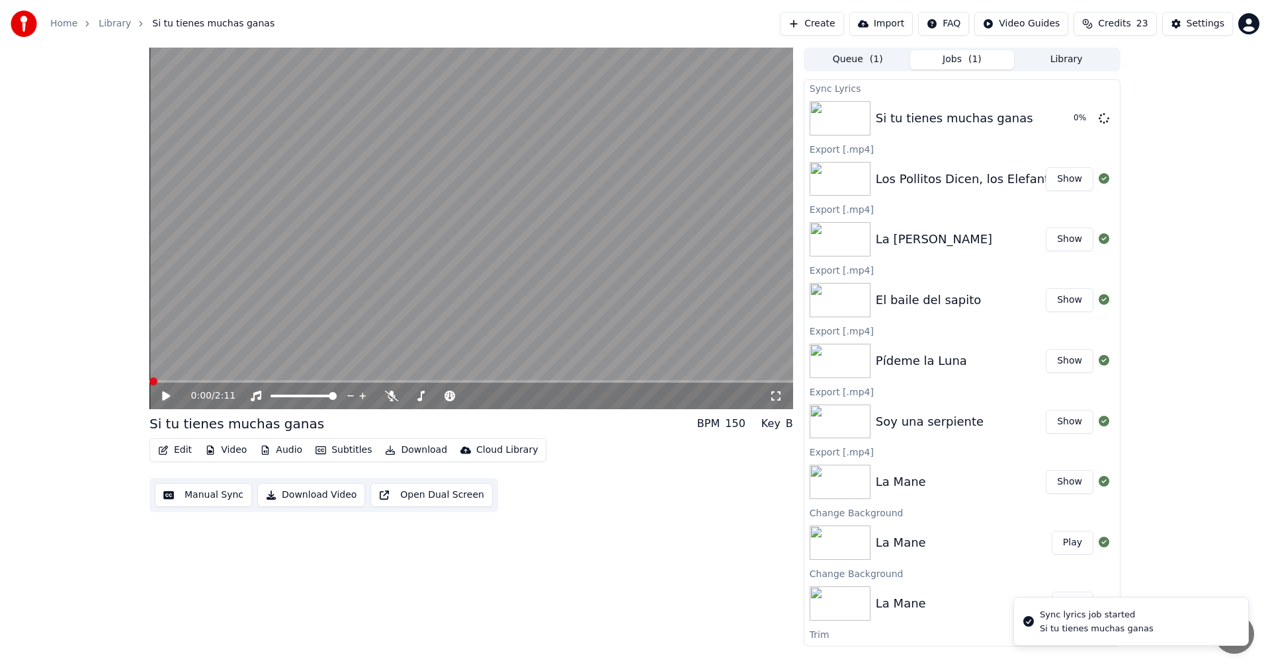
click at [149, 378] on span at bounding box center [153, 382] width 8 height 8
click at [164, 396] on icon at bounding box center [166, 396] width 8 height 9
click at [180, 451] on button "Edit" at bounding box center [175, 450] width 44 height 19
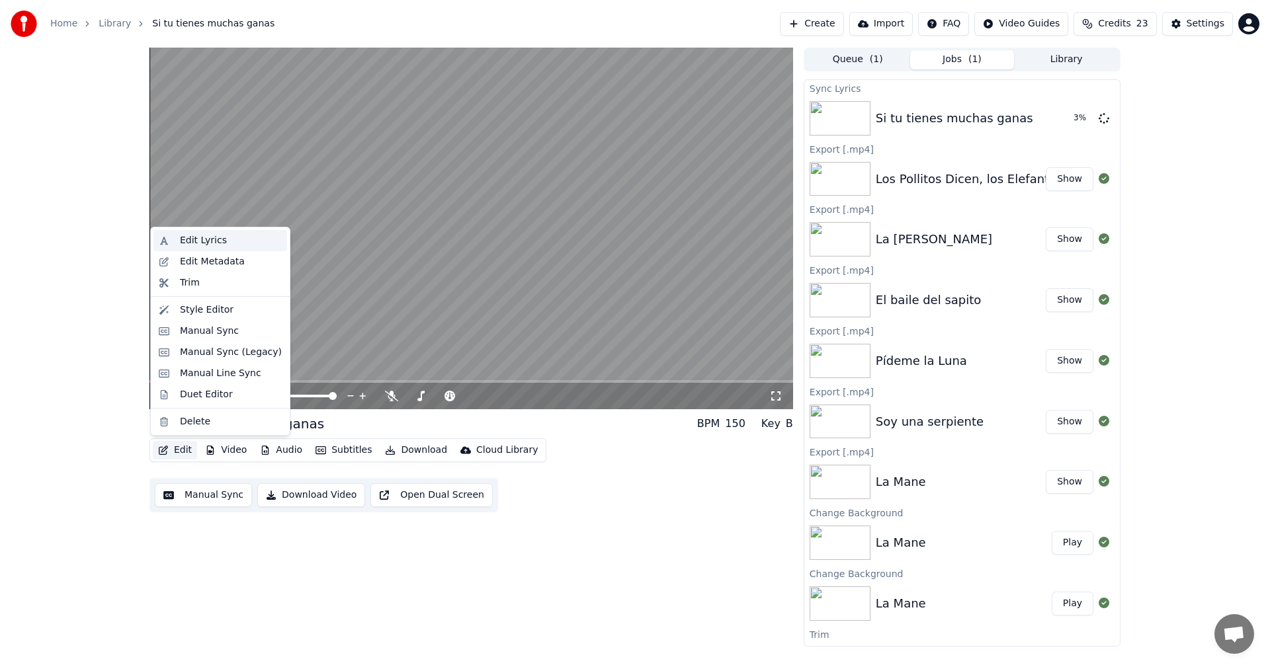
click at [219, 243] on div "Edit Lyrics" at bounding box center [203, 240] width 47 height 13
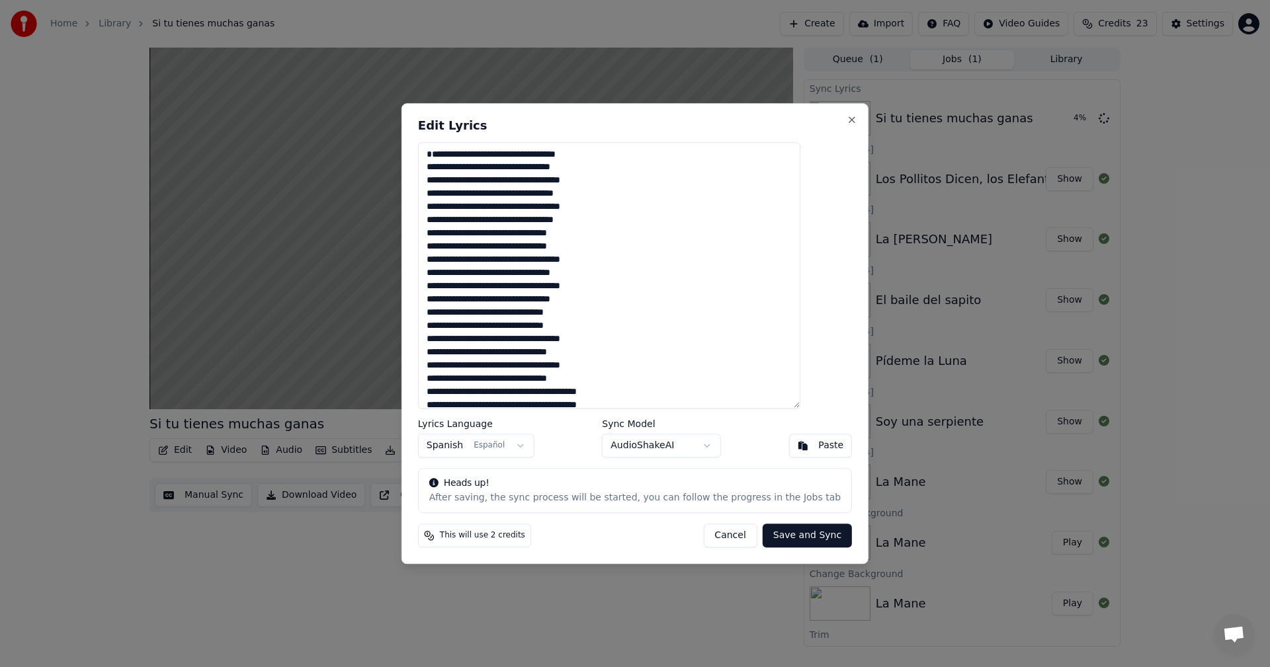
click at [794, 541] on button "Save and Sync" at bounding box center [807, 536] width 89 height 24
type textarea "**********"
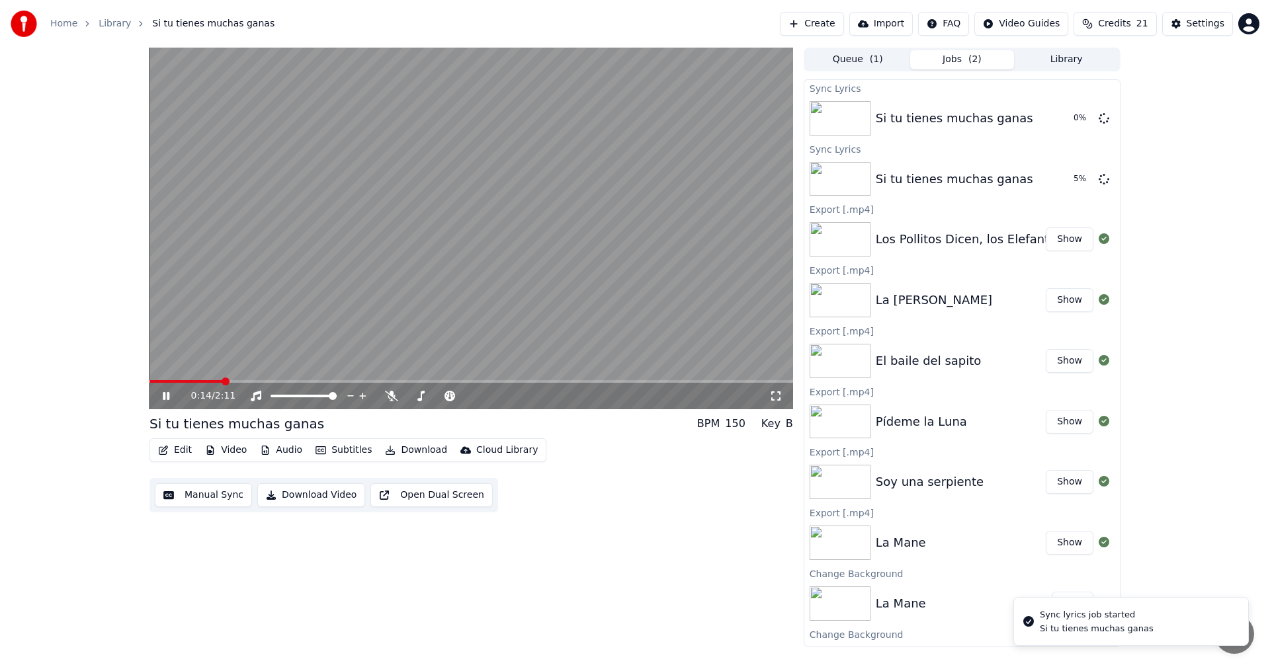
drag, startPoint x: 214, startPoint y: 385, endPoint x: 165, endPoint y: 388, distance: 49.1
click at [165, 388] on div "0:14 / 2:11" at bounding box center [471, 396] width 644 height 26
click at [159, 382] on span at bounding box center [154, 381] width 10 height 3
click at [149, 381] on span at bounding box center [153, 382] width 8 height 8
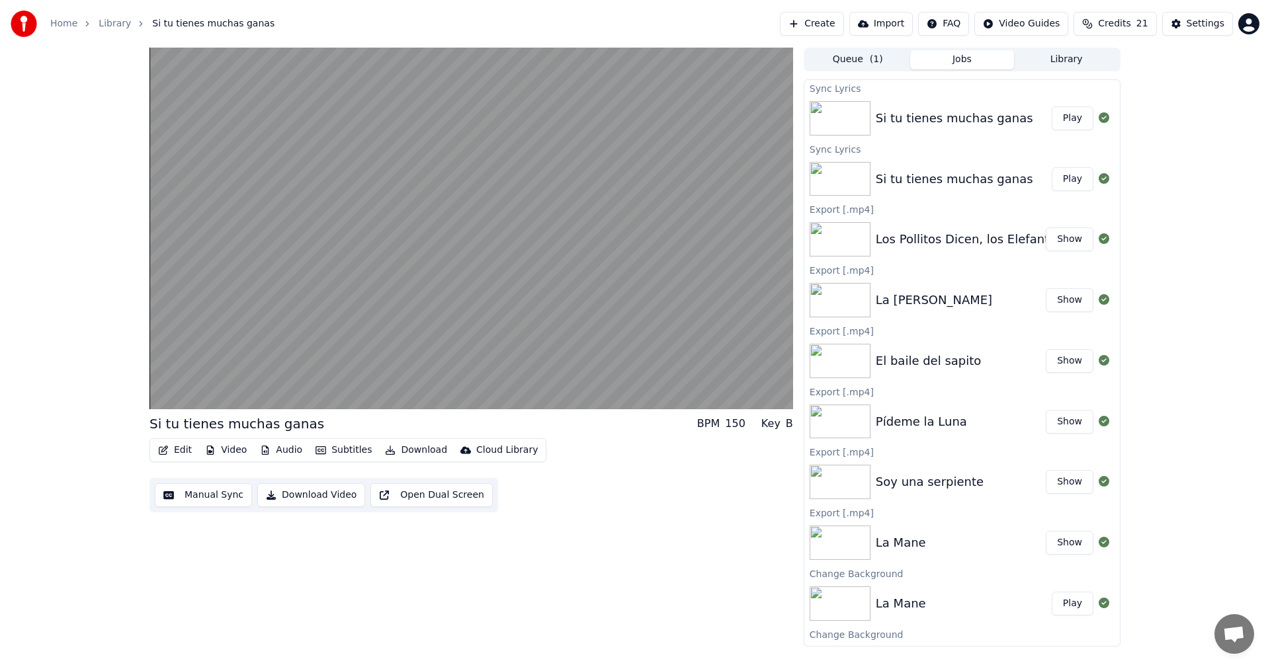
click at [286, 499] on button "Download Video" at bounding box center [311, 496] width 108 height 24
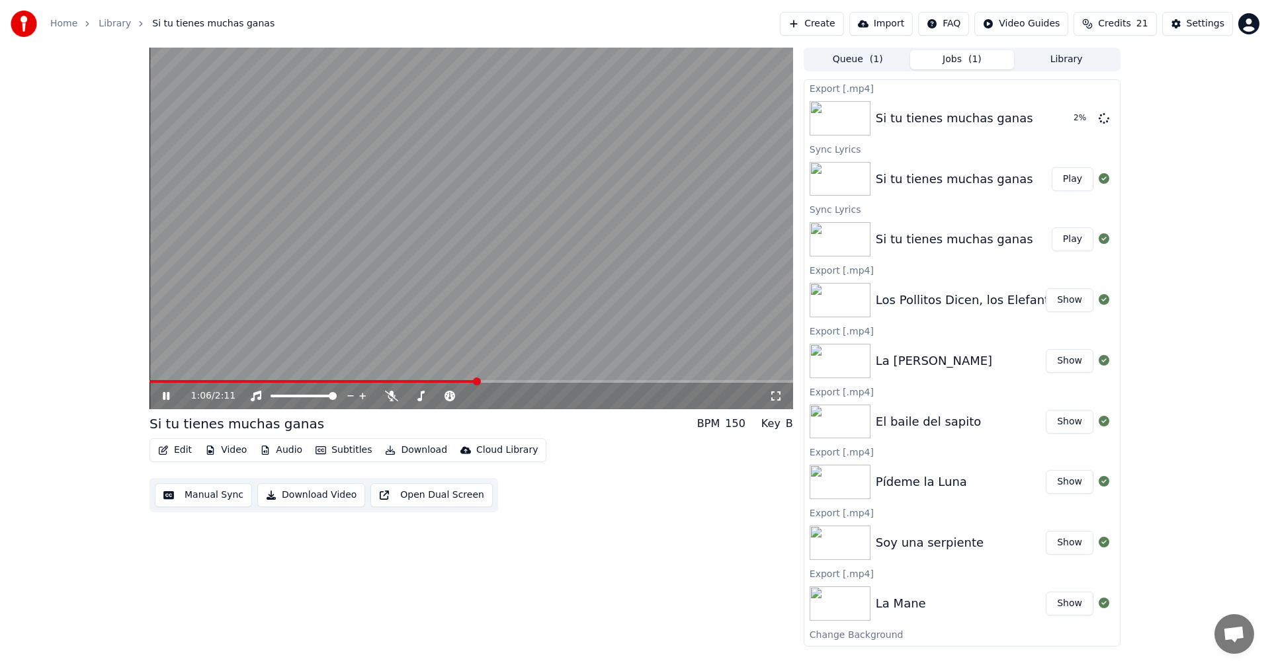
click at [835, 24] on button "Create" at bounding box center [812, 24] width 64 height 24
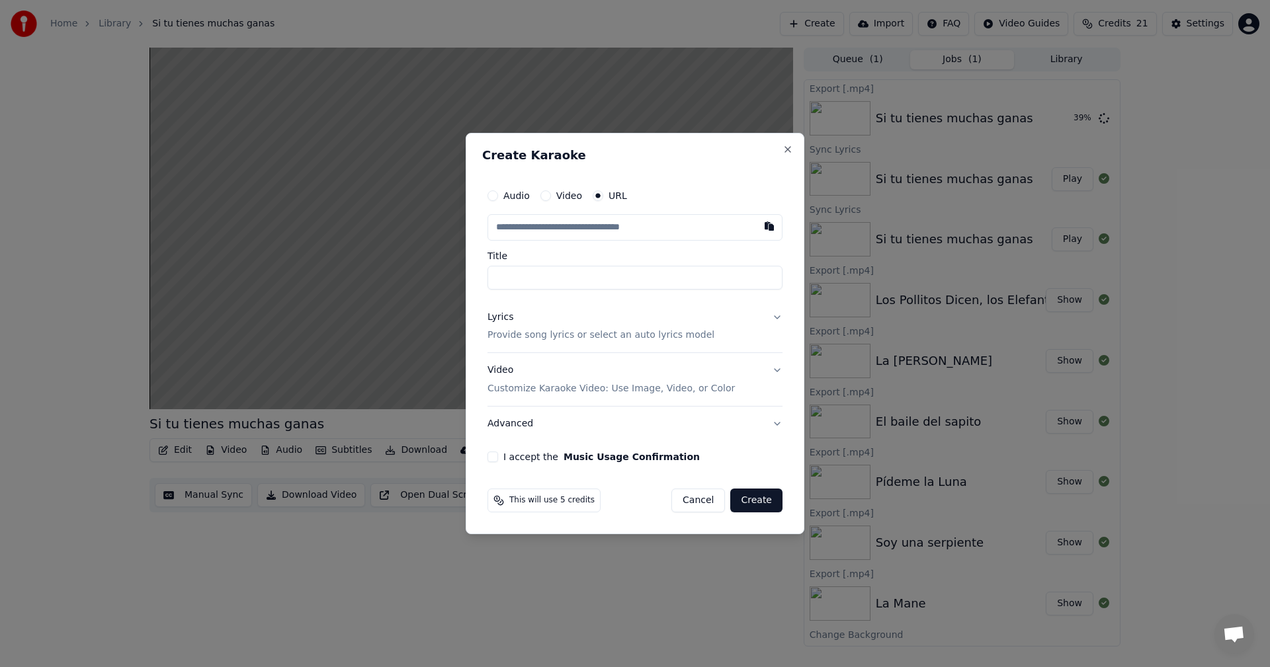
click at [795, 142] on div "Create Karaoke Audio Video URL Title Lyrics Provide song lyrics or select an au…" at bounding box center [635, 334] width 339 height 402
click at [792, 150] on button "Close" at bounding box center [787, 149] width 11 height 11
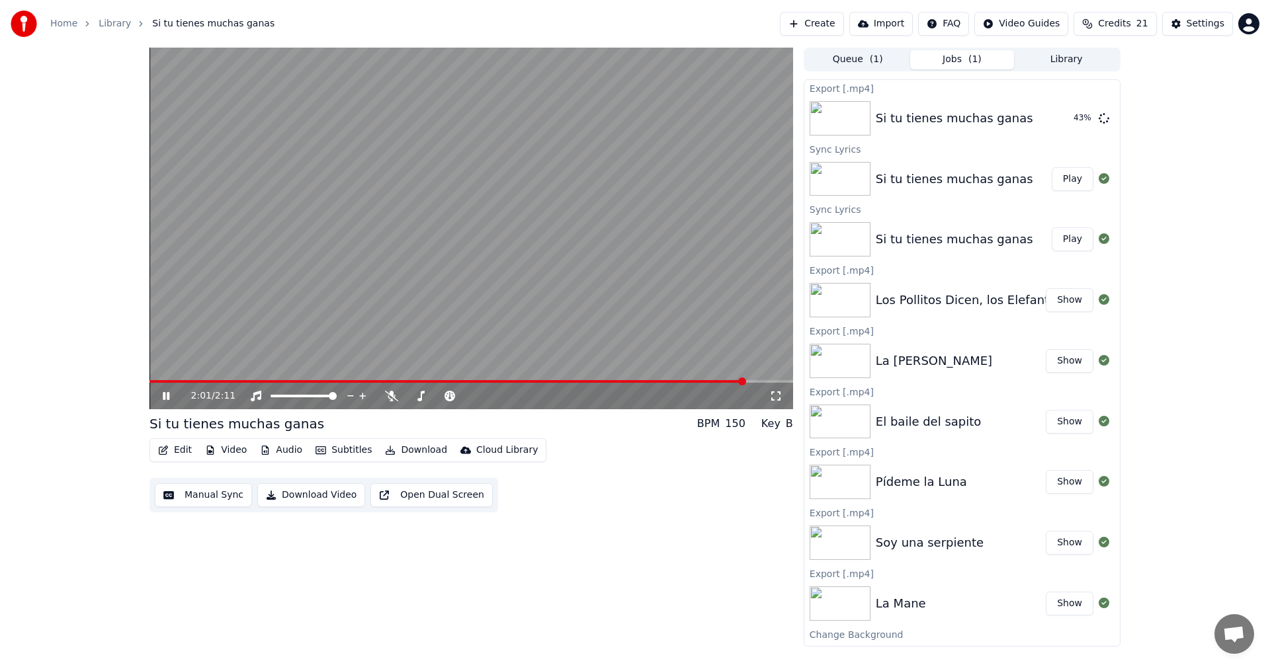
click at [163, 397] on icon at bounding box center [175, 396] width 31 height 11
click at [838, 19] on button "Create" at bounding box center [812, 24] width 64 height 24
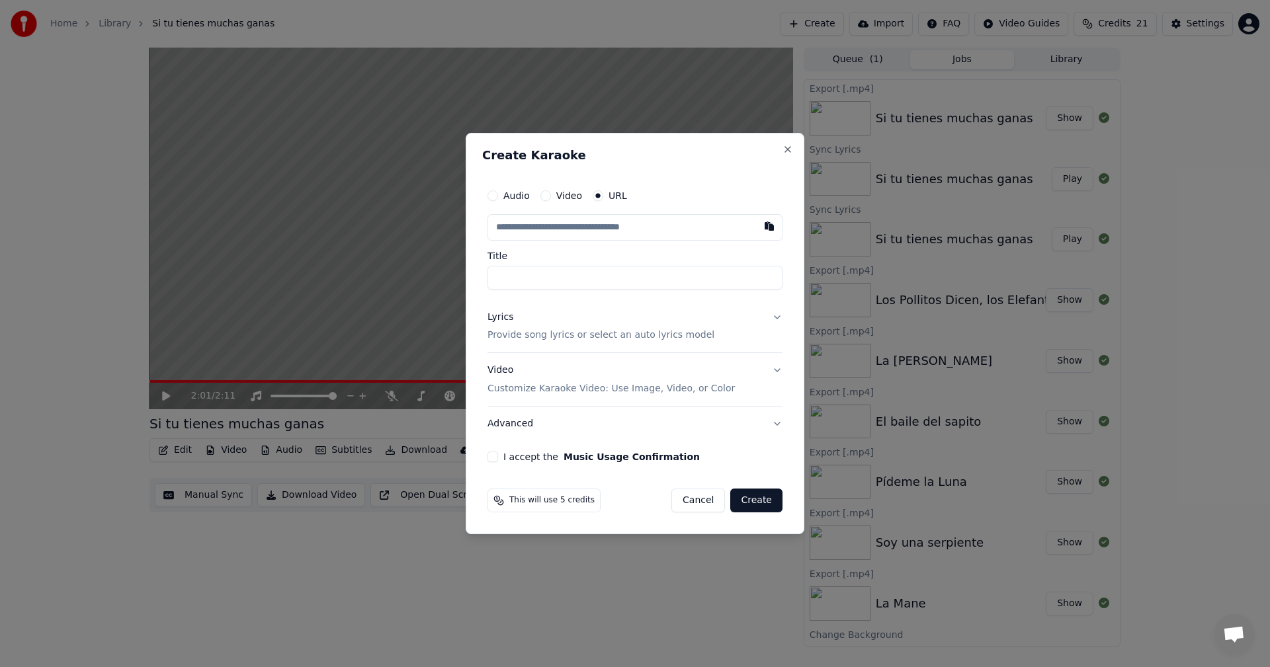
click at [576, 232] on input "text" at bounding box center [634, 227] width 295 height 26
type input "**********"
click at [549, 282] on input "**********" at bounding box center [634, 278] width 295 height 24
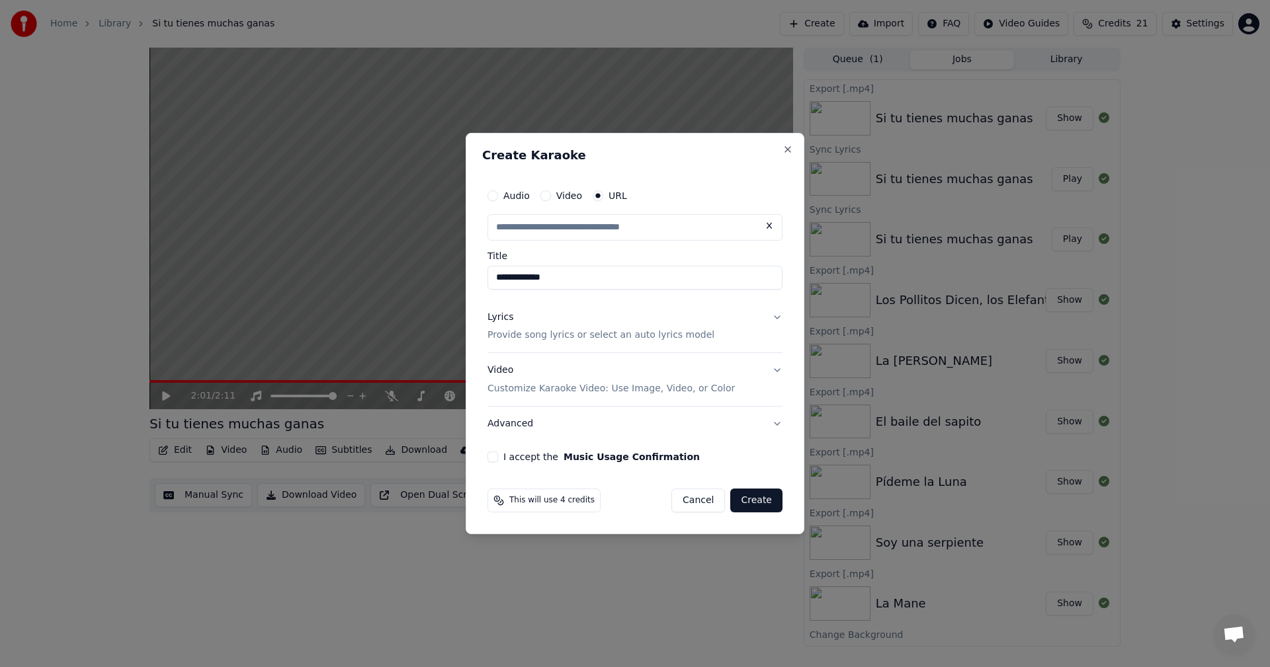
click at [503, 462] on div "I accept the Music Usage Confirmation" at bounding box center [634, 457] width 295 height 11
click at [495, 461] on button "I accept the Music Usage Confirmation" at bounding box center [492, 457] width 11 height 11
click at [751, 505] on button "Create" at bounding box center [756, 501] width 52 height 24
type input "**********"
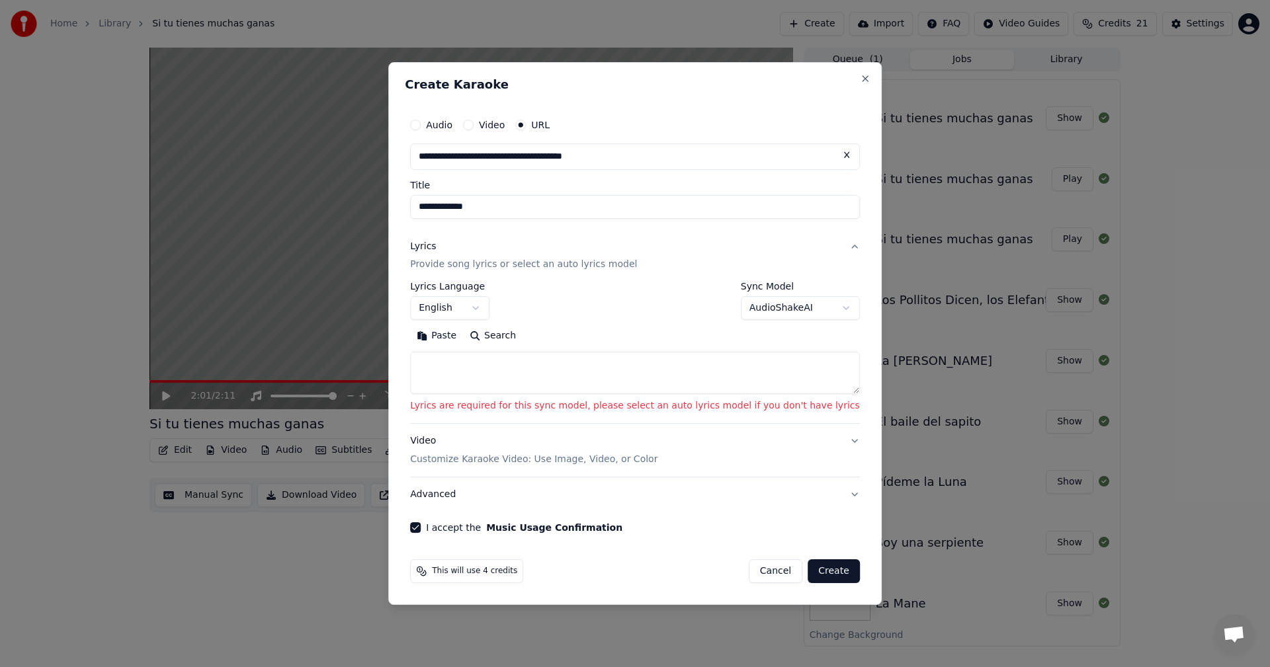
click at [489, 312] on button "English" at bounding box center [449, 309] width 79 height 24
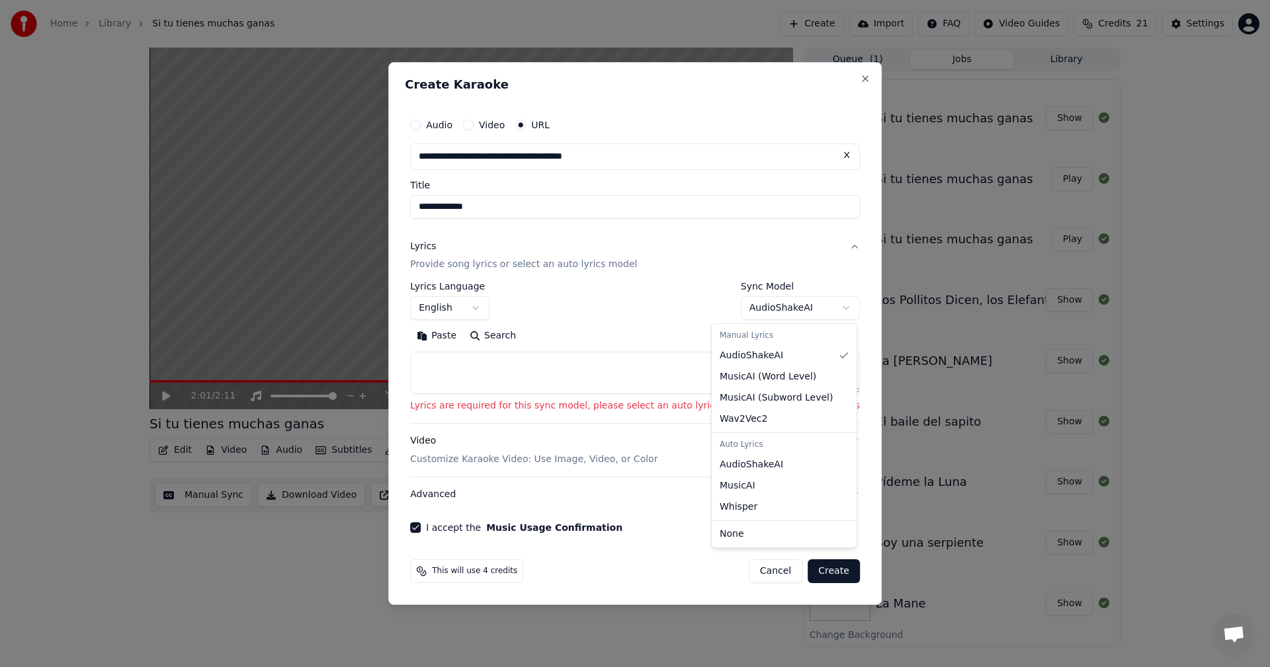
click at [806, 309] on body "**********" at bounding box center [635, 333] width 1270 height 667
select select "**********"
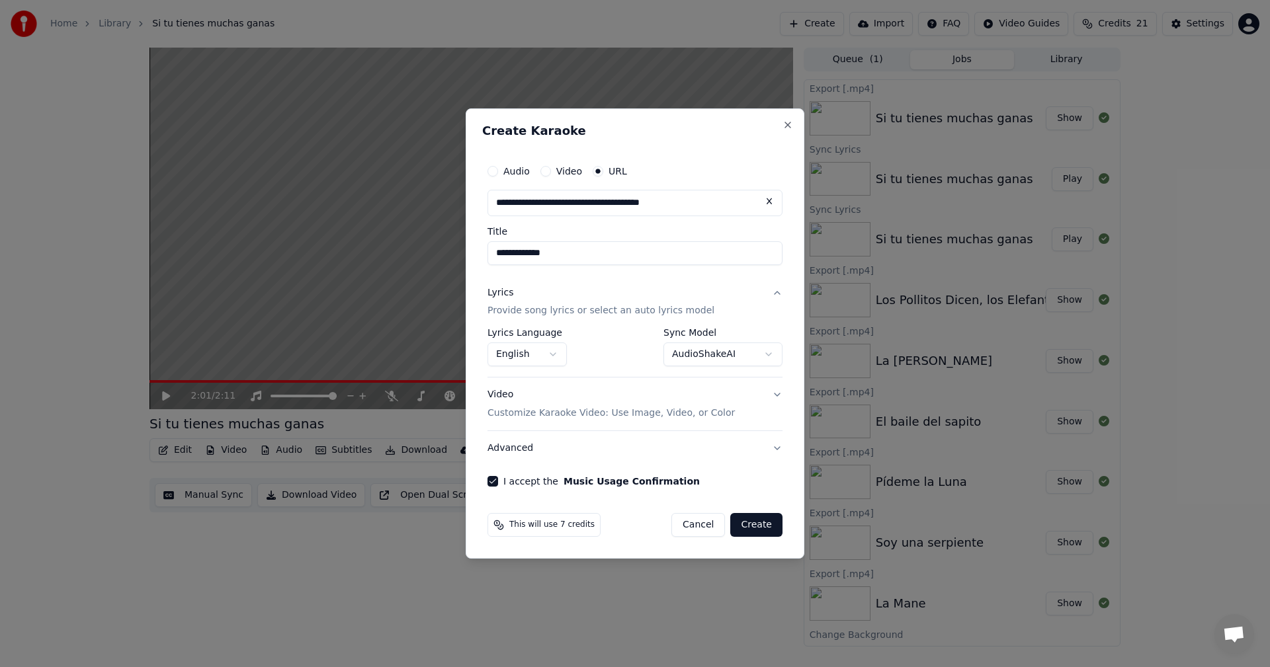
click at [755, 524] on button "Create" at bounding box center [756, 525] width 52 height 24
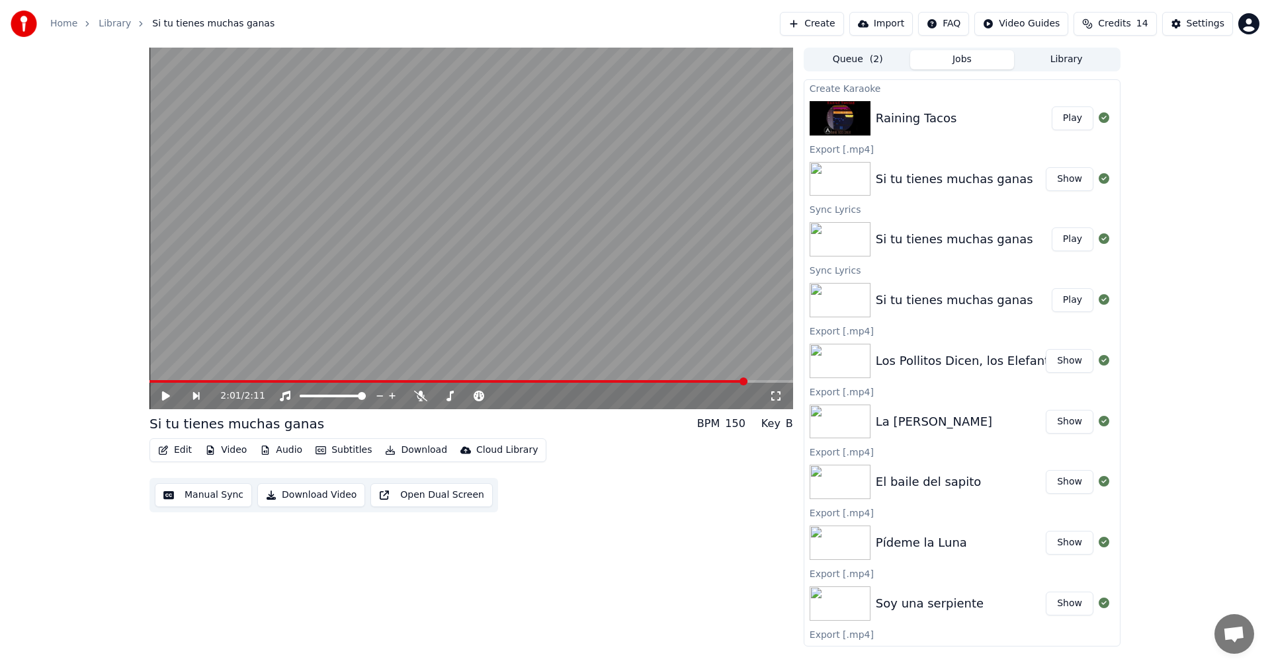
click at [1059, 128] on button "Play" at bounding box center [1073, 118] width 42 height 24
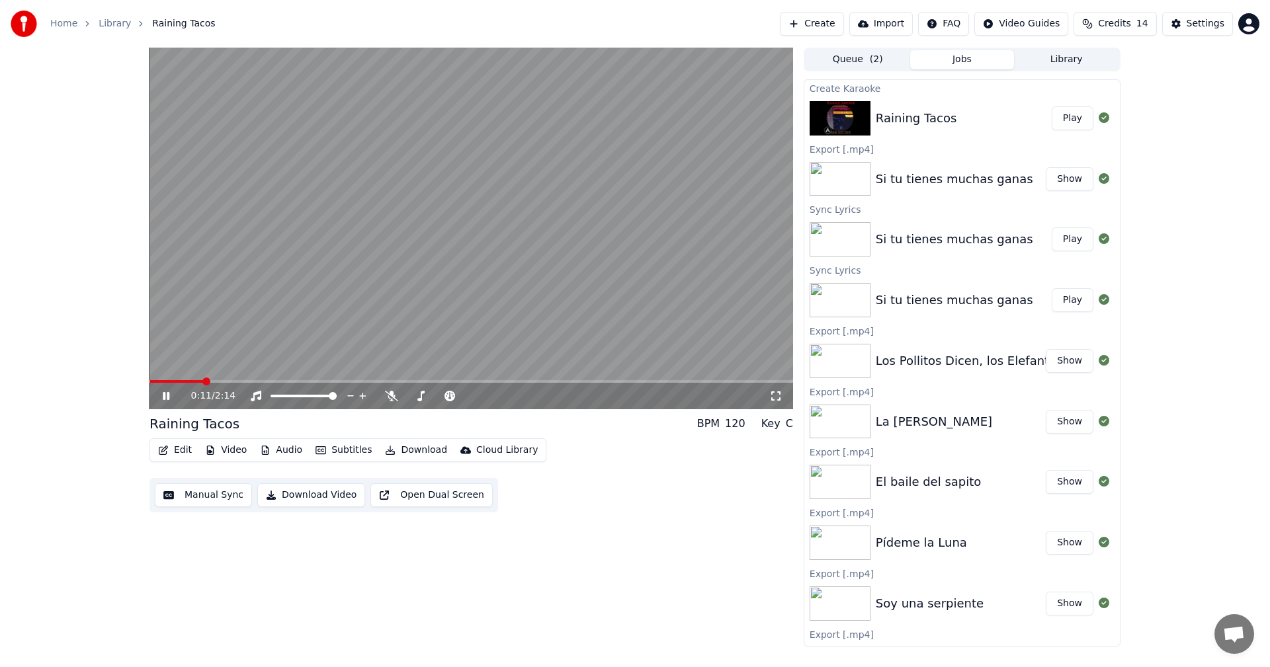
drag, startPoint x: 198, startPoint y: 385, endPoint x: 97, endPoint y: 387, distance: 101.2
click at [97, 387] on div "0:11 / 2:14 Raining Tacos BPM 120 Key C Edit Video Audio Subtitles Download Clo…" at bounding box center [635, 347] width 1270 height 599
click at [149, 386] on span at bounding box center [153, 382] width 8 height 8
click at [189, 379] on video at bounding box center [471, 229] width 644 height 362
click at [149, 386] on span at bounding box center [153, 382] width 8 height 8
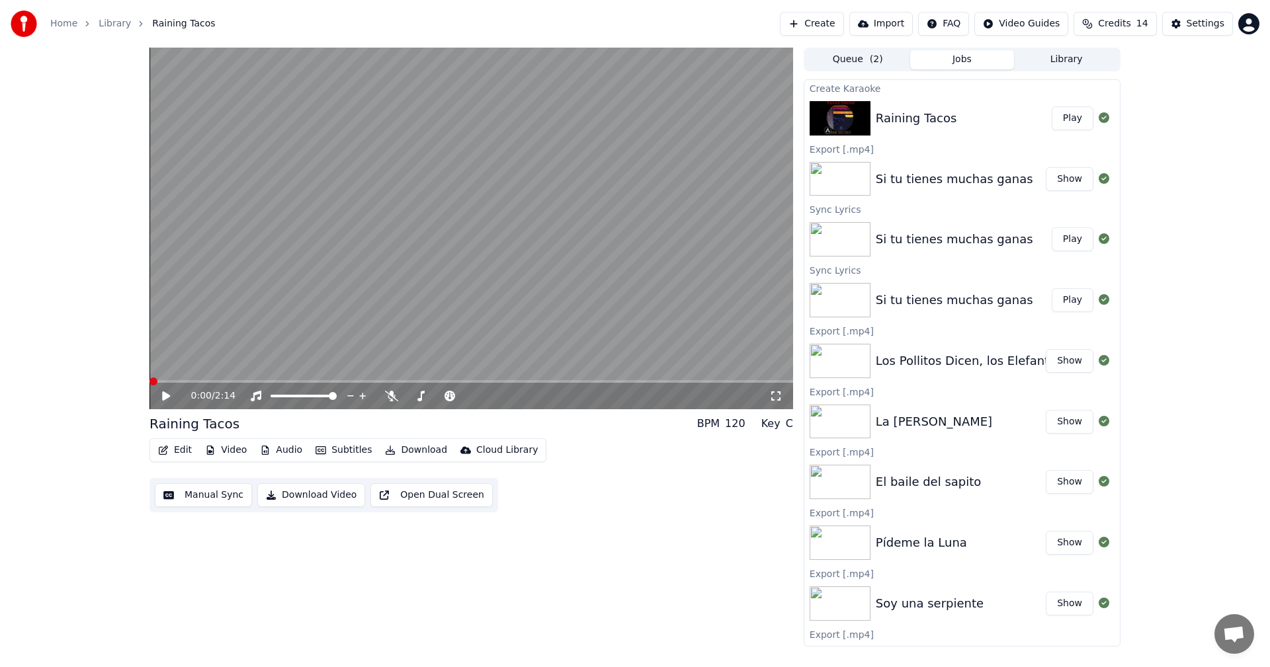
click at [167, 391] on icon at bounding box center [175, 396] width 31 height 11
click at [310, 495] on button "Download Video" at bounding box center [311, 496] width 108 height 24
